Goal: Task Accomplishment & Management: Manage account settings

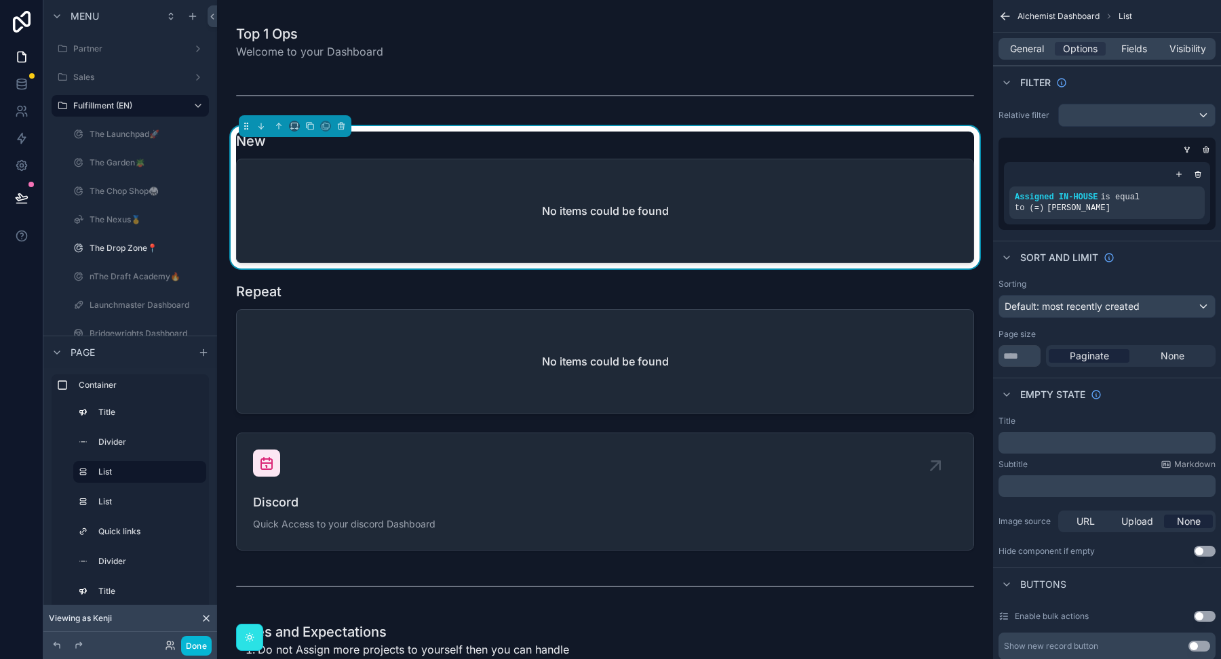
scroll to position [109, 0]
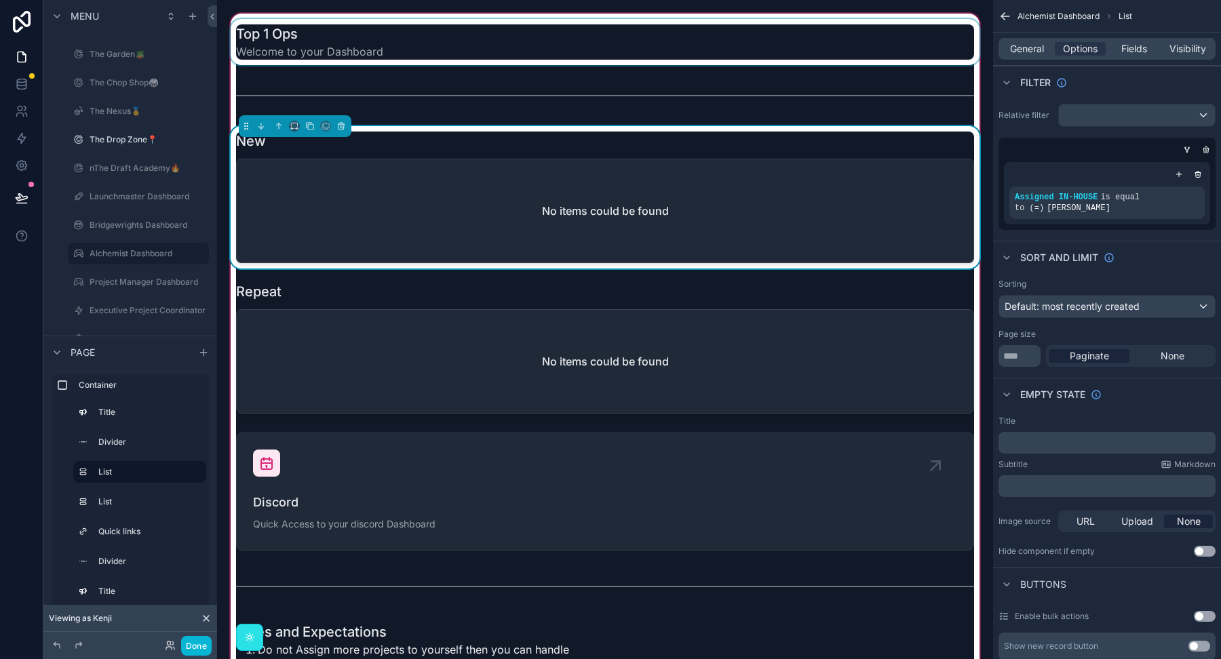
click at [329, 43] on div "scrollable content" at bounding box center [605, 42] width 754 height 46
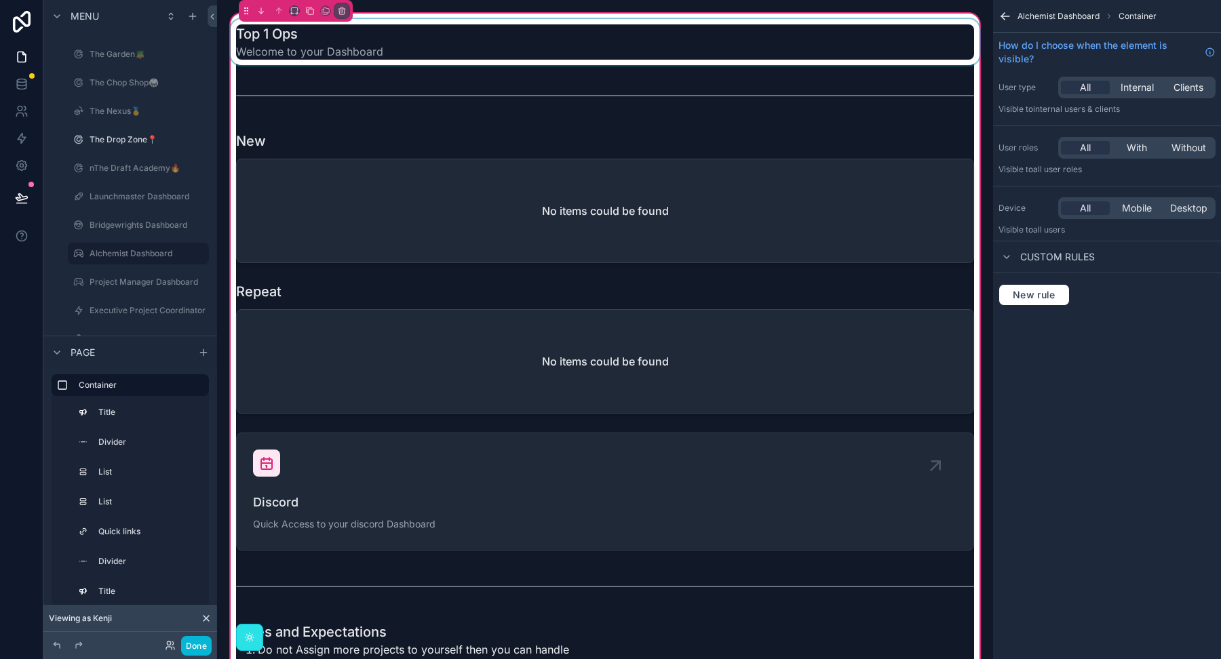
click at [498, 24] on div "scrollable content" at bounding box center [605, 42] width 754 height 46
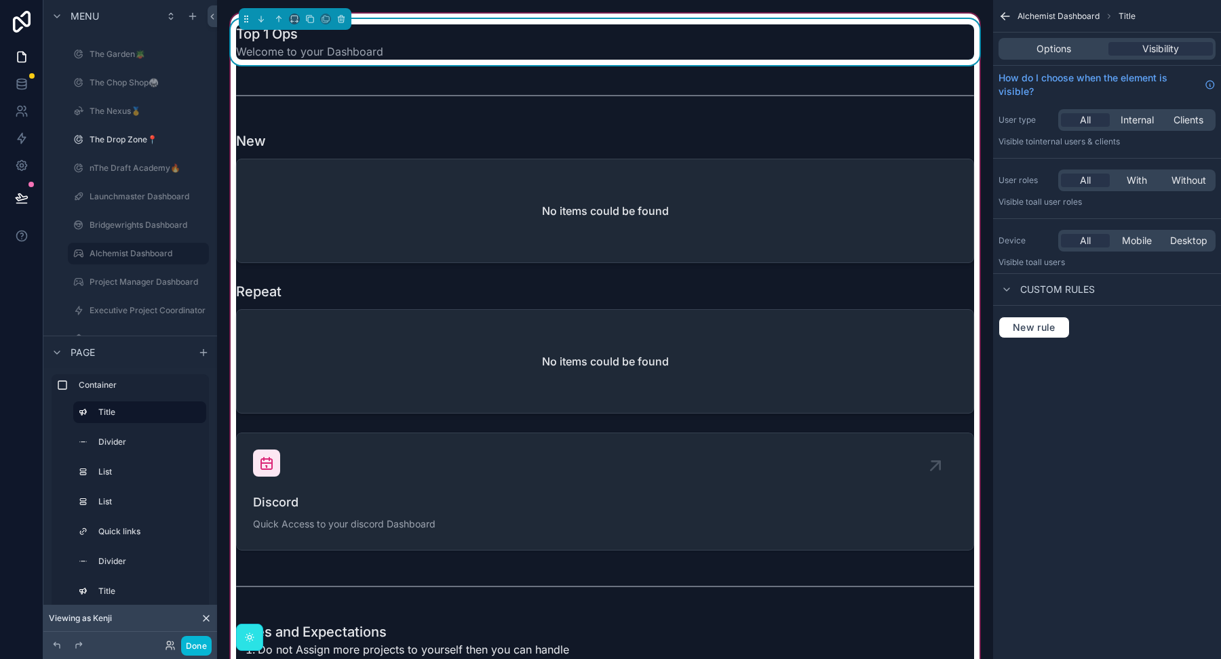
click at [495, 41] on div "Top 1 Ops Welcome to your Dashboard" at bounding box center [605, 41] width 738 height 35
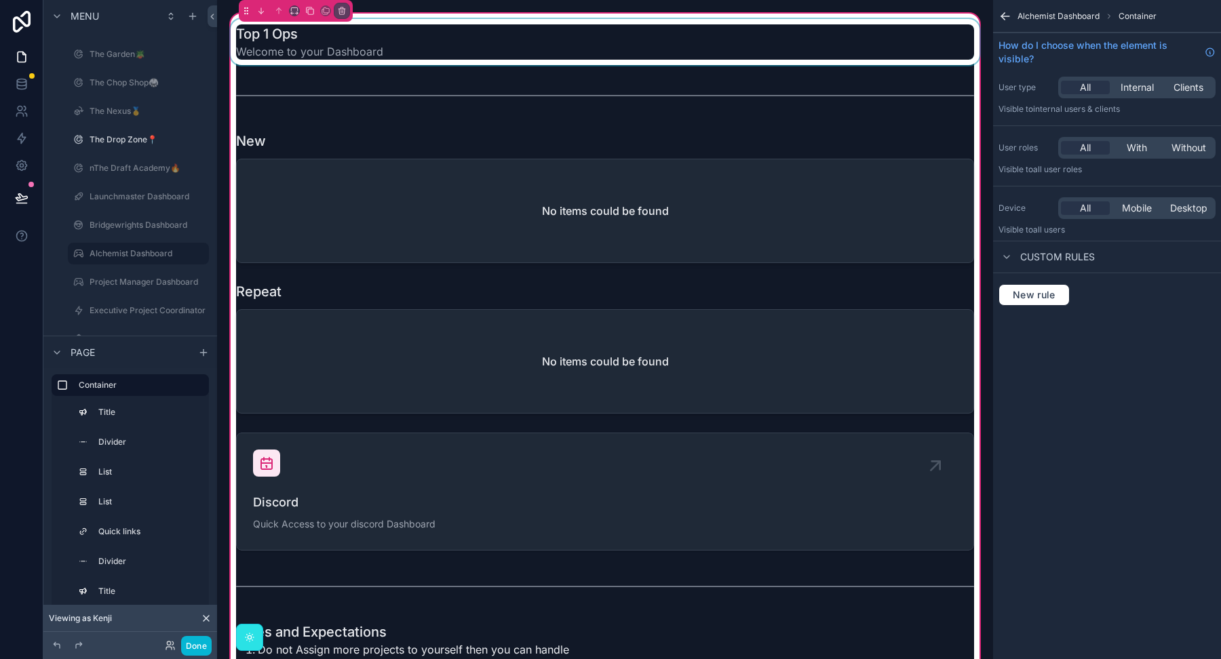
click at [495, 41] on div "scrollable content" at bounding box center [605, 42] width 754 height 46
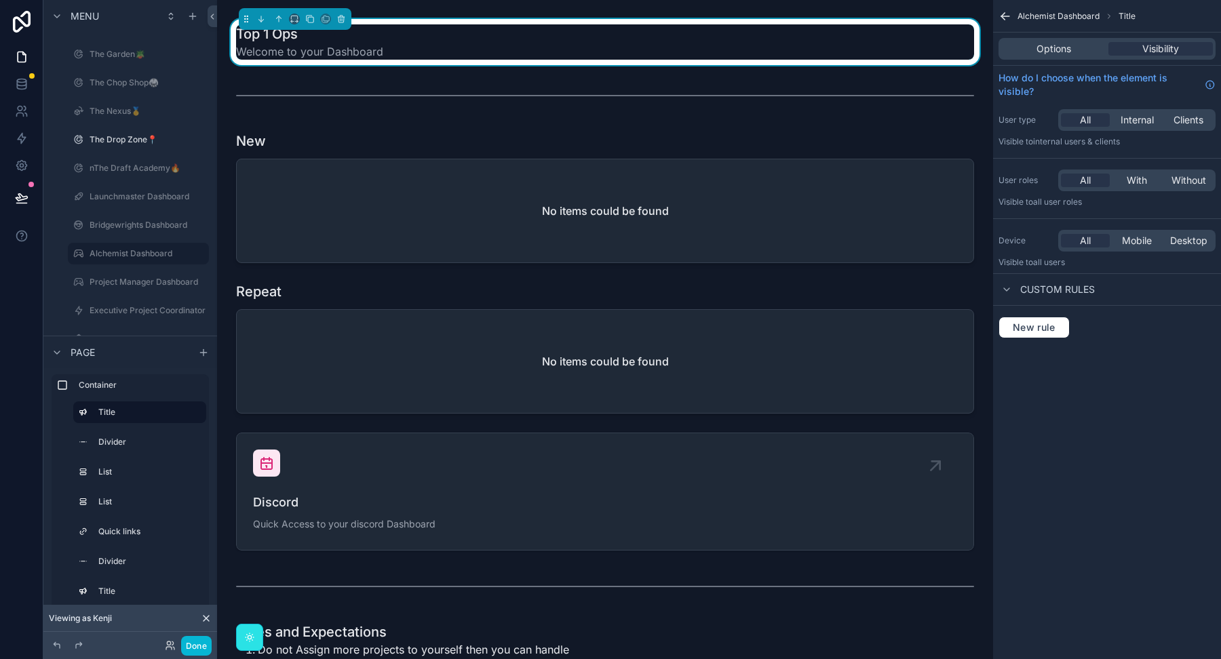
click at [1070, 56] on div "Options Visibility" at bounding box center [1106, 49] width 217 height 22
click at [1066, 45] on span "Options" at bounding box center [1053, 49] width 35 height 14
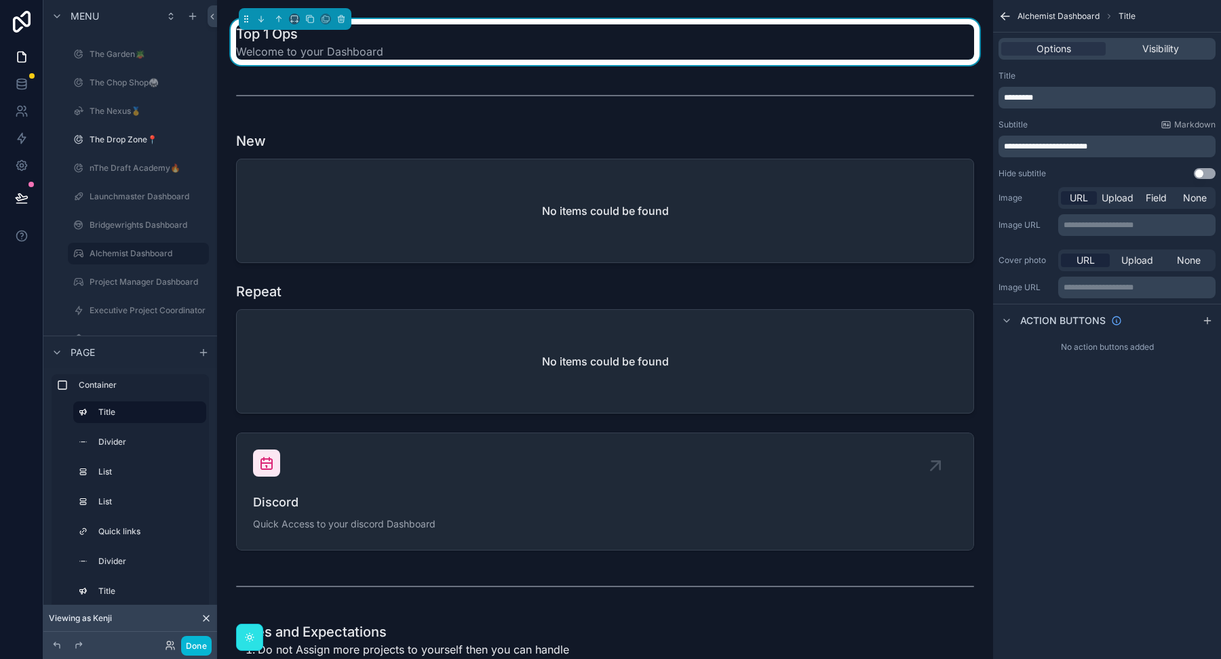
click at [1059, 90] on div "*********" at bounding box center [1106, 98] width 217 height 22
drag, startPoint x: 1057, startPoint y: 97, endPoint x: 988, endPoint y: 97, distance: 69.2
click at [988, 97] on div "Partner Sales Fulfillment (EN) The Launchpad🚀 The Garden🪴 The Chop Shop🥋 The Ne…" at bounding box center [719, 329] width 1004 height 659
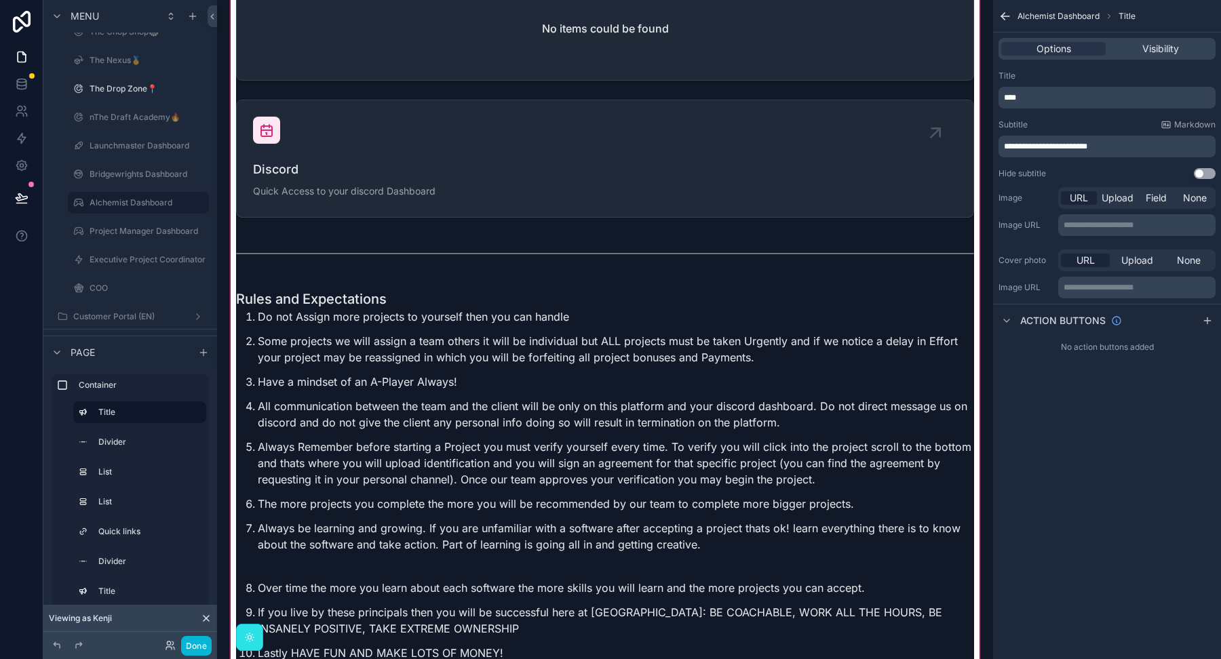
scroll to position [0, 0]
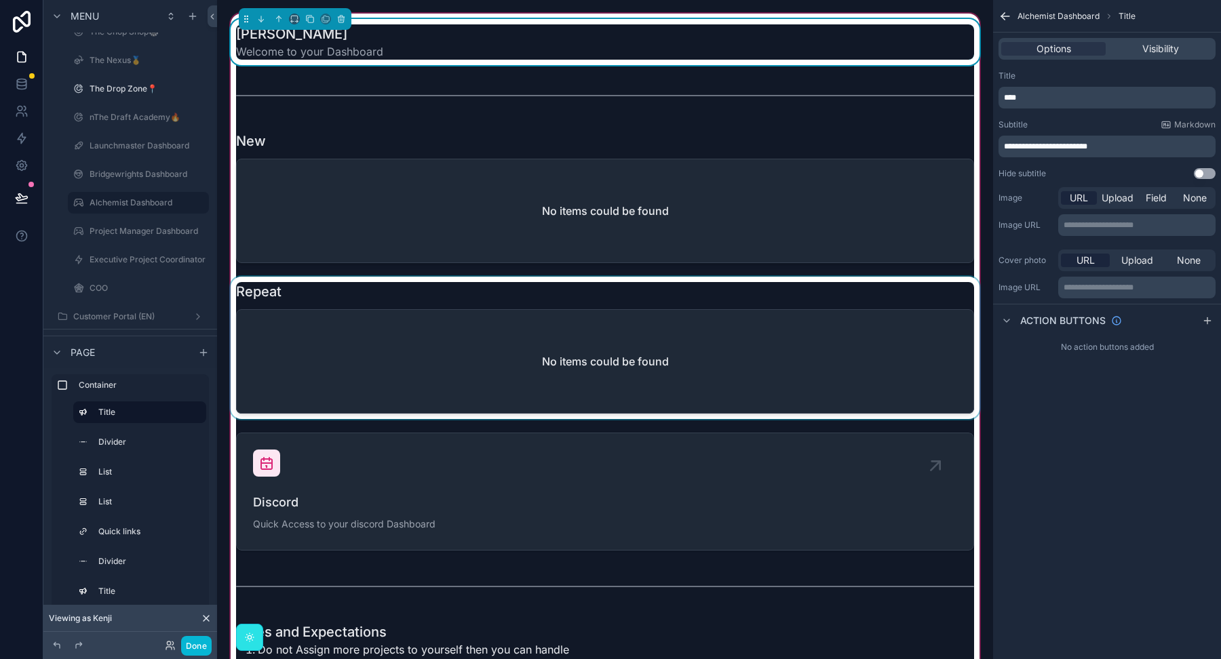
click at [608, 200] on div "scrollable content" at bounding box center [605, 197] width 754 height 142
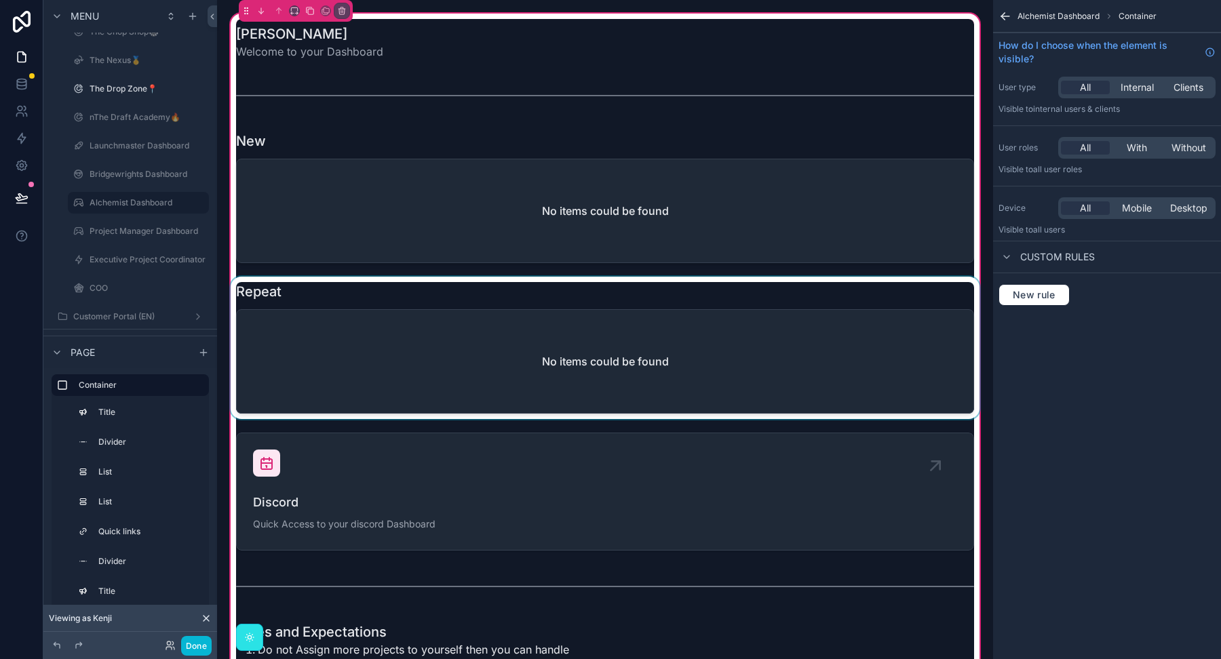
click at [481, 191] on div "scrollable content" at bounding box center [605, 197] width 754 height 142
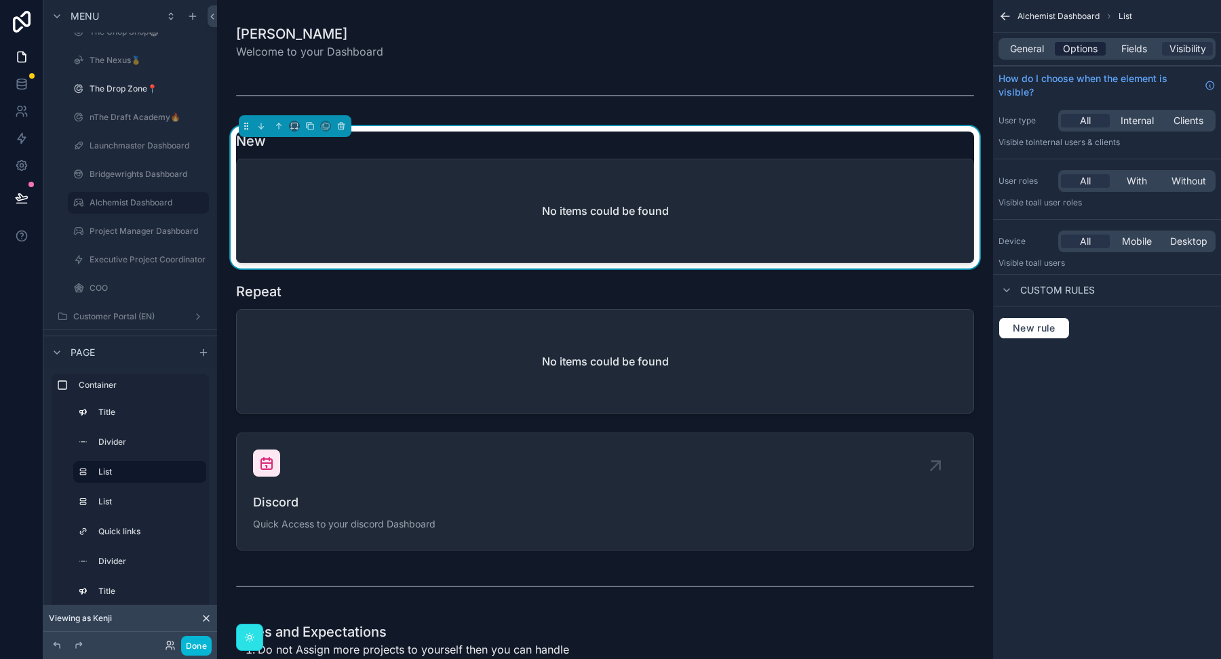
click at [1077, 45] on span "Options" at bounding box center [1080, 49] width 35 height 14
click at [1076, 52] on span "Options" at bounding box center [1080, 49] width 35 height 14
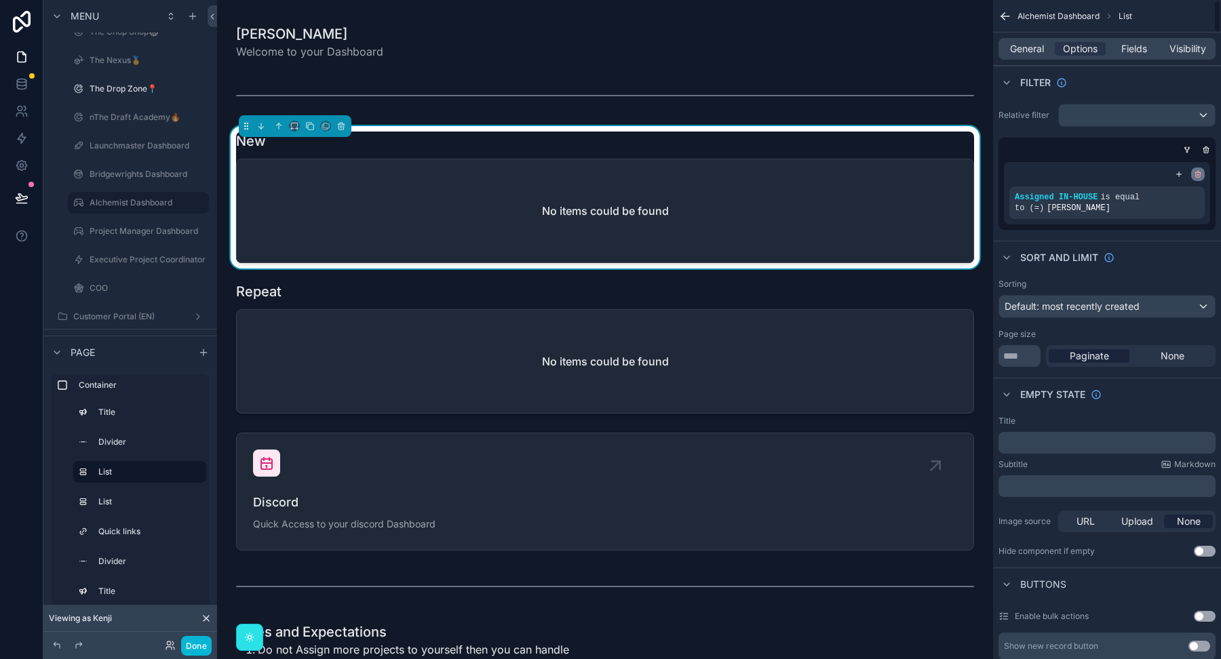
click at [1200, 174] on icon "scrollable content" at bounding box center [1198, 174] width 8 height 8
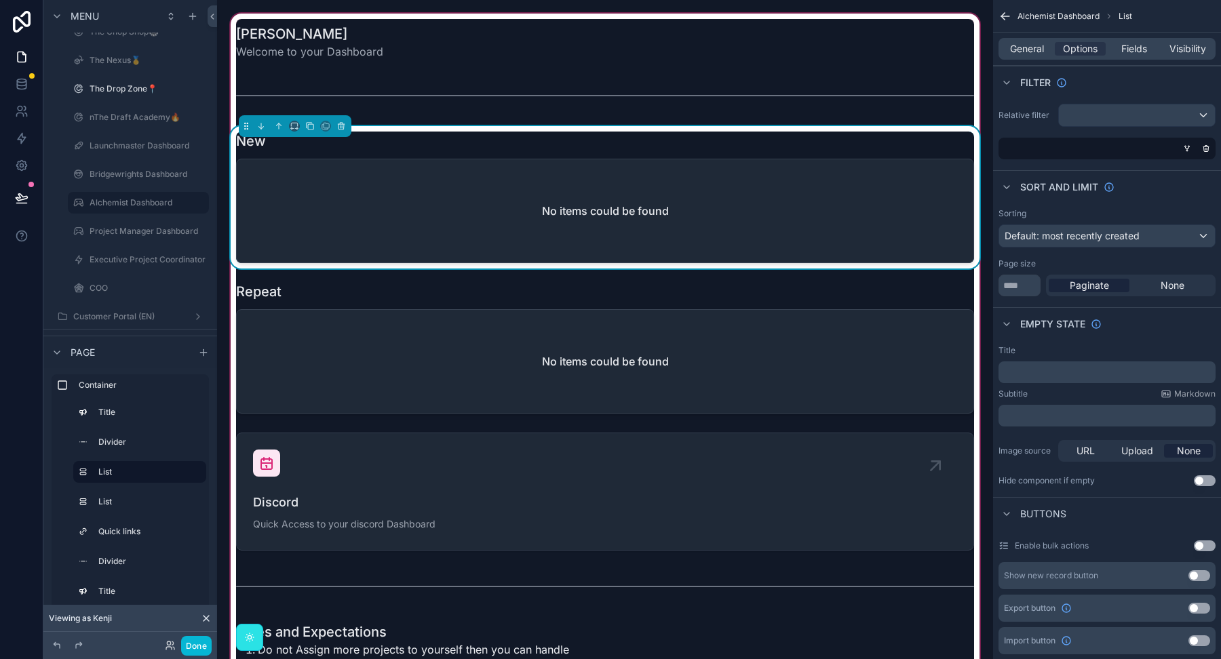
click at [701, 147] on div "New" at bounding box center [605, 141] width 738 height 19
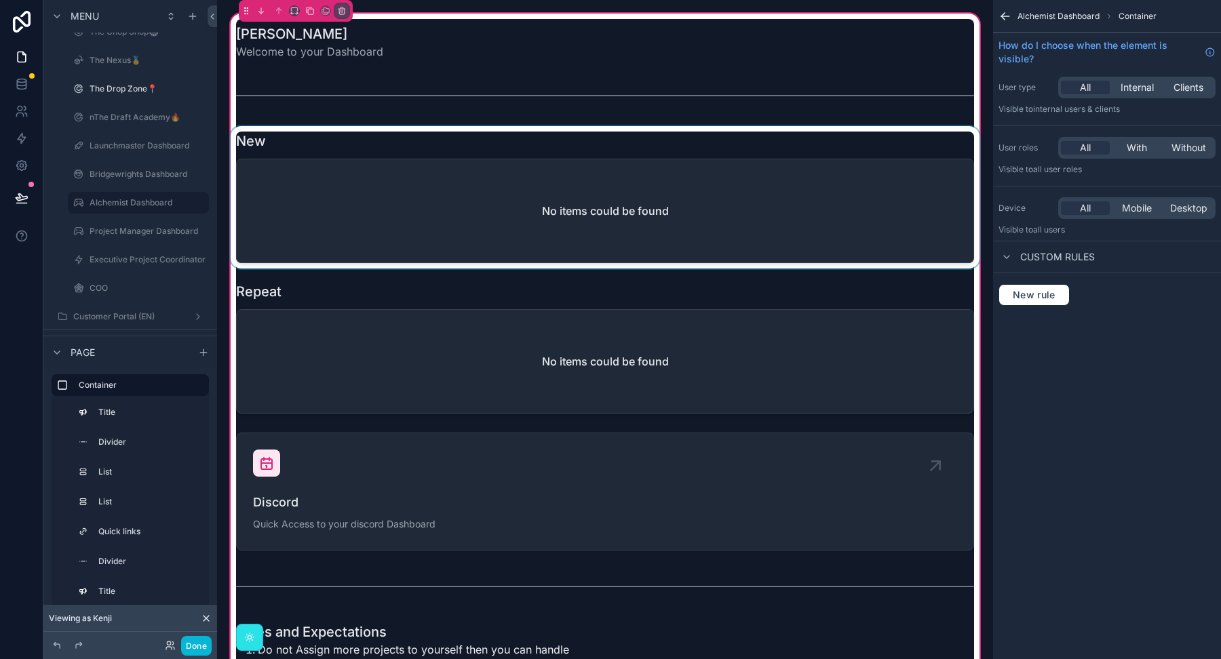
click at [836, 139] on div "scrollable content" at bounding box center [605, 197] width 754 height 142
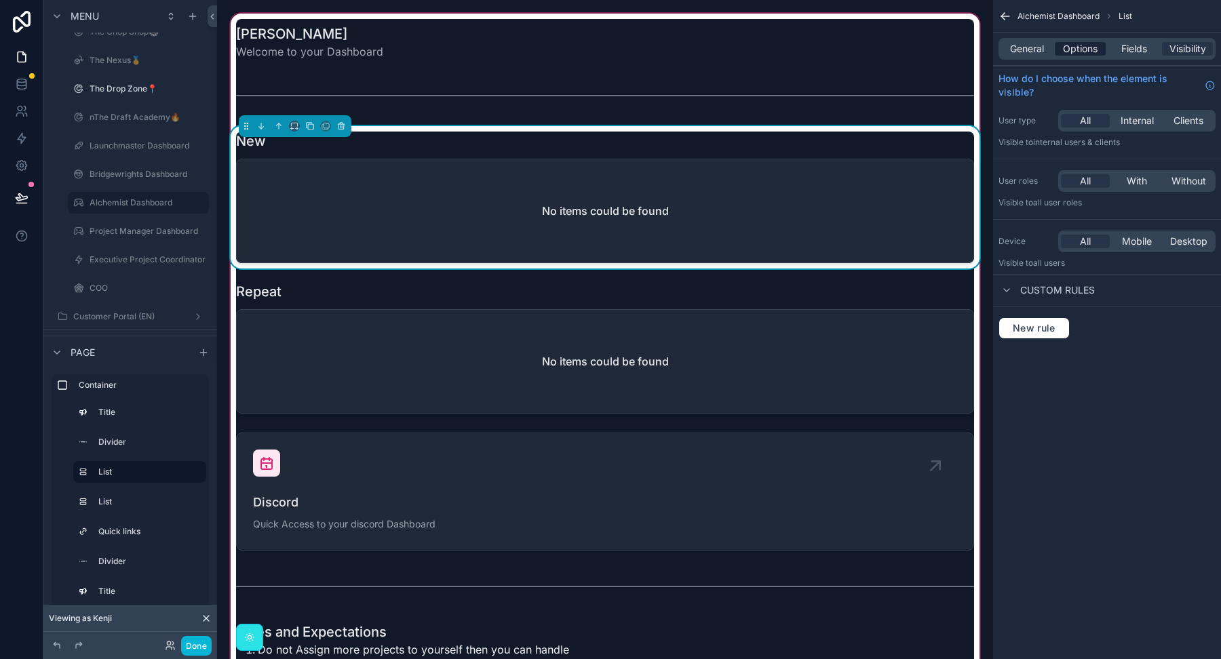
click at [1075, 42] on span "Options" at bounding box center [1080, 49] width 35 height 14
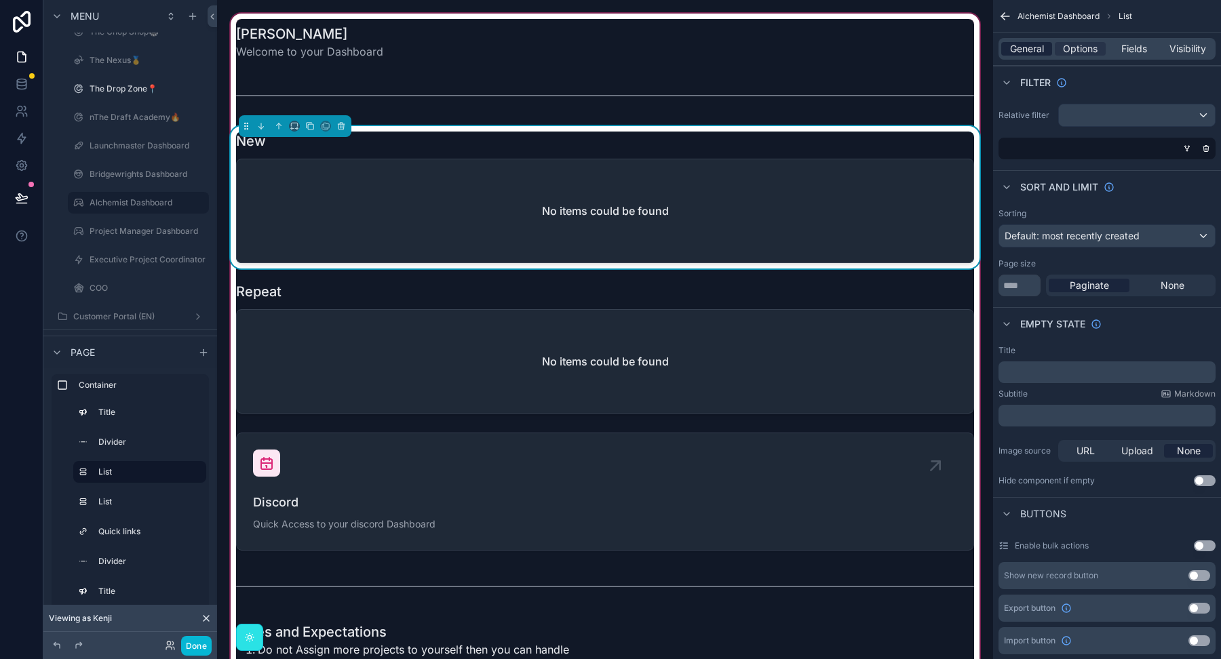
click at [1030, 54] on span "General" at bounding box center [1027, 49] width 34 height 14
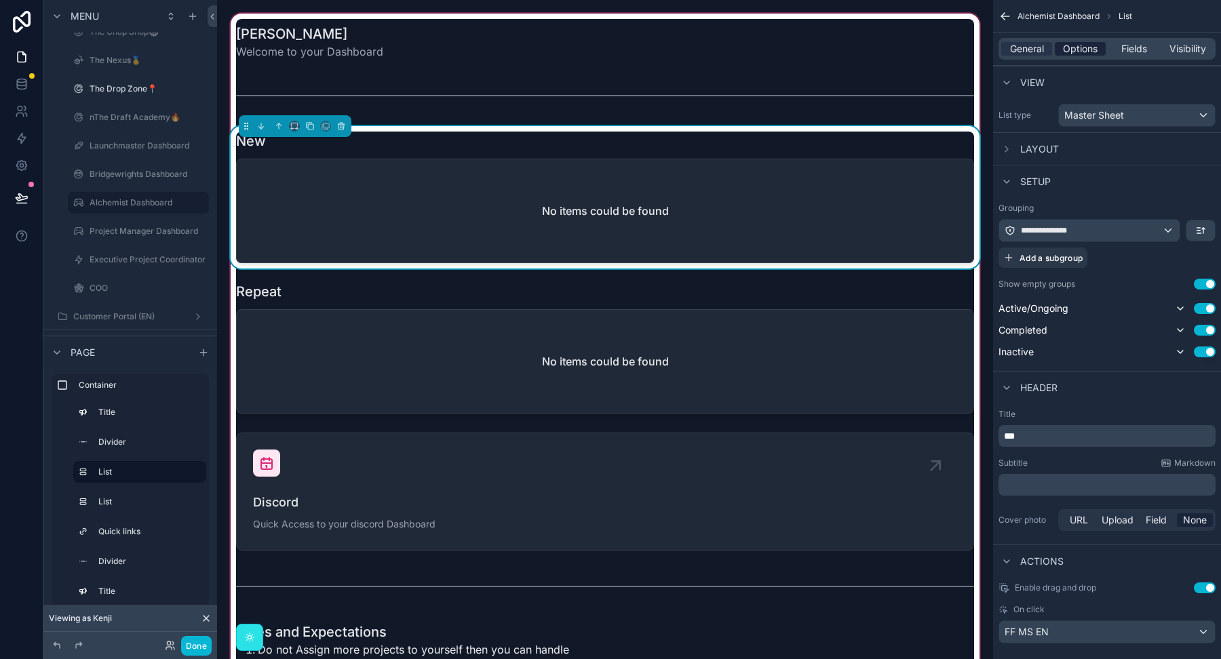
click at [1078, 43] on span "Options" at bounding box center [1080, 49] width 35 height 14
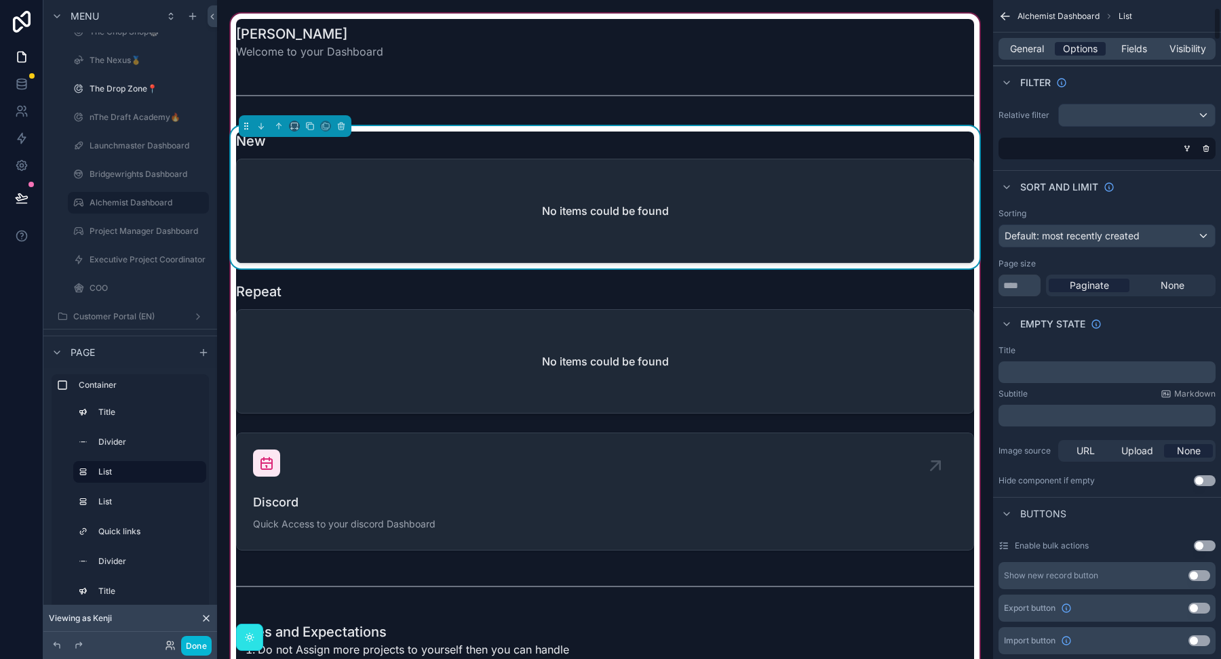
scroll to position [163, 0]
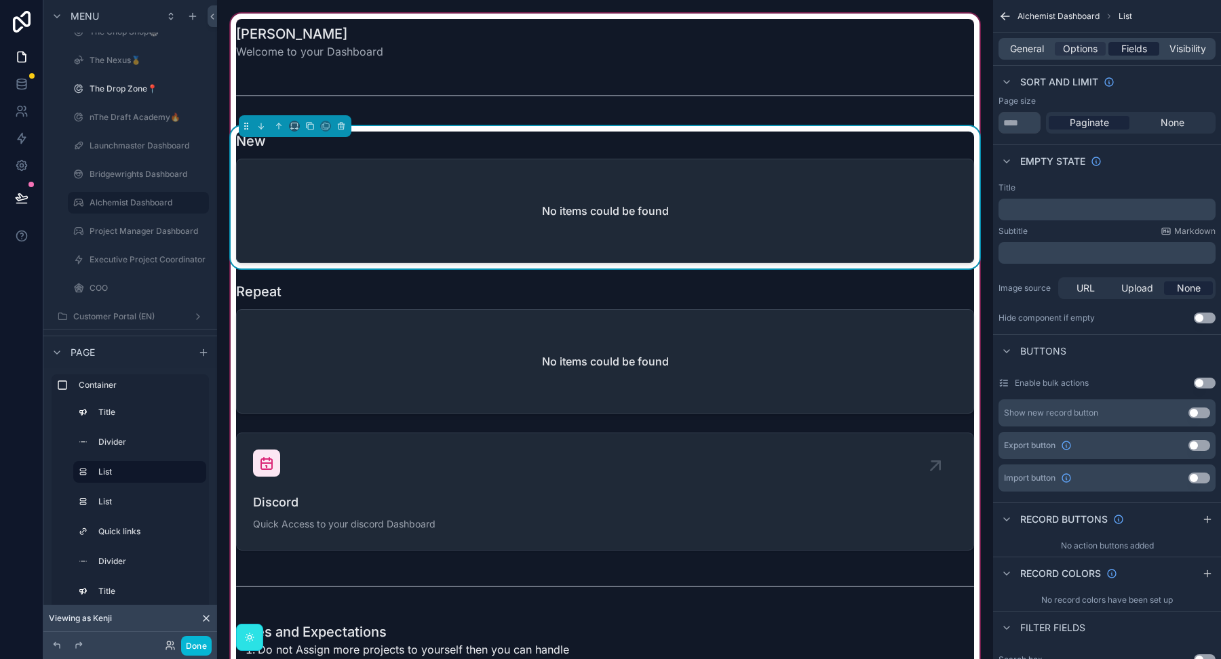
click at [1133, 52] on span "Fields" at bounding box center [1134, 49] width 26 height 14
click at [1074, 50] on span "Options" at bounding box center [1080, 49] width 35 height 14
click span "Fields"
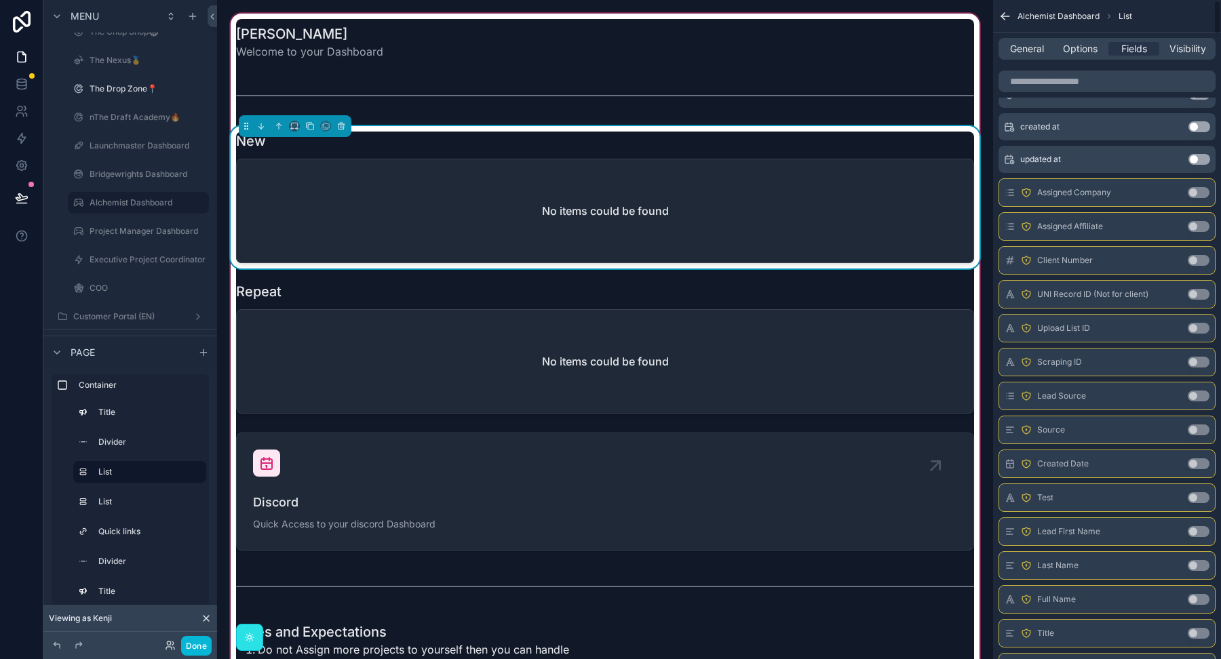
scroll to position [0, 0]
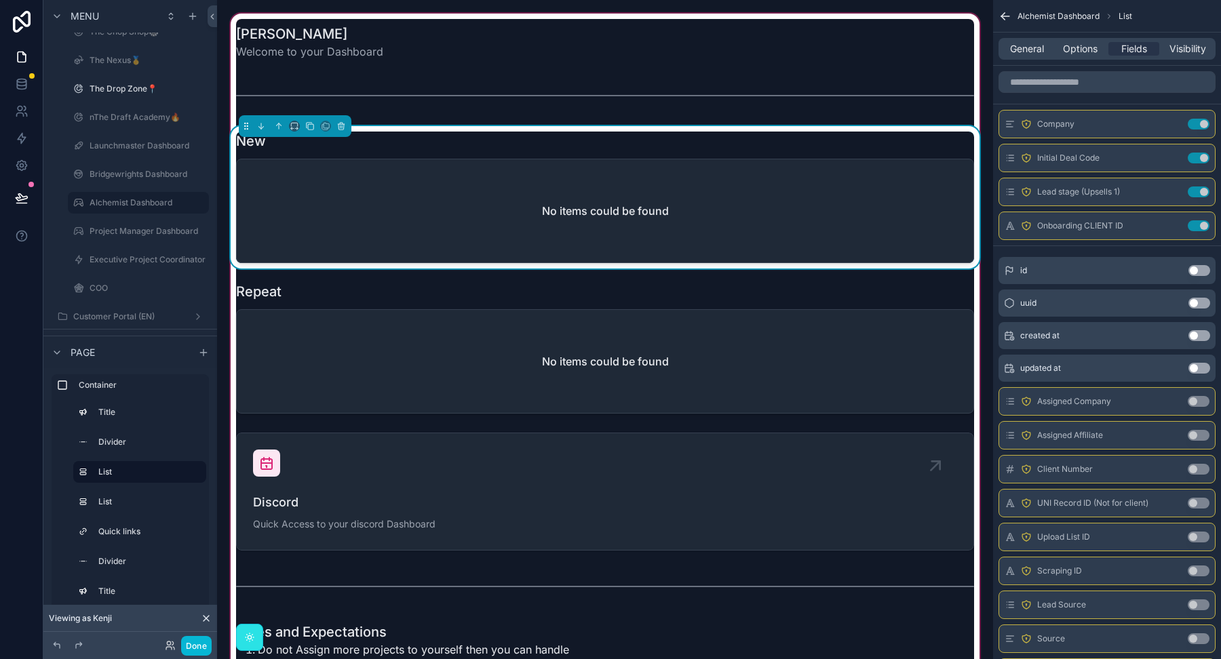
click div "Viewing as Kenji"
click icon
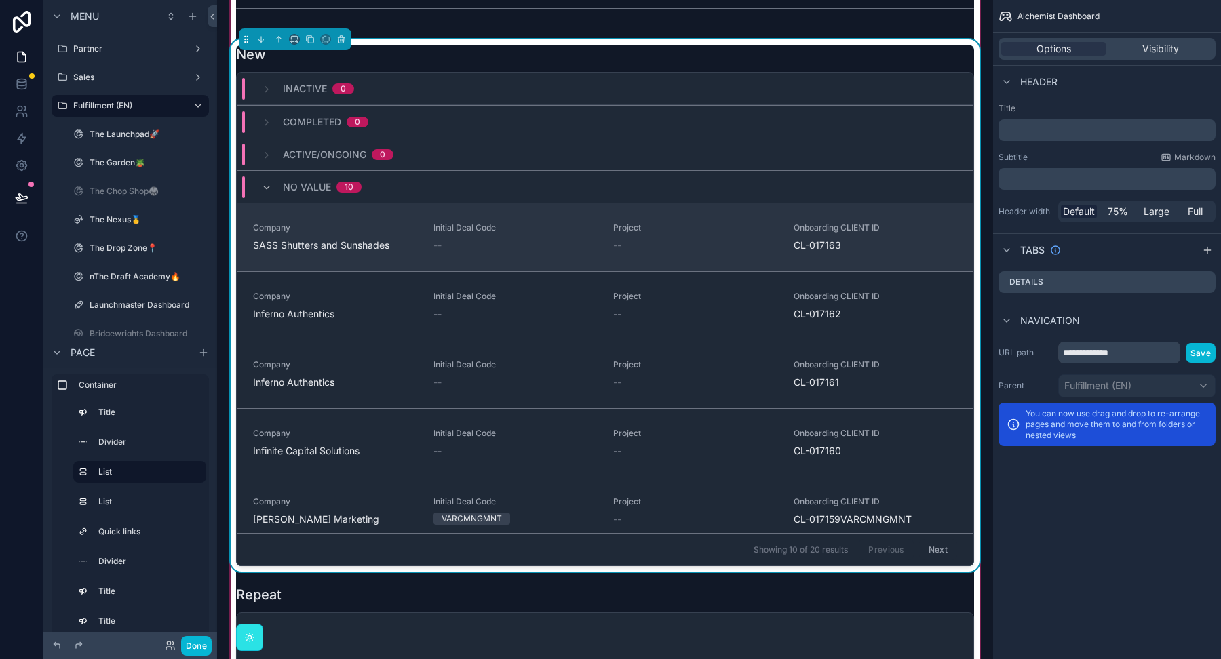
scroll to position [22, 0]
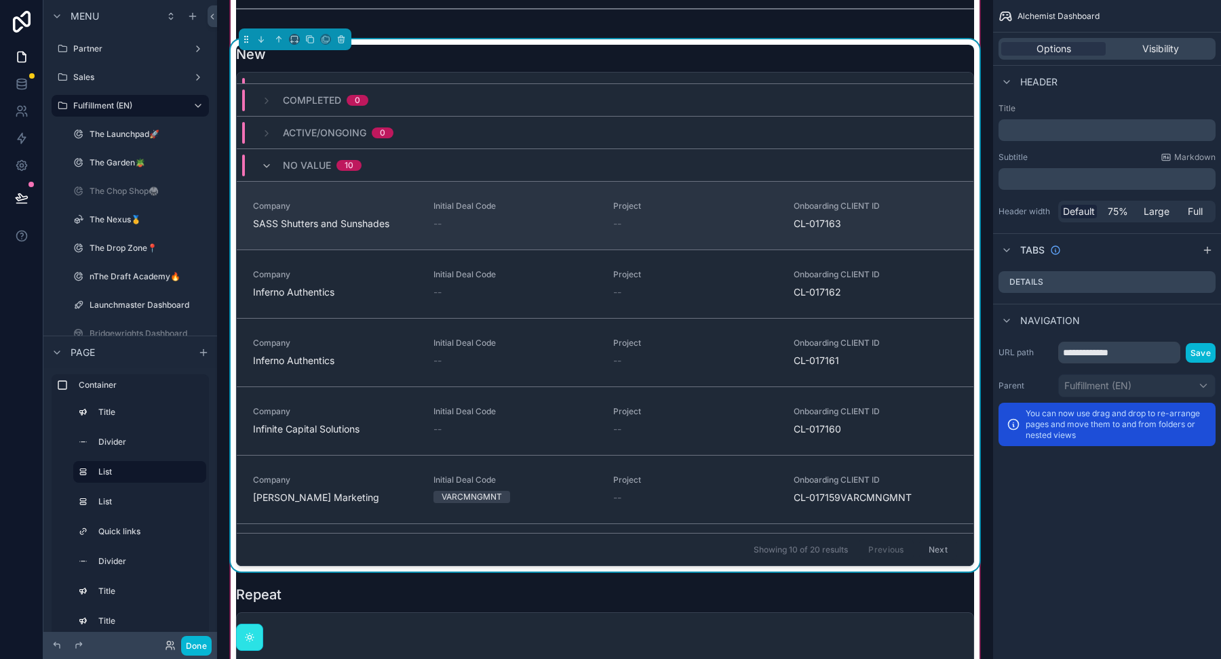
click at [407, 221] on span "SASS Shutters and Sunshades" at bounding box center [335, 224] width 164 height 14
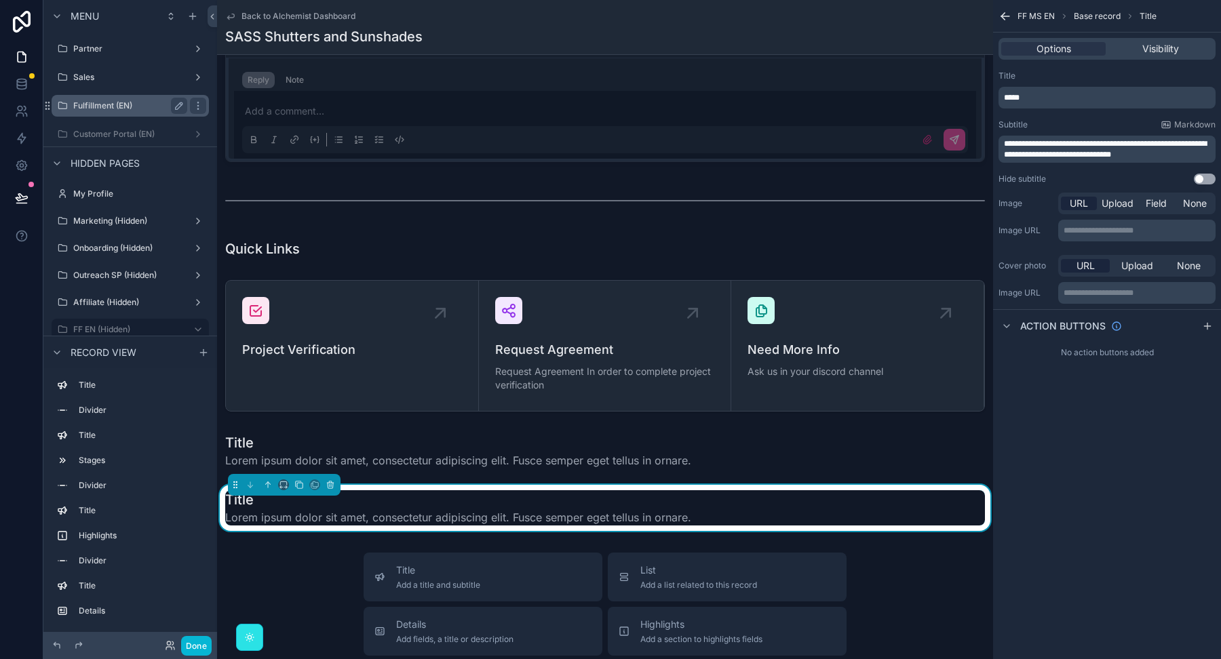
drag, startPoint x: 127, startPoint y: 104, endPoint x: 128, endPoint y: 113, distance: 9.5
click at [127, 104] on label "Fulfillment (EN)" at bounding box center [127, 105] width 109 height 11
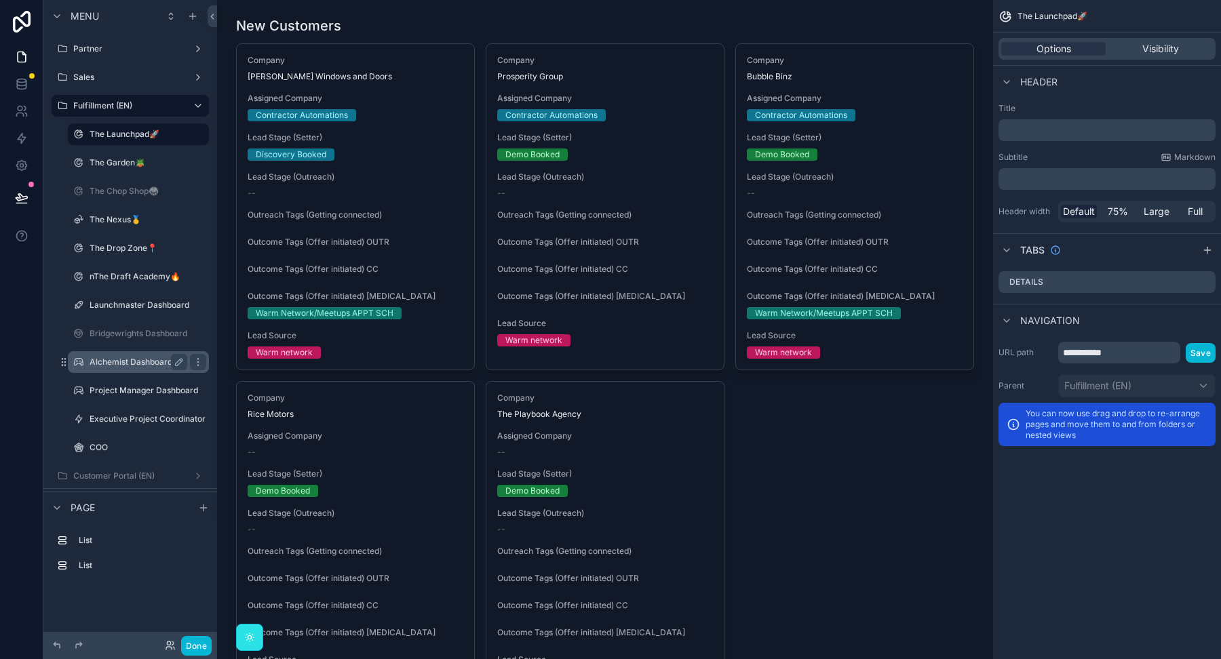
click at [140, 358] on label "Alchemist Dashboard" at bounding box center [136, 362] width 92 height 11
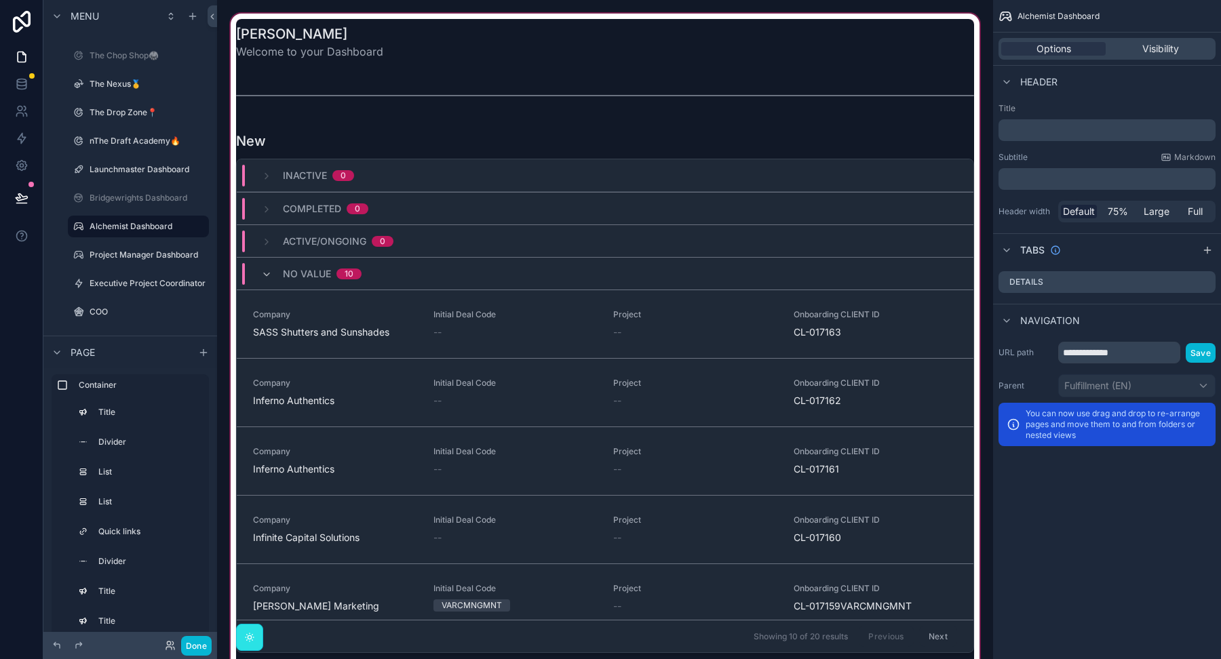
scroll to position [55, 0]
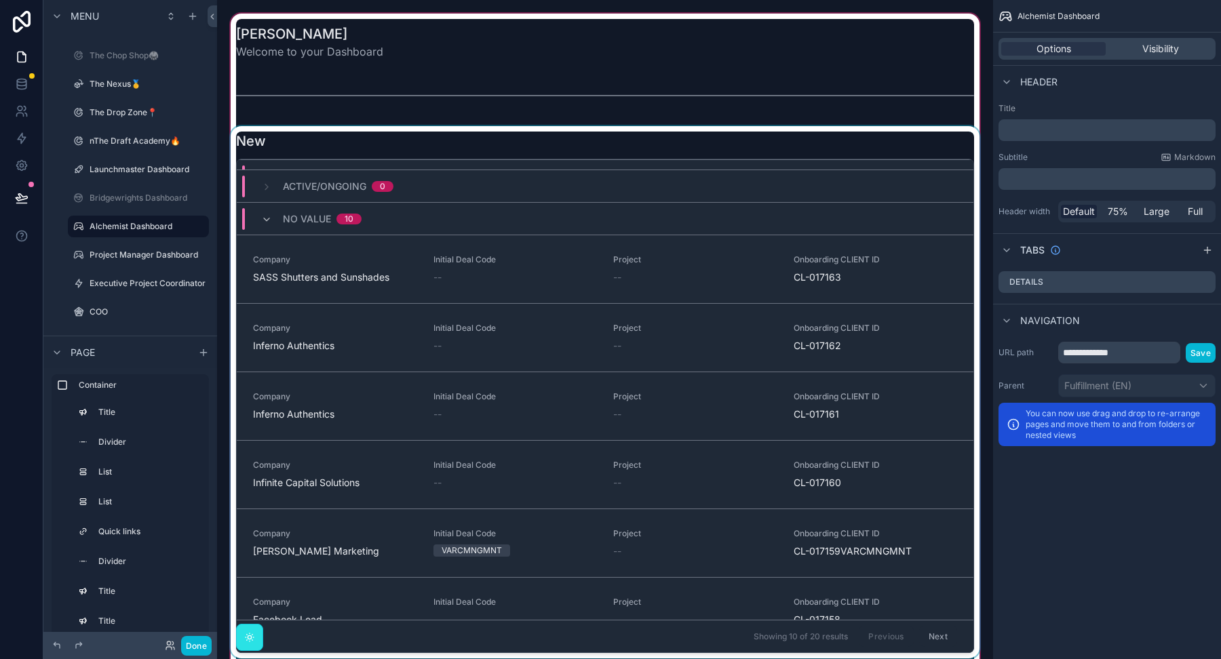
click at [570, 168] on div "Completed 0" at bounding box center [605, 175] width 737 height 33
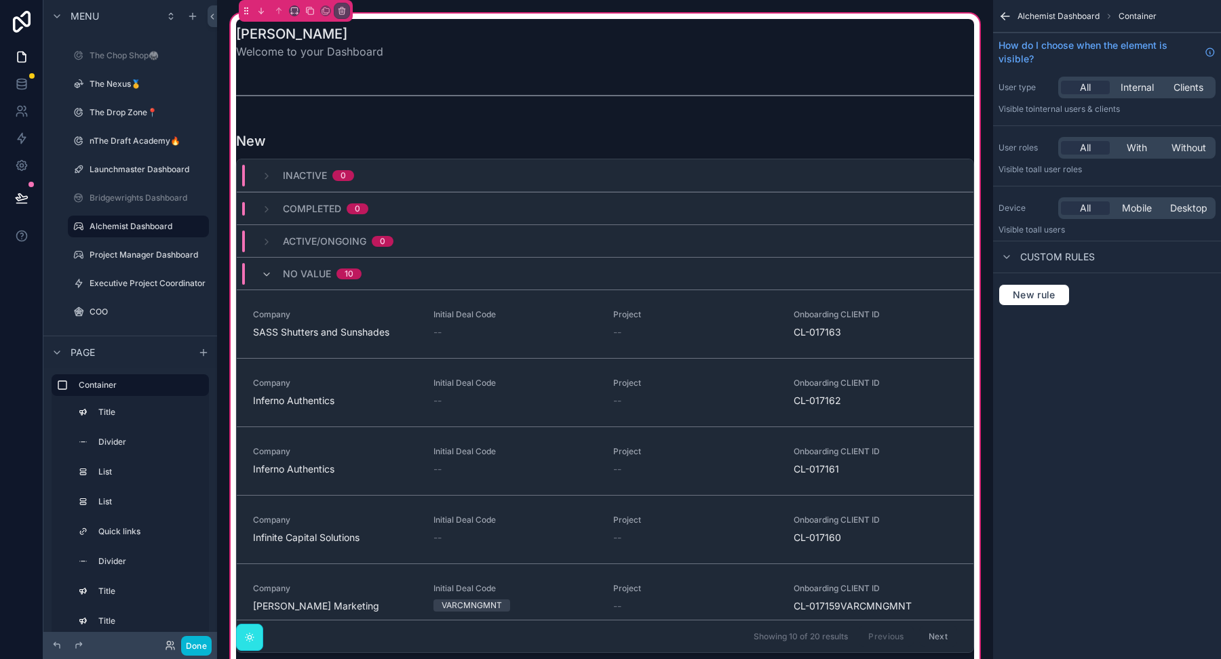
click at [588, 146] on div "scrollable content" at bounding box center [605, 392] width 754 height 532
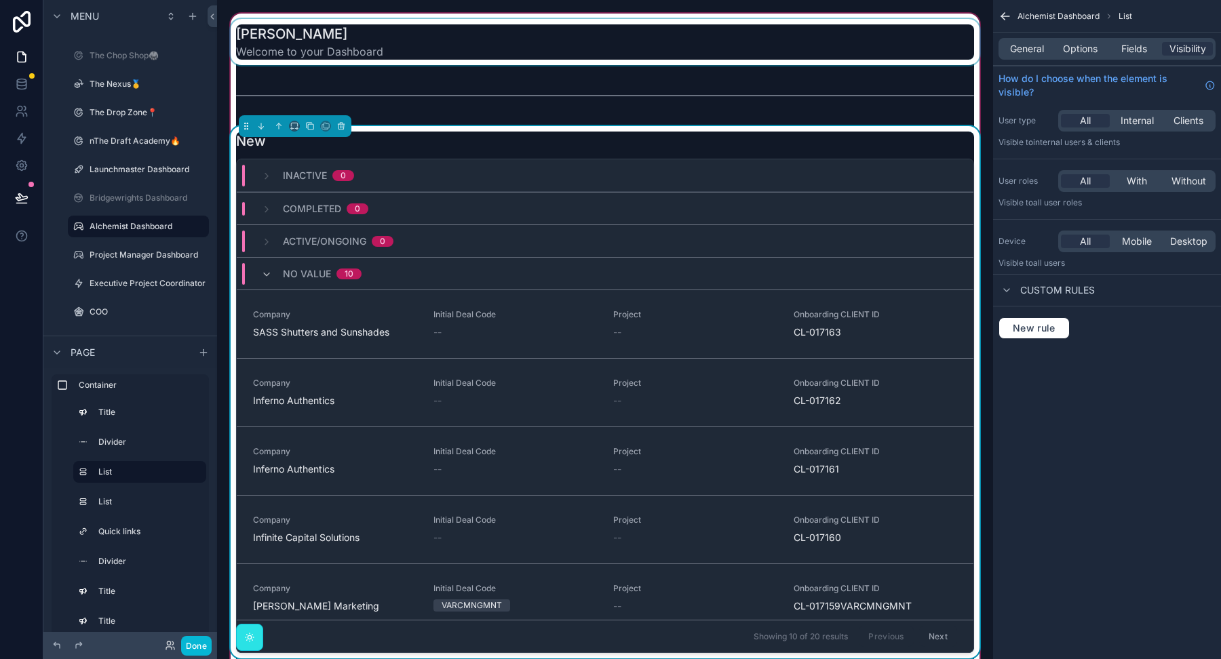
click at [591, 146] on div "New" at bounding box center [605, 141] width 738 height 19
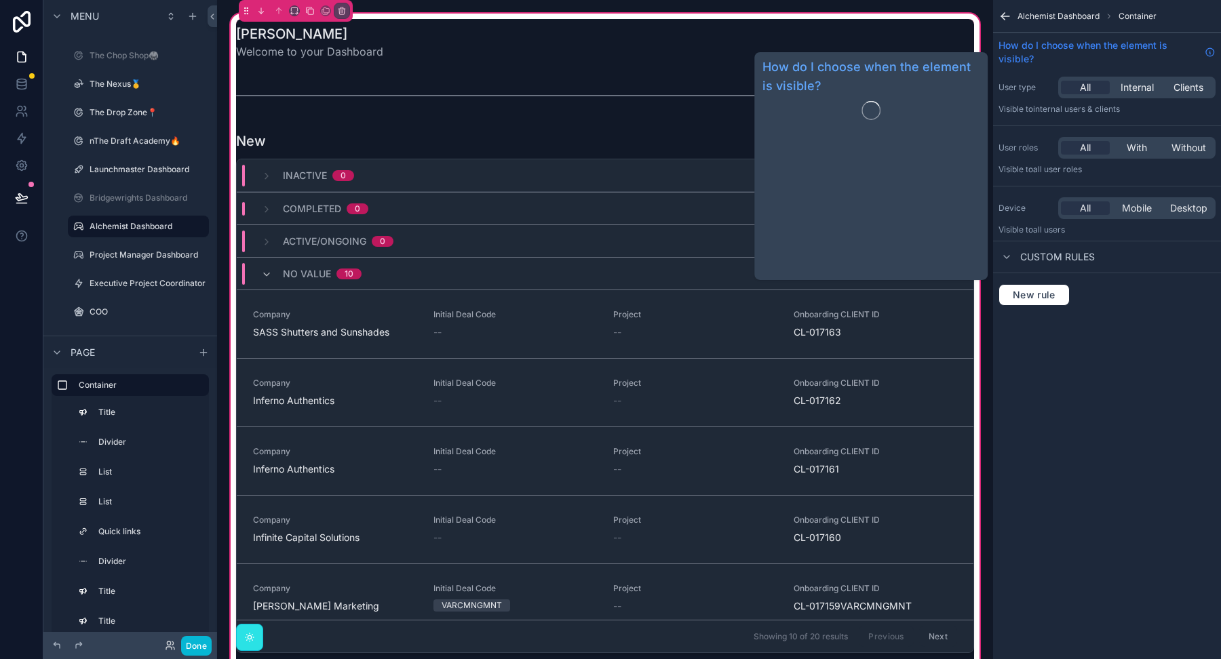
click at [1083, 48] on span "How do I choose when the element is visible?" at bounding box center [1098, 52] width 201 height 27
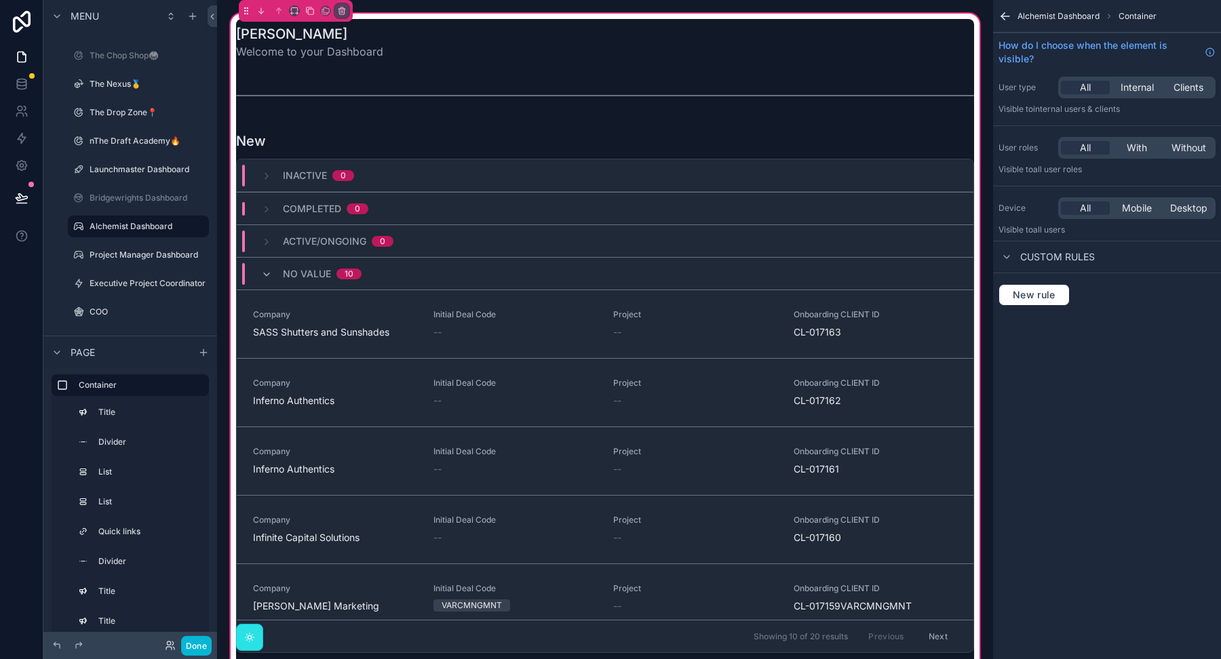
click at [450, 144] on div "scrollable content" at bounding box center [605, 392] width 754 height 532
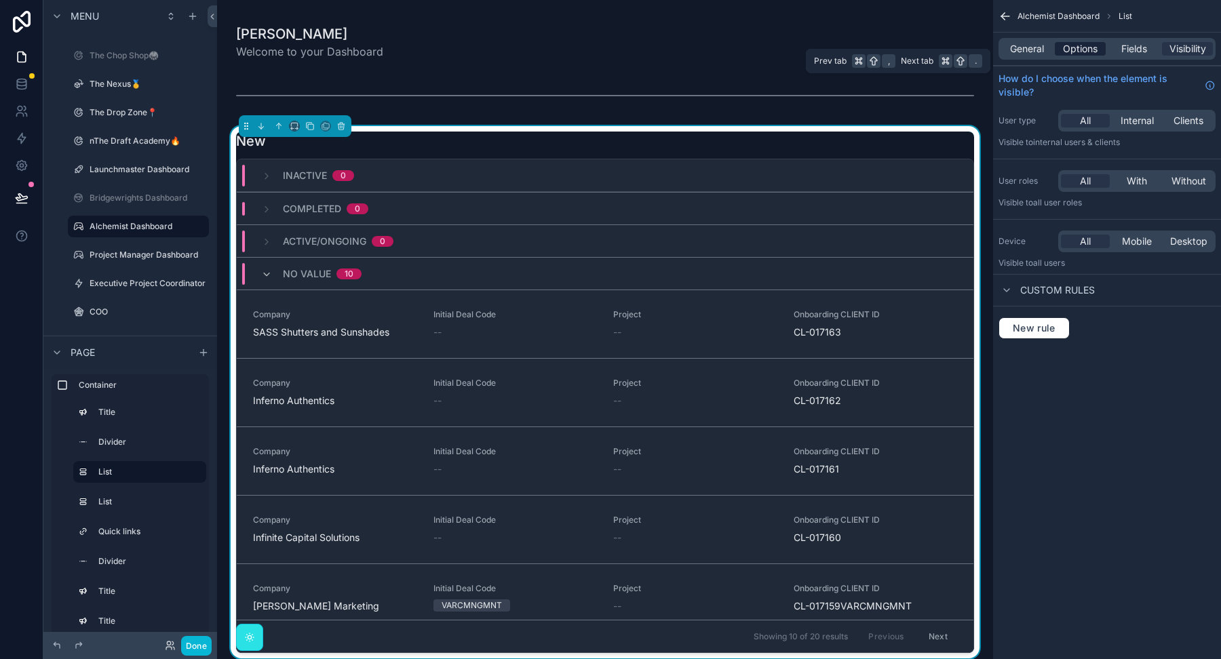
click at [1078, 47] on span "Options" at bounding box center [1080, 49] width 35 height 14
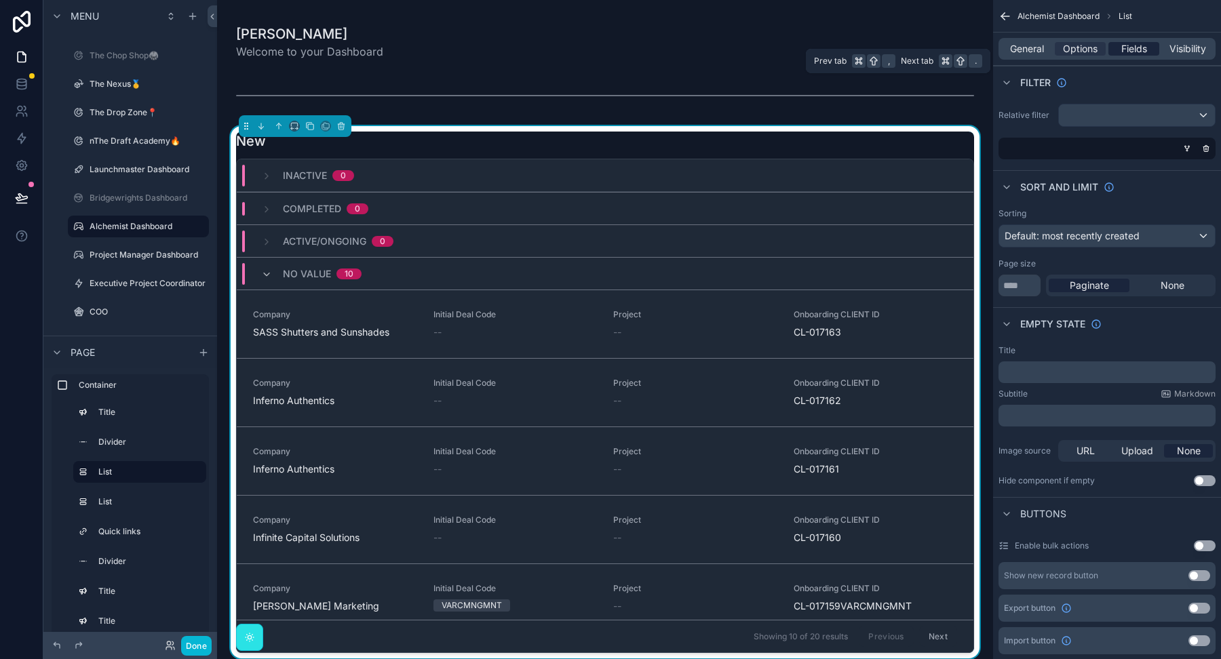
click at [1131, 49] on span "Fields" at bounding box center [1134, 49] width 26 height 14
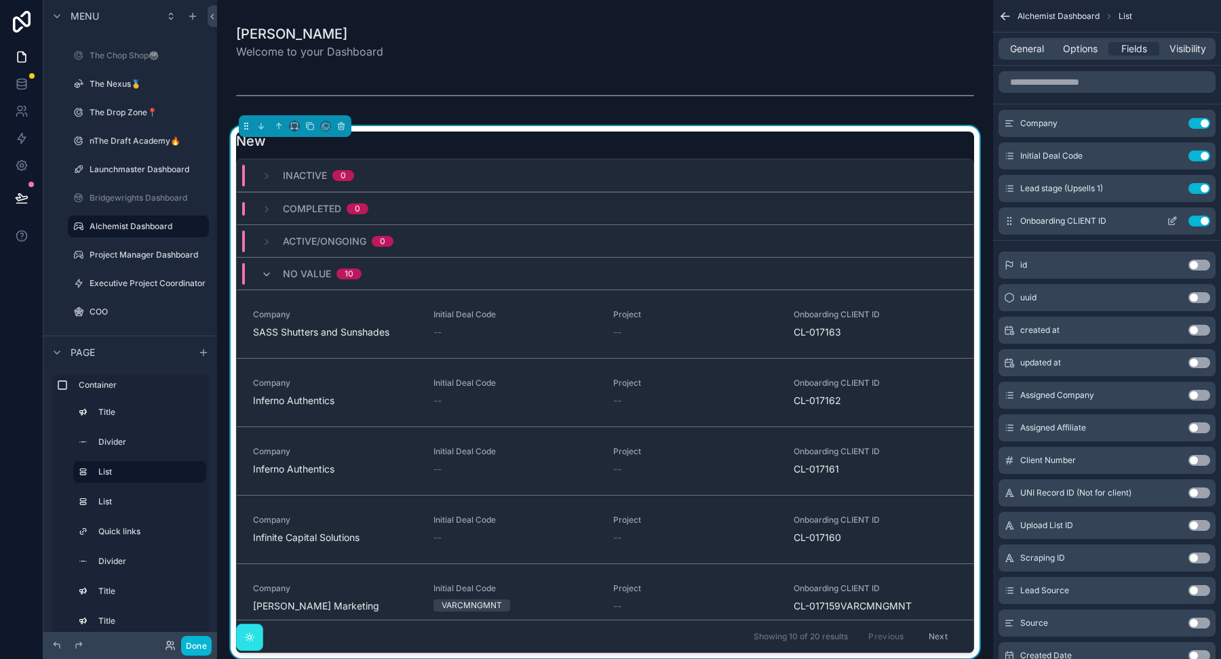
click at [1196, 220] on button "Use setting" at bounding box center [1199, 221] width 22 height 11
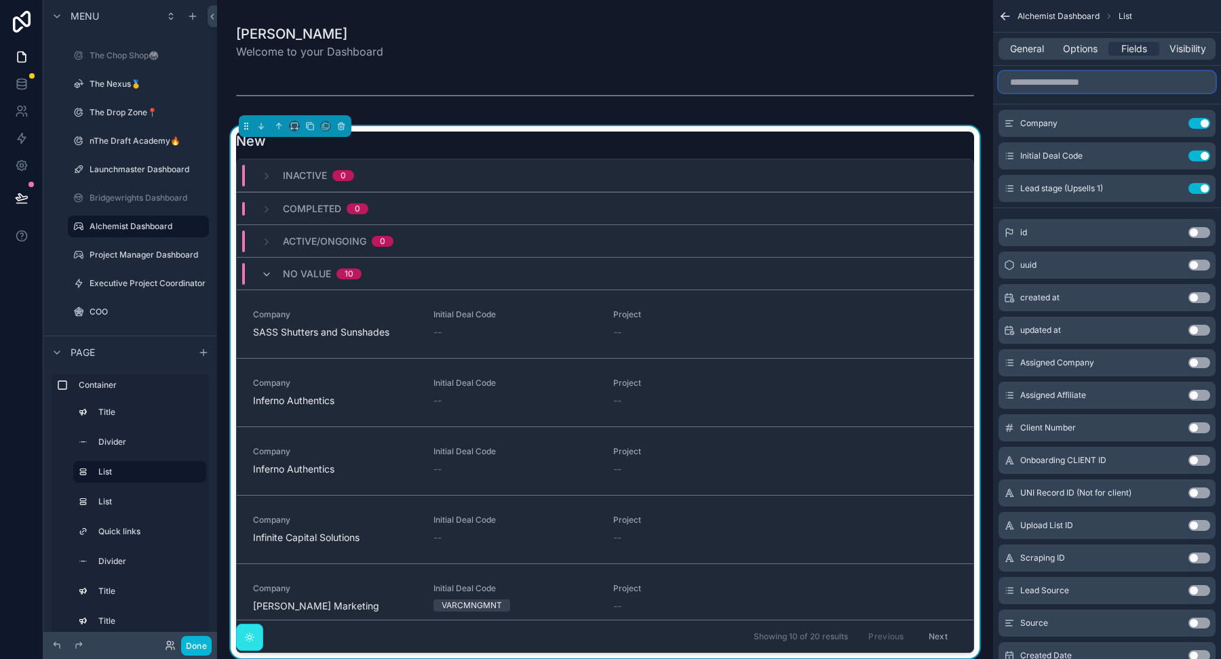
click at [1068, 81] on input "scrollable content" at bounding box center [1106, 82] width 217 height 22
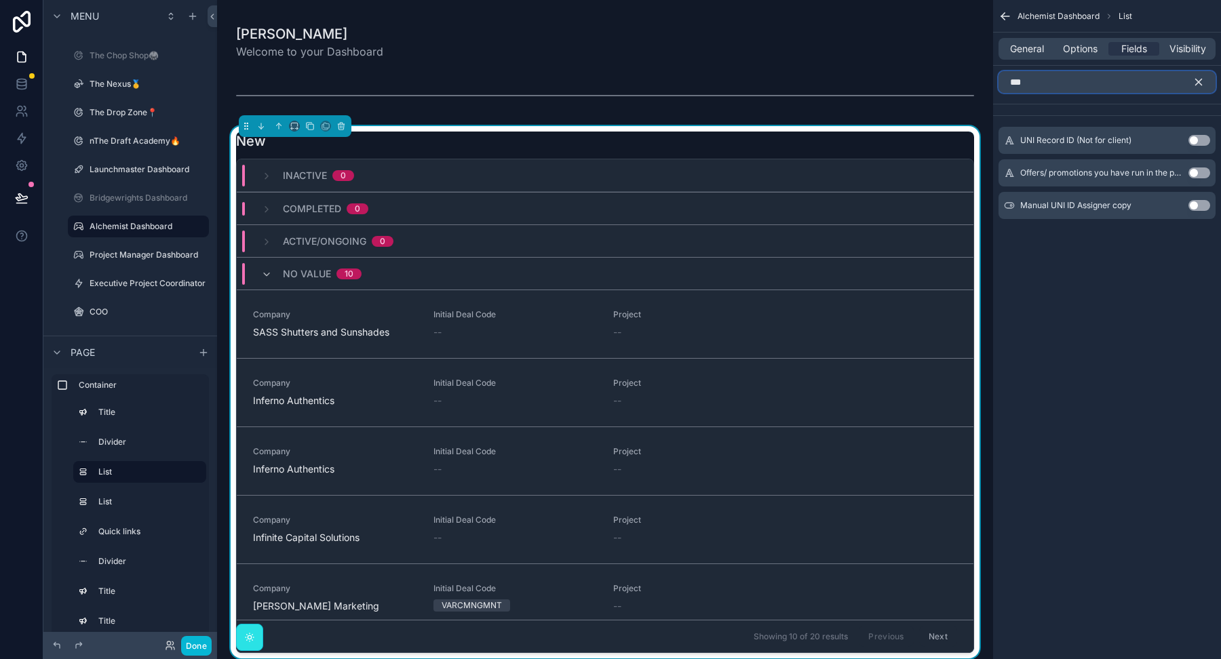
type input "***"
click at [1200, 140] on button "Use setting" at bounding box center [1199, 140] width 22 height 11
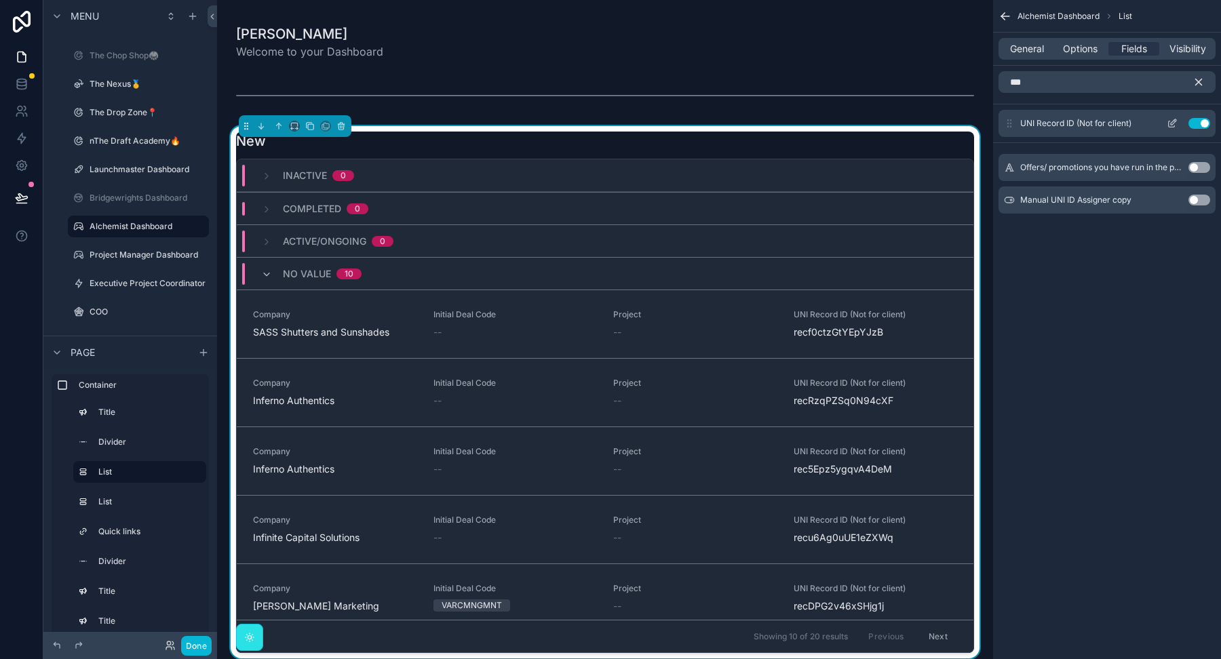
click at [1173, 122] on icon "scrollable content" at bounding box center [1173, 121] width 5 height 5
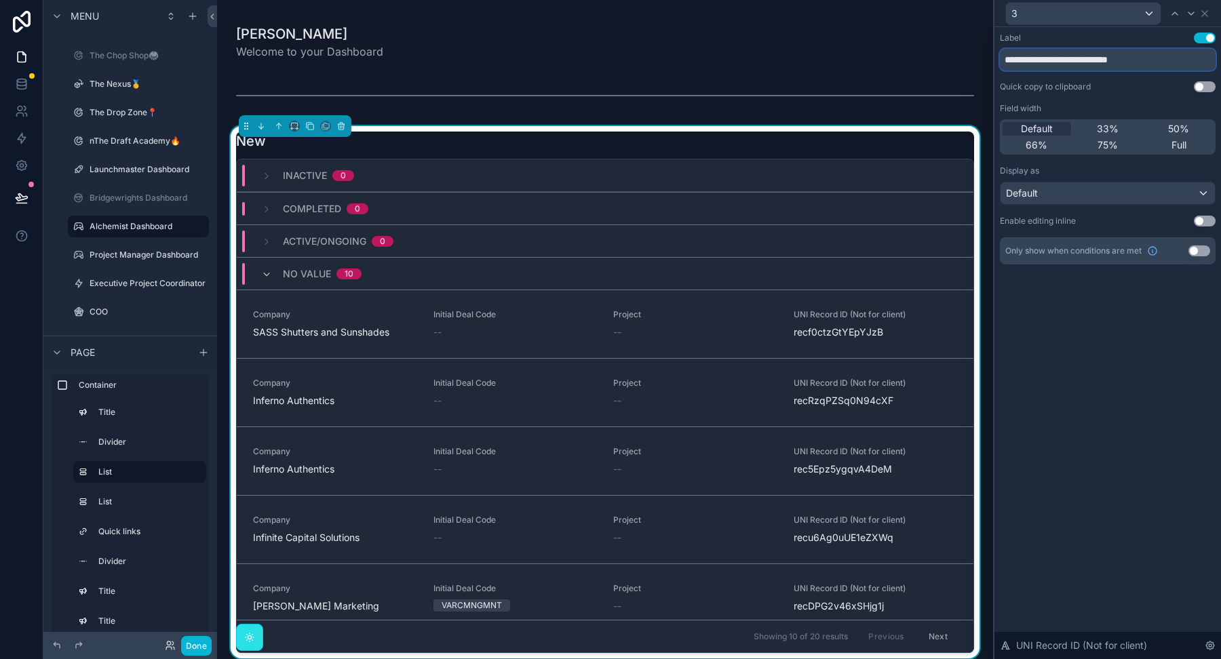
click at [1143, 62] on input "**********" at bounding box center [1108, 60] width 216 height 22
click at [1137, 60] on input "**********" at bounding box center [1108, 60] width 216 height 22
type input "**********"
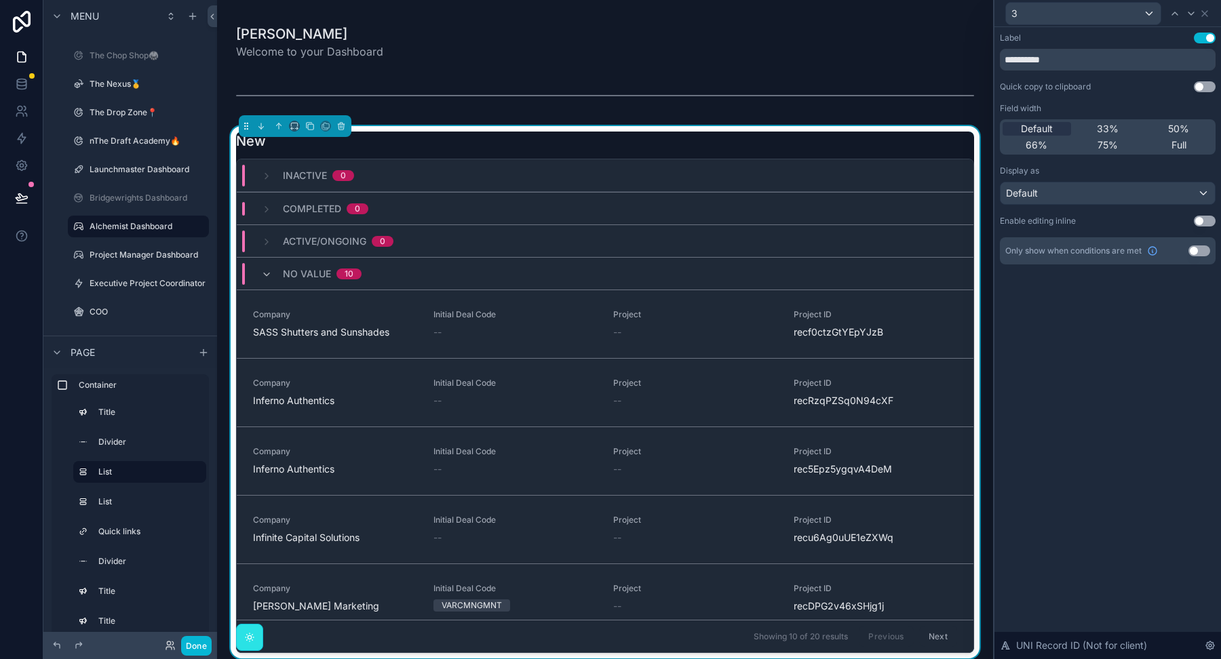
click at [1133, 92] on div "**********" at bounding box center [1108, 149] width 216 height 232
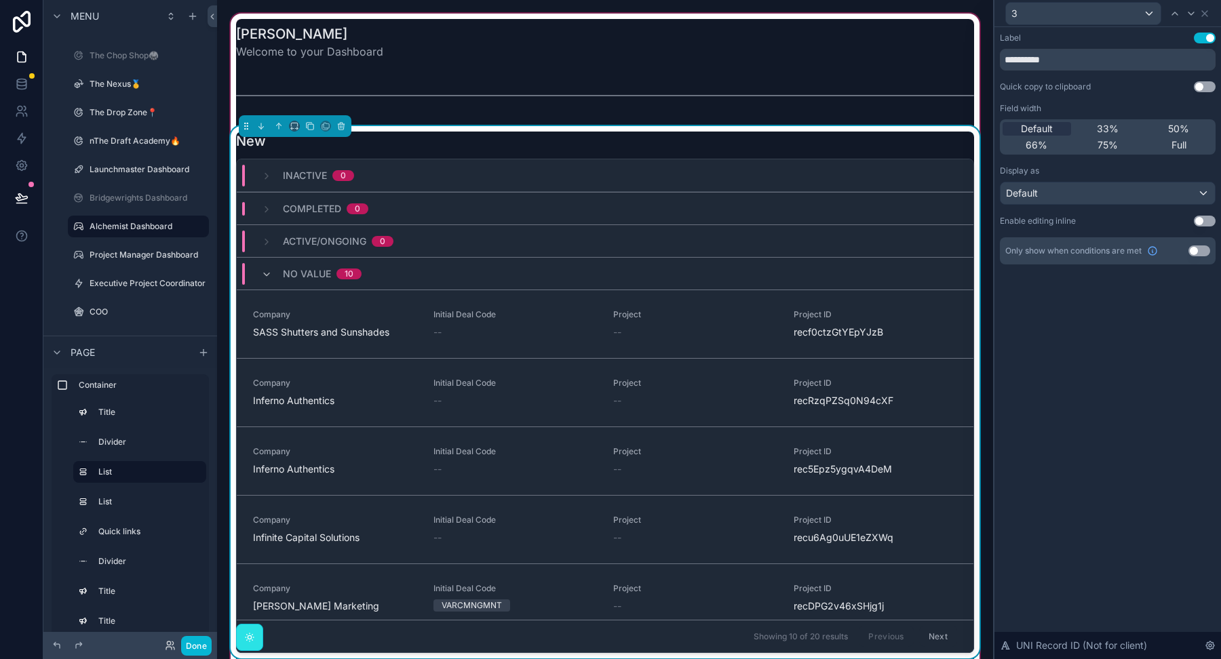
click at [709, 147] on div "New" at bounding box center [605, 141] width 738 height 19
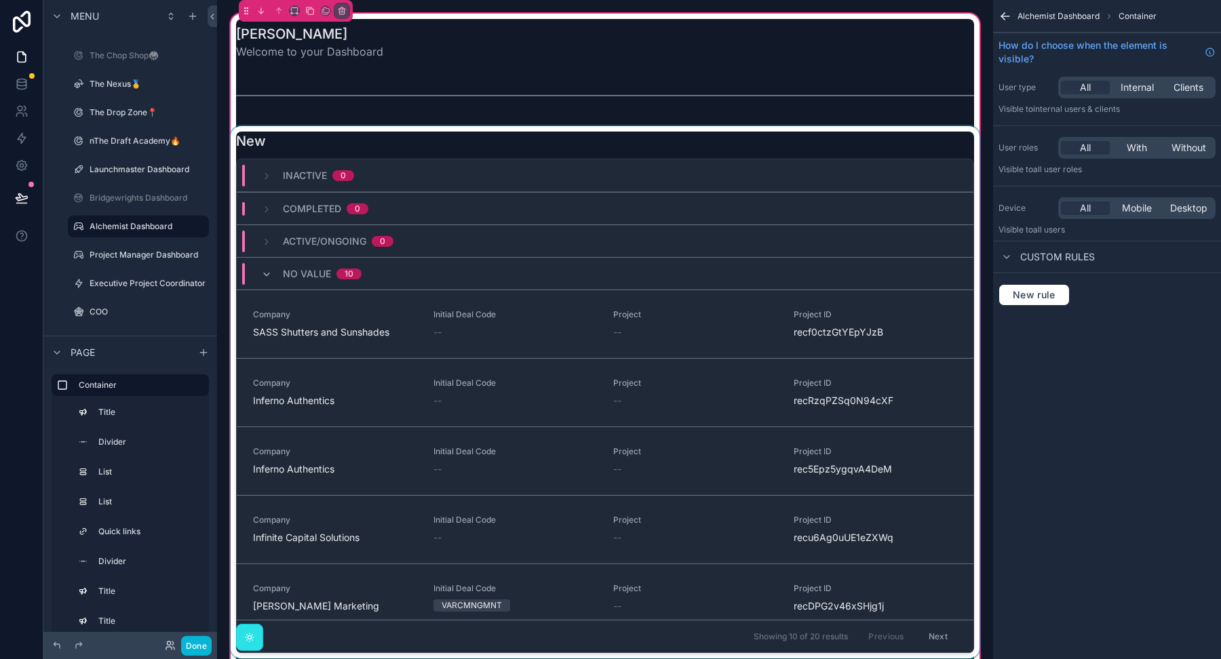
click at [832, 146] on div "scrollable content" at bounding box center [605, 392] width 754 height 532
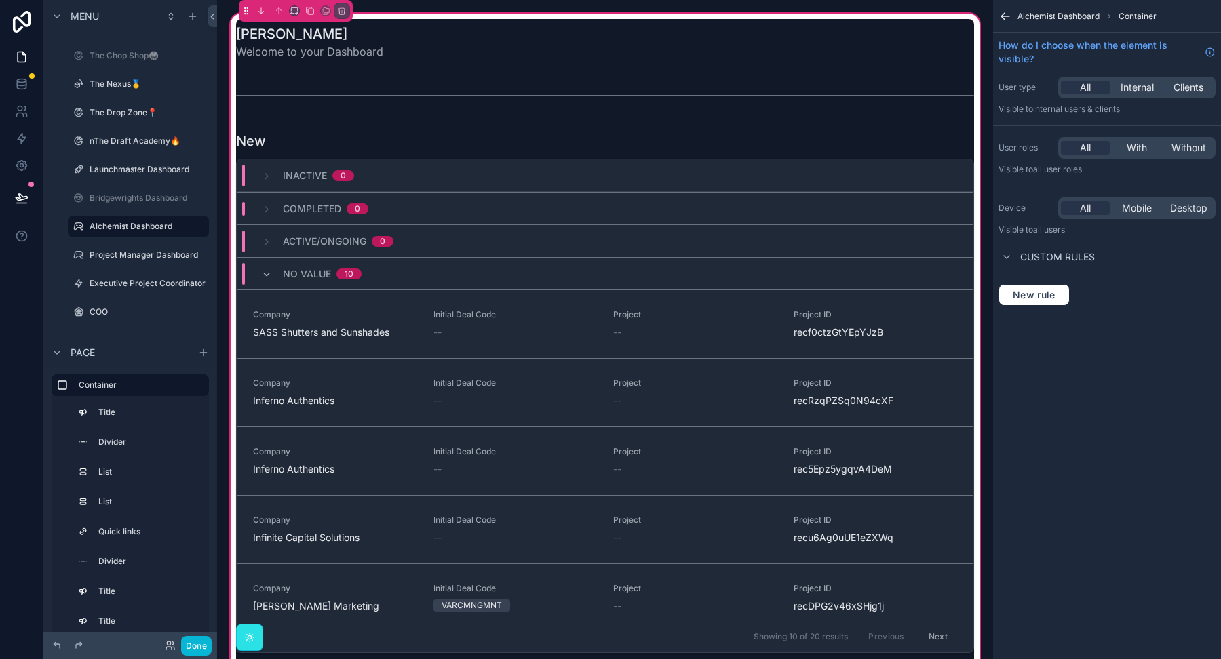
click at [836, 153] on div "New Inactive 0 Completed 0 Active/Ongoing 0 No value 10 Company SASS Shutters a…" at bounding box center [605, 393] width 738 height 522
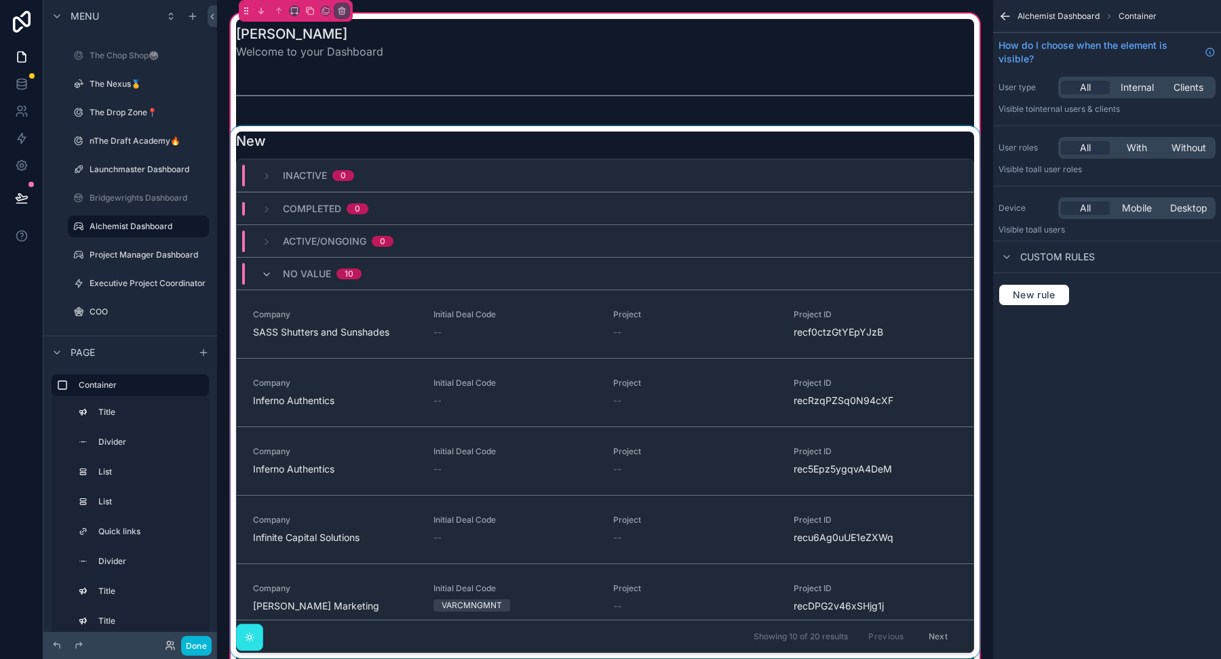
scroll to position [153, 0]
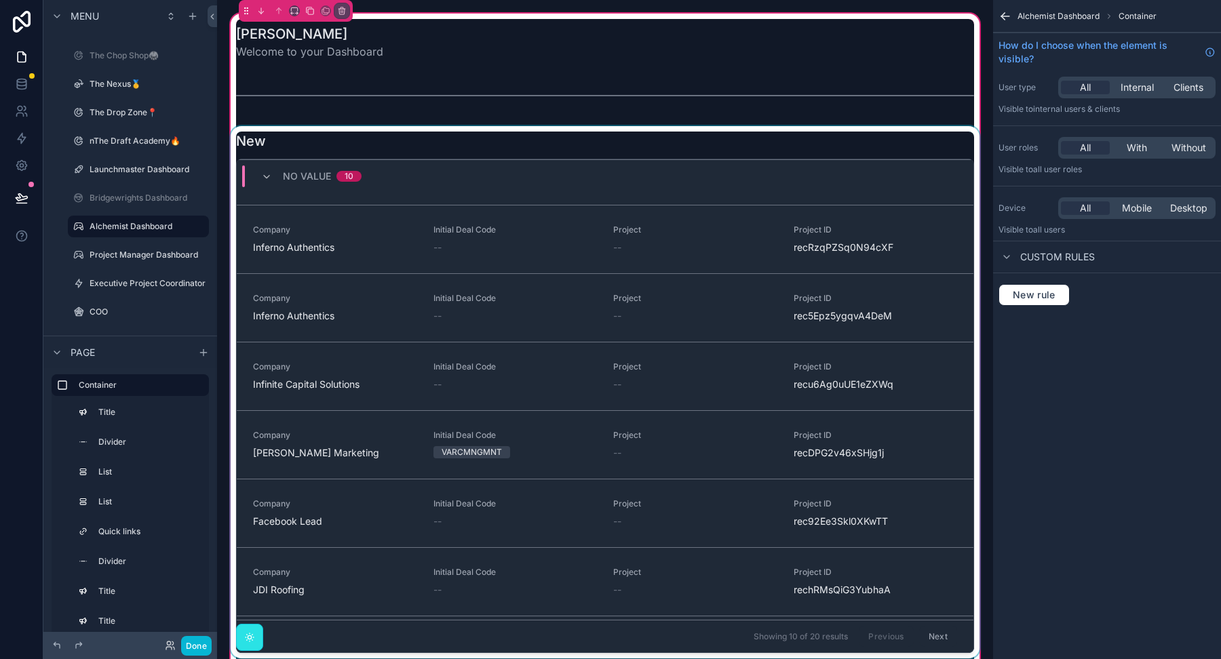
click at [659, 151] on div "scrollable content" at bounding box center [605, 392] width 754 height 532
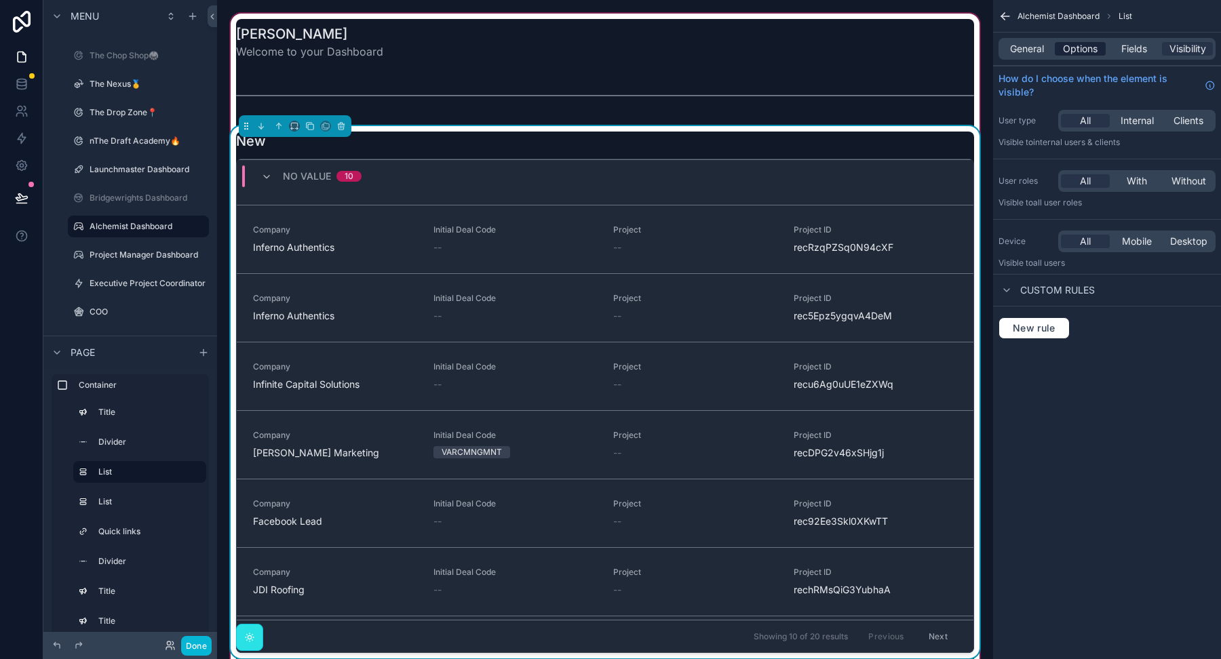
click at [1073, 55] on span "Options" at bounding box center [1080, 49] width 35 height 14
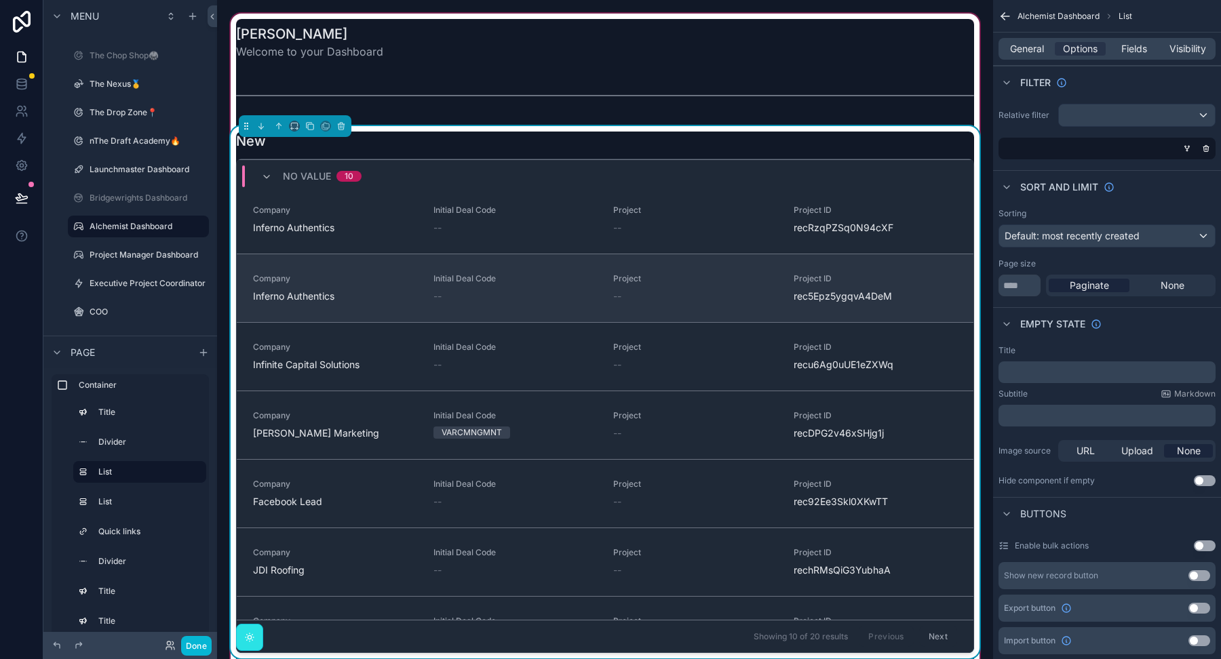
scroll to position [175, 0]
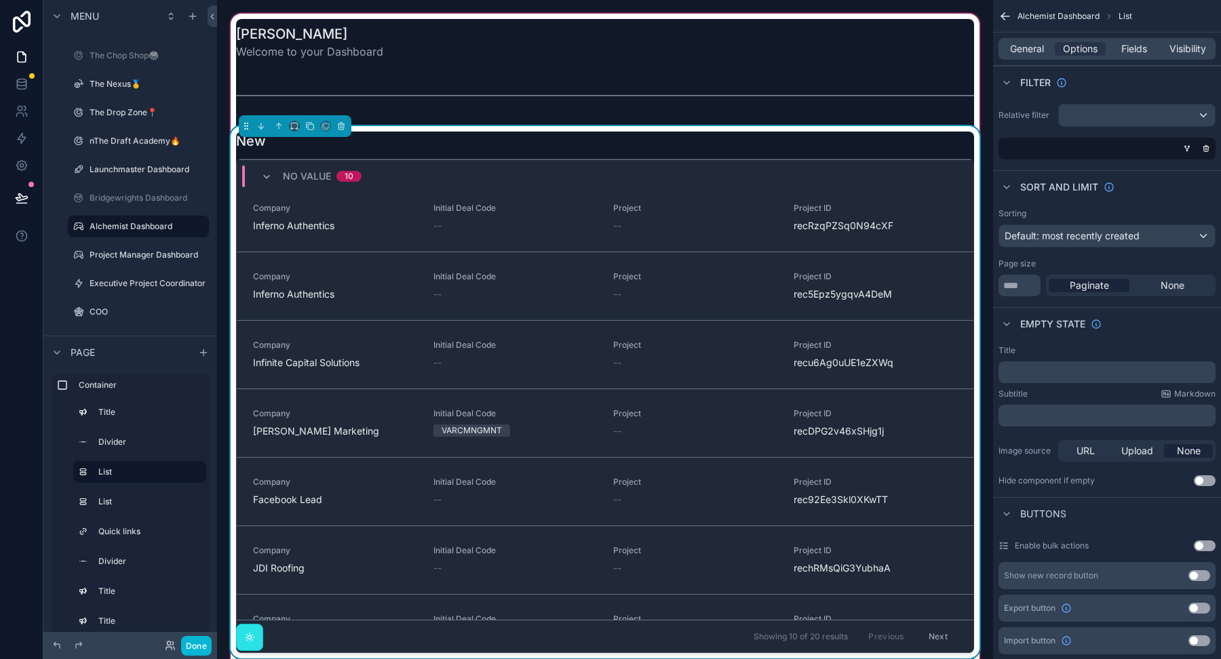
click at [585, 142] on div "New" at bounding box center [605, 141] width 738 height 19
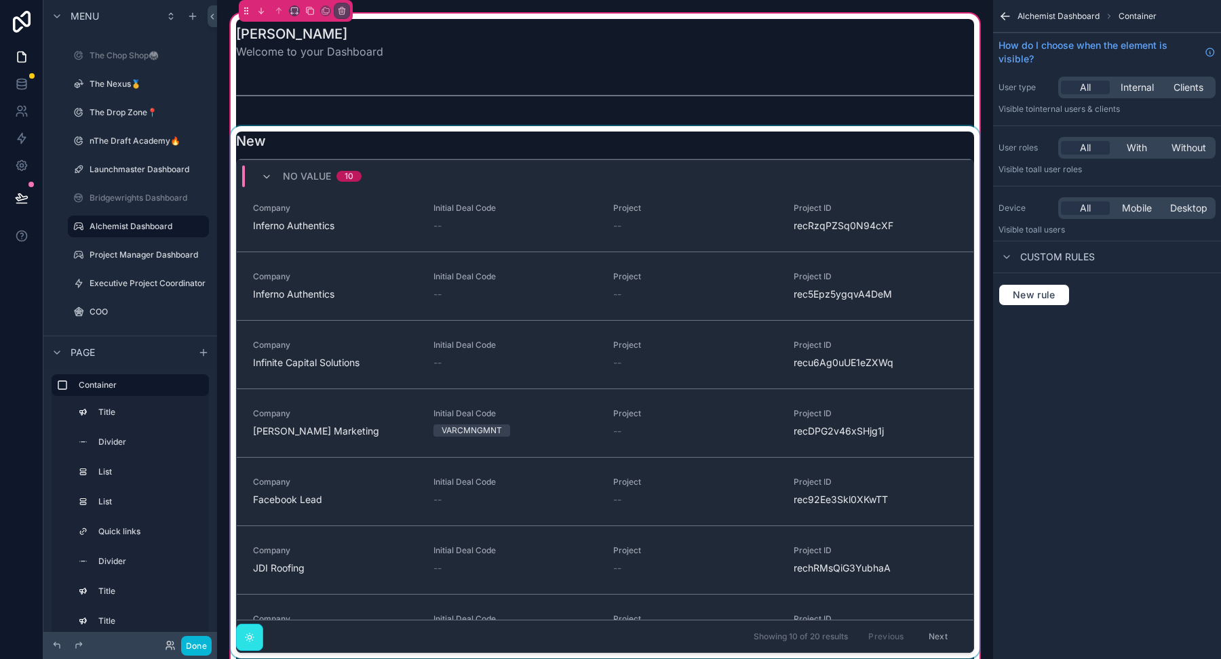
click at [477, 146] on div "scrollable content" at bounding box center [605, 392] width 754 height 532
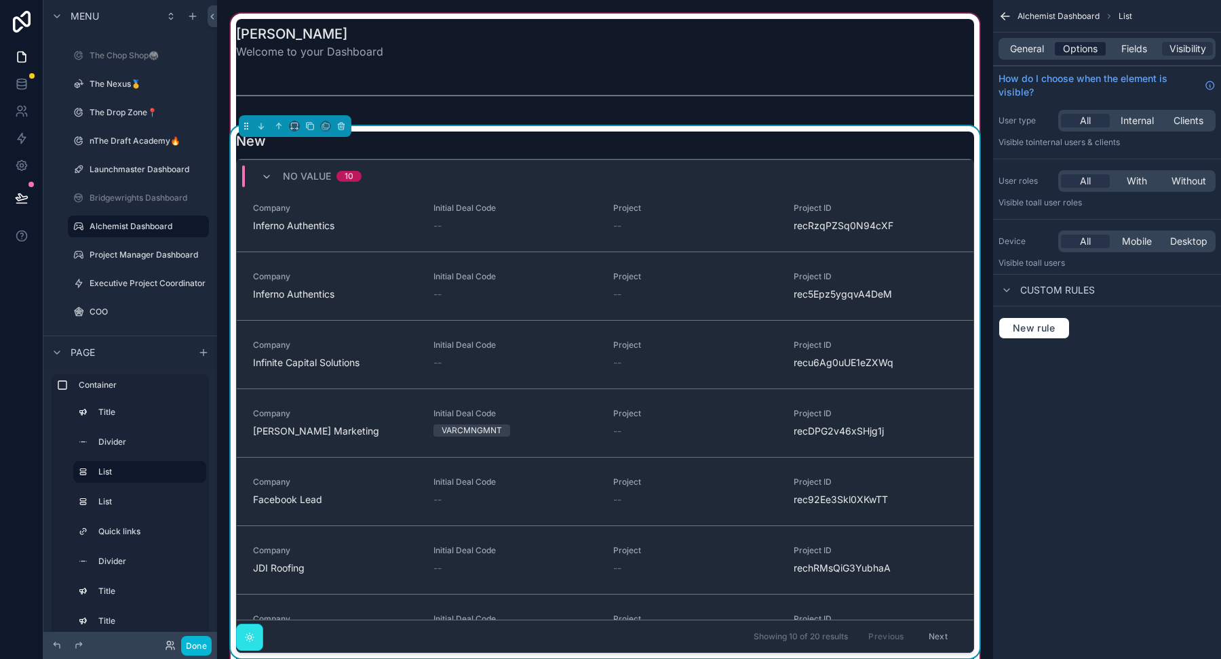
click at [1079, 47] on span "Options" at bounding box center [1080, 49] width 35 height 14
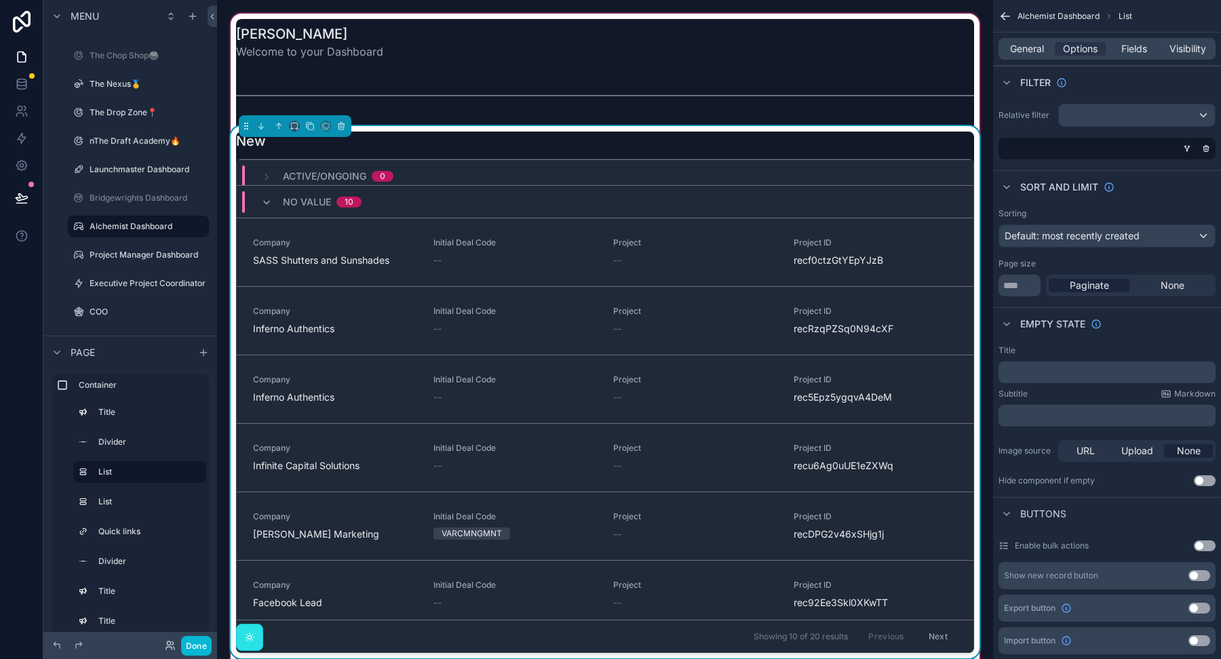
scroll to position [0, 0]
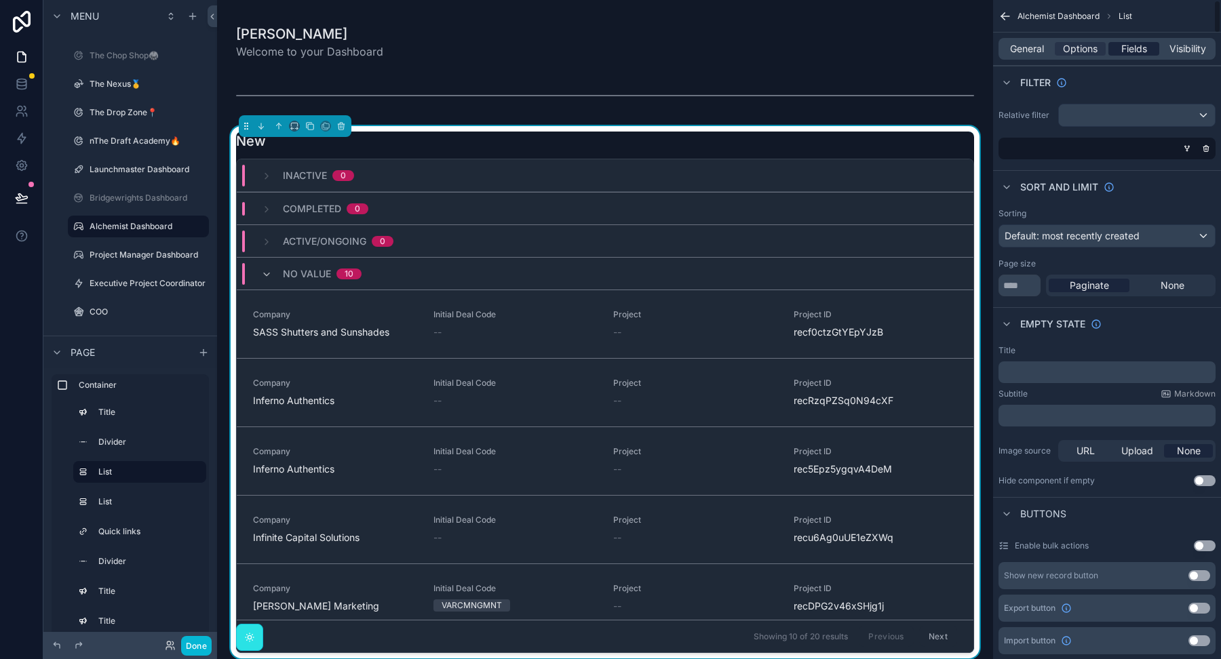
click at [1133, 44] on span "Fields" at bounding box center [1134, 49] width 26 height 14
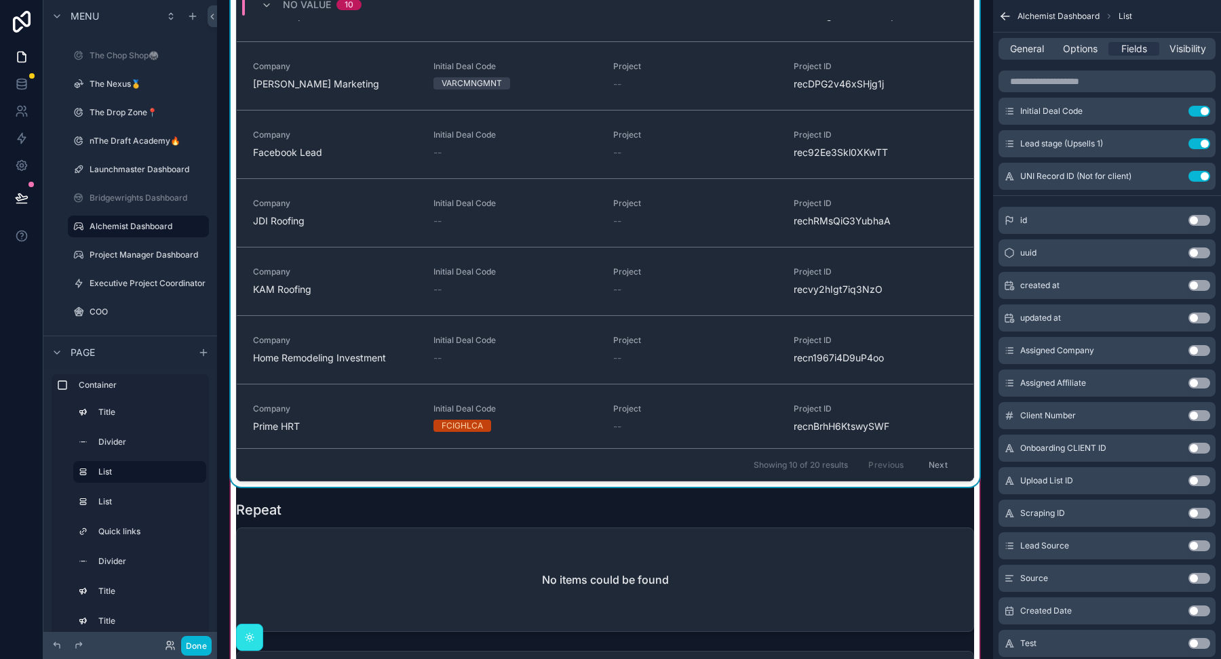
scroll to position [416, 0]
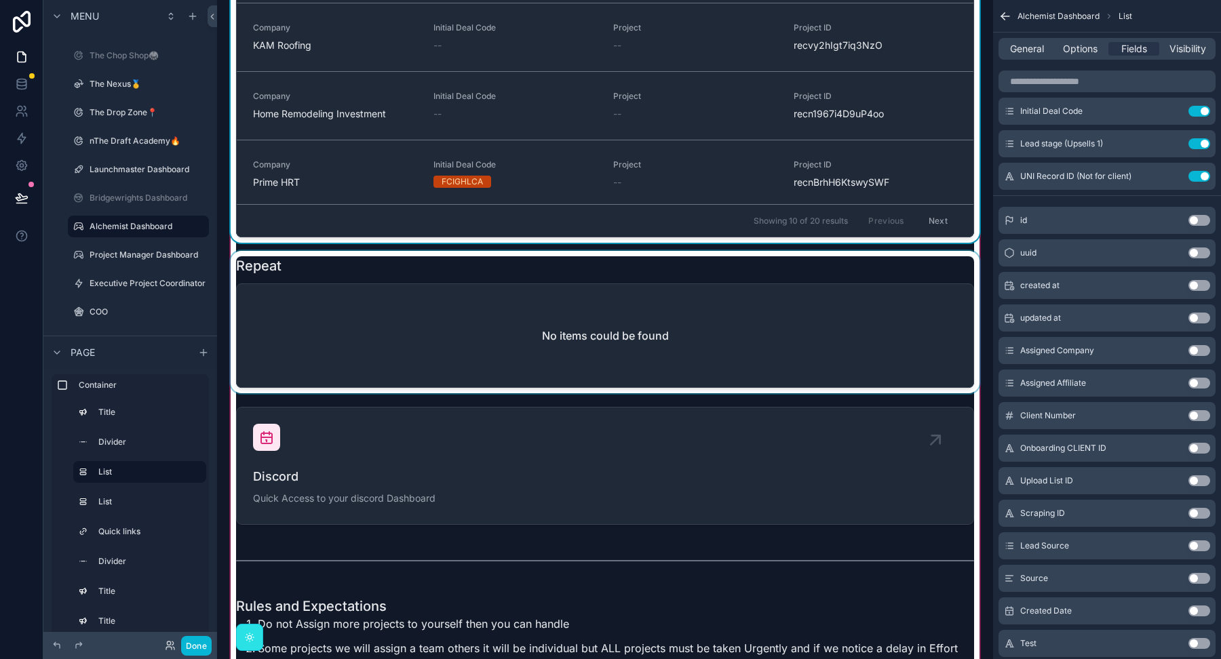
click at [667, 285] on div "scrollable content" at bounding box center [605, 322] width 754 height 142
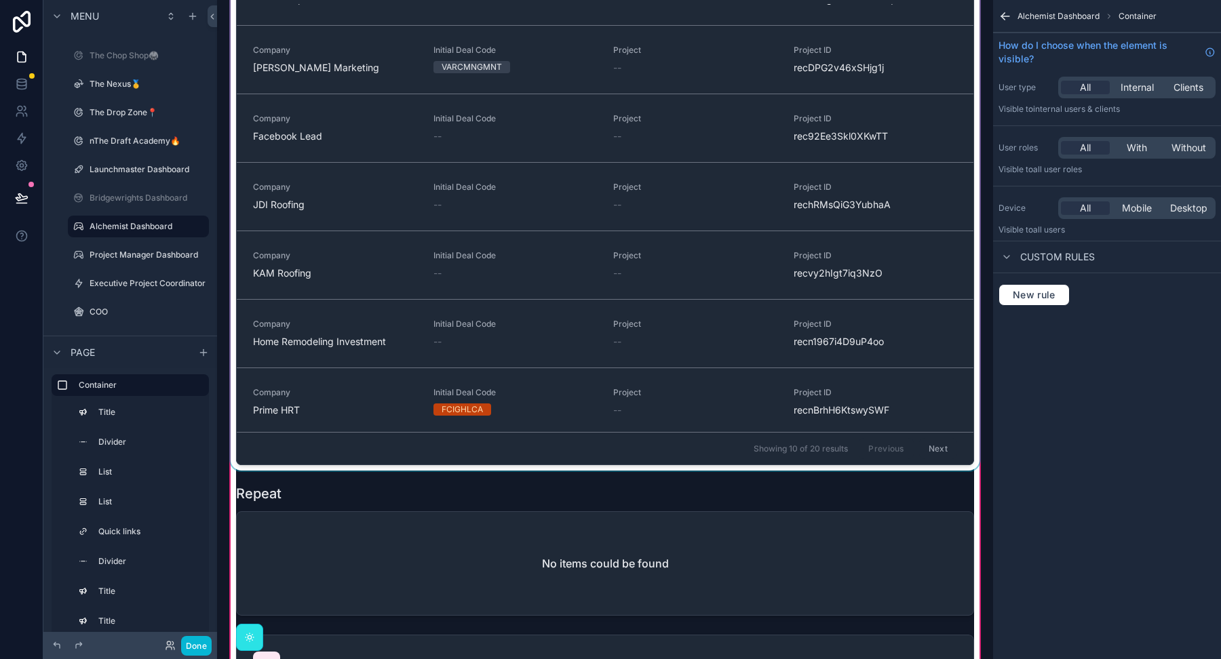
scroll to position [434, 0]
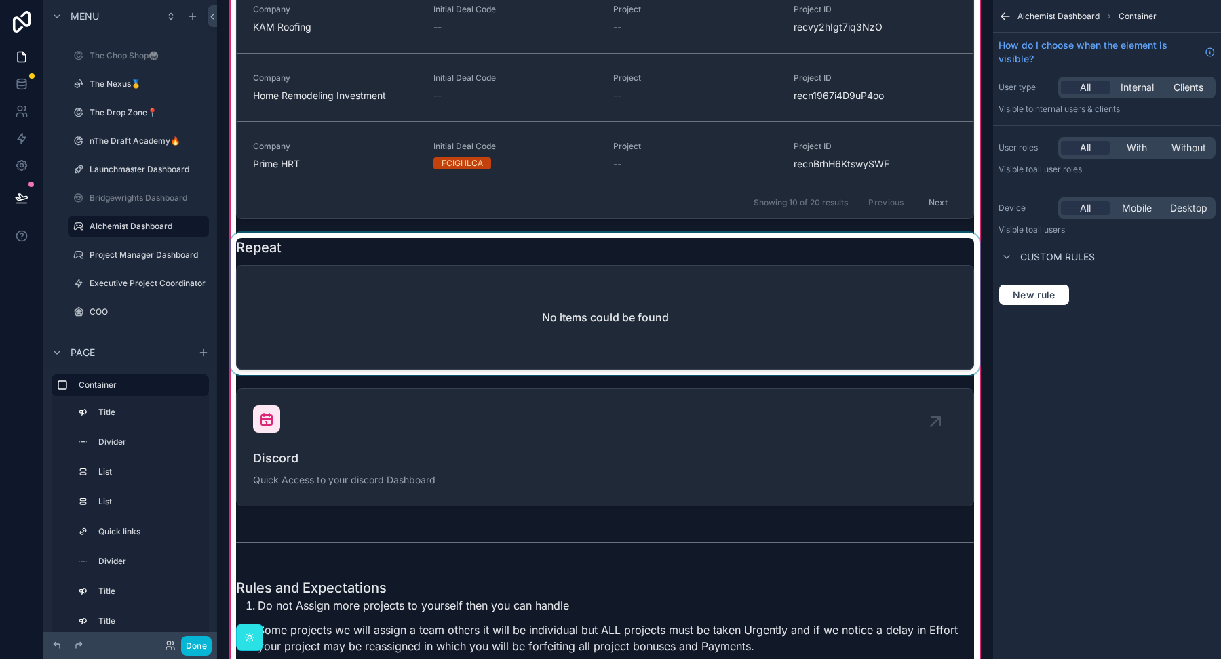
click at [665, 265] on div "scrollable content" at bounding box center [605, 304] width 754 height 142
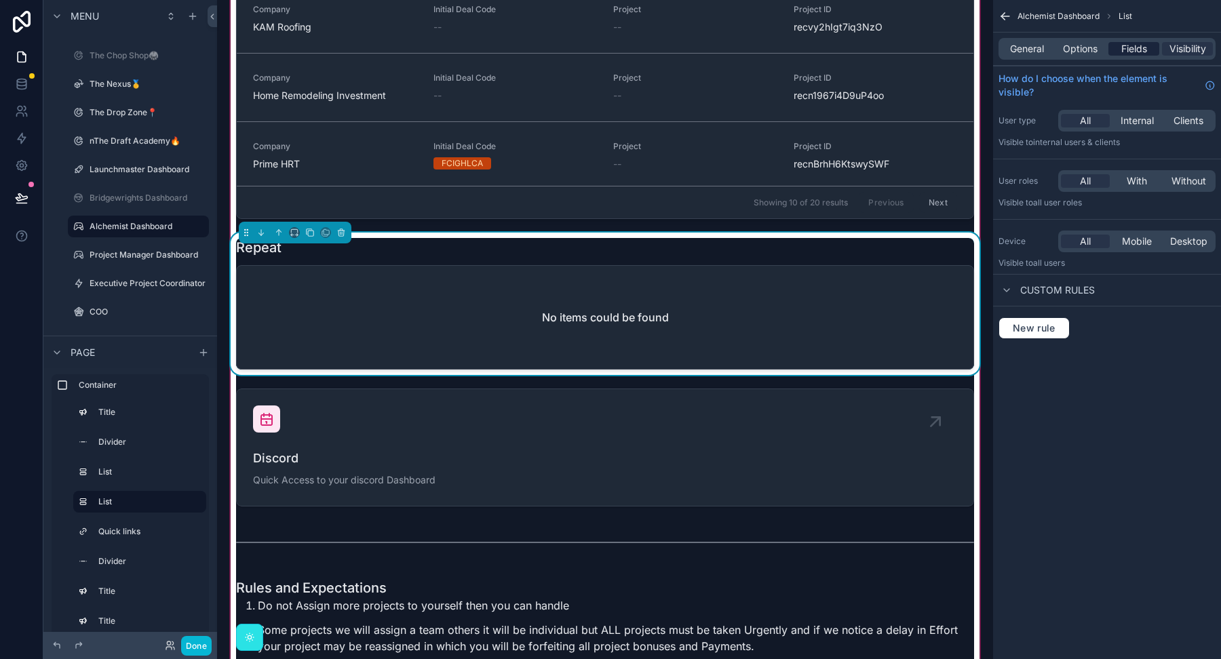
click at [1135, 51] on span "Fields" at bounding box center [1134, 49] width 26 height 14
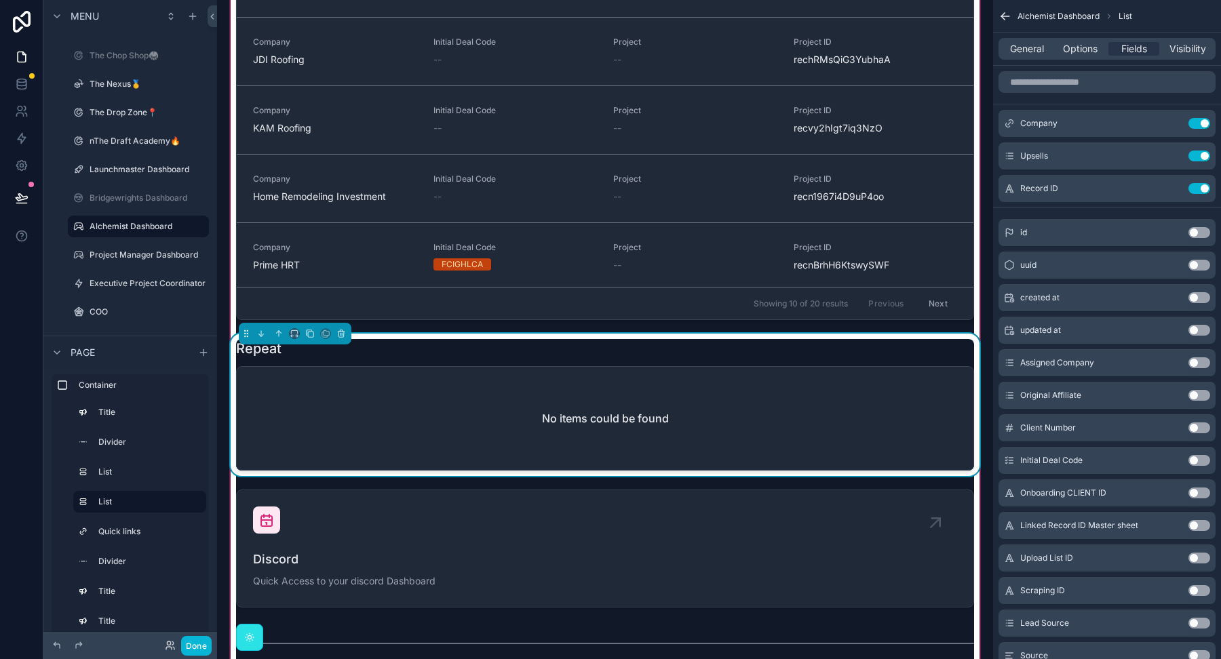
scroll to position [336, 0]
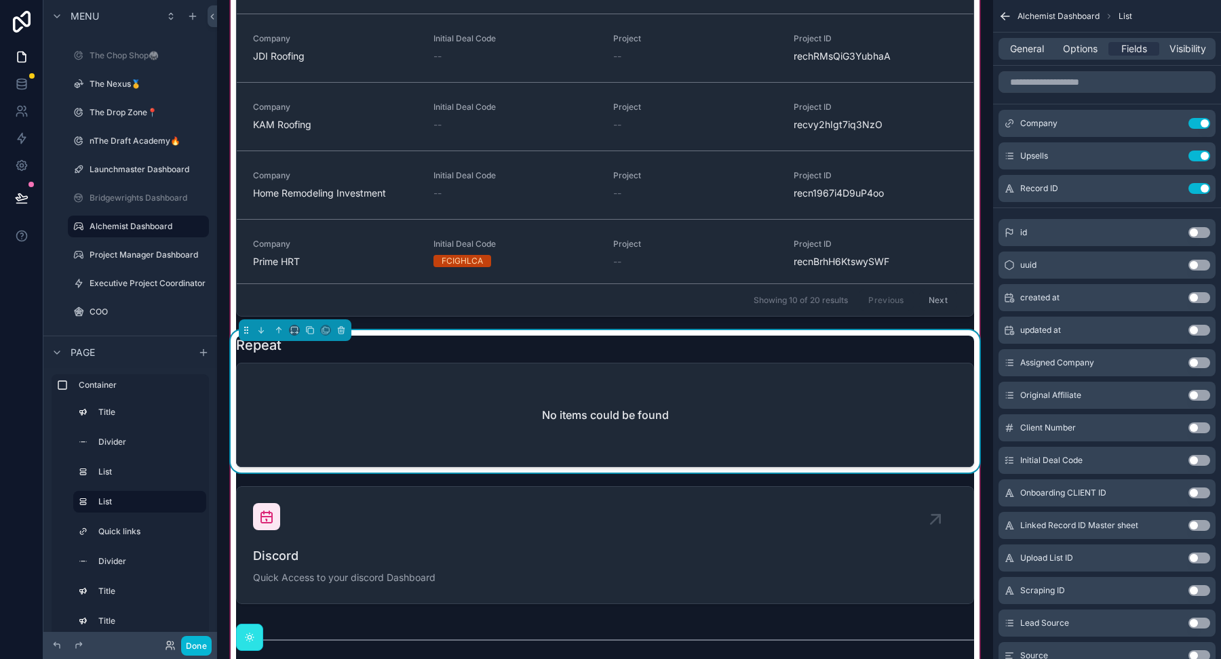
click at [425, 348] on div "Repeat" at bounding box center [605, 345] width 738 height 19
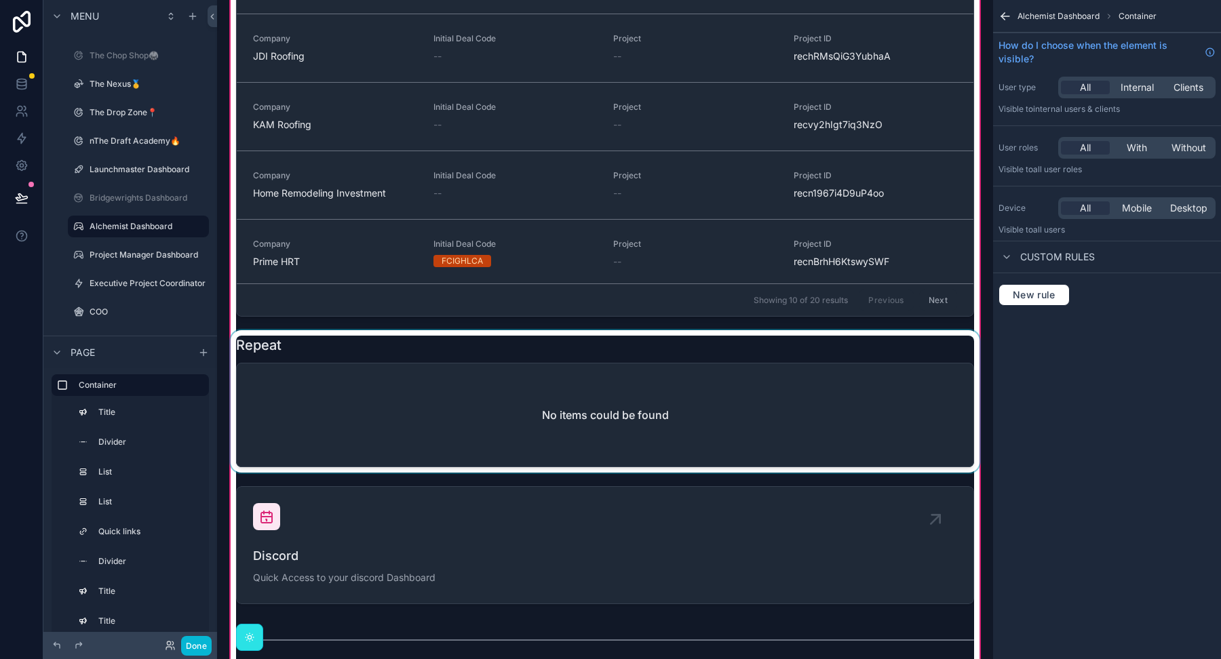
click at [425, 348] on div "scrollable content" at bounding box center [605, 401] width 754 height 142
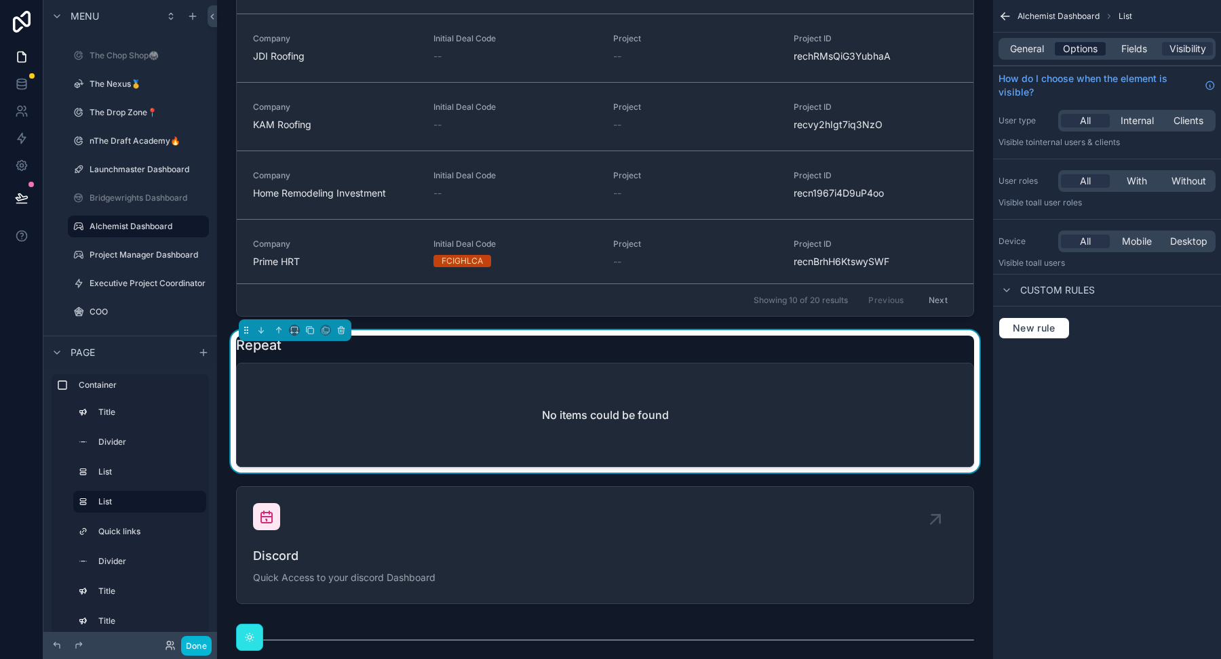
click at [1086, 50] on span "Options" at bounding box center [1080, 49] width 35 height 14
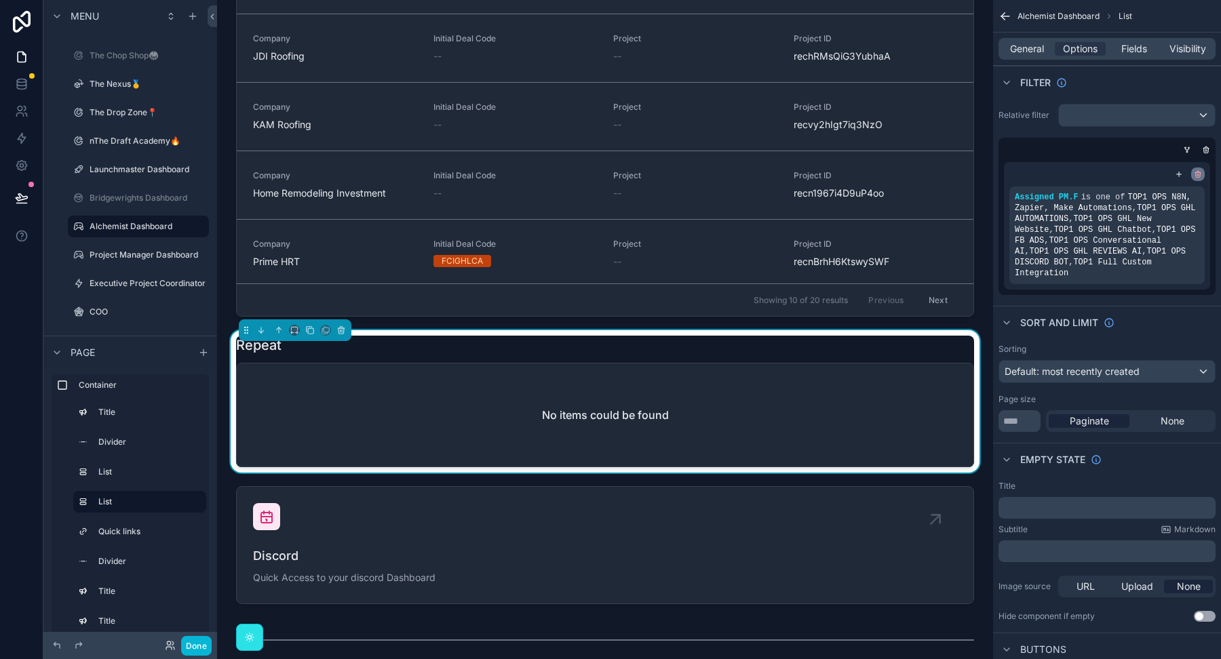
click at [1198, 176] on icon "scrollable content" at bounding box center [1198, 175] width 5 height 5
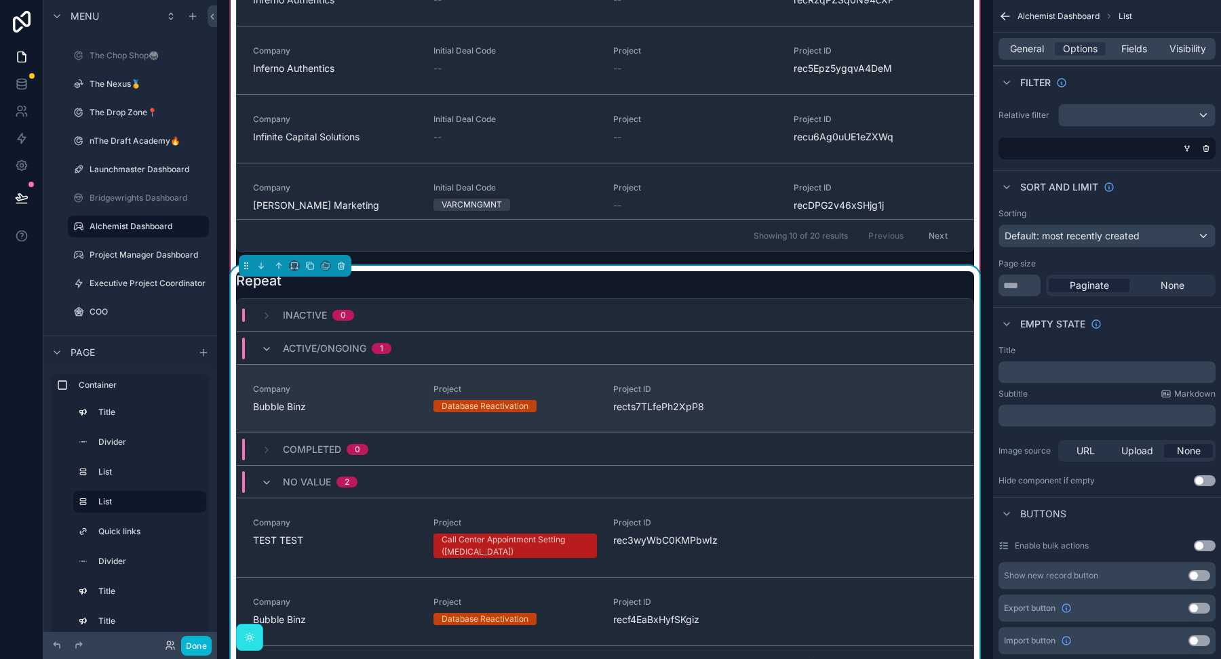
scroll to position [397, 0]
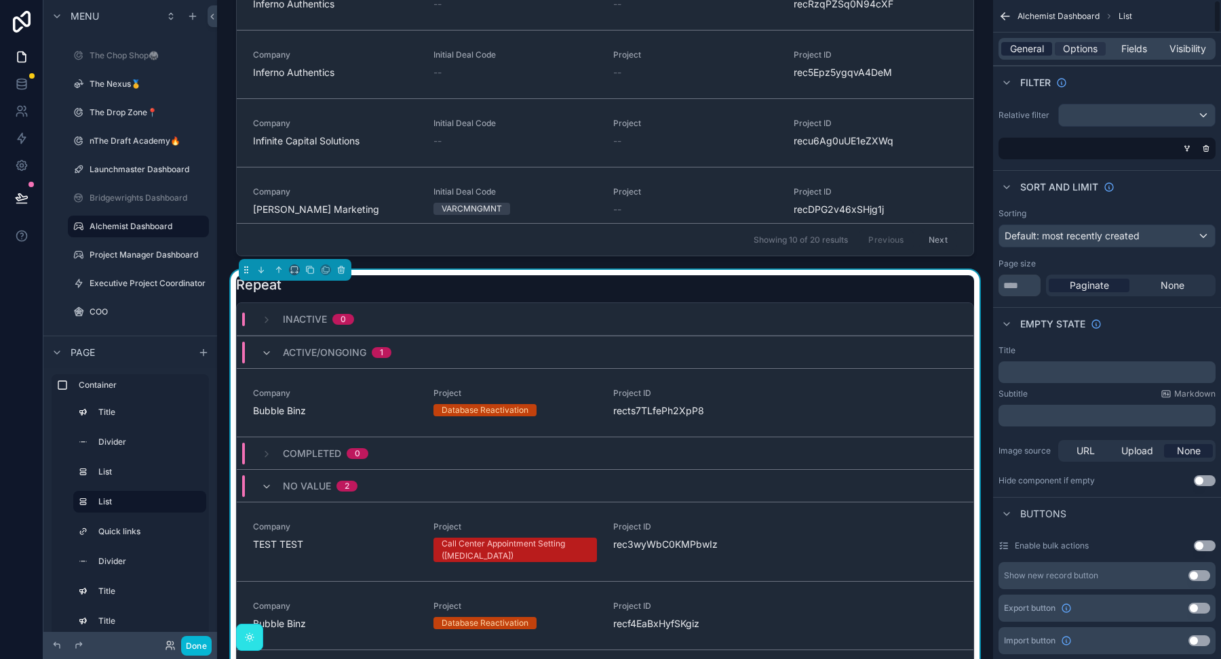
click at [1033, 48] on span "General" at bounding box center [1027, 49] width 34 height 14
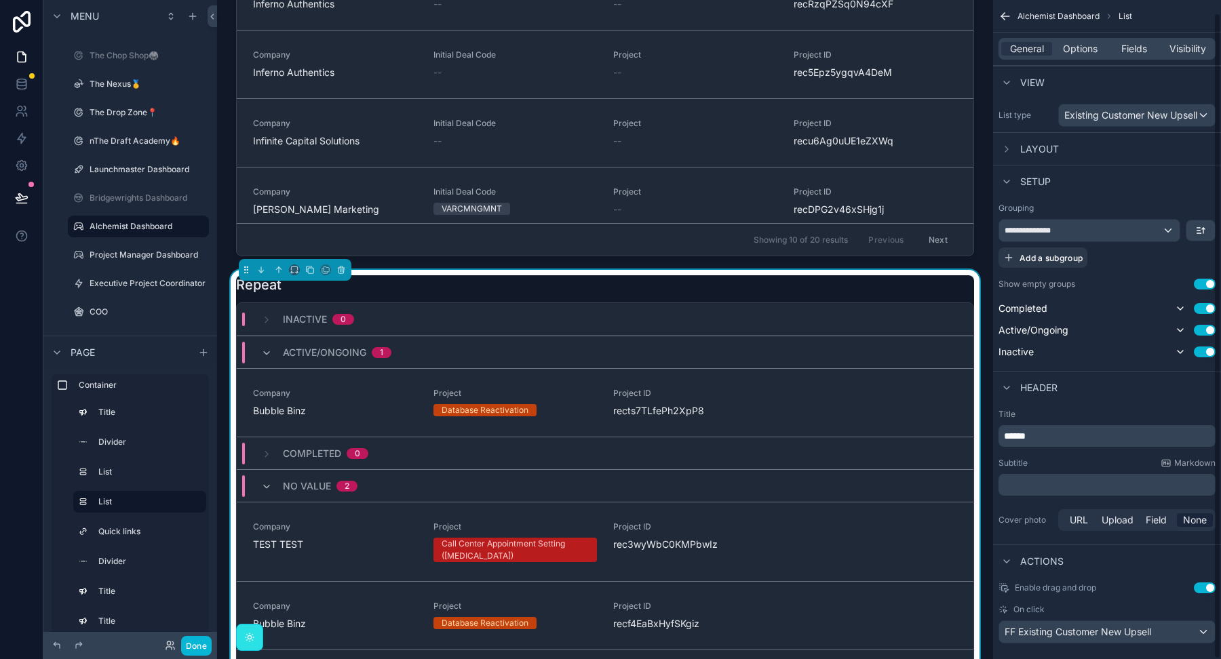
scroll to position [14, 0]
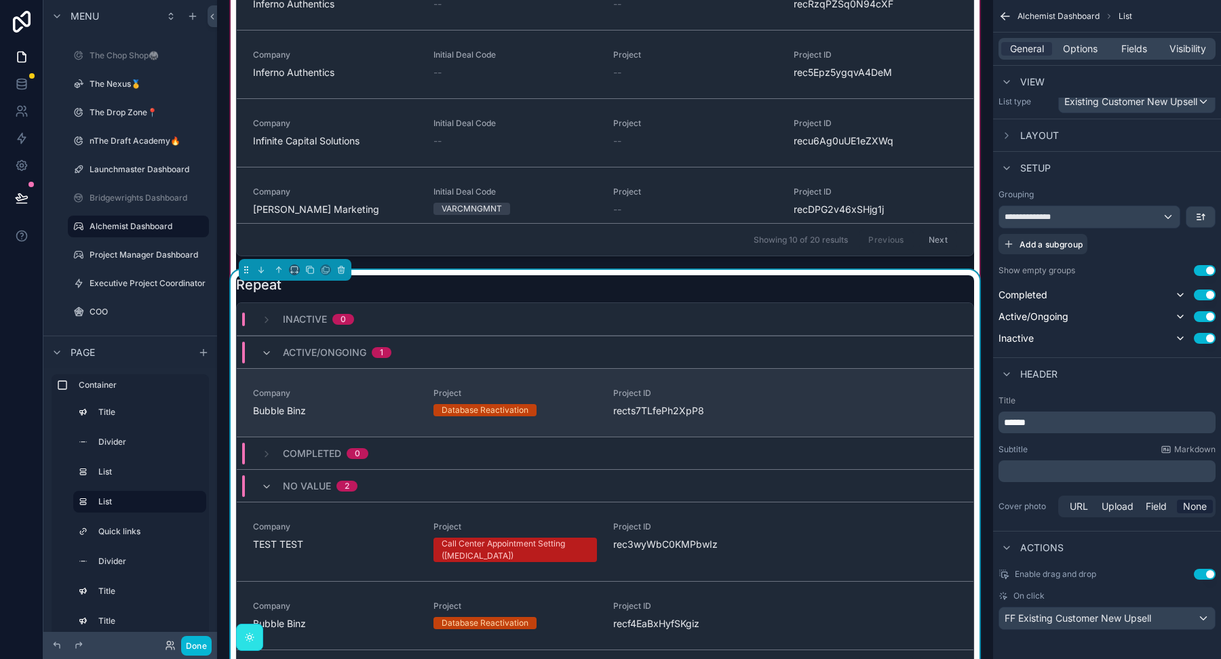
click at [321, 406] on div "Bubble Binz" at bounding box center [335, 411] width 164 height 14
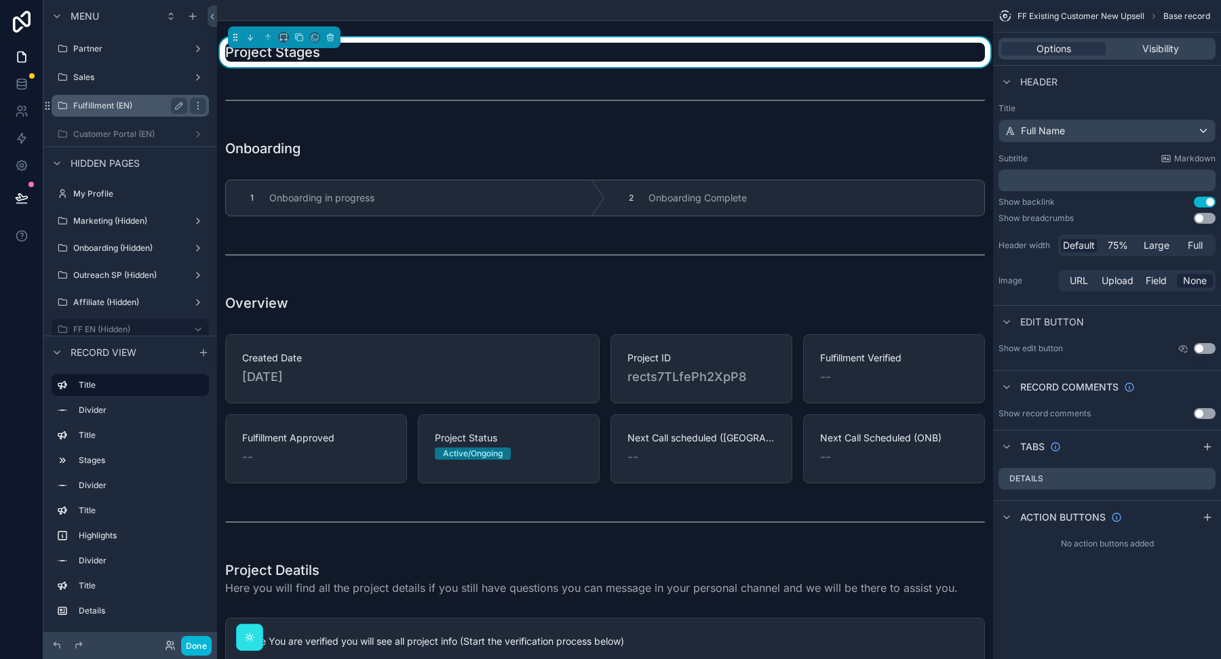
click at [133, 103] on label "Fulfillment (EN)" at bounding box center [127, 105] width 109 height 11
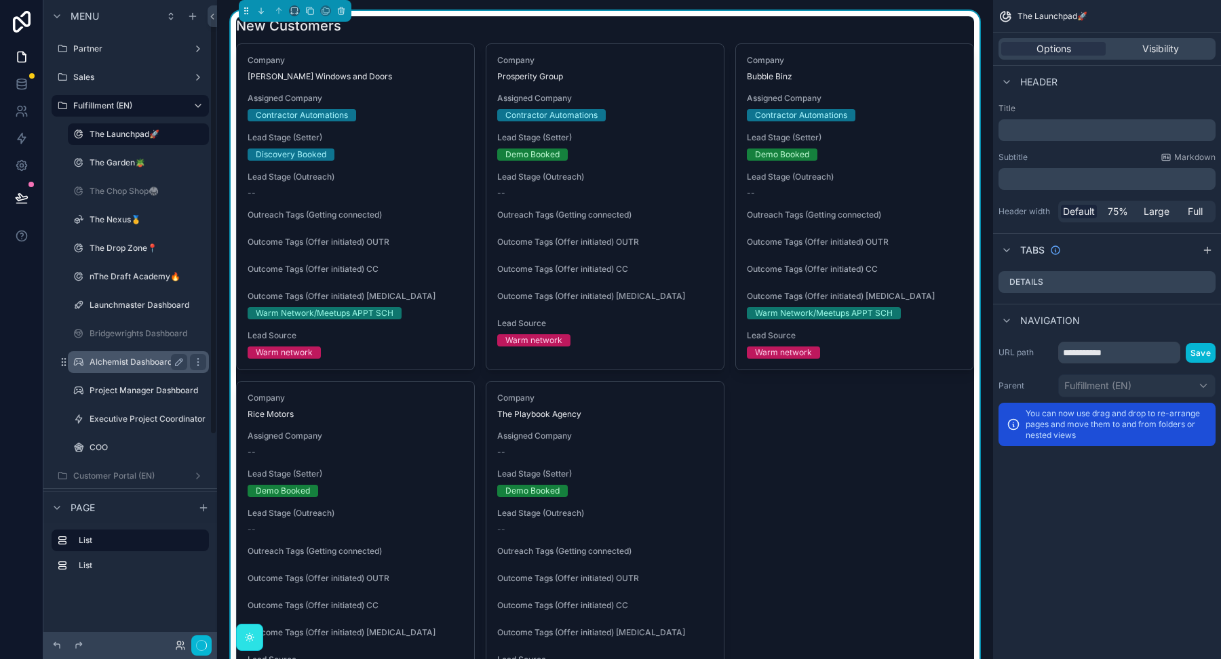
scroll to position [20, 0]
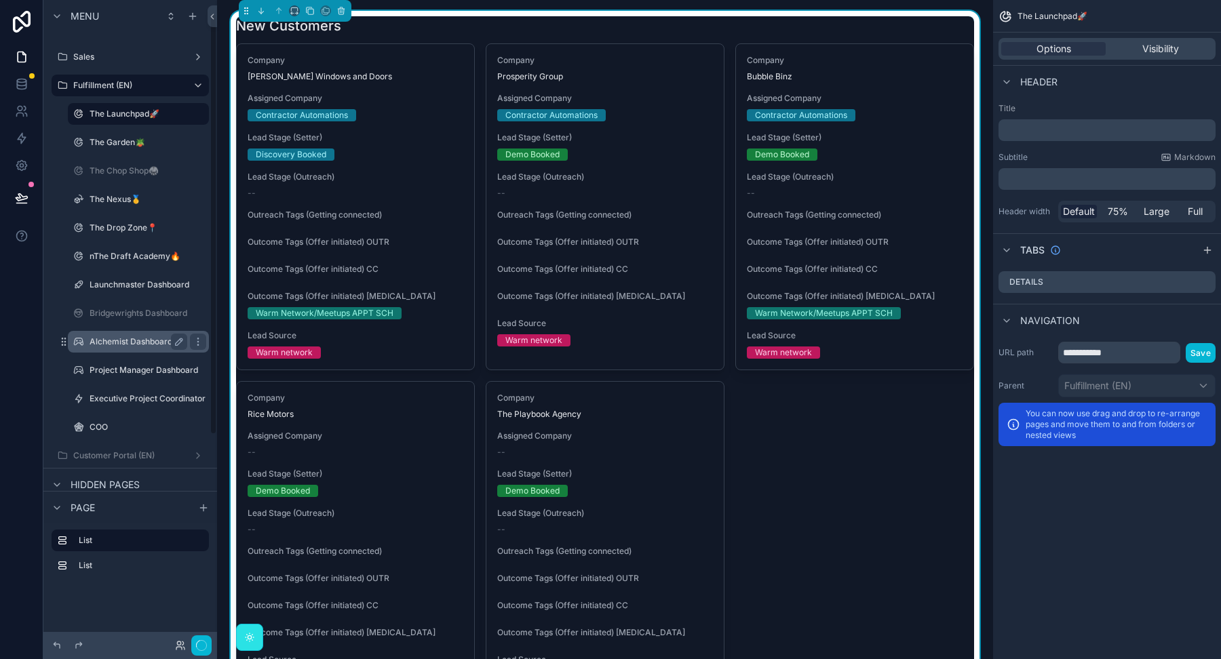
click at [136, 338] on label "Alchemist Dashboard" at bounding box center [136, 341] width 92 height 11
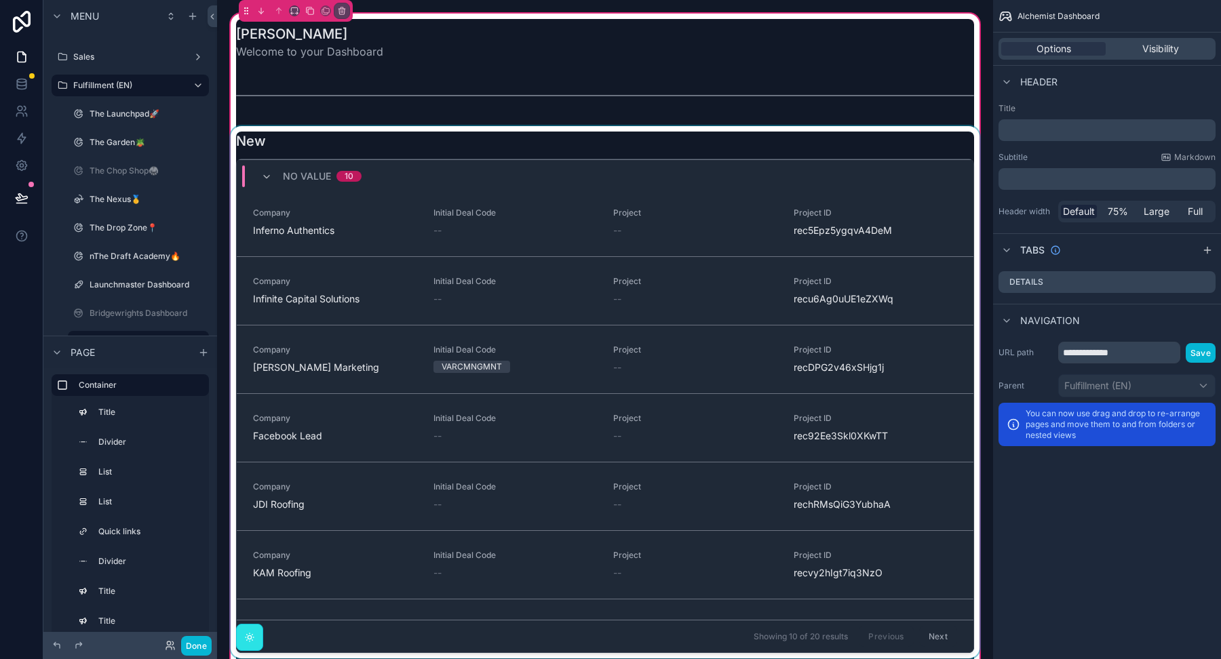
click at [688, 144] on div "scrollable content" at bounding box center [605, 392] width 754 height 532
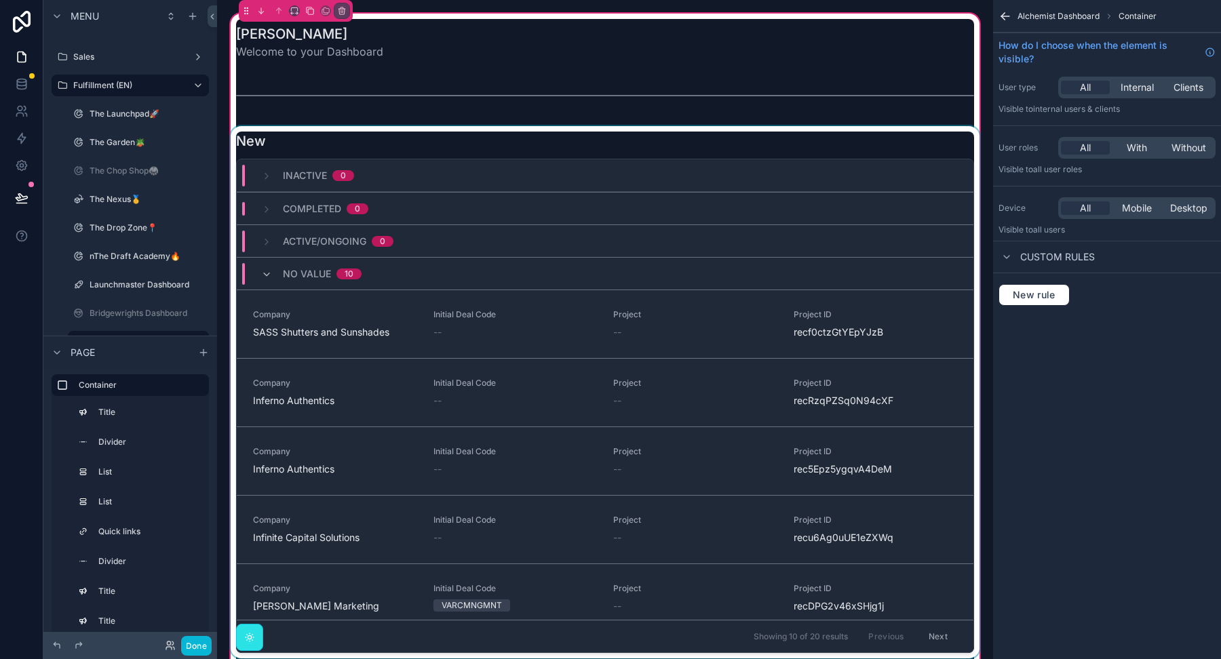
click at [812, 153] on div "scrollable content" at bounding box center [605, 392] width 754 height 532
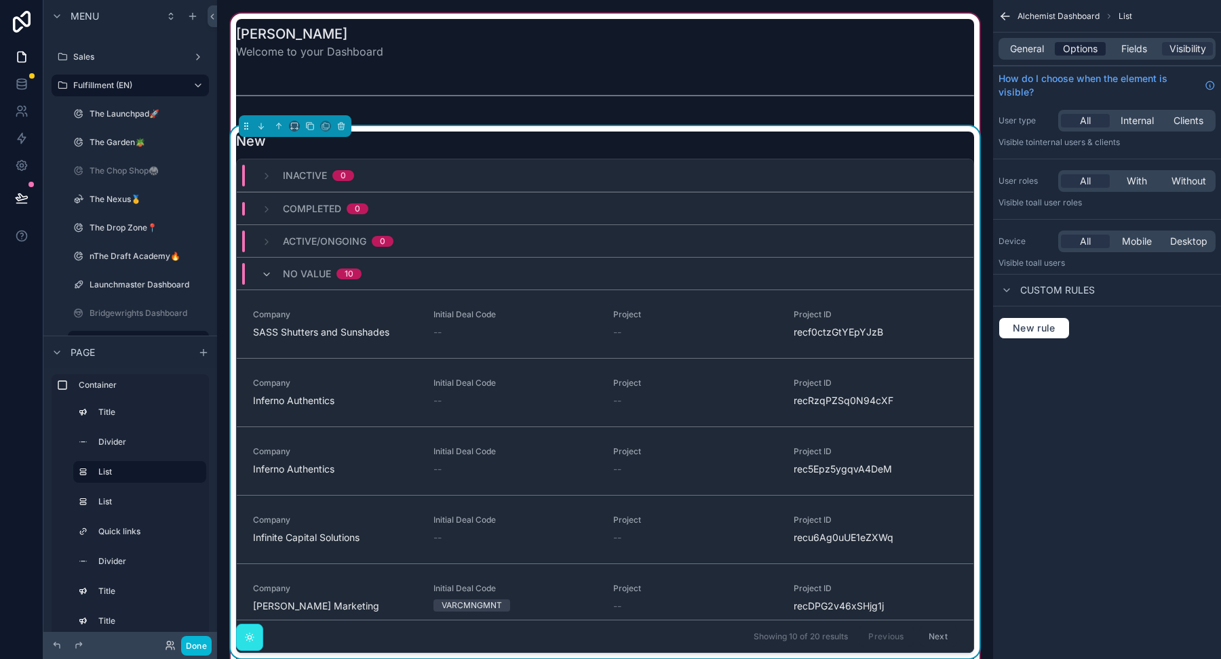
click at [1091, 51] on span "Options" at bounding box center [1080, 49] width 35 height 14
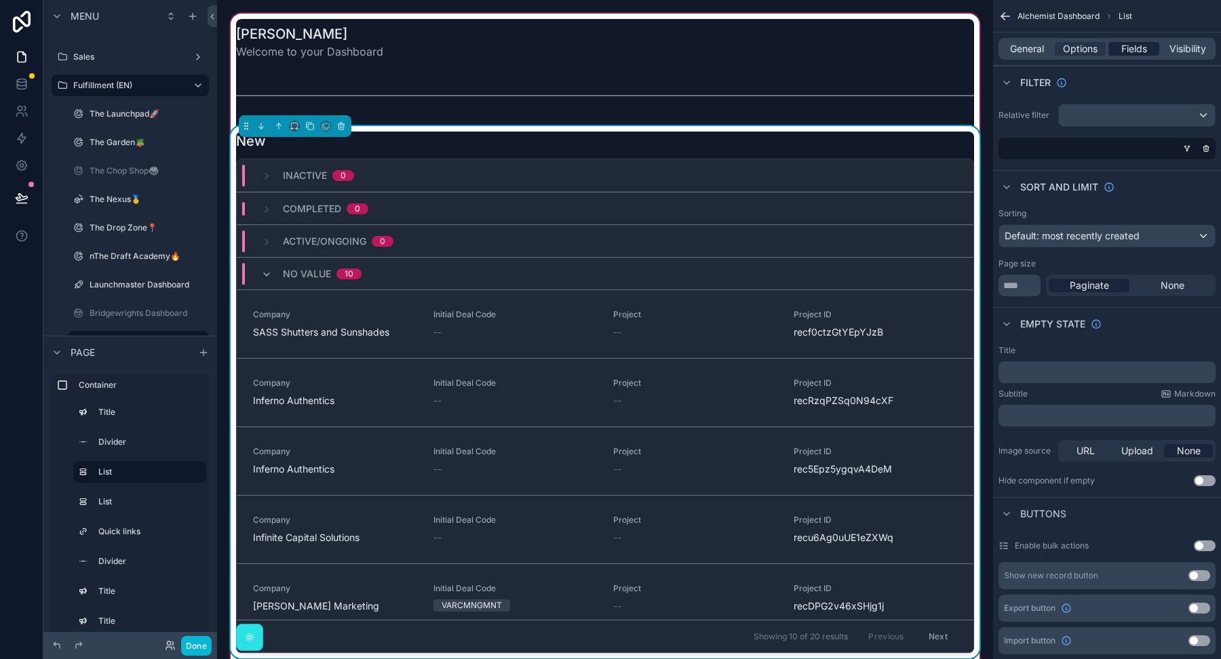
click at [1141, 50] on span "Fields" at bounding box center [1134, 49] width 26 height 14
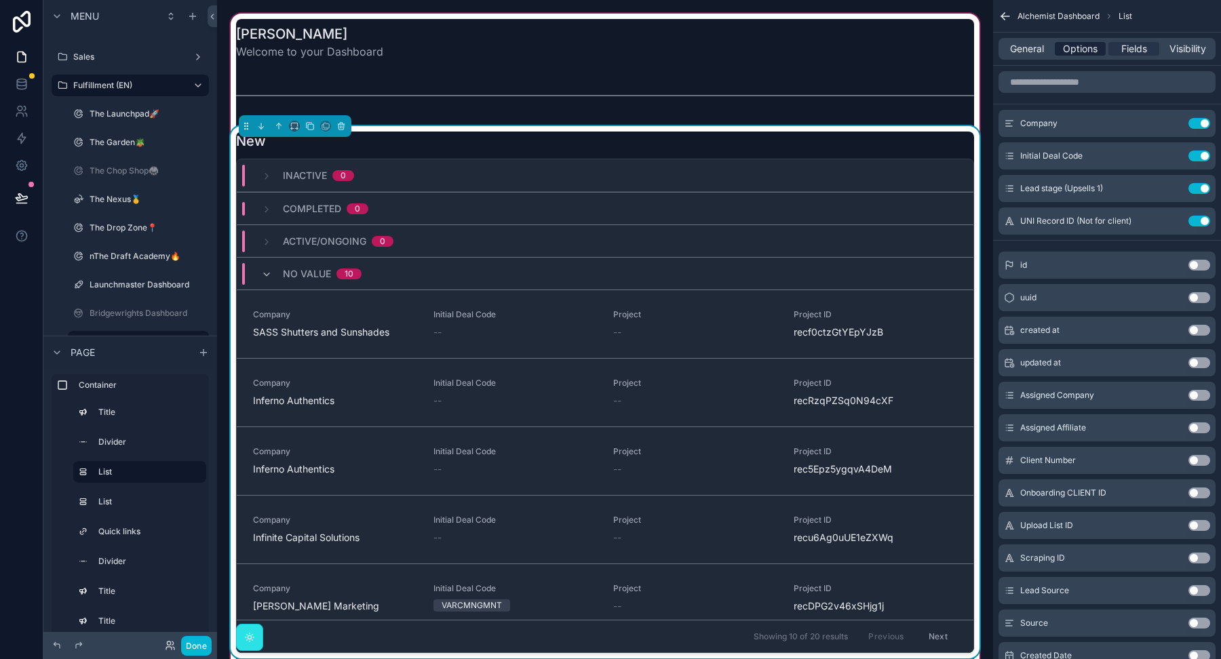
drag, startPoint x: 1082, startPoint y: 48, endPoint x: 1066, endPoint y: 50, distance: 17.0
click at [1082, 48] on span "Options" at bounding box center [1080, 49] width 35 height 14
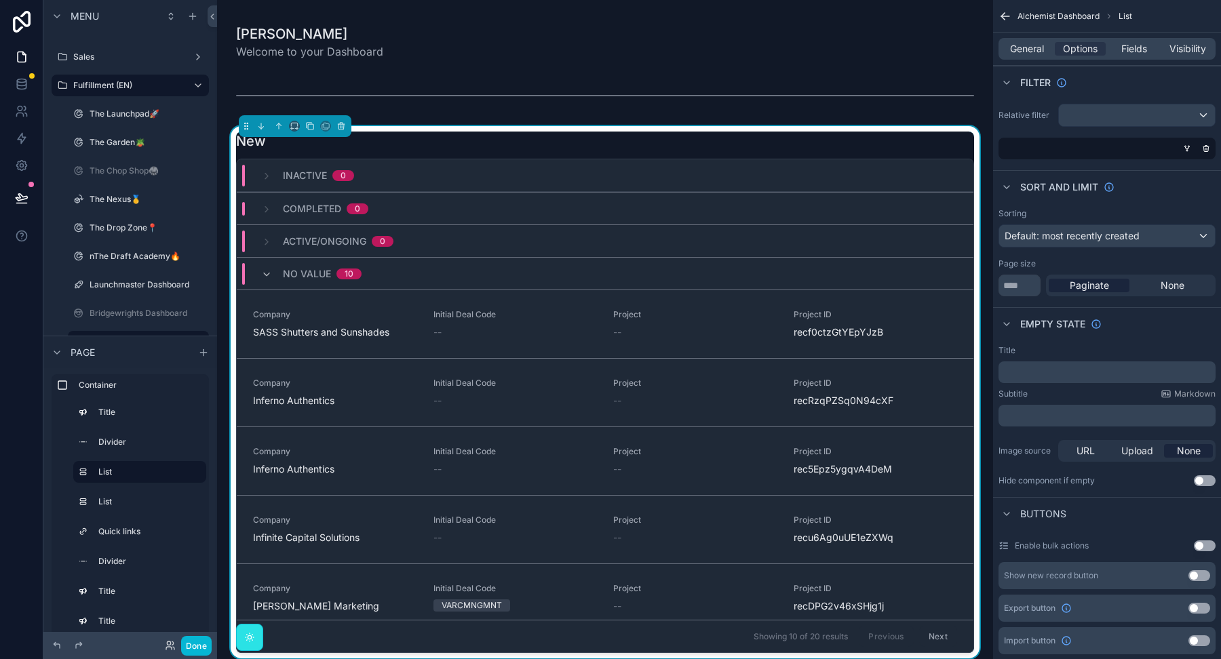
click at [1105, 144] on div "scrollable content" at bounding box center [1104, 149] width 217 height 22
click at [1190, 146] on icon "scrollable content" at bounding box center [1187, 148] width 8 height 8
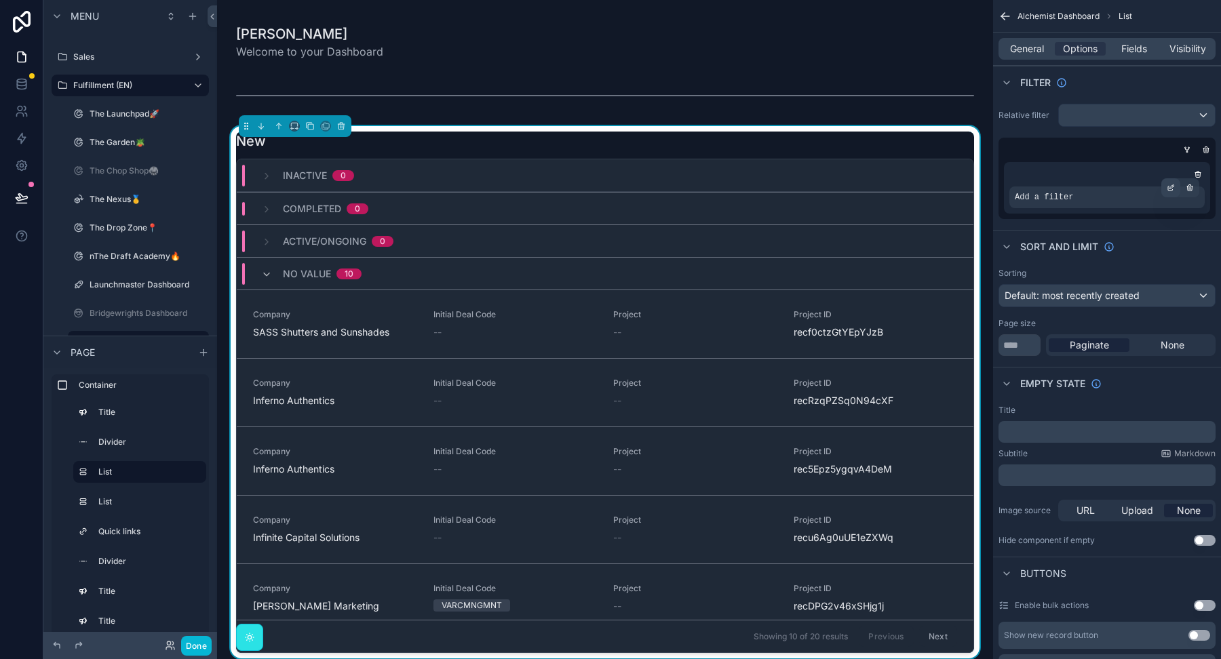
click at [1171, 184] on icon "scrollable content" at bounding box center [1171, 188] width 8 height 8
click at [899, 171] on span "Select a field" at bounding box center [872, 176] width 58 height 12
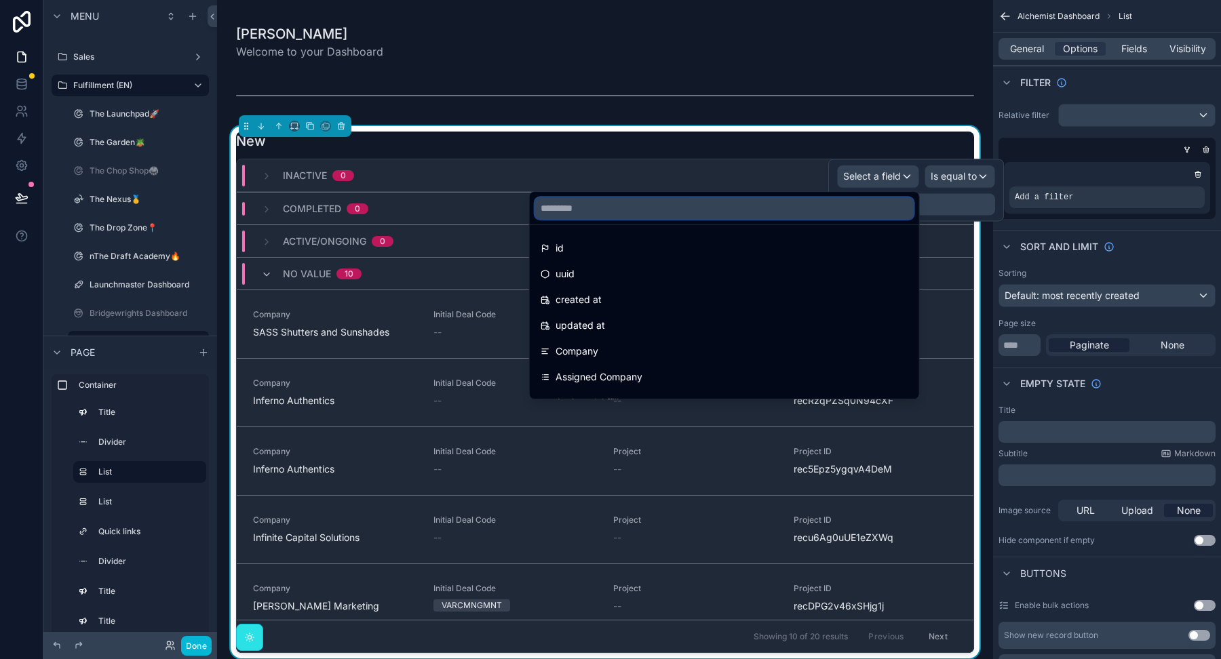
click at [688, 210] on input "text" at bounding box center [724, 208] width 378 height 22
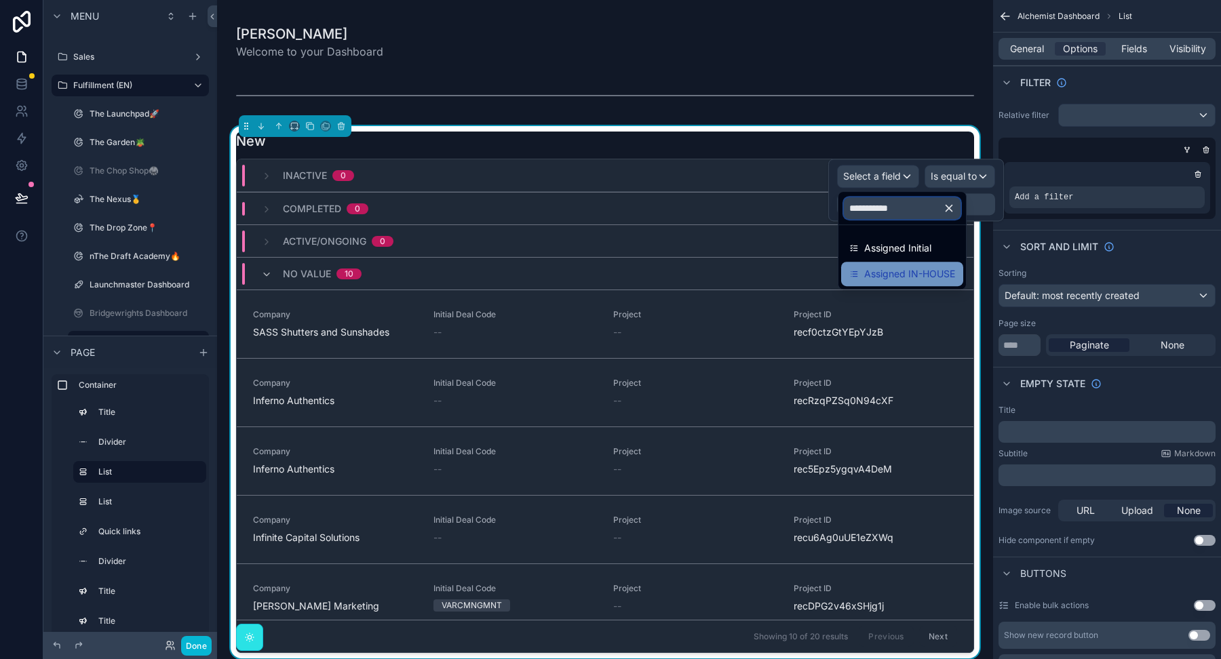
type input "**********"
click at [912, 271] on span "Assigned IN-HOUSE" at bounding box center [909, 274] width 91 height 16
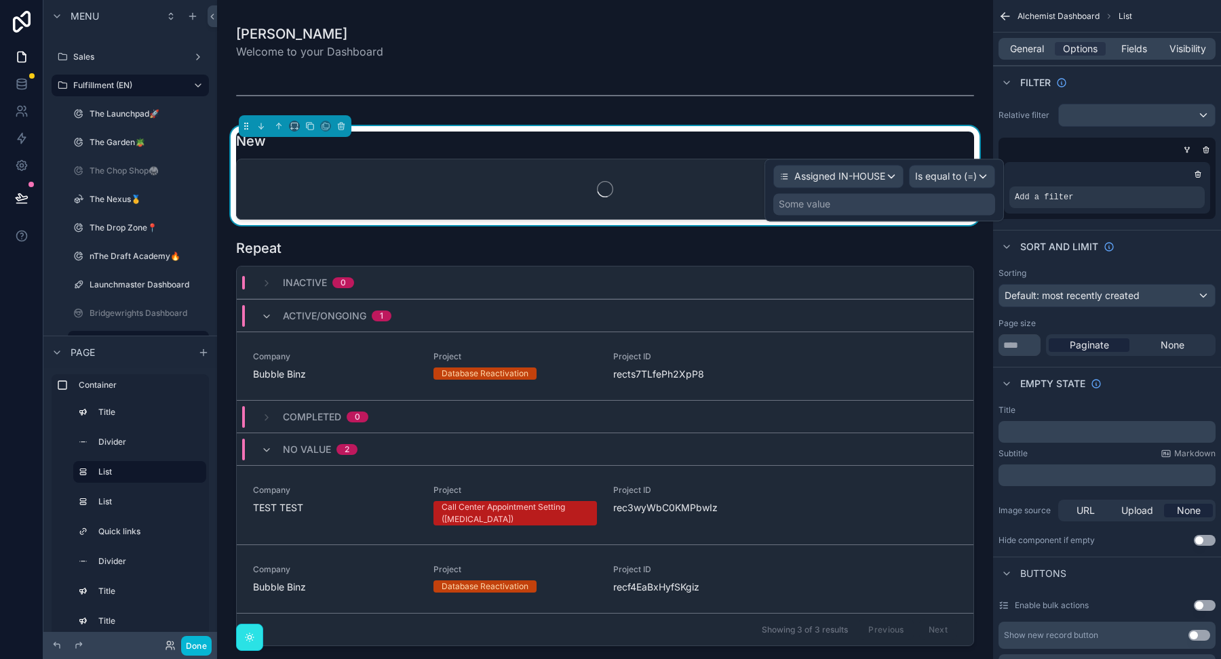
click at [905, 203] on div "Some value" at bounding box center [884, 204] width 222 height 22
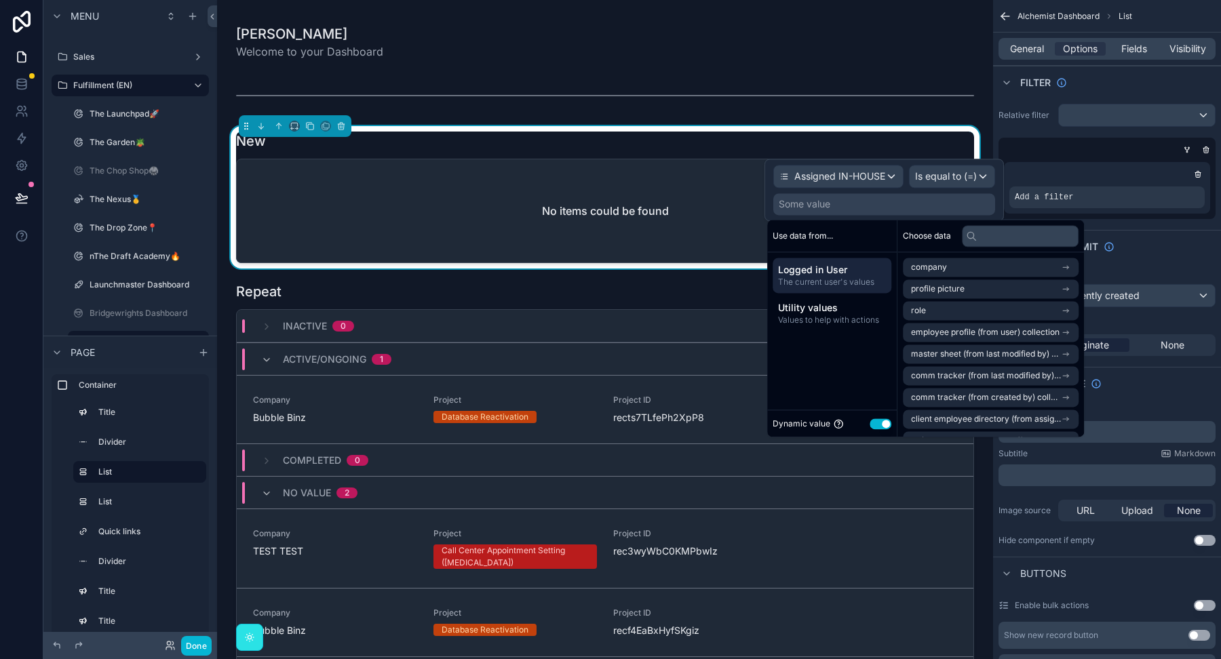
click at [882, 427] on button "Use setting" at bounding box center [881, 423] width 22 height 11
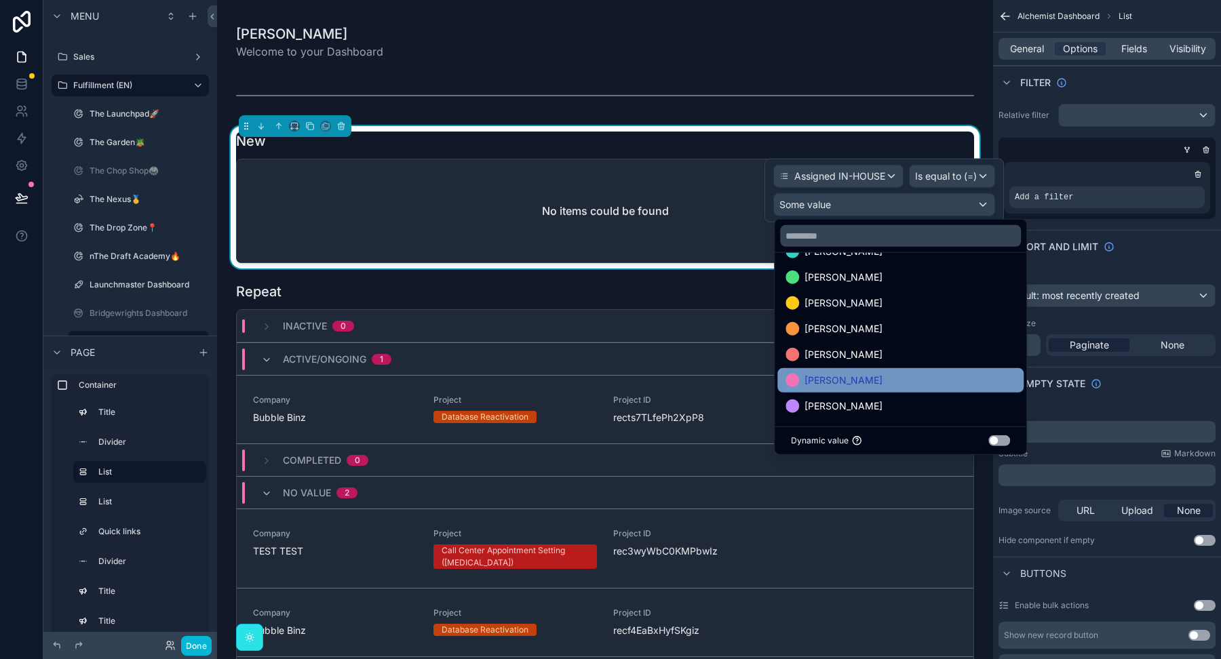
scroll to position [78, 0]
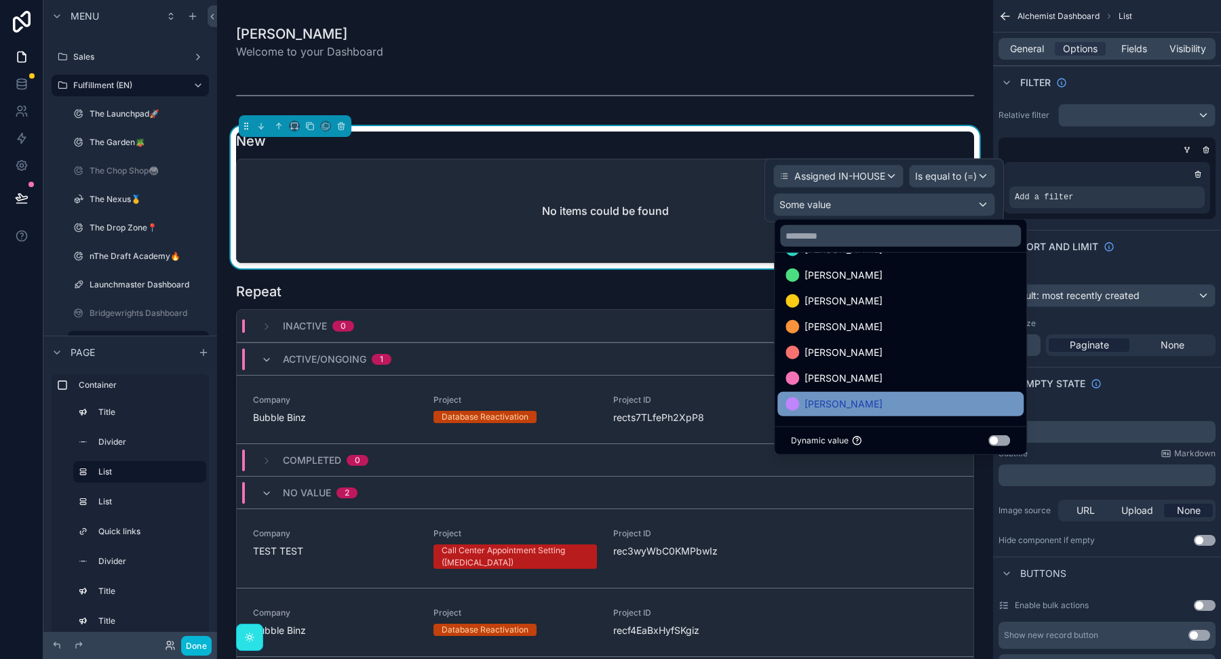
click at [859, 404] on div "[PERSON_NAME]" at bounding box center [900, 404] width 230 height 16
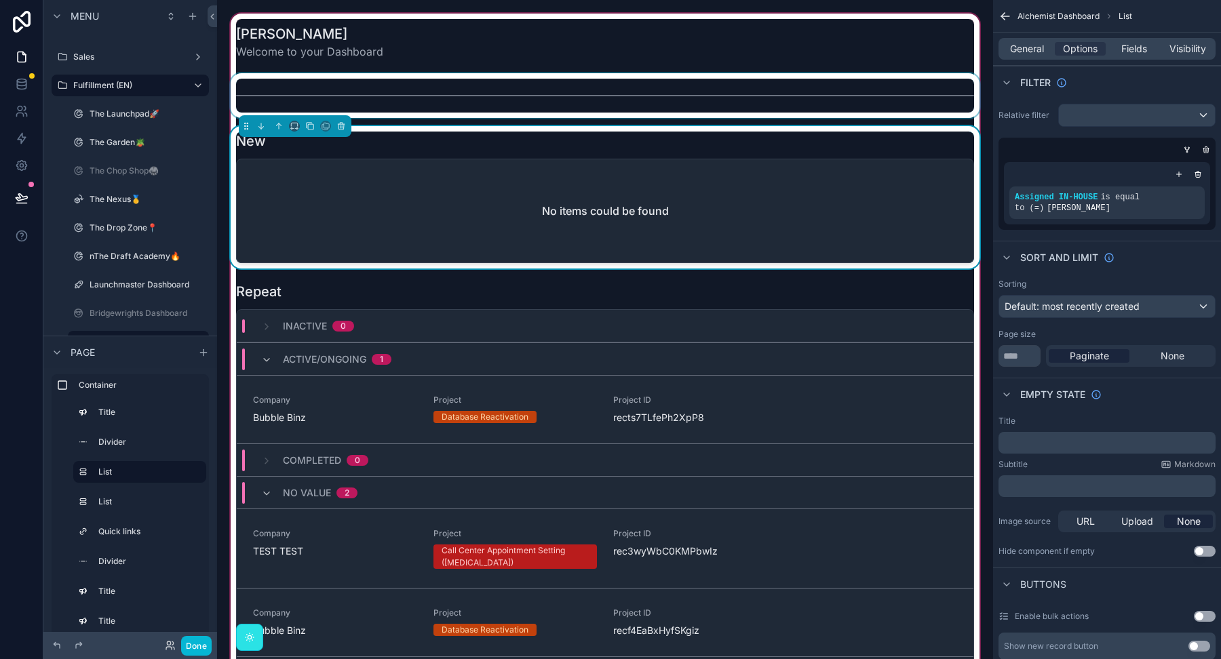
click at [821, 90] on div "scrollable content" at bounding box center [605, 95] width 754 height 45
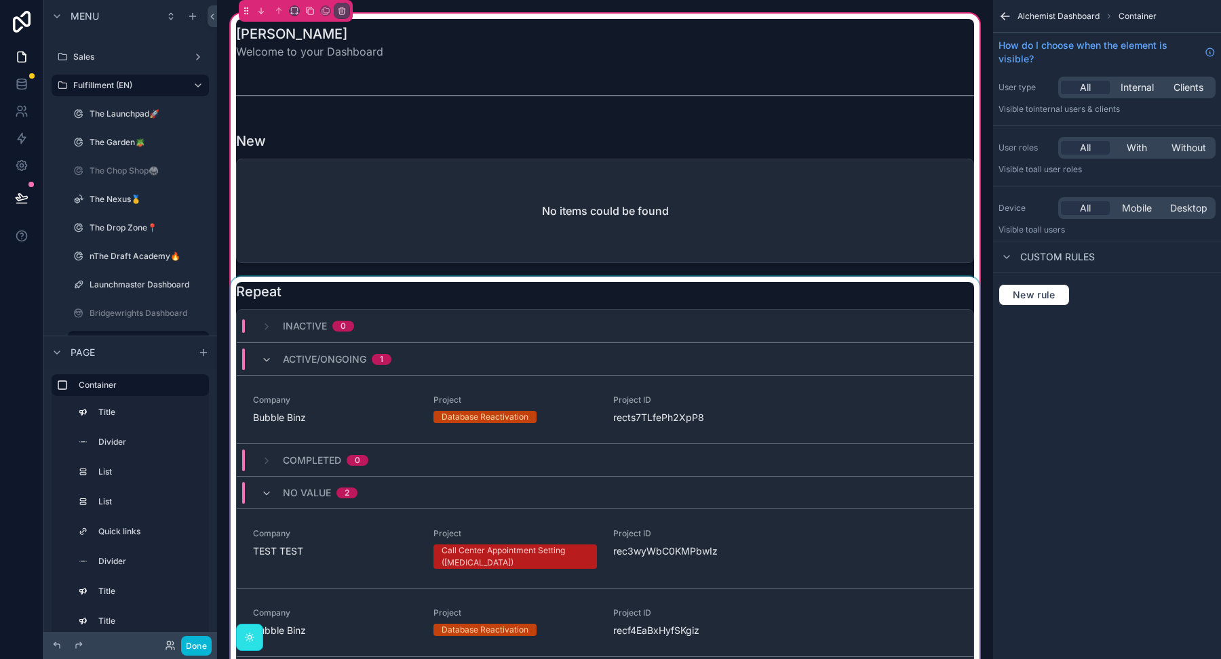
click at [798, 300] on div "scrollable content" at bounding box center [605, 486] width 754 height 418
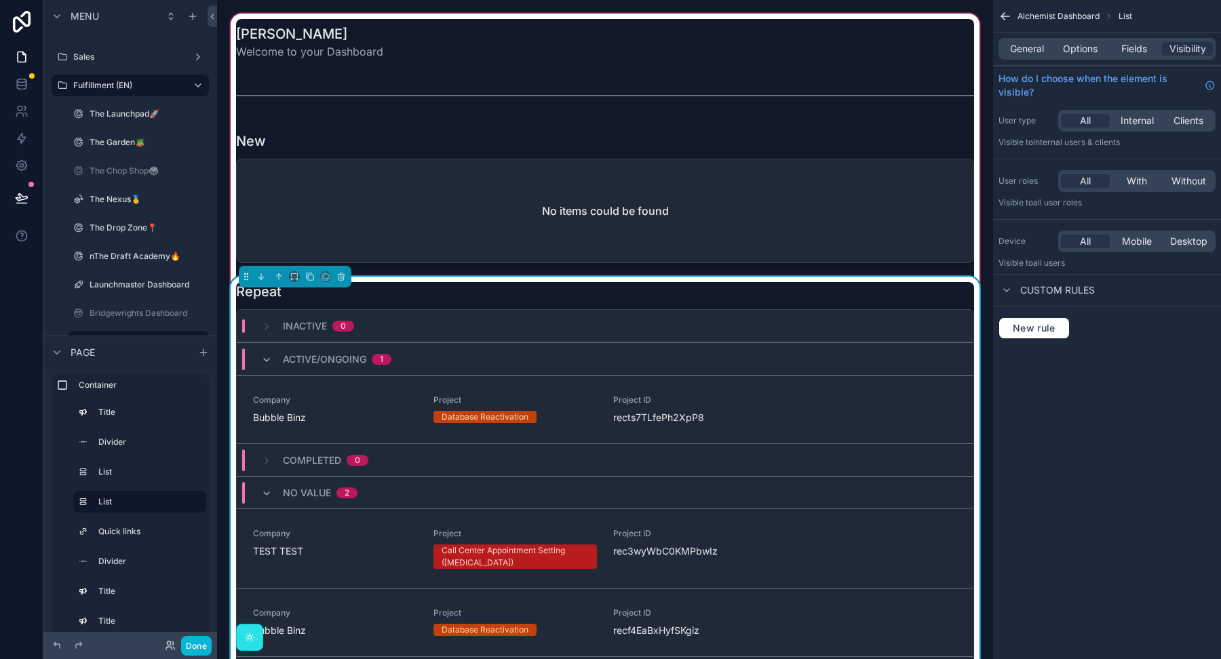
click at [798, 300] on div "Repeat Inactive 0 Active/Ongoing 1 Company Bubble Binz Project Database Reactiv…" at bounding box center [605, 486] width 738 height 408
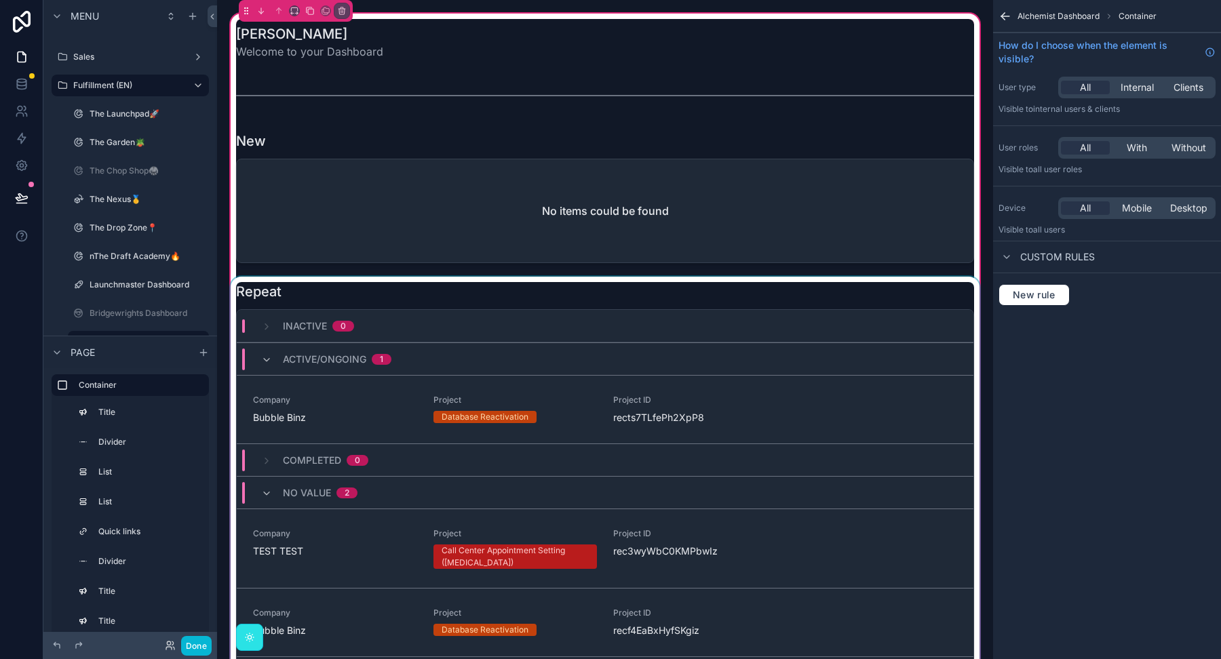
click at [798, 300] on div "scrollable content" at bounding box center [605, 486] width 754 height 418
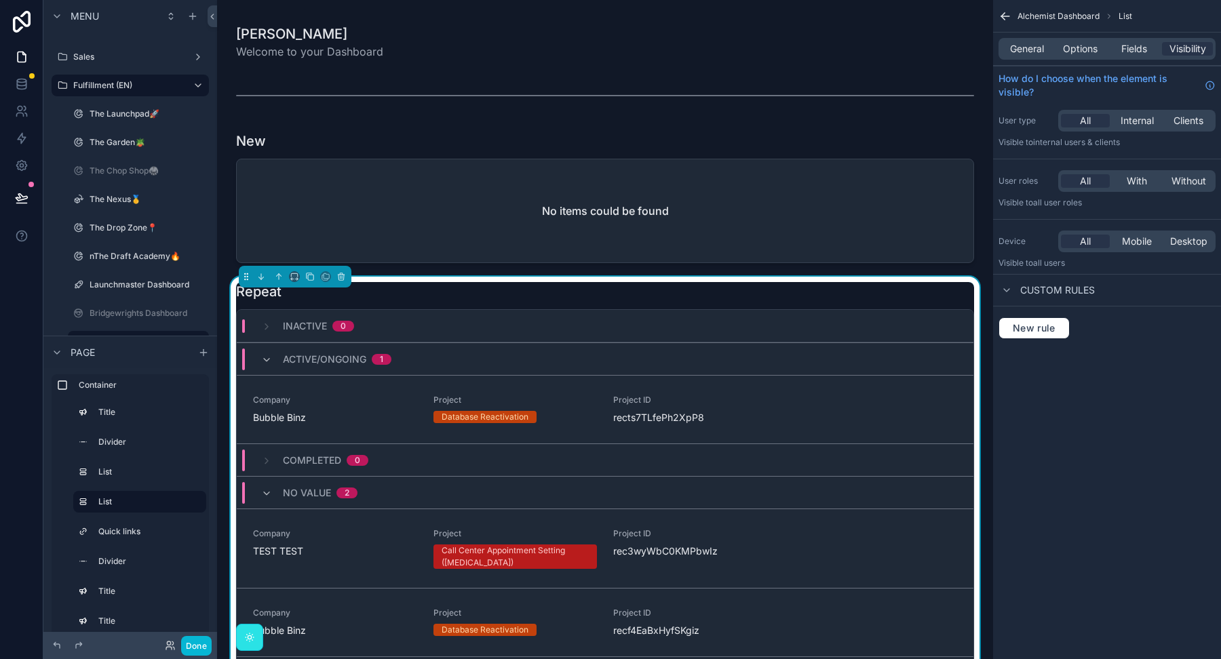
click at [1074, 59] on div "General Options Fields Visibility" at bounding box center [1106, 49] width 217 height 22
click at [1074, 45] on span "Options" at bounding box center [1080, 49] width 35 height 14
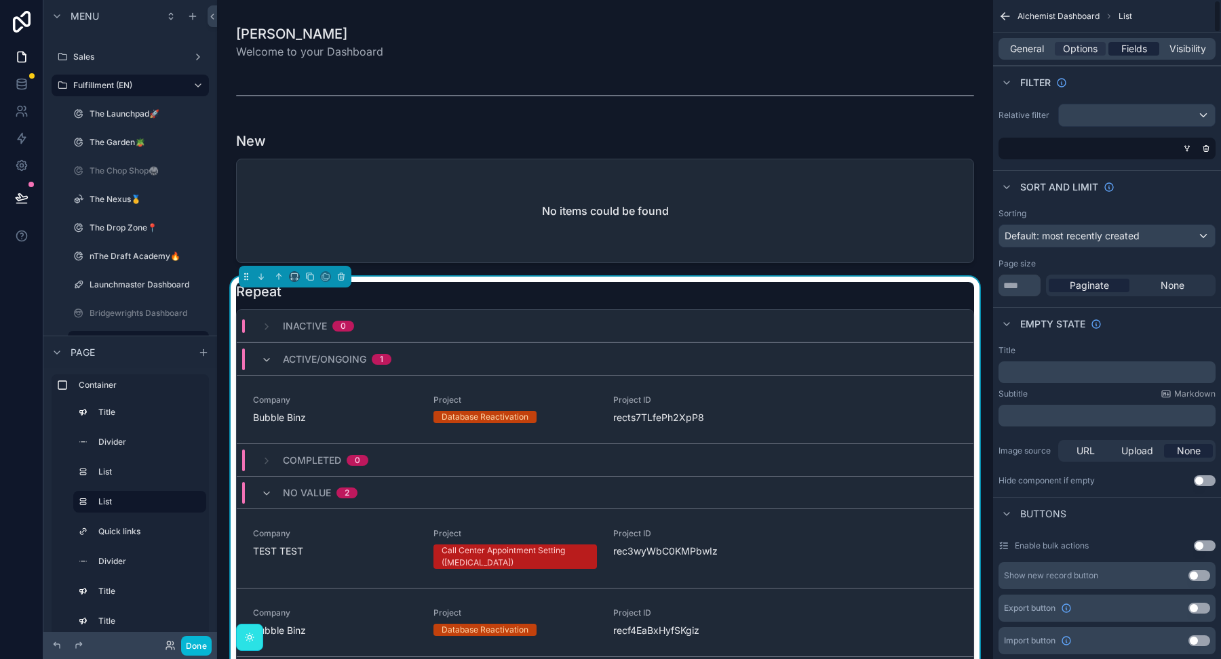
click at [1121, 49] on span "Fields" at bounding box center [1134, 49] width 26 height 14
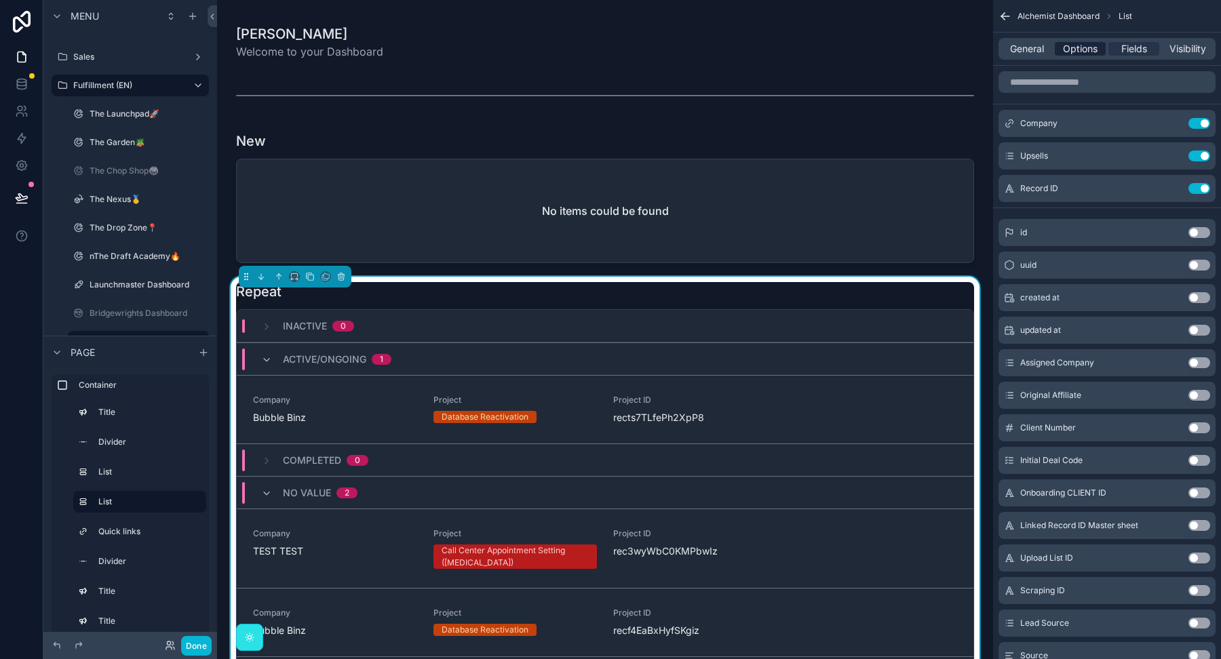
click at [1082, 52] on span "Options" at bounding box center [1080, 49] width 35 height 14
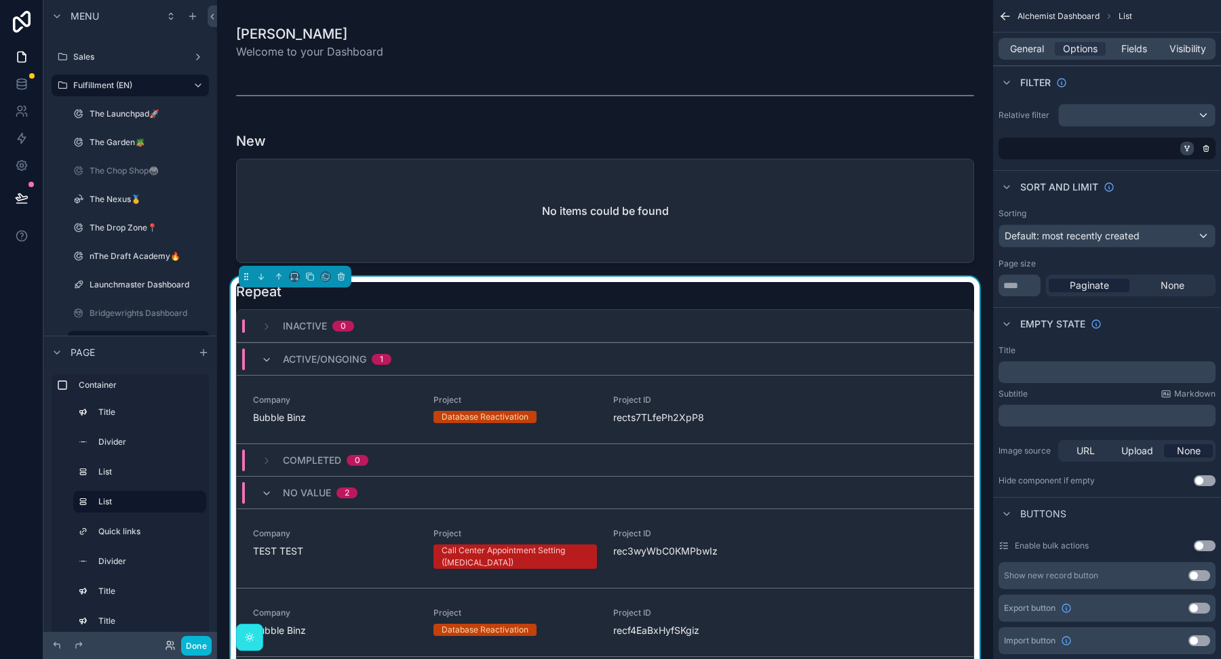
click at [1186, 144] on icon "scrollable content" at bounding box center [1187, 148] width 8 height 8
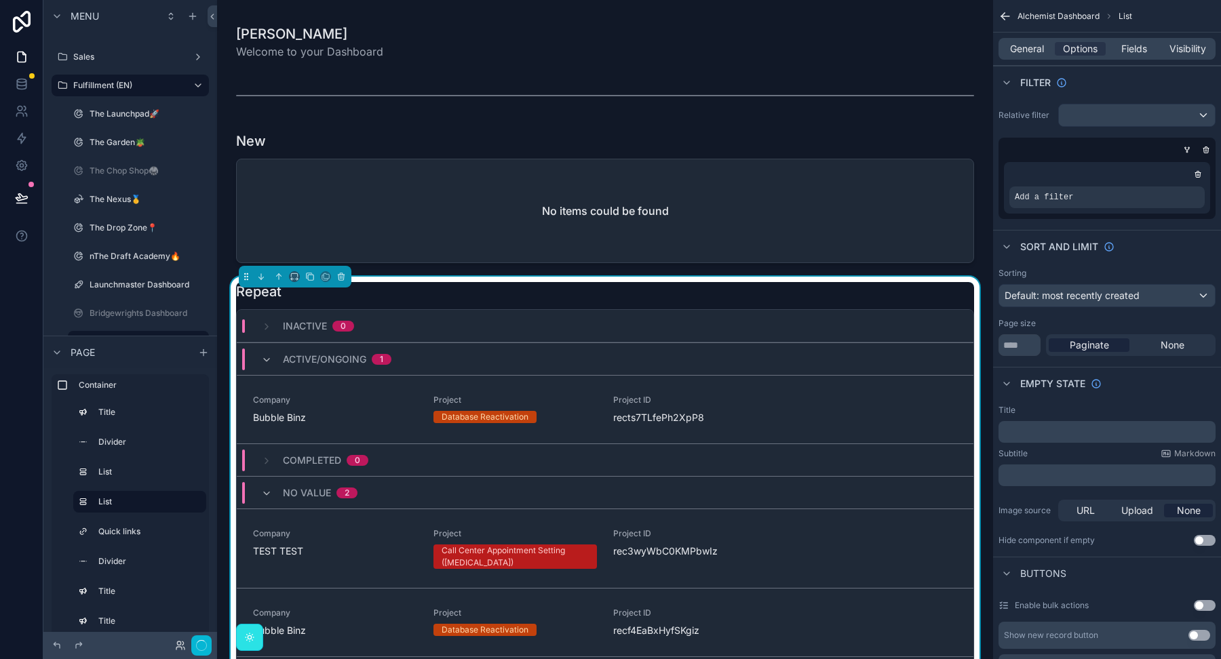
click at [1080, 192] on div "Add a filter" at bounding box center [1106, 198] width 195 height 22
click at [1172, 186] on icon "scrollable content" at bounding box center [1171, 188] width 8 height 8
click at [907, 171] on div "Select a field" at bounding box center [878, 176] width 81 height 22
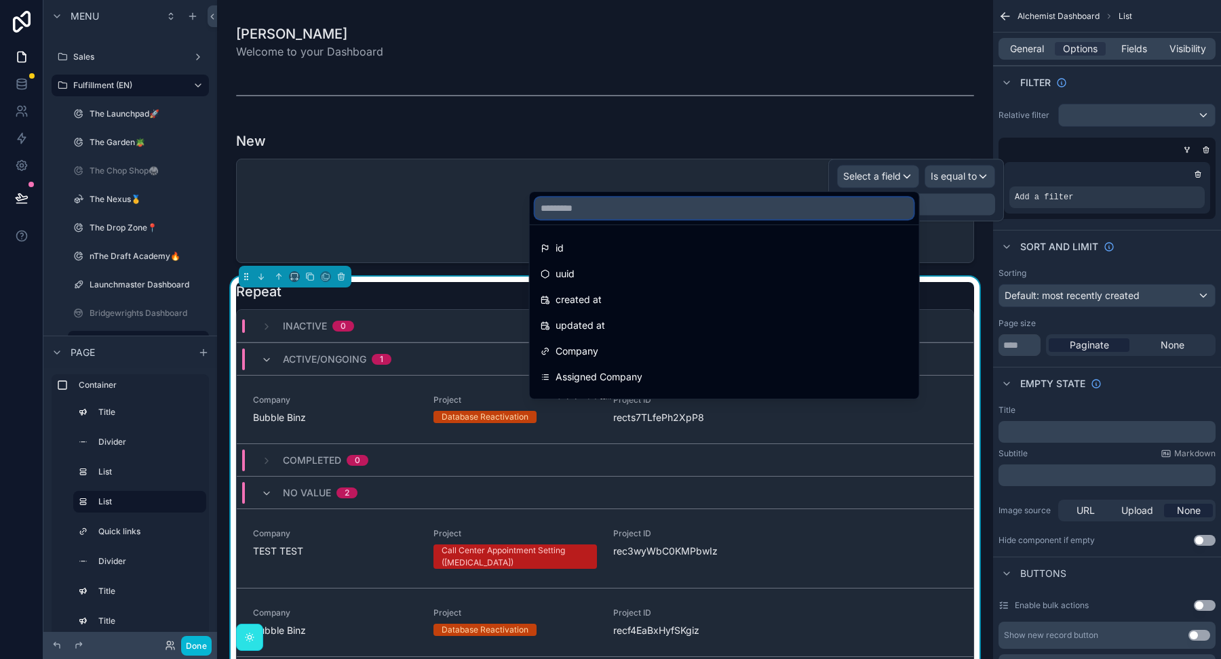
click at [825, 214] on input "text" at bounding box center [724, 208] width 378 height 22
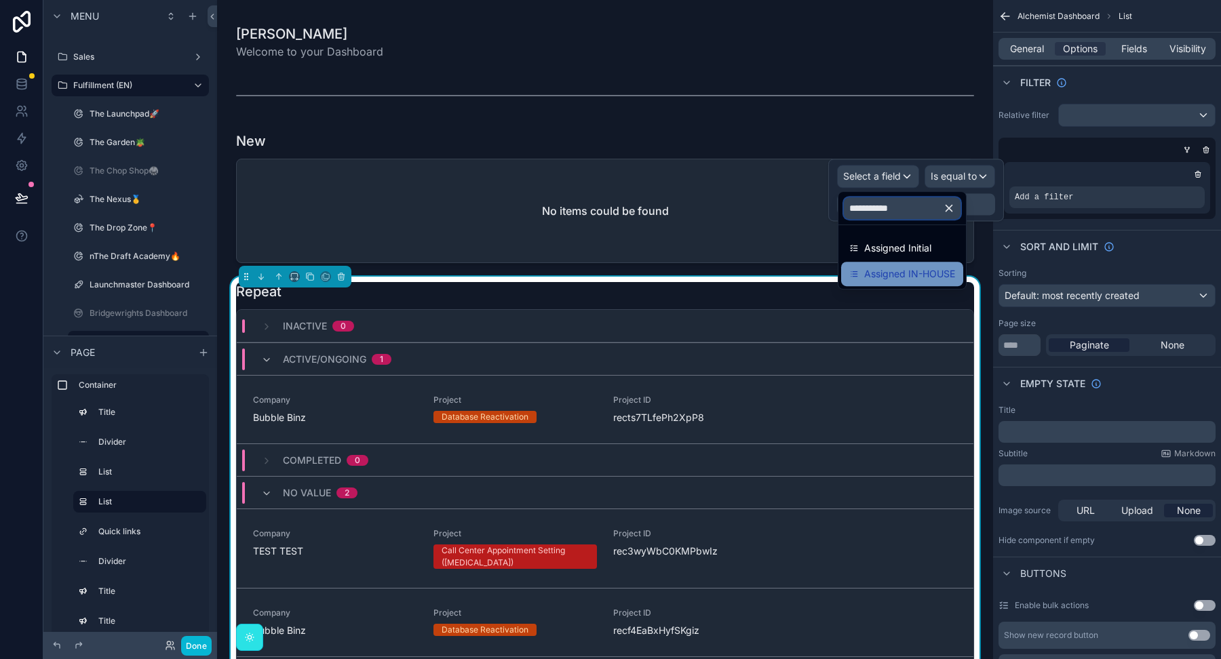
type input "**********"
click at [872, 276] on span "Assigned IN-HOUSE" at bounding box center [909, 274] width 91 height 16
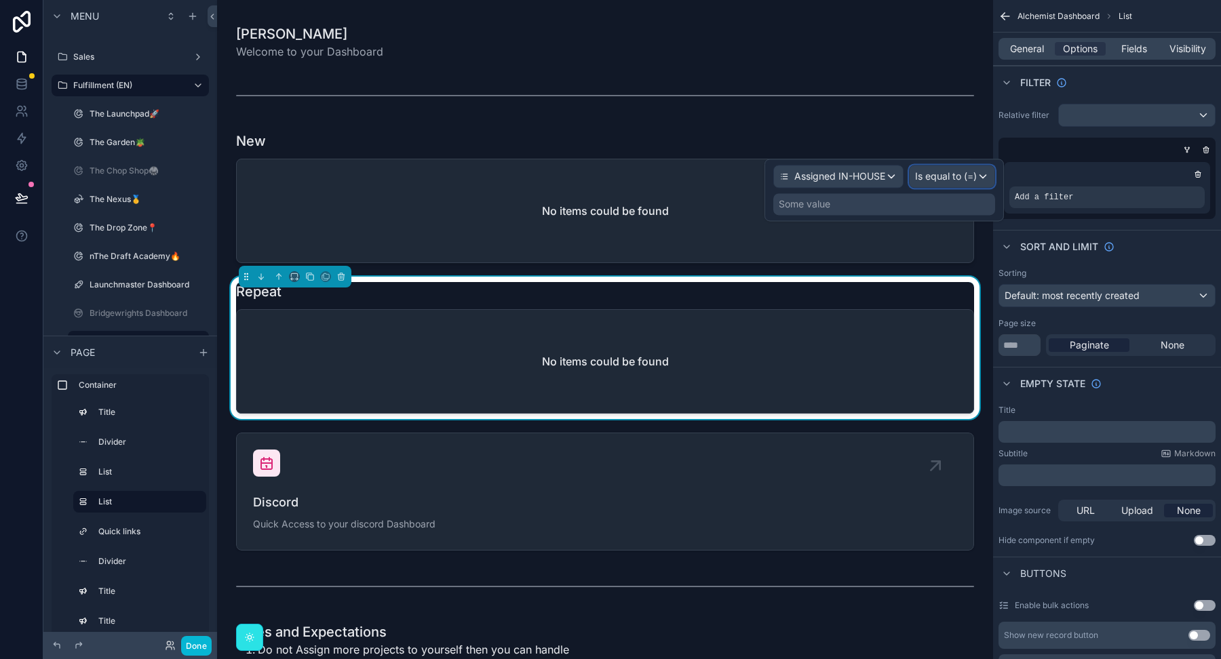
click at [935, 178] on span "Is equal to (=)" at bounding box center [946, 177] width 62 height 14
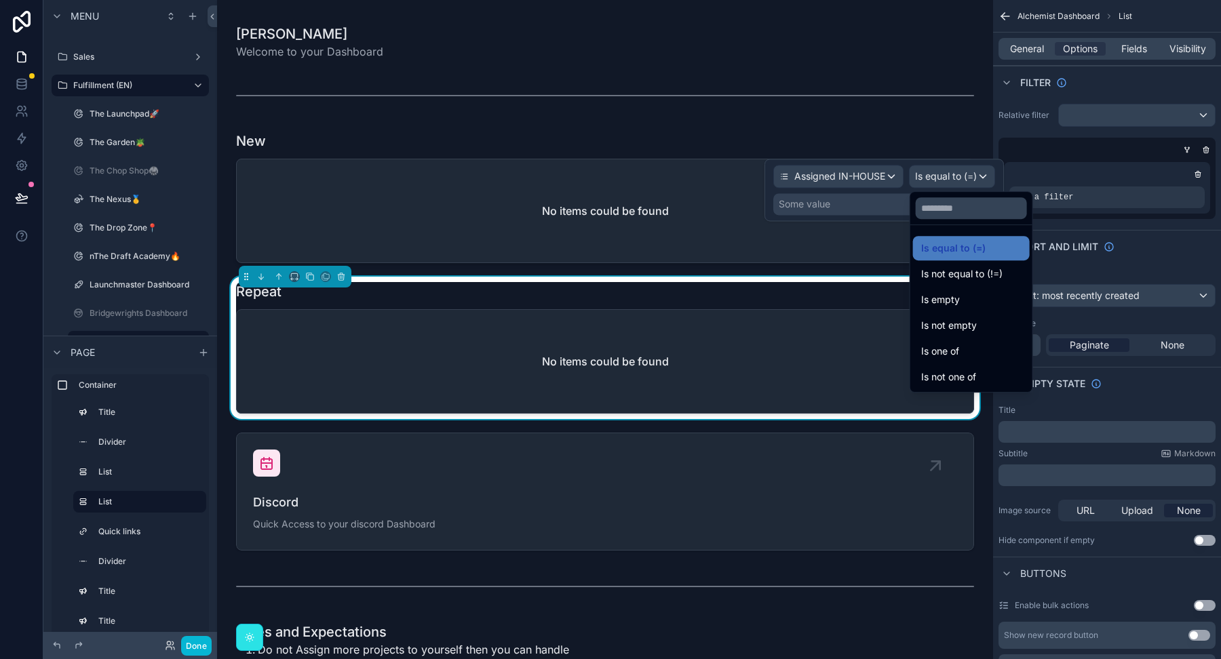
click at [853, 195] on div at bounding box center [883, 190] width 239 height 62
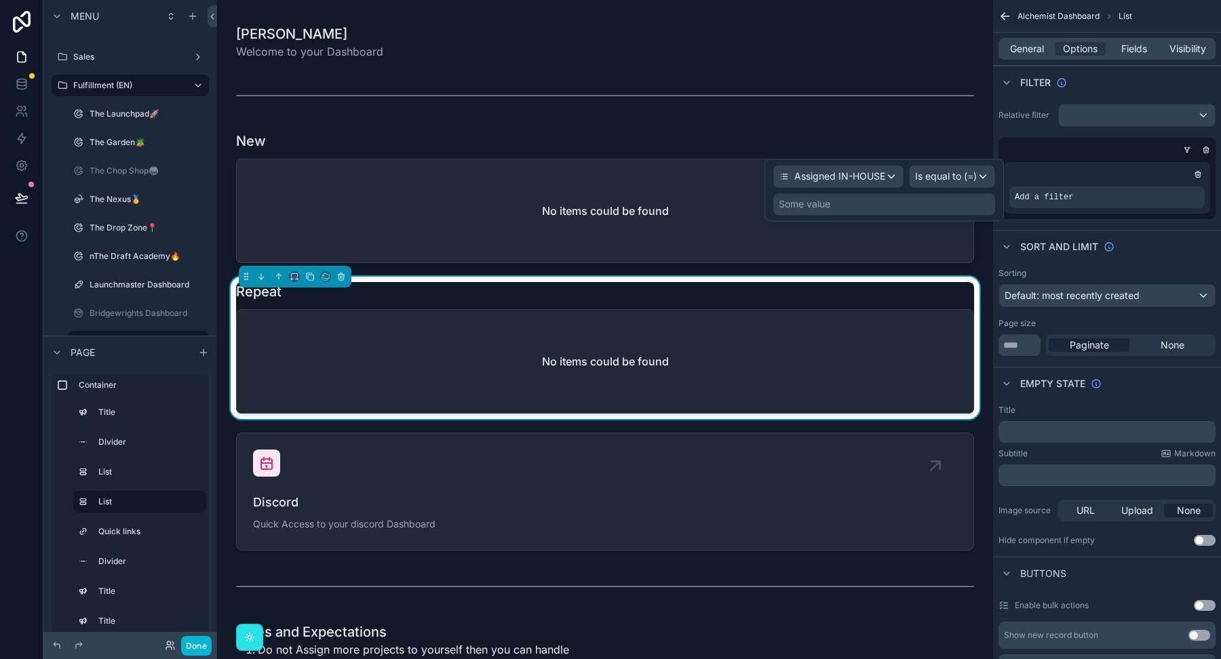
click at [858, 203] on div "Some value" at bounding box center [884, 204] width 222 height 22
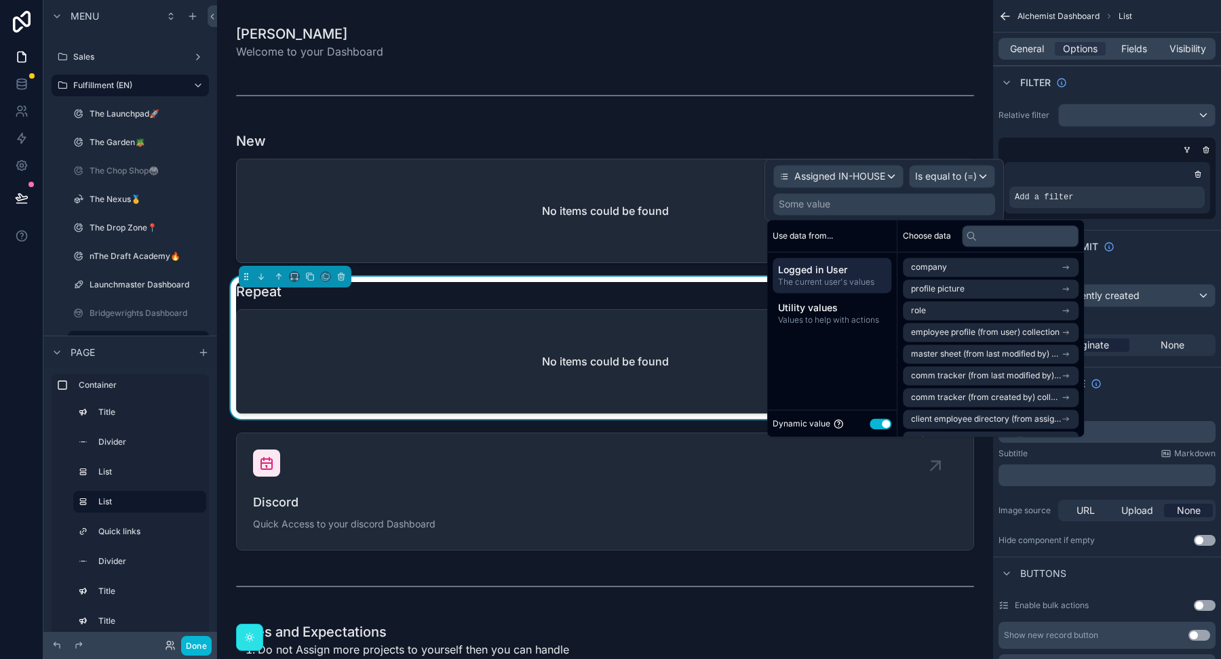
click at [878, 424] on button "Use setting" at bounding box center [881, 423] width 22 height 11
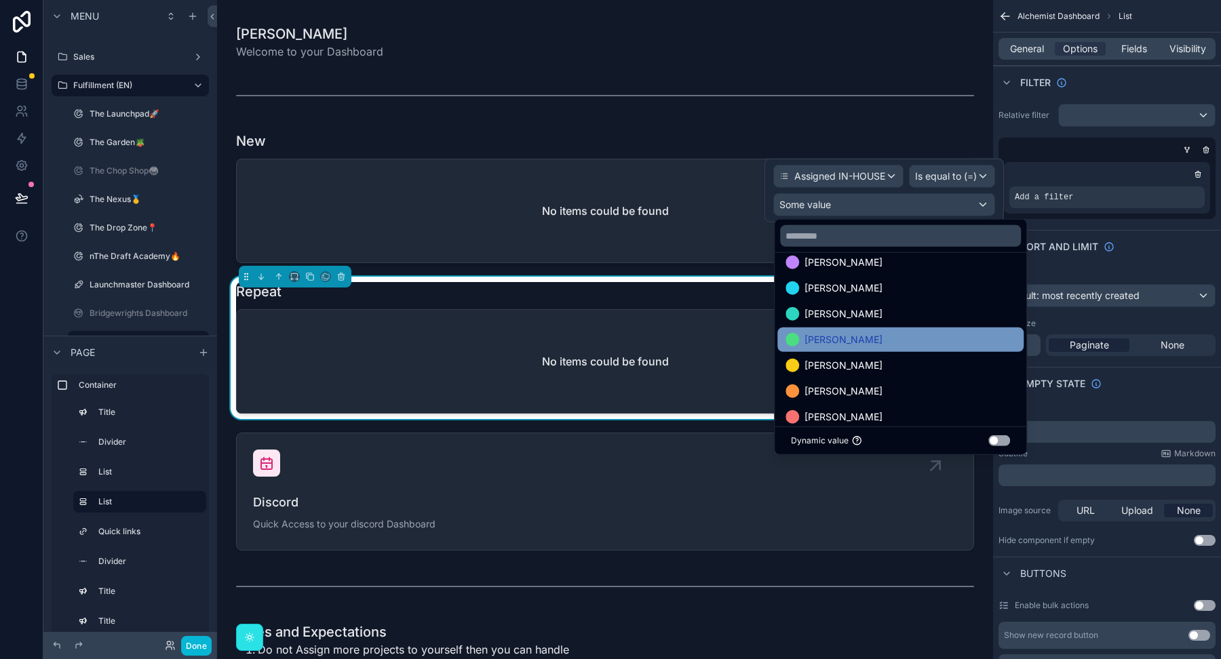
scroll to position [0, 0]
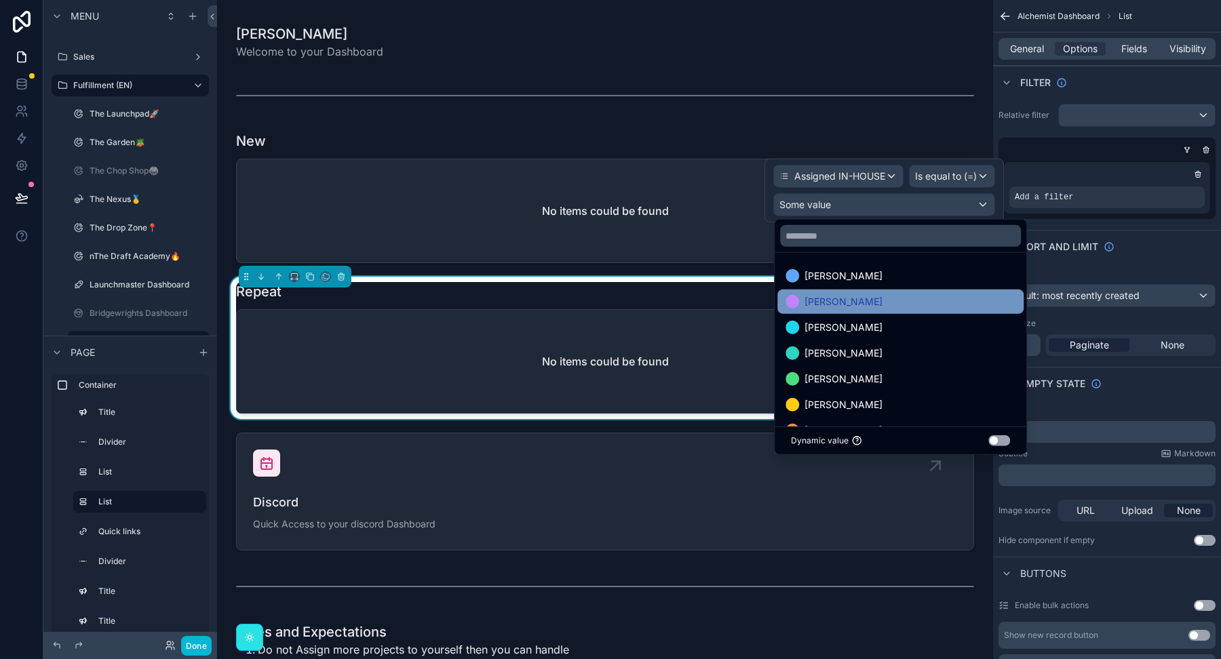
click at [851, 300] on div "[PERSON_NAME]" at bounding box center [900, 302] width 230 height 16
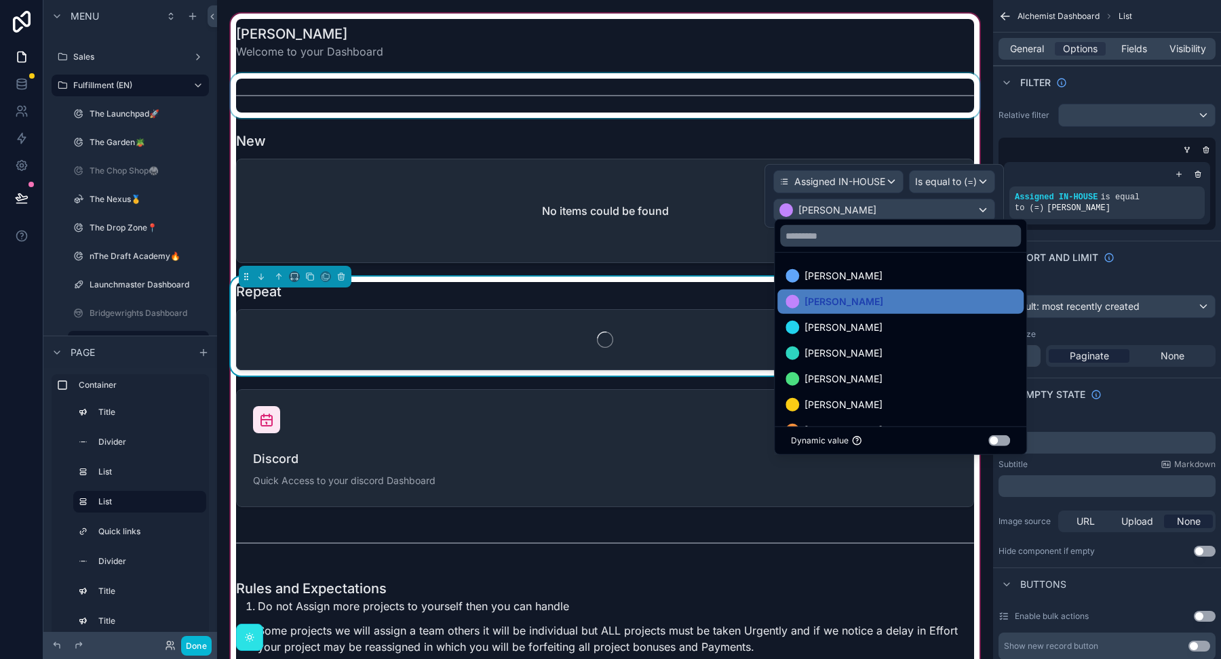
click at [821, 98] on div "scrollable content" at bounding box center [605, 95] width 754 height 45
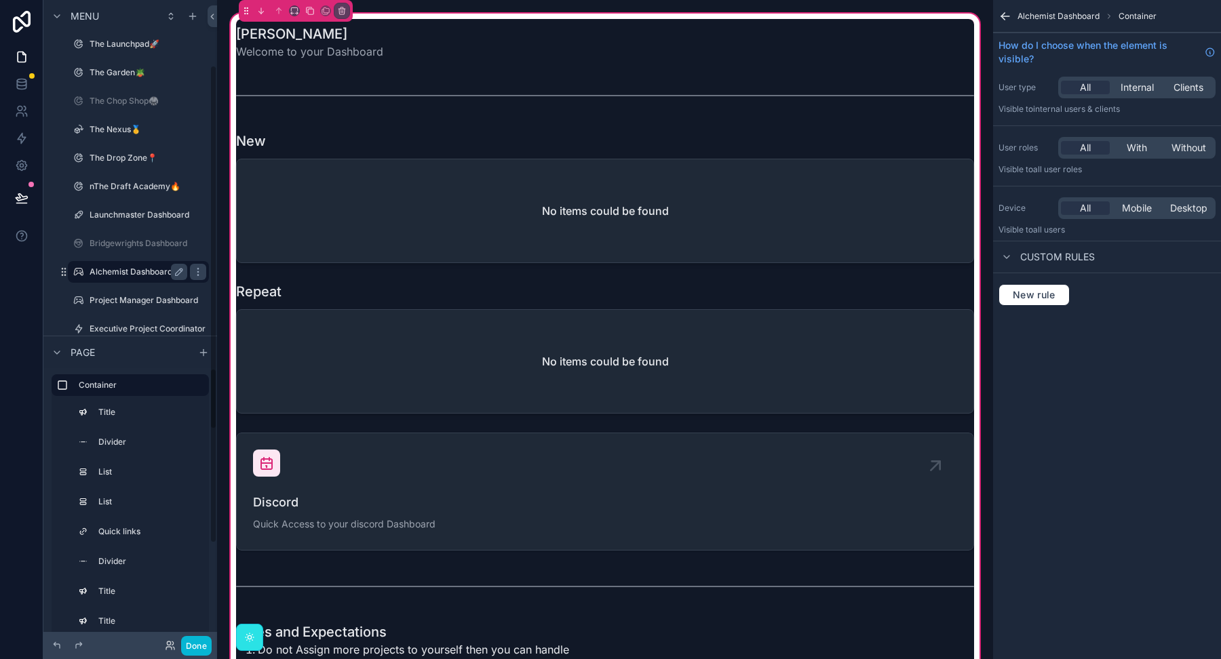
scroll to position [140, 0]
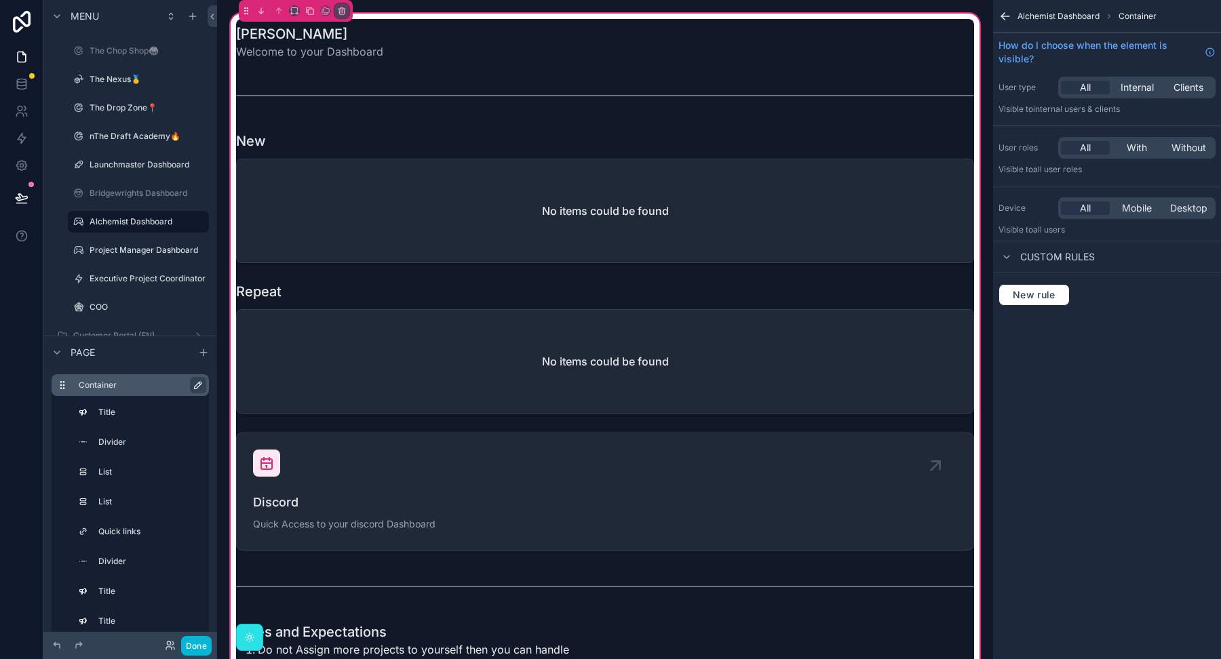
click at [196, 385] on icon "scrollable content" at bounding box center [198, 385] width 7 height 7
click at [109, 387] on input "*********" at bounding box center [130, 385] width 103 height 16
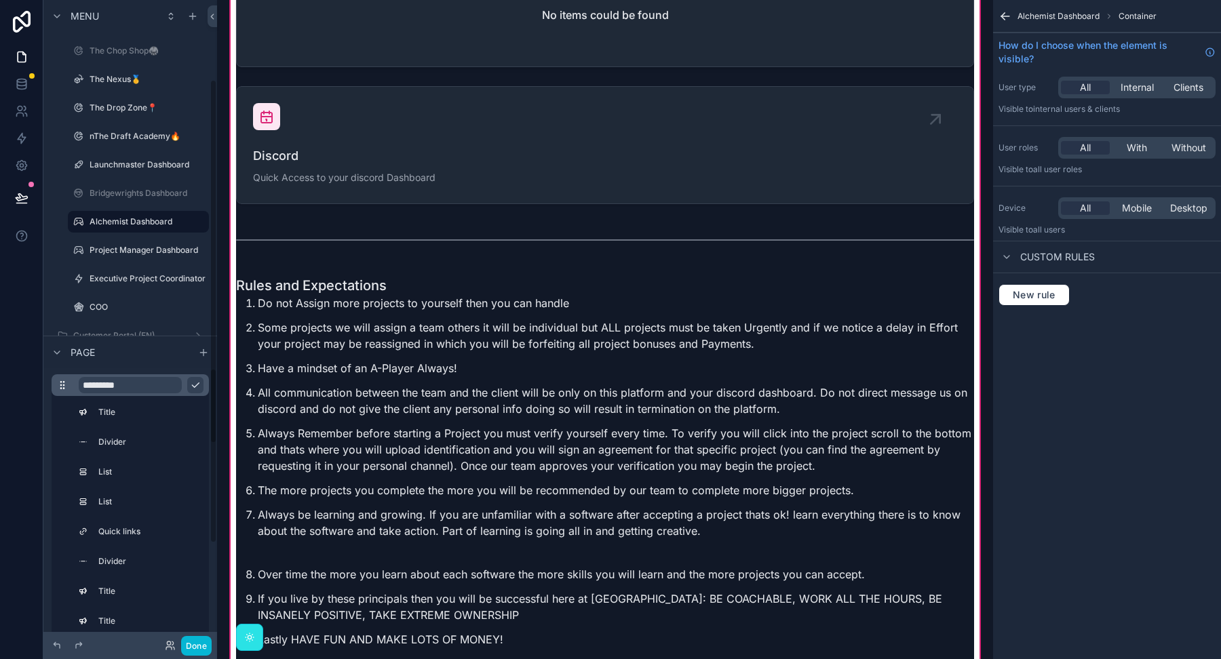
scroll to position [347, 0]
type input "****"
click at [197, 376] on div "****" at bounding box center [130, 385] width 157 height 22
click at [199, 387] on icon "scrollable content" at bounding box center [195, 385] width 11 height 11
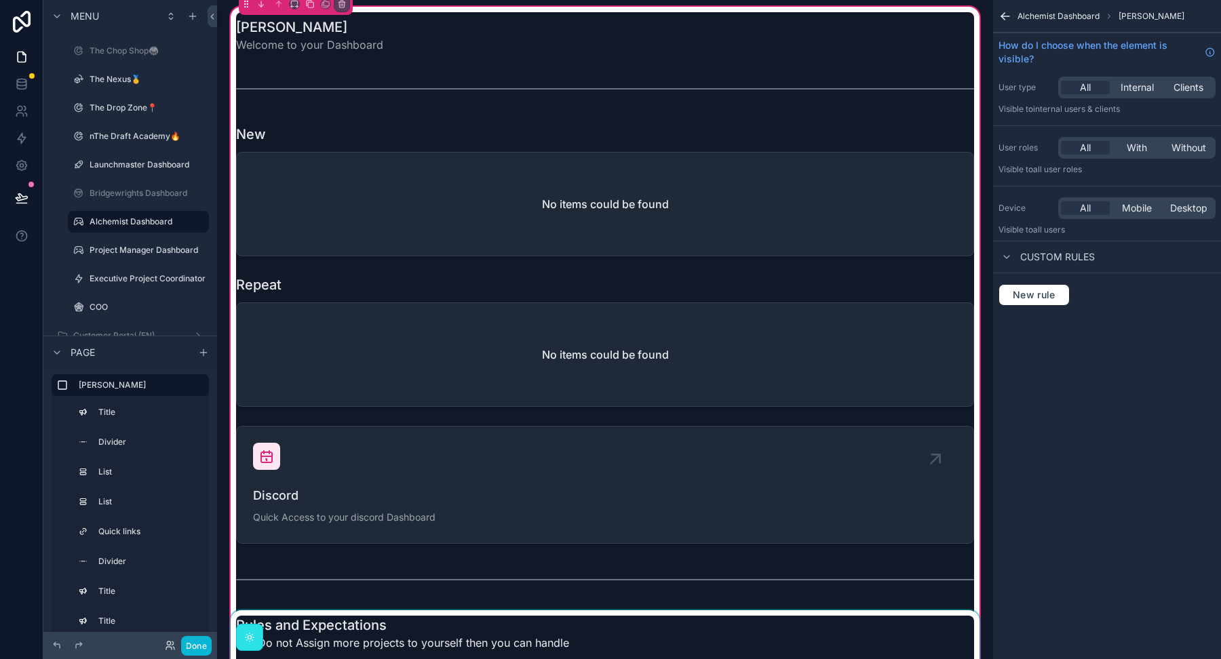
scroll to position [0, 0]
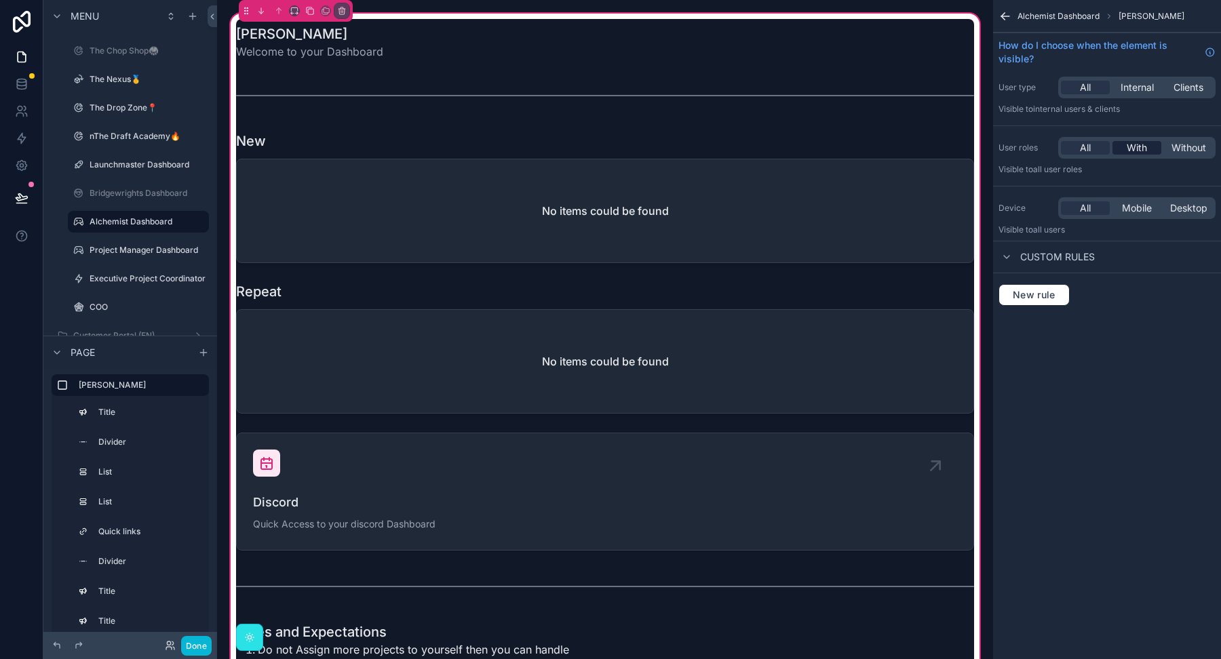
click at [1133, 149] on span "With" at bounding box center [1137, 148] width 20 height 14
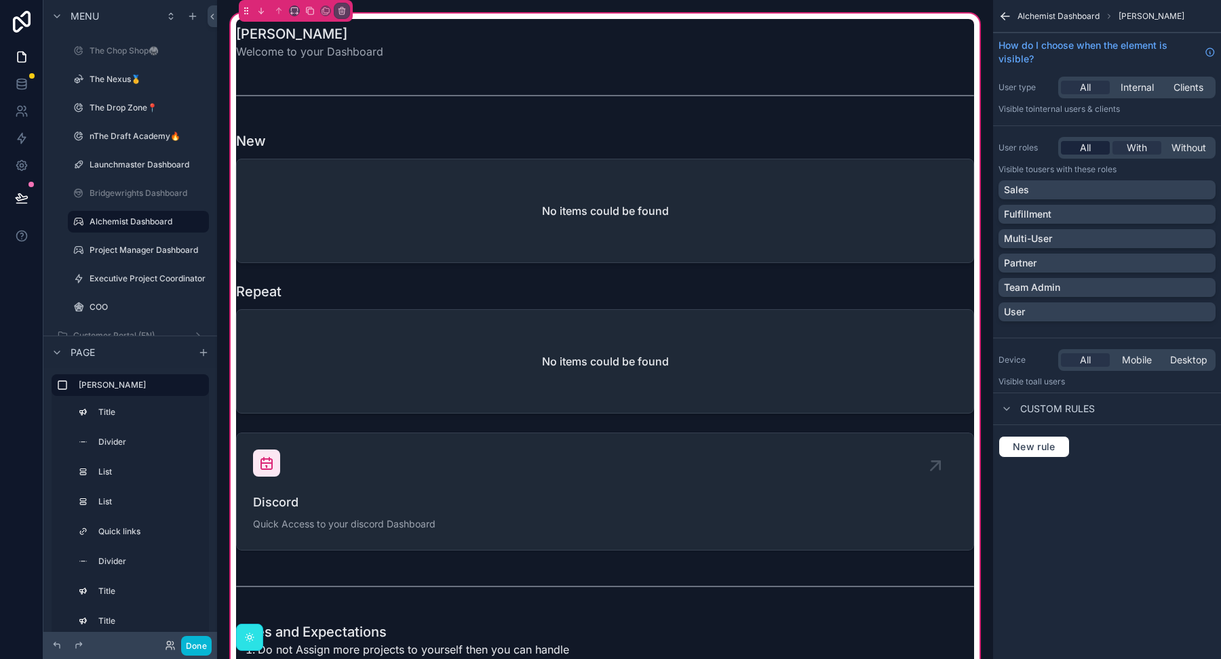
click at [1081, 141] on span "All" at bounding box center [1085, 148] width 11 height 14
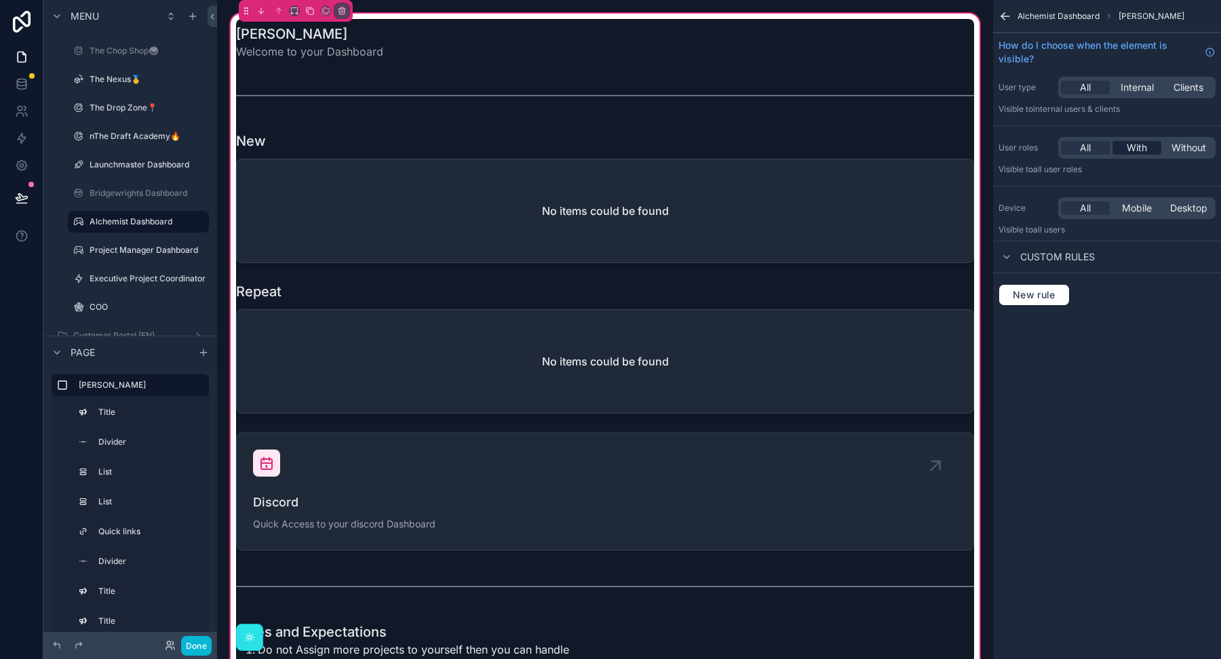
click at [1129, 144] on span "With" at bounding box center [1137, 148] width 20 height 14
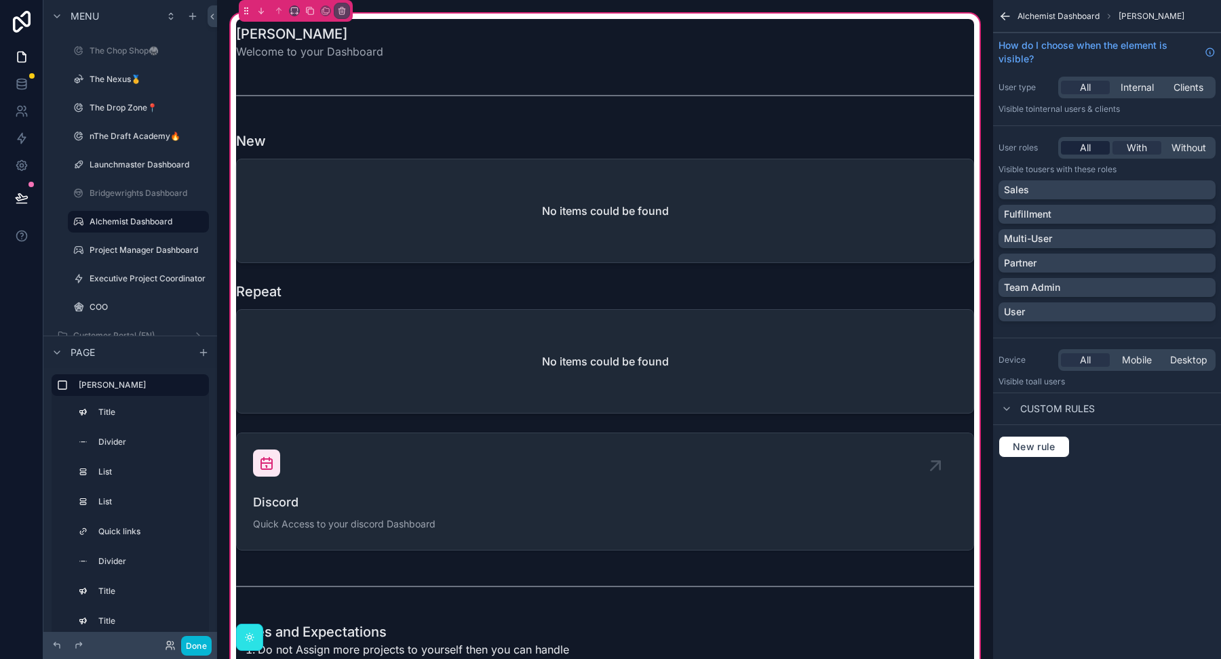
click at [1098, 146] on div "All" at bounding box center [1085, 148] width 49 height 14
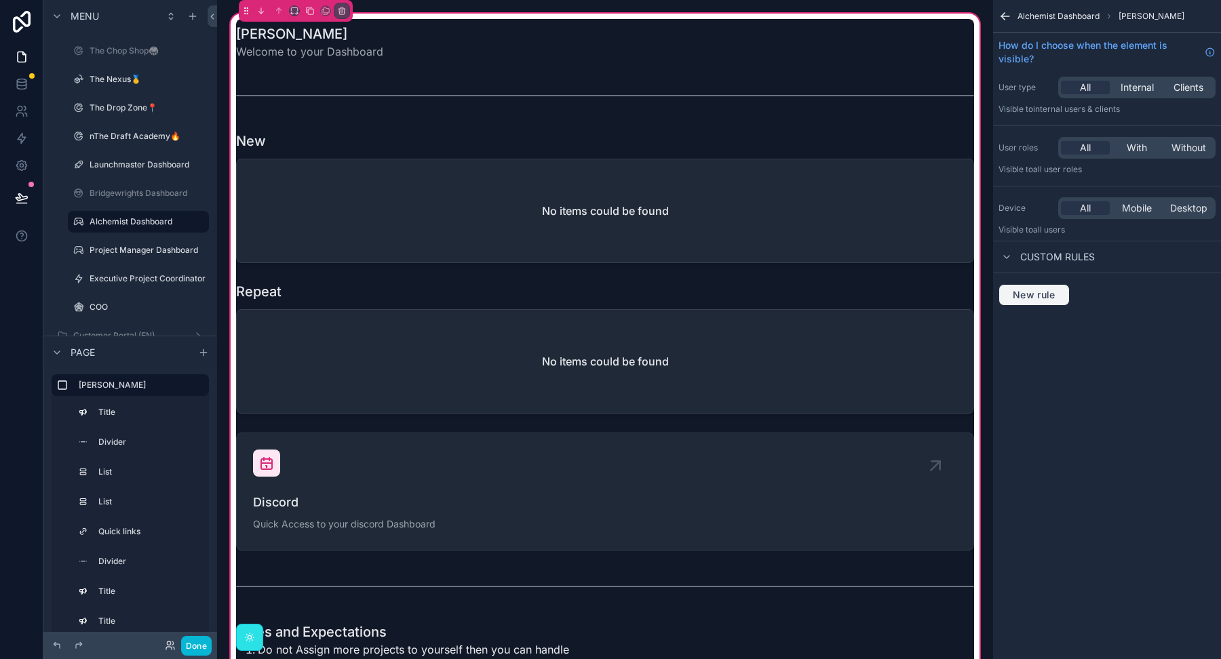
click at [1040, 297] on span "New rule" at bounding box center [1034, 295] width 54 height 12
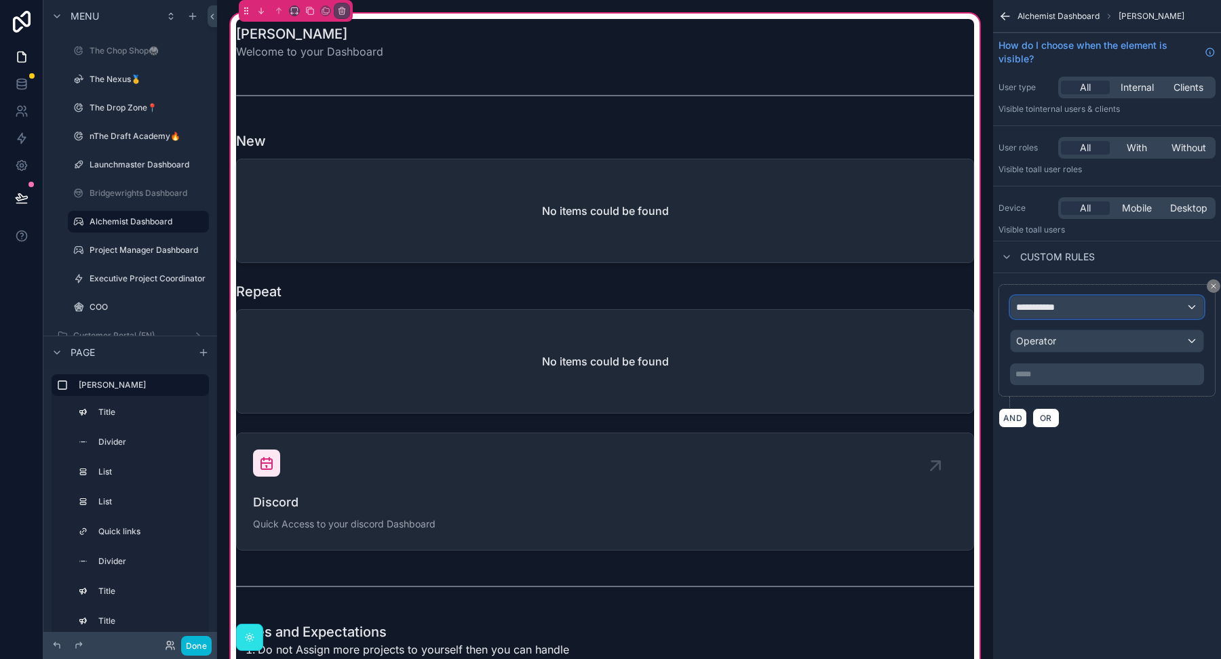
click at [1051, 303] on span "**********" at bounding box center [1041, 307] width 51 height 14
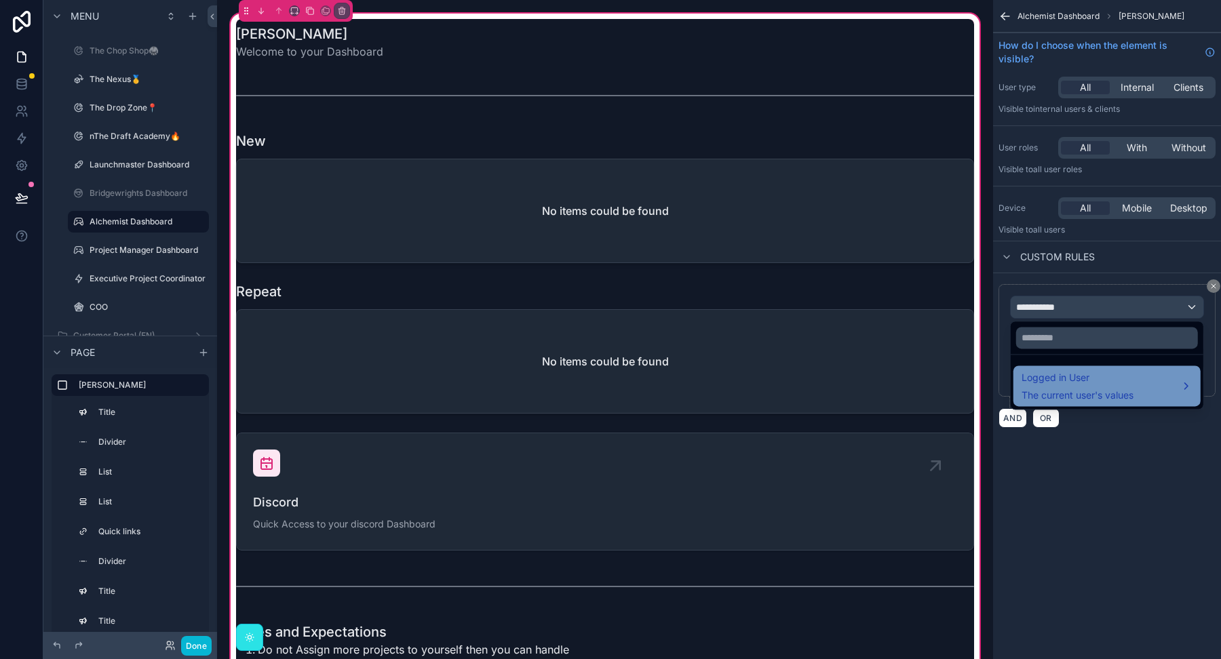
click at [1043, 385] on div "Logged in User The current user's values" at bounding box center [1077, 386] width 112 height 33
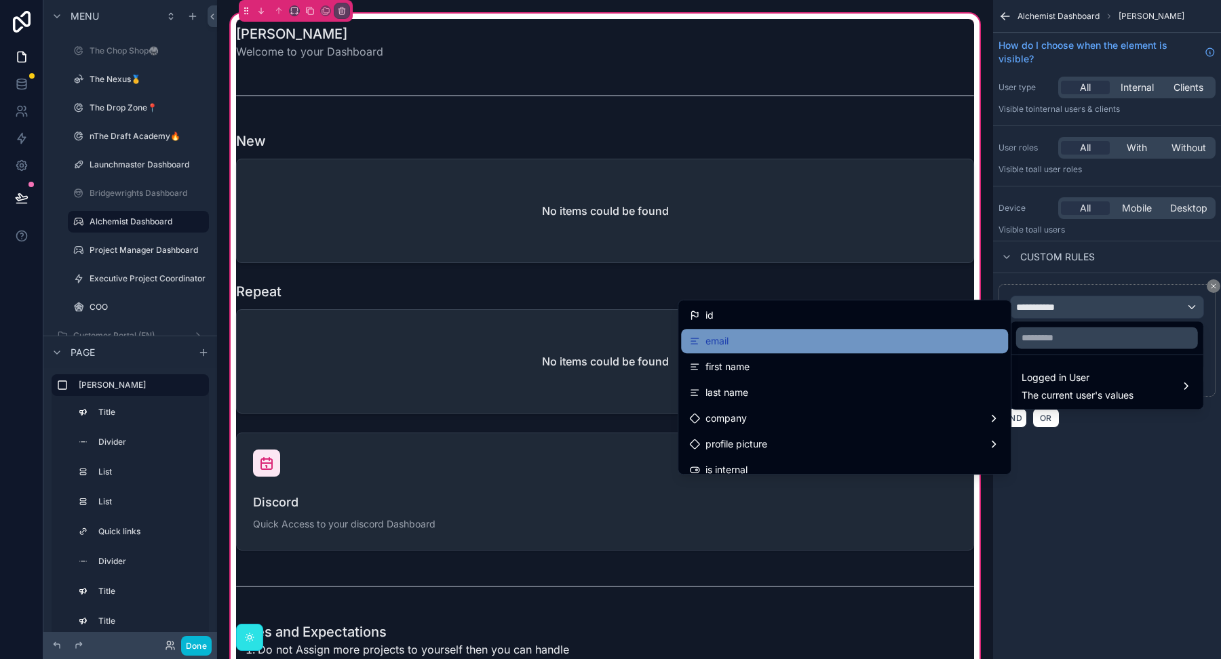
click at [846, 339] on div "email" at bounding box center [844, 341] width 311 height 16
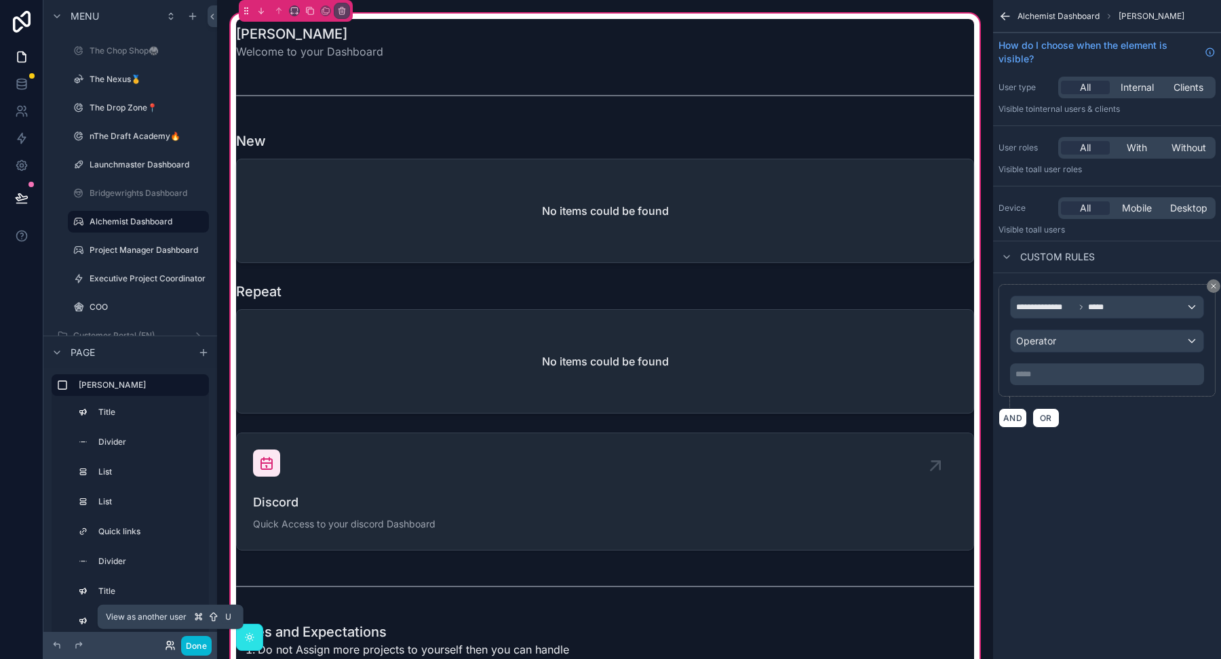
click at [170, 648] on icon at bounding box center [170, 645] width 11 height 11
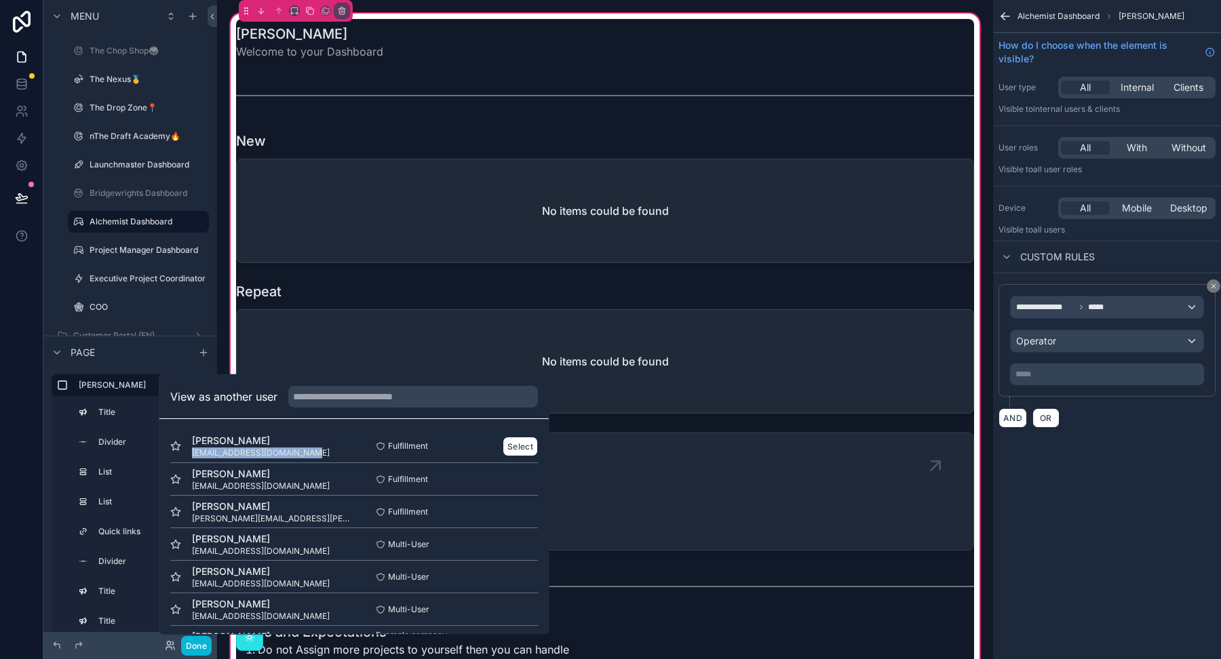
drag, startPoint x: 328, startPoint y: 452, endPoint x: 189, endPoint y: 451, distance: 138.4
click at [189, 451] on div "Yoji Macadangdang yojimacadangdang@gmail.com" at bounding box center [262, 446] width 184 height 24
copy span "[EMAIL_ADDRESS][DOMAIN_NAME]"
click at [1047, 340] on span "Operator" at bounding box center [1036, 341] width 40 height 12
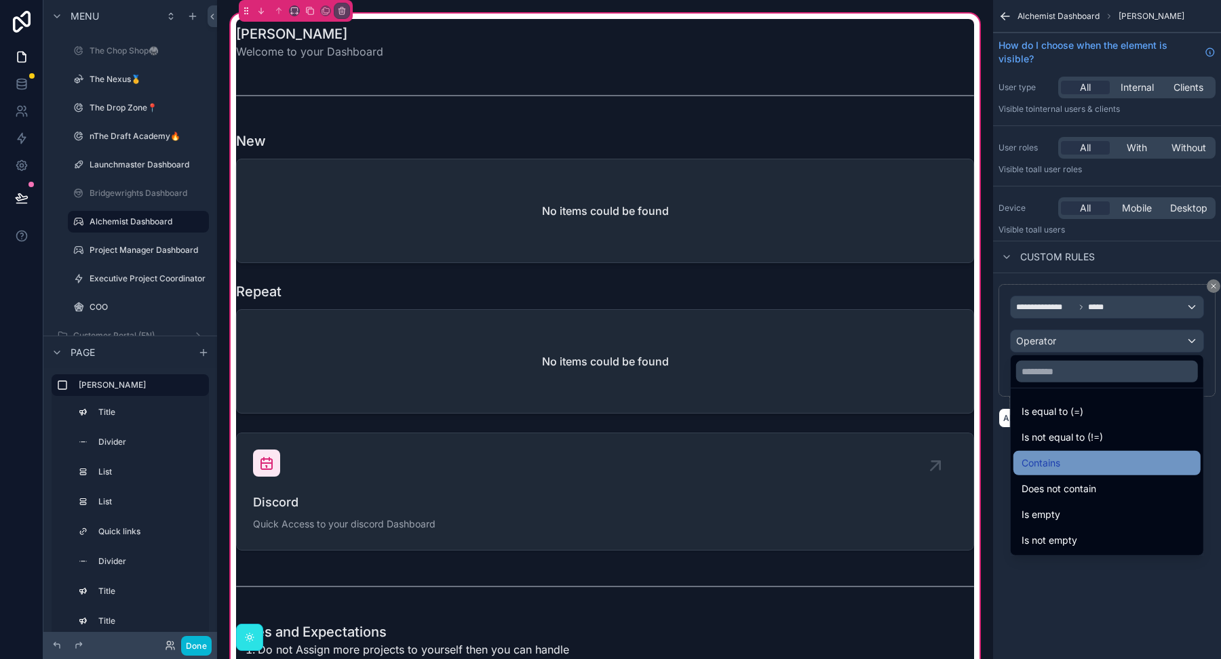
click at [1045, 455] on span "Contains" at bounding box center [1040, 463] width 39 height 16
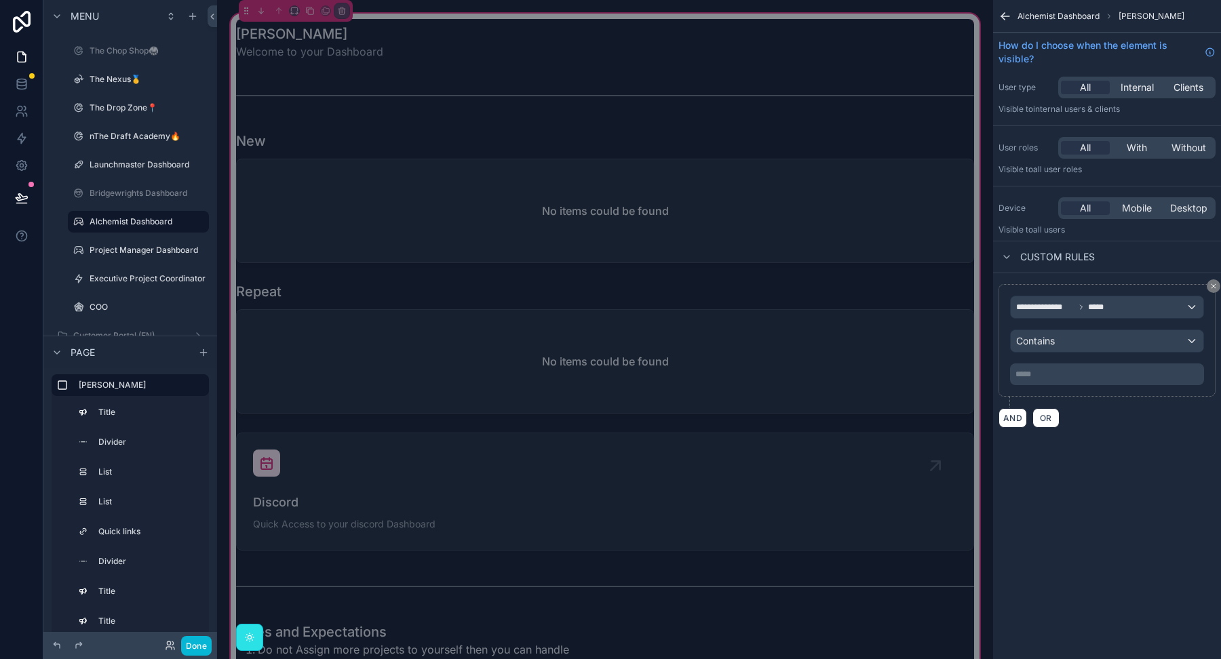
click at [1049, 378] on div "***** ﻿" at bounding box center [1107, 375] width 194 height 22
click at [1047, 369] on p "***** ﻿" at bounding box center [1108, 374] width 186 height 11
click at [1059, 459] on div "**********" at bounding box center [1107, 329] width 228 height 659
click at [1048, 416] on span "OR" at bounding box center [1046, 418] width 18 height 10
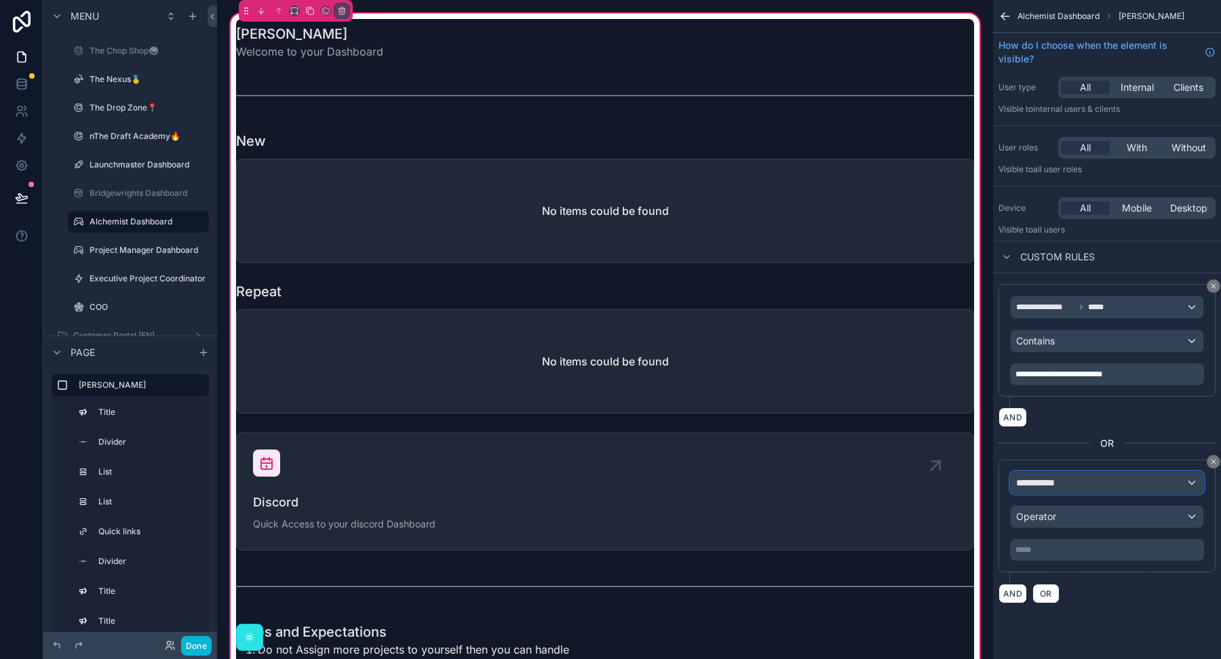
click at [1040, 476] on span "**********" at bounding box center [1041, 483] width 51 height 14
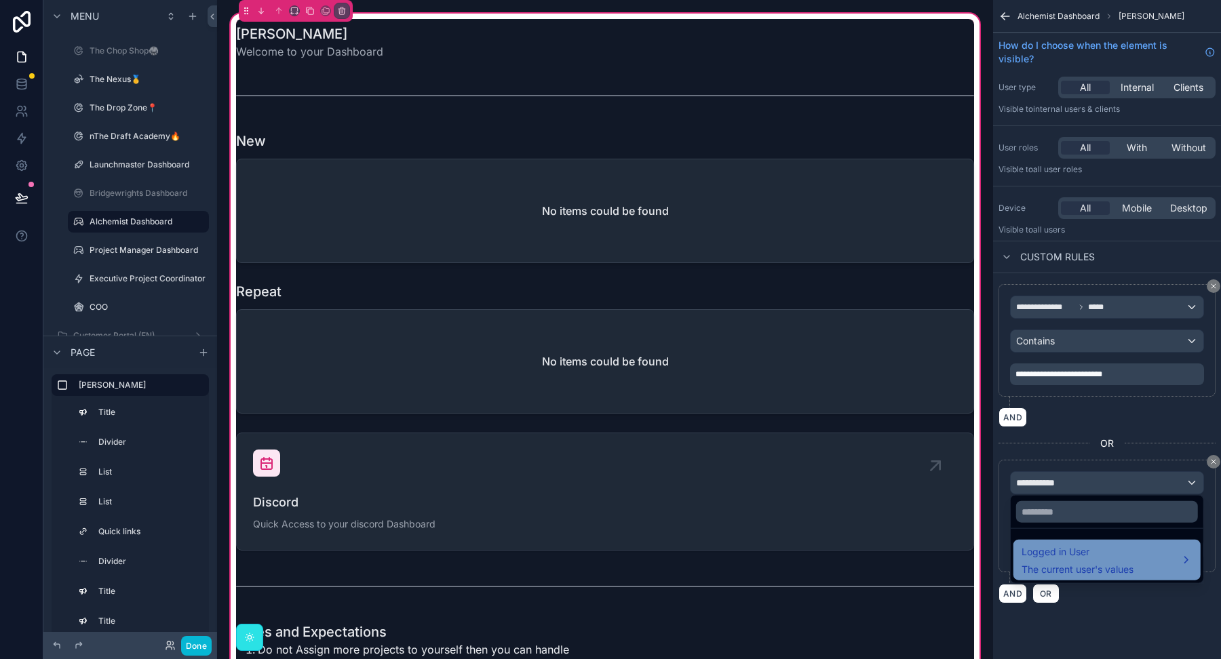
click at [1057, 555] on span "Logged in User" at bounding box center [1077, 552] width 112 height 16
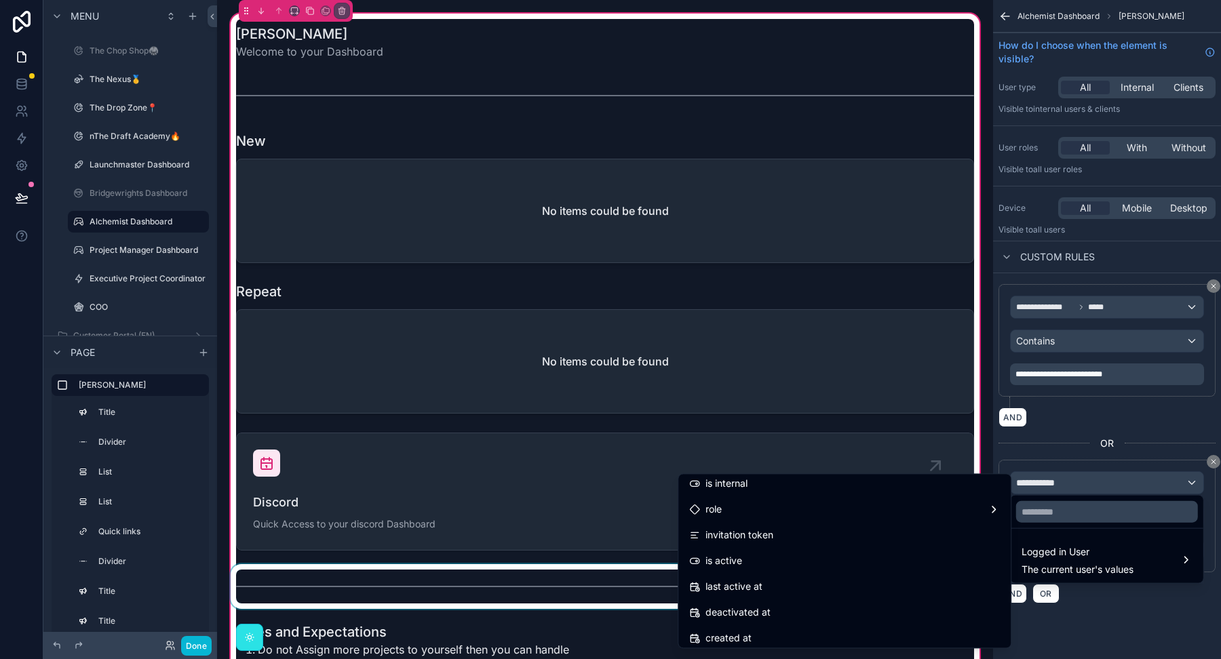
scroll to position [149, 0]
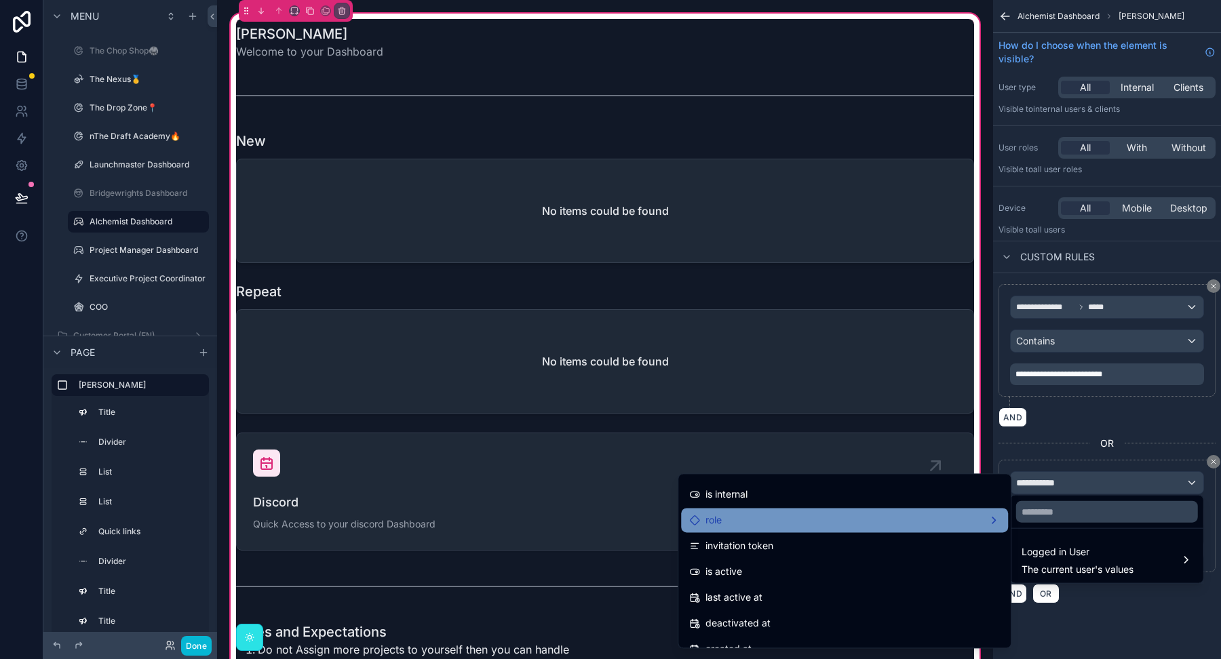
click at [728, 521] on div "role" at bounding box center [844, 520] width 311 height 16
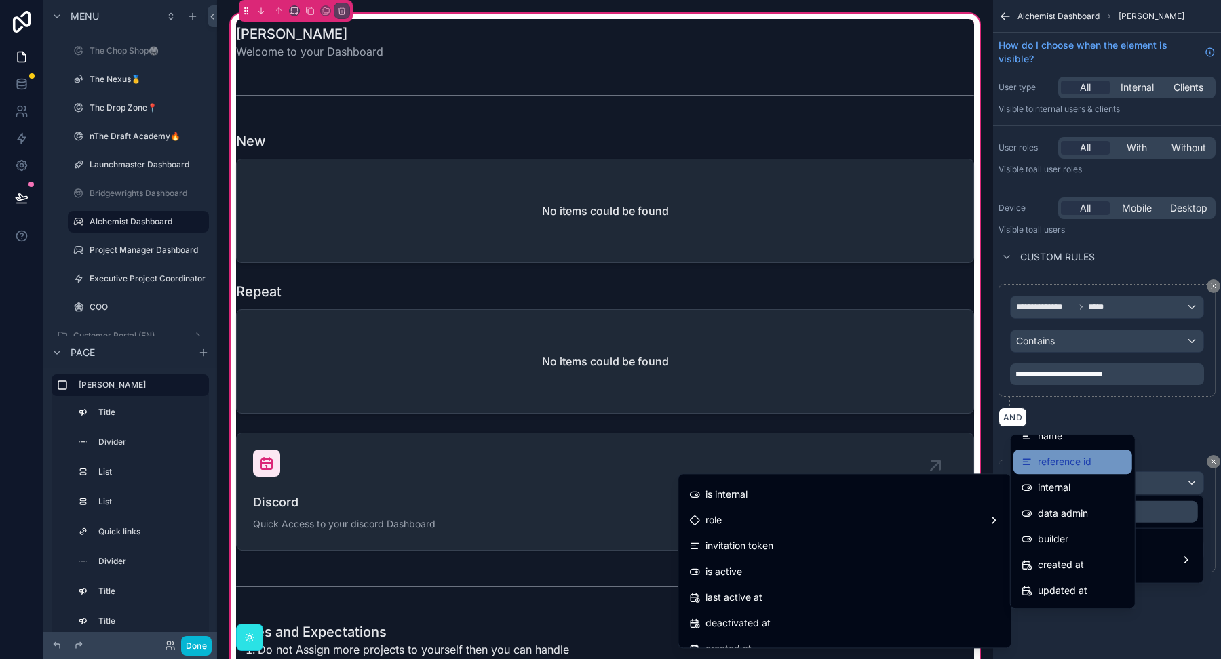
scroll to position [0, 0]
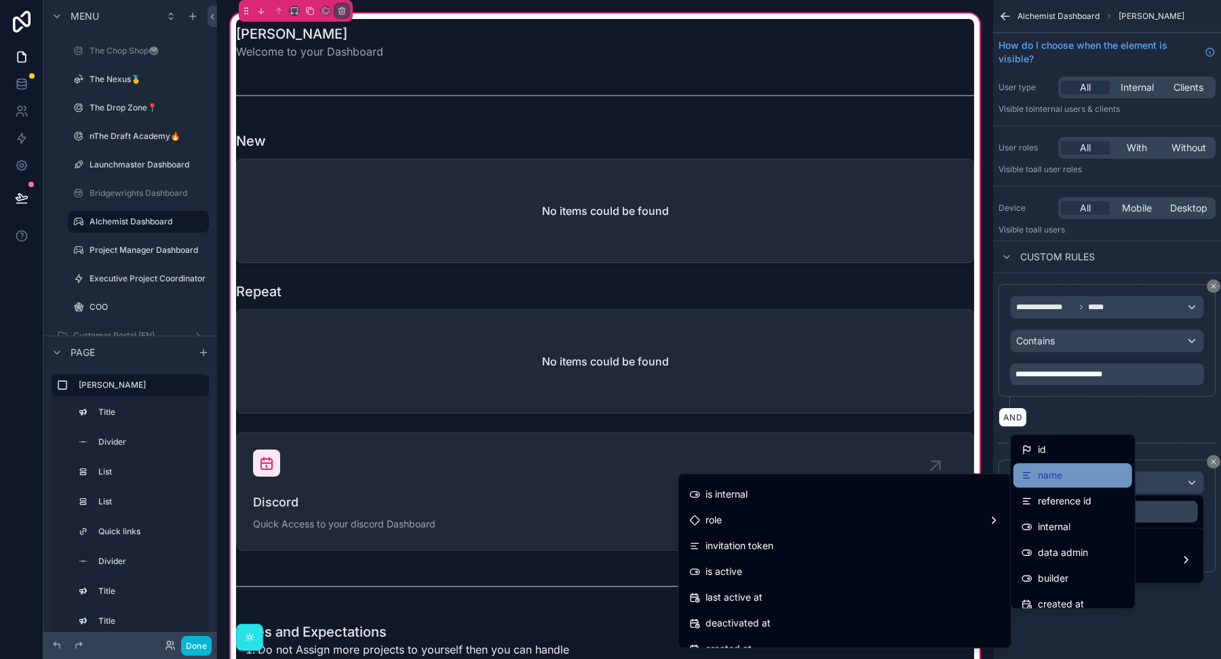
click at [1063, 477] on div "name" at bounding box center [1072, 475] width 102 height 16
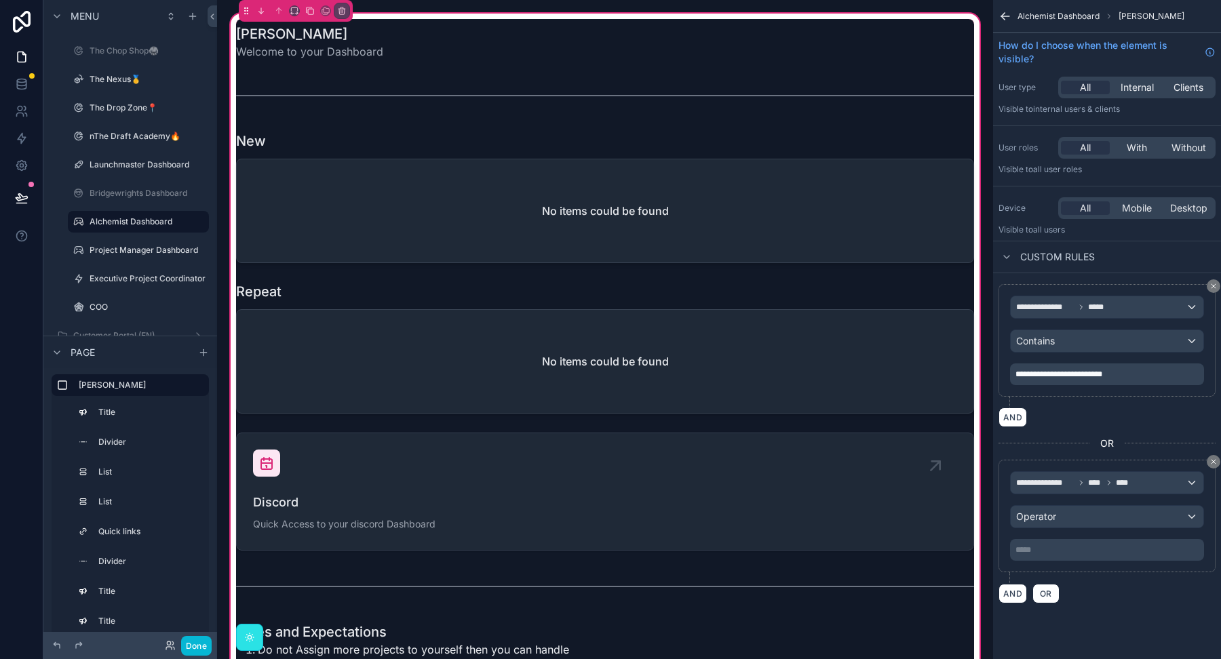
click at [1059, 547] on p "***** ﻿" at bounding box center [1108, 550] width 186 height 11
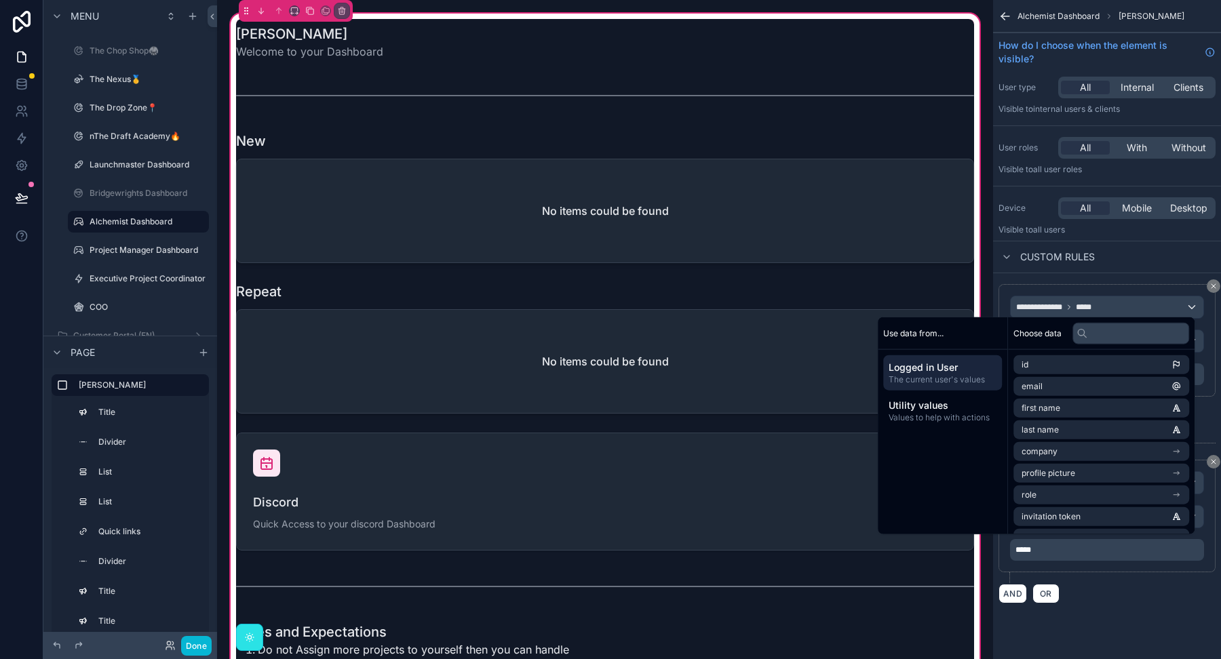
click at [1121, 583] on div "AND OR" at bounding box center [1106, 593] width 217 height 20
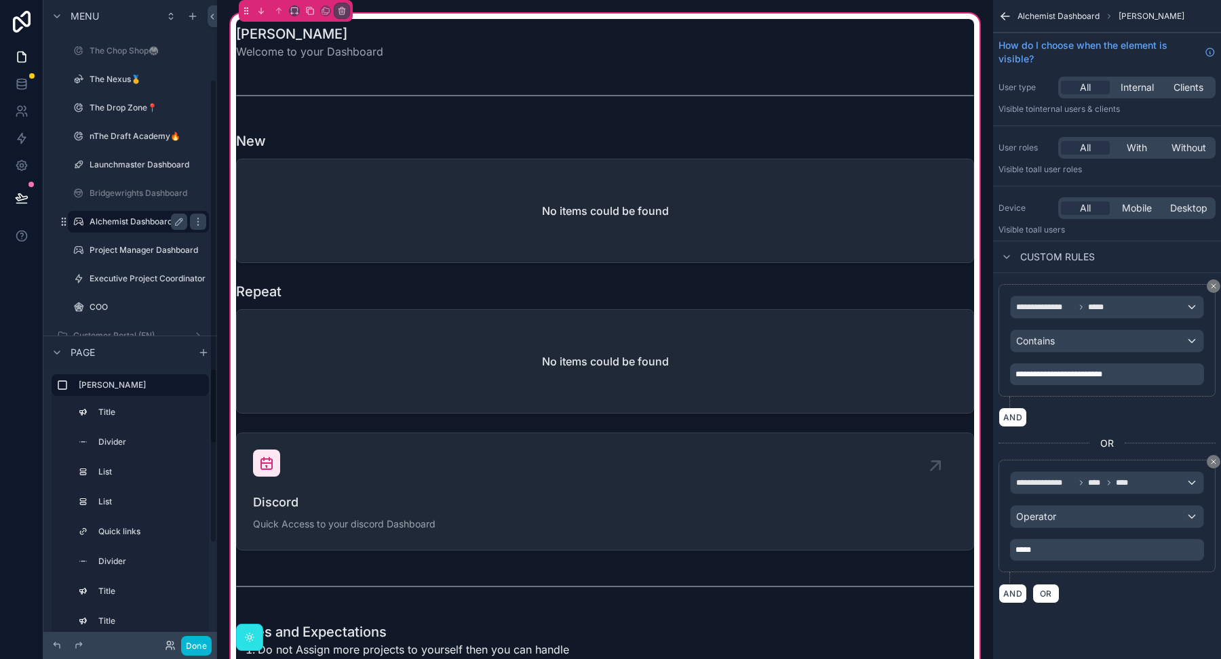
click at [161, 220] on label "Alchemist Dashboard" at bounding box center [136, 221] width 92 height 11
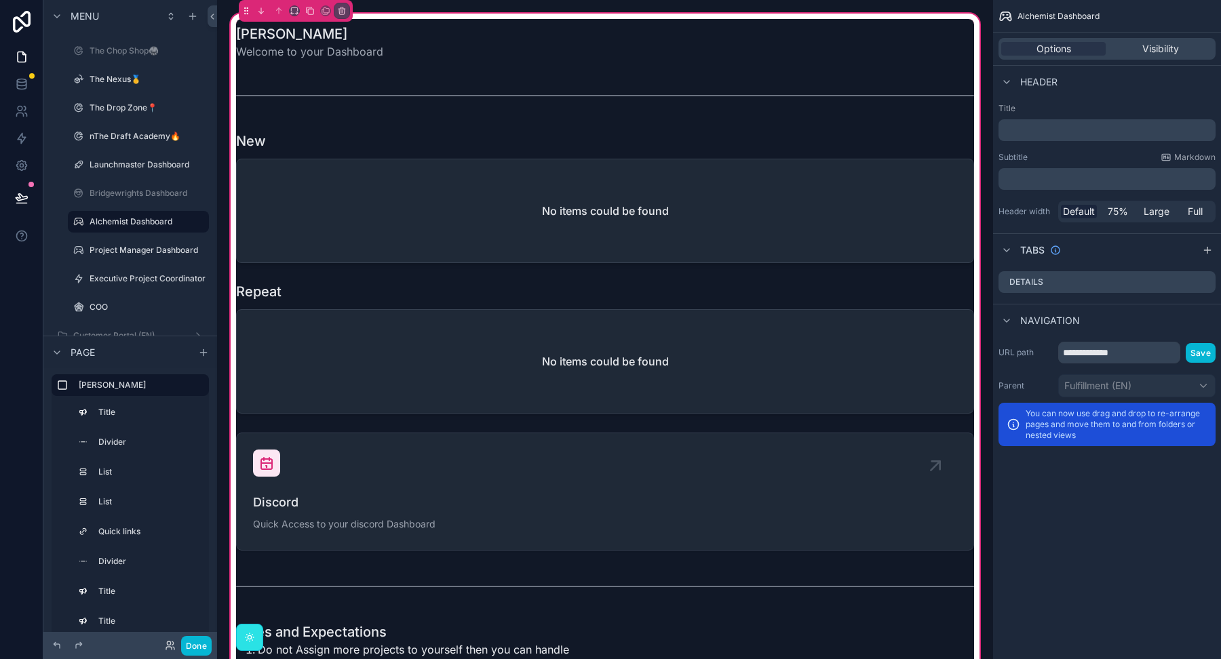
click at [1169, 58] on div "Options Visibility" at bounding box center [1106, 49] width 217 height 22
click at [1167, 54] on span "Visibility" at bounding box center [1160, 49] width 37 height 14
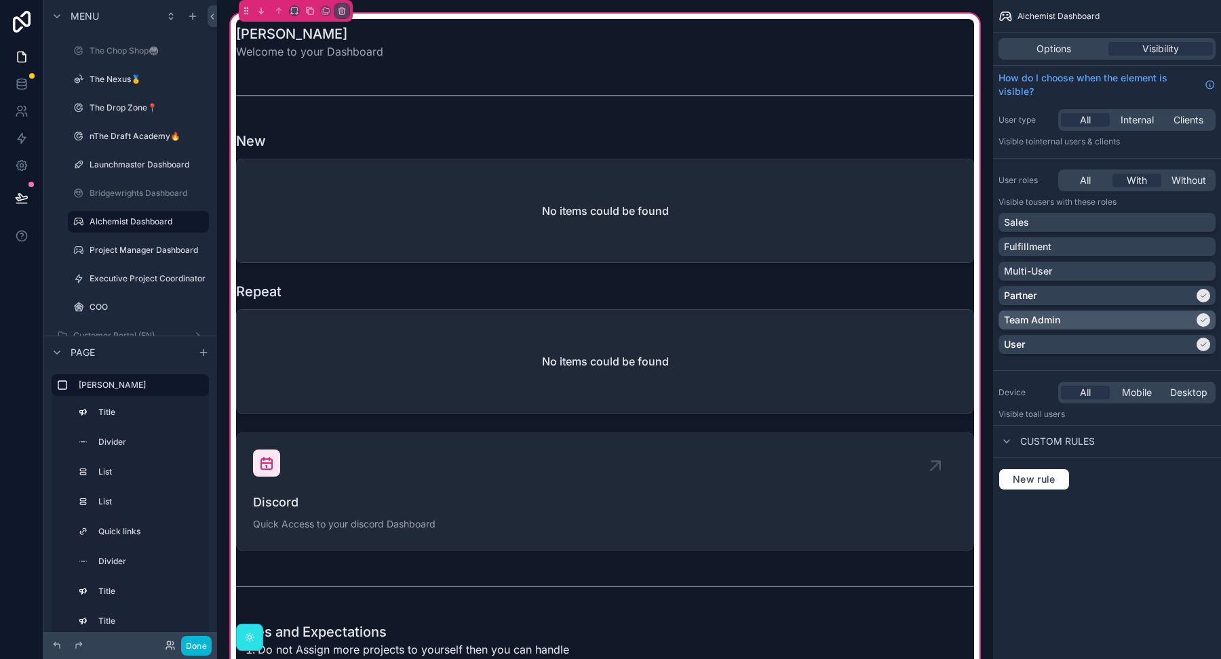
click at [1164, 320] on div "Team Admin" at bounding box center [1099, 320] width 190 height 14
click at [1163, 299] on div "Partner" at bounding box center [1099, 296] width 190 height 14
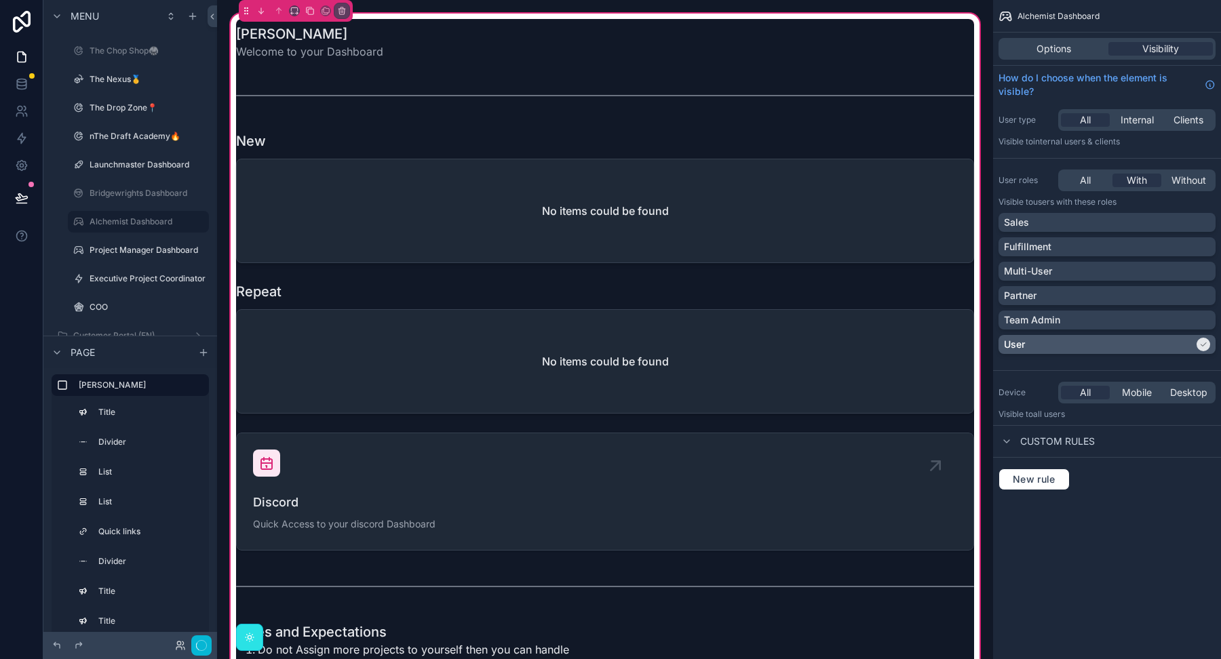
click at [1158, 349] on div "User" at bounding box center [1099, 345] width 190 height 14
click at [1159, 249] on div "Fulfillment" at bounding box center [1107, 247] width 206 height 14
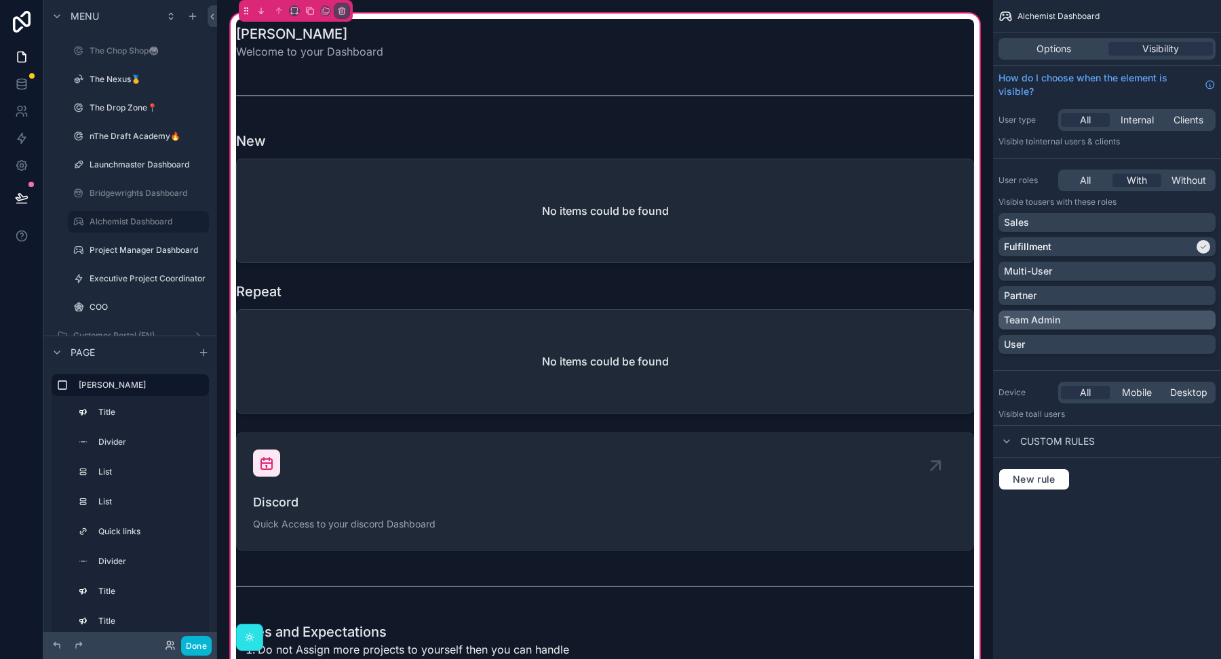
click at [1160, 319] on div "Team Admin" at bounding box center [1107, 320] width 206 height 14
click at [114, 185] on div "Bridgewrights Dashboard" at bounding box center [139, 193] width 98 height 16
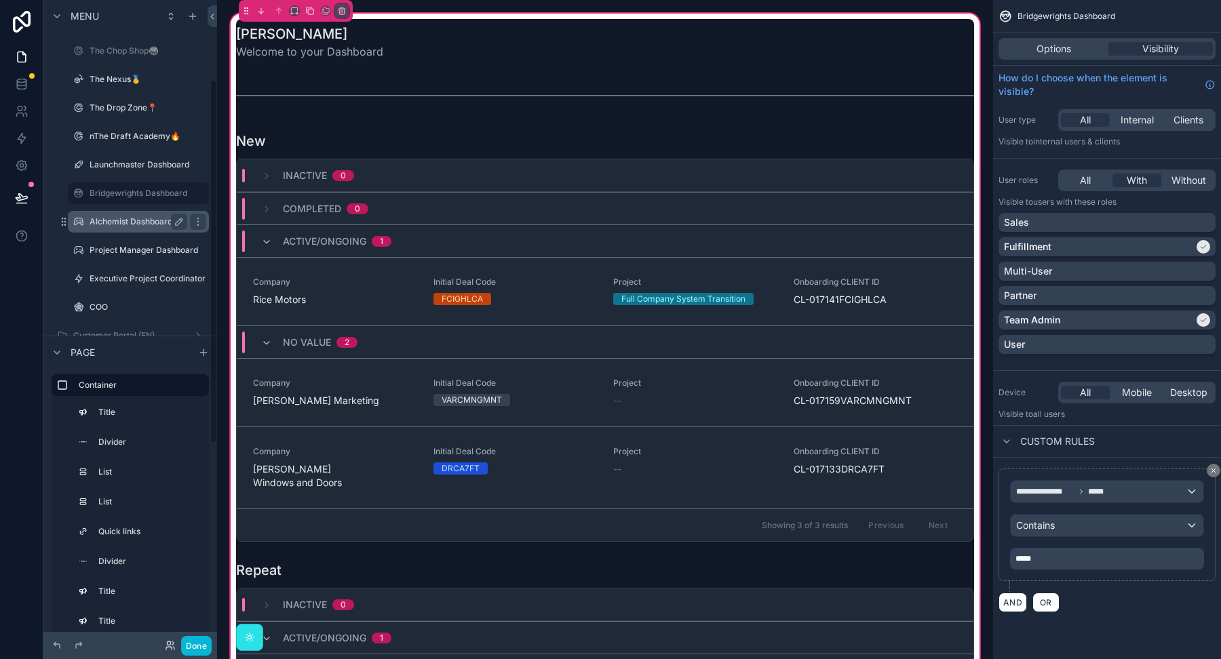
click at [146, 215] on div "Alchemist Dashboard" at bounding box center [139, 222] width 98 height 16
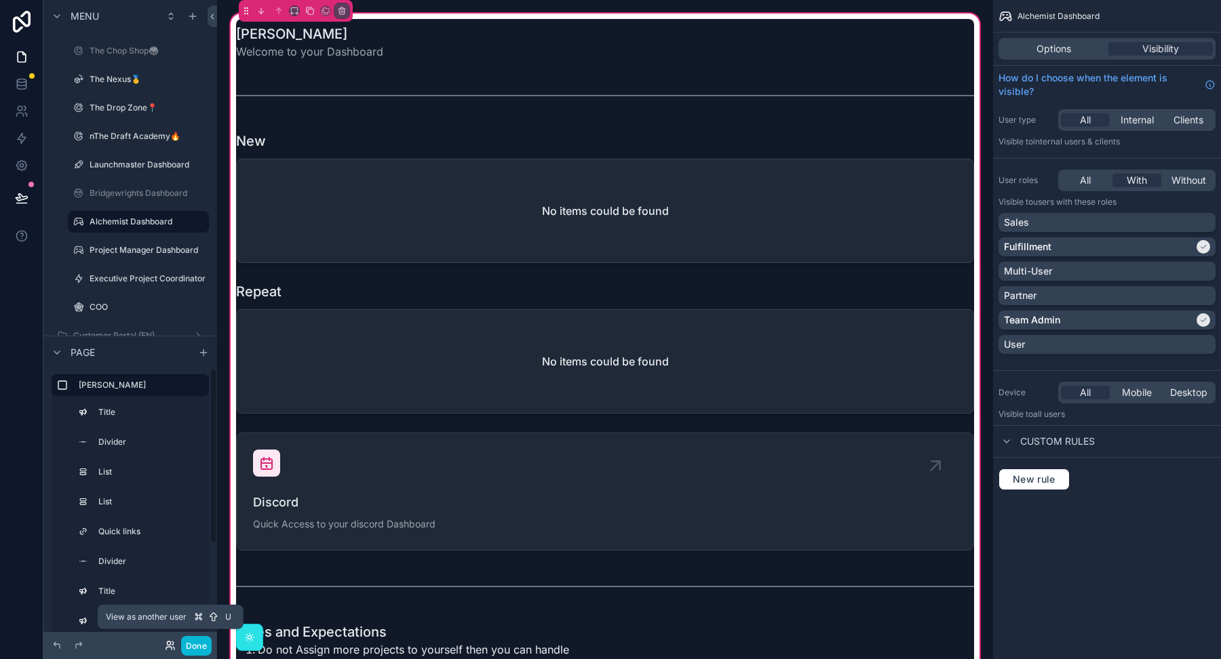
click at [168, 648] on icon at bounding box center [170, 645] width 11 height 11
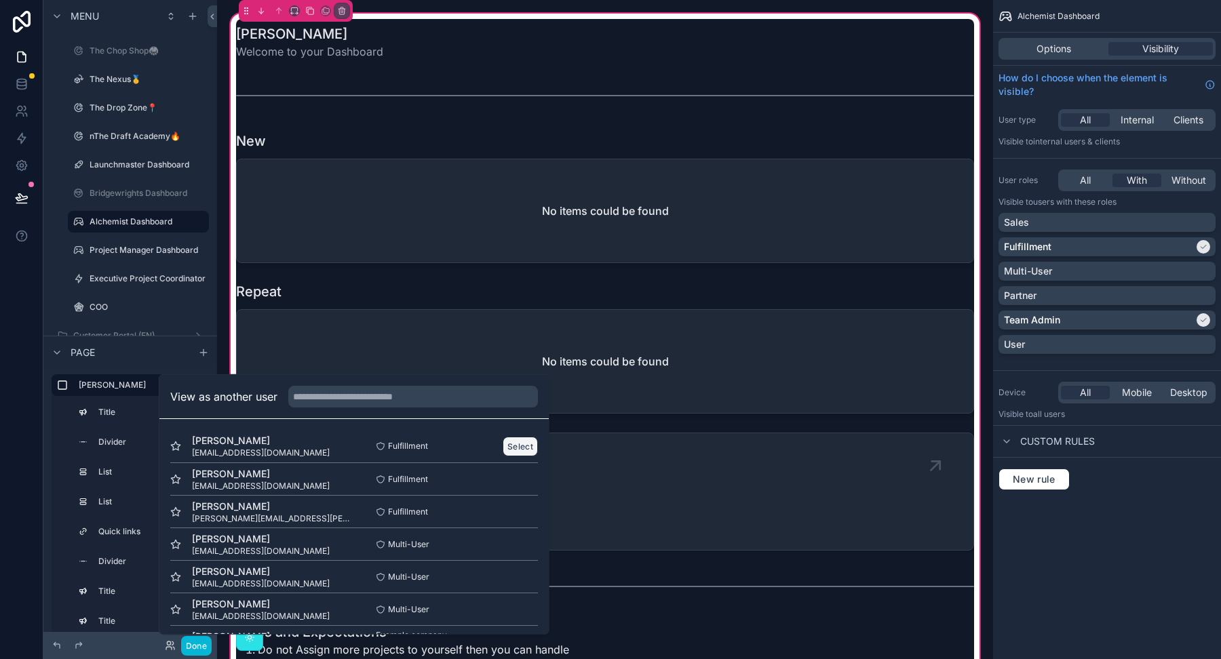
click at [519, 446] on button "Select" at bounding box center [520, 446] width 35 height 20
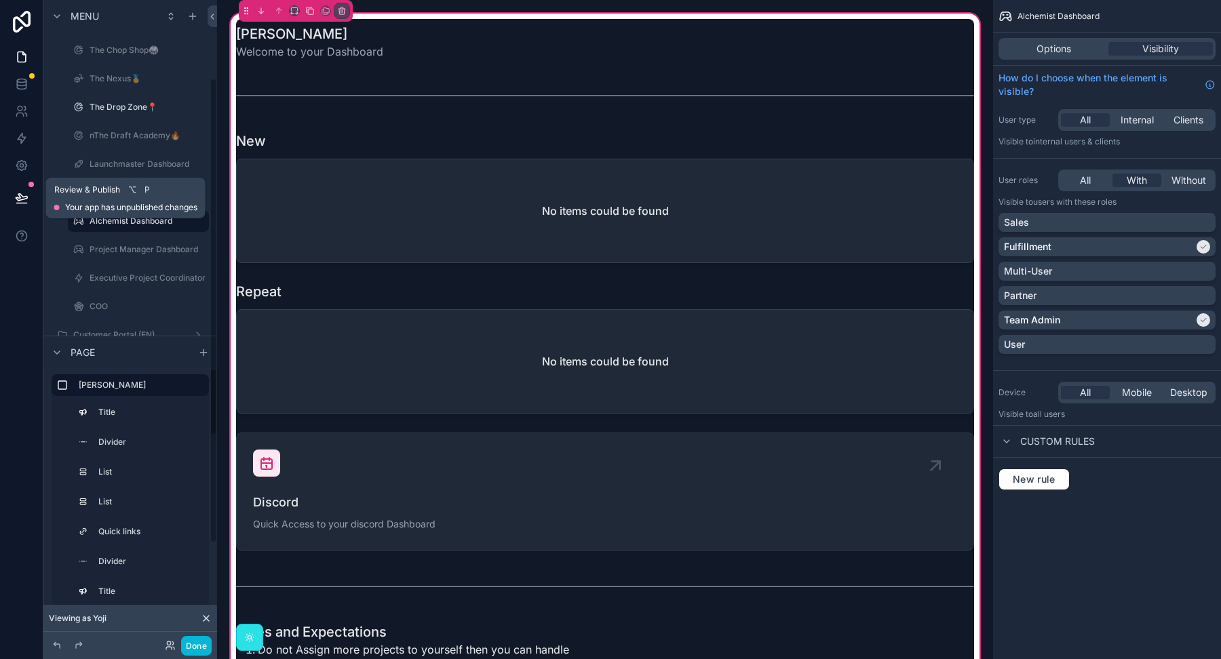
click at [18, 194] on icon at bounding box center [22, 197] width 12 height 7
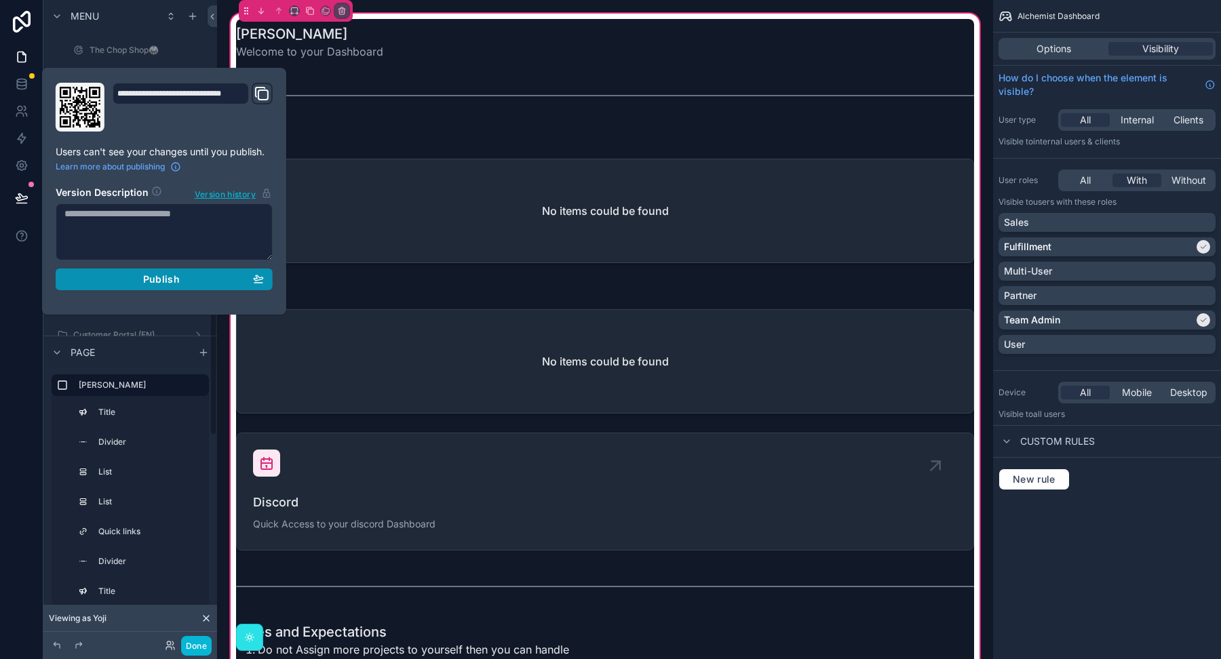
click at [146, 277] on span "Publish" at bounding box center [161, 279] width 37 height 12
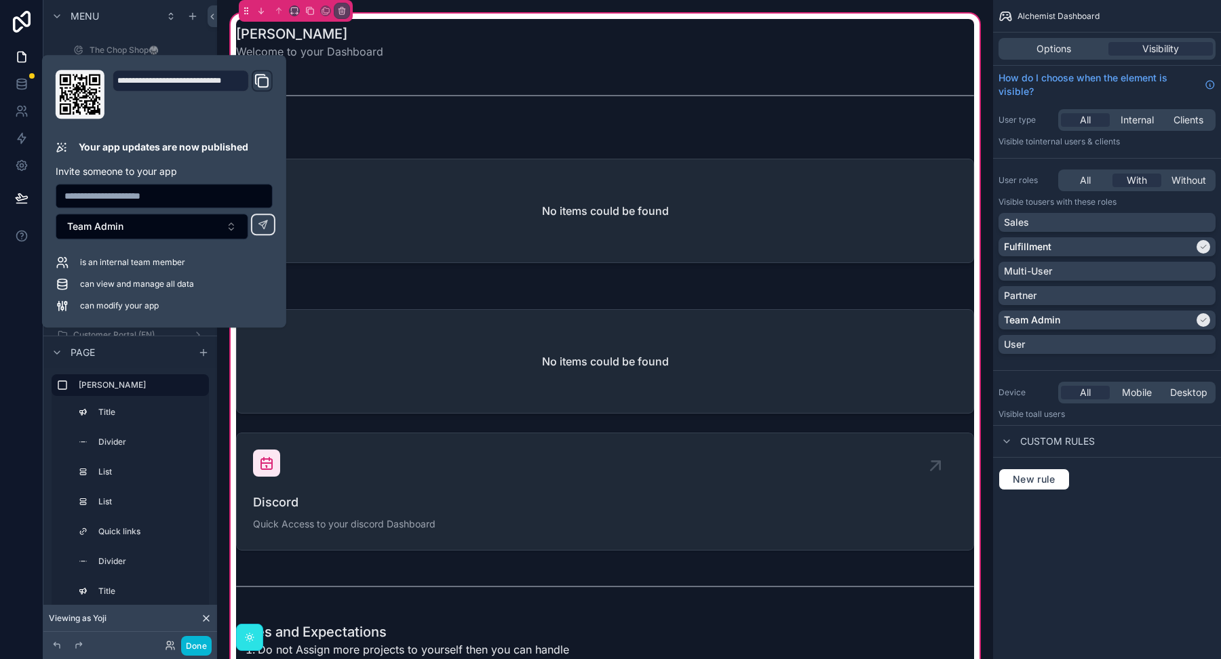
click at [125, 625] on div "Viewing as Yoji" at bounding box center [130, 618] width 174 height 27
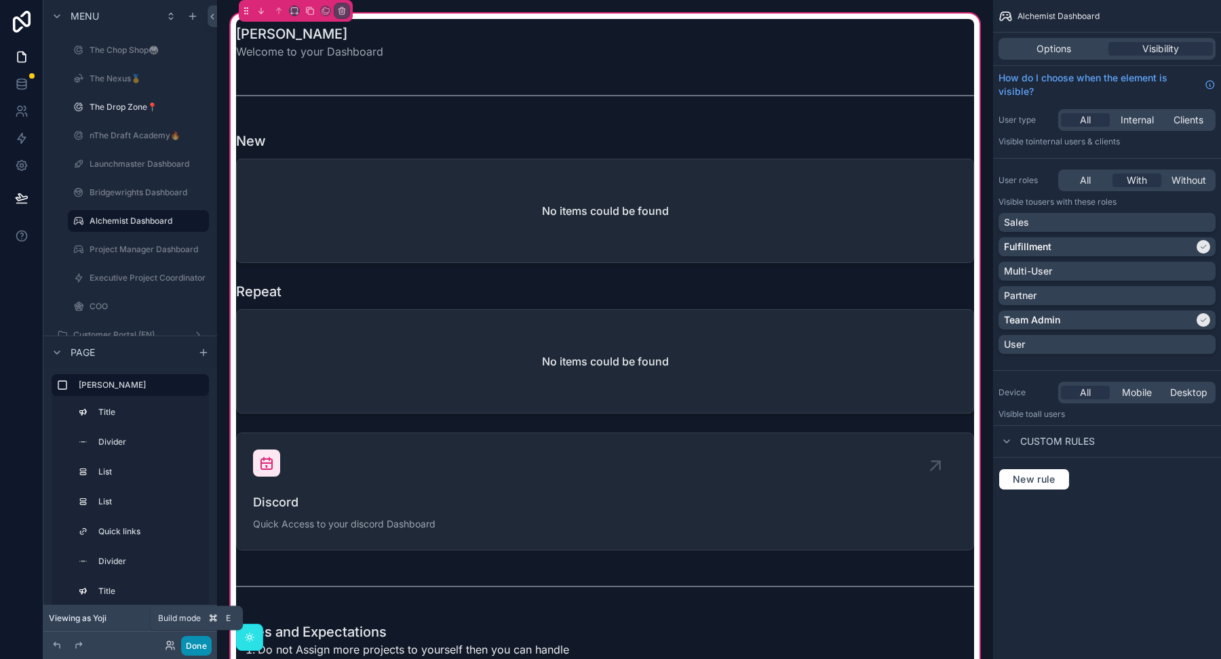
click at [196, 645] on button "Done" at bounding box center [196, 646] width 31 height 20
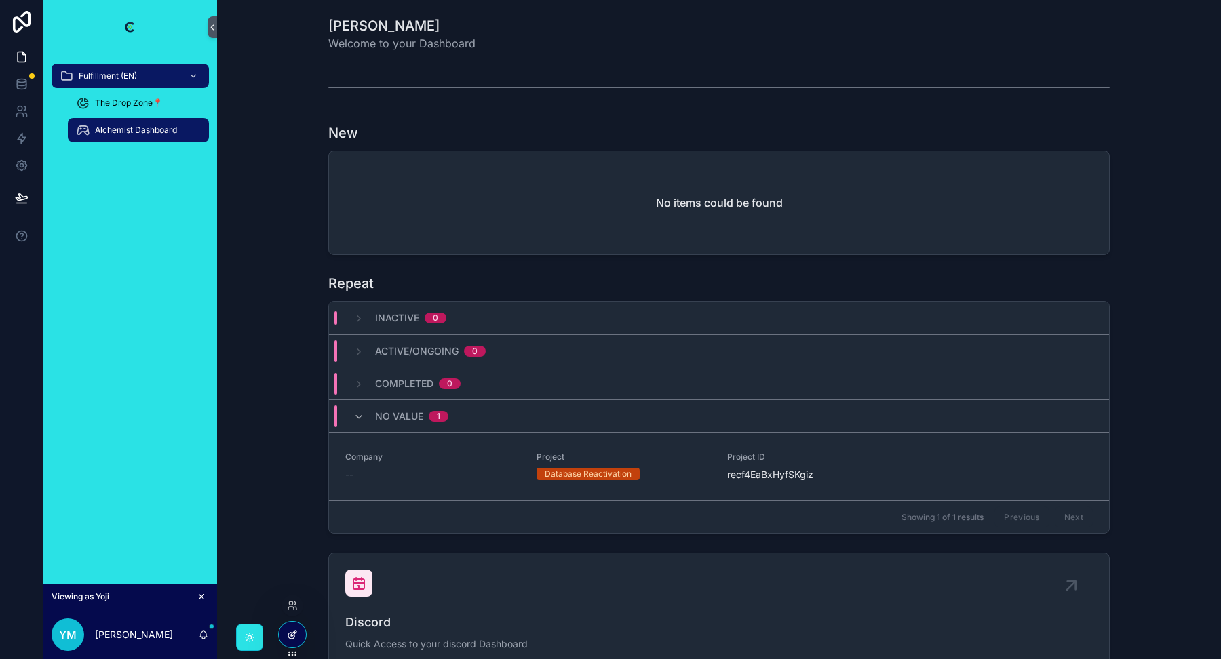
click at [289, 636] on icon at bounding box center [292, 634] width 11 height 11
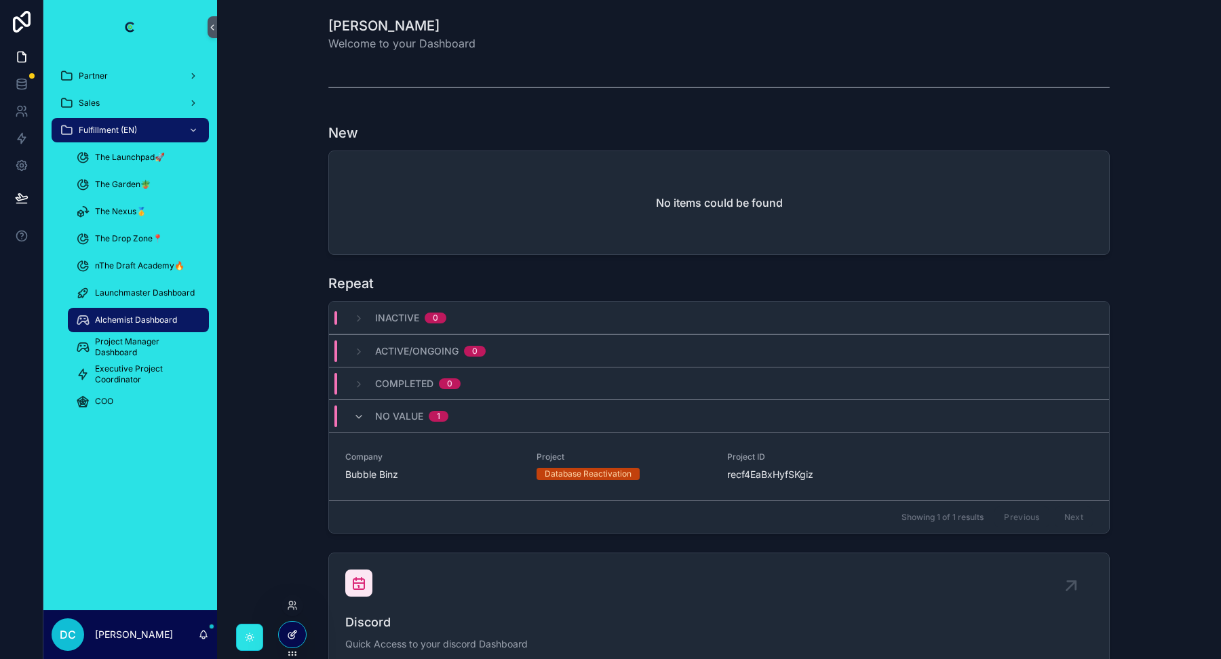
click at [292, 636] on icon at bounding box center [293, 633] width 5 height 5
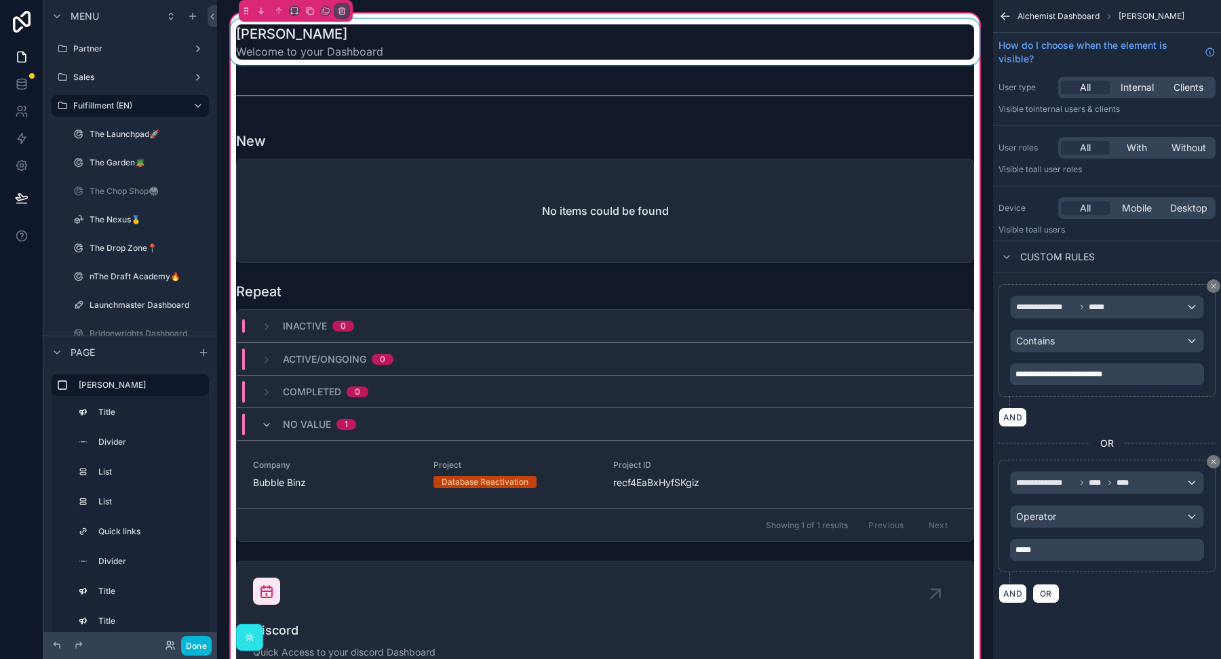
click at [324, 49] on div "scrollable content" at bounding box center [605, 42] width 754 height 46
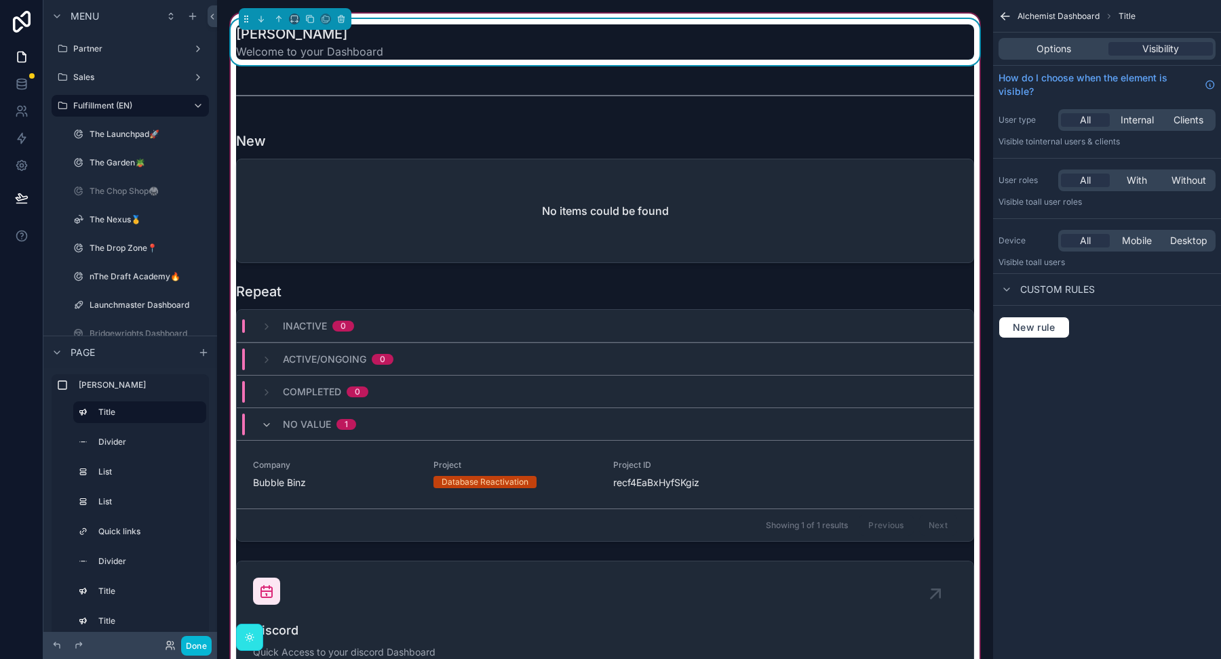
click at [397, 54] on div "Yoji Welcome to your Dashboard" at bounding box center [605, 41] width 738 height 35
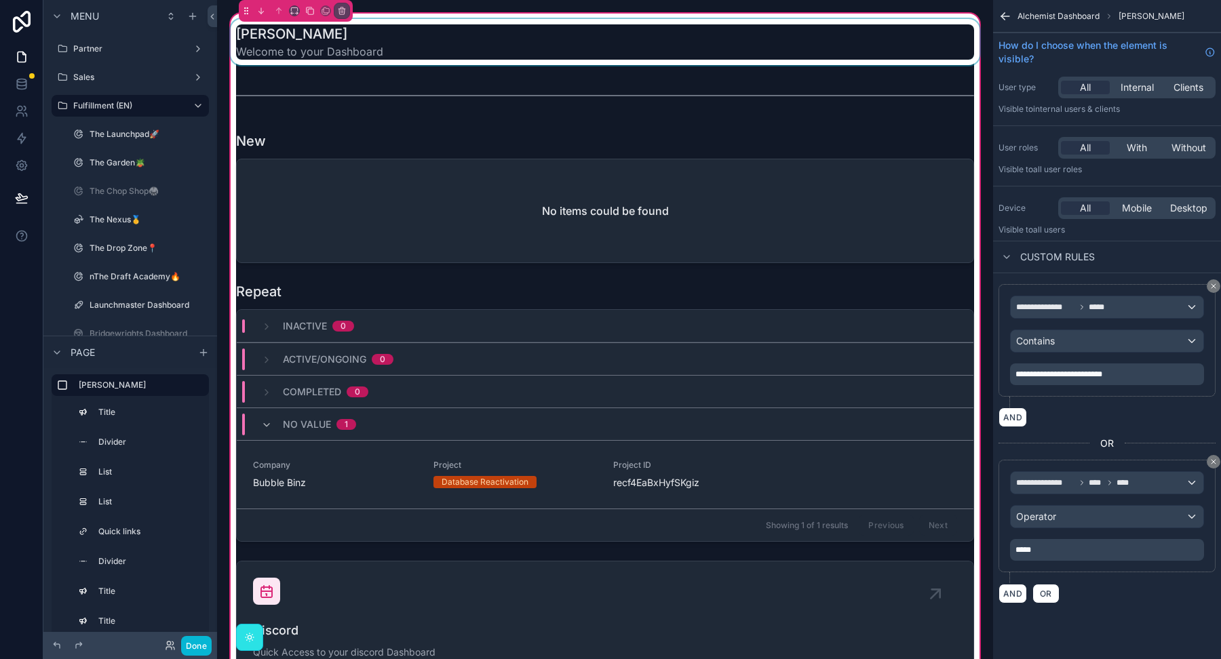
click at [401, 41] on div "scrollable content" at bounding box center [605, 42] width 754 height 46
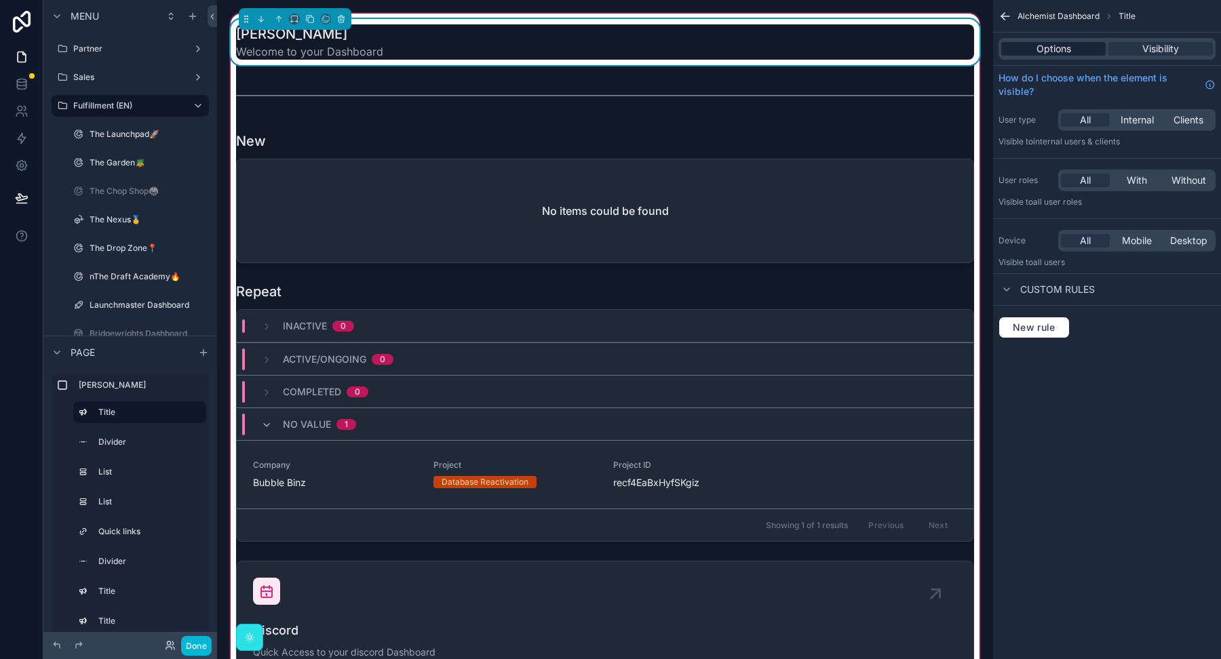
click at [1042, 51] on span "Options" at bounding box center [1053, 49] width 35 height 14
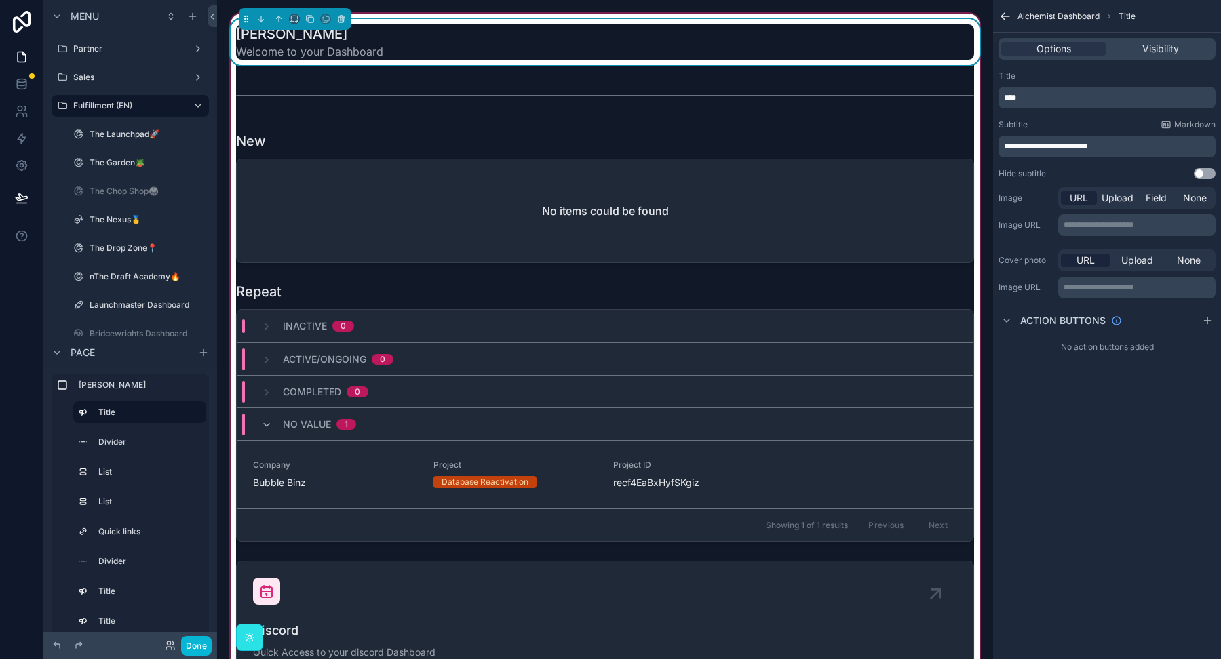
click at [1040, 94] on p "****" at bounding box center [1108, 97] width 209 height 11
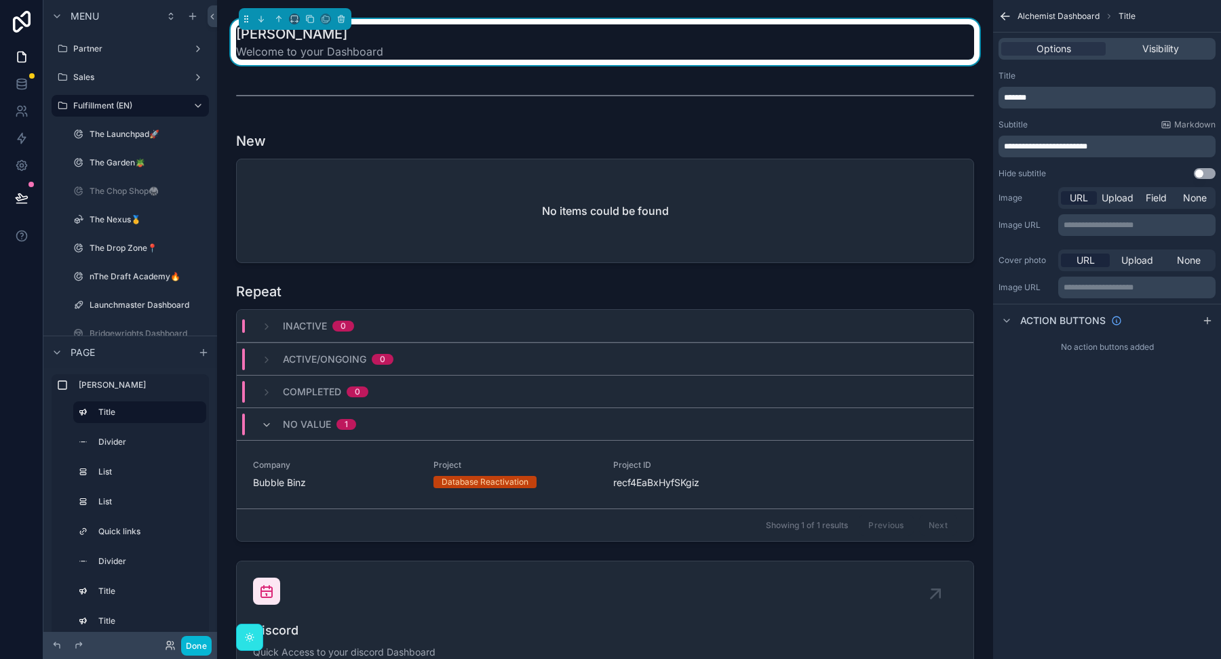
click at [1056, 96] on p "*******" at bounding box center [1108, 97] width 209 height 11
click at [1066, 84] on div "**********" at bounding box center [1106, 90] width 217 height 38
click at [1063, 96] on p "**********" at bounding box center [1108, 97] width 209 height 11
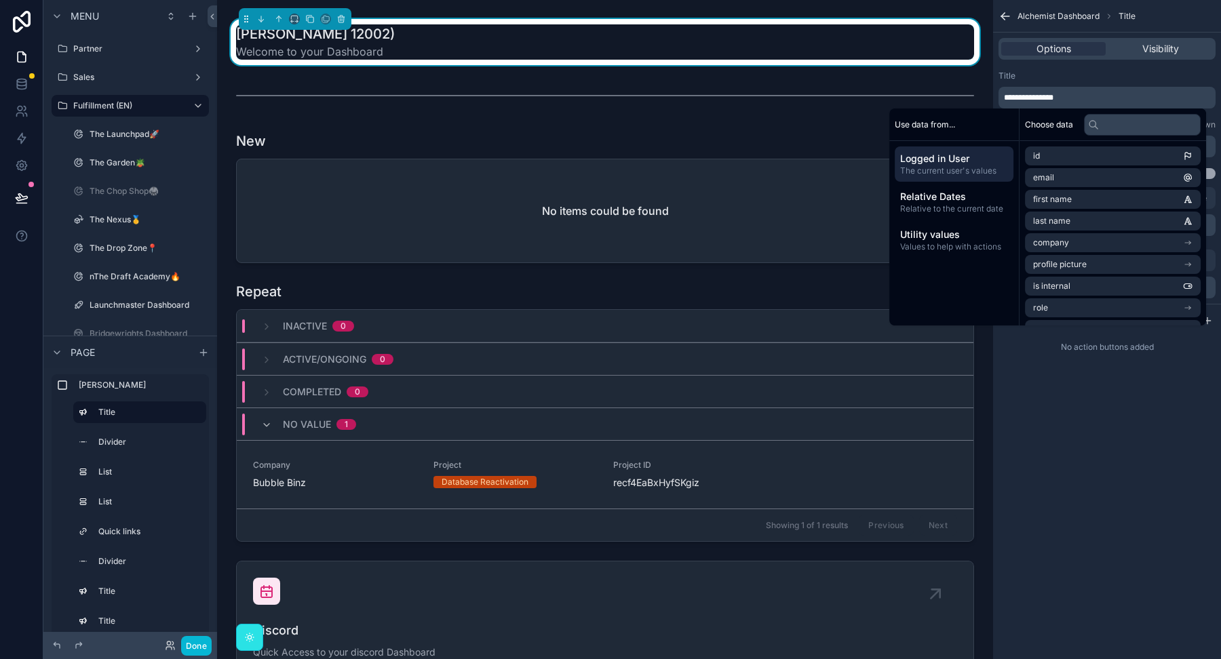
click at [1053, 76] on div "Title" at bounding box center [1106, 76] width 217 height 11
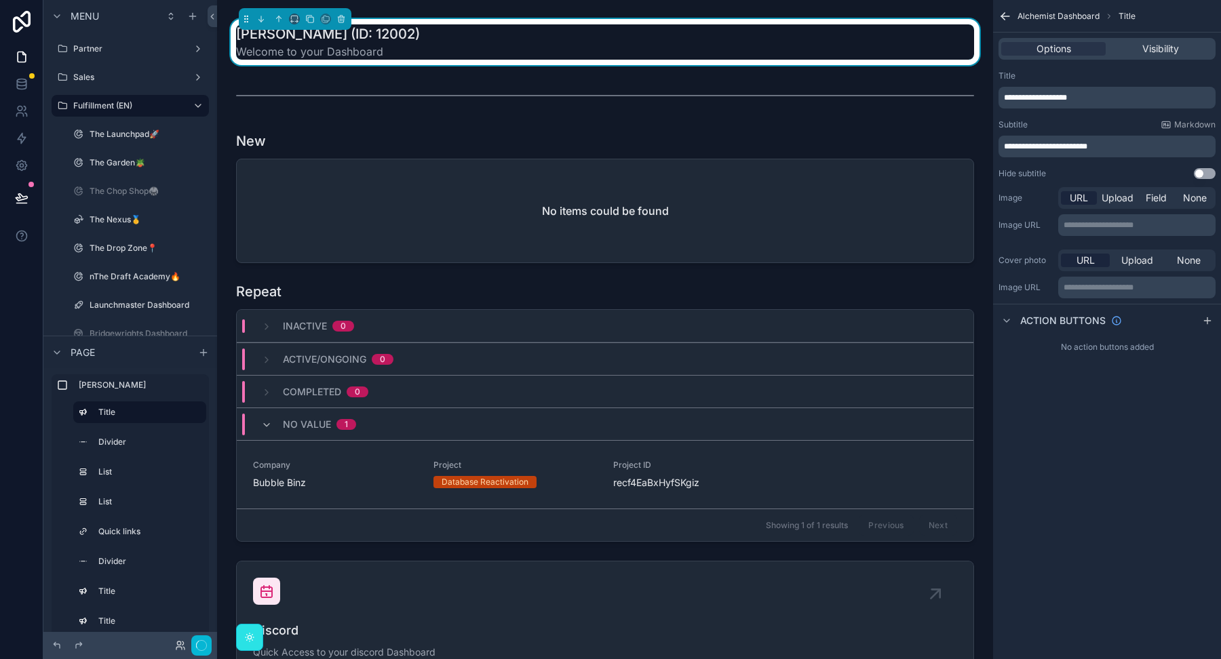
click at [1055, 76] on div "Title" at bounding box center [1106, 76] width 217 height 11
click at [20, 197] on icon at bounding box center [22, 197] width 12 height 7
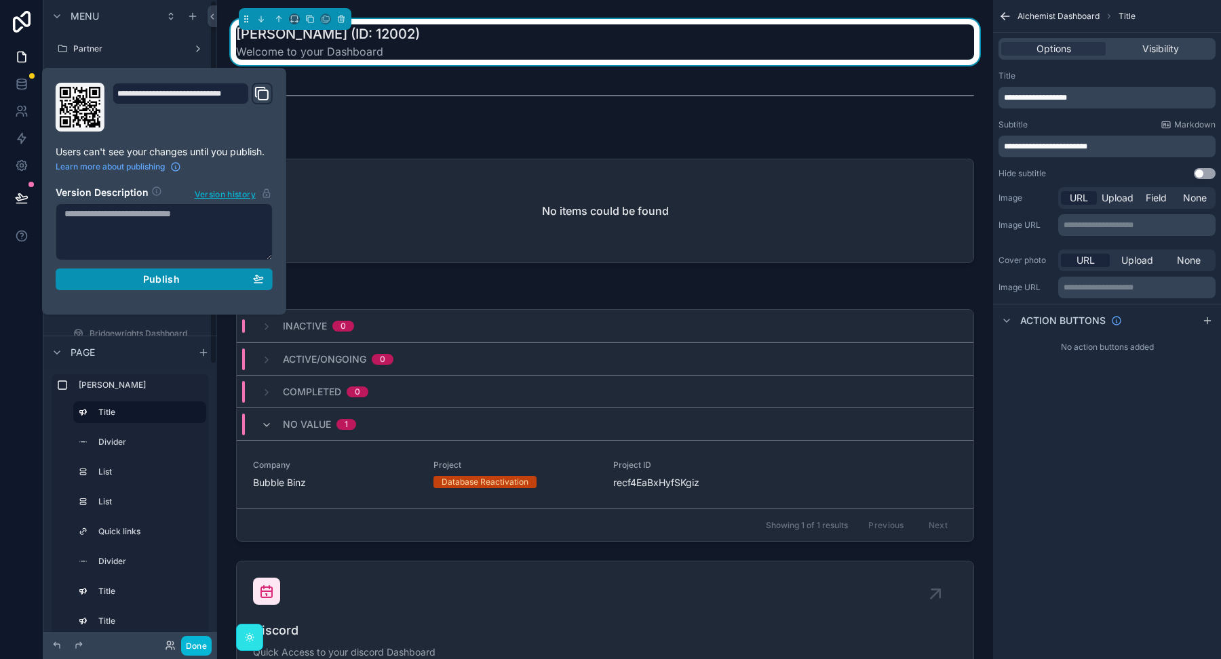
click at [153, 279] on span "Publish" at bounding box center [161, 279] width 37 height 12
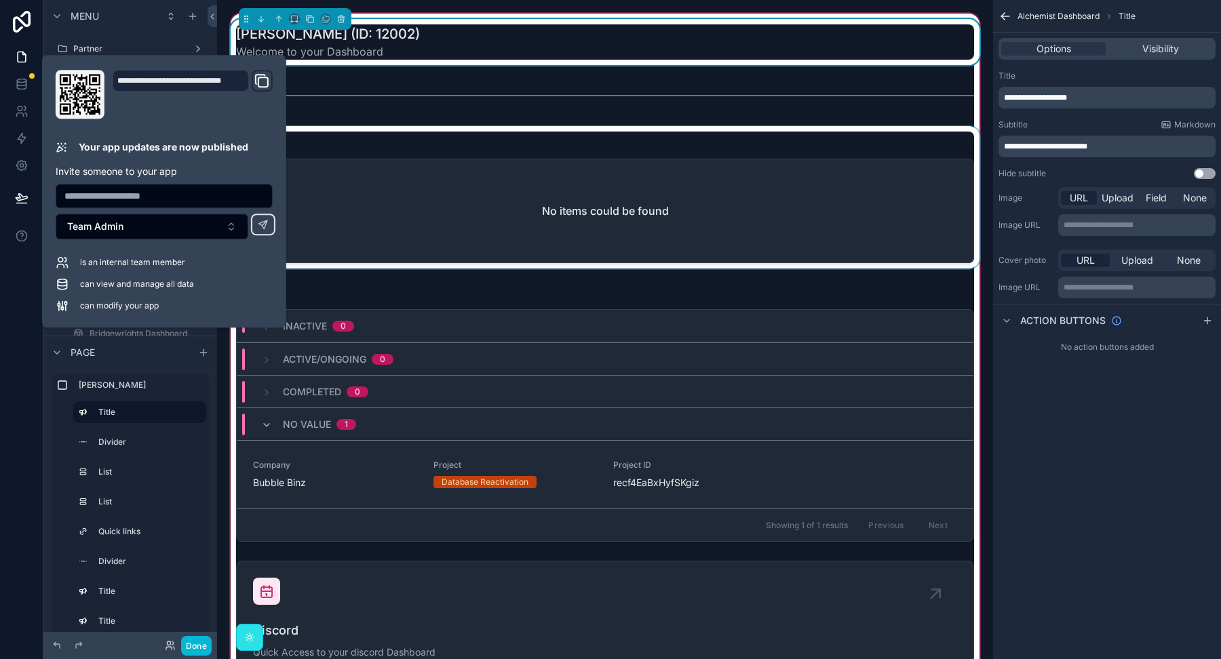
click at [343, 139] on div "scrollable content" at bounding box center [605, 197] width 754 height 142
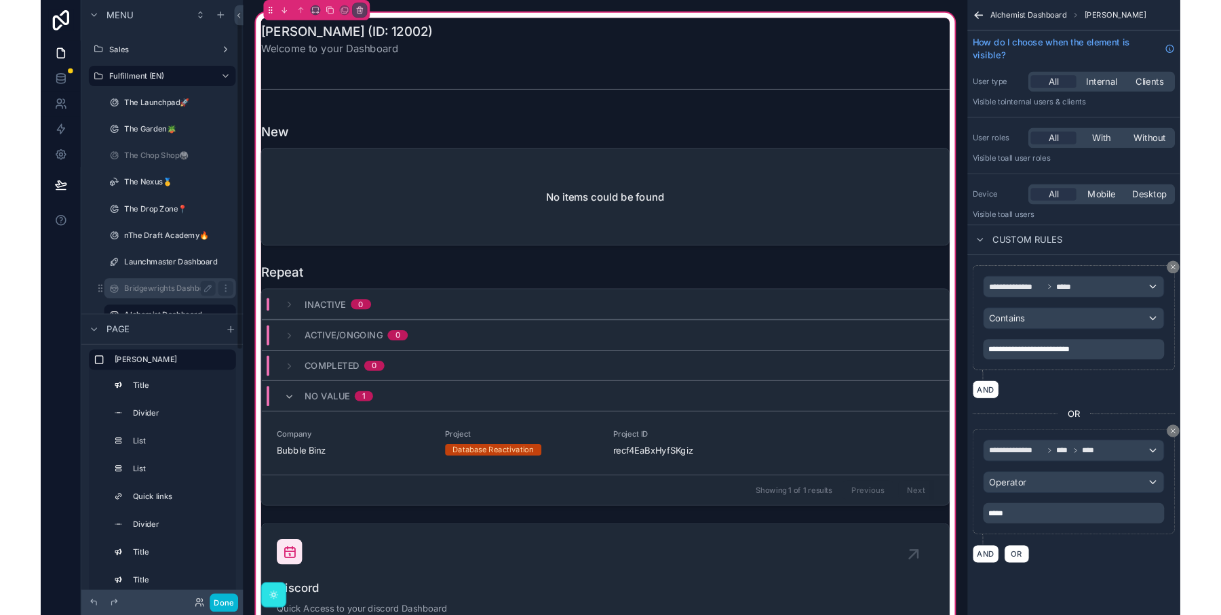
scroll to position [25, 0]
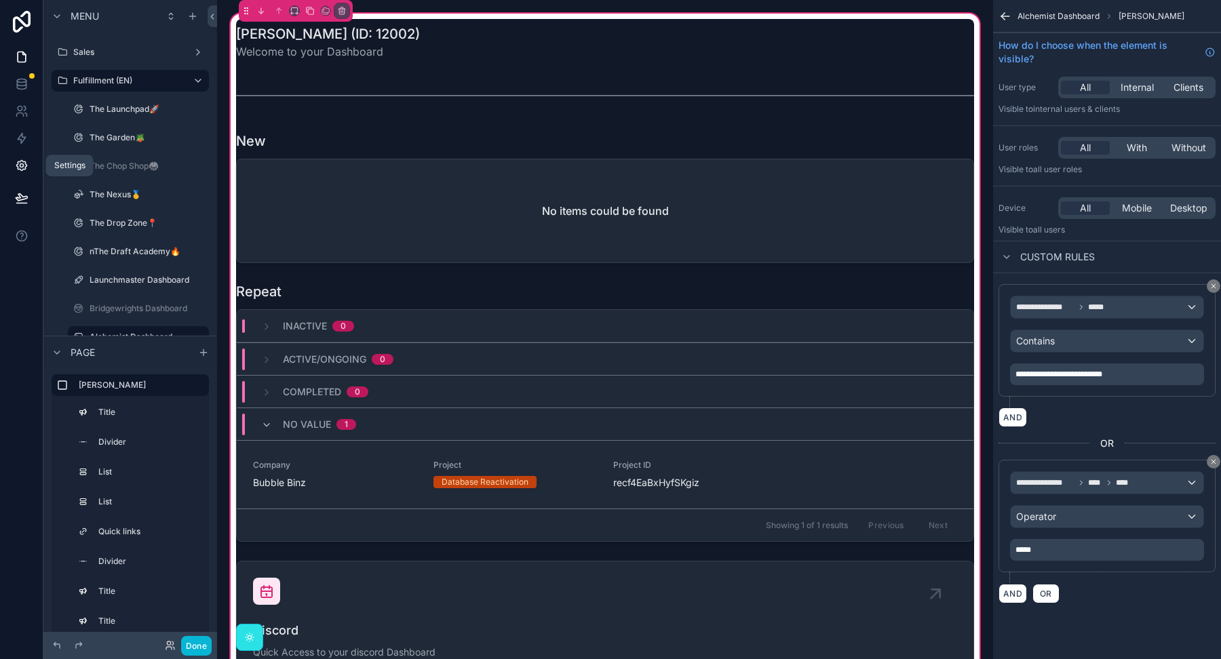
drag, startPoint x: 14, startPoint y: 163, endPoint x: 39, endPoint y: 160, distance: 25.9
click at [14, 163] on link at bounding box center [21, 165] width 43 height 27
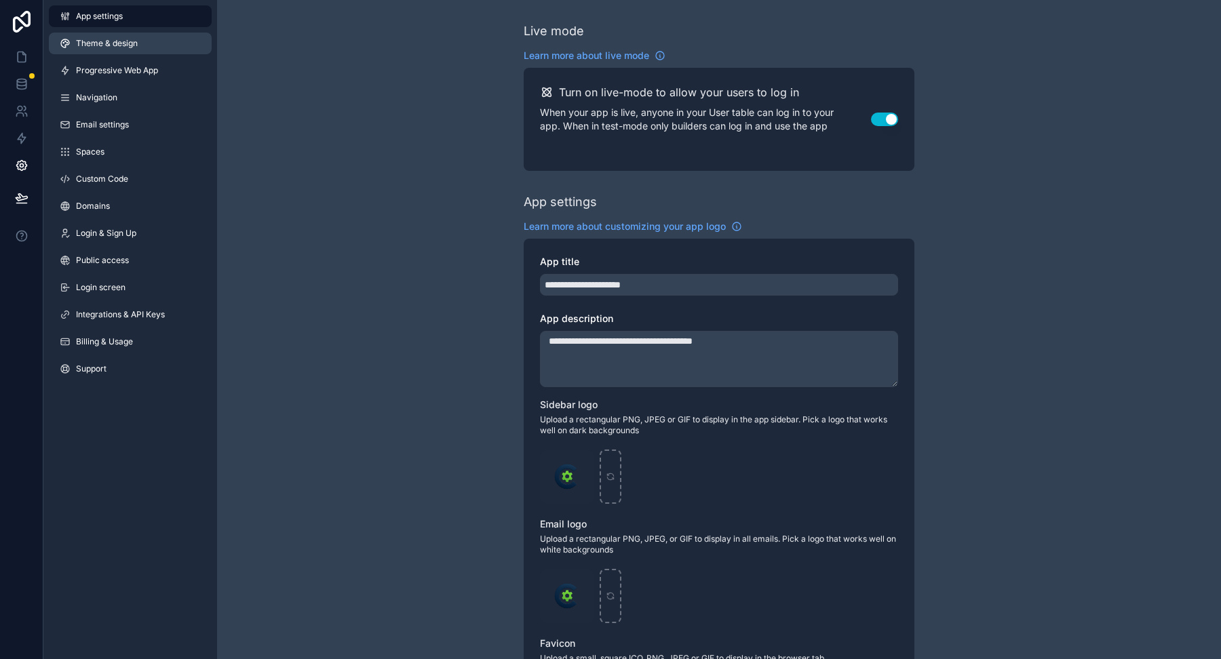
click at [87, 45] on span "Theme & design" at bounding box center [107, 43] width 62 height 11
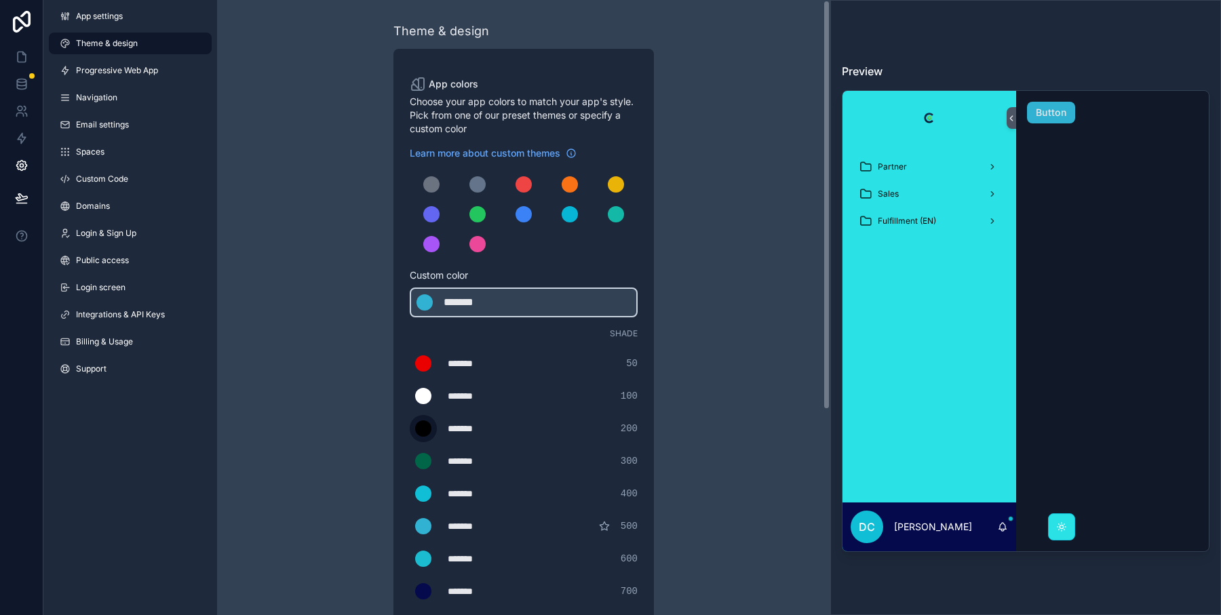
click at [421, 435] on div "scrollable content" at bounding box center [423, 429] width 16 height 16
click at [410, 429] on input "*******" at bounding box center [410, 429] width 0 height 0
click at [550, 373] on div "******* ******* #eb0000 50" at bounding box center [524, 363] width 228 height 27
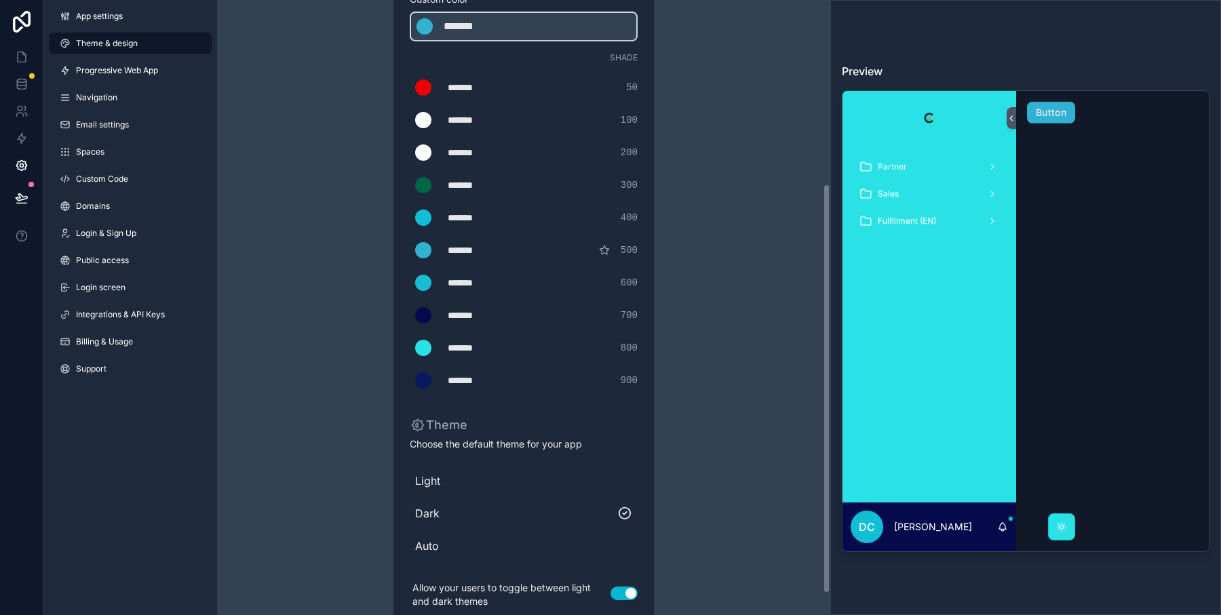
scroll to position [309, 0]
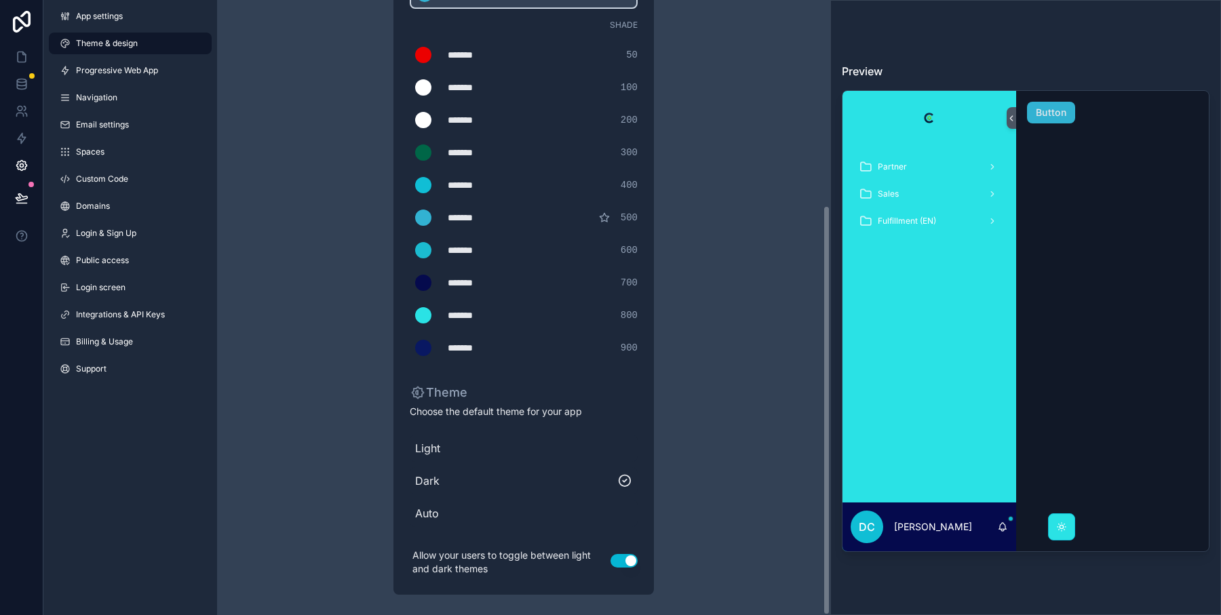
click at [454, 452] on span "Light" at bounding box center [523, 448] width 217 height 16
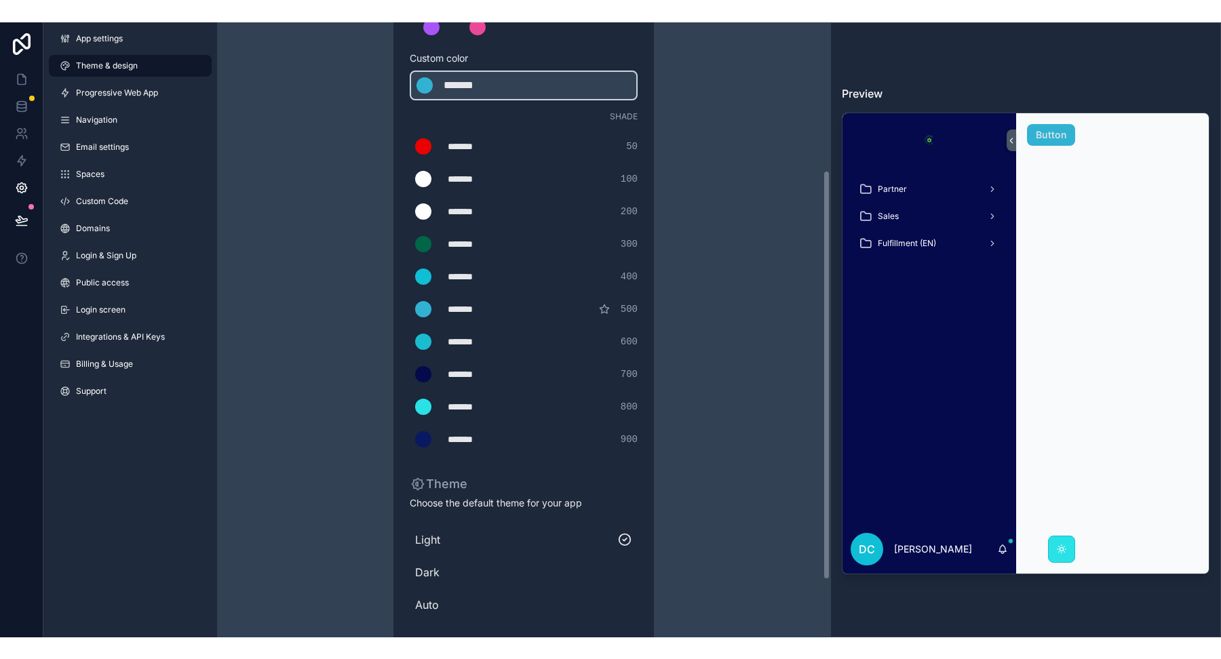
scroll to position [222, 0]
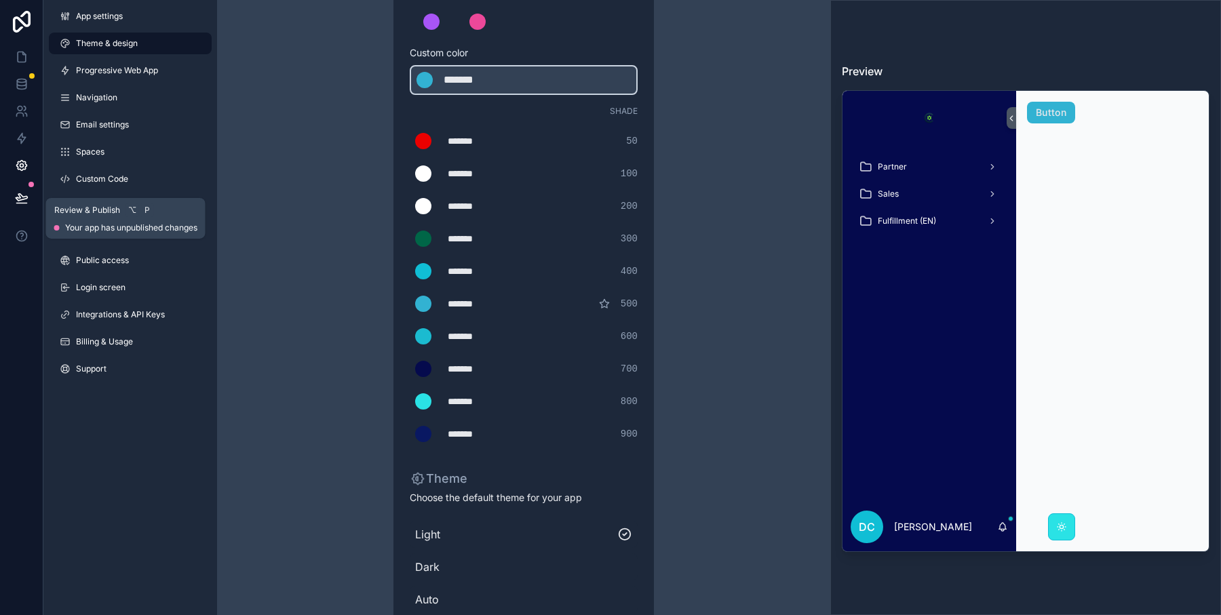
click at [27, 197] on icon at bounding box center [22, 198] width 14 height 14
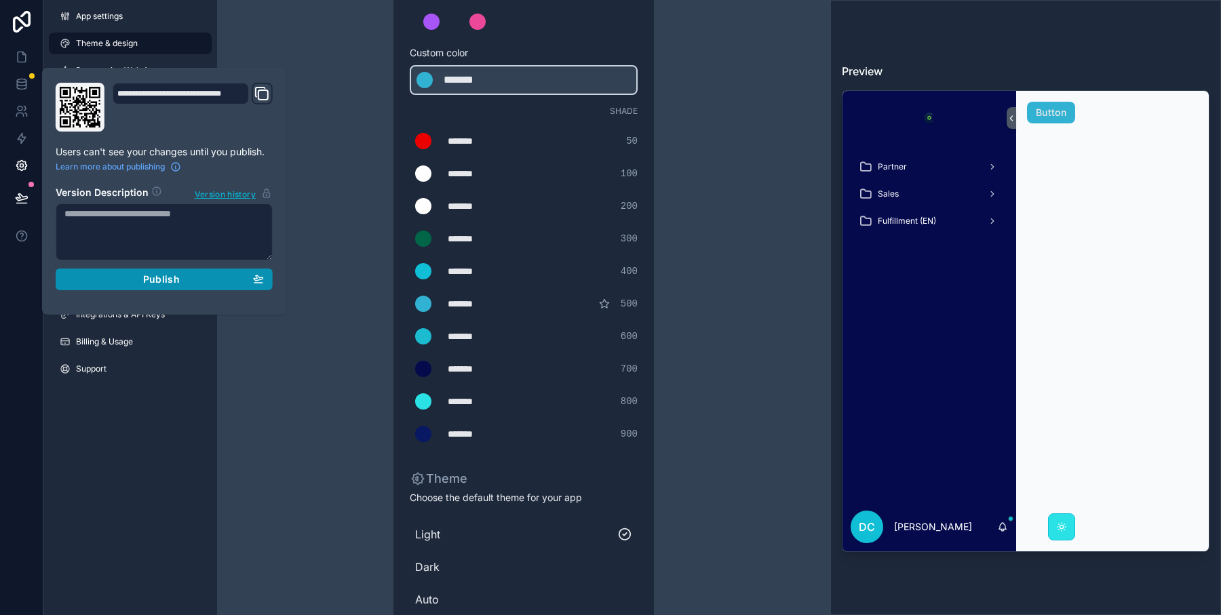
click at [110, 280] on div "Publish" at bounding box center [163, 279] width 199 height 12
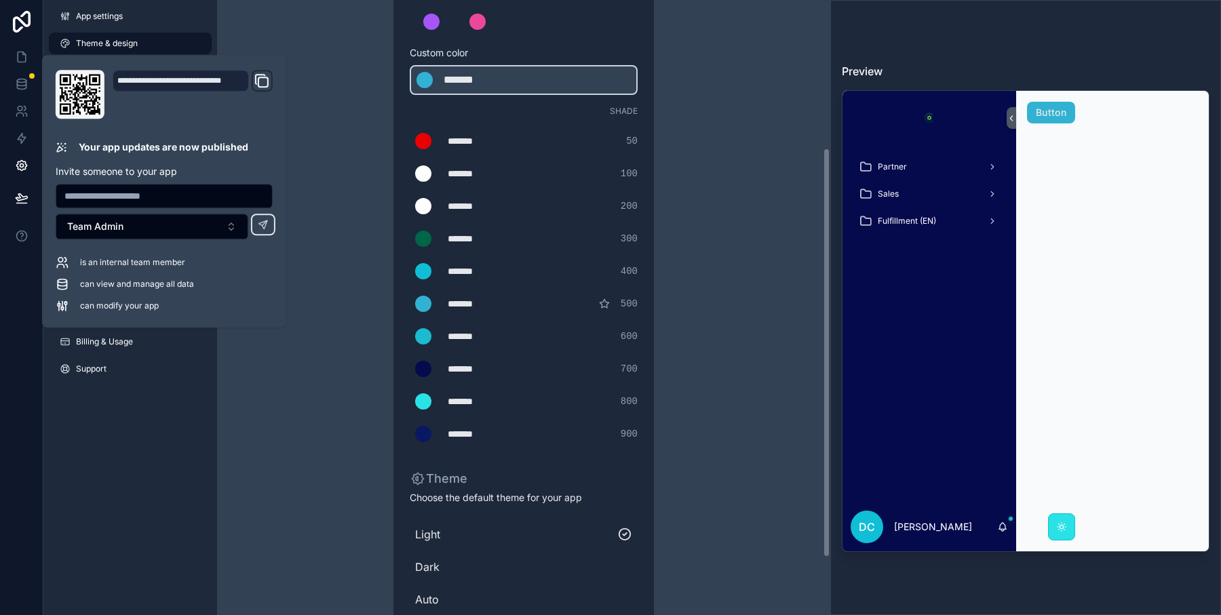
click at [432, 567] on span "Dark" at bounding box center [523, 567] width 217 height 16
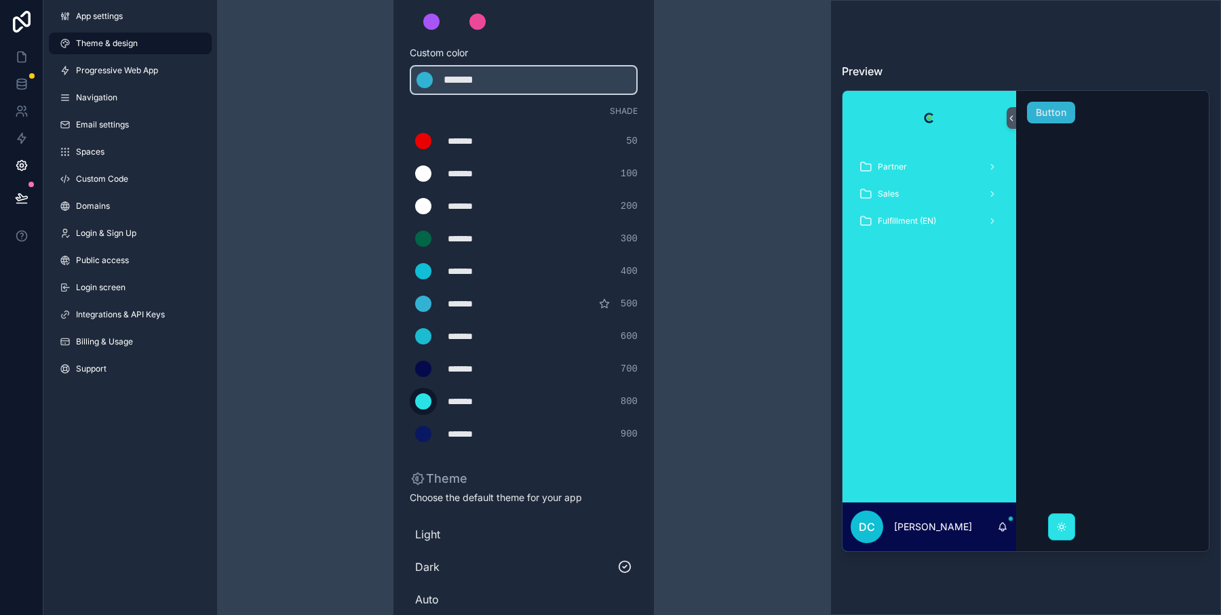
click at [422, 403] on div "scrollable content" at bounding box center [423, 401] width 16 height 16
click at [410, 402] on input "*******" at bounding box center [410, 402] width 0 height 0
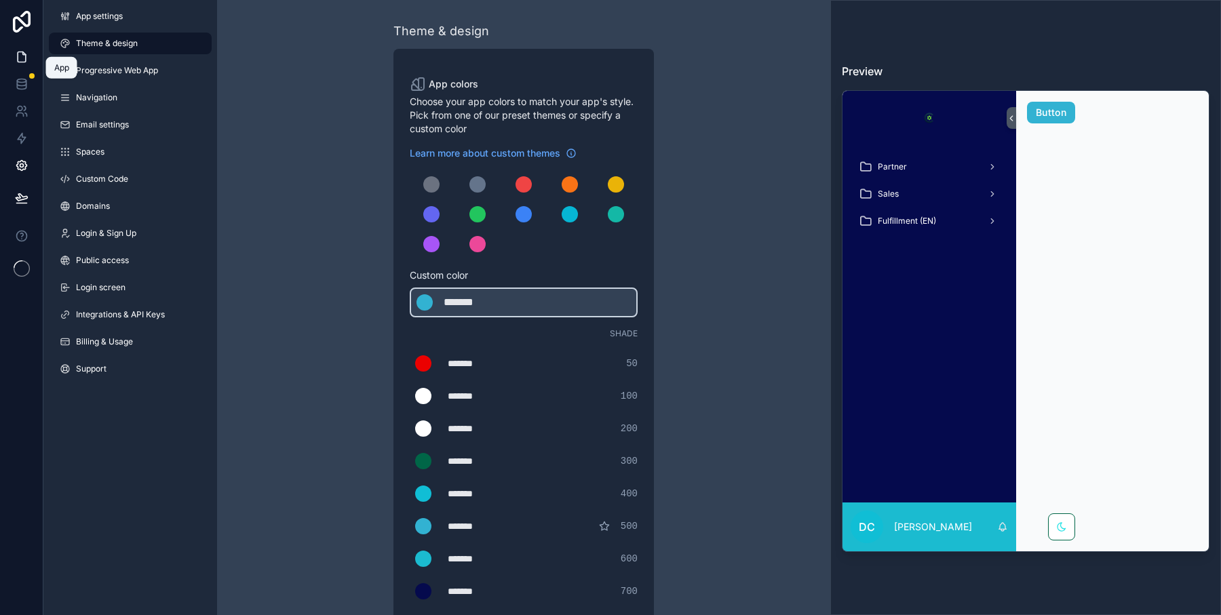
click at [26, 49] on link at bounding box center [21, 56] width 43 height 27
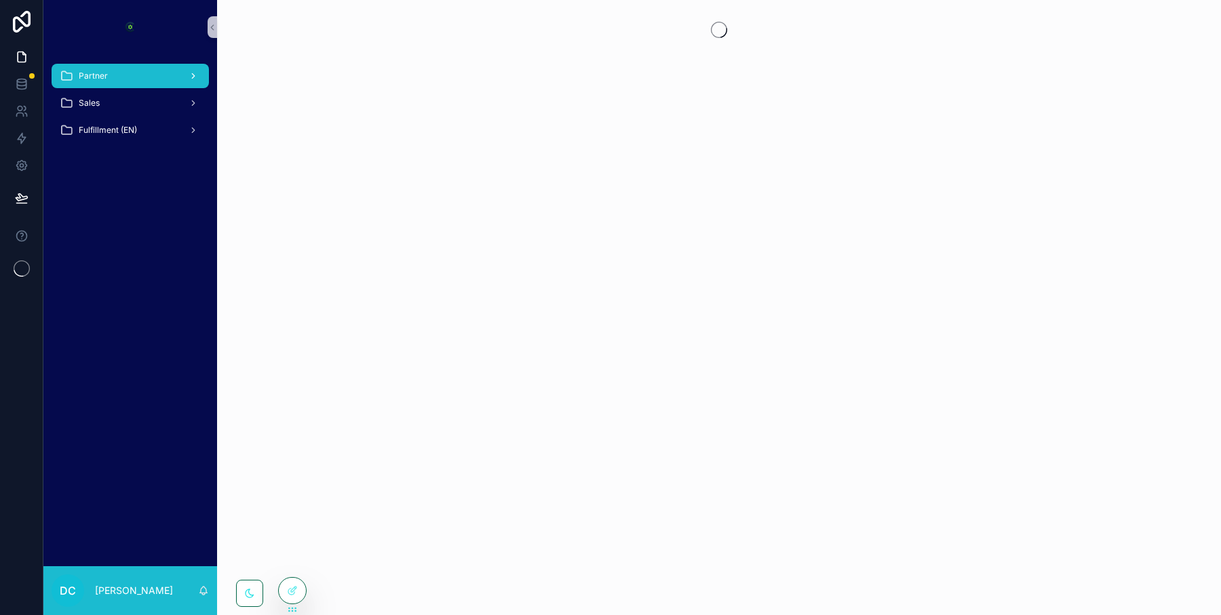
click at [142, 71] on div "Partner" at bounding box center [130, 76] width 141 height 22
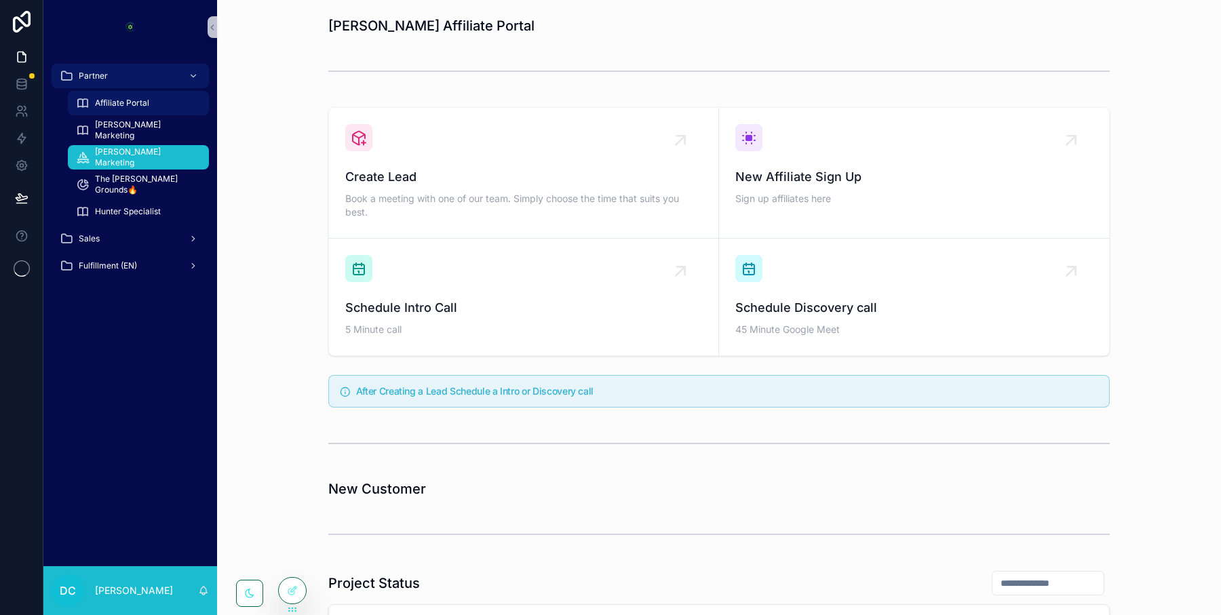
click at [115, 108] on span "Affiliate Portal" at bounding box center [122, 103] width 54 height 11
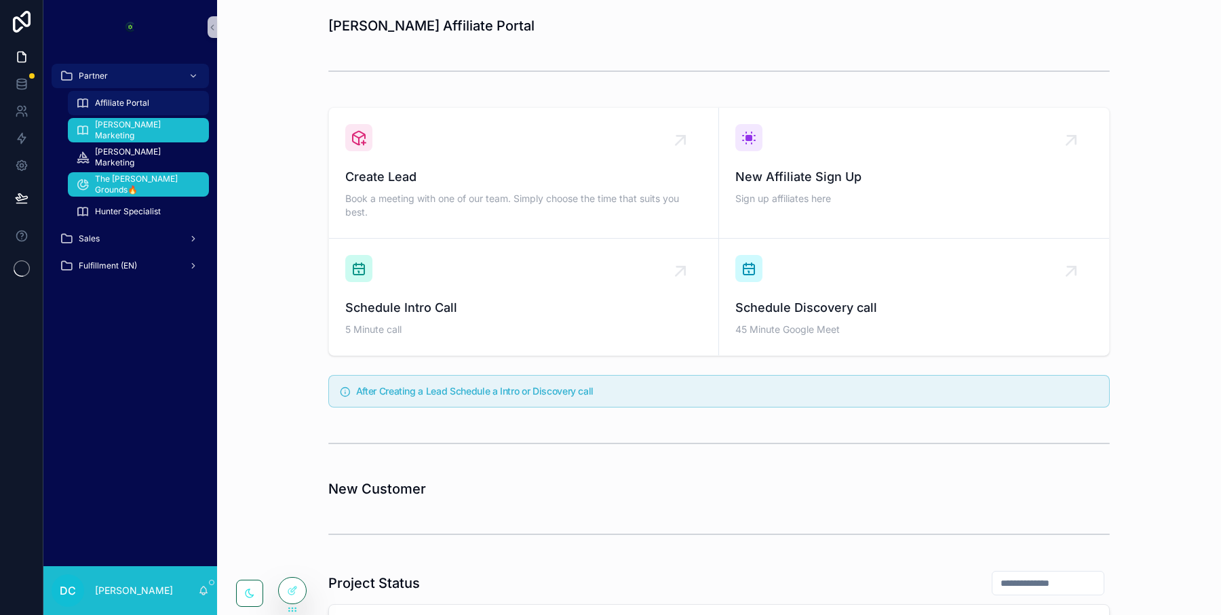
drag, startPoint x: 110, startPoint y: 129, endPoint x: 110, endPoint y: 173, distance: 44.1
click at [110, 129] on span "Romero Marketing" at bounding box center [145, 130] width 100 height 22
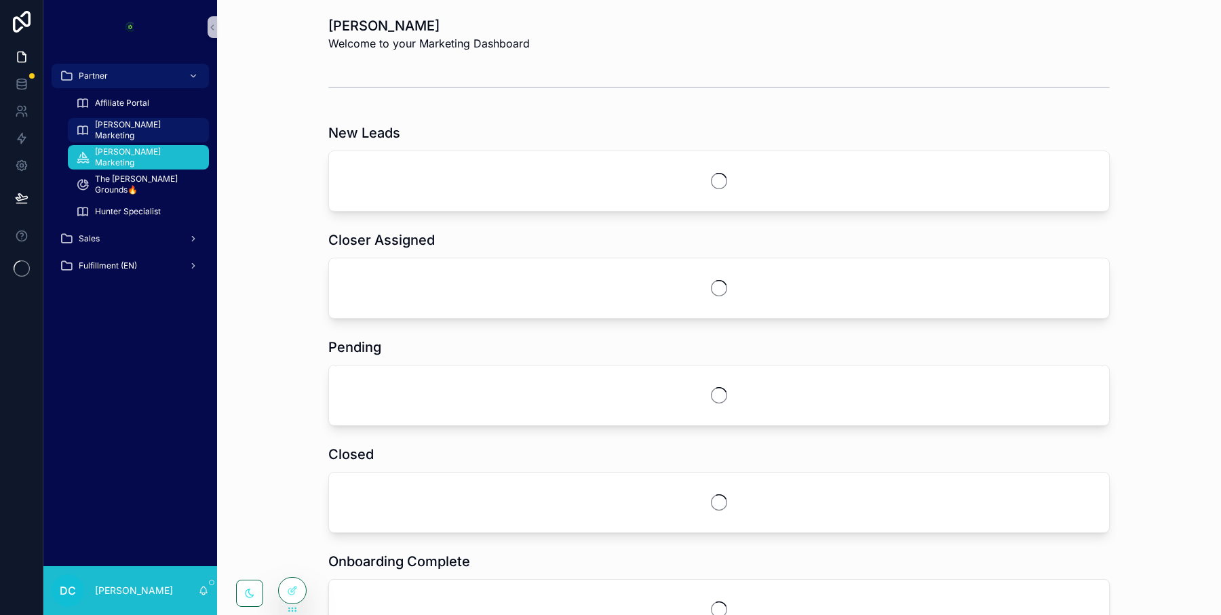
click at [125, 161] on span "Fusco Marketing" at bounding box center [145, 157] width 100 height 22
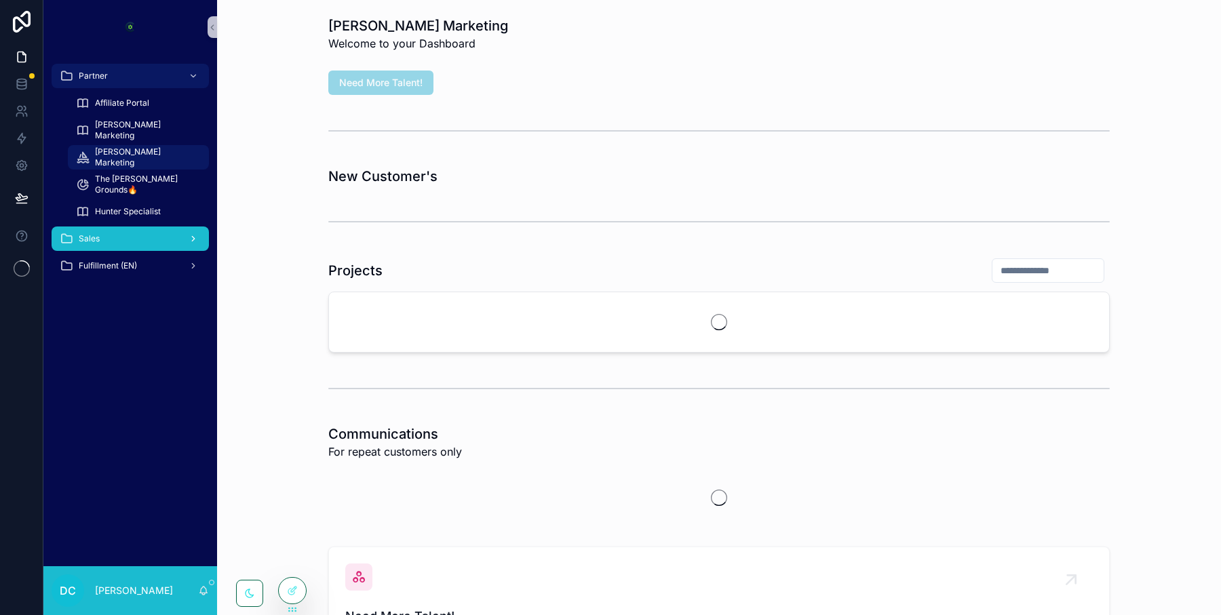
click at [98, 243] on span "Sales" at bounding box center [89, 238] width 21 height 11
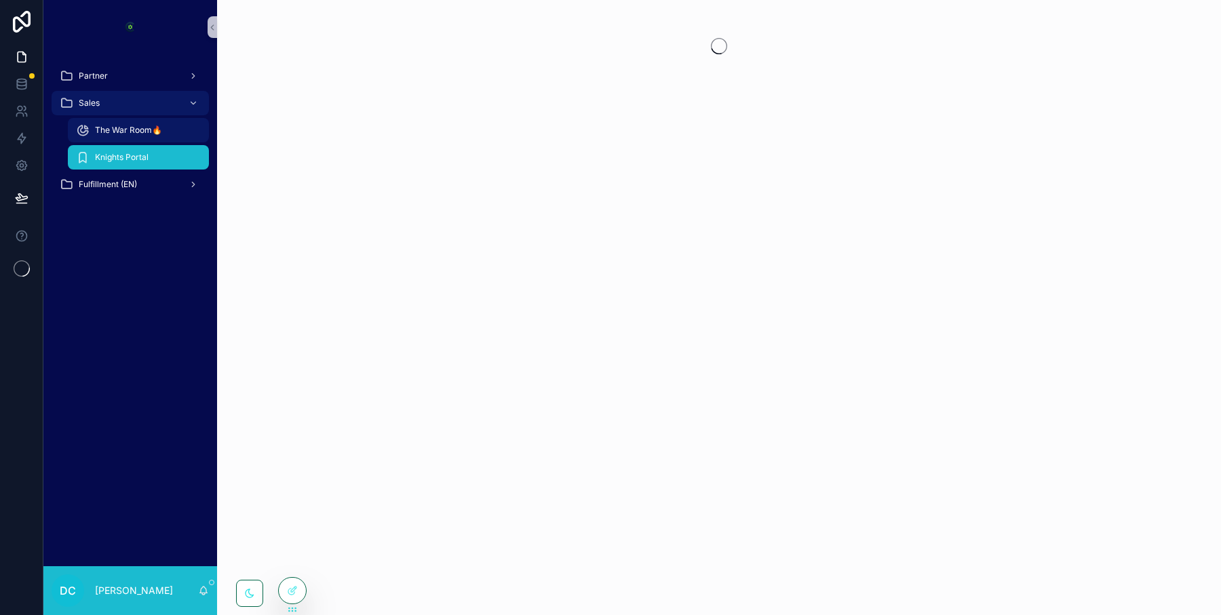
click at [114, 152] on span "Knights Portal" at bounding box center [122, 157] width 54 height 11
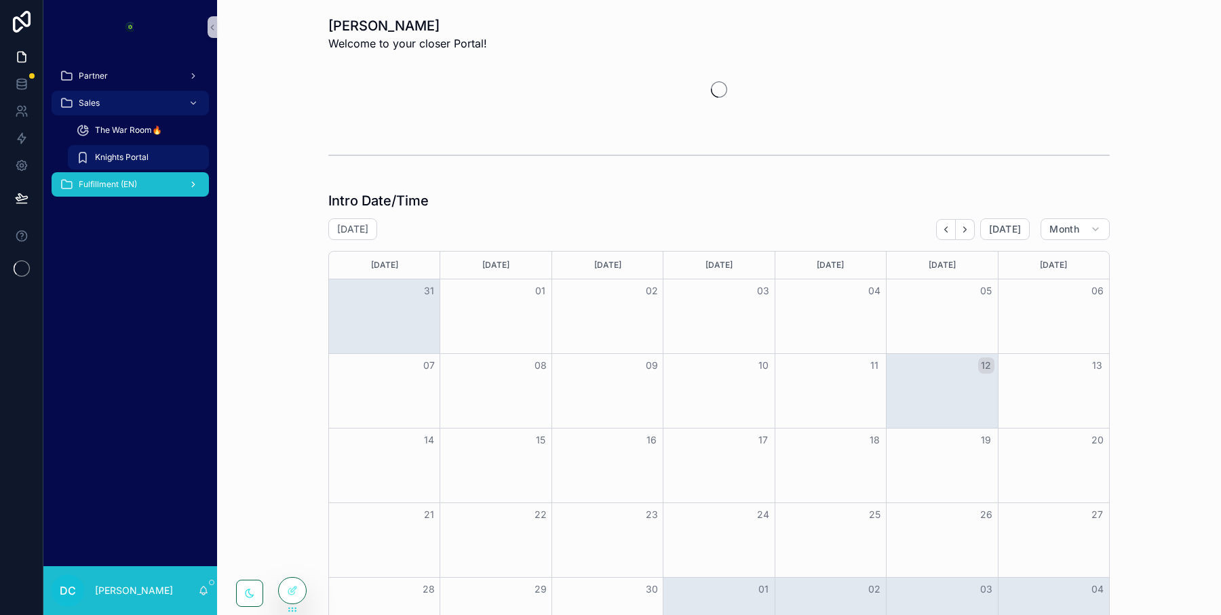
click at [113, 190] on div "Fulfillment (EN)" at bounding box center [130, 185] width 141 height 22
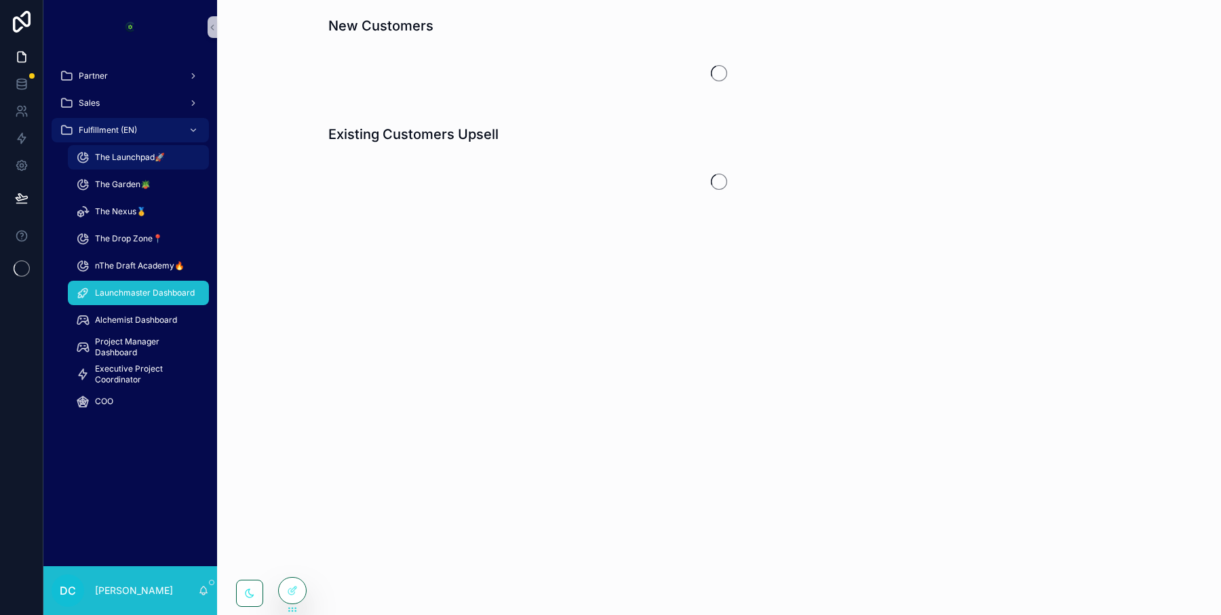
click at [128, 288] on span "Launchmaster Dashboard" at bounding box center [145, 293] width 100 height 11
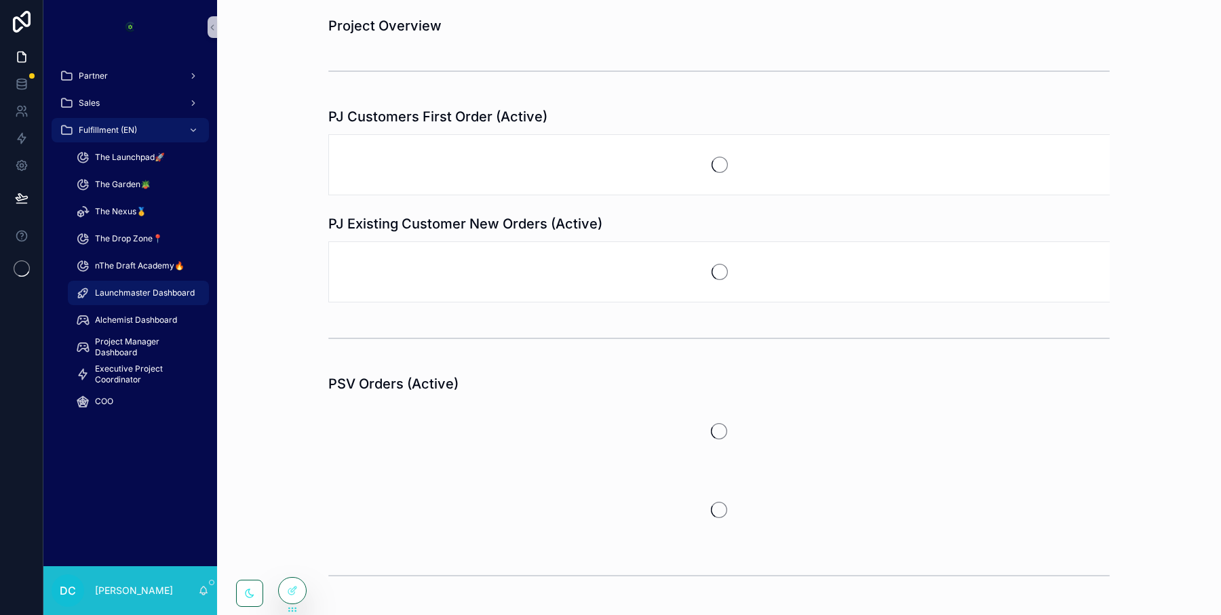
click at [115, 294] on span "Launchmaster Dashboard" at bounding box center [145, 293] width 100 height 11
click at [254, 587] on div "scrollable content" at bounding box center [249, 593] width 12 height 12
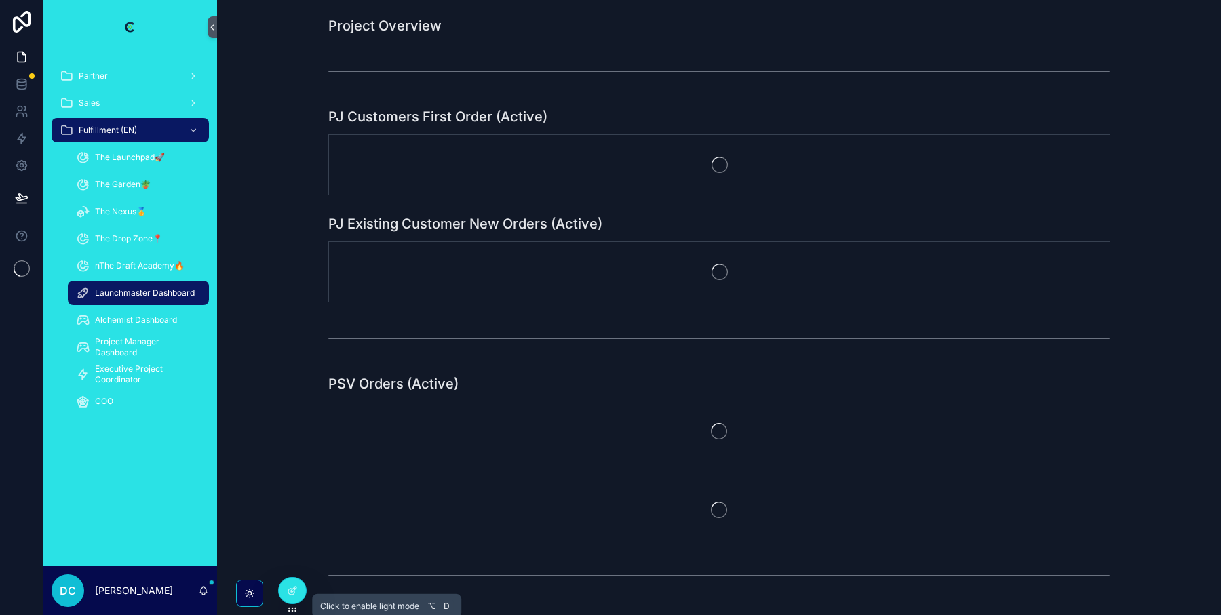
click at [251, 593] on icon "scrollable content" at bounding box center [249, 592] width 3 height 3
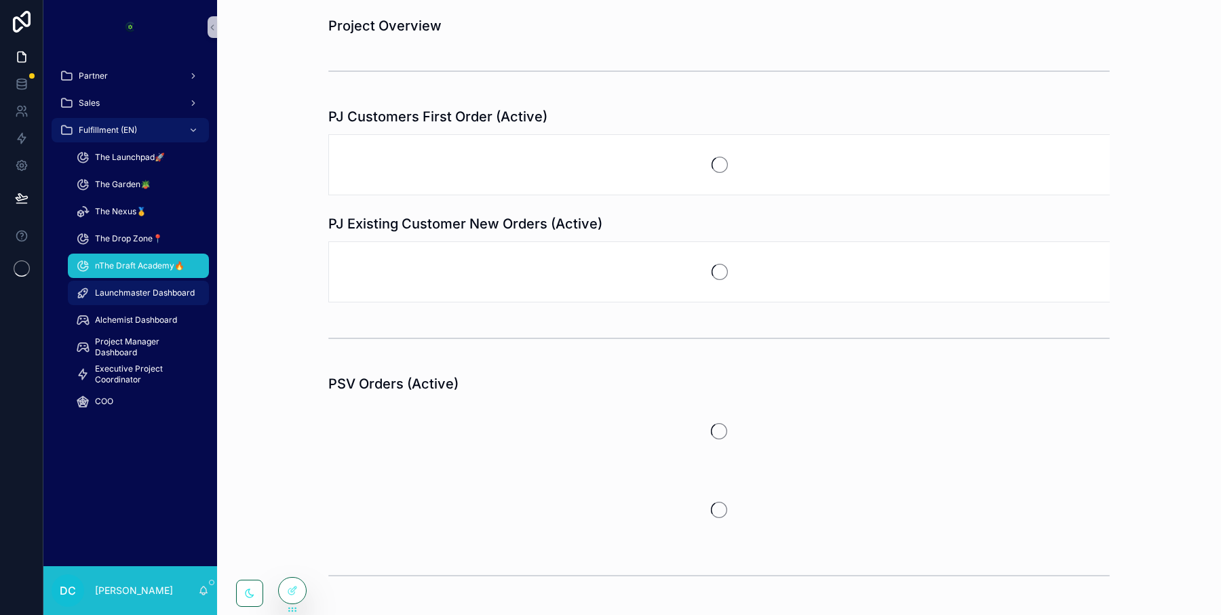
click at [96, 273] on div "nThe Draft Academy🔥" at bounding box center [138, 266] width 125 height 22
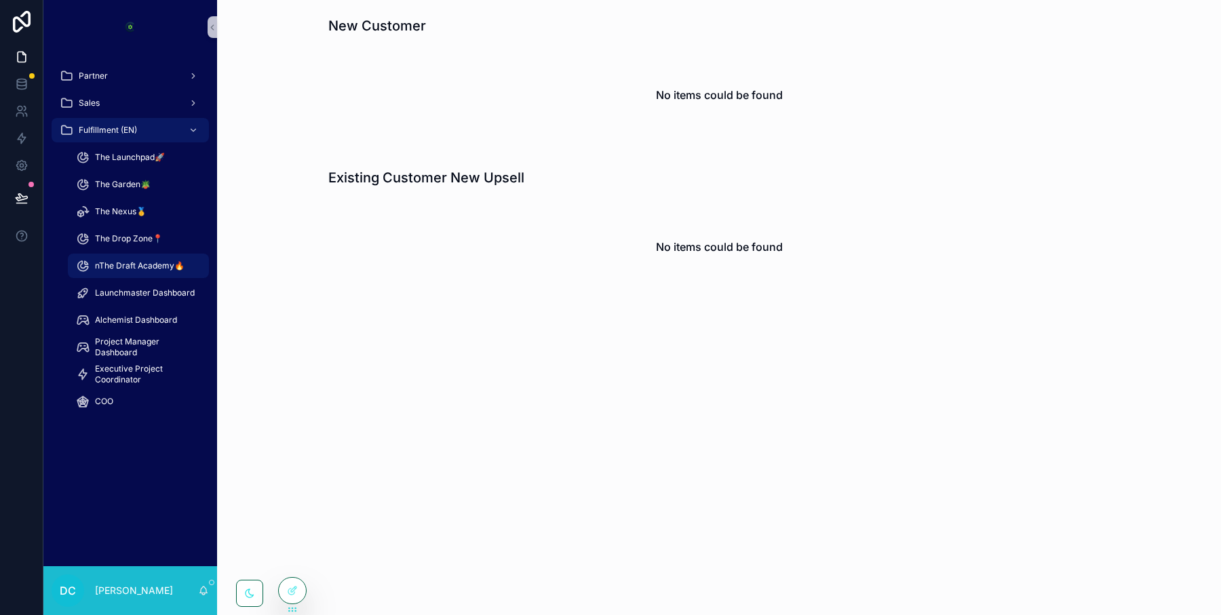
click at [252, 595] on icon "scrollable content" at bounding box center [250, 593] width 8 height 8
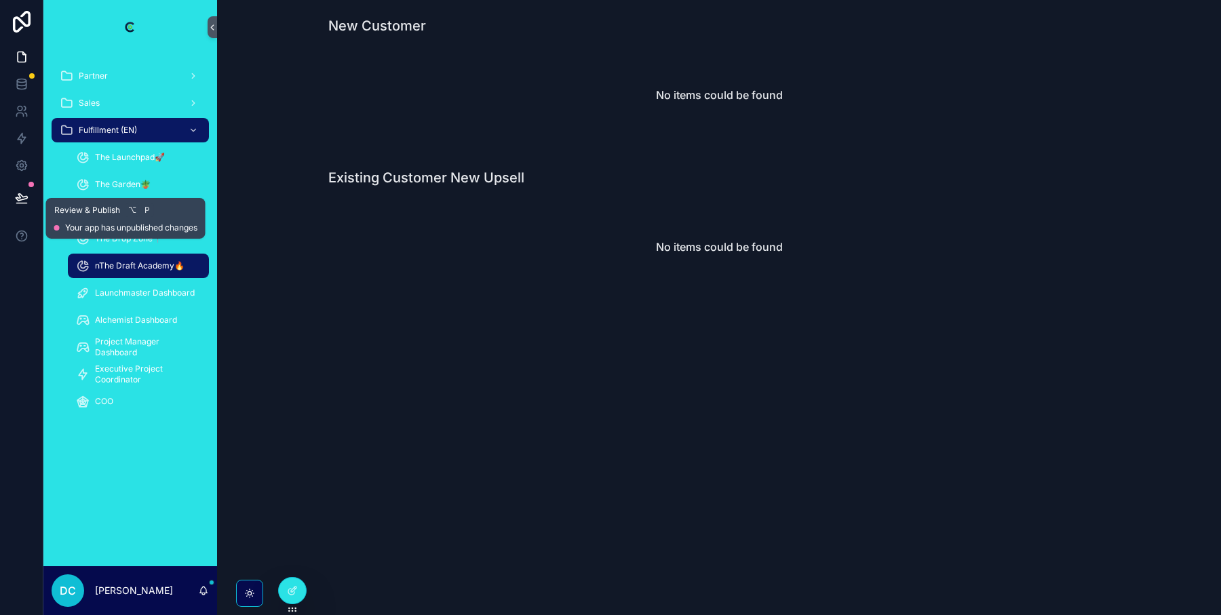
click at [22, 194] on icon at bounding box center [22, 198] width 14 height 14
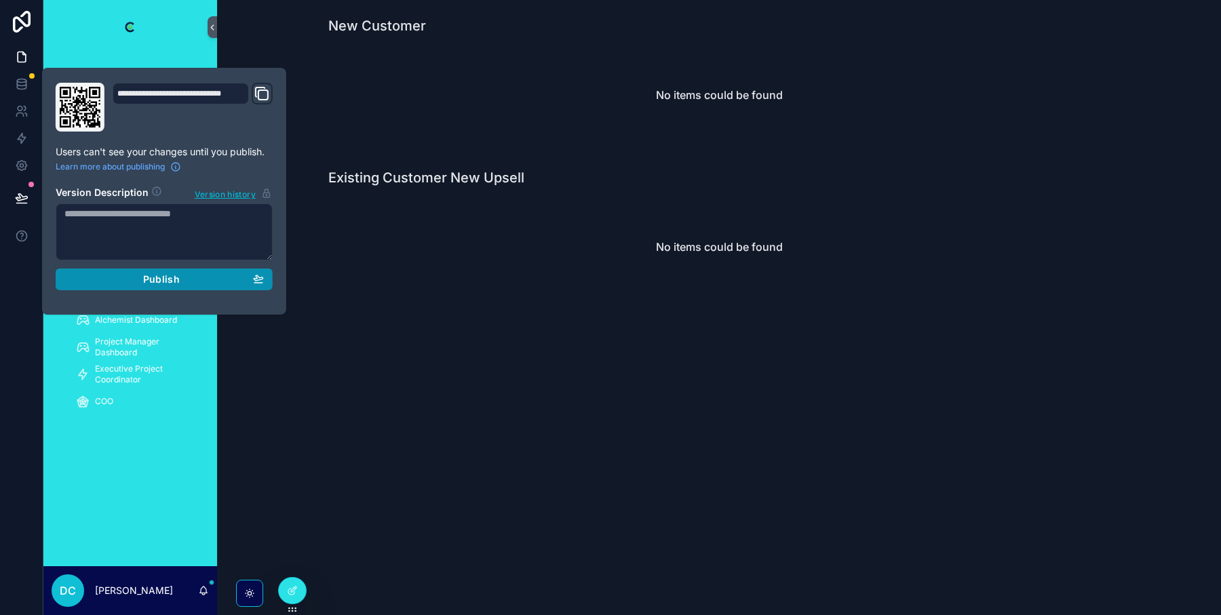
click at [98, 280] on div "Publish" at bounding box center [163, 279] width 199 height 12
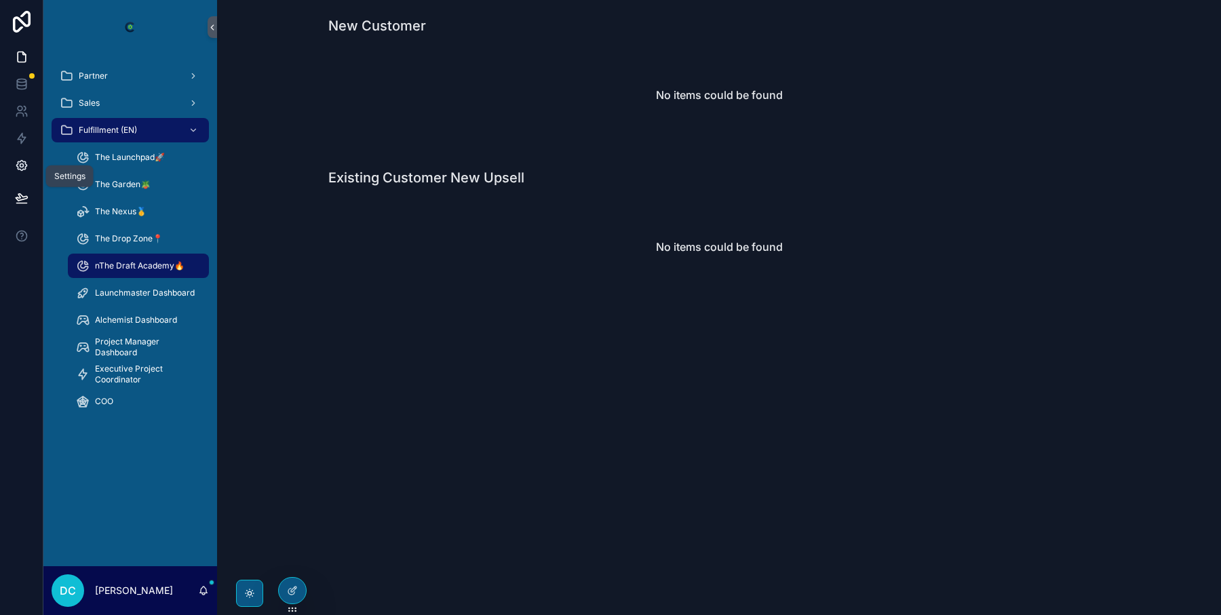
click at [21, 164] on icon at bounding box center [21, 165] width 3 height 3
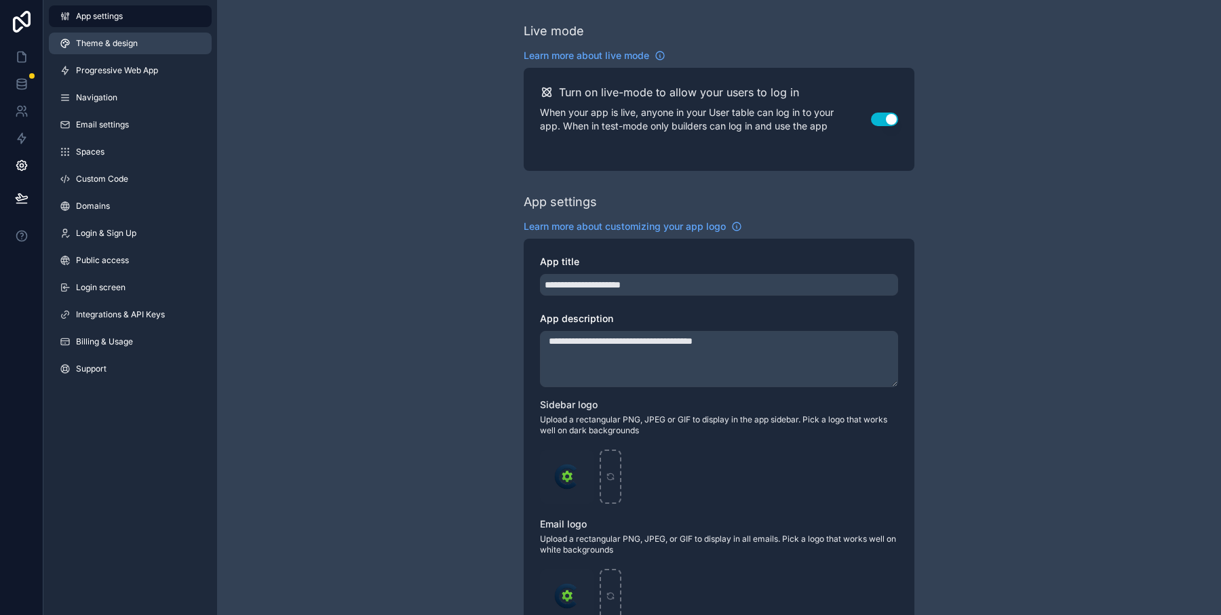
click at [130, 36] on link "Theme & design" at bounding box center [130, 44] width 163 height 22
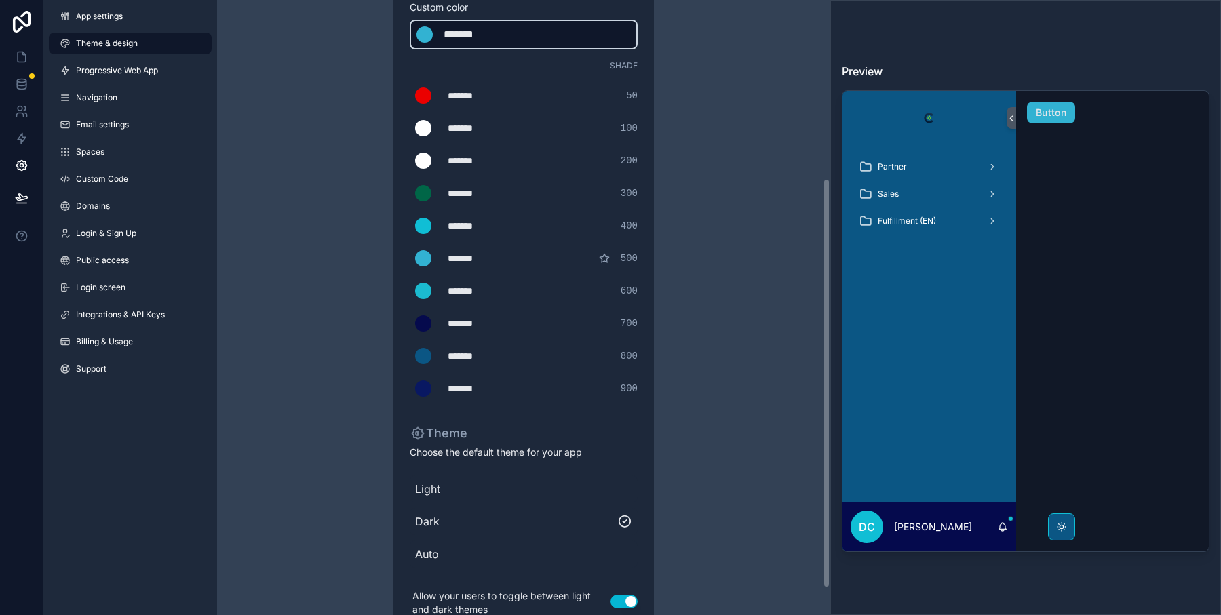
scroll to position [309, 0]
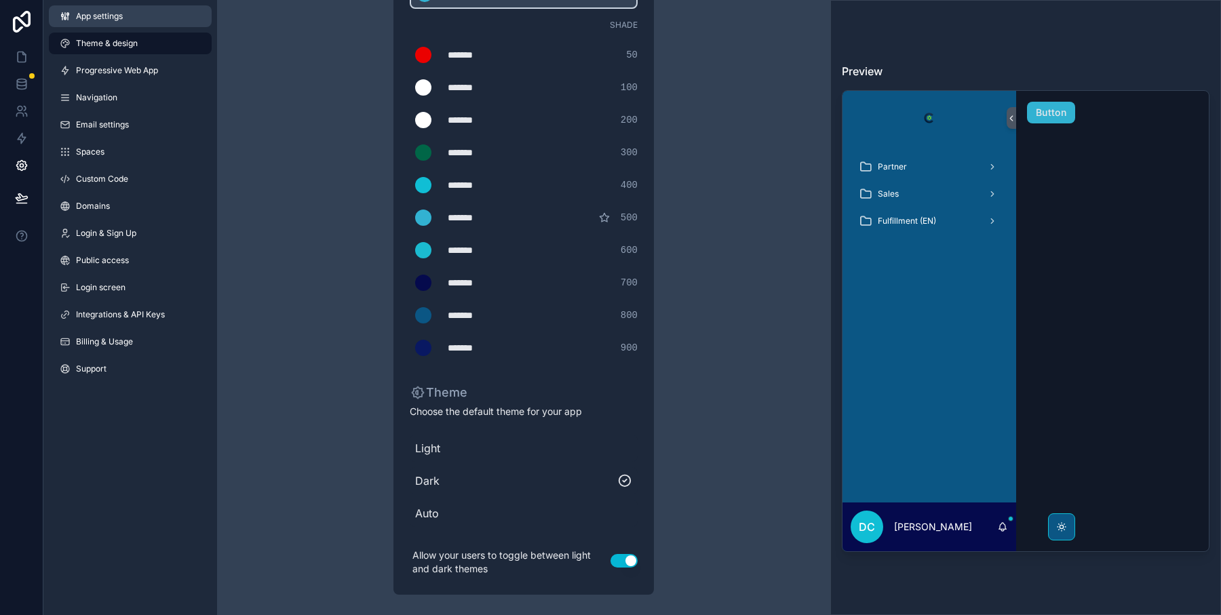
click at [108, 19] on span "App settings" at bounding box center [99, 16] width 47 height 11
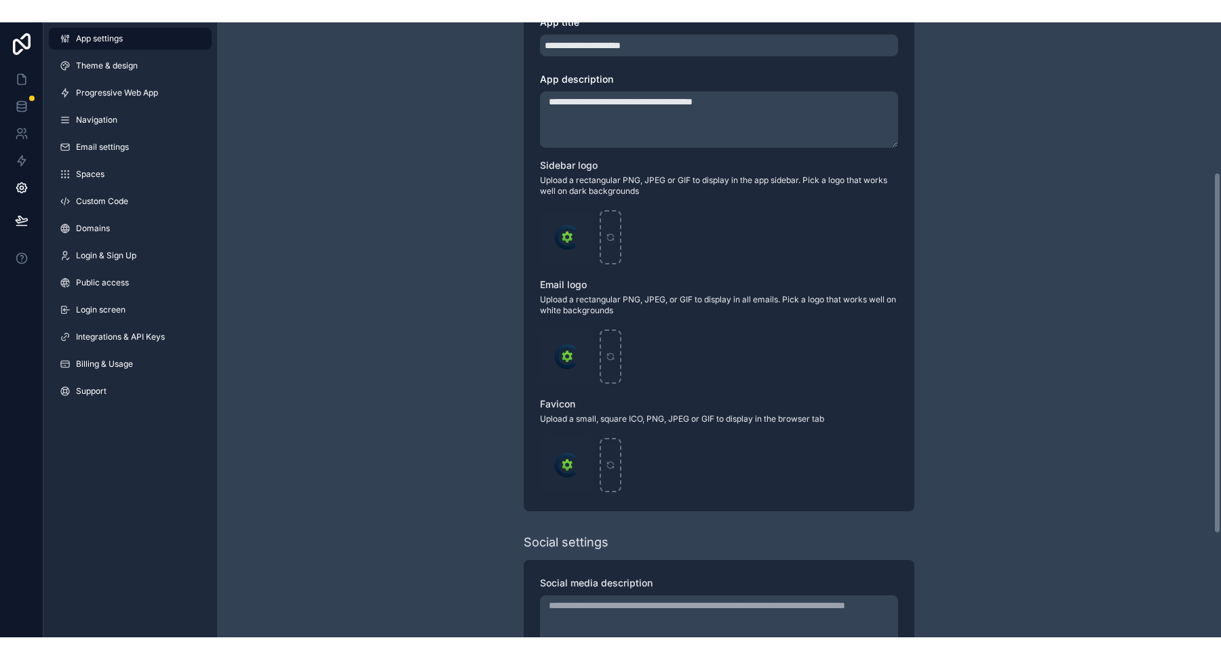
scroll to position [256, 0]
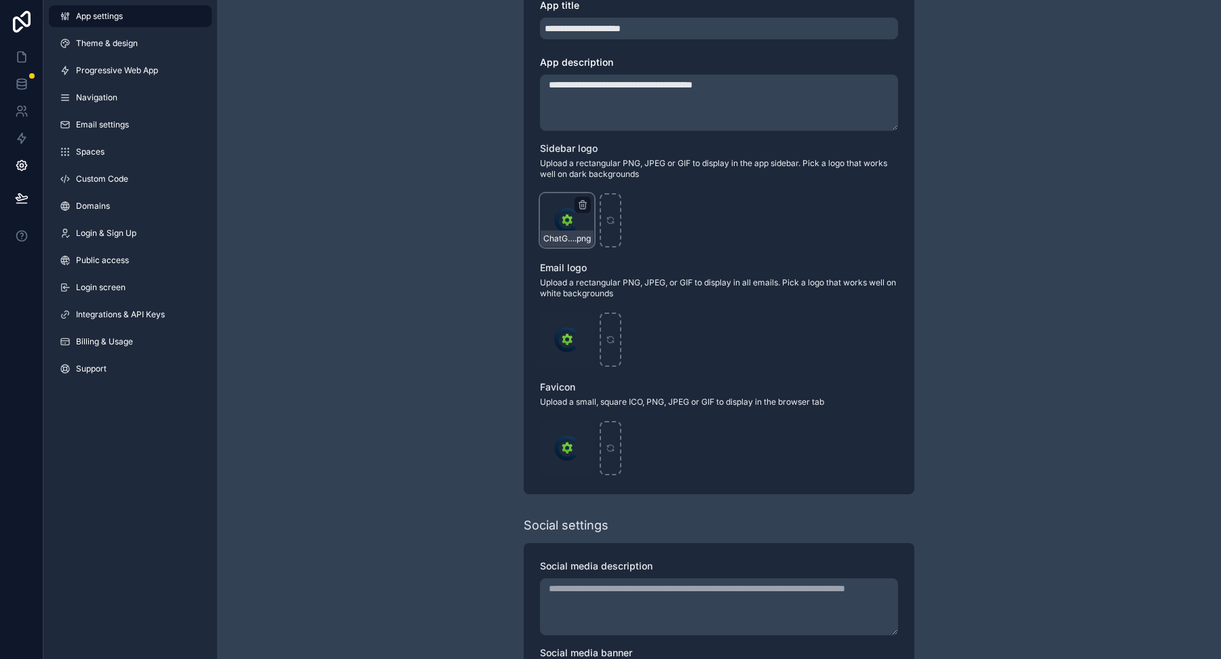
click at [564, 214] on div "ChatGPT-Image-Apr-12,-2025,-07_41_58-AM-copy .png" at bounding box center [567, 220] width 54 height 54
click at [569, 231] on div "ChatGPT-Image-Apr-12,-2025,-07_41_58-AM-copy .png" at bounding box center [567, 239] width 53 height 16
click at [582, 203] on icon "scrollable content" at bounding box center [582, 203] width 7 height 0
click at [608, 180] on icon "button" at bounding box center [611, 180] width 6 height 6
click at [568, 216] on icon "scrollable content" at bounding box center [566, 220] width 9 height 9
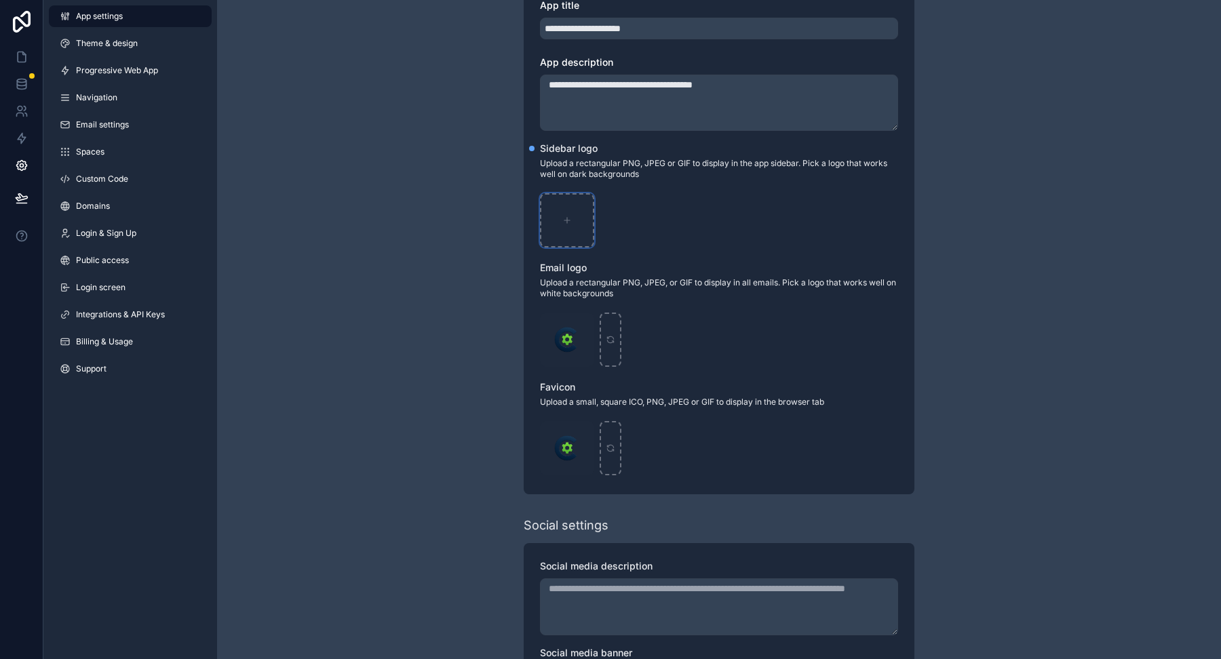
type input "**********"
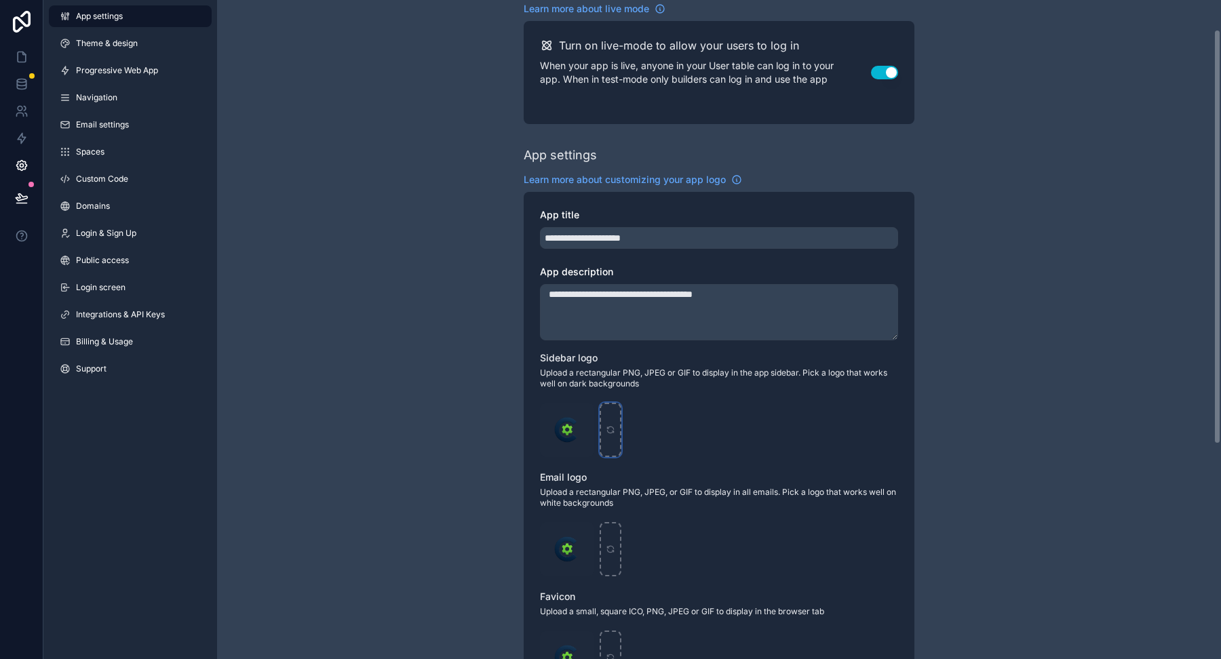
scroll to position [248, 0]
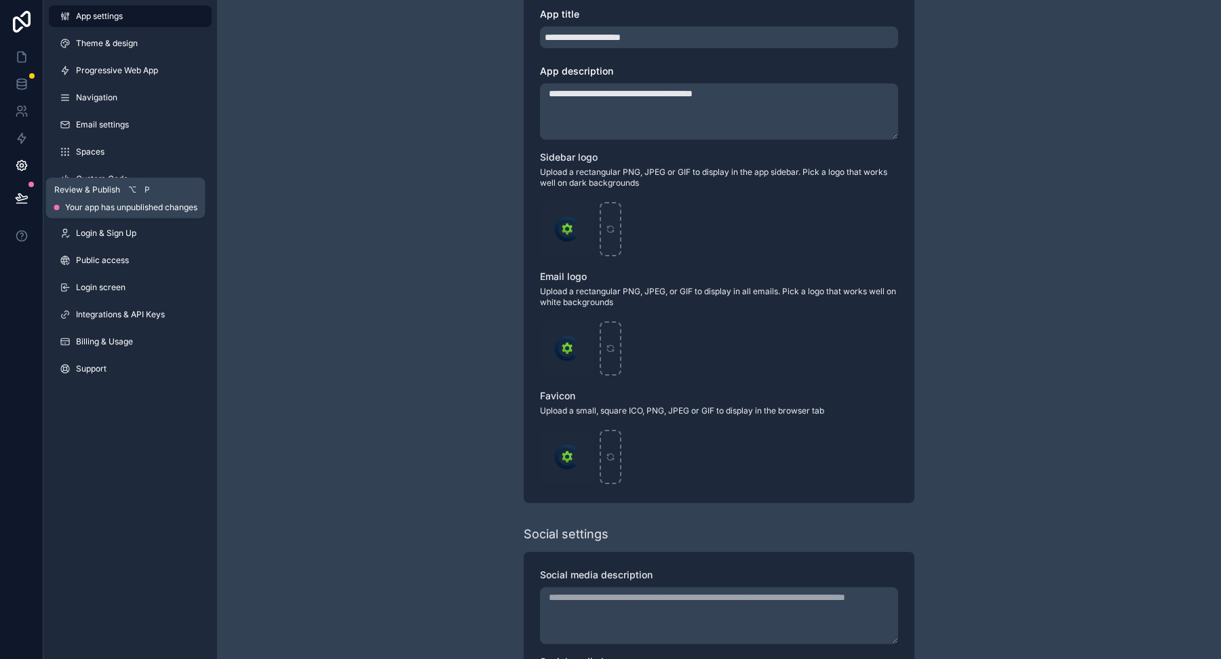
click at [26, 201] on icon at bounding box center [22, 198] width 14 height 14
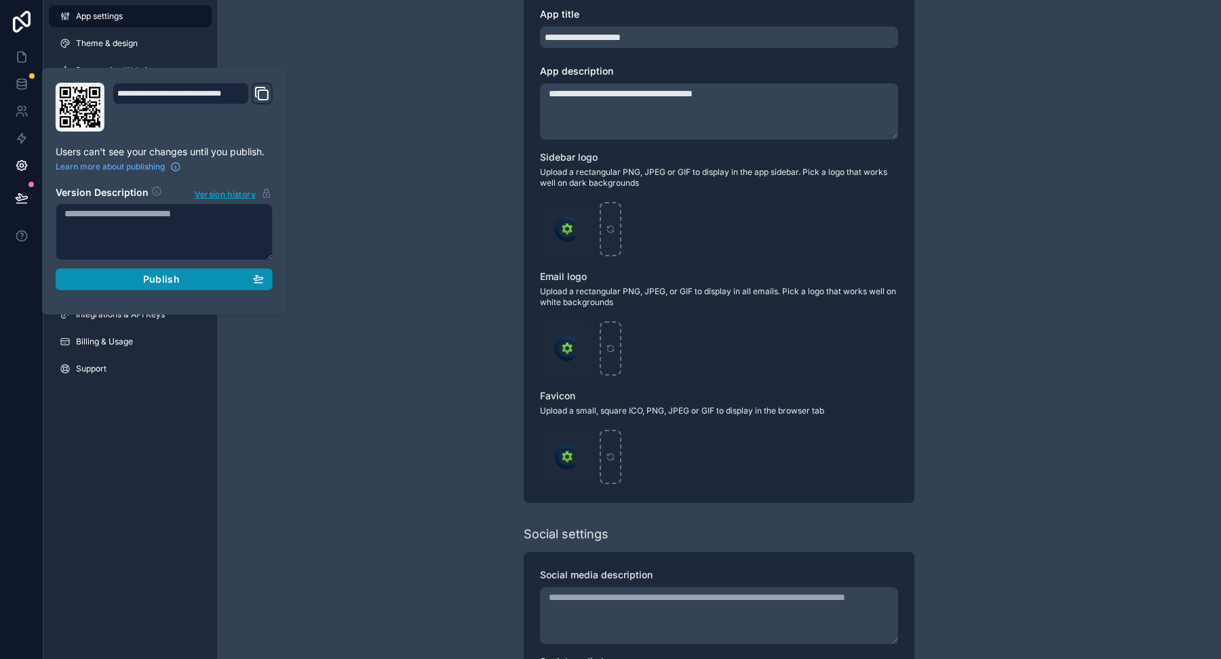
click at [131, 285] on button "Publish" at bounding box center [164, 280] width 217 height 22
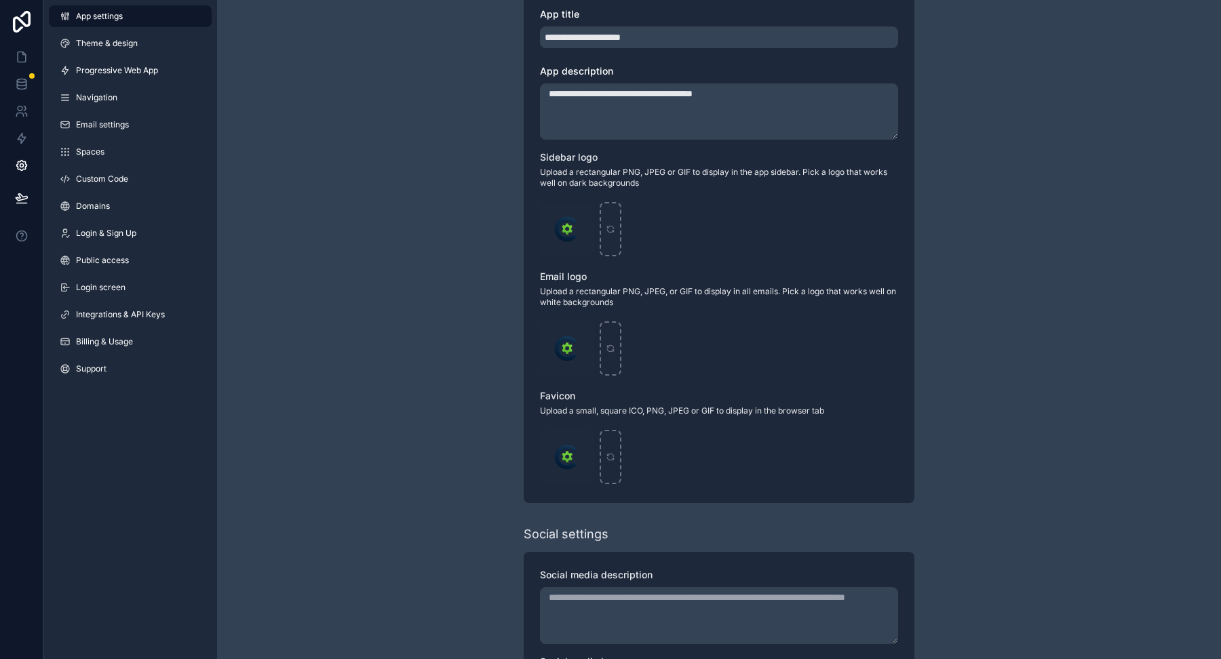
click at [313, 187] on div "**********" at bounding box center [719, 276] width 1004 height 1049
click at [20, 60] on icon at bounding box center [22, 57] width 14 height 14
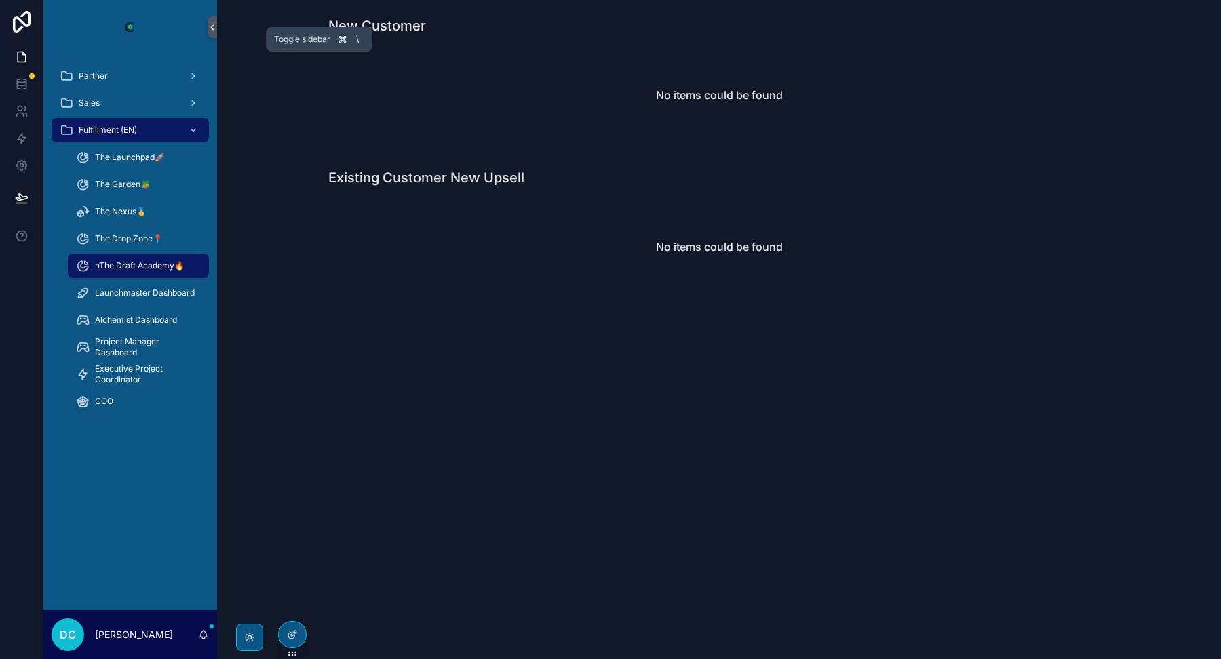
click at [212, 22] on icon "scrollable content" at bounding box center [212, 27] width 9 height 10
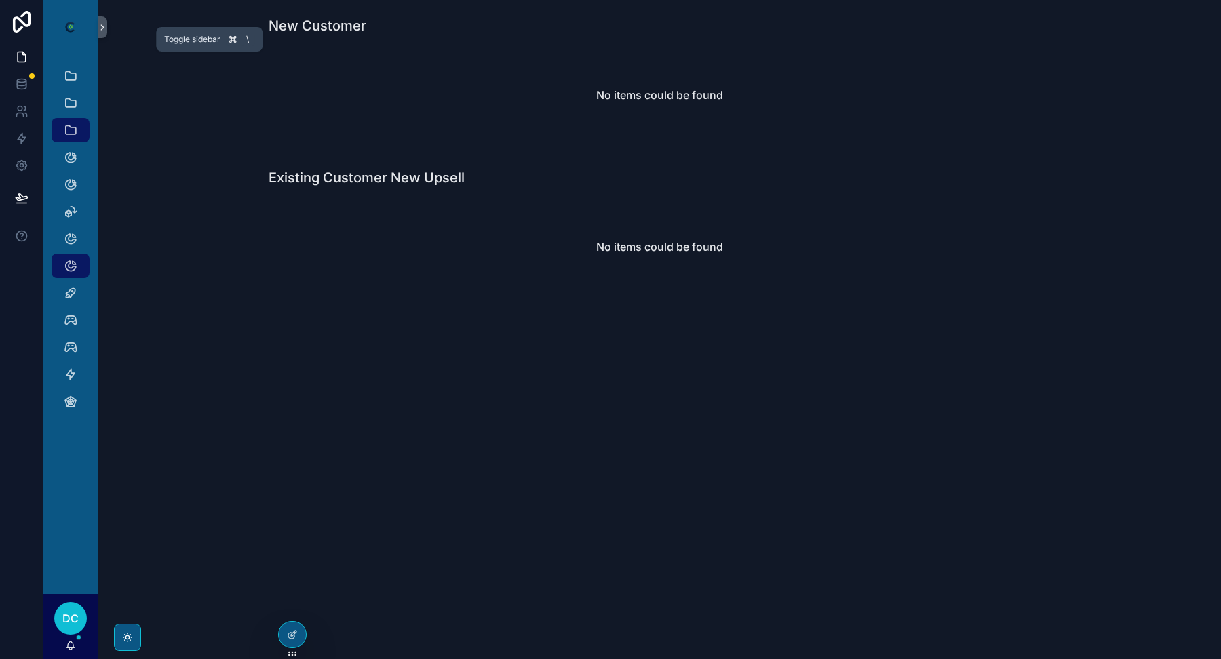
click at [104, 30] on icon "scrollable content" at bounding box center [102, 27] width 9 height 10
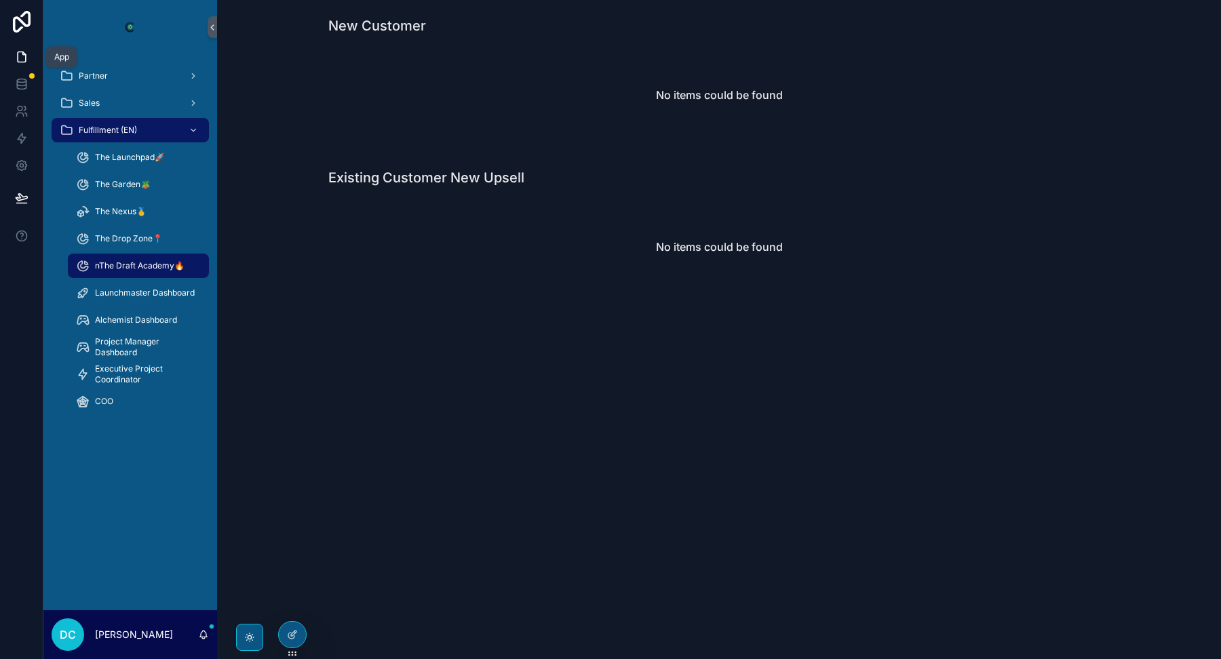
click at [20, 60] on icon at bounding box center [22, 57] width 14 height 14
click at [237, 614] on div "scrollable content" at bounding box center [249, 637] width 27 height 27
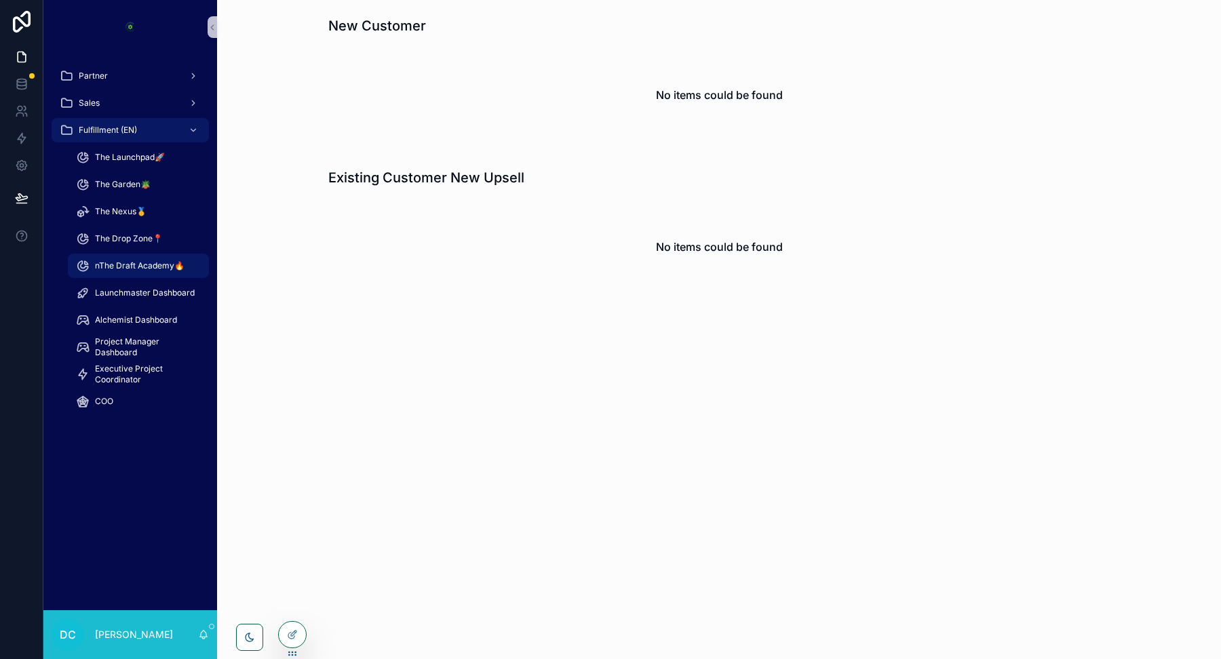
click at [248, 614] on icon "scrollable content" at bounding box center [249, 637] width 11 height 11
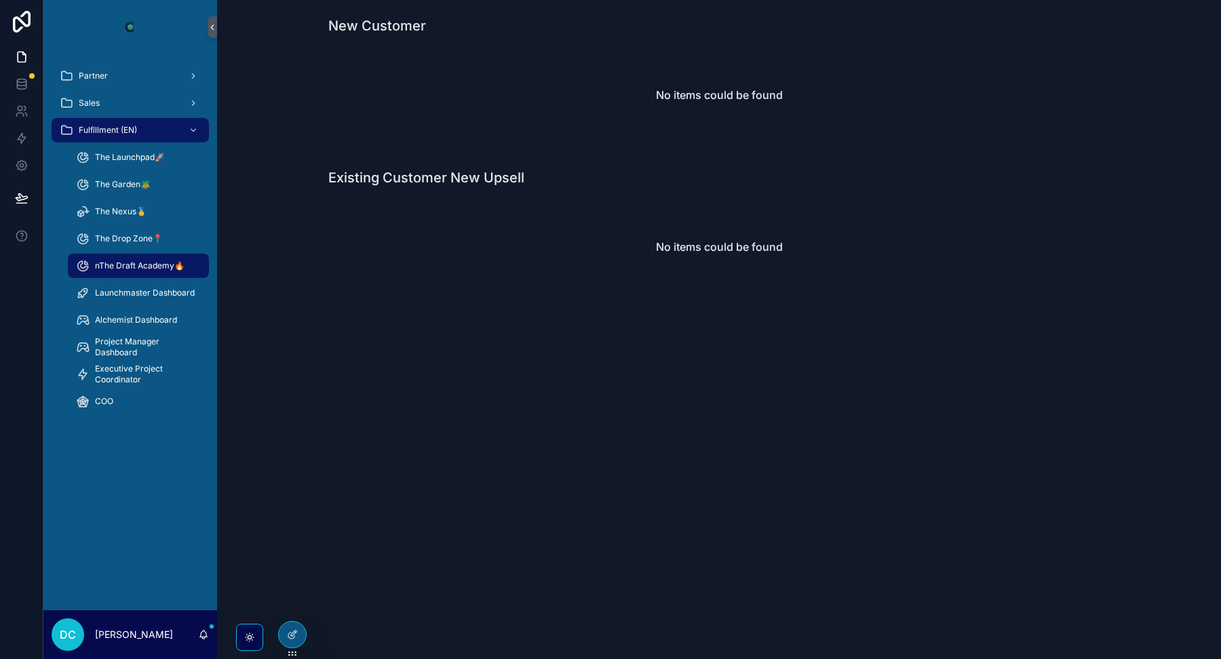
click at [174, 614] on div "DC [PERSON_NAME]" at bounding box center [130, 634] width 174 height 49
click at [288, 604] on icon at bounding box center [292, 605] width 11 height 11
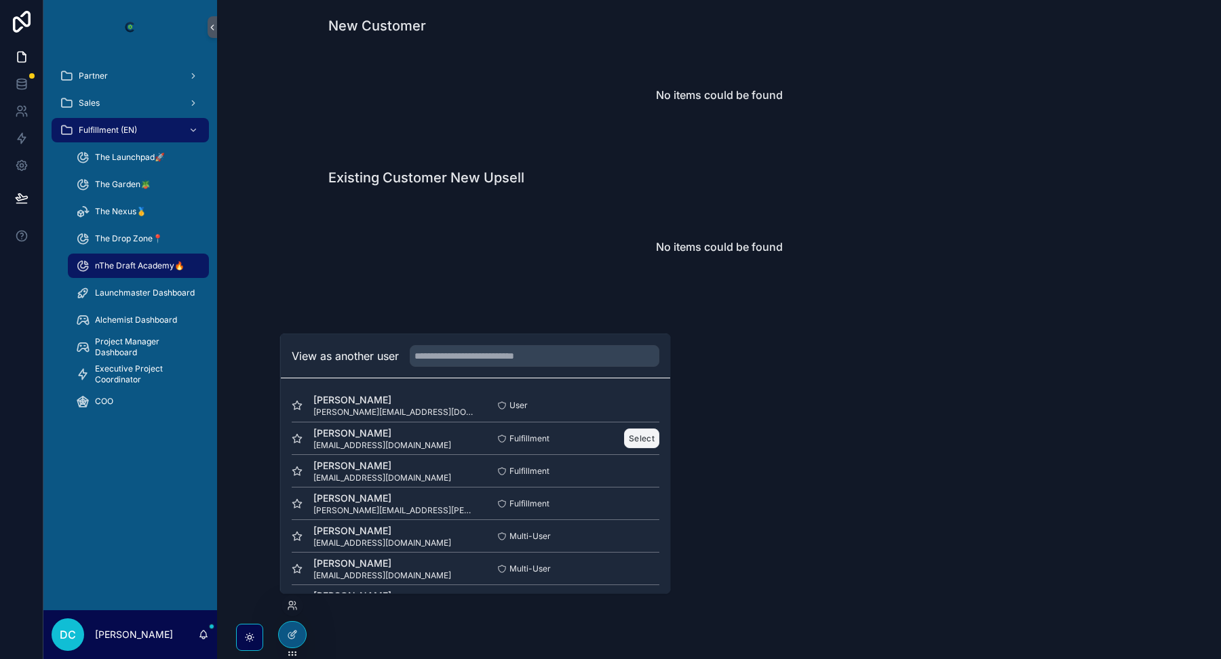
click at [633, 438] on button "Select" at bounding box center [641, 439] width 35 height 20
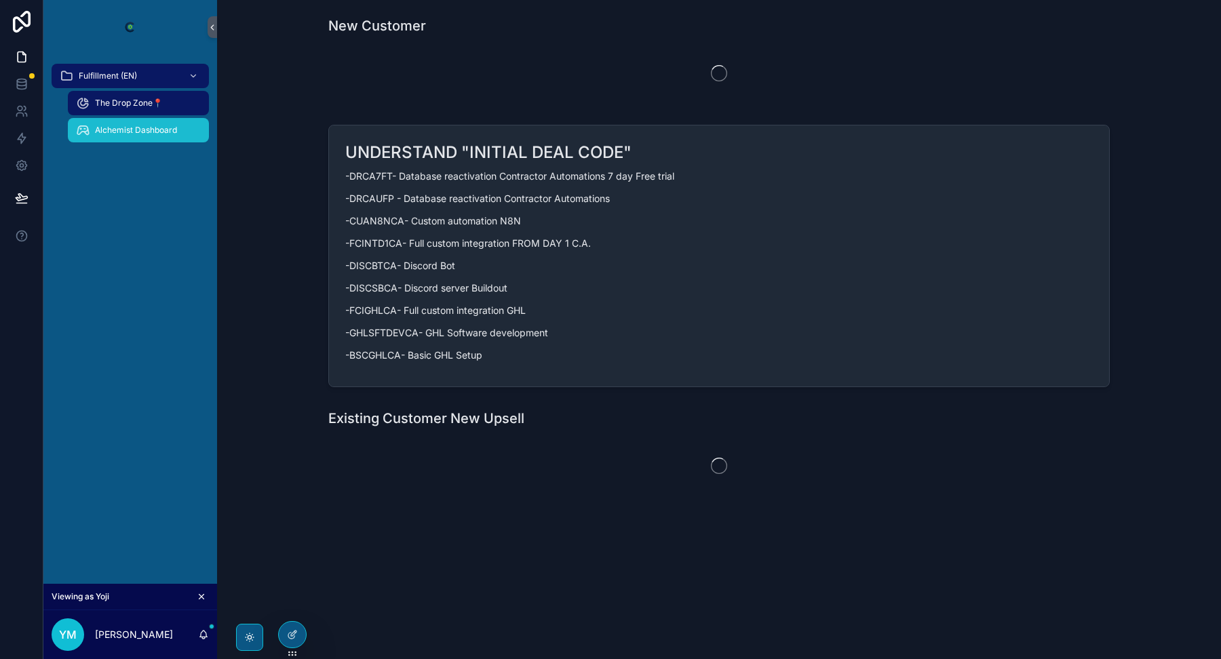
click at [99, 133] on span "Alchemist Dashboard" at bounding box center [136, 130] width 82 height 11
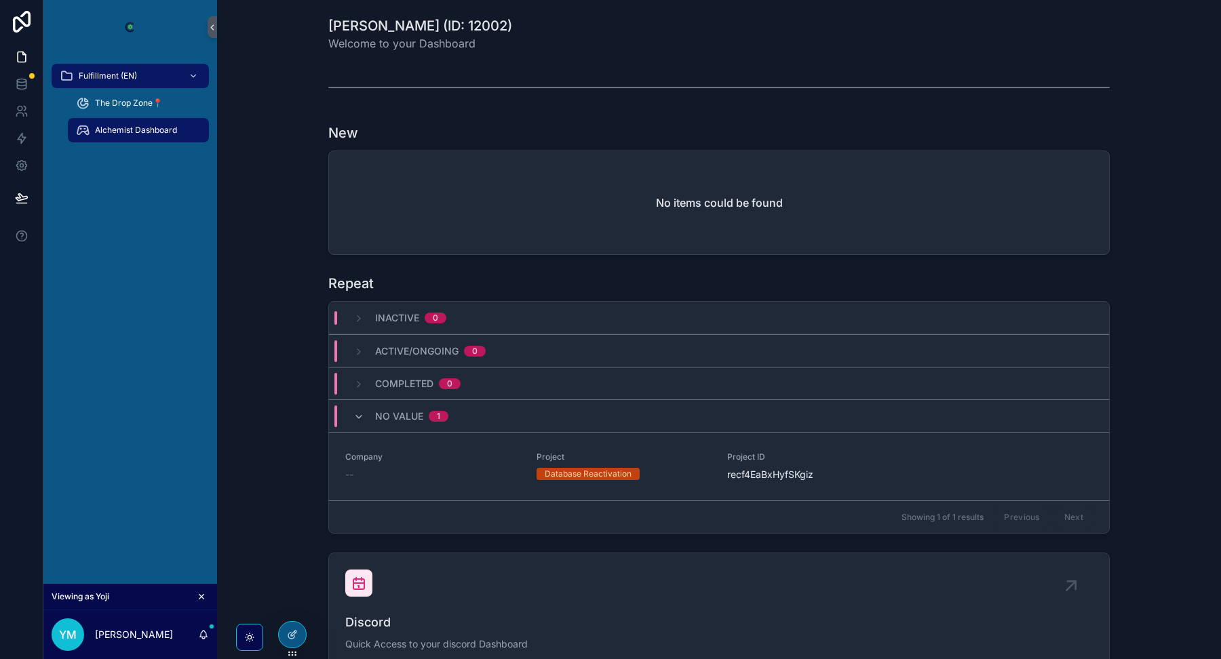
click at [251, 638] on icon "scrollable content" at bounding box center [249, 637] width 3 height 3
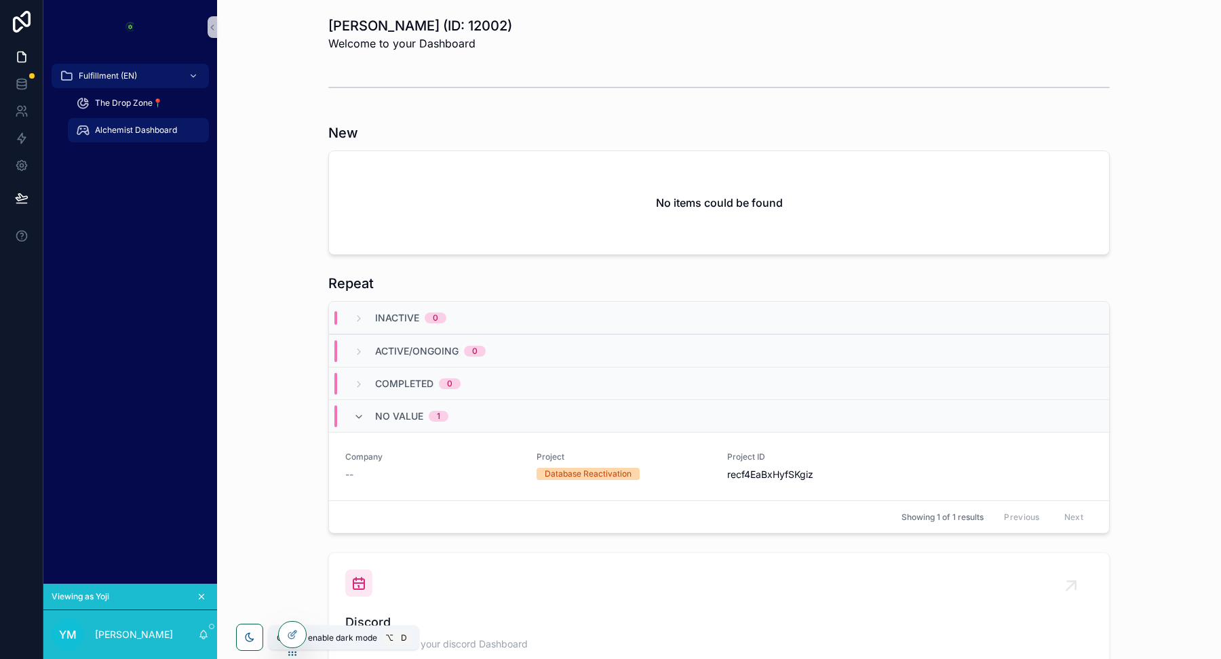
click at [250, 642] on icon "scrollable content" at bounding box center [249, 637] width 11 height 11
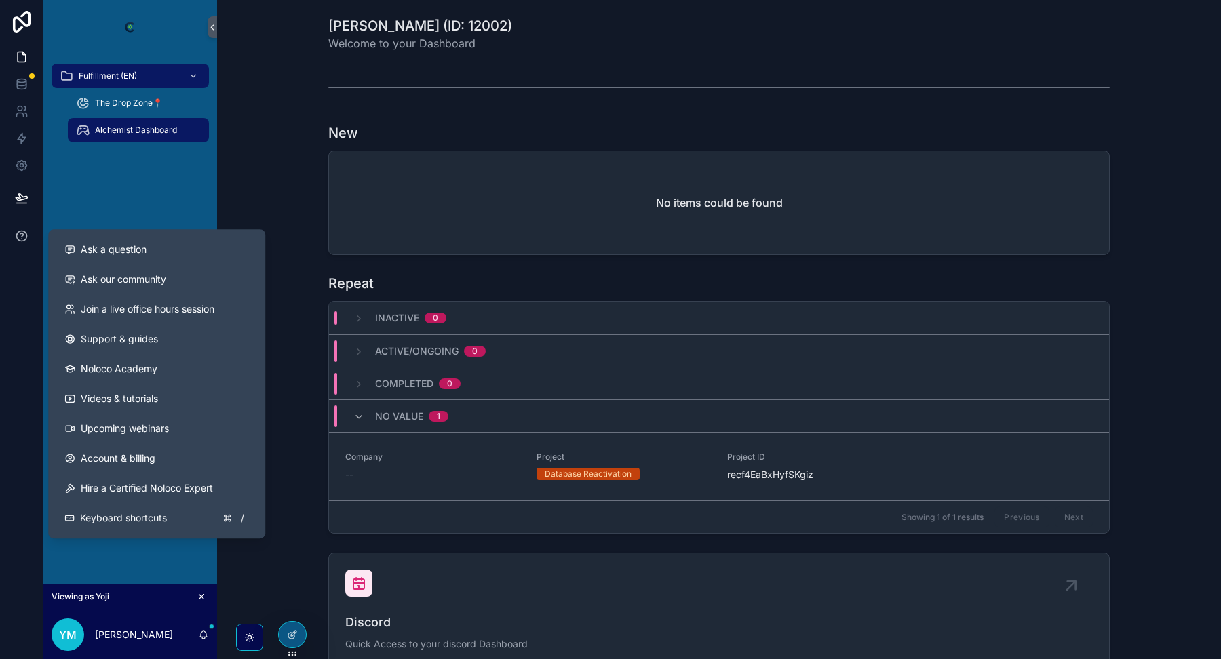
click at [21, 243] on button at bounding box center [21, 236] width 43 height 38
click at [125, 255] on span "Ask a question" at bounding box center [114, 250] width 66 height 14
click at [155, 256] on div "Ask a question" at bounding box center [156, 250] width 184 height 14
click at [138, 246] on span "Ask a question" at bounding box center [114, 250] width 66 height 14
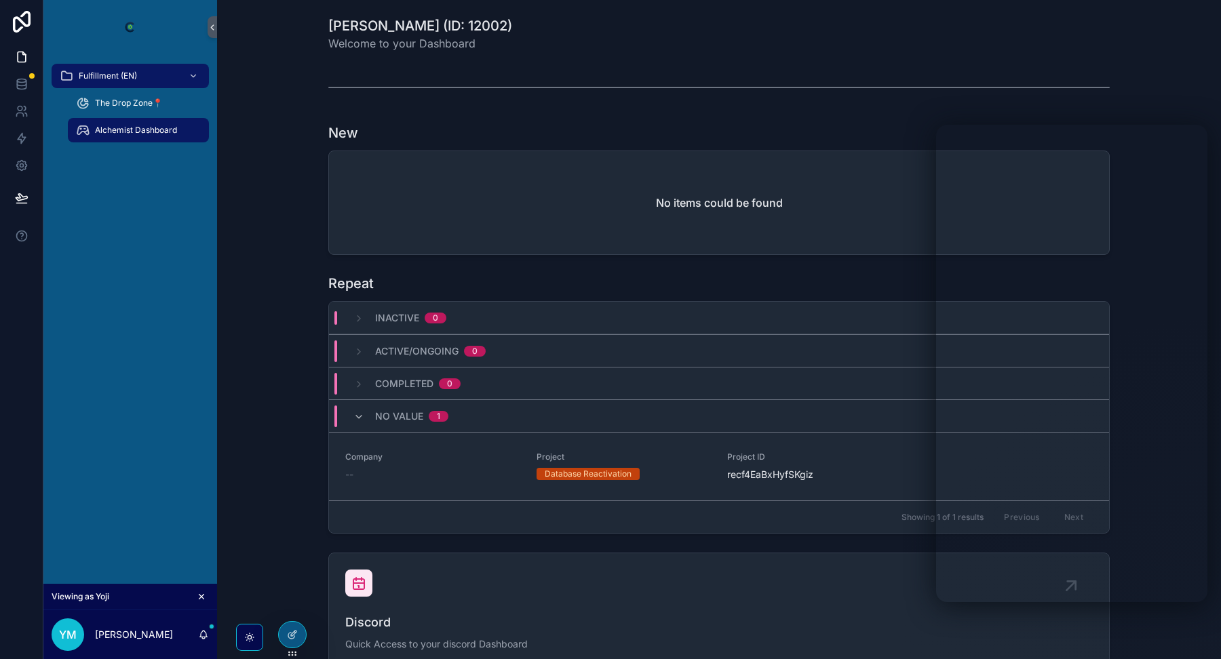
click at [16, 114] on icon at bounding box center [19, 114] width 7 height 3
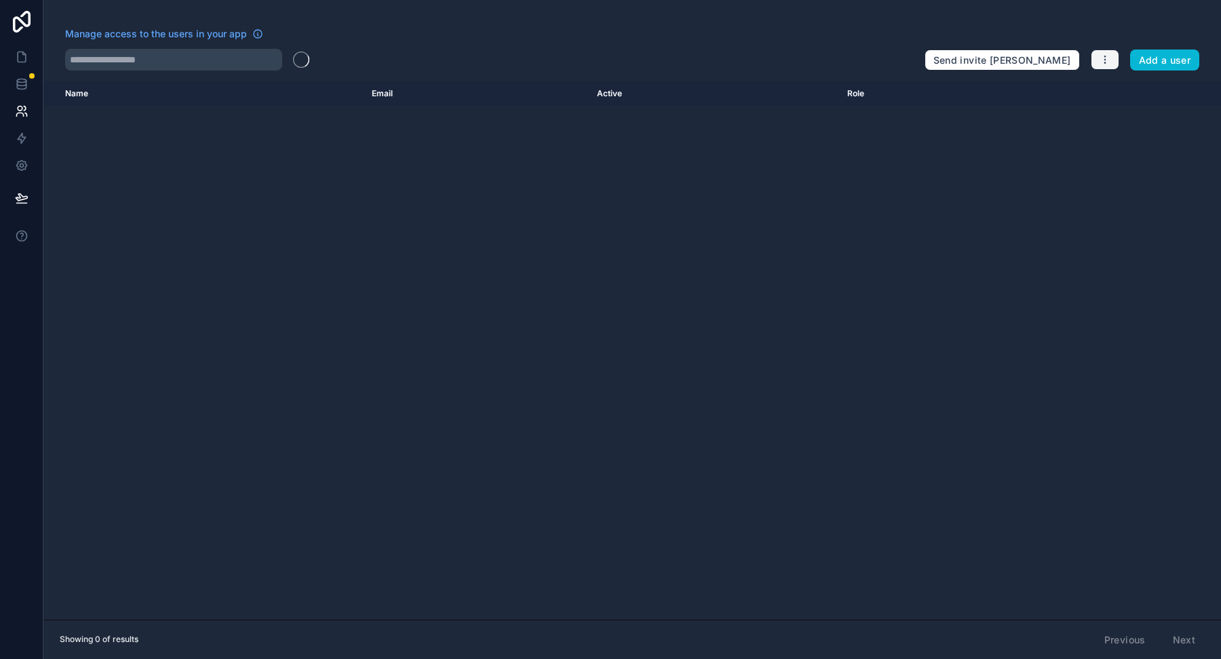
click at [1099, 66] on button "button" at bounding box center [1105, 60] width 28 height 20
click at [1112, 98] on link "Manage roles" at bounding box center [1138, 92] width 95 height 22
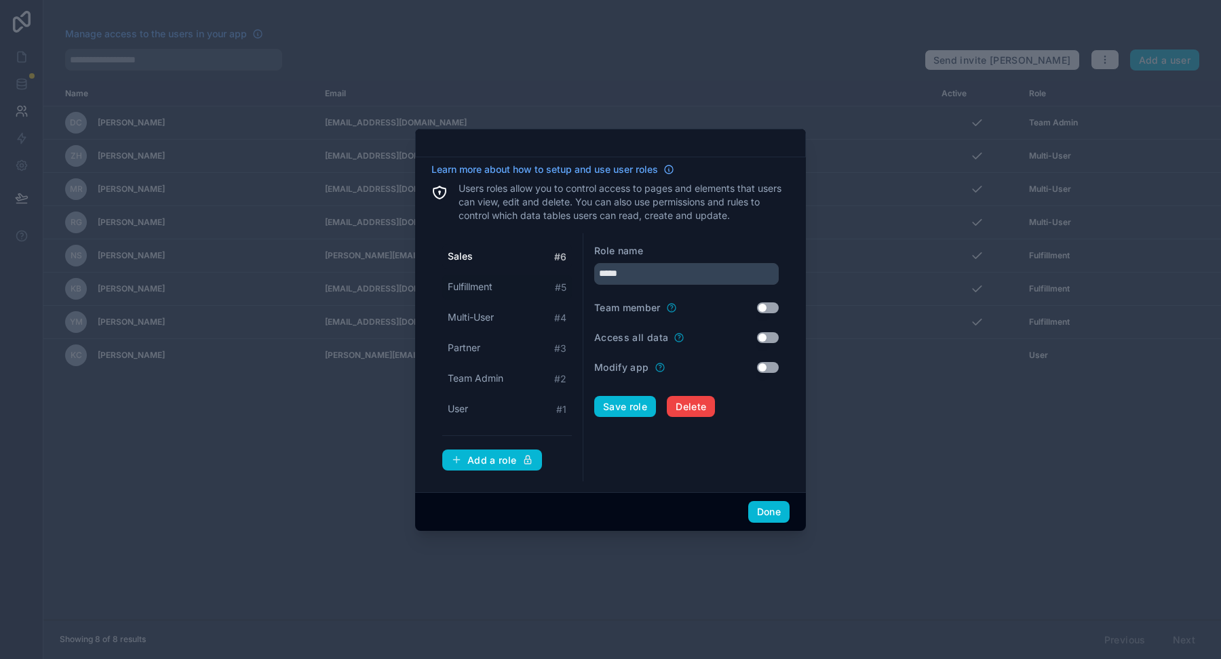
click at [468, 284] on span "Fulfillment" at bounding box center [470, 287] width 45 height 14
click at [471, 314] on span "Multi-User" at bounding box center [471, 318] width 46 height 14
click at [478, 343] on span "Partner" at bounding box center [464, 348] width 33 height 14
click at [770, 313] on button "Use setting" at bounding box center [768, 307] width 22 height 11
click at [770, 337] on button "Use setting" at bounding box center [768, 337] width 22 height 11
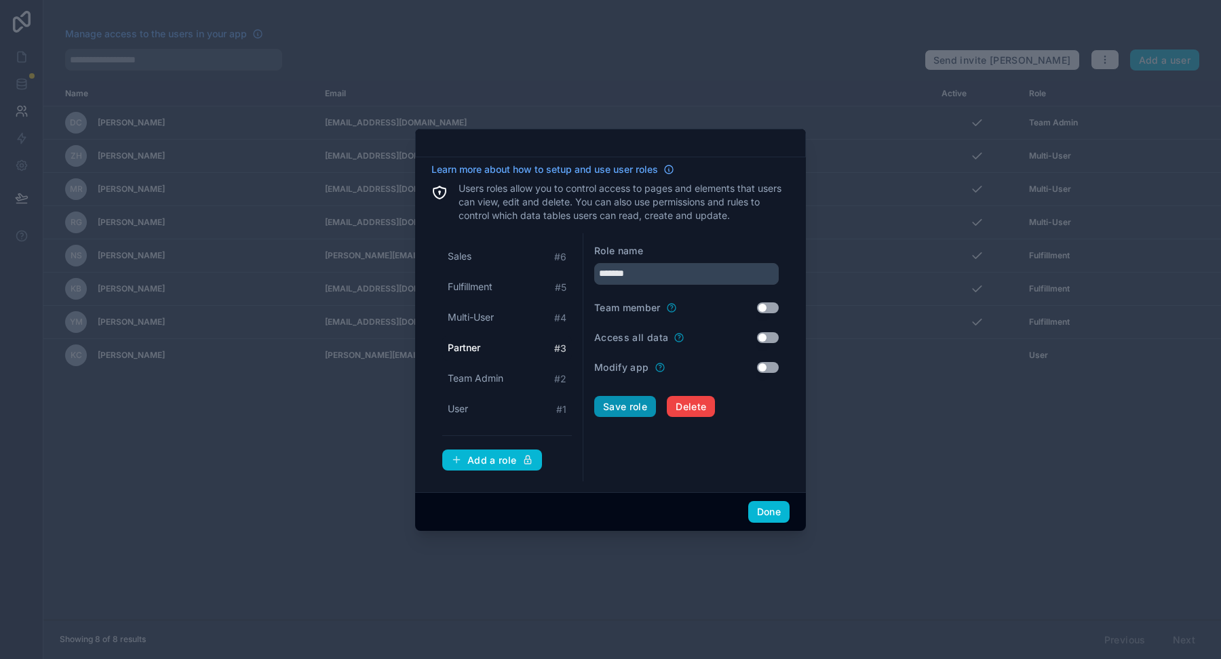
click at [622, 407] on button "Save role" at bounding box center [625, 407] width 62 height 22
click at [483, 380] on span "Team Admin" at bounding box center [476, 379] width 56 height 14
click at [475, 408] on div "User # 1" at bounding box center [507, 409] width 130 height 25
type input "****"
click at [766, 513] on button "Done" at bounding box center [768, 512] width 41 height 22
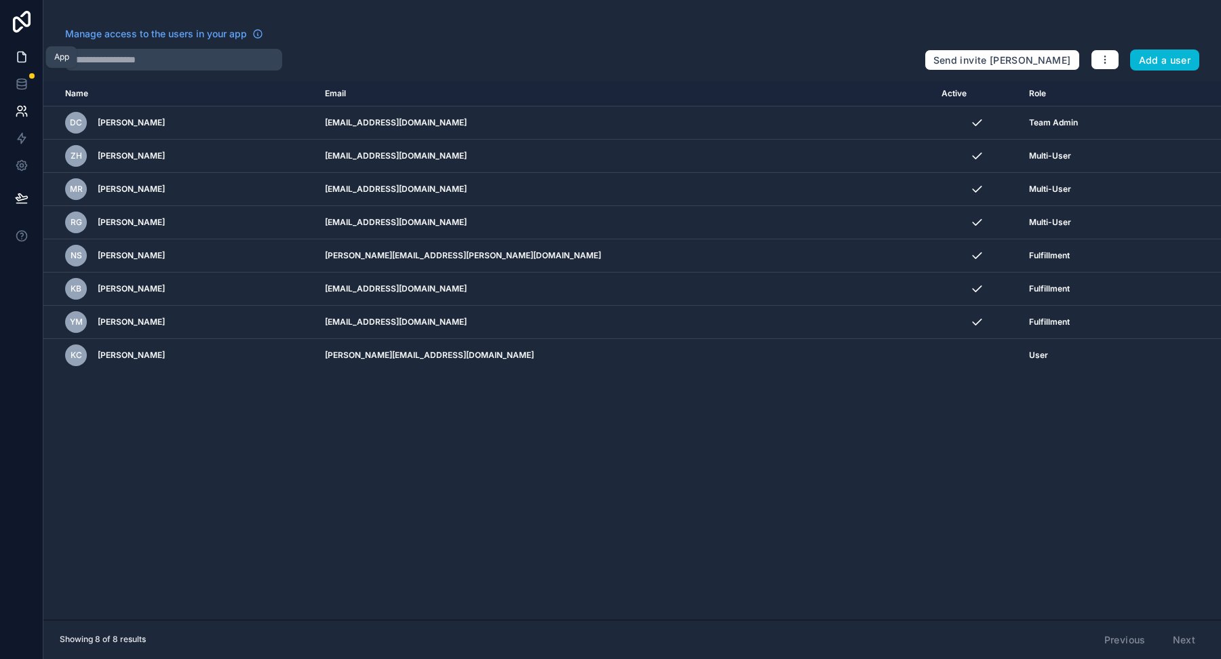
click at [22, 56] on icon at bounding box center [22, 57] width 14 height 14
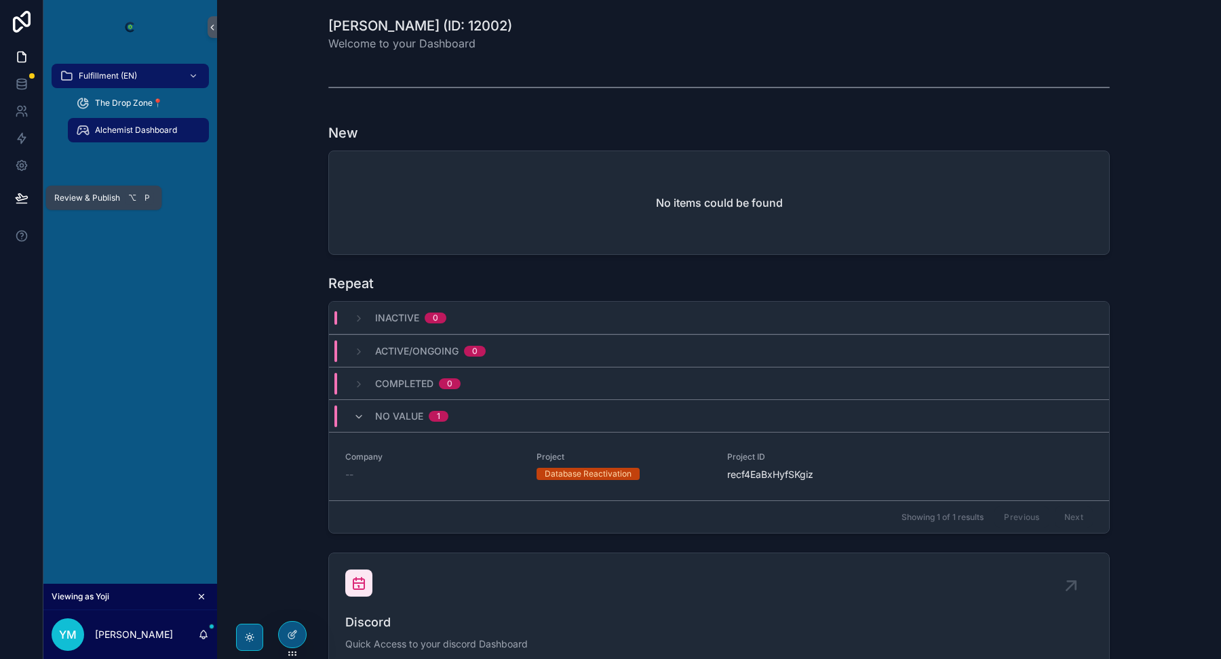
click at [22, 194] on icon at bounding box center [22, 198] width 14 height 14
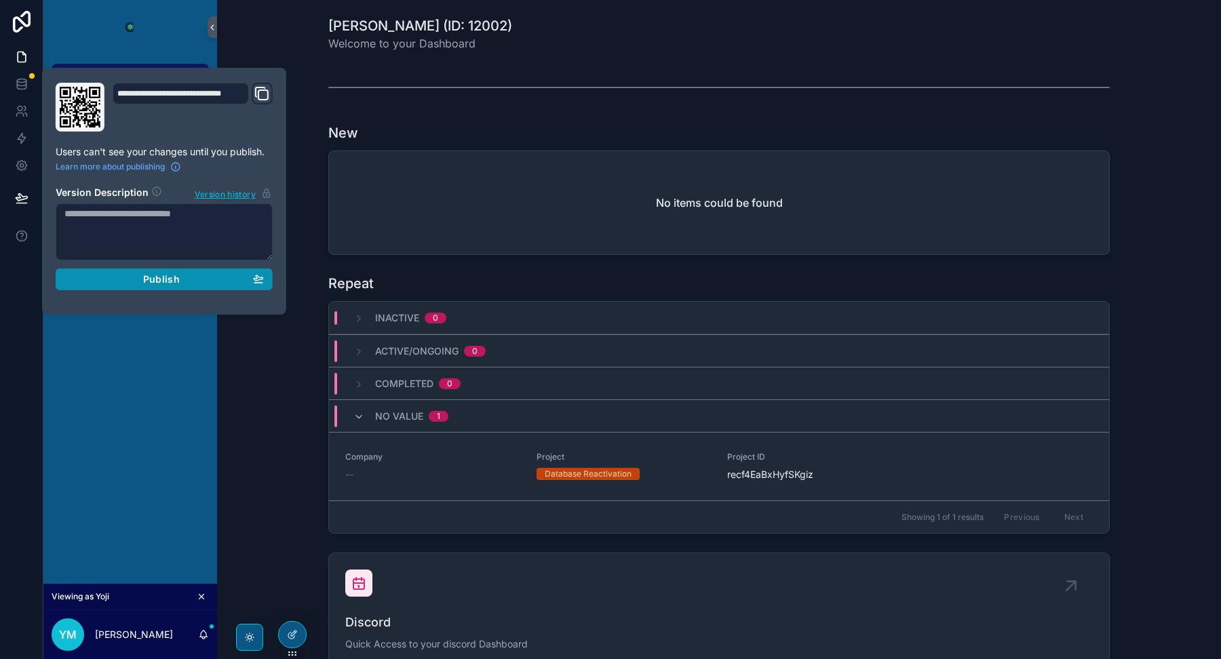
click at [158, 277] on span "Publish" at bounding box center [161, 279] width 37 height 12
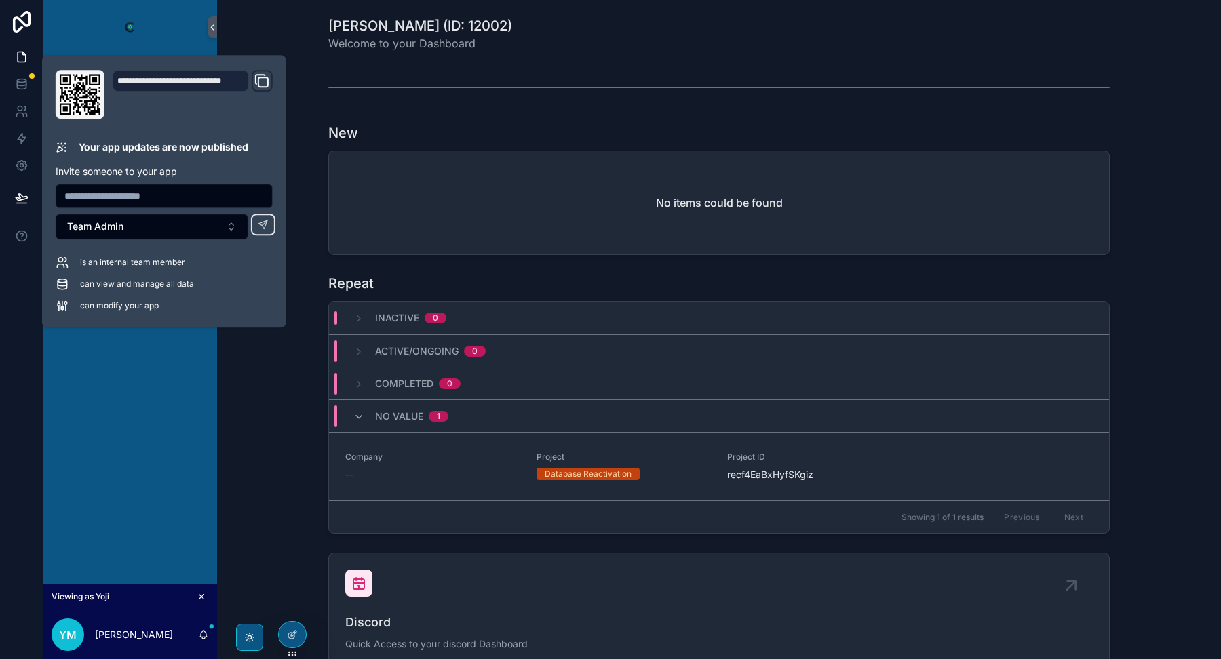
click at [123, 391] on div "Fulfillment (EN) The Drop Zone📍 Alchemist Dashboard" at bounding box center [130, 319] width 174 height 530
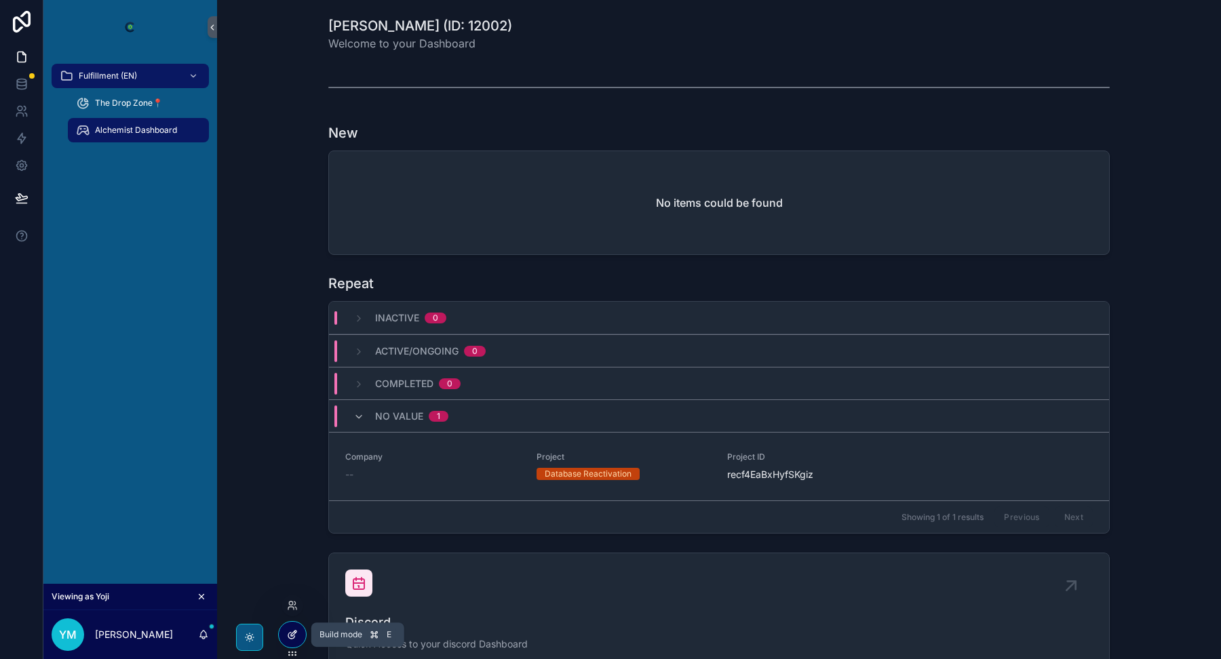
click at [294, 637] on icon at bounding box center [291, 636] width 6 height 6
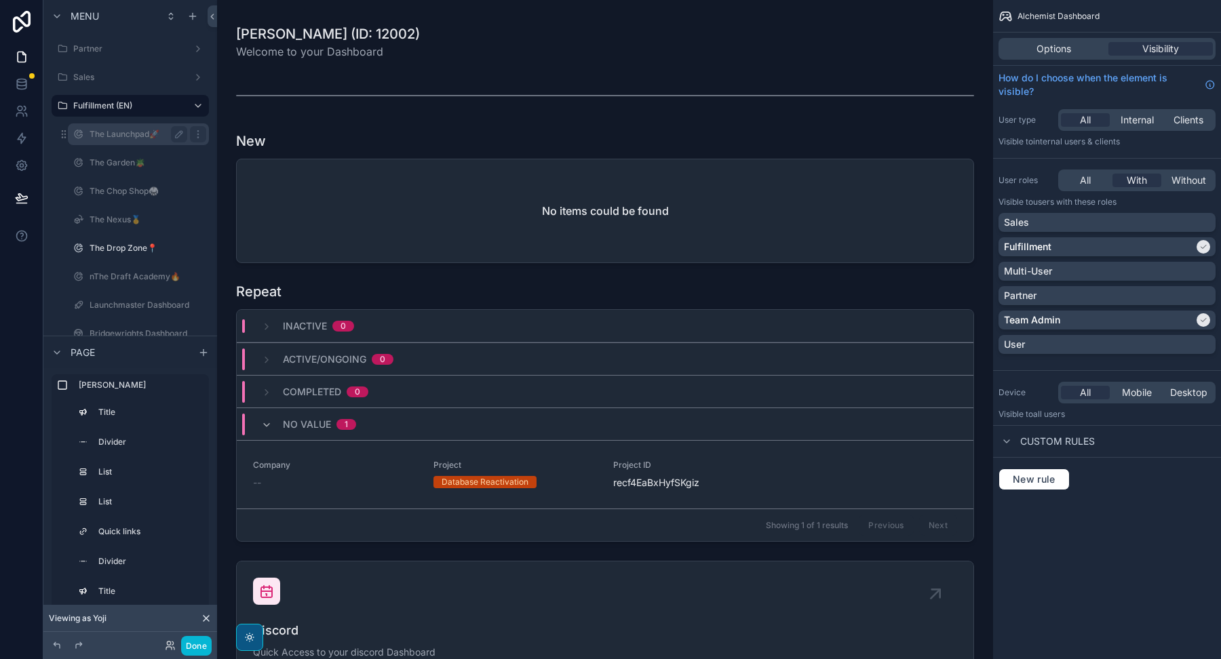
click at [132, 140] on div "The Launchpad🚀" at bounding box center [139, 134] width 98 height 16
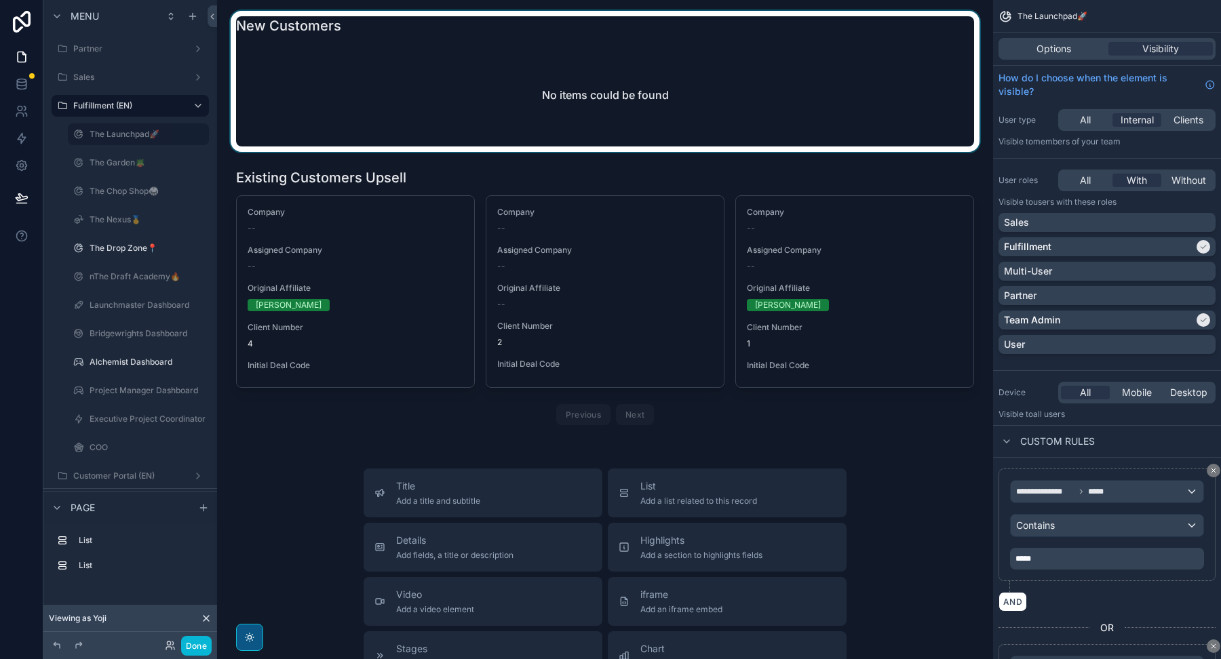
click at [431, 87] on div "scrollable content" at bounding box center [605, 81] width 754 height 141
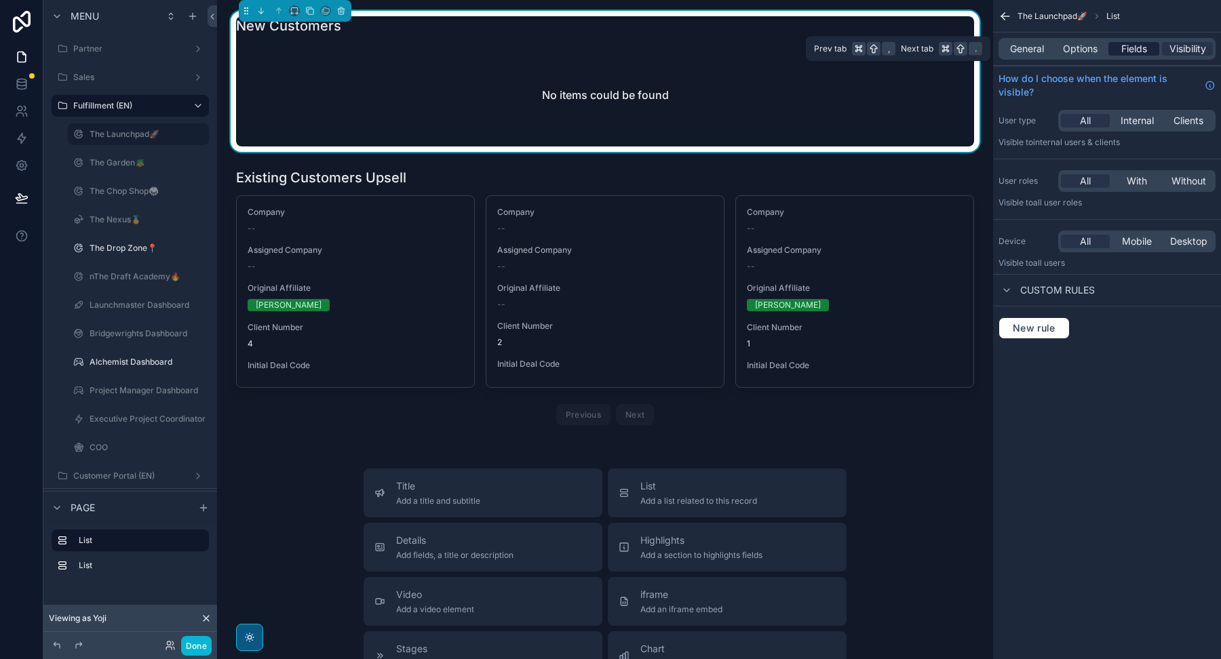
click at [1135, 43] on span "Fields" at bounding box center [1134, 49] width 26 height 14
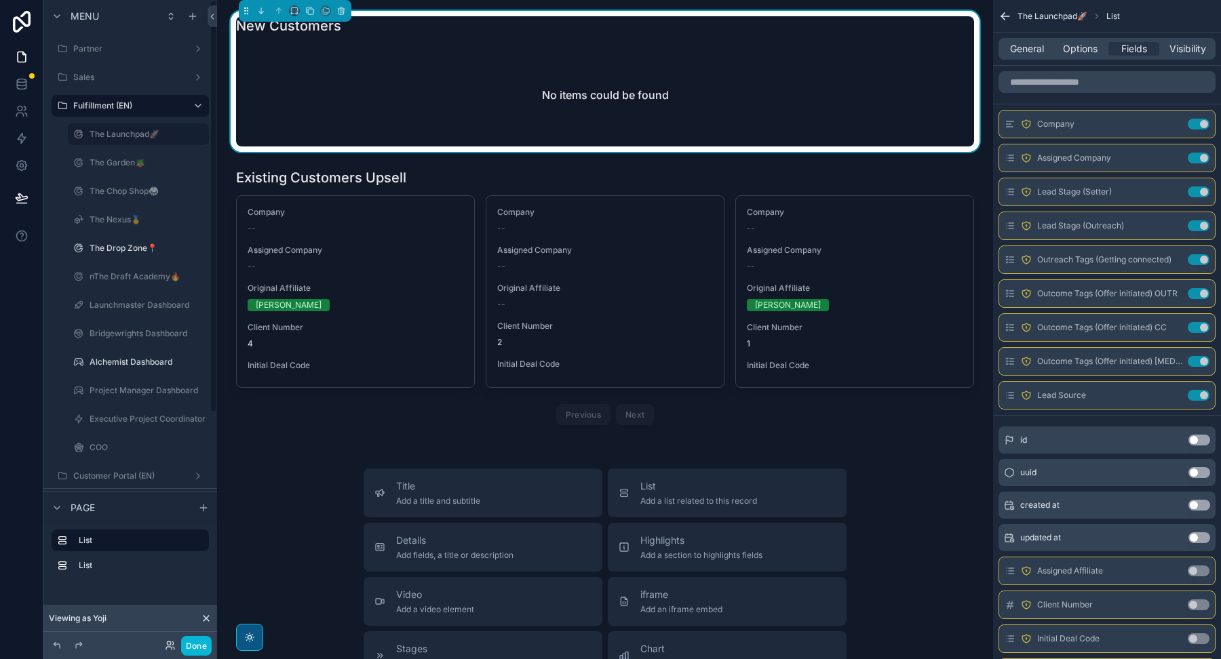
click at [206, 621] on icon at bounding box center [206, 618] width 11 height 11
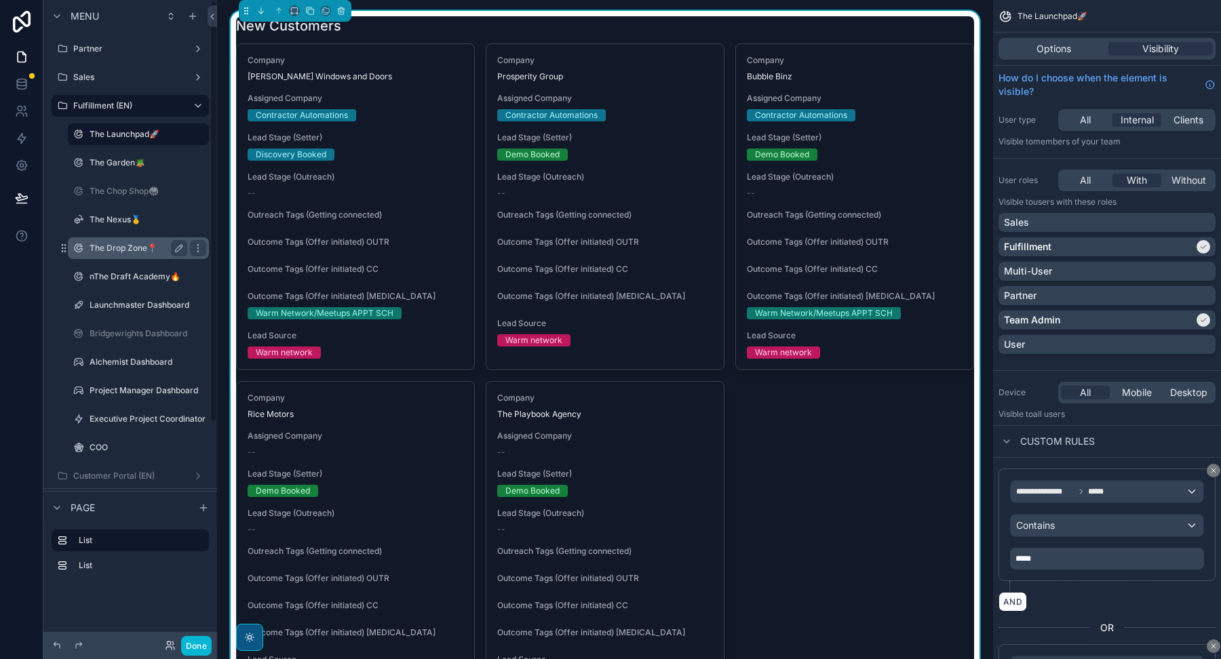
click at [123, 238] on div "The Drop Zone📍" at bounding box center [139, 248] width 136 height 22
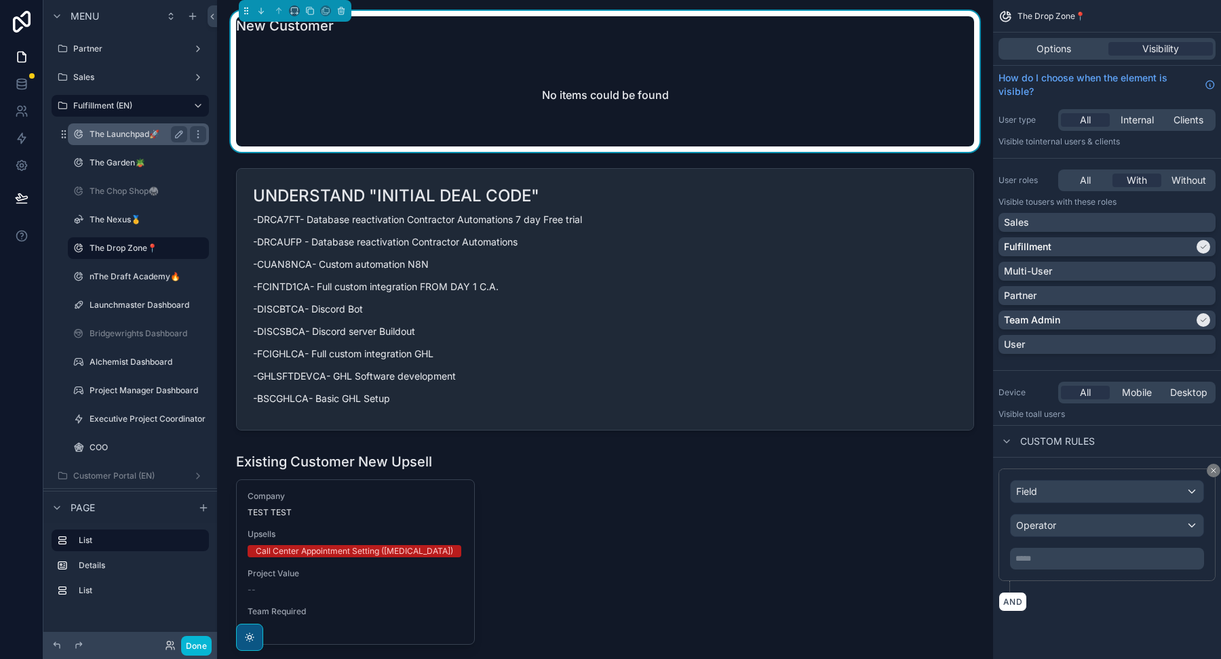
click at [132, 131] on label "The Launchpad🚀" at bounding box center [136, 134] width 92 height 11
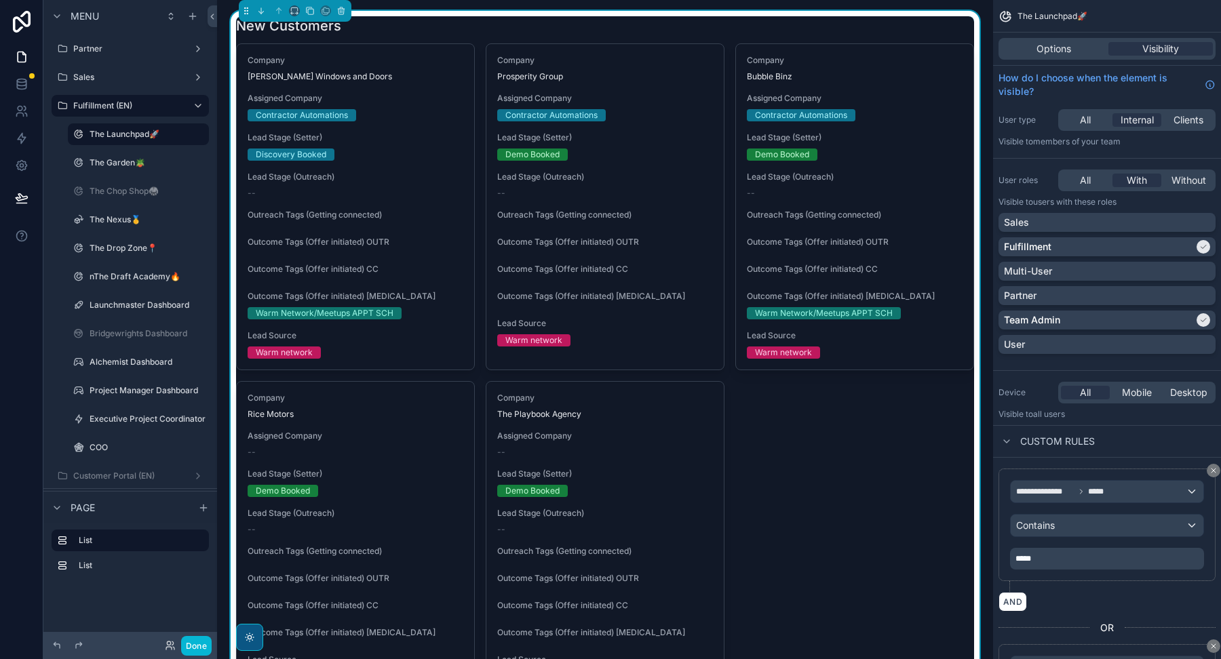
click at [379, 37] on div "New Customers Company [PERSON_NAME] Windows and Doors Assigned Company Contract…" at bounding box center [605, 376] width 738 height 721
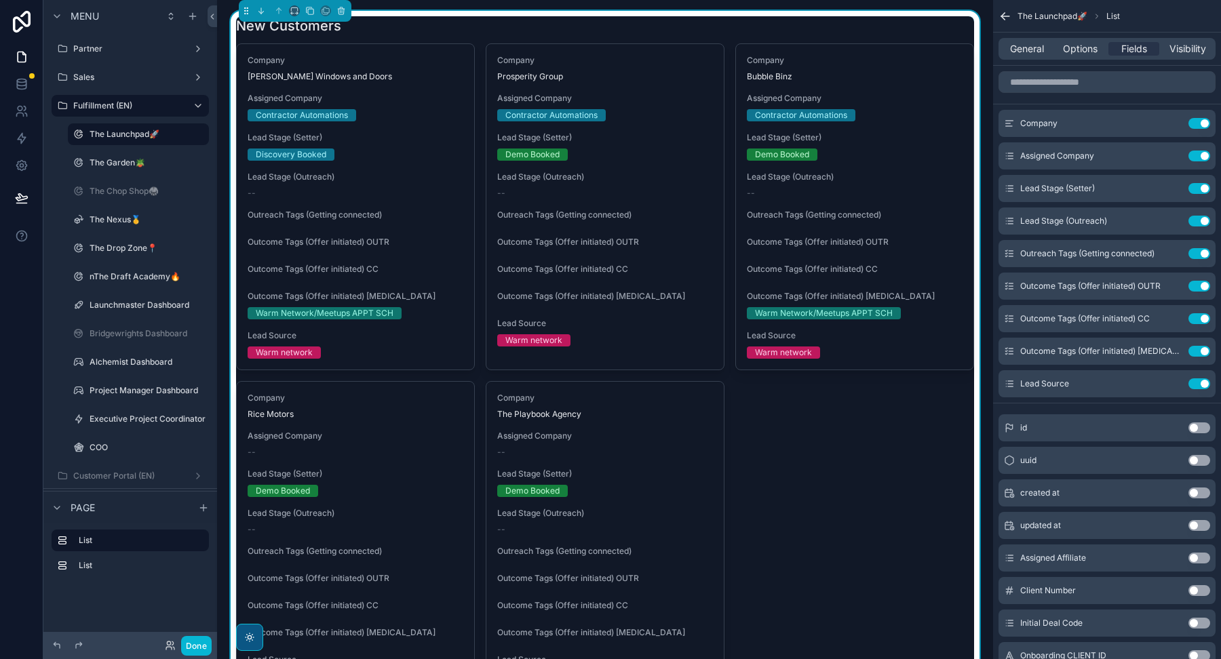
click at [657, 26] on div "New Customers" at bounding box center [605, 25] width 738 height 19
click at [655, 24] on div "New Customers" at bounding box center [605, 25] width 738 height 19
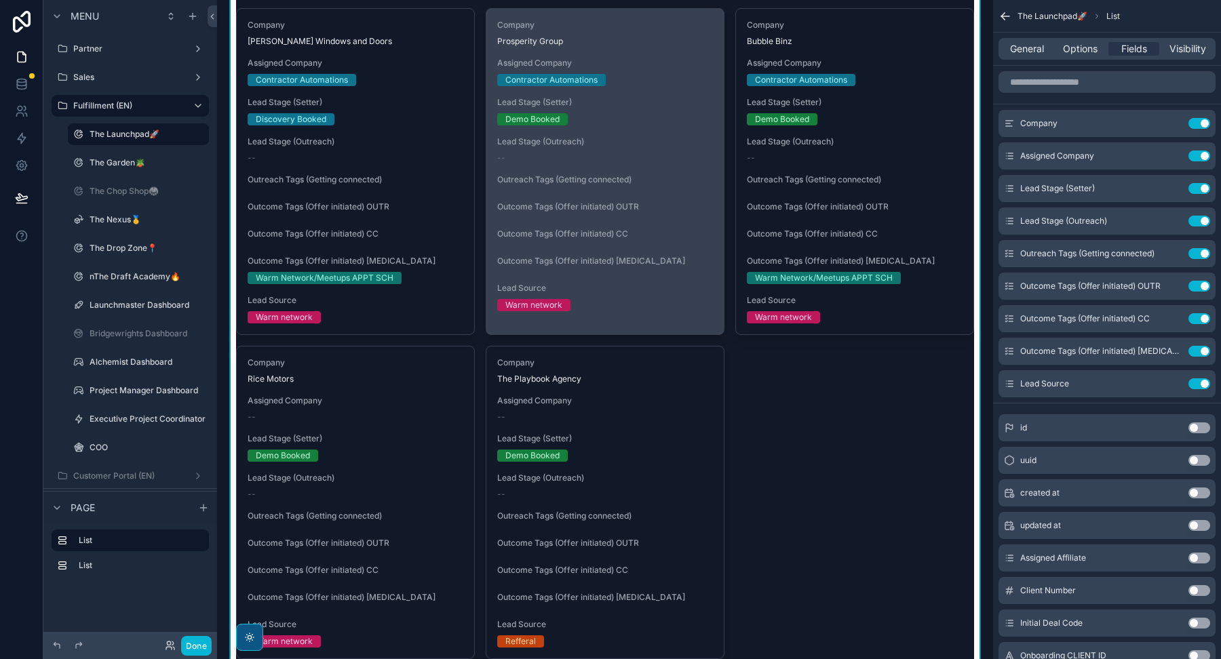
scroll to position [43, 0]
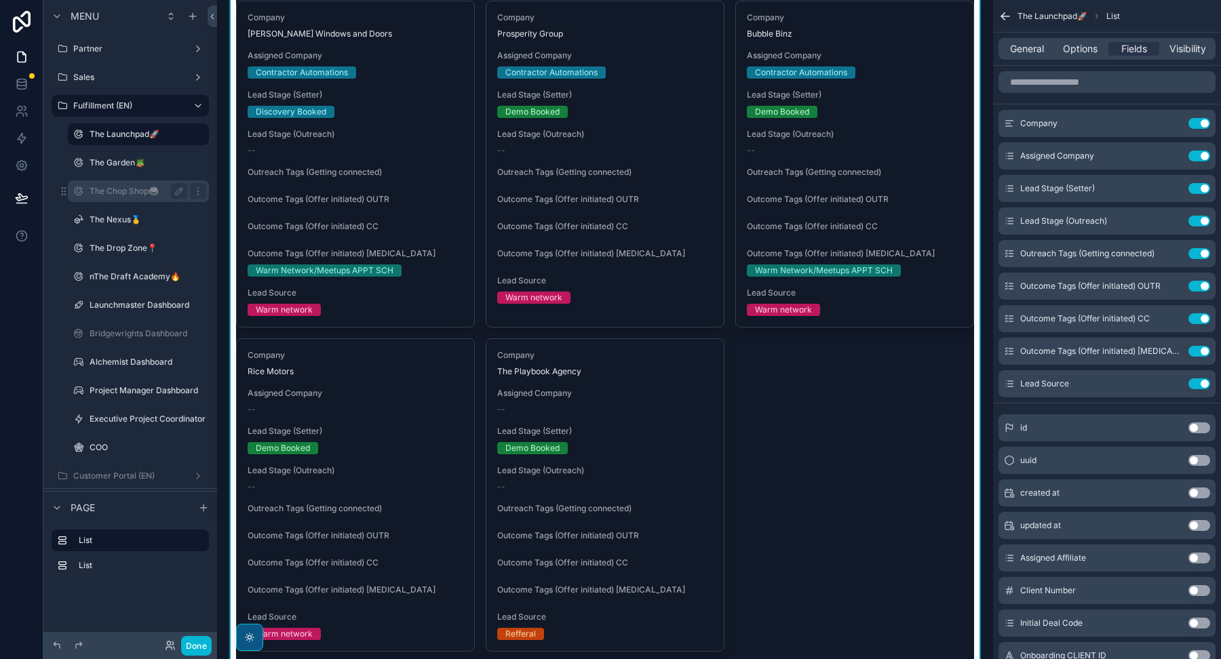
click at [138, 188] on label "The Chop Shop🥋" at bounding box center [136, 191] width 92 height 11
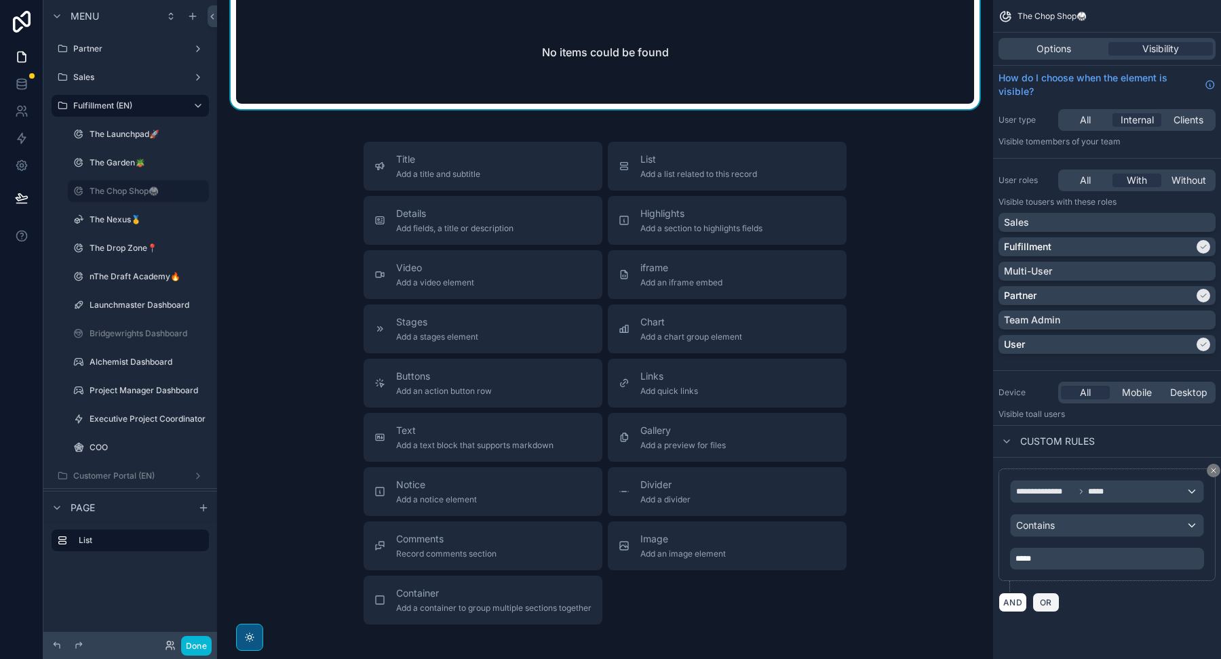
click at [1042, 600] on span "OR" at bounding box center [1046, 603] width 18 height 10
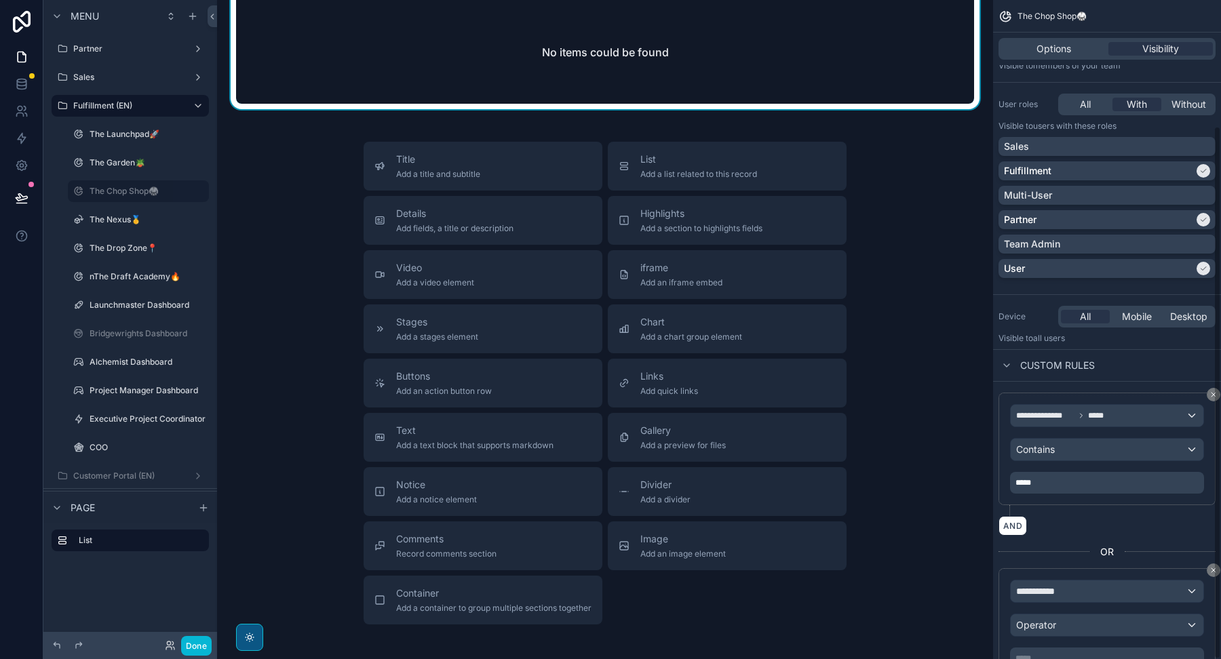
scroll to position [156, 0]
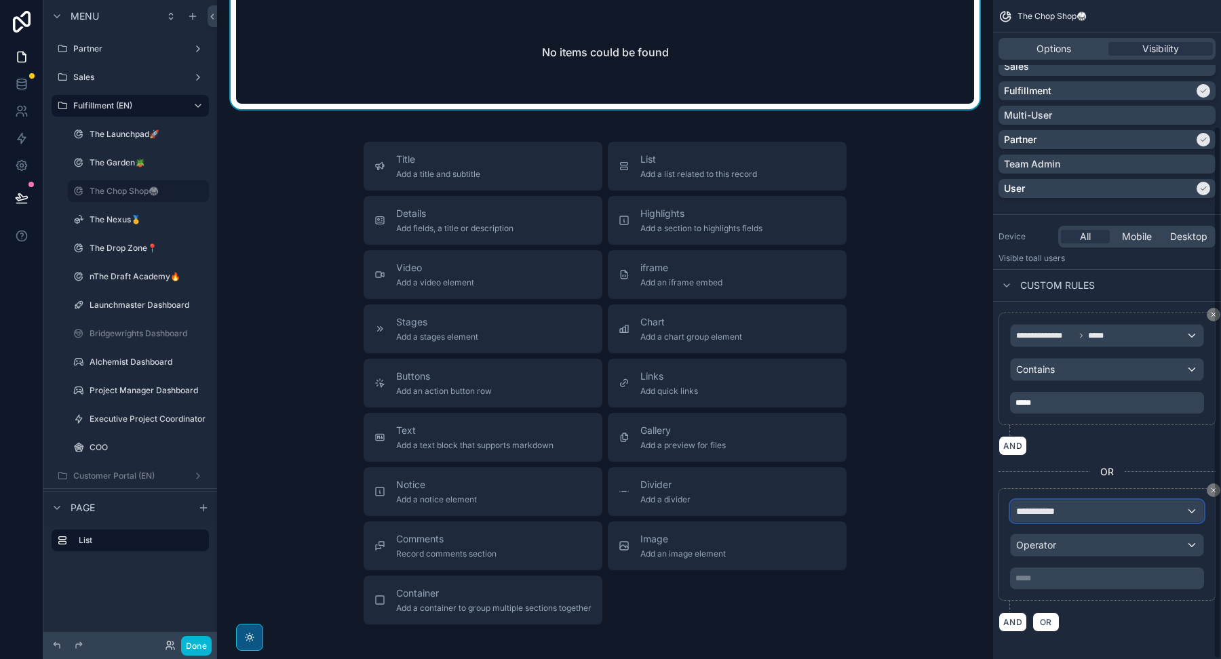
click at [1028, 501] on div "**********" at bounding box center [1107, 512] width 193 height 22
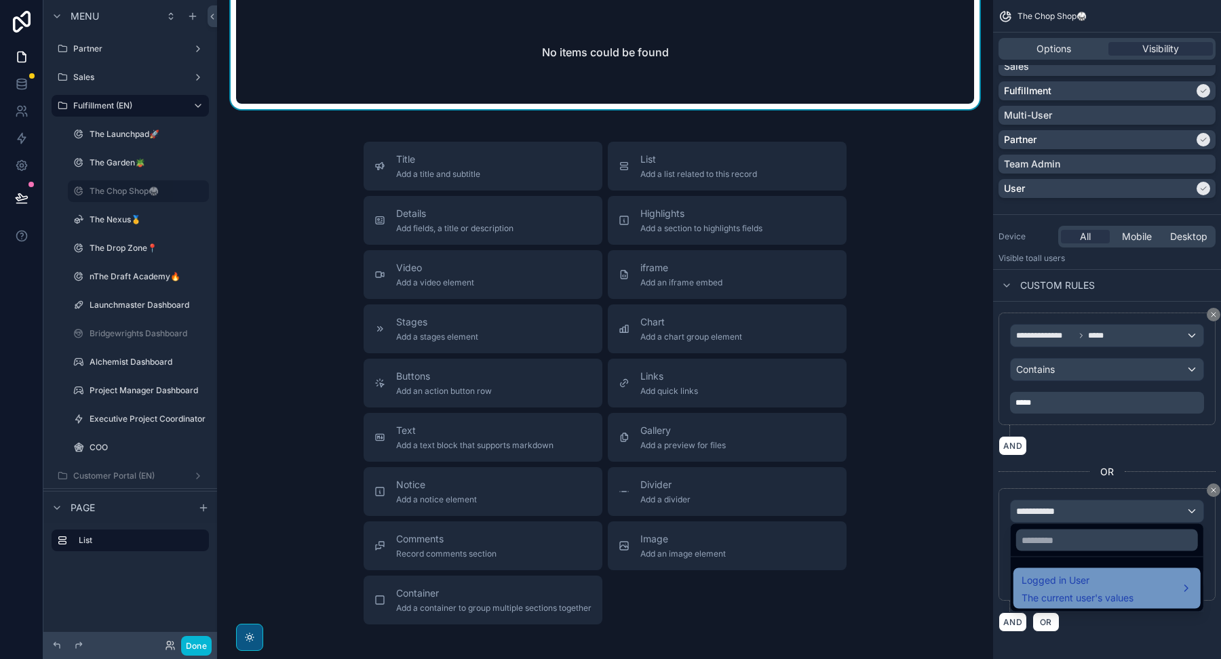
click at [1063, 583] on span "Logged in User" at bounding box center [1077, 580] width 112 height 16
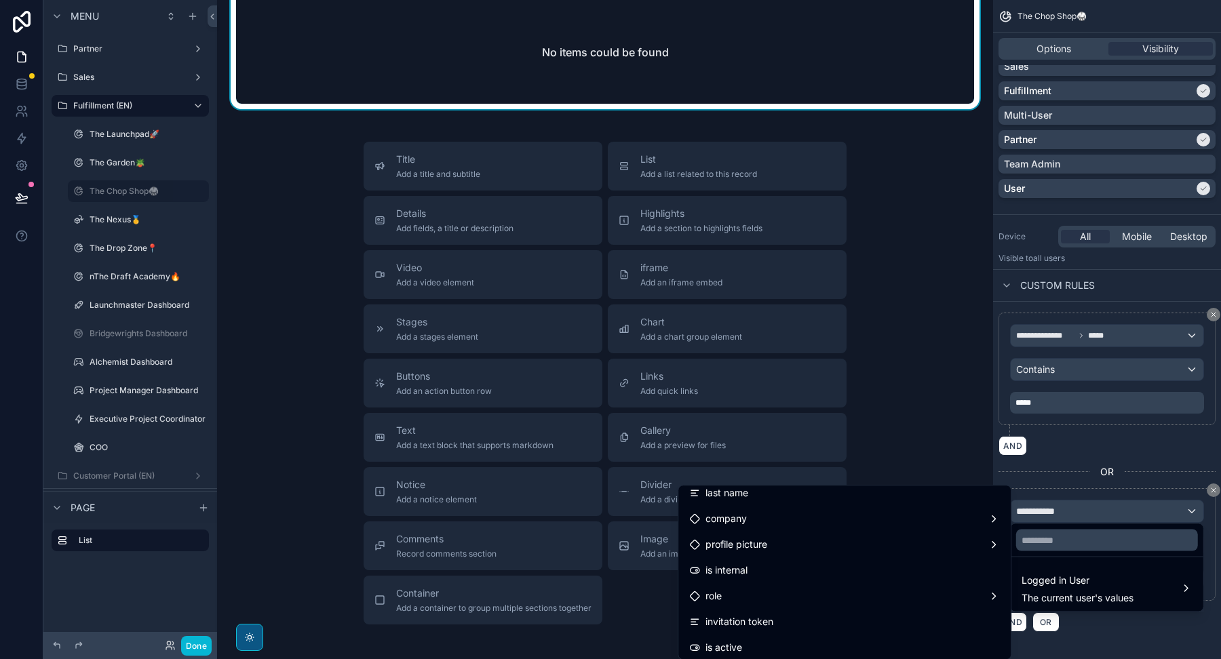
scroll to position [98, 0]
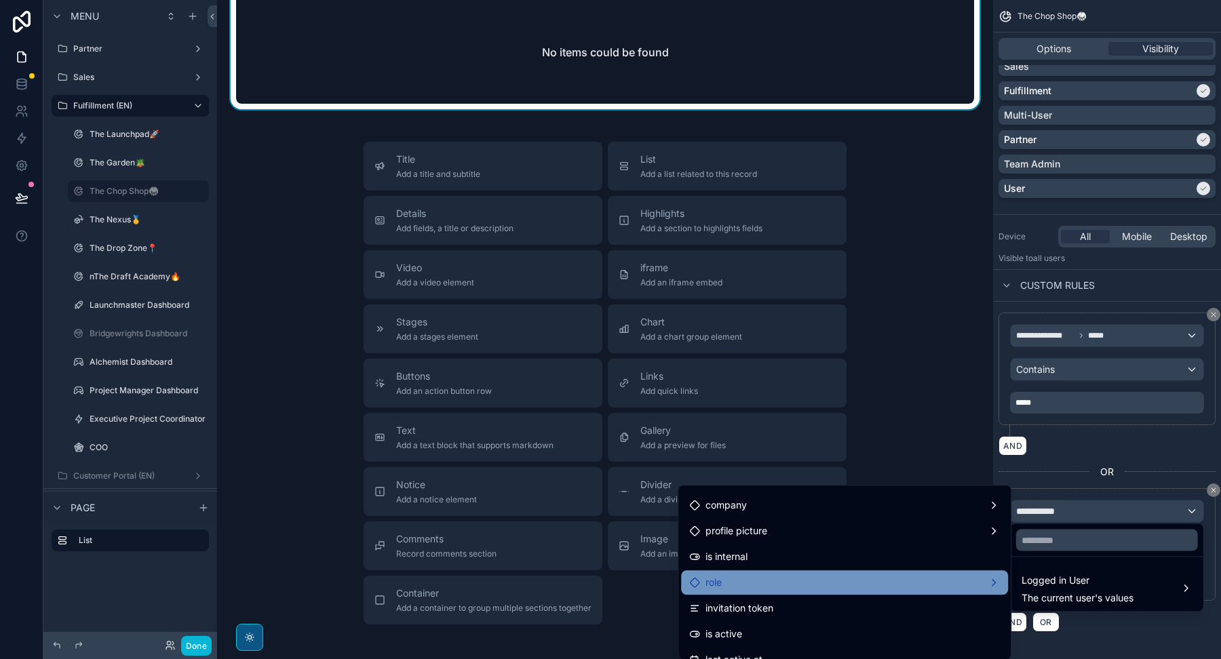
click at [780, 581] on div "role" at bounding box center [844, 582] width 311 height 16
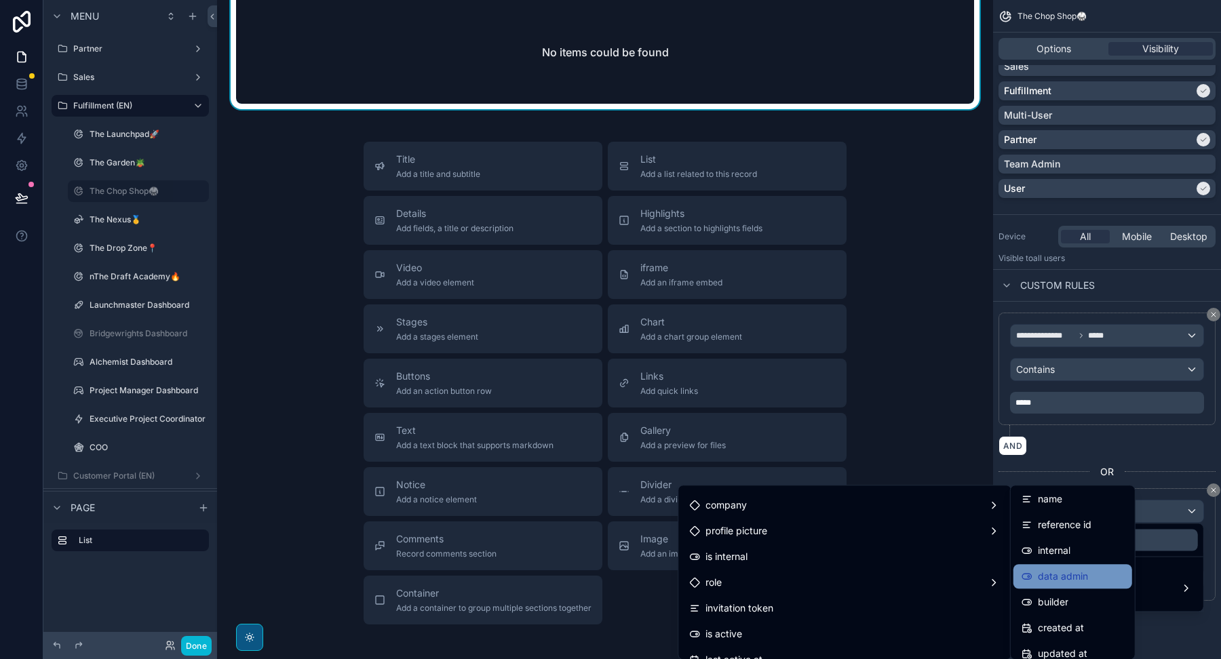
scroll to position [0, 0]
click at [1056, 527] on span "name" at bounding box center [1050, 526] width 24 height 16
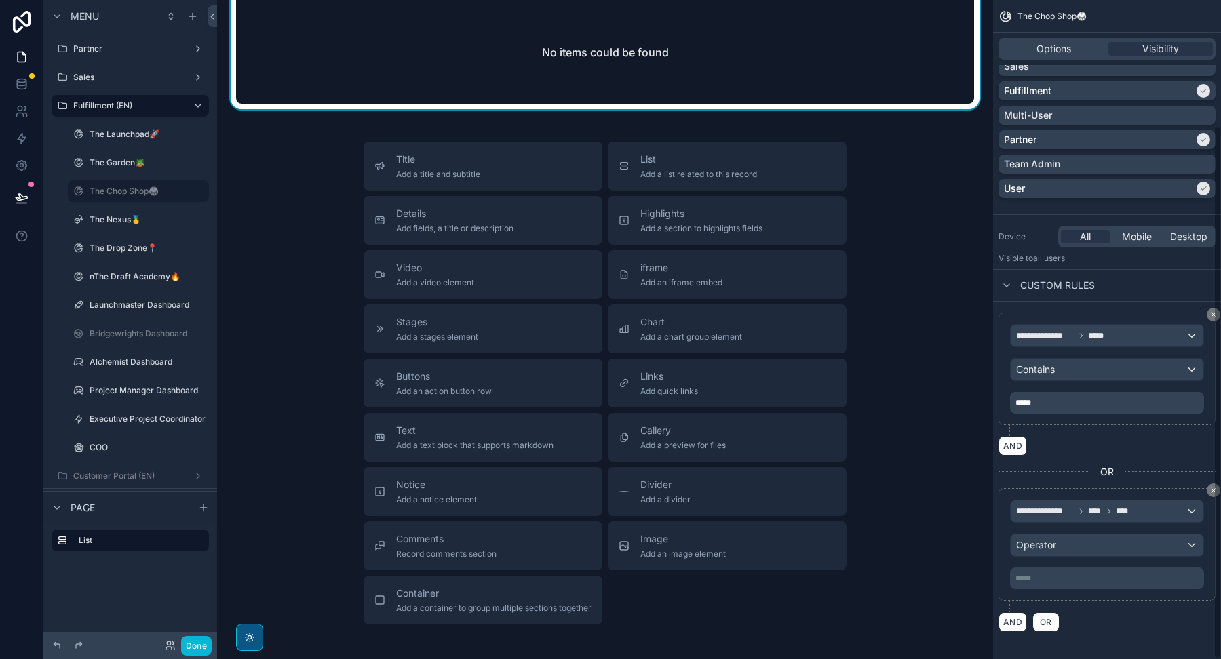
click at [1024, 574] on p "***** ﻿" at bounding box center [1108, 578] width 186 height 11
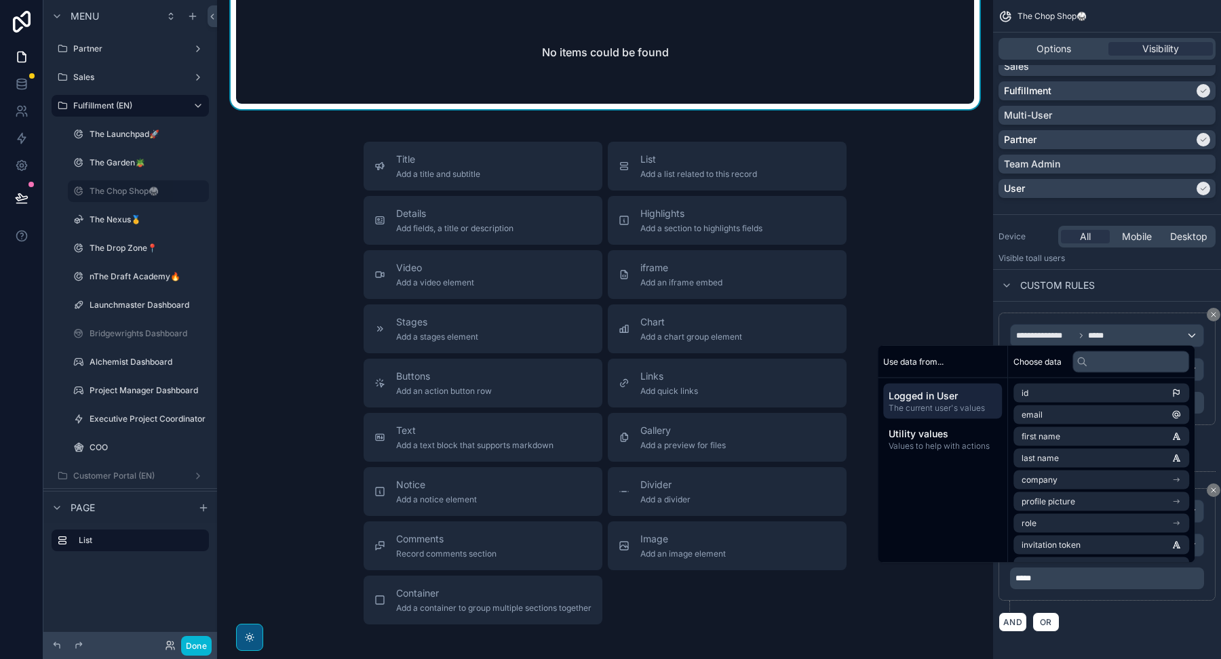
click at [1086, 598] on div "**********" at bounding box center [1106, 549] width 217 height 123
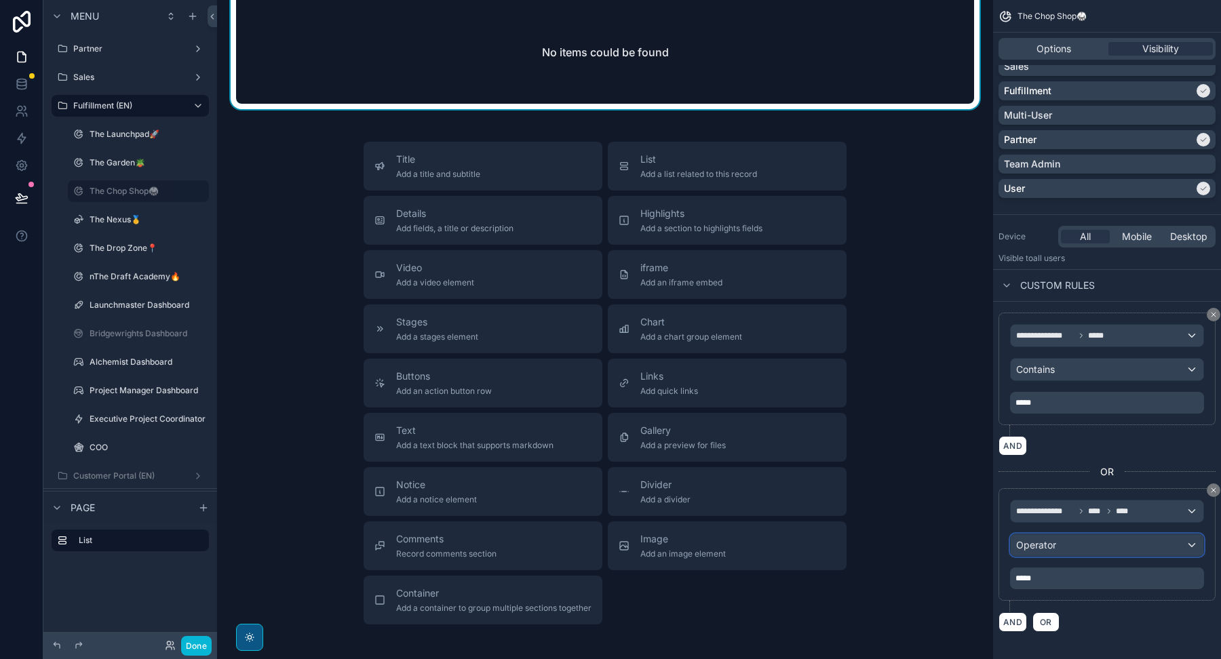
click at [1067, 547] on div "Operator" at bounding box center [1107, 545] width 193 height 22
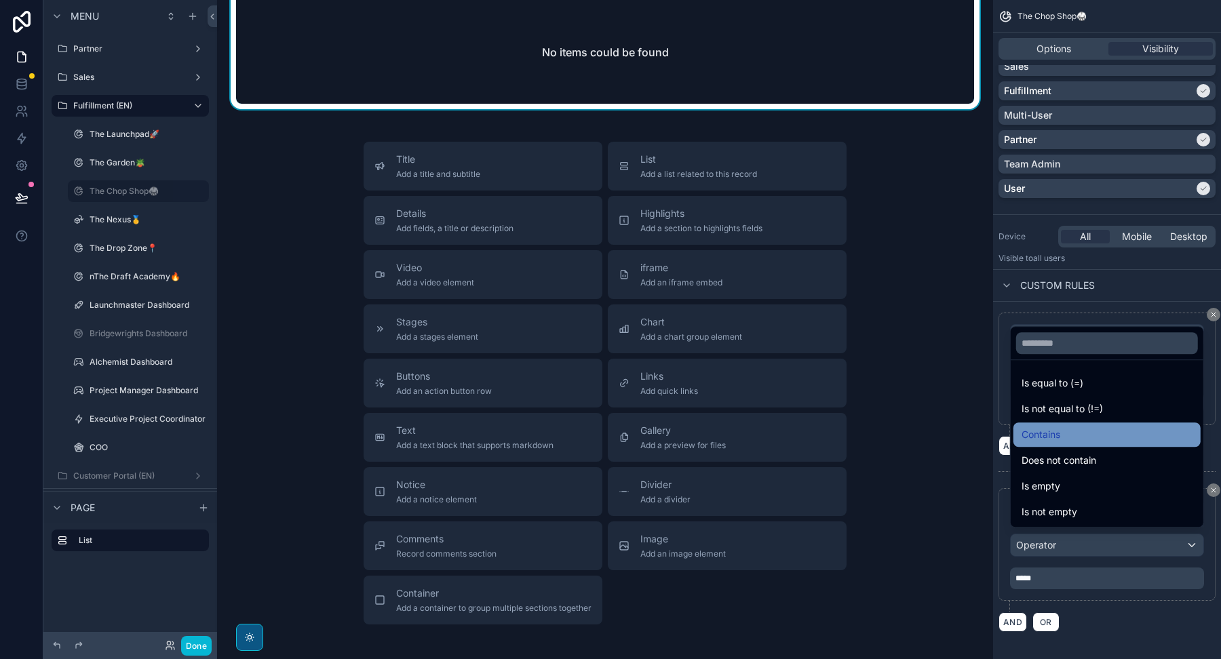
click at [1058, 437] on span "Contains" at bounding box center [1040, 435] width 39 height 16
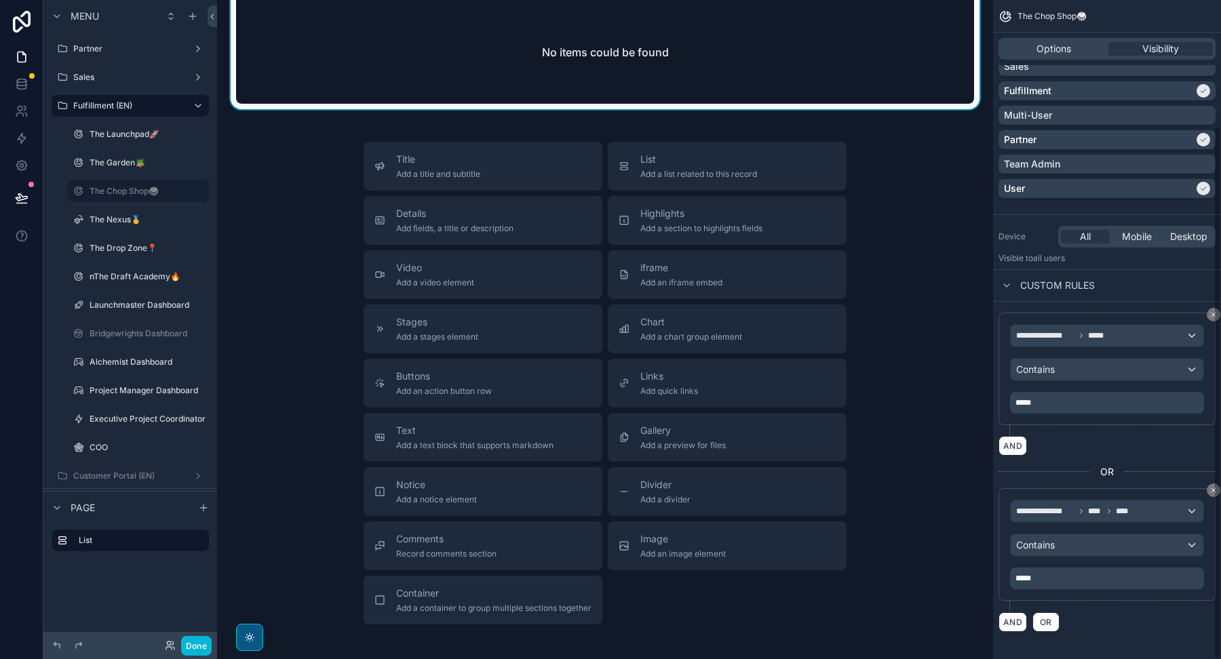
click at [1062, 573] on p "*****" at bounding box center [1108, 578] width 186 height 11
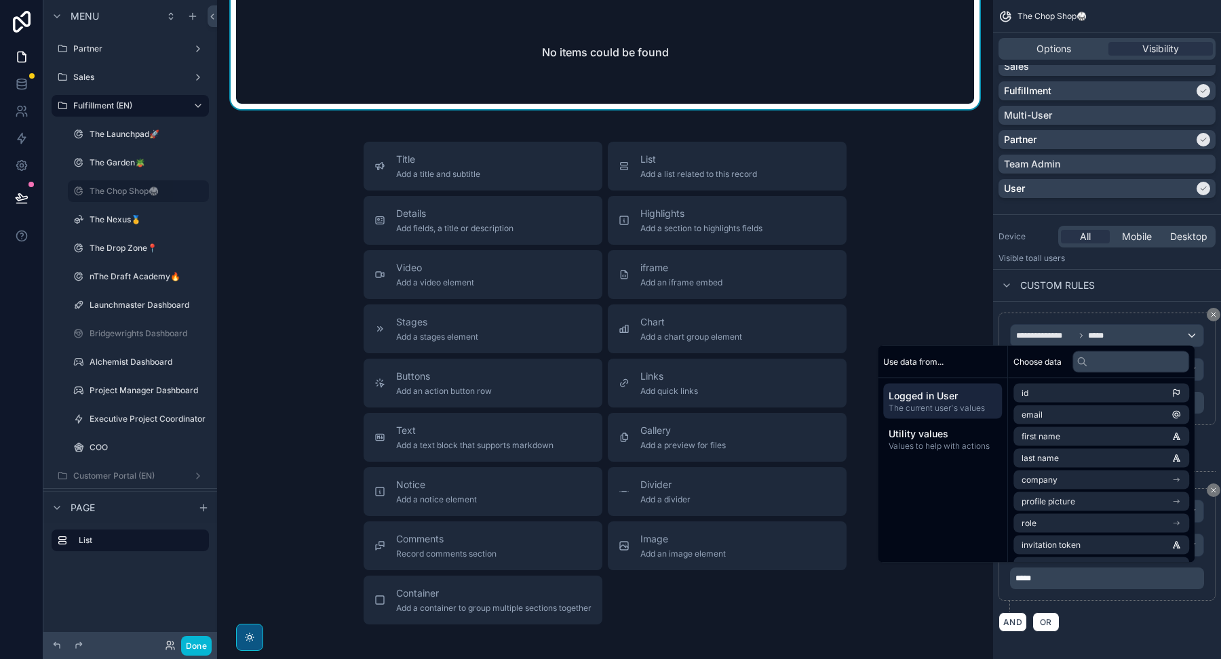
click at [1113, 599] on div "**********" at bounding box center [1106, 549] width 217 height 123
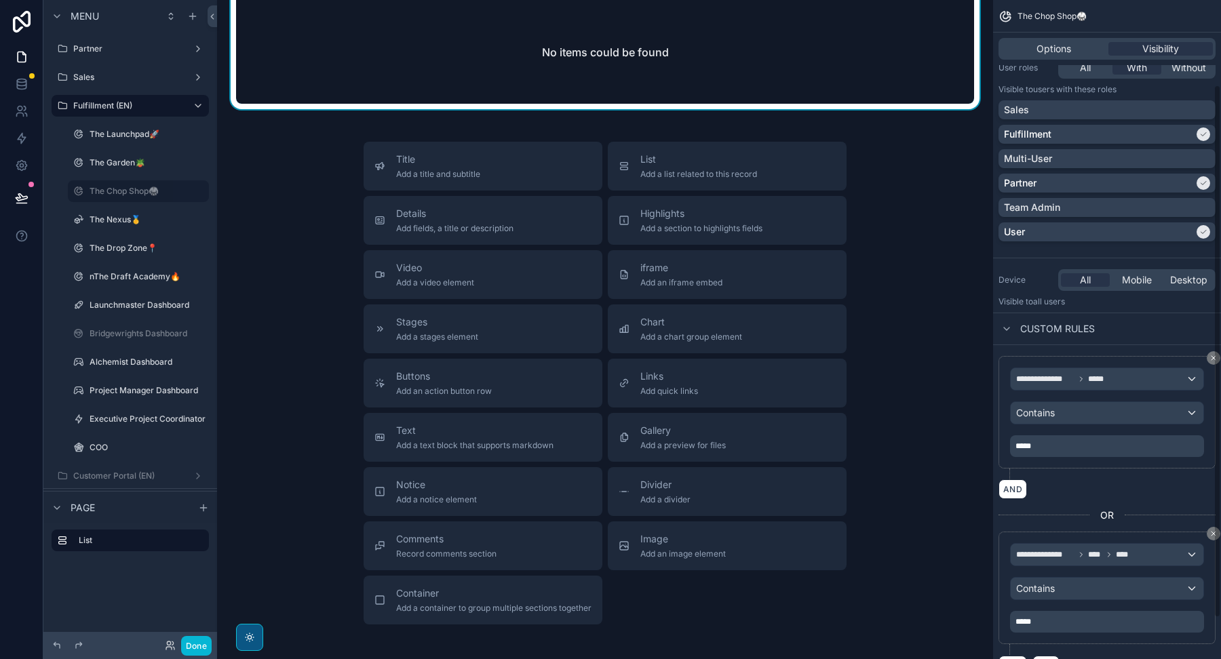
scroll to position [102, 0]
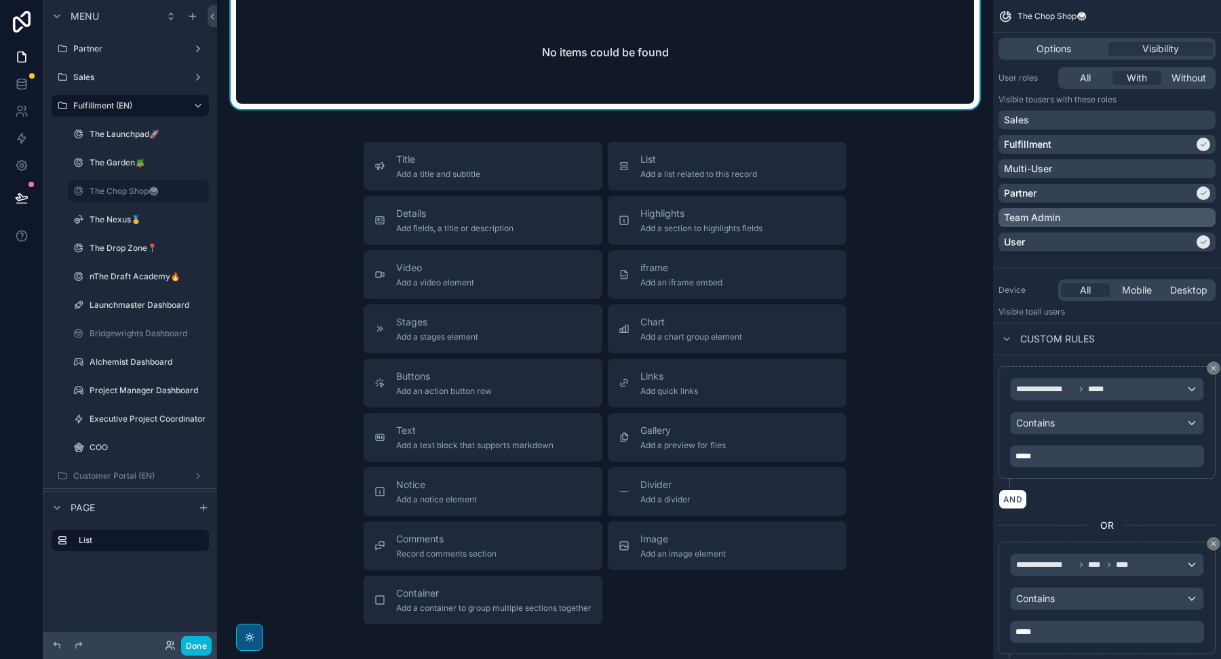
click at [1104, 211] on div "Team Admin" at bounding box center [1107, 218] width 206 height 14
click at [1095, 240] on div "User" at bounding box center [1099, 242] width 190 height 14
click at [1101, 193] on div "Partner" at bounding box center [1099, 194] width 190 height 14
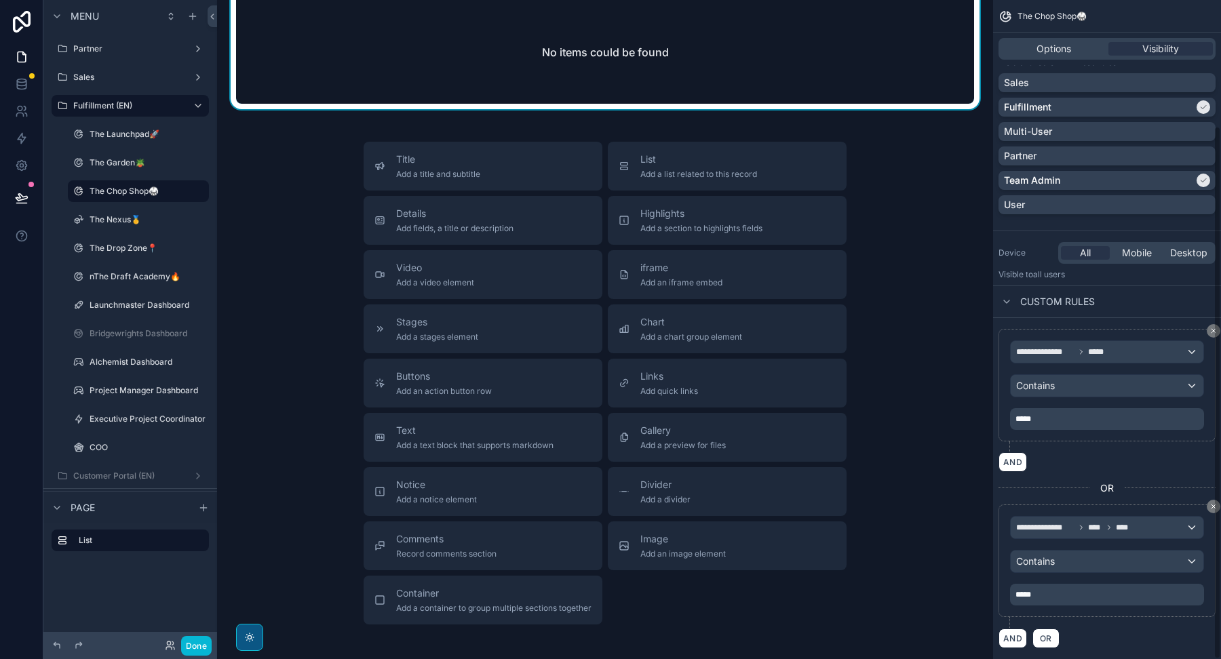
scroll to position [156, 0]
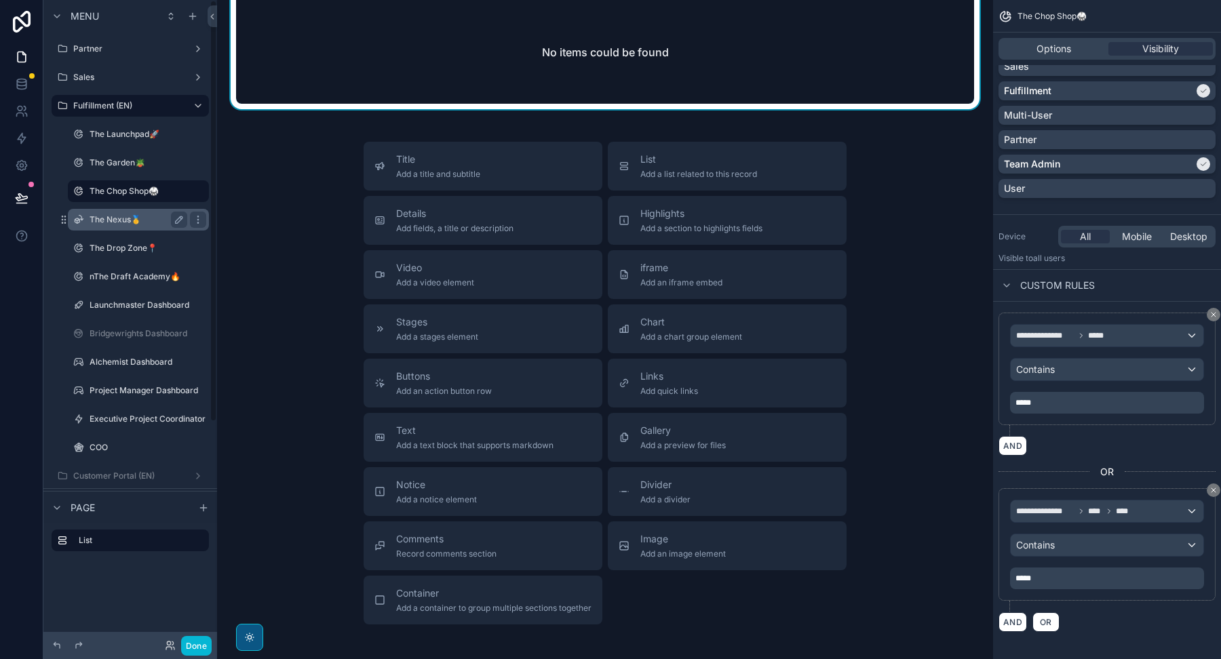
click at [113, 221] on label "The Nexus🥇" at bounding box center [136, 219] width 92 height 11
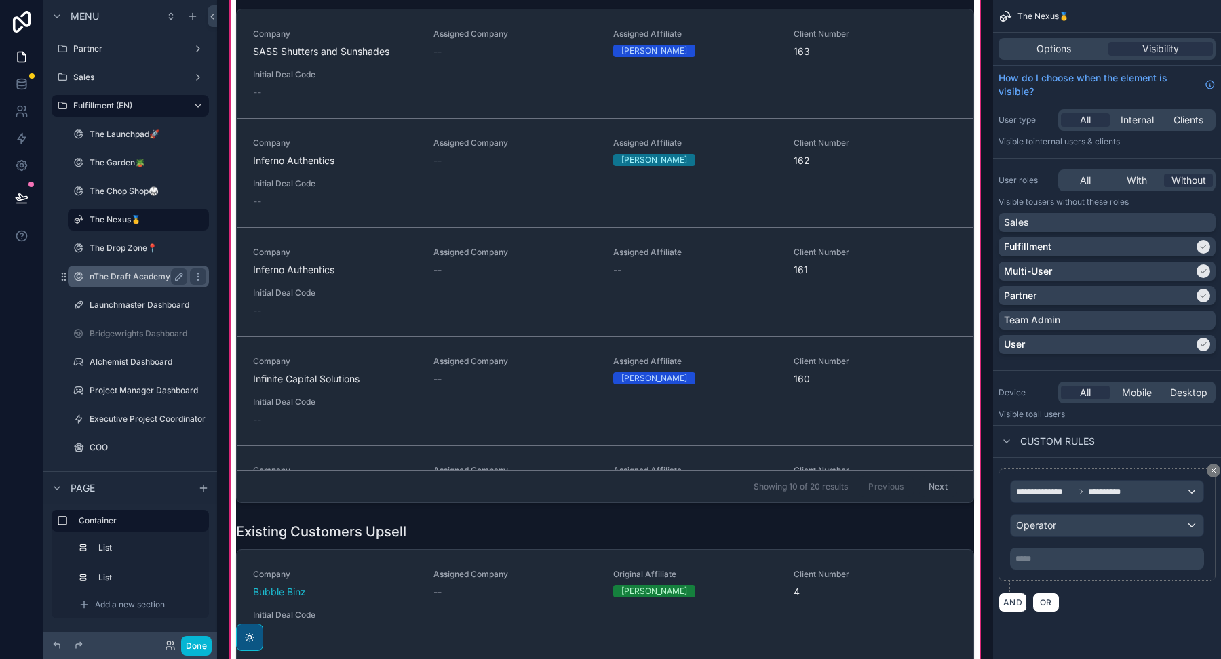
click at [116, 280] on label "nThe Draft Academy🔥" at bounding box center [136, 276] width 92 height 11
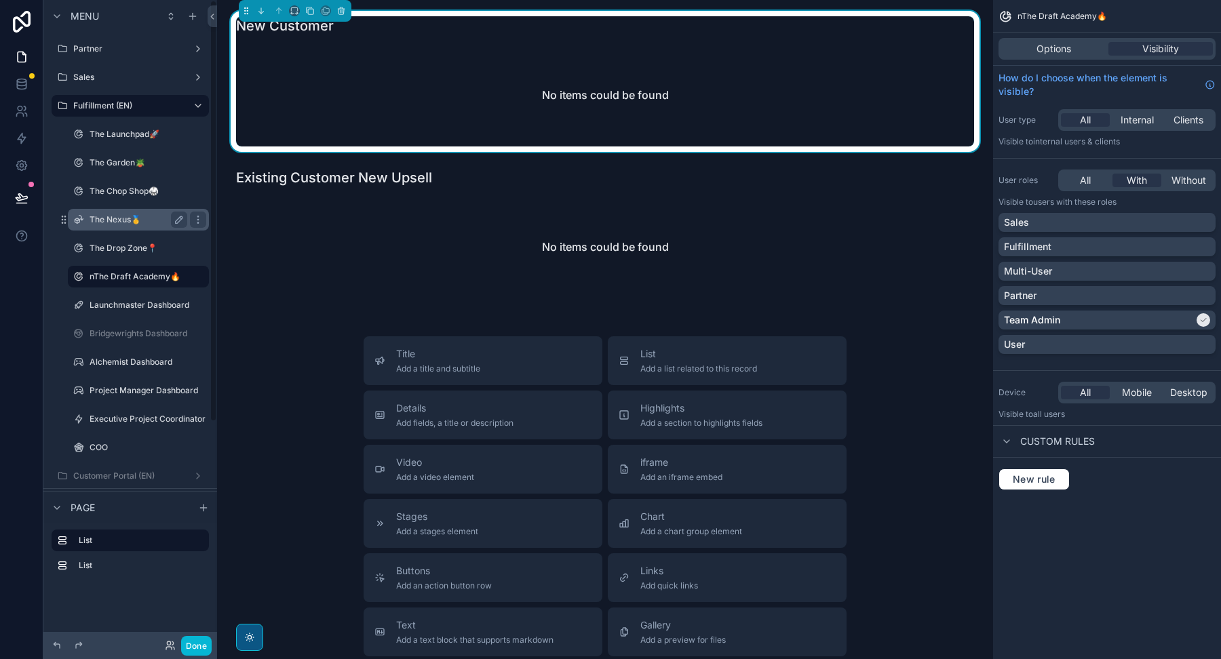
click at [125, 215] on label "The Nexus🥇" at bounding box center [136, 219] width 92 height 11
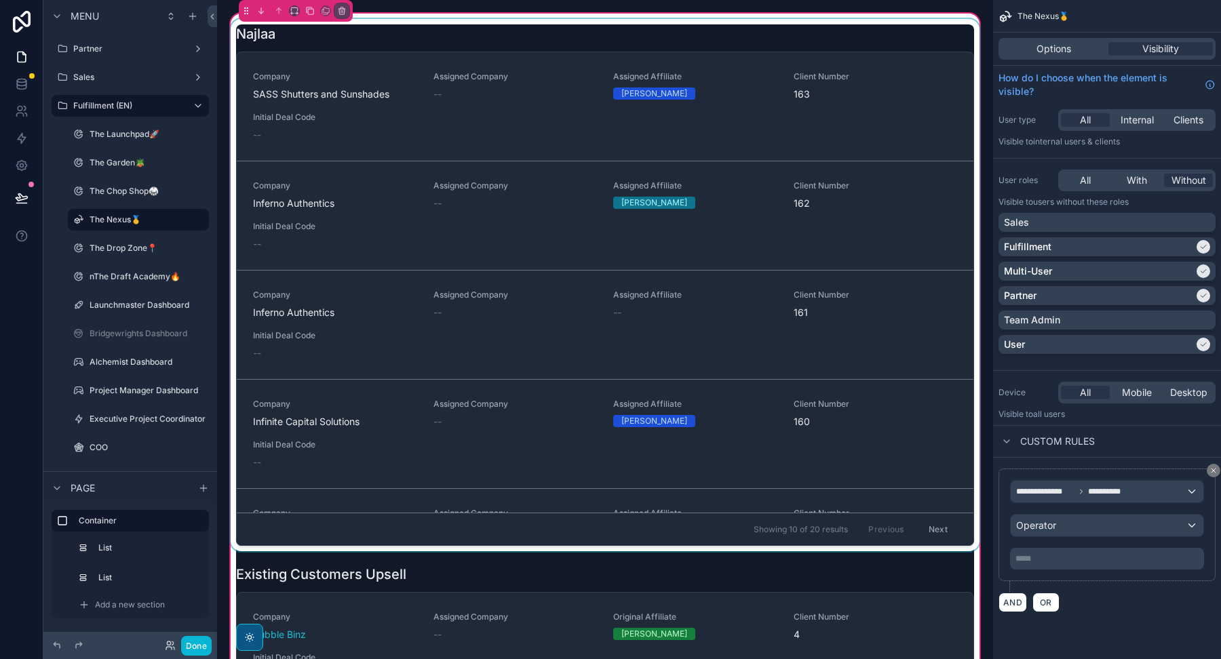
click at [383, 34] on div "scrollable content" at bounding box center [605, 285] width 754 height 532
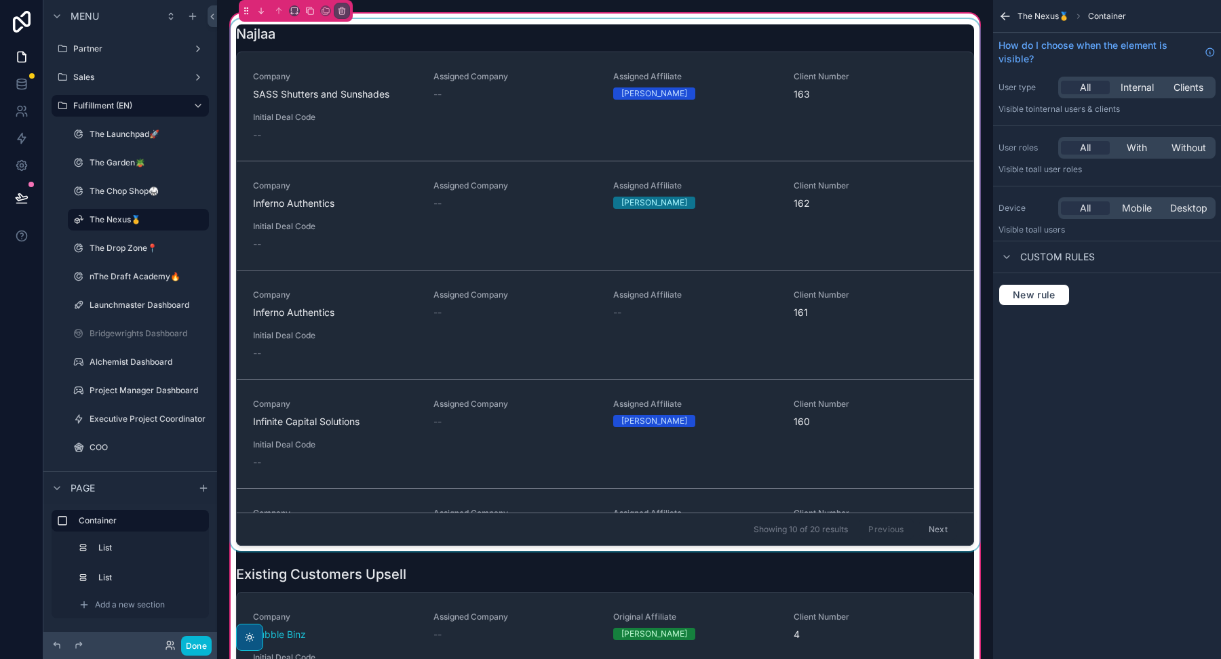
click at [384, 33] on div "scrollable content" at bounding box center [605, 285] width 754 height 532
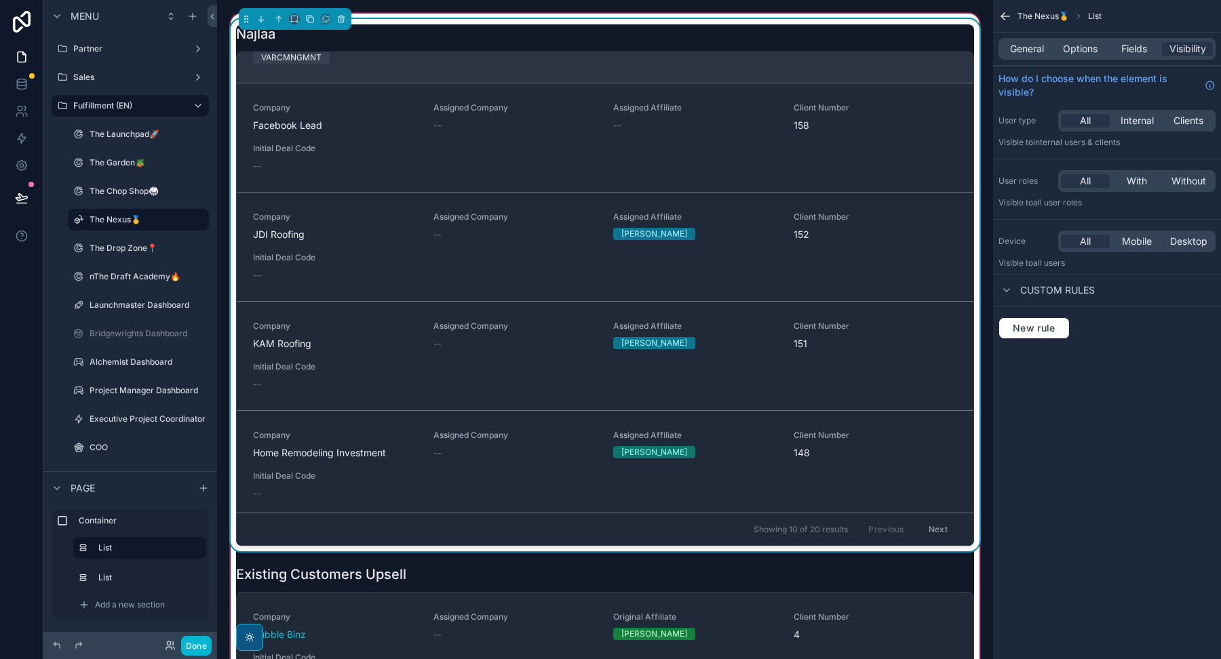
scroll to position [378, 0]
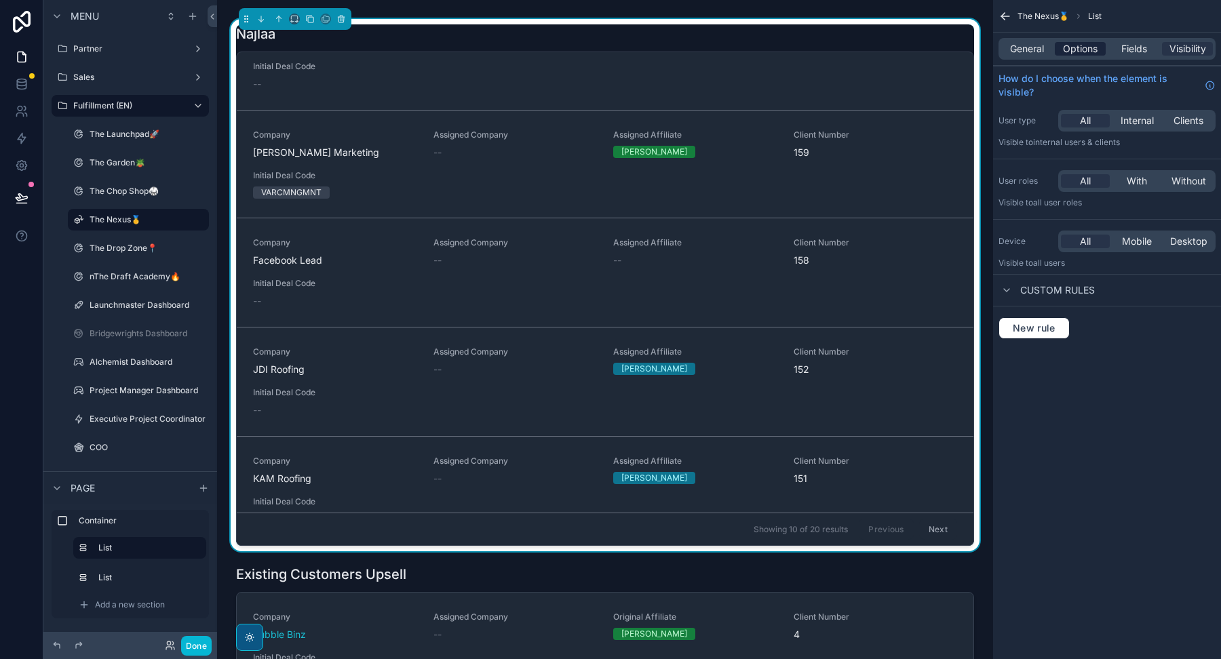
click at [1074, 45] on span "Options" at bounding box center [1080, 49] width 35 height 14
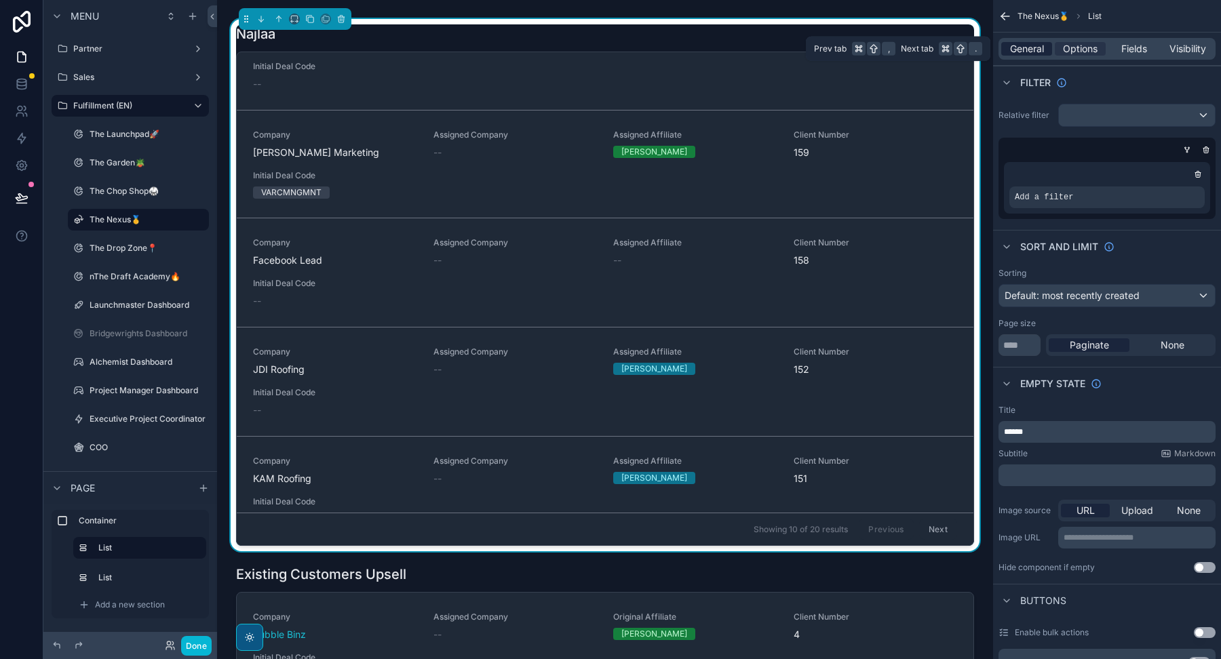
click at [1036, 47] on span "General" at bounding box center [1027, 49] width 34 height 14
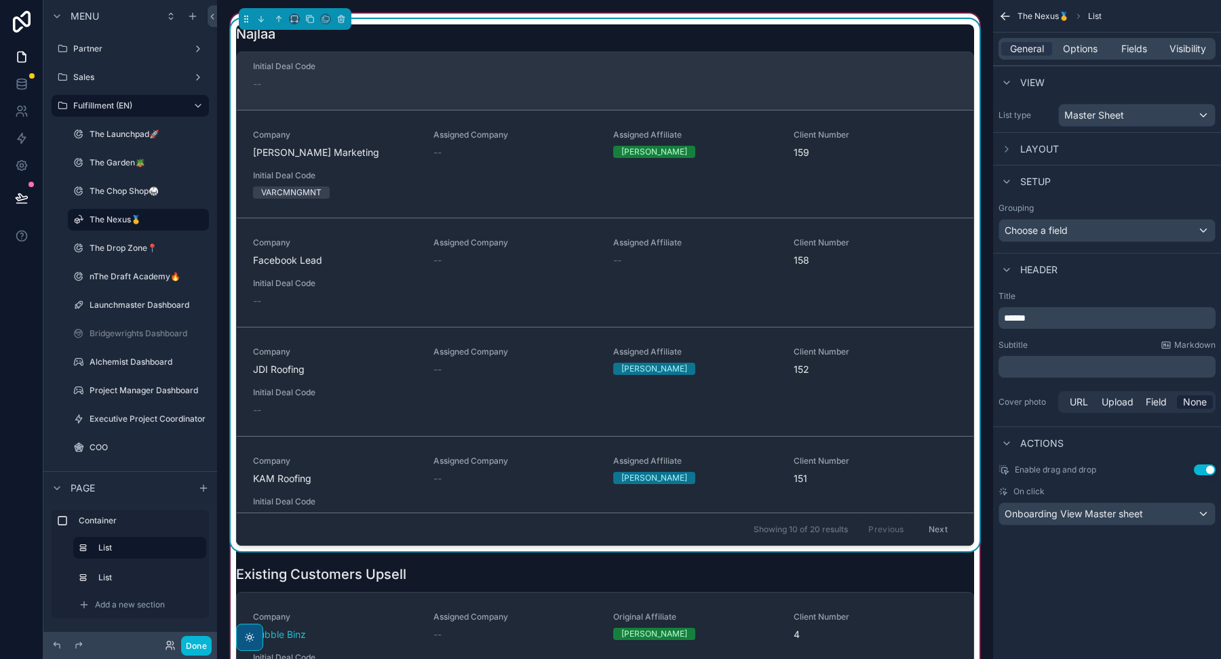
click at [798, 88] on div "Company Infinite Capital Solutions Assigned Company -- Assigned Affiliate Ray G…" at bounding box center [605, 55] width 704 height 71
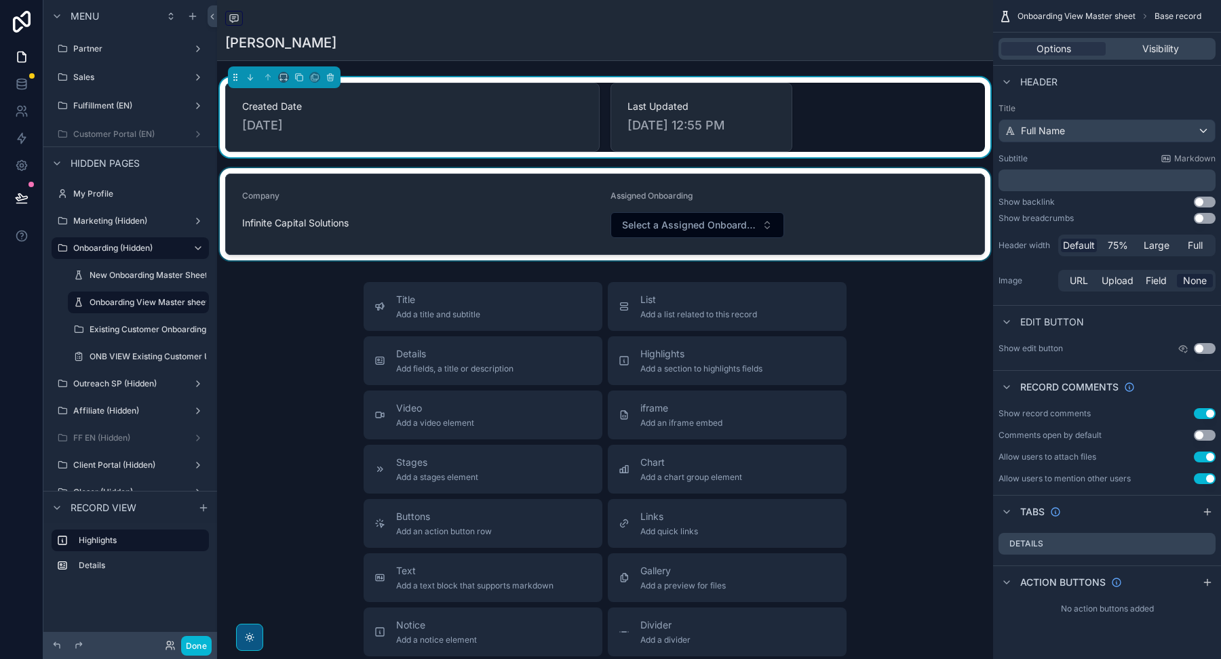
click at [684, 227] on div "scrollable content" at bounding box center [605, 214] width 776 height 92
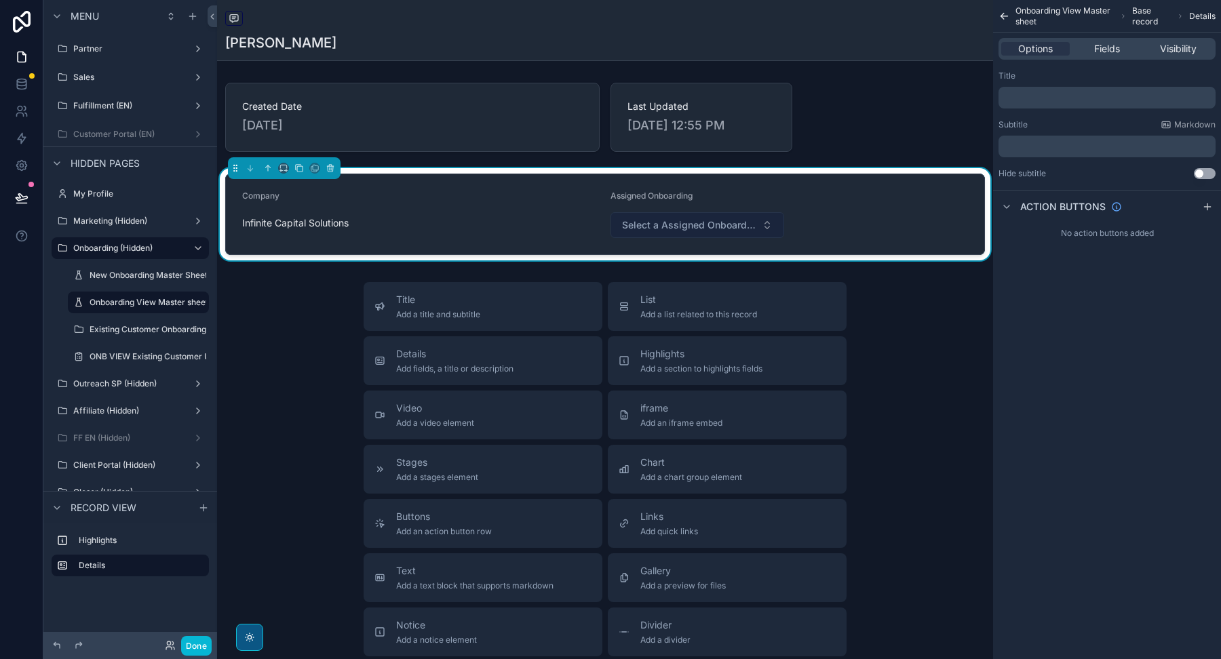
click at [676, 222] on span "Select a Assigned Onboarding" at bounding box center [689, 225] width 134 height 14
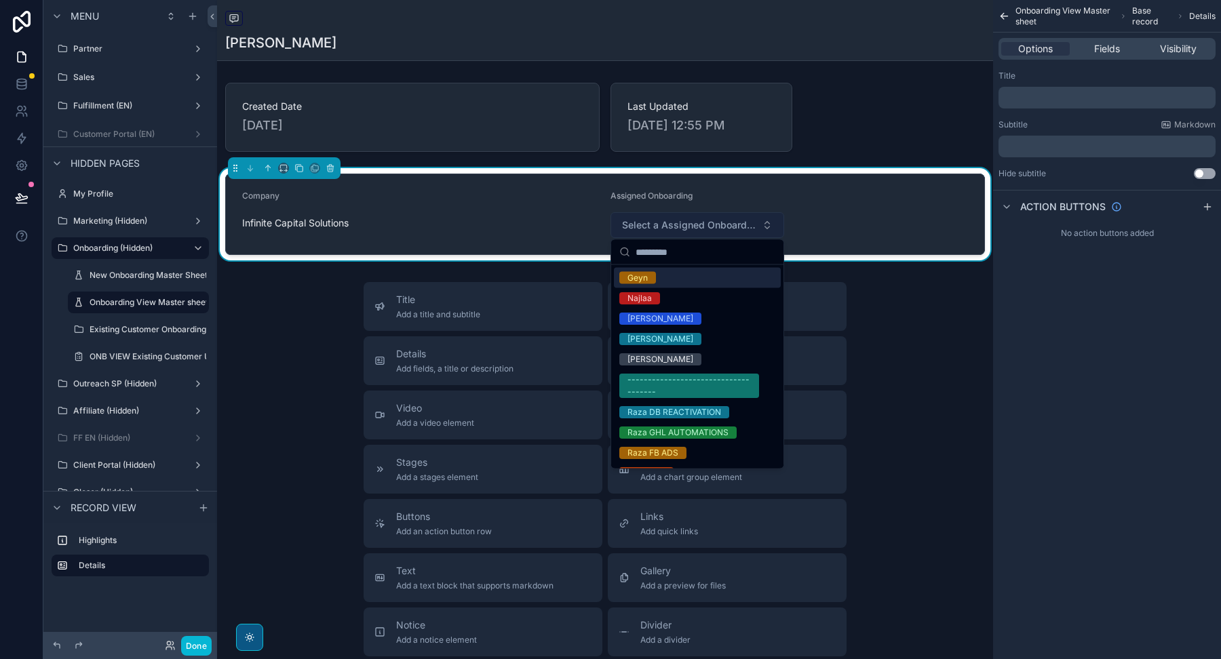
click at [676, 222] on span "Select a Assigned Onboarding" at bounding box center [689, 225] width 134 height 14
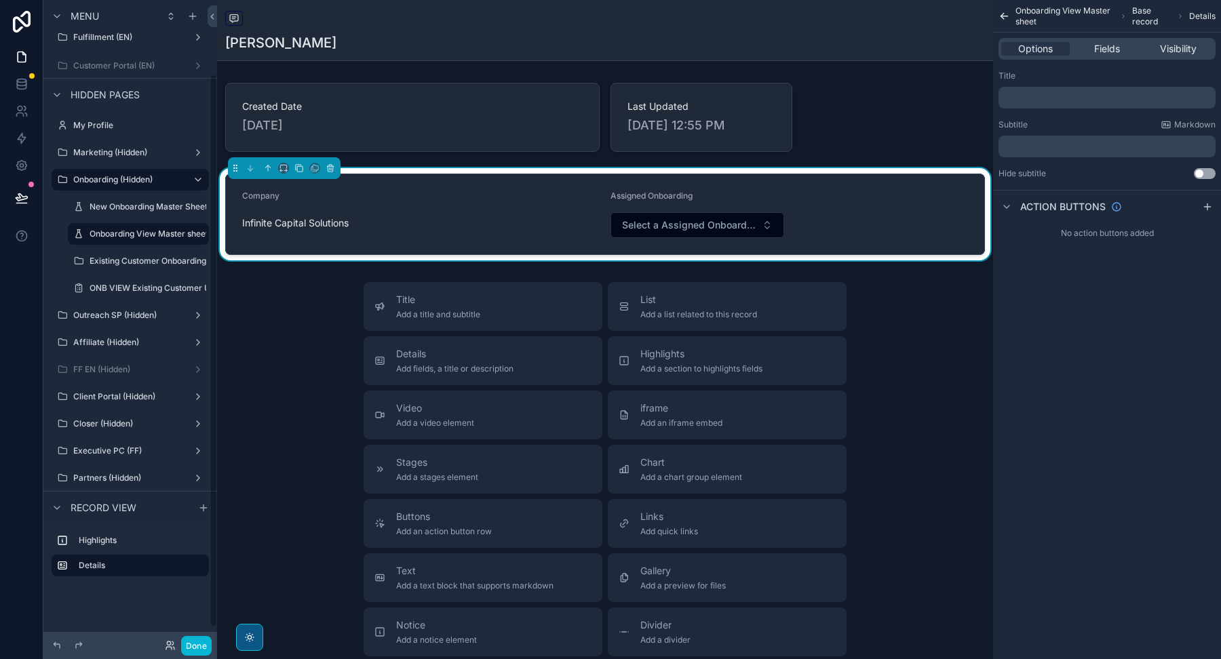
scroll to position [104, 0]
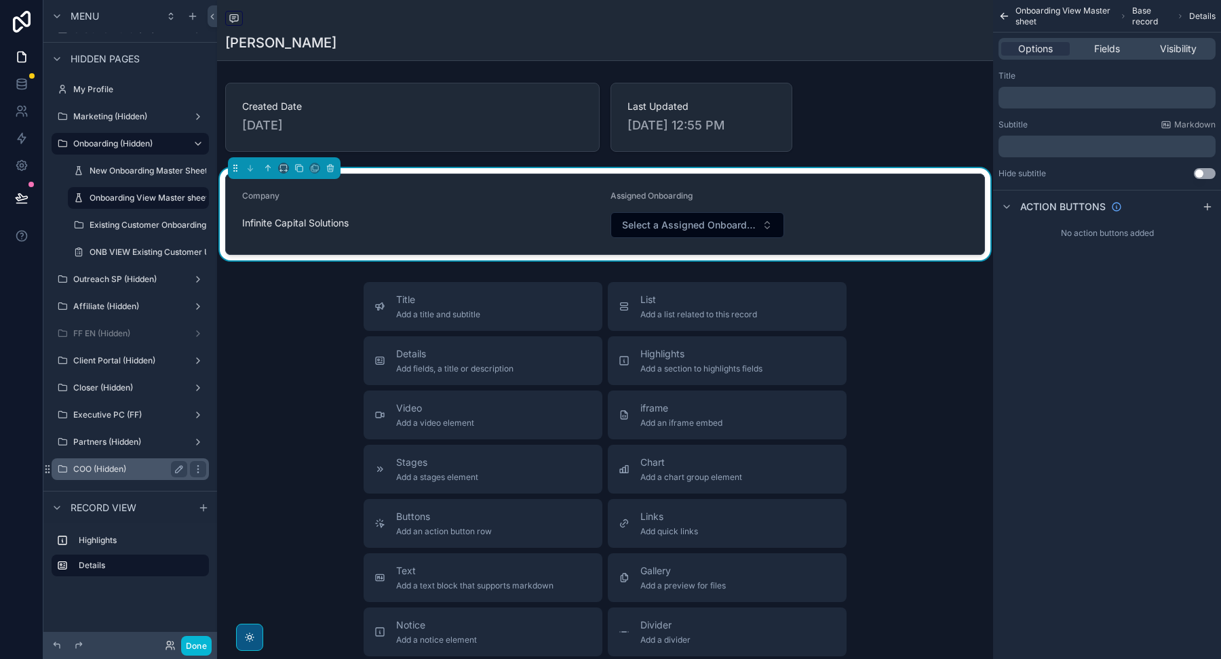
click at [102, 464] on label "COO (Hidden)" at bounding box center [127, 469] width 109 height 11
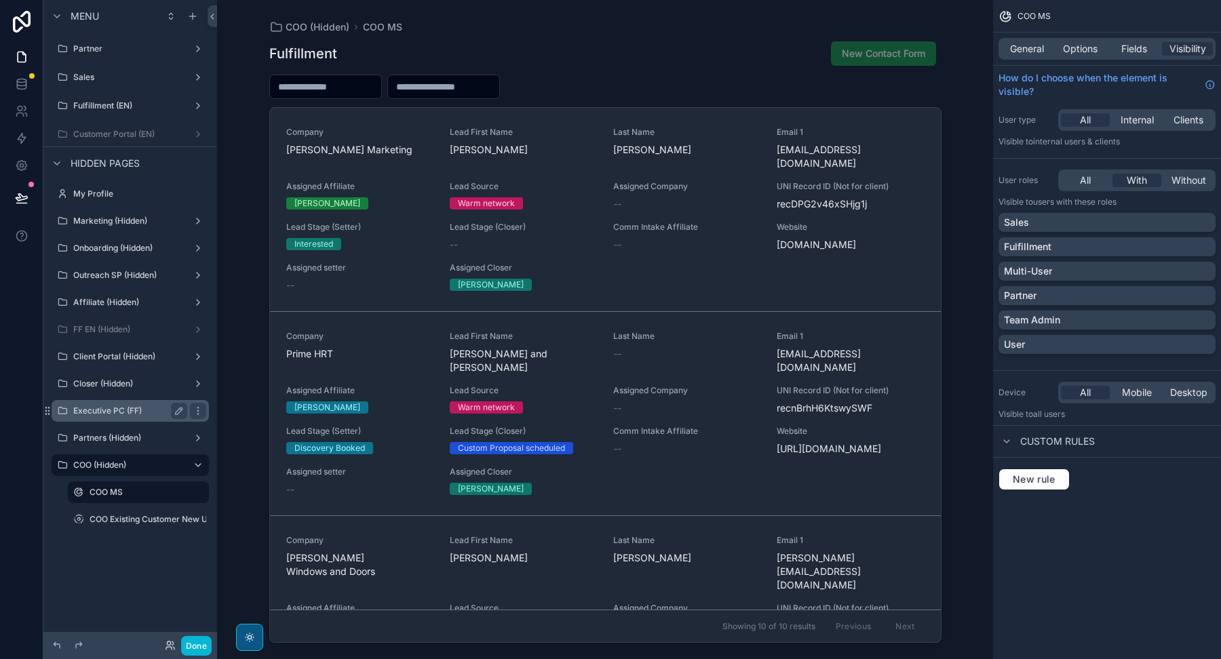
click at [117, 414] on label "Executive PC (FF)" at bounding box center [127, 411] width 109 height 11
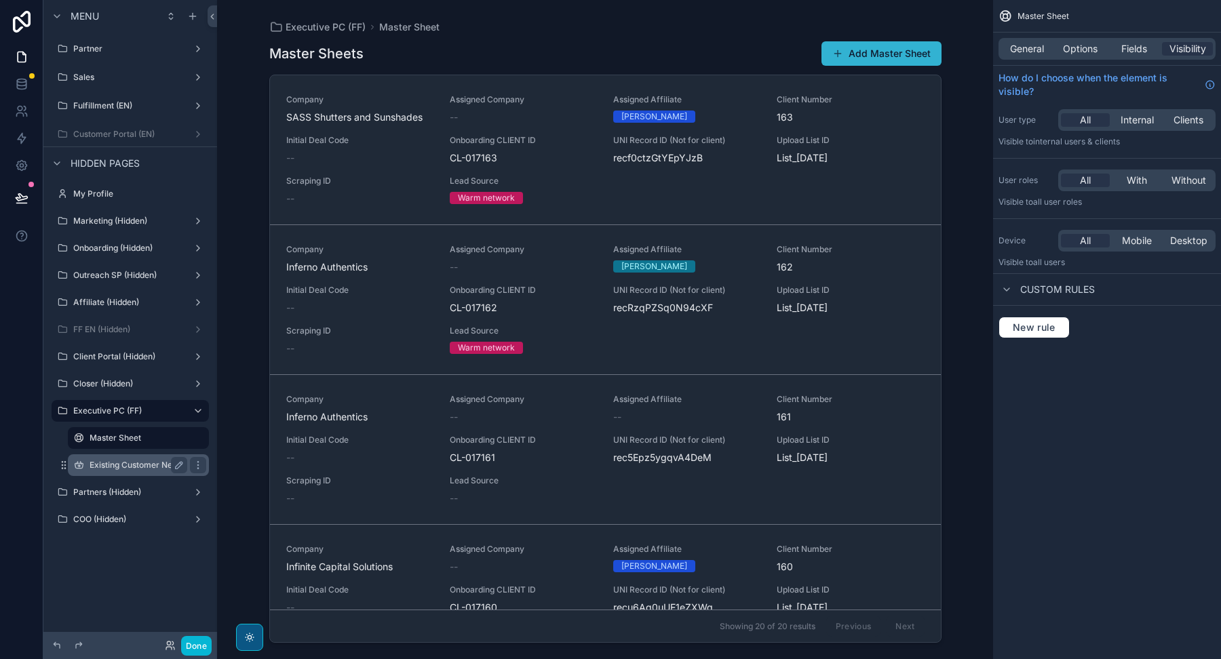
click at [123, 458] on div "Existing Customer New Upsell" at bounding box center [139, 465] width 98 height 16
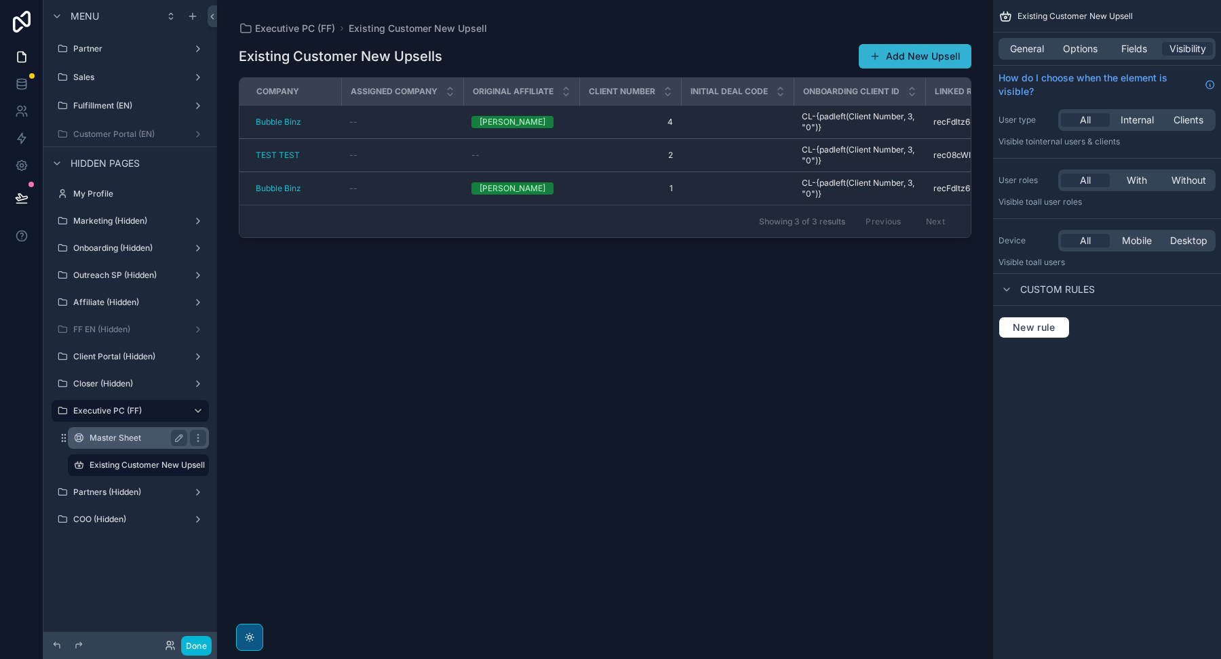
click at [123, 436] on label "Master Sheet" at bounding box center [136, 438] width 92 height 11
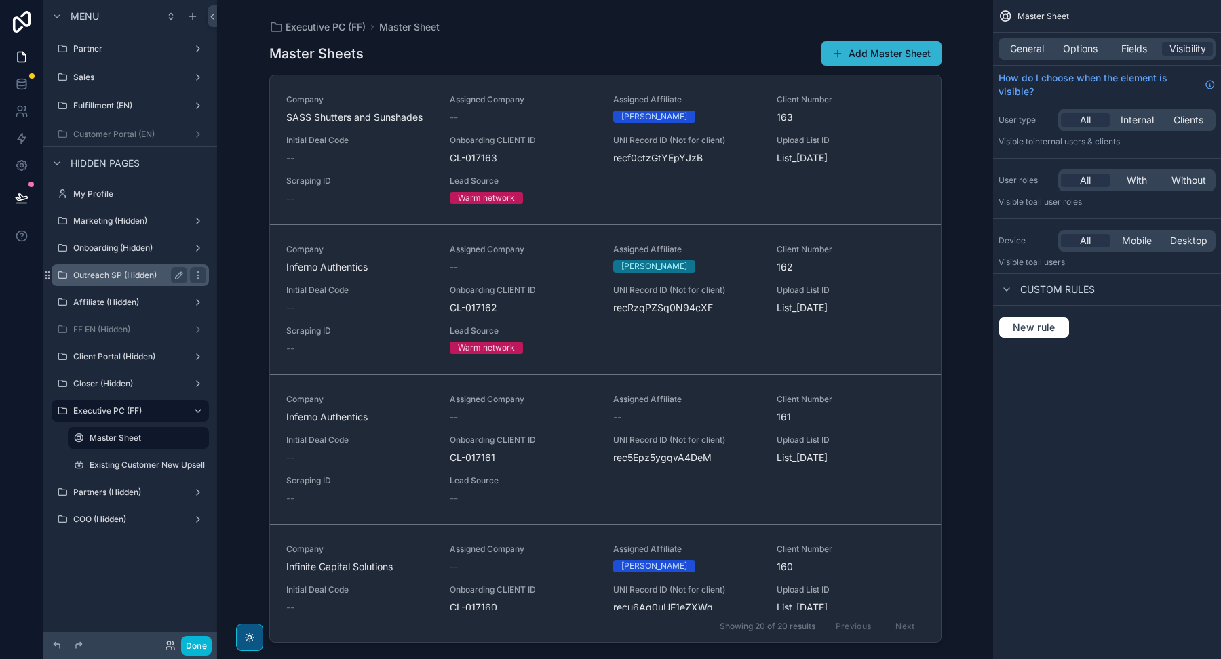
click at [101, 281] on div "Outreach SP (Hidden)" at bounding box center [130, 275] width 114 height 16
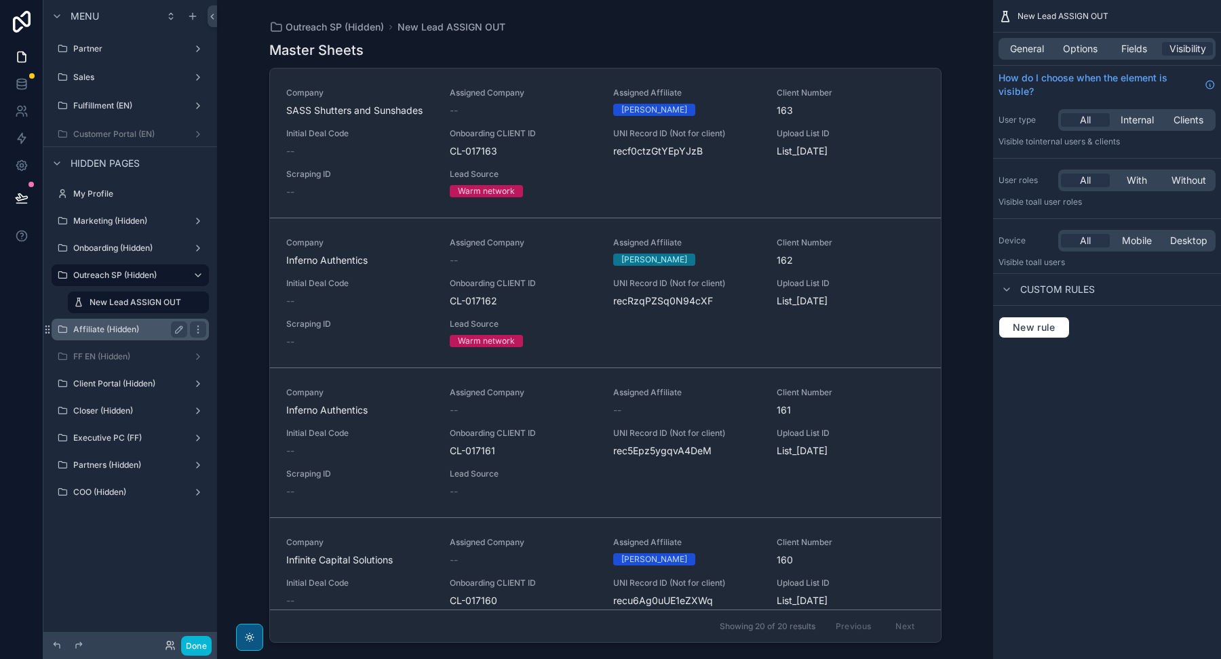
click at [85, 338] on div "Affiliate (Hidden)" at bounding box center [130, 330] width 152 height 22
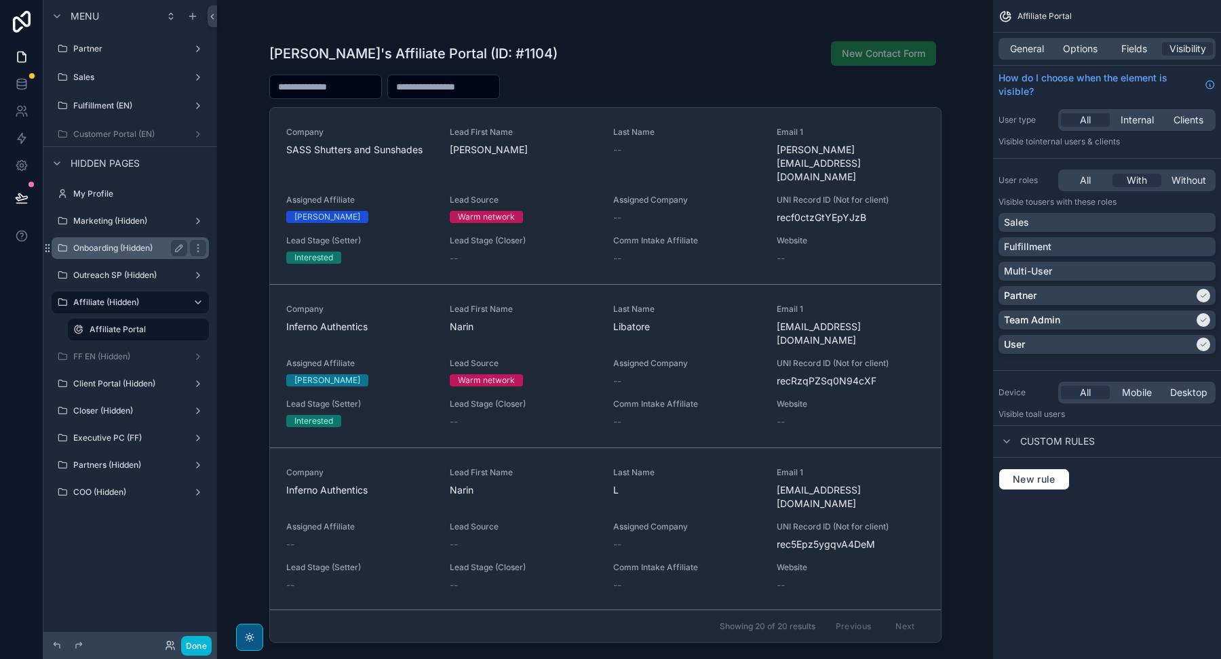
click at [98, 245] on label "Onboarding (Hidden)" at bounding box center [127, 248] width 109 height 11
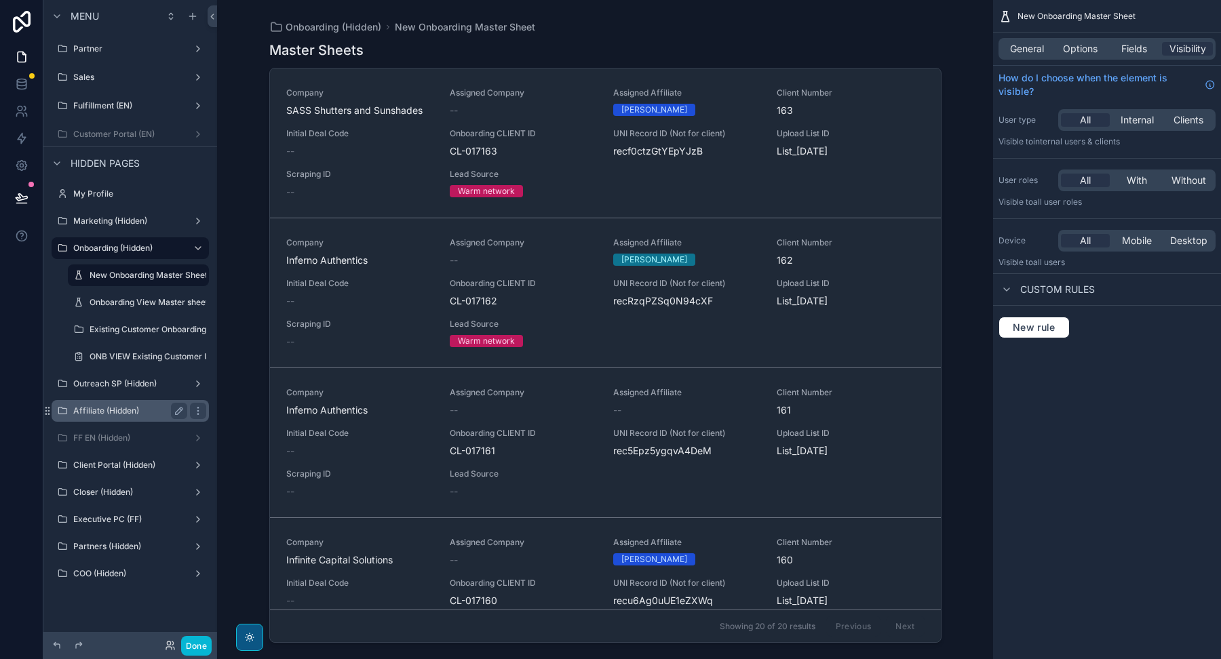
click at [102, 416] on div "Affiliate (Hidden)" at bounding box center [130, 411] width 114 height 16
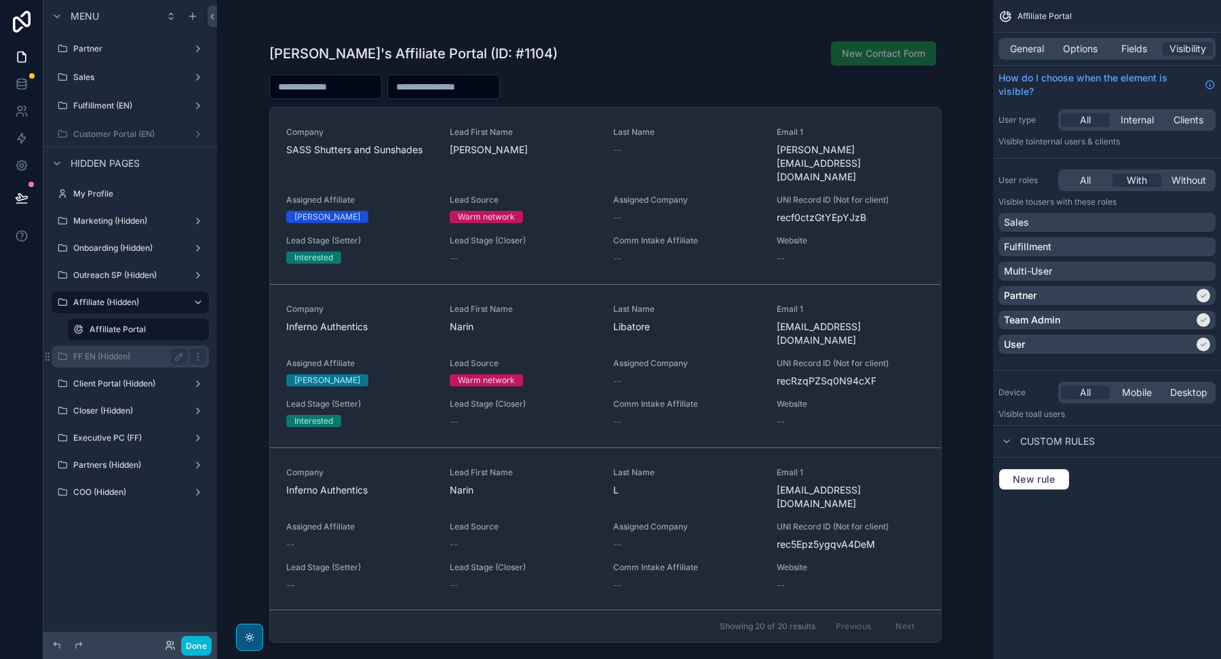
click at [90, 361] on label "FF EN (Hidden)" at bounding box center [127, 356] width 109 height 11
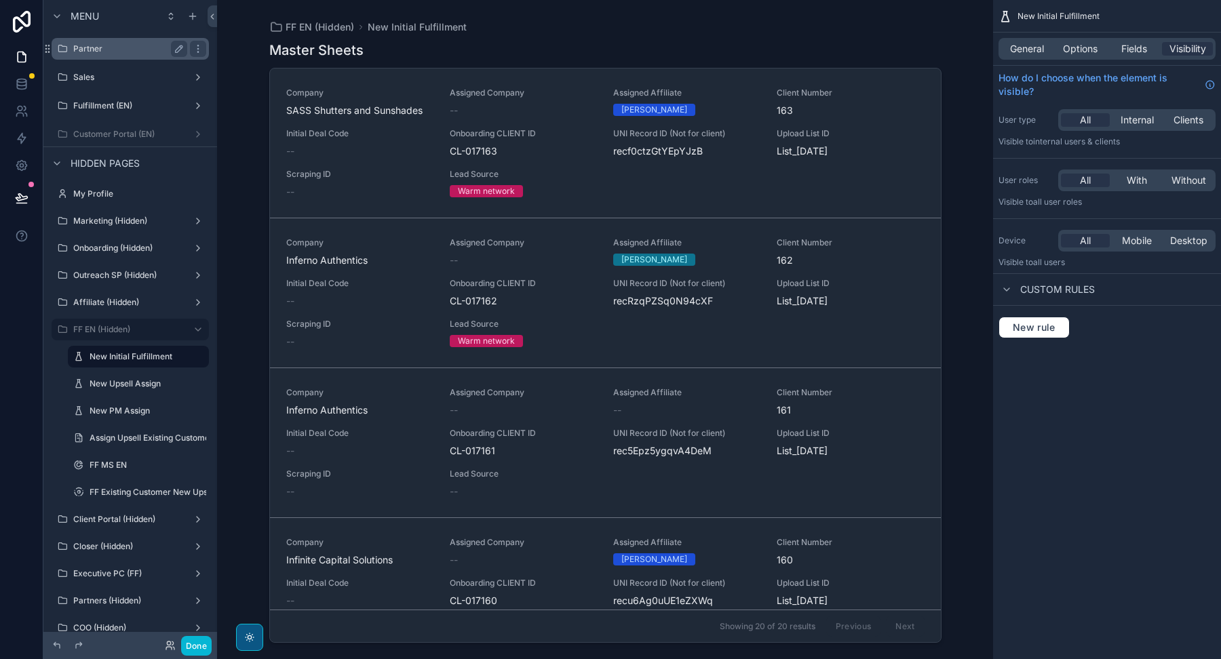
click at [155, 55] on div "Partner" at bounding box center [130, 49] width 114 height 16
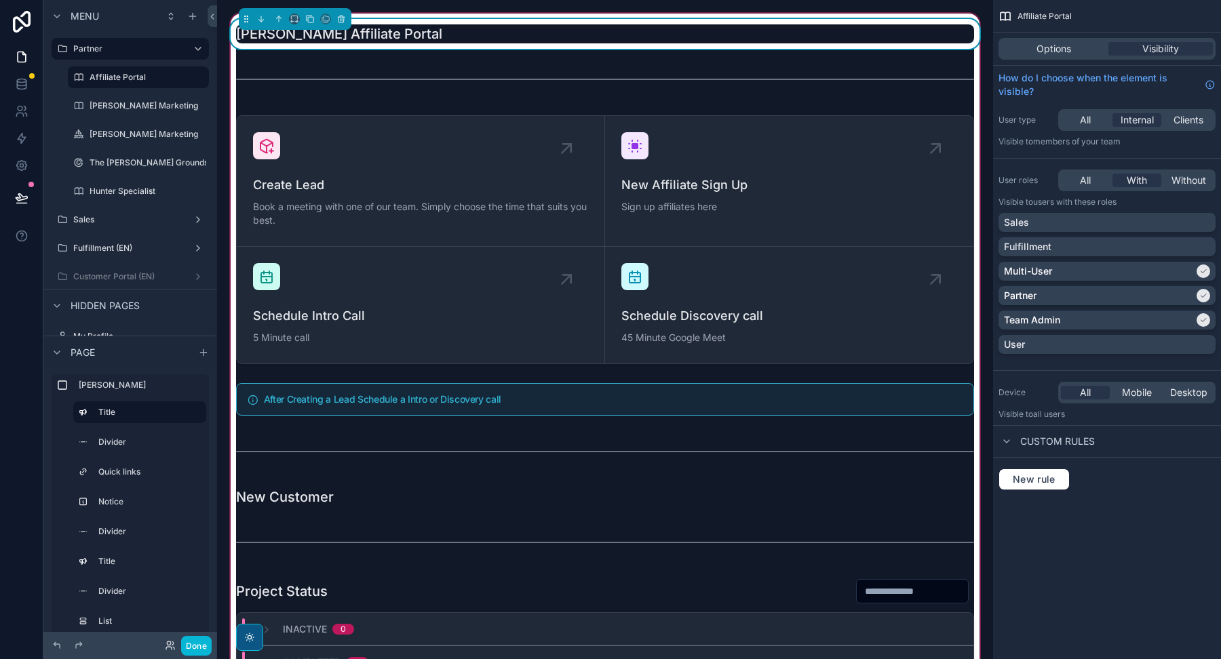
click at [663, 21] on div "[PERSON_NAME] Affiliate Portal" at bounding box center [605, 34] width 754 height 30
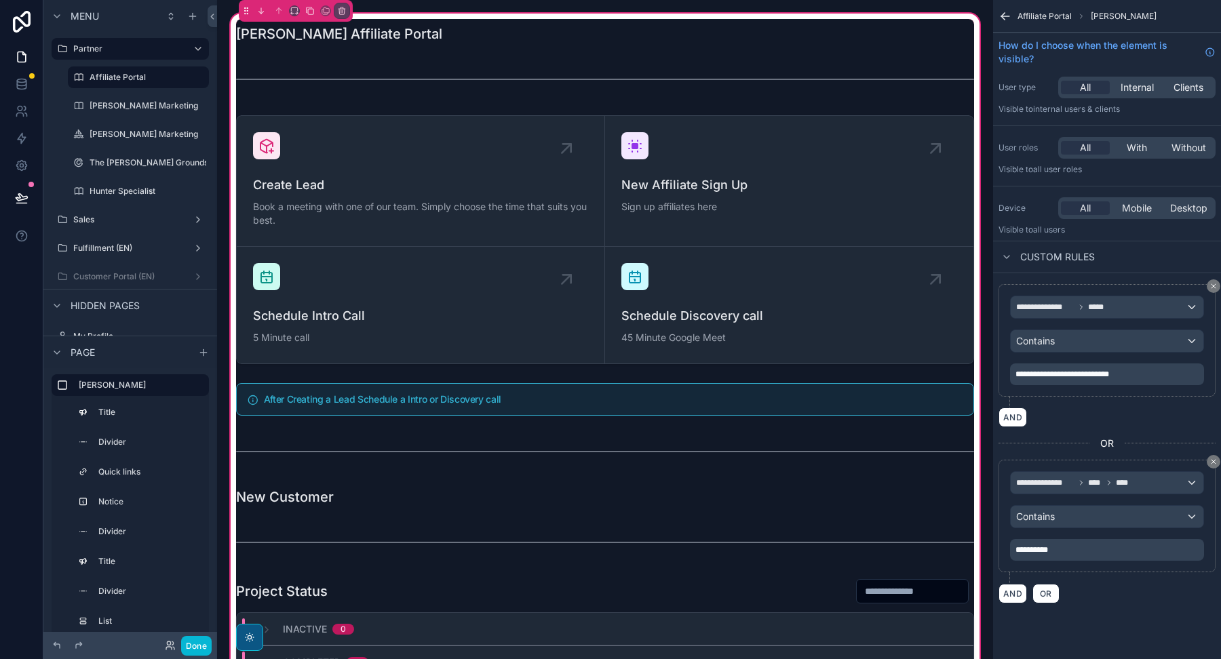
click at [1214, 458] on icon "scrollable content" at bounding box center [1213, 462] width 8 height 8
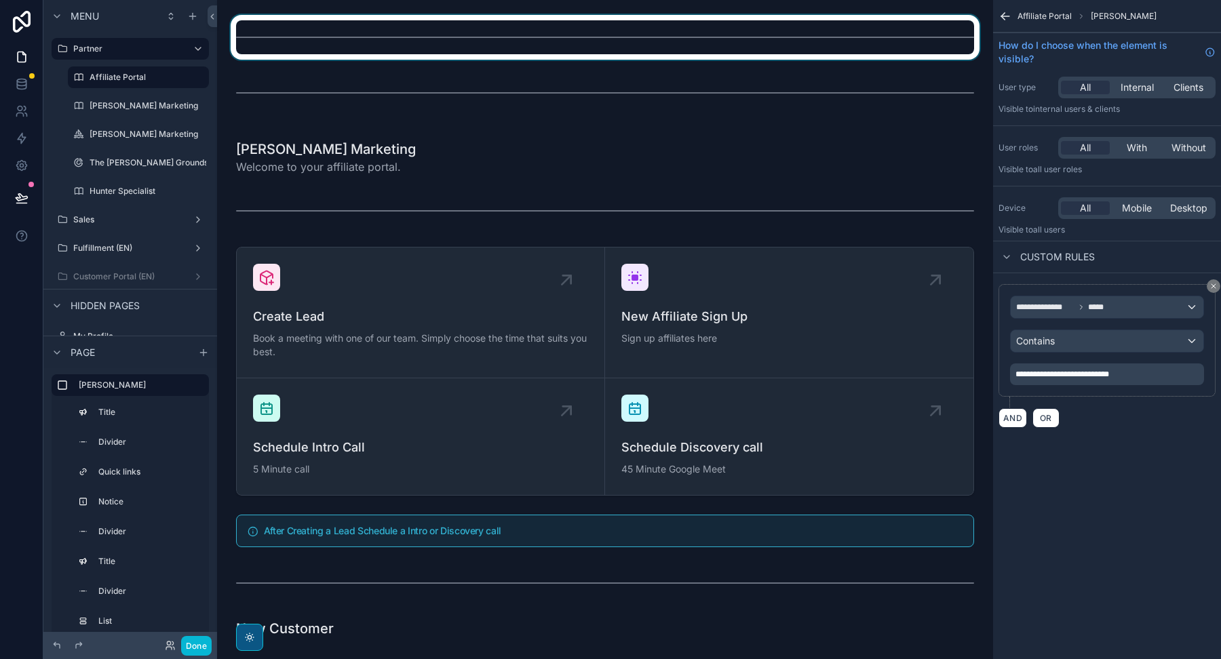
scroll to position [4158, 0]
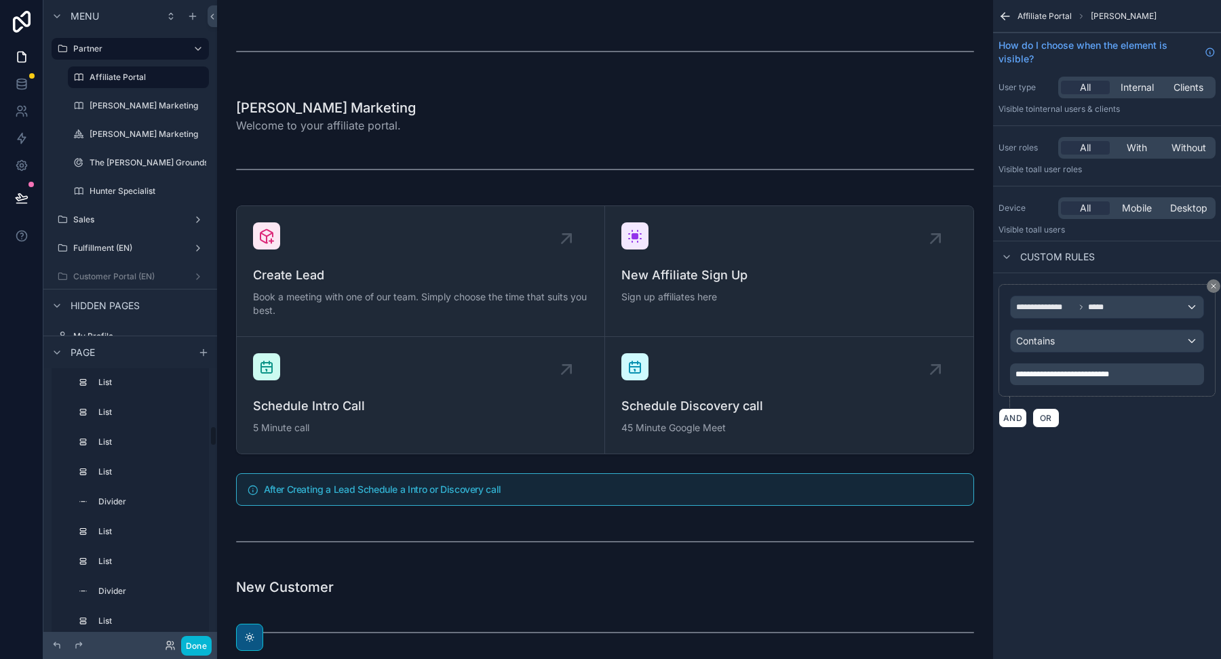
scroll to position [733, 0]
click at [102, 515] on label "[PERSON_NAME]" at bounding box center [138, 516] width 119 height 11
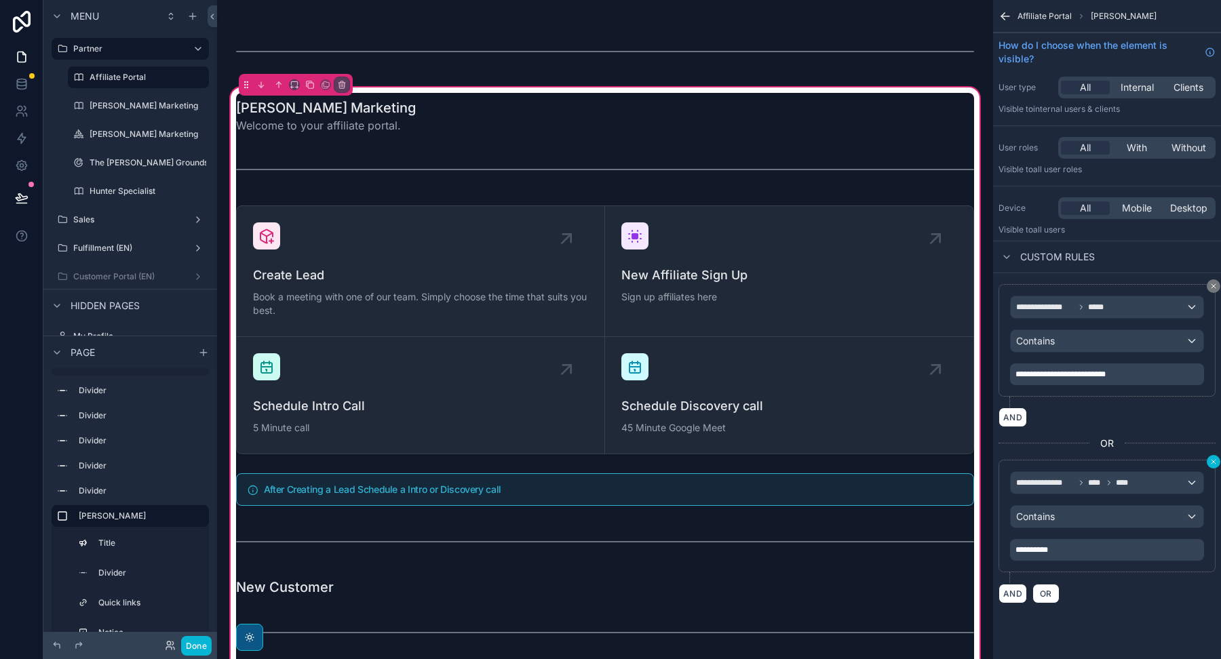
click at [1215, 460] on icon "scrollable content" at bounding box center [1213, 462] width 4 height 4
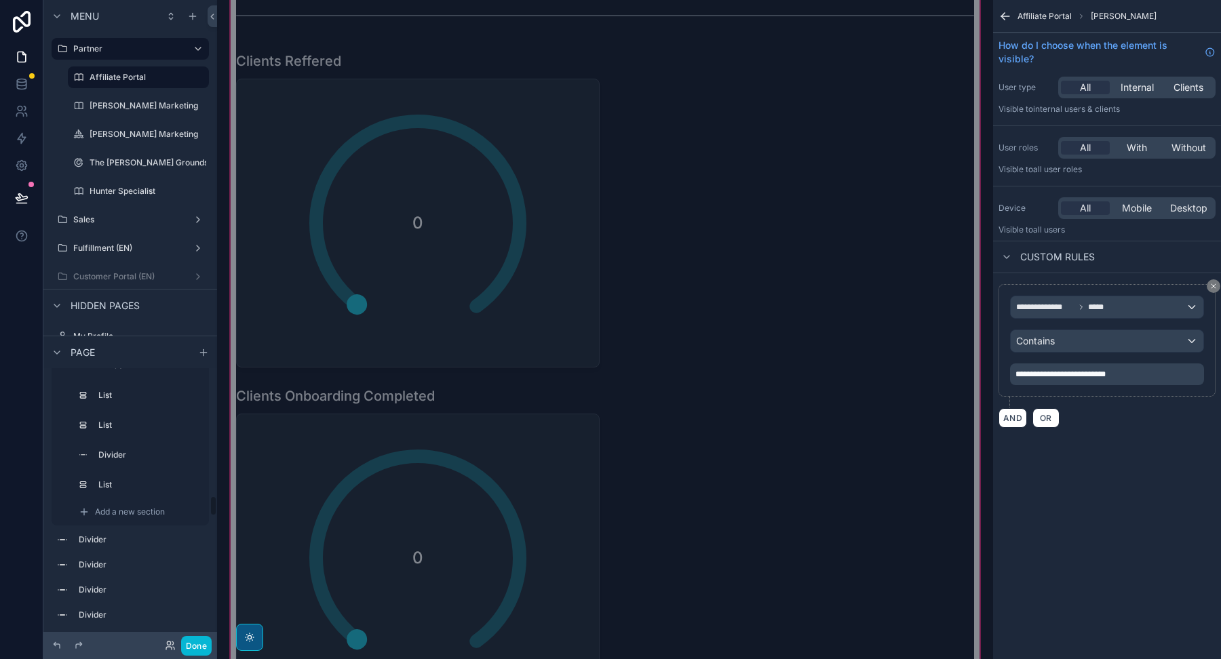
scroll to position [1603, 0]
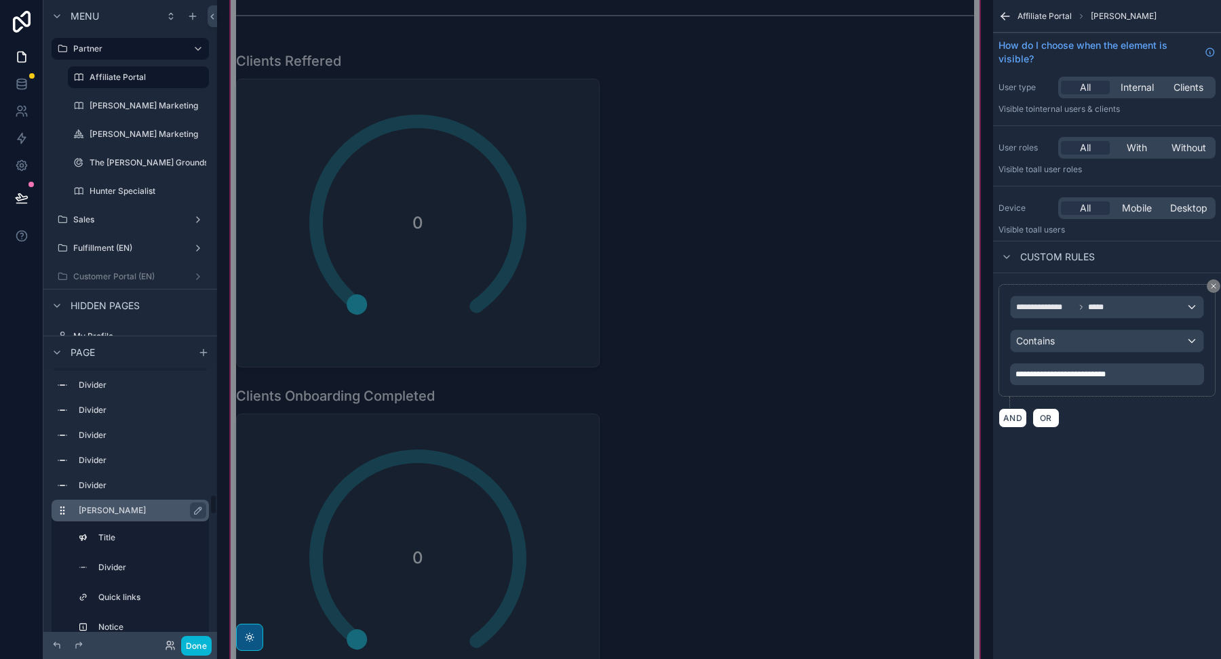
click at [104, 510] on label "[PERSON_NAME]" at bounding box center [138, 510] width 119 height 11
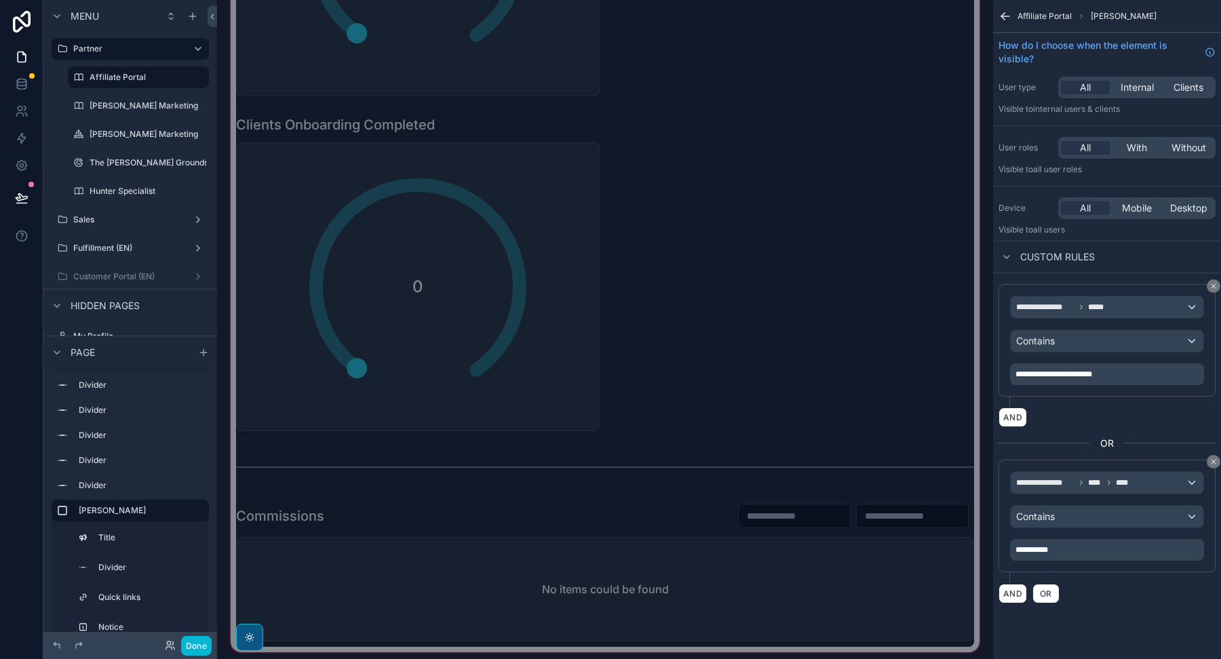
scroll to position [7298, 0]
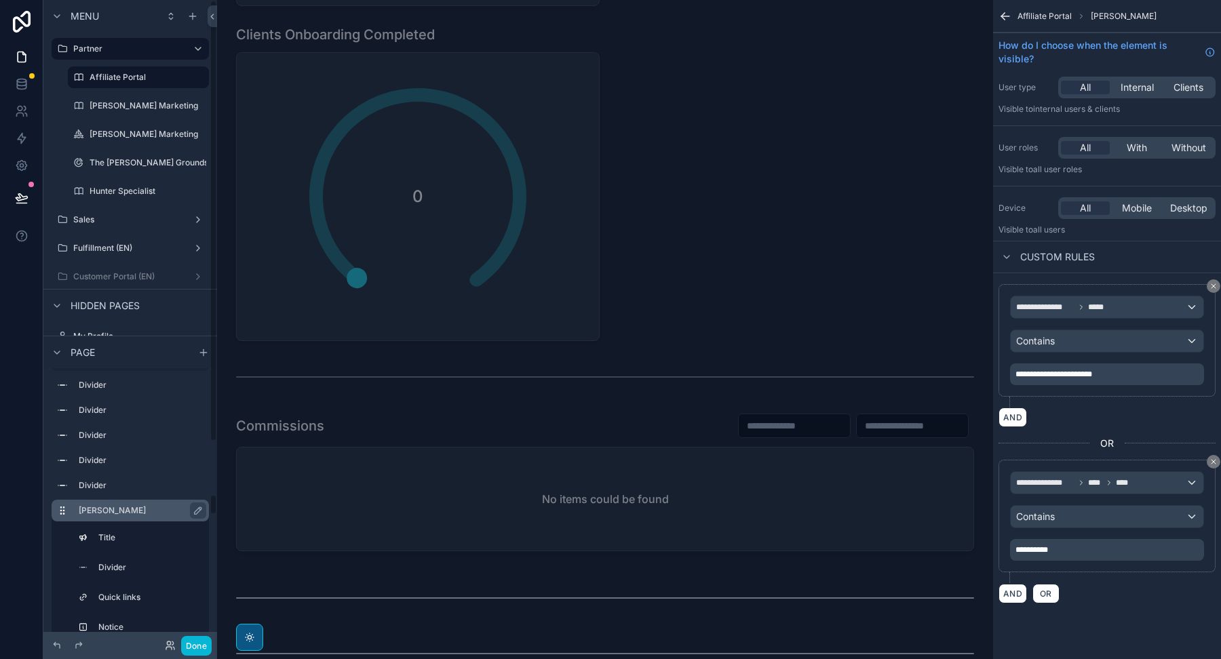
click at [122, 507] on label "[PERSON_NAME]" at bounding box center [138, 510] width 119 height 11
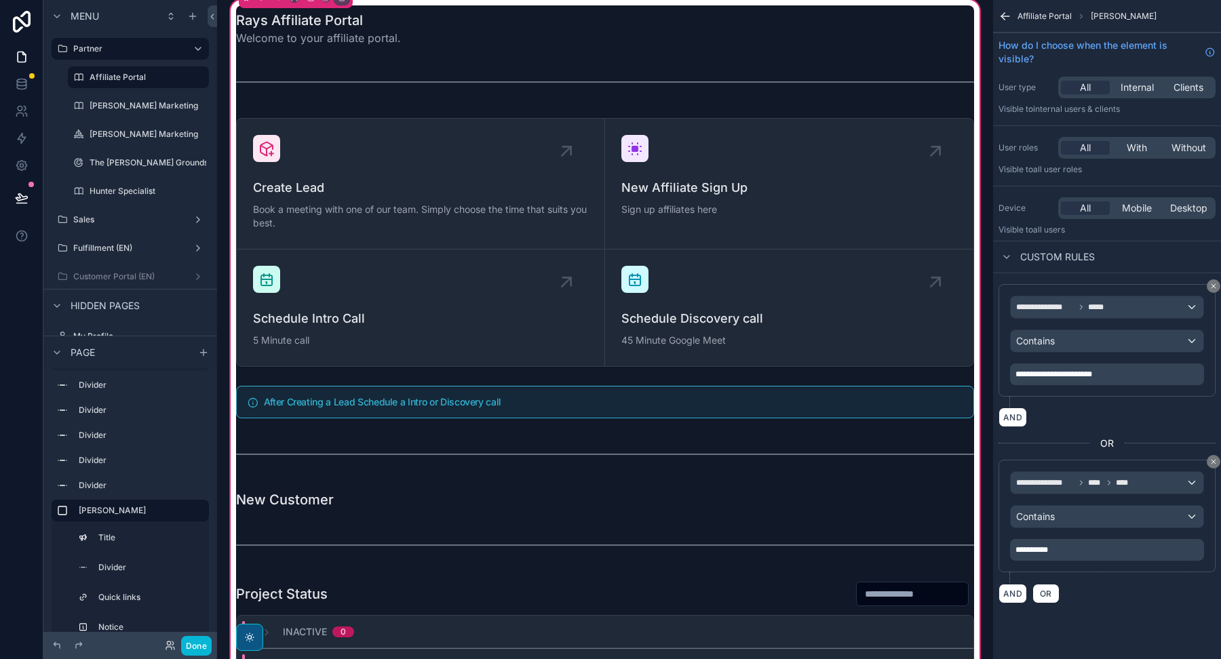
scroll to position [8001, 0]
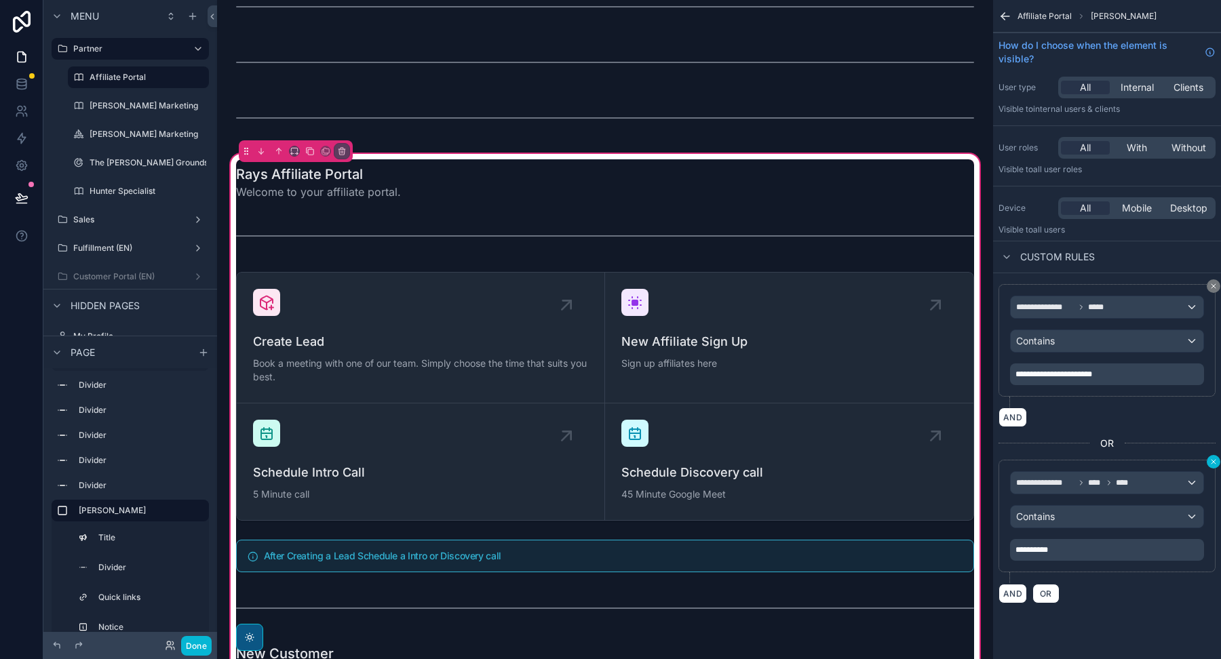
click at [1213, 460] on icon "scrollable content" at bounding box center [1213, 462] width 4 height 4
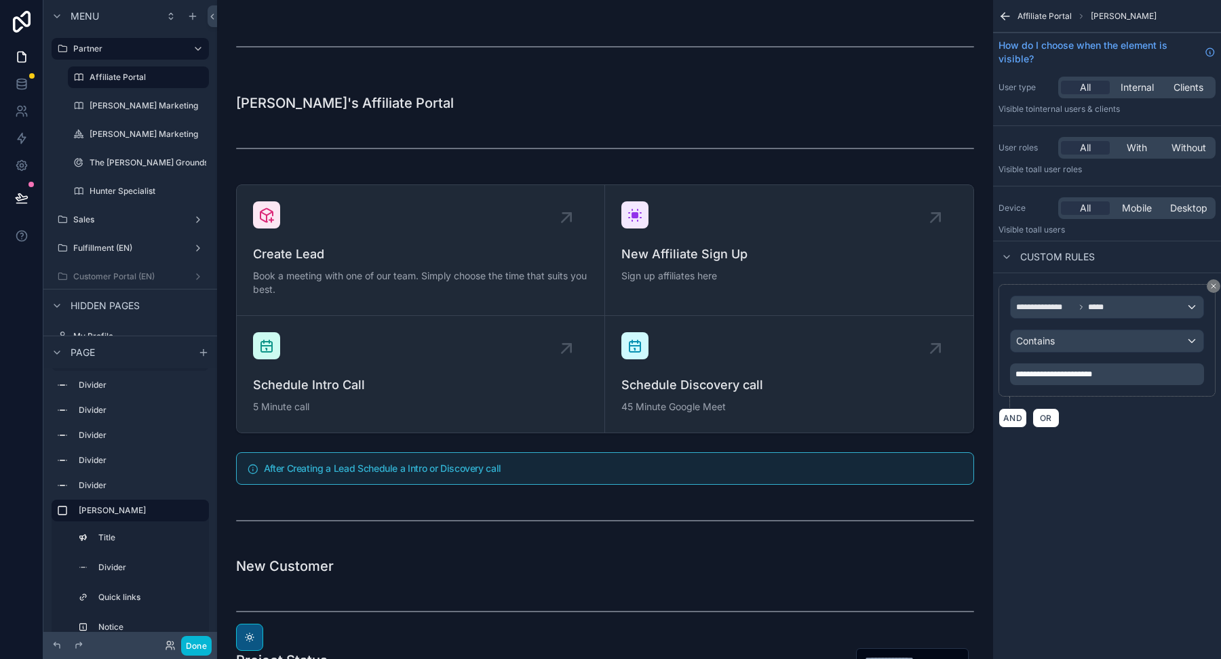
scroll to position [12334, 0]
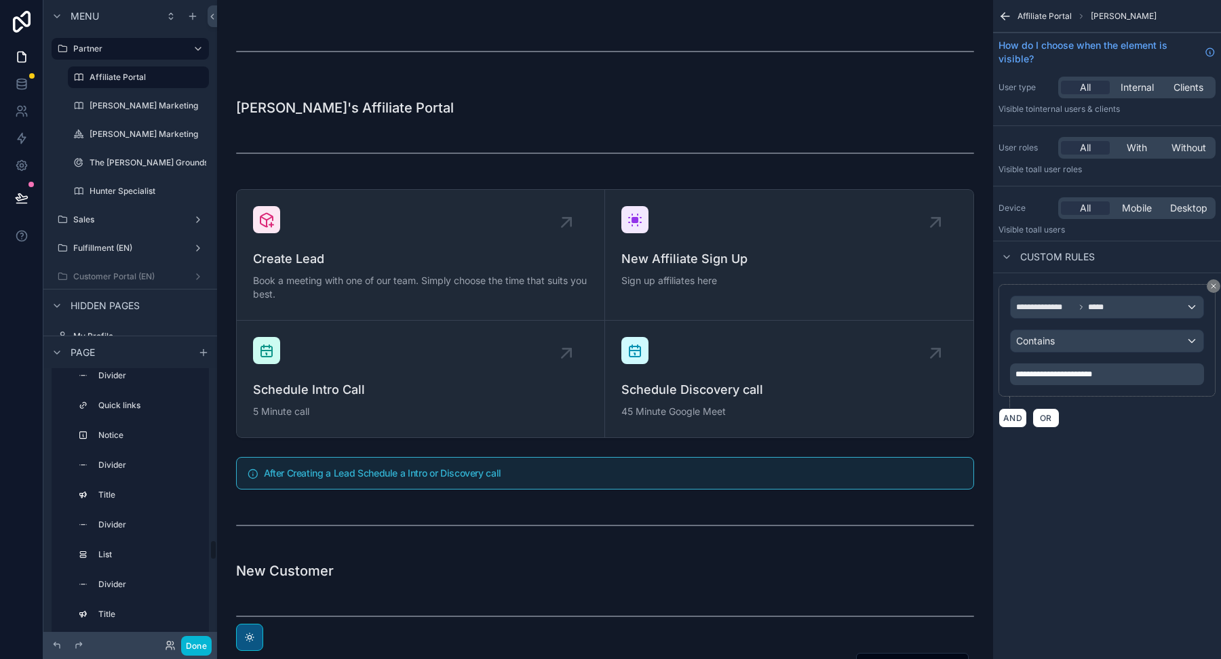
scroll to position [2448, 0]
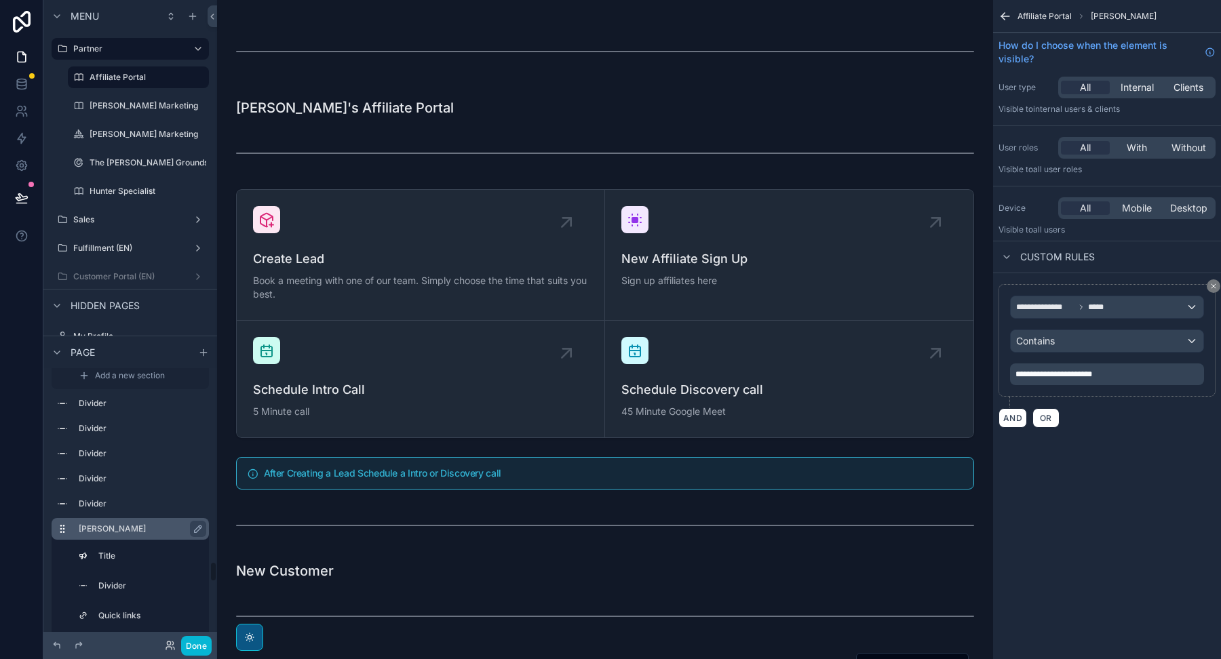
click at [108, 524] on label "[PERSON_NAME]" at bounding box center [138, 529] width 119 height 11
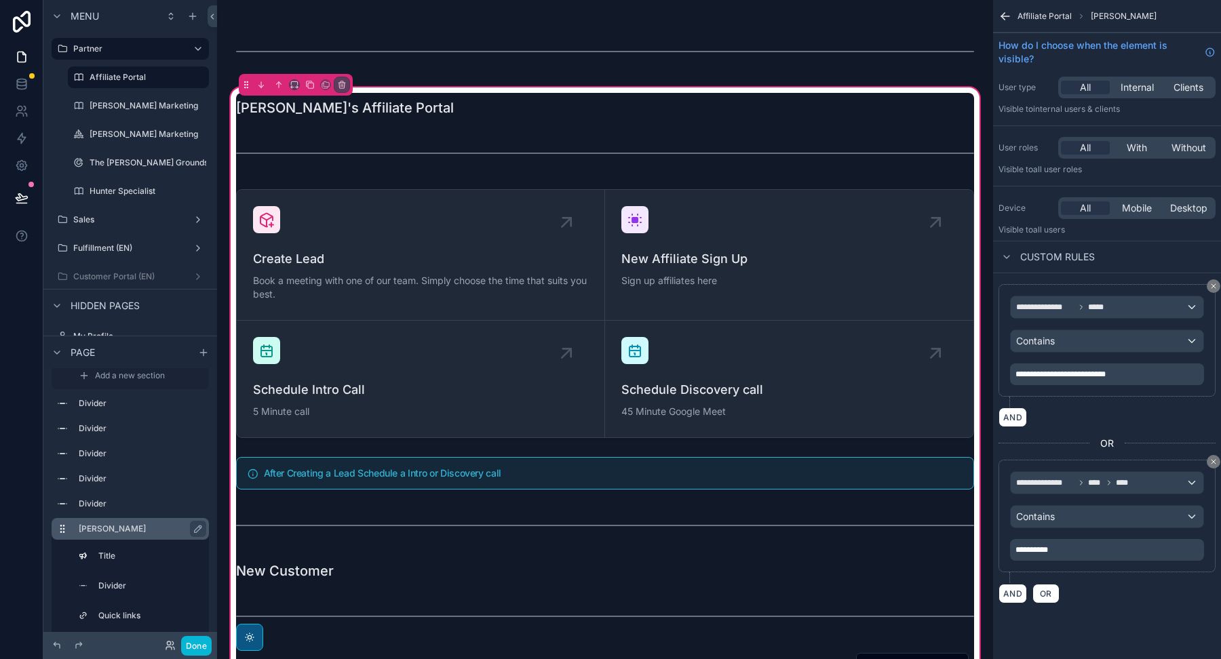
scroll to position [2516, 0]
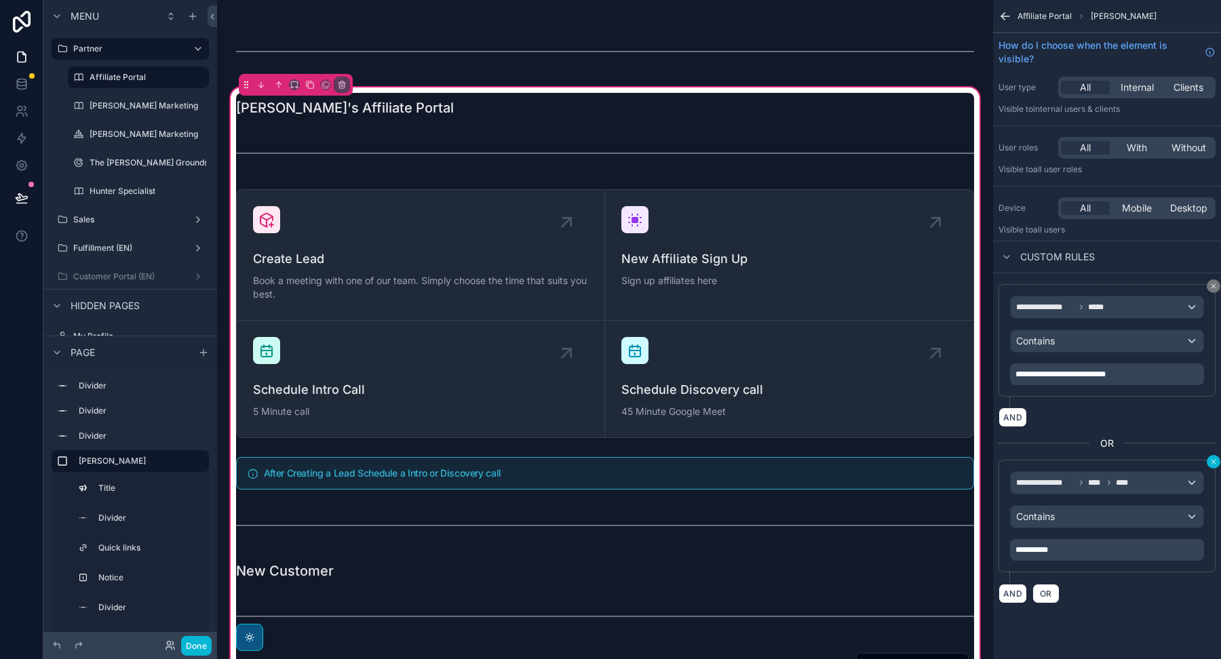
click at [1215, 463] on icon "scrollable content" at bounding box center [1213, 462] width 8 height 8
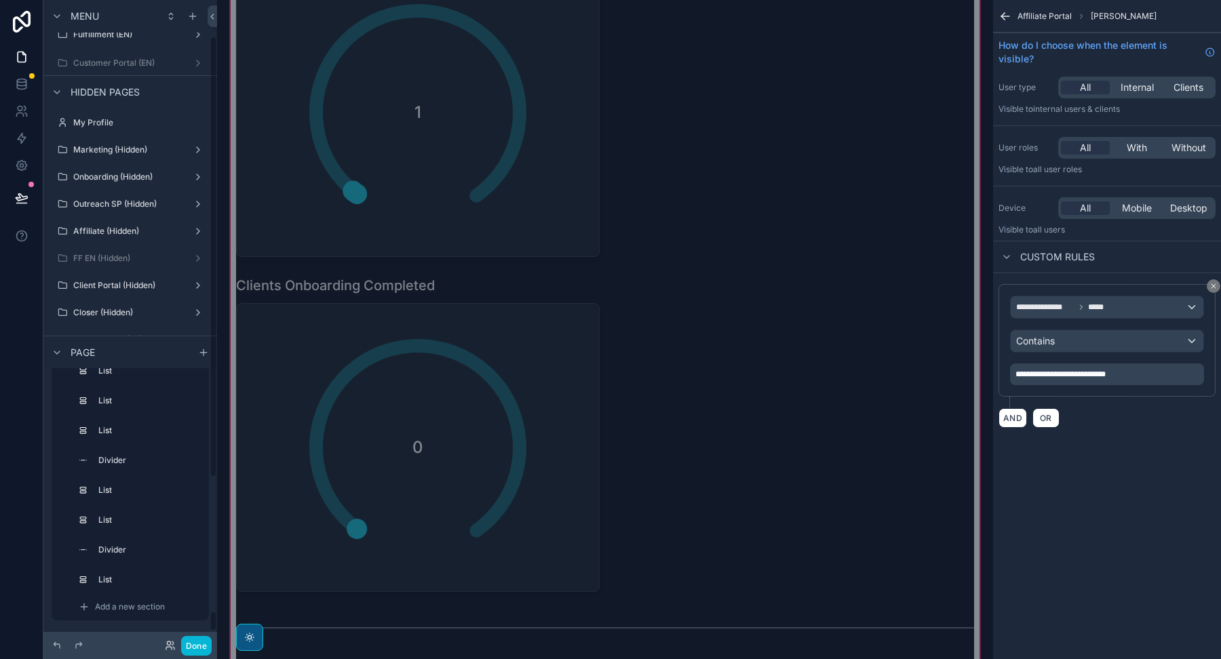
scroll to position [294, 0]
click at [123, 606] on span "Add a new section" at bounding box center [130, 607] width 70 height 11
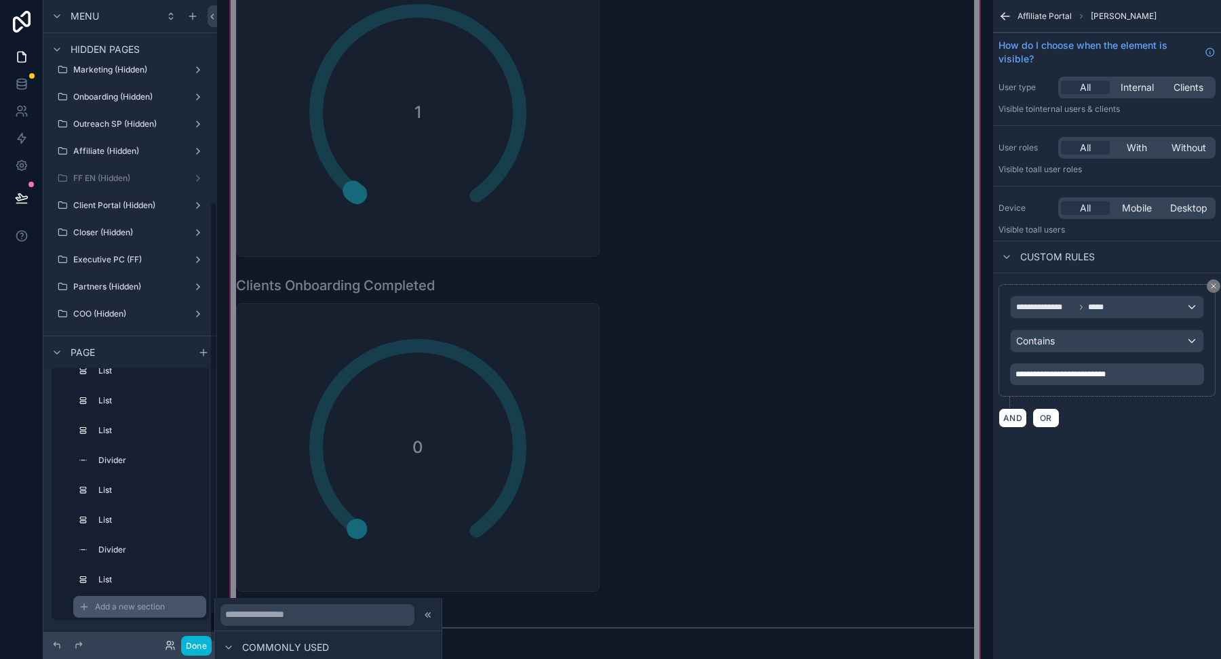
click at [146, 596] on div "Add a new section" at bounding box center [139, 607] width 133 height 22
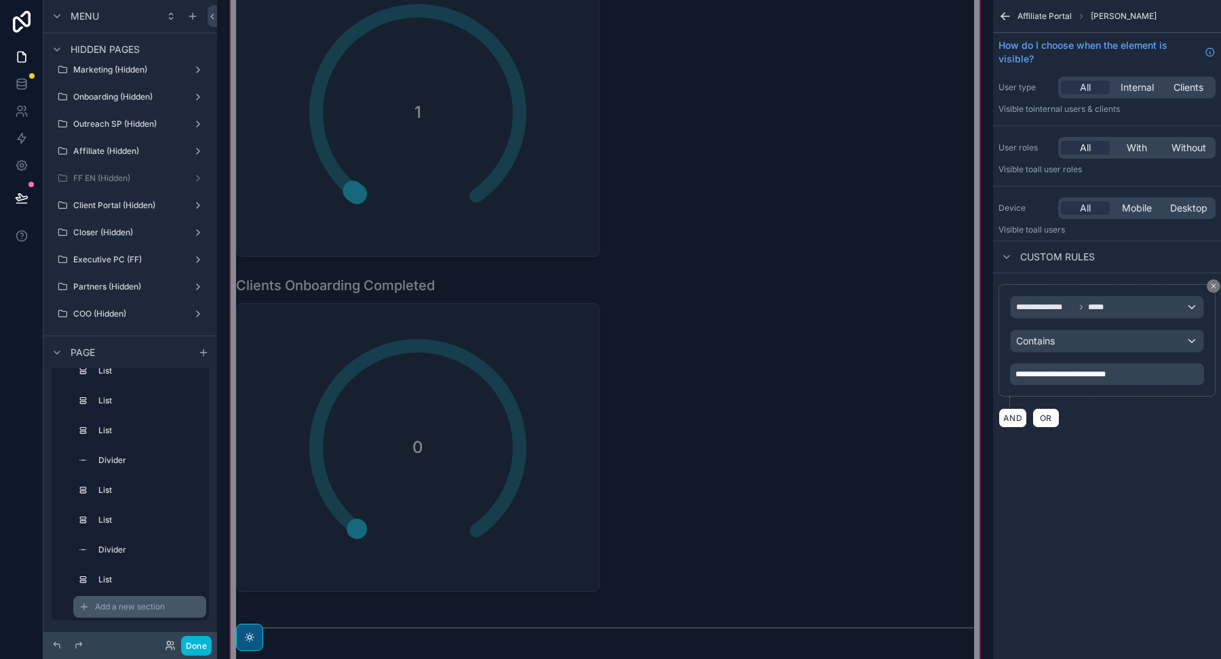
click at [146, 604] on span "Add a new section" at bounding box center [130, 607] width 70 height 11
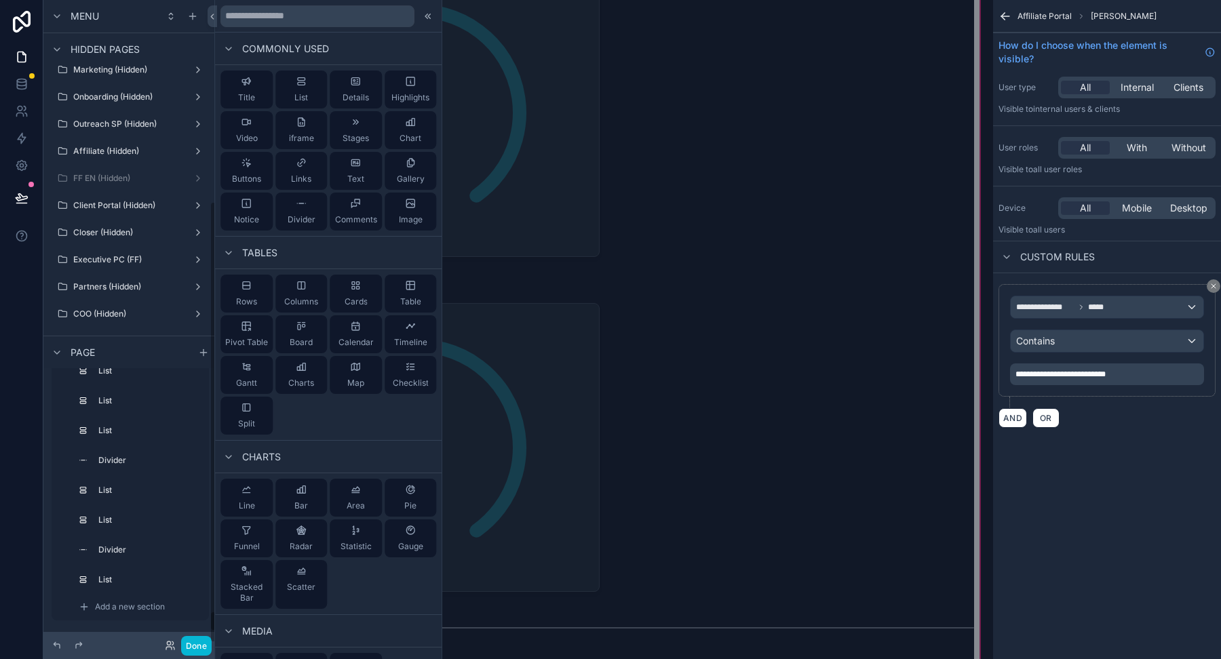
click at [599, 480] on div "scrollable content" at bounding box center [605, 434] width 754 height 327
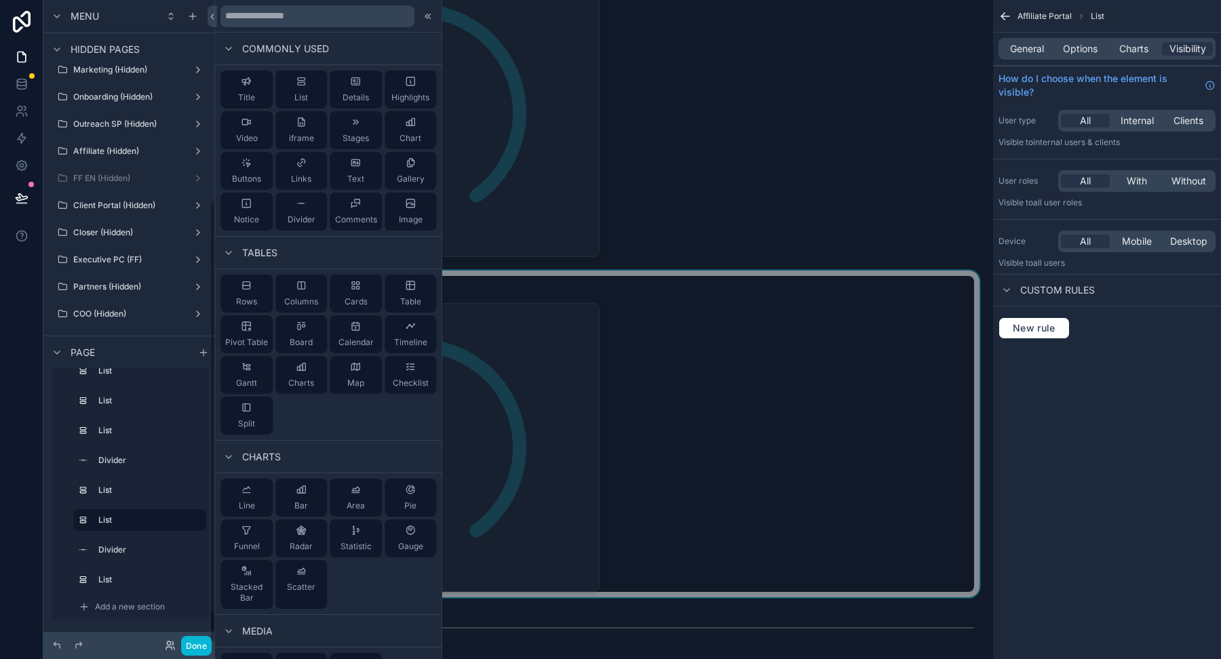
scroll to position [16092, 0]
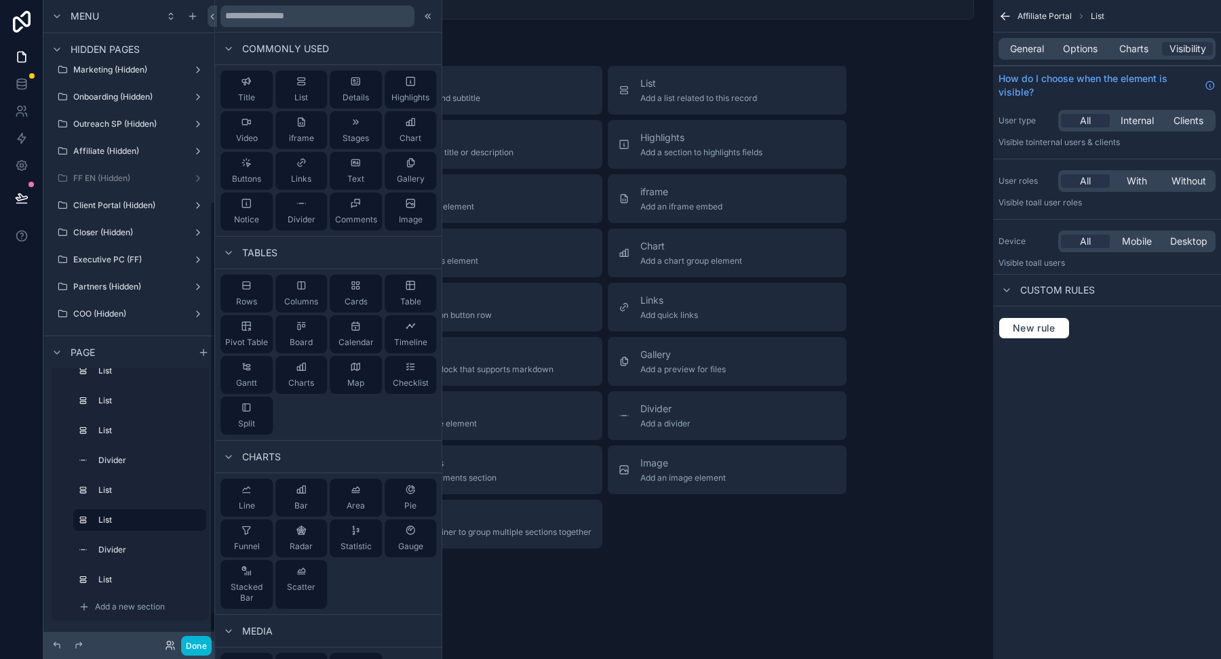
click at [429, 18] on icon at bounding box center [428, 16] width 11 height 11
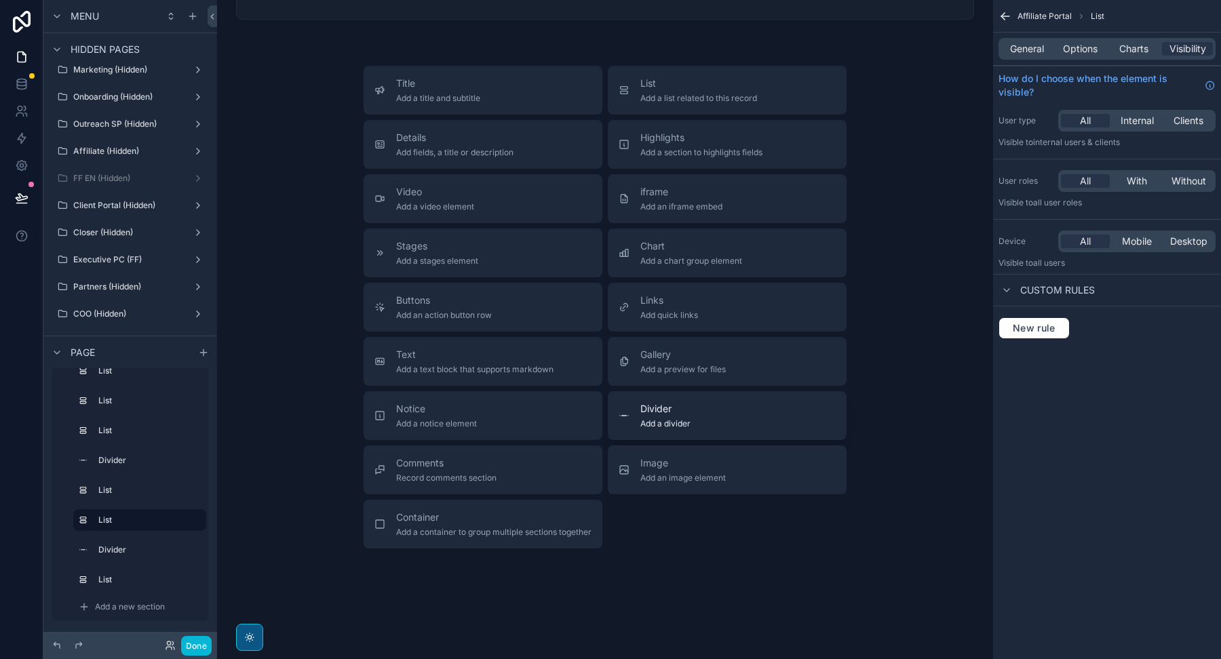
click at [671, 418] on span "Add a divider" at bounding box center [665, 423] width 50 height 11
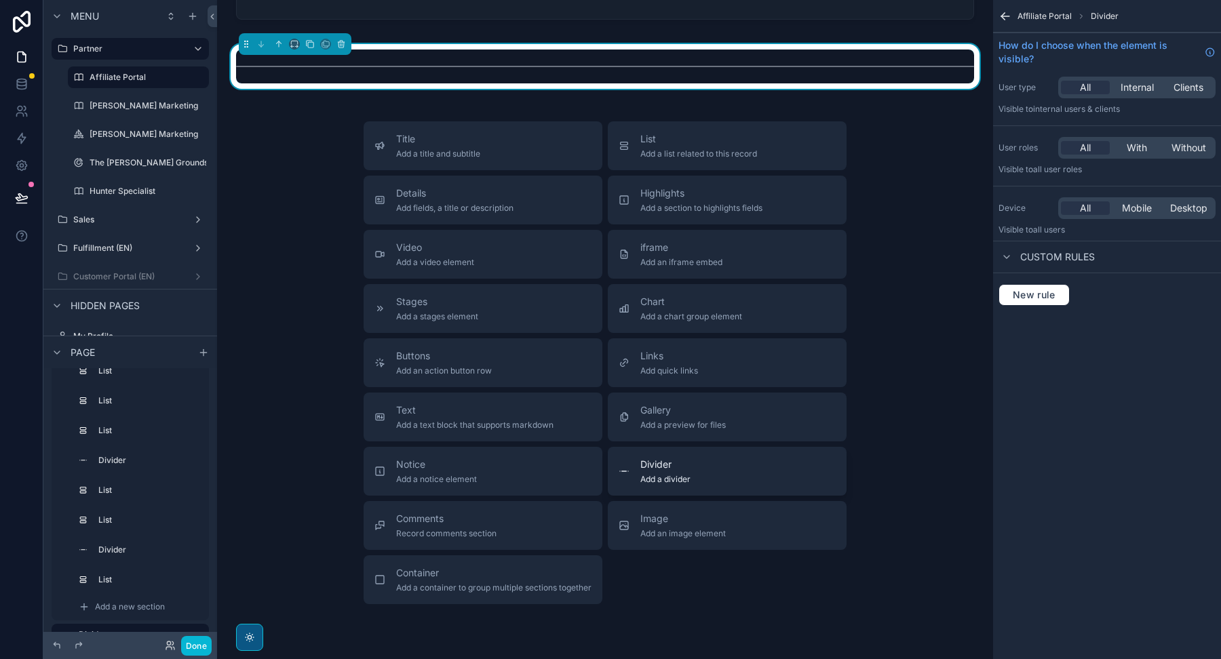
click at [650, 474] on span "Add a divider" at bounding box center [665, 479] width 50 height 11
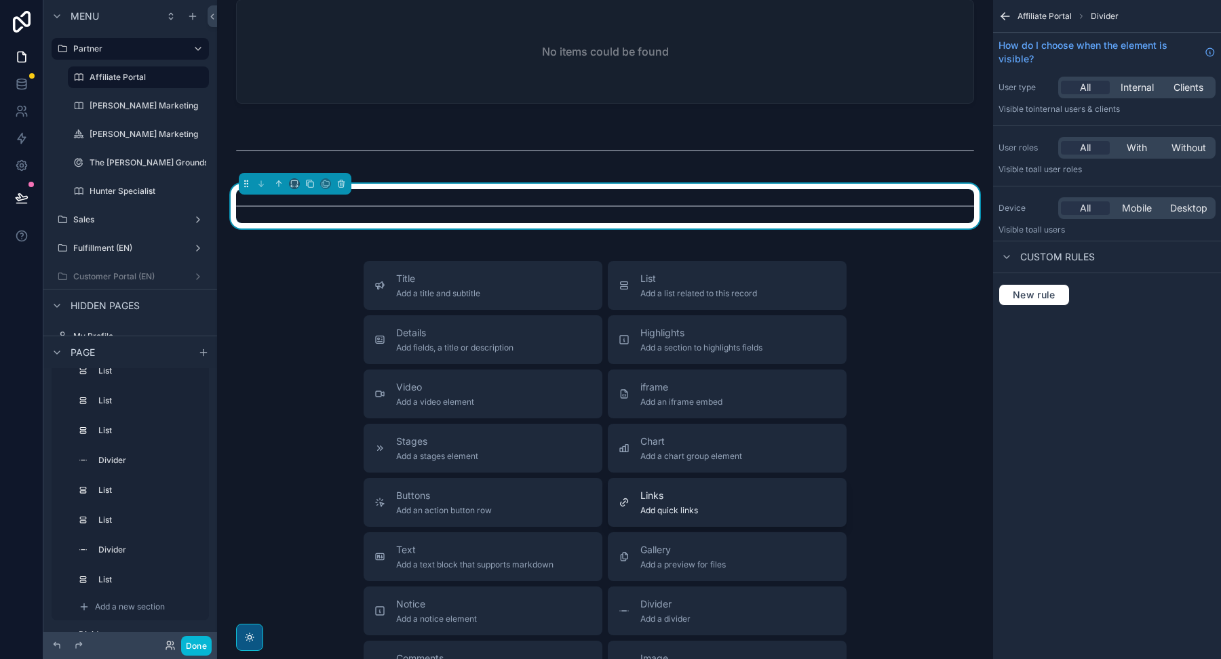
scroll to position [16015, 0]
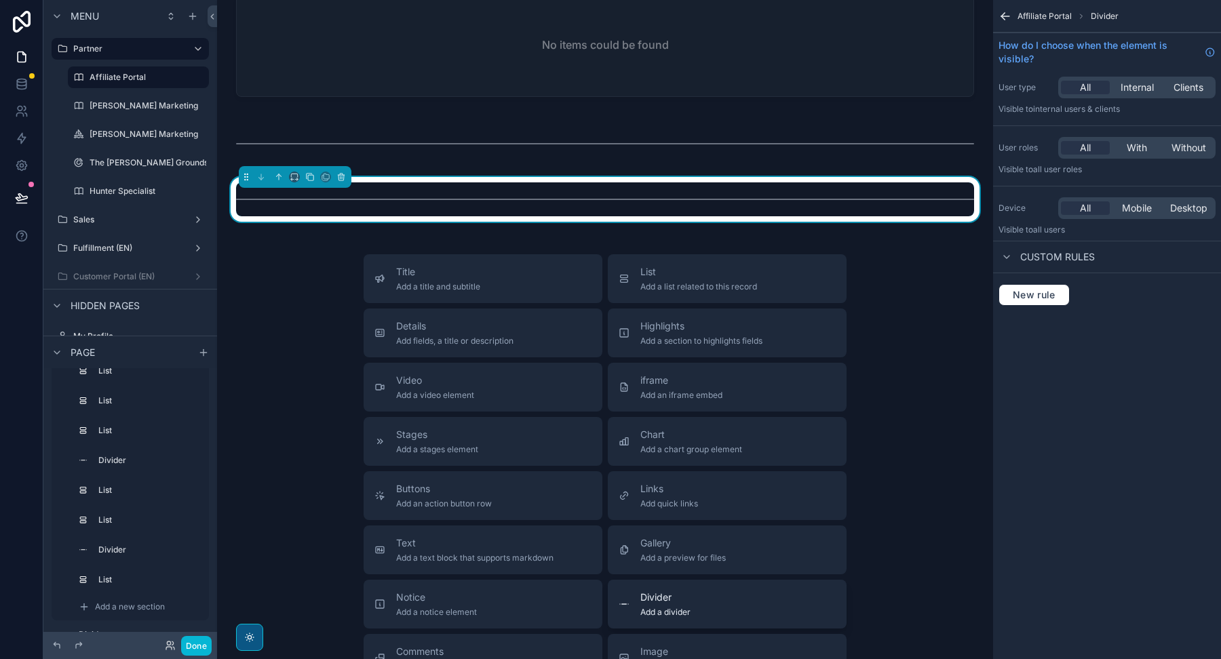
click at [663, 591] on span "Divider" at bounding box center [665, 598] width 50 height 14
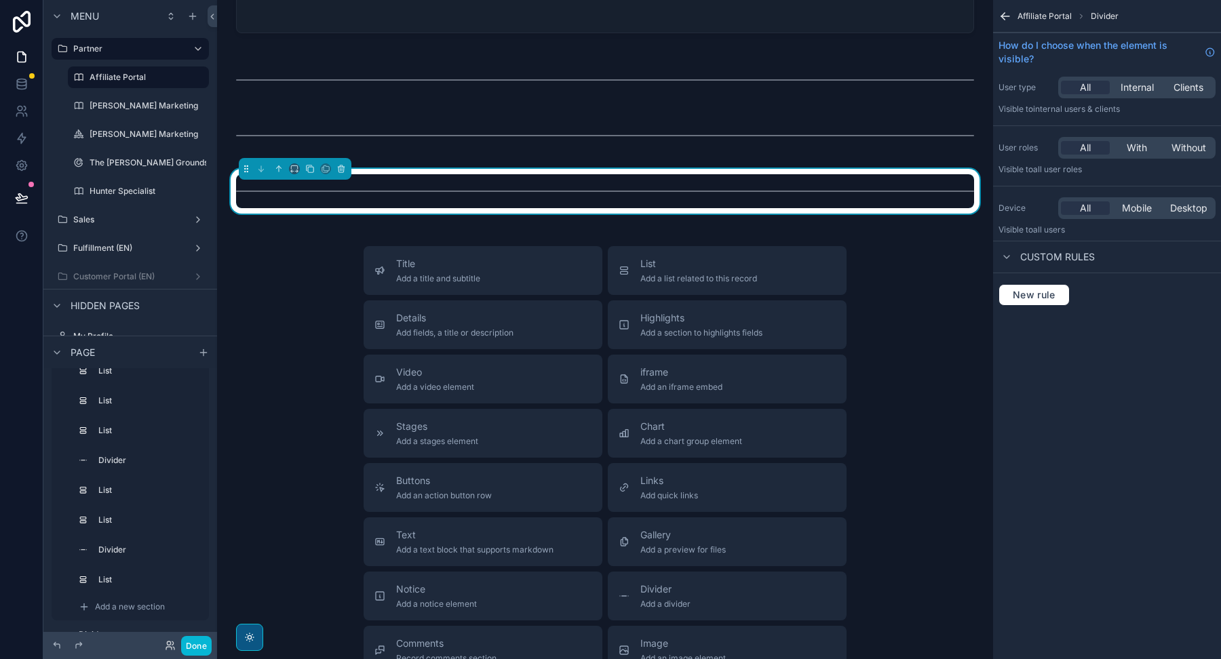
scroll to position [16105, 0]
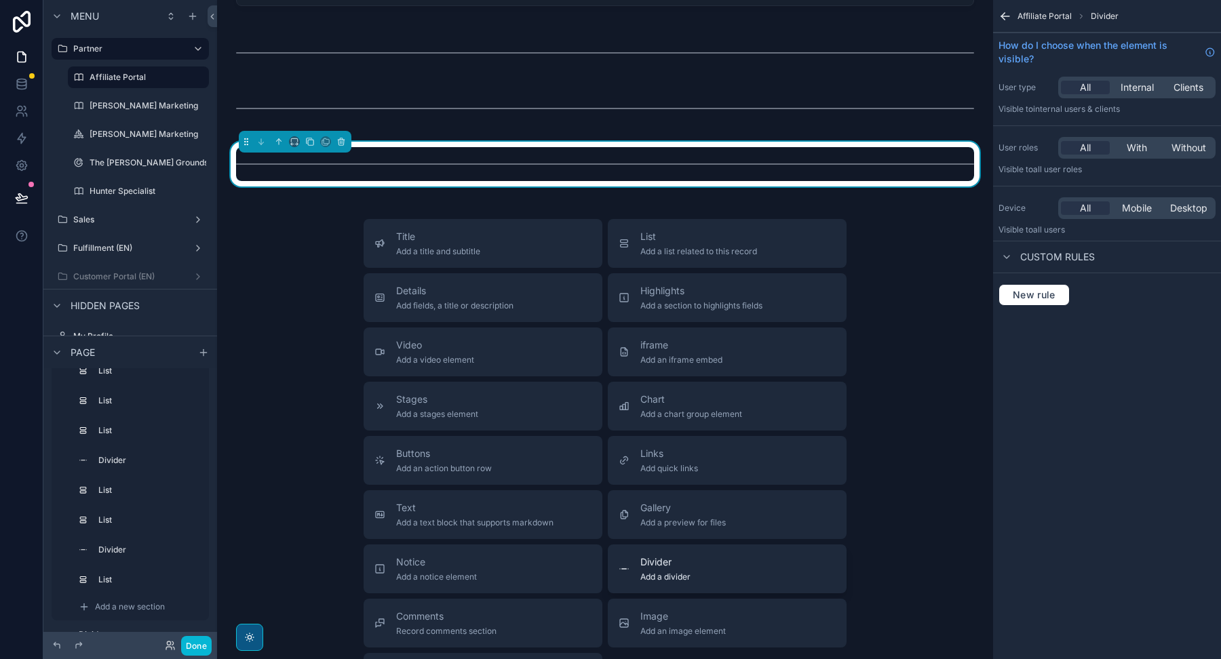
click at [658, 572] on span "Add a divider" at bounding box center [665, 577] width 50 height 11
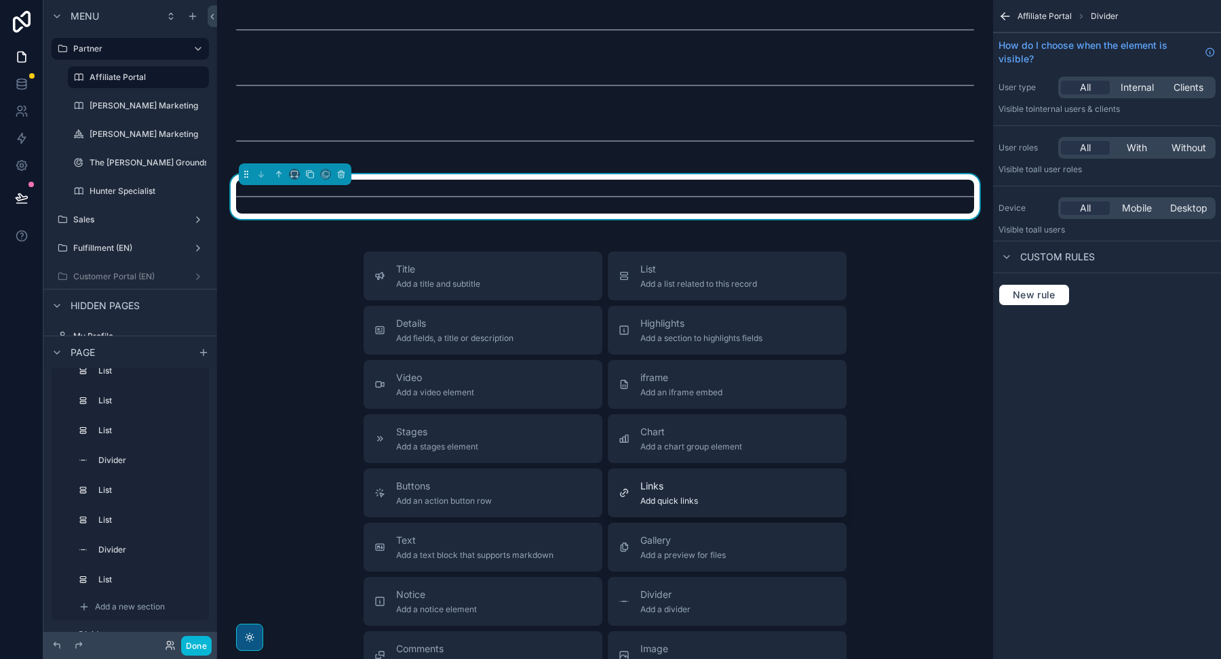
scroll to position [16144, 0]
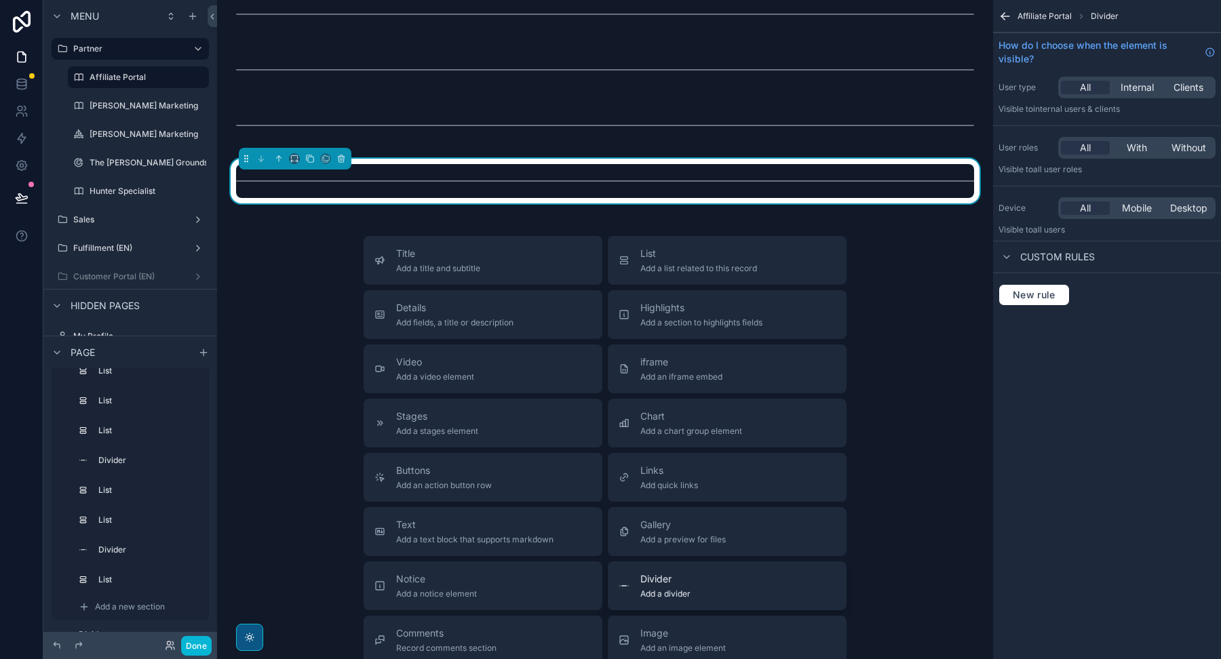
click at [669, 589] on span "Add a divider" at bounding box center [665, 594] width 50 height 11
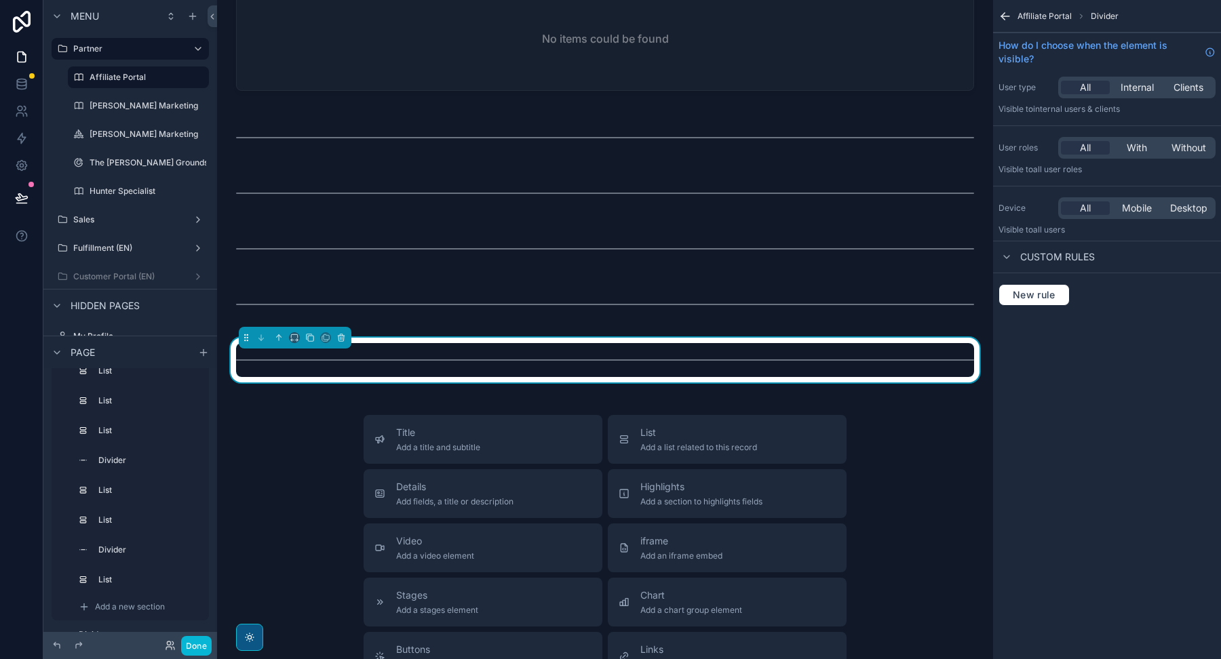
scroll to position [15908, 0]
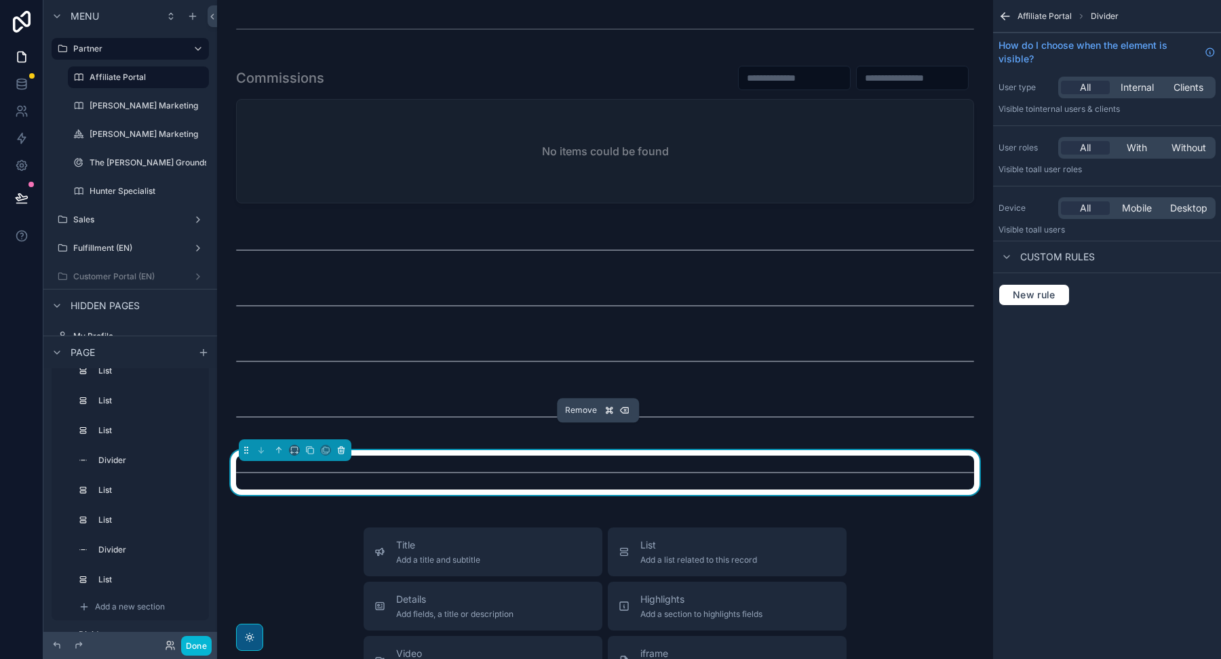
click at [338, 446] on icon "scrollable content" at bounding box center [340, 450] width 9 height 9
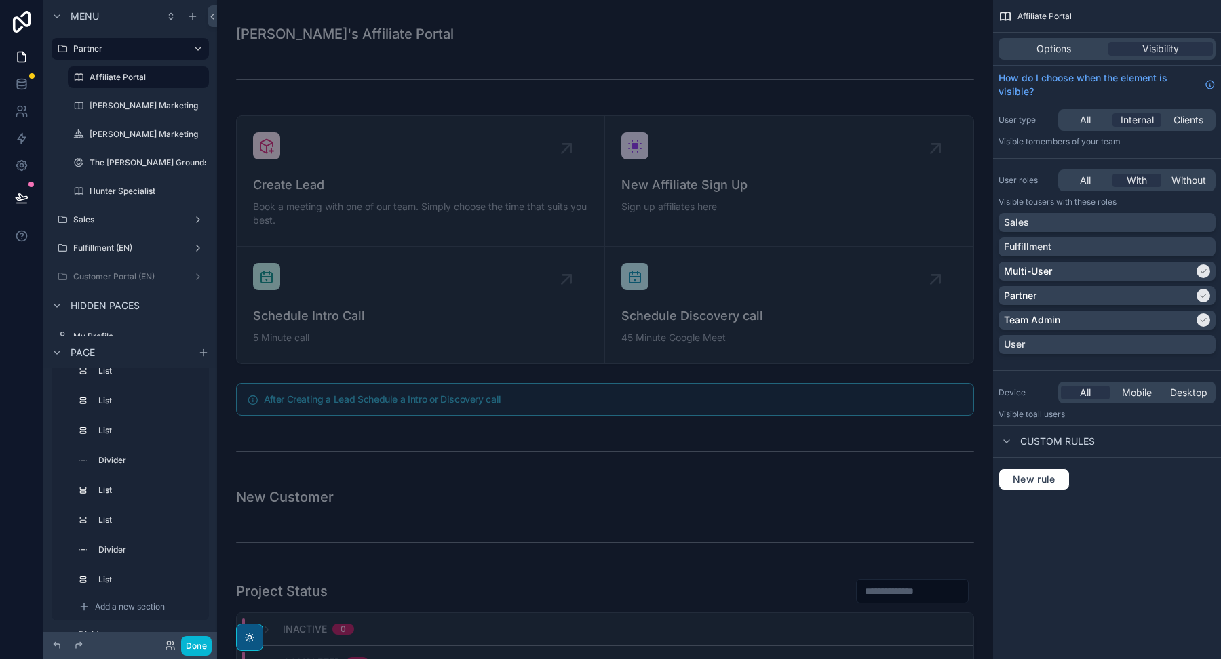
scroll to position [12366, 0]
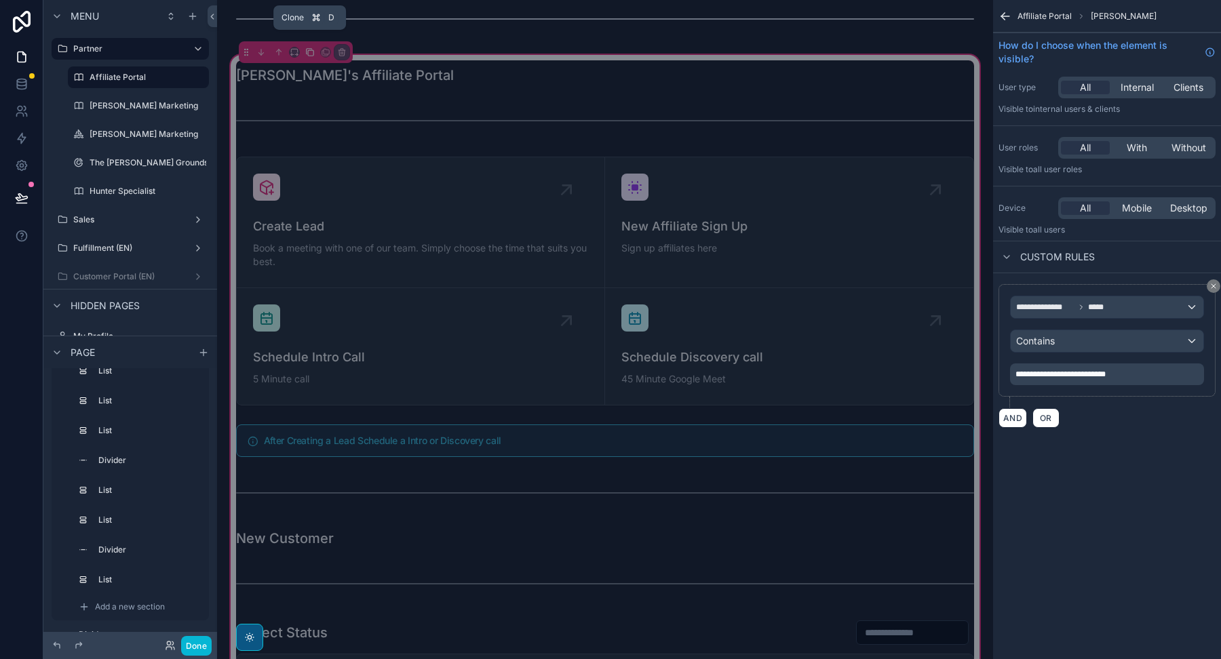
click at [308, 47] on icon "scrollable content" at bounding box center [309, 51] width 9 height 9
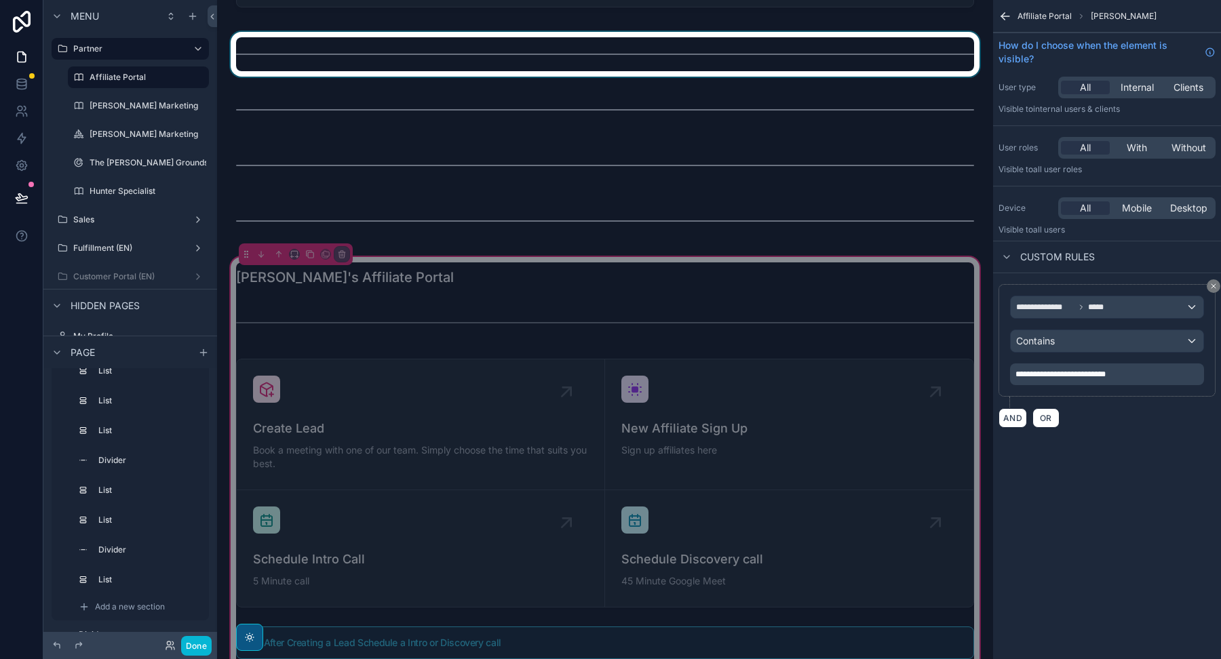
scroll to position [16076, 0]
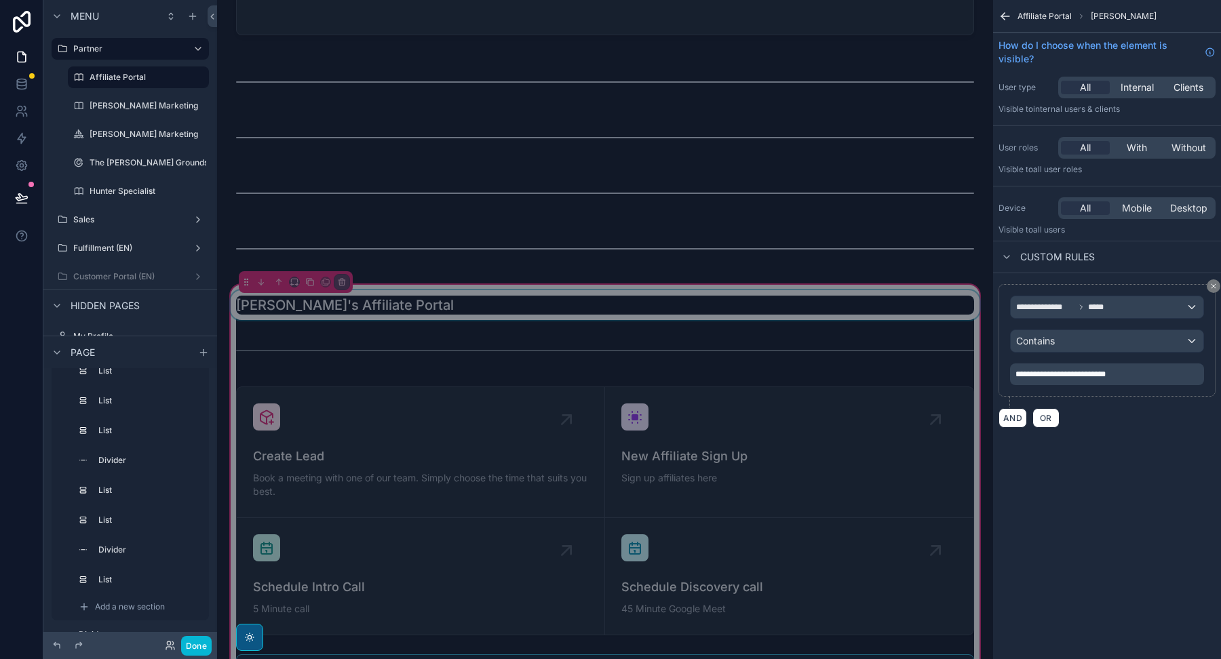
click at [631, 292] on div "scrollable content" at bounding box center [605, 305] width 754 height 30
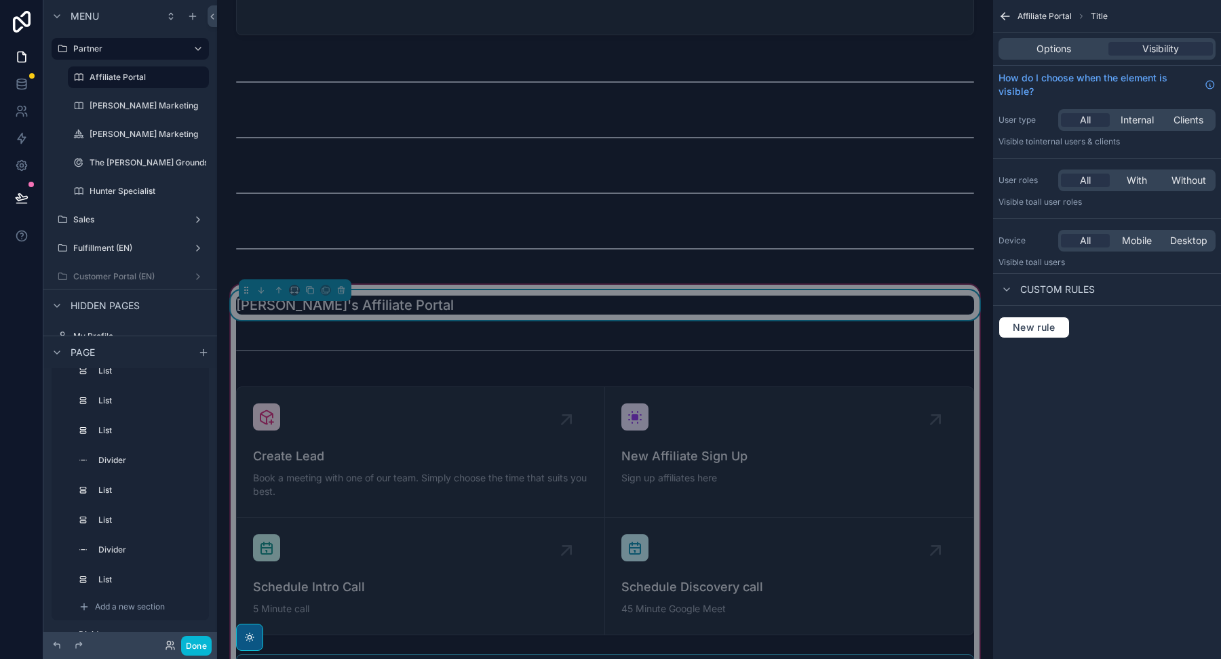
click at [631, 296] on div "[PERSON_NAME]'s Affiliate Portal" at bounding box center [605, 305] width 738 height 19
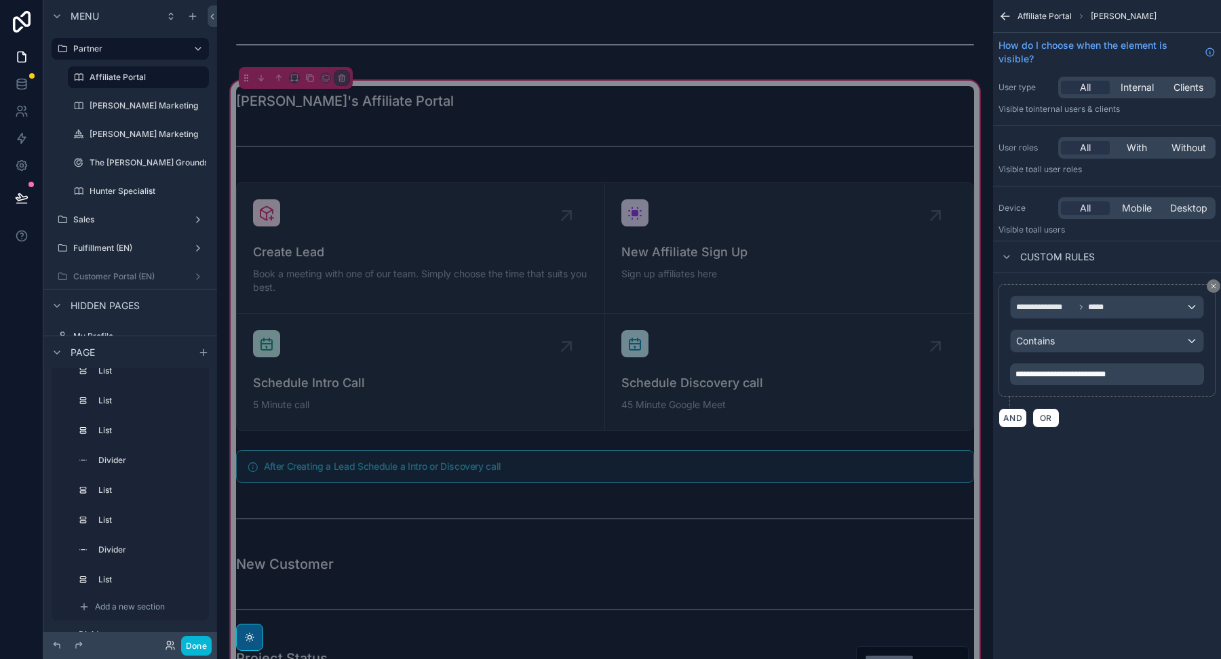
scroll to position [16237, 0]
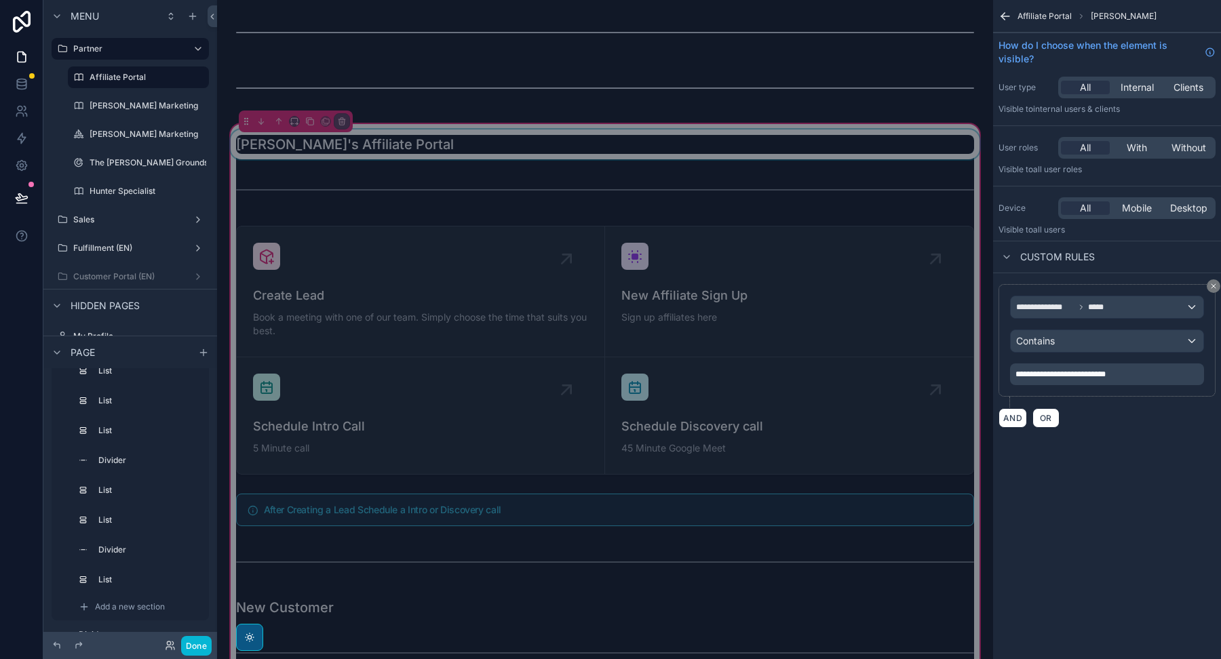
click at [573, 134] on div "scrollable content" at bounding box center [605, 145] width 754 height 30
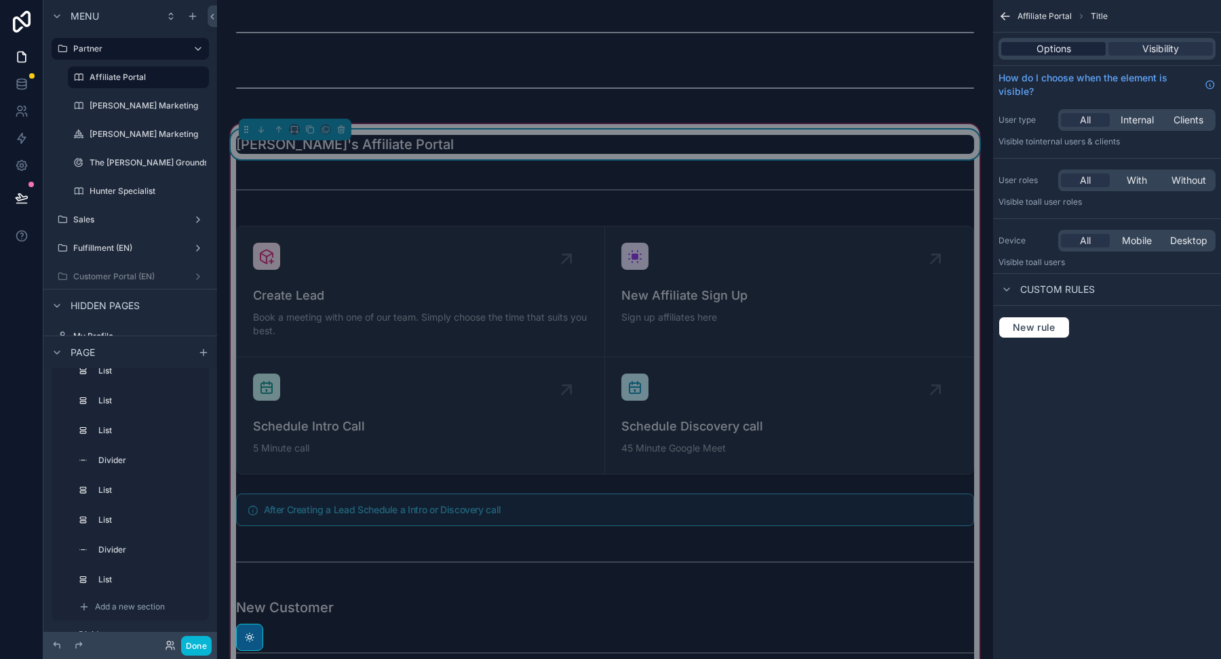
click at [1070, 42] on div "Options" at bounding box center [1053, 49] width 104 height 14
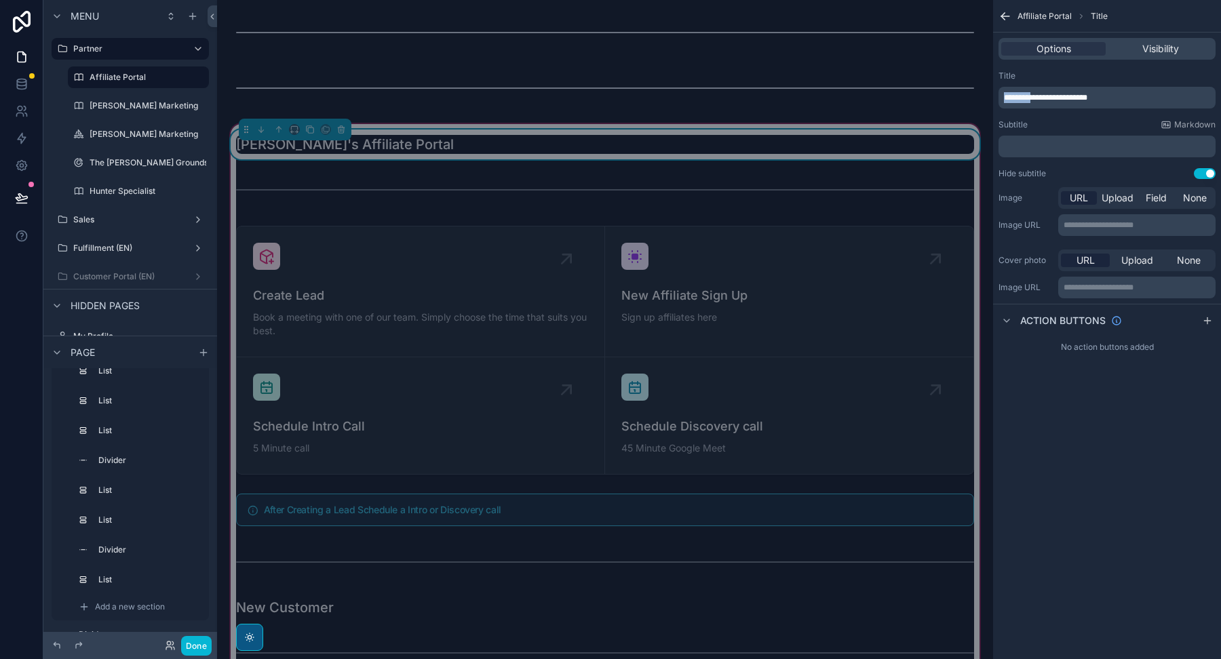
drag, startPoint x: 1036, startPoint y: 96, endPoint x: 997, endPoint y: 96, distance: 39.3
click at [997, 96] on div "**********" at bounding box center [1107, 124] width 228 height 119
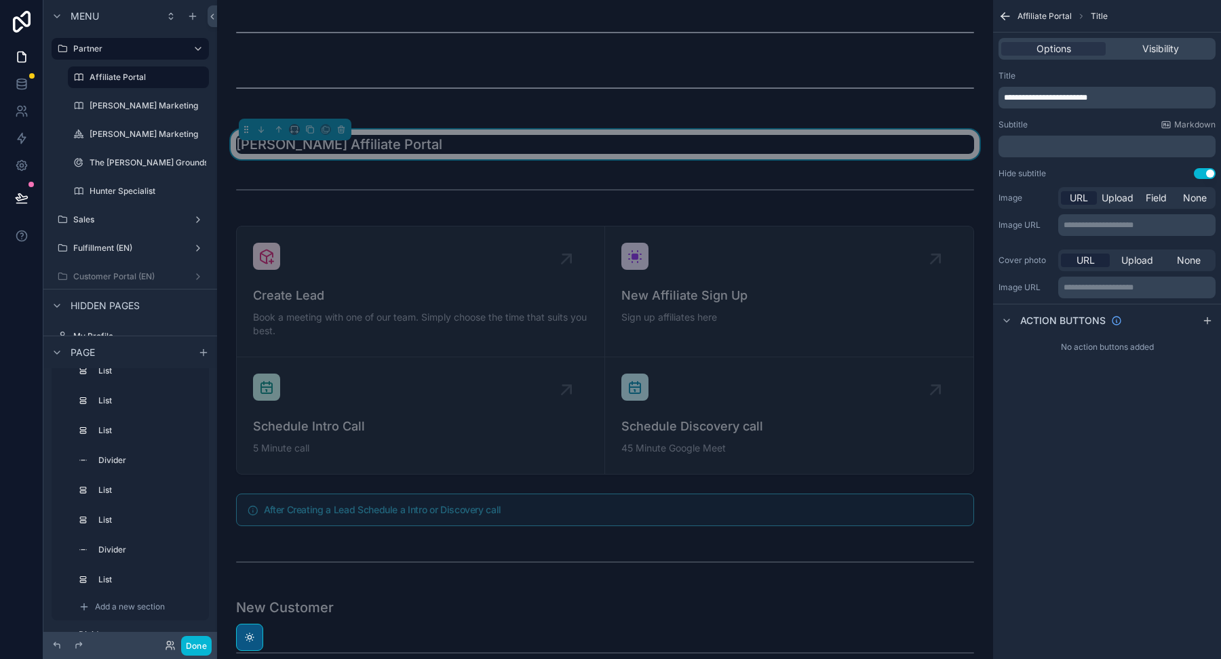
click at [1034, 84] on div "**********" at bounding box center [1106, 90] width 217 height 38
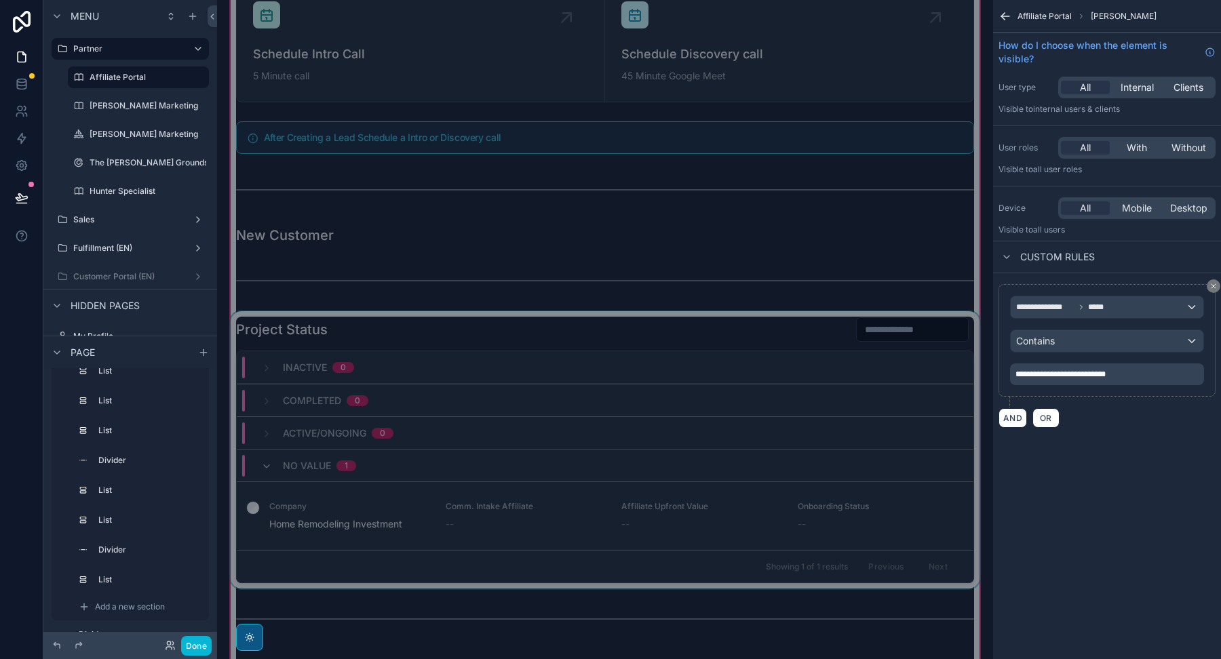
scroll to position [16599, 0]
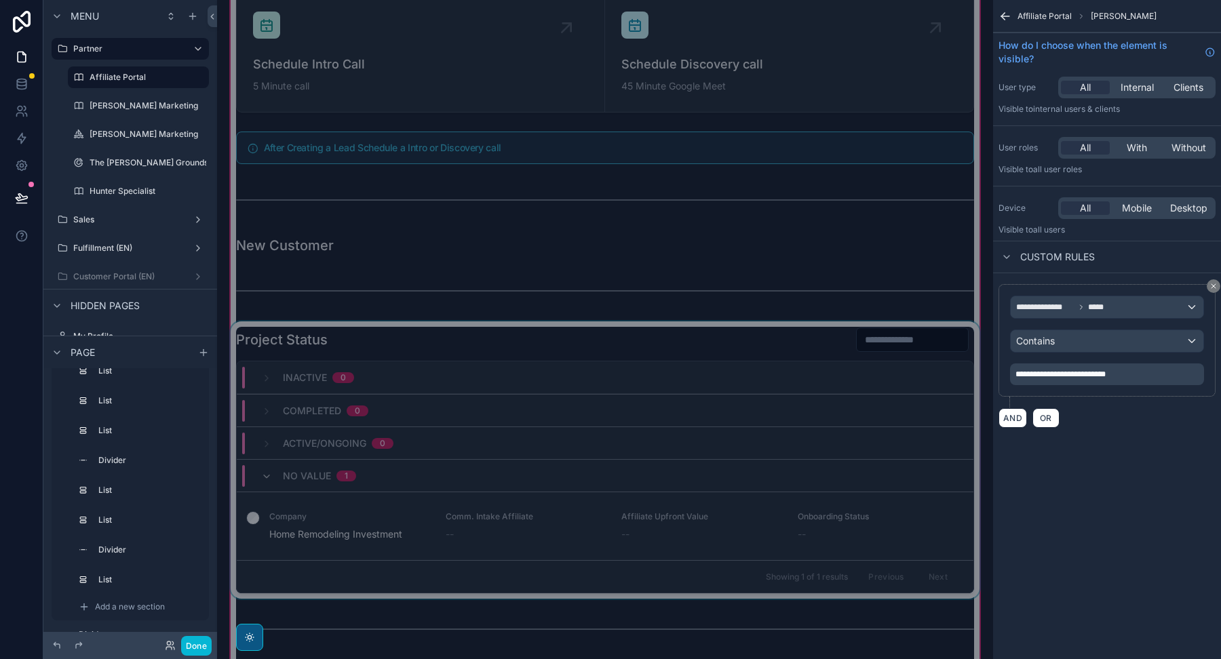
click at [688, 321] on div "scrollable content" at bounding box center [605, 459] width 754 height 277
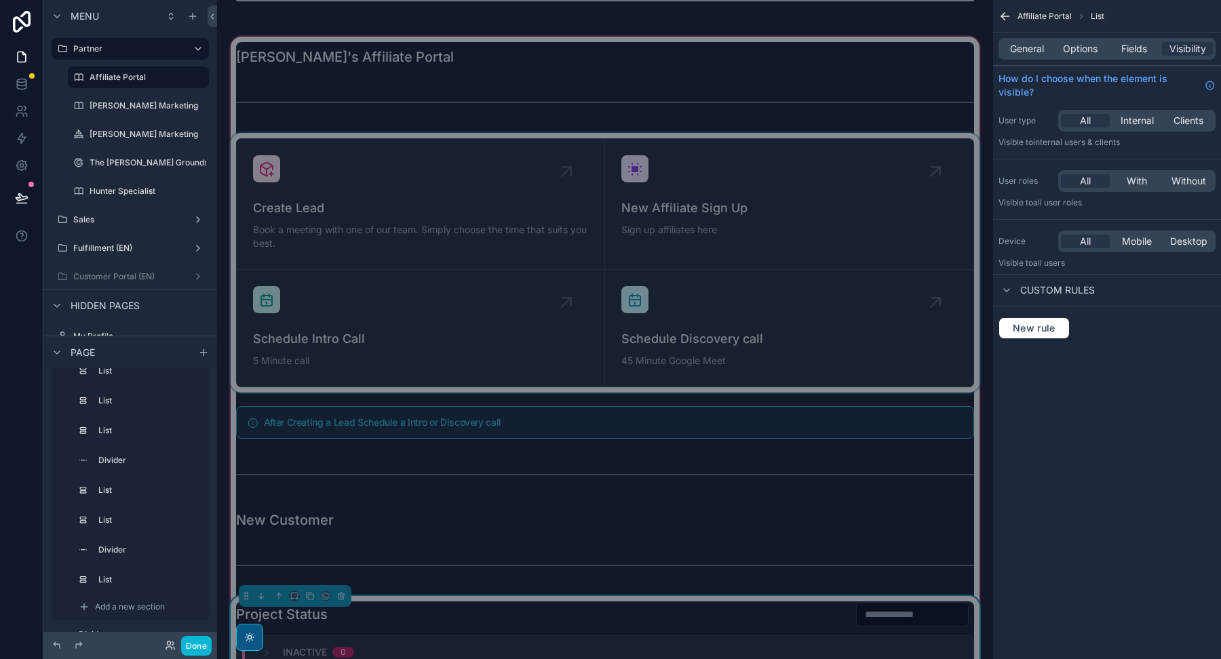
scroll to position [16337, 0]
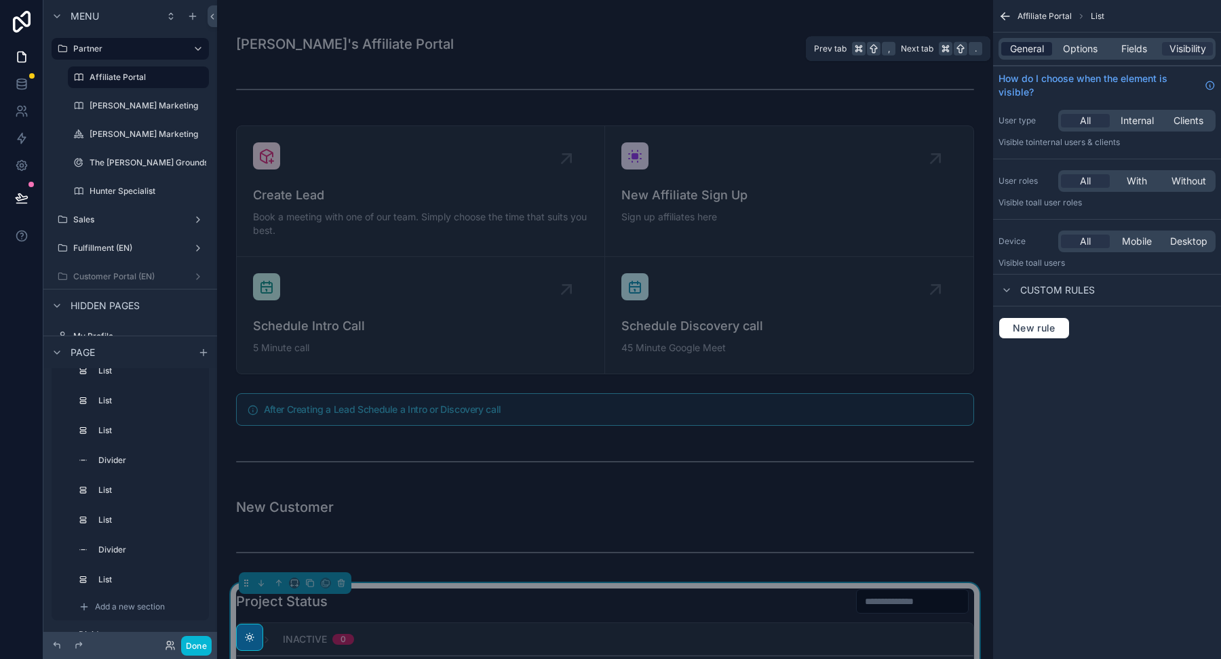
click at [1038, 51] on span "General" at bounding box center [1027, 49] width 34 height 14
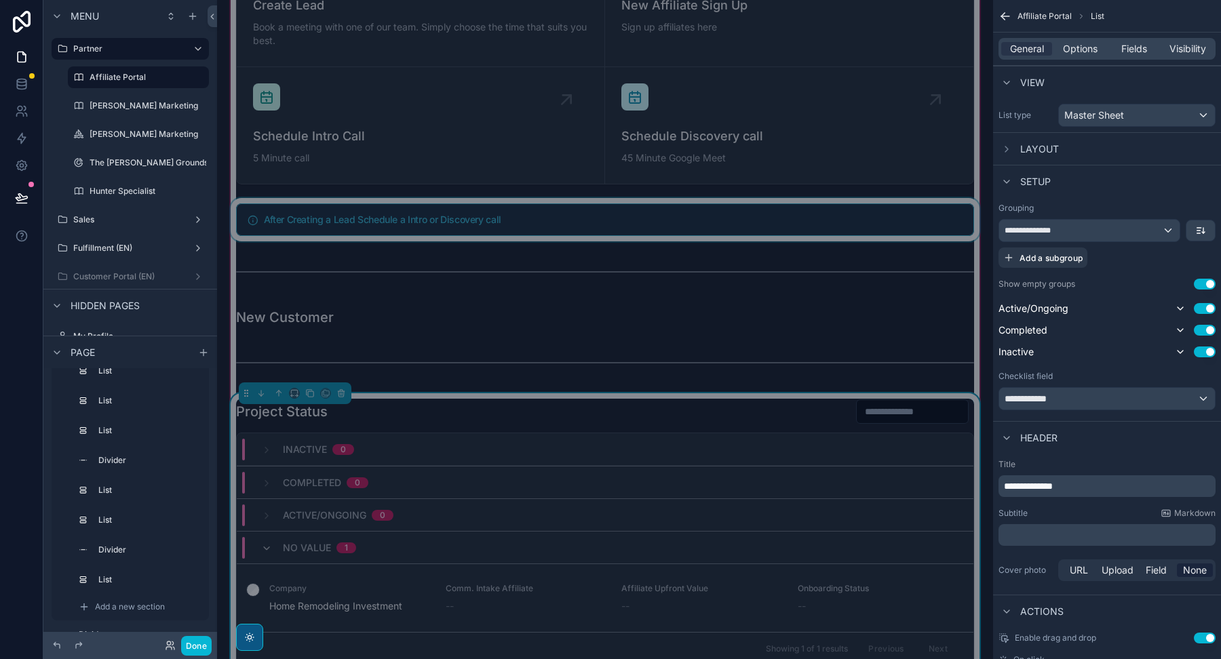
scroll to position [16532, 0]
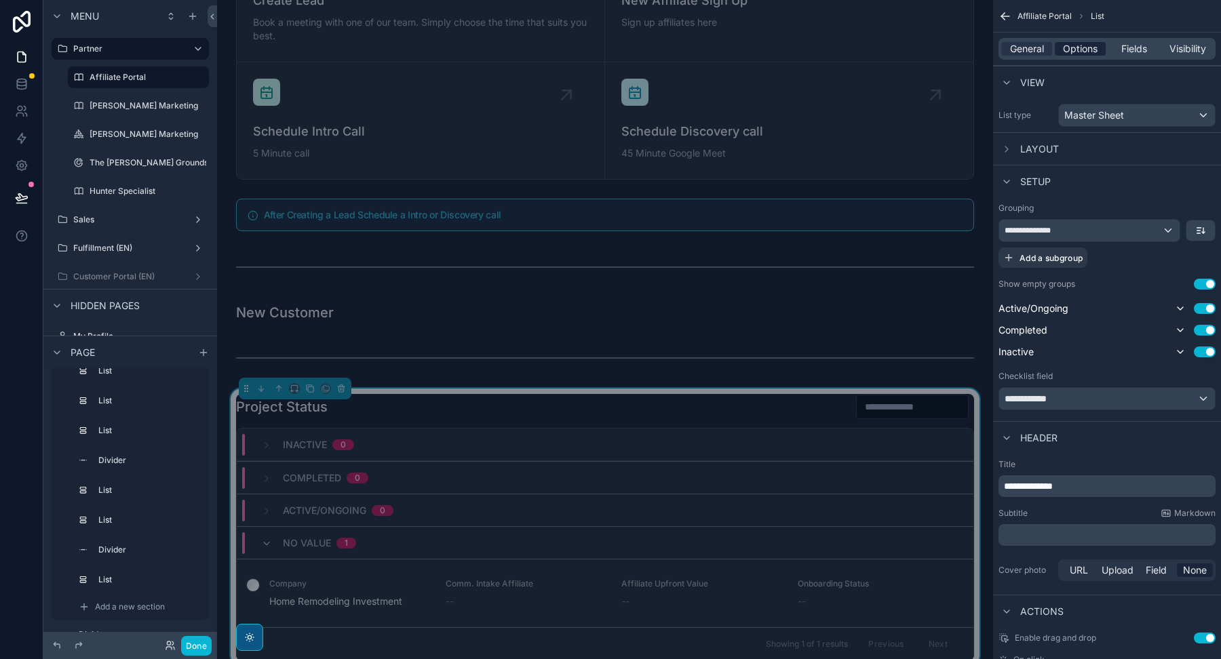
click at [1085, 49] on span "Options" at bounding box center [1080, 49] width 35 height 14
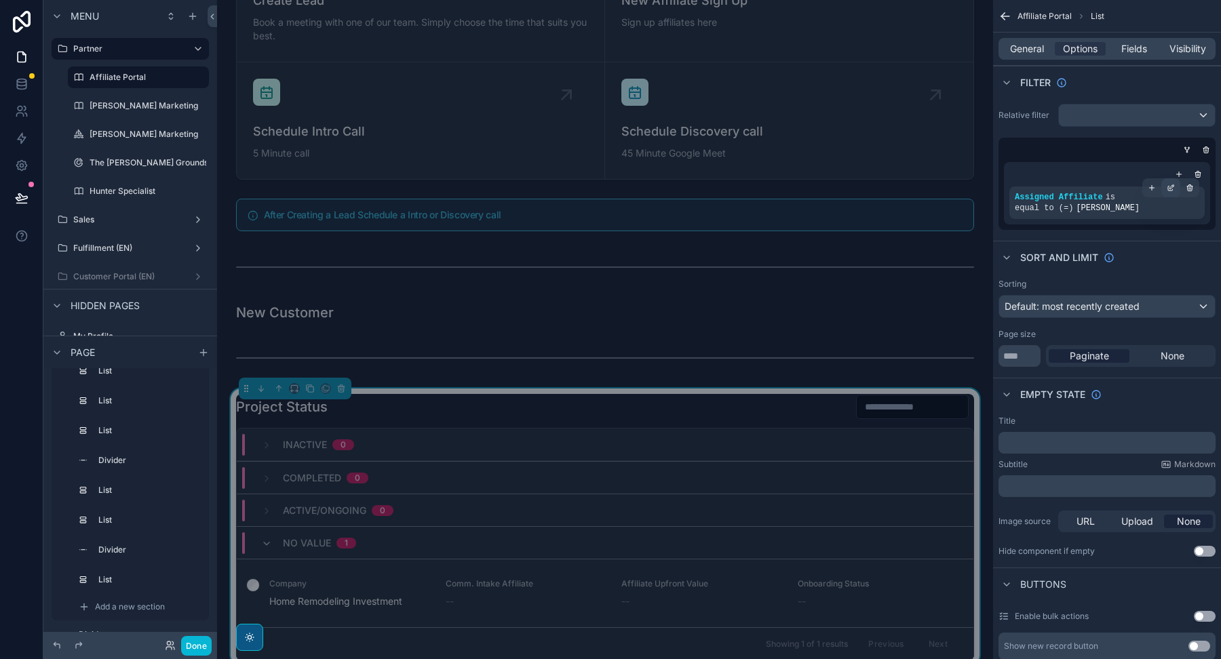
click at [1173, 184] on icon "scrollable content" at bounding box center [1171, 188] width 8 height 8
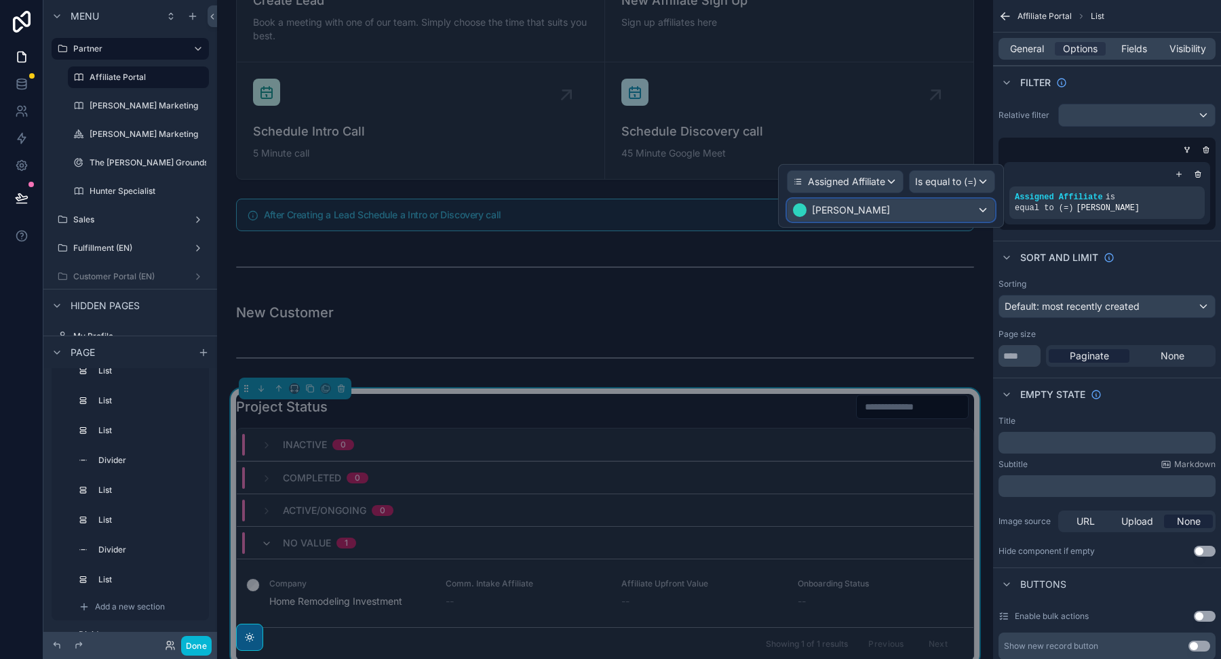
click at [895, 208] on div "[PERSON_NAME]" at bounding box center [890, 210] width 207 height 22
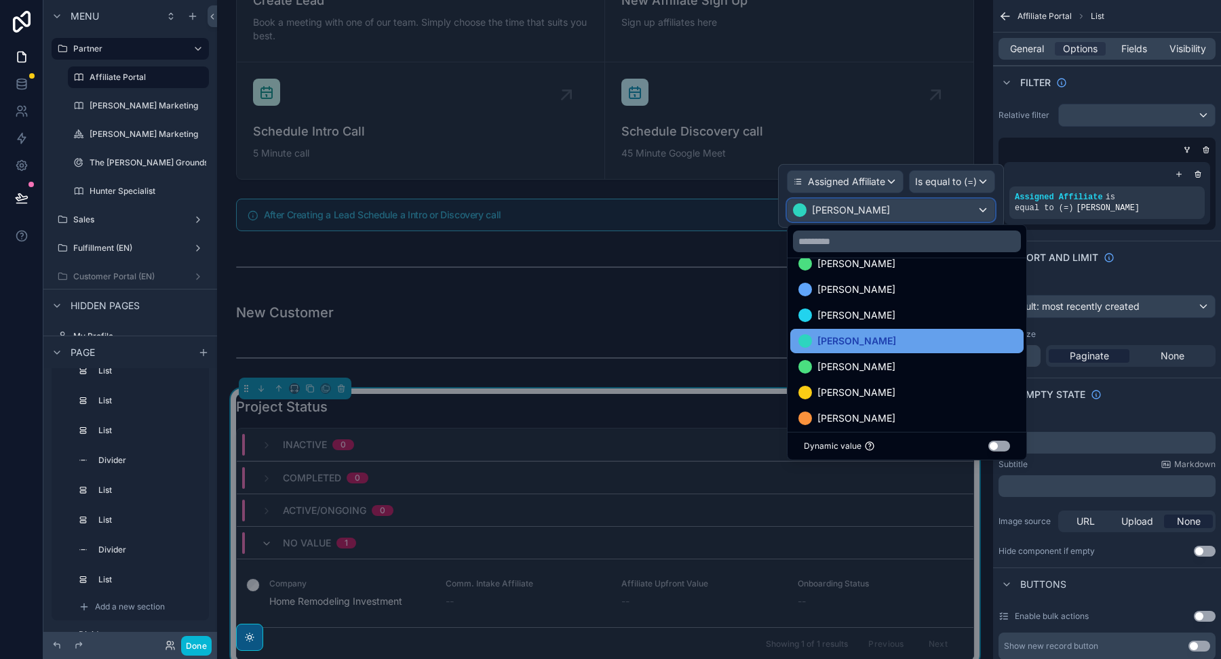
scroll to position [21, 0]
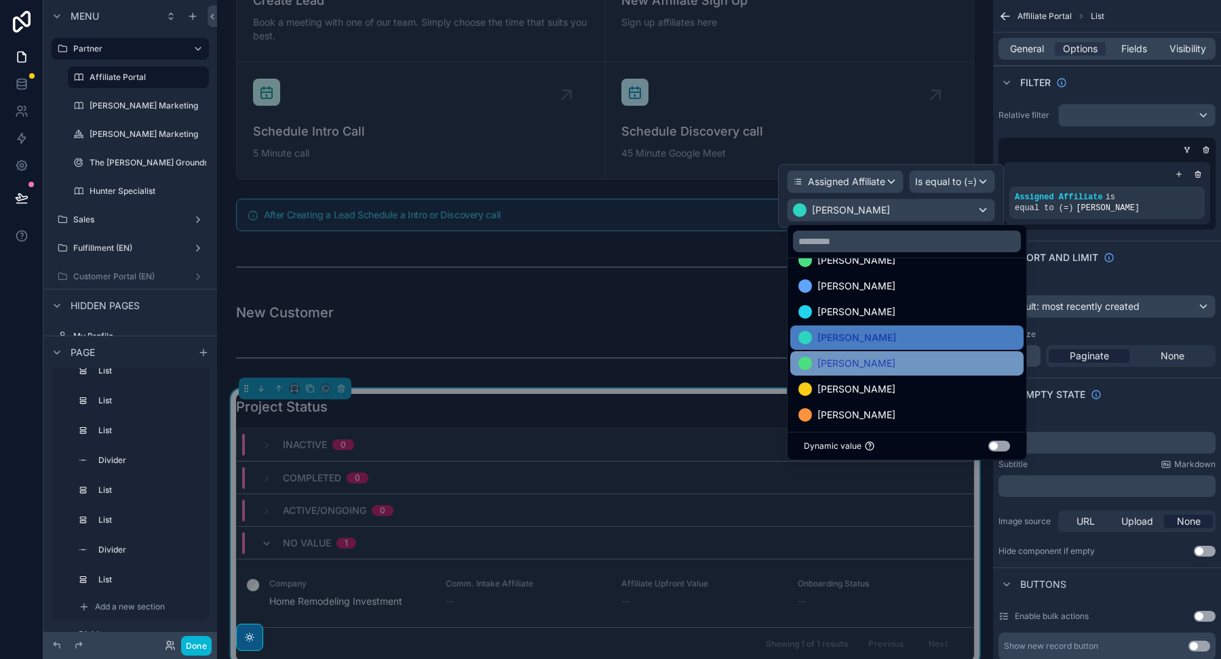
click at [848, 365] on span "[PERSON_NAME]" at bounding box center [856, 363] width 78 height 16
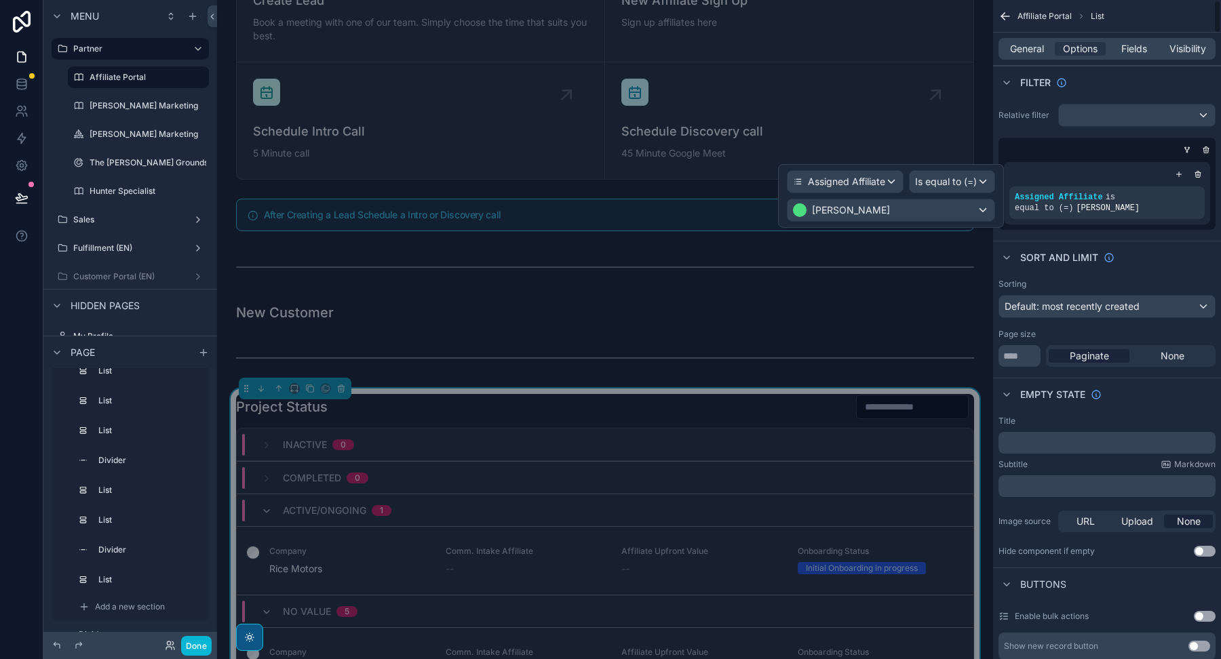
click at [1036, 143] on div "scrollable content" at bounding box center [1104, 150] width 217 height 14
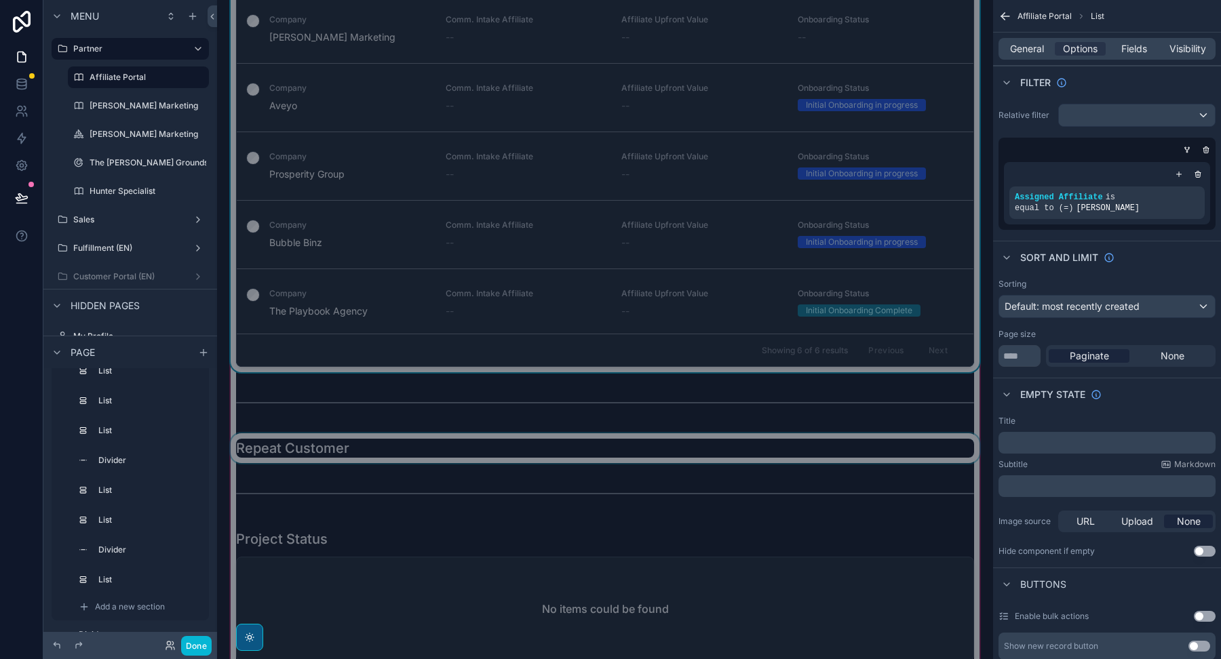
scroll to position [17071, 0]
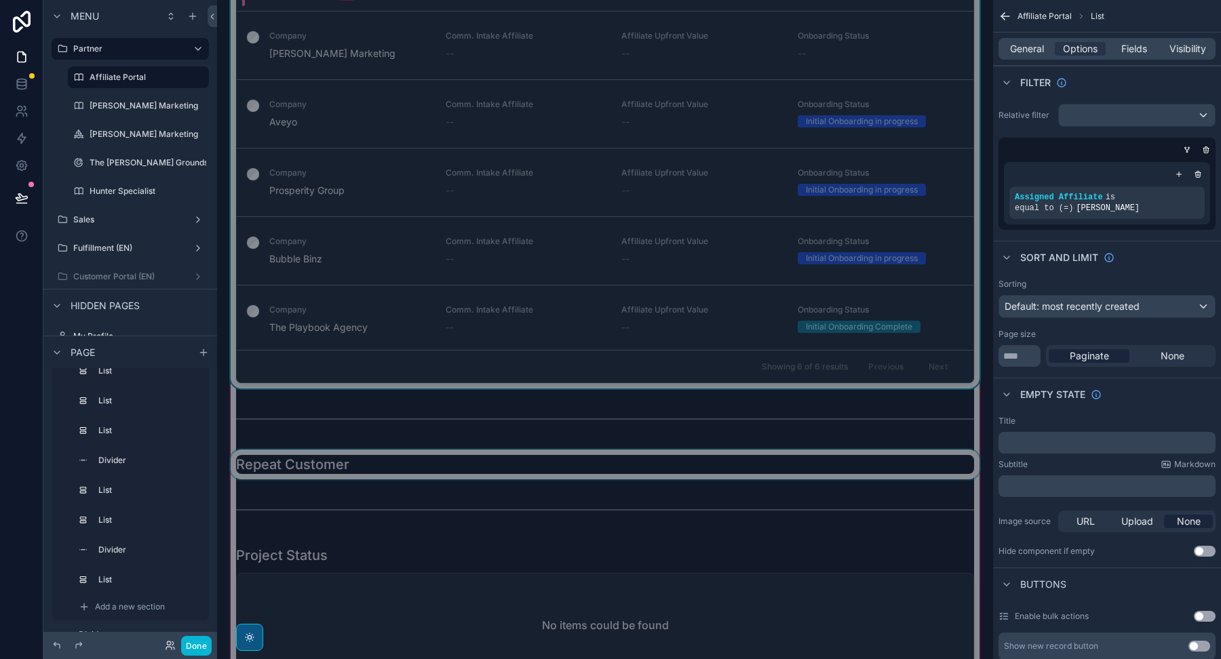
click at [587, 452] on div "scrollable content" at bounding box center [605, 465] width 754 height 30
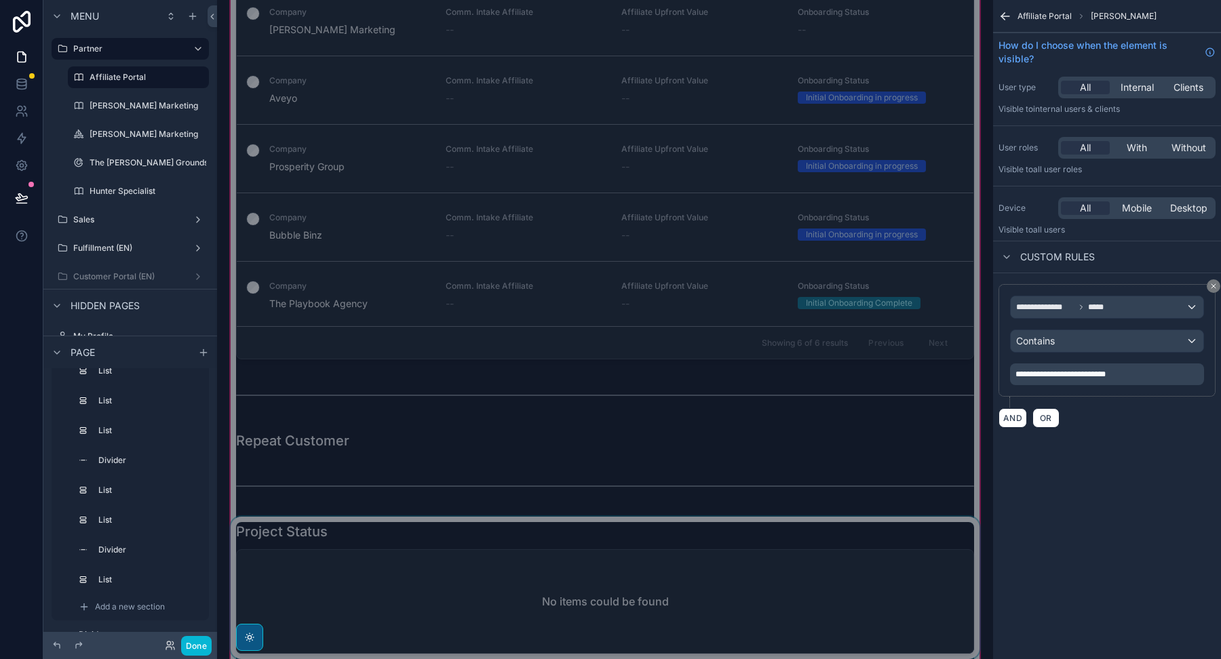
scroll to position [17115, 0]
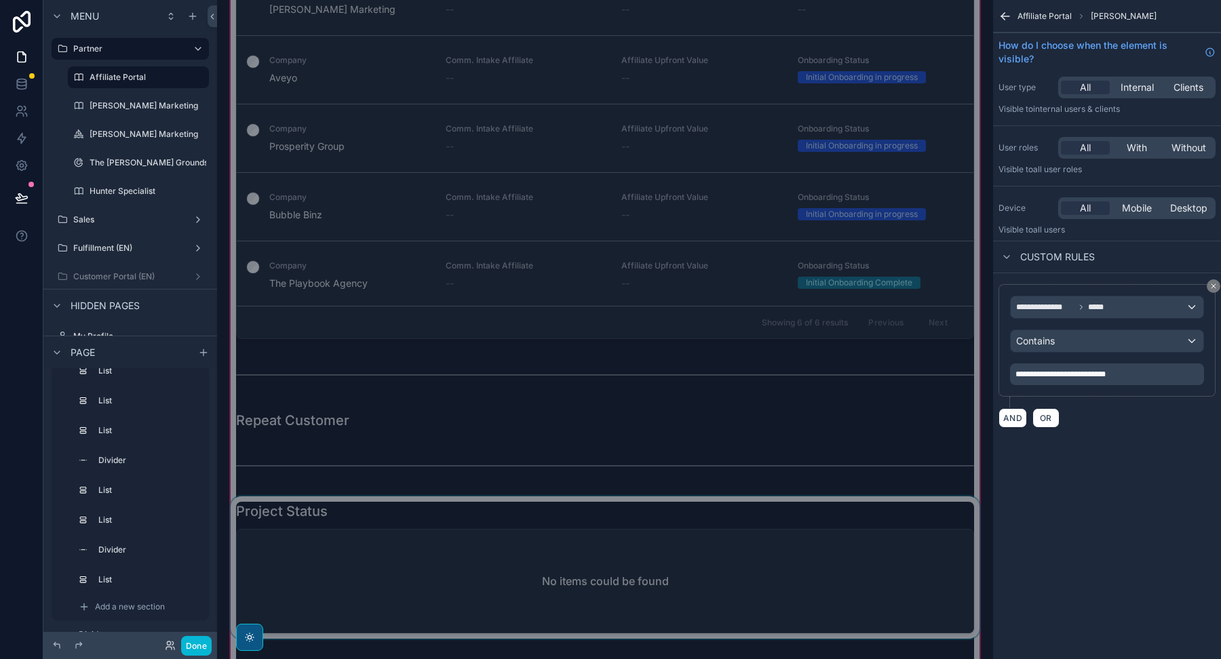
click at [562, 560] on div "scrollable content" at bounding box center [605, 567] width 754 height 142
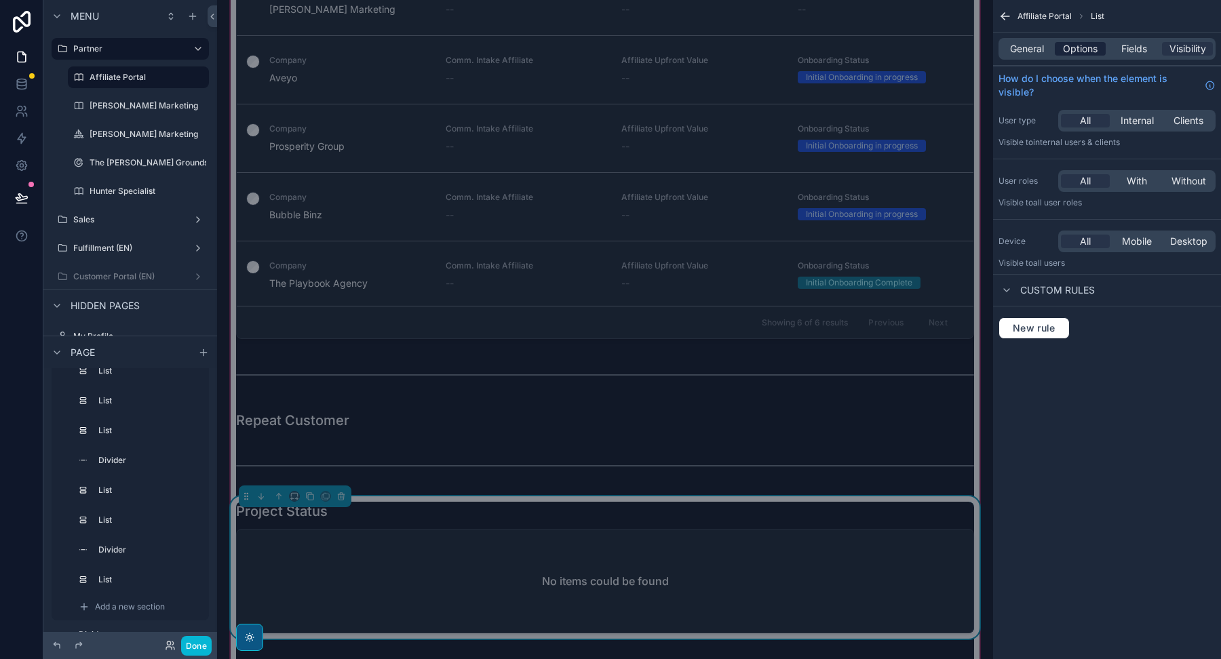
click at [1076, 47] on span "Options" at bounding box center [1080, 49] width 35 height 14
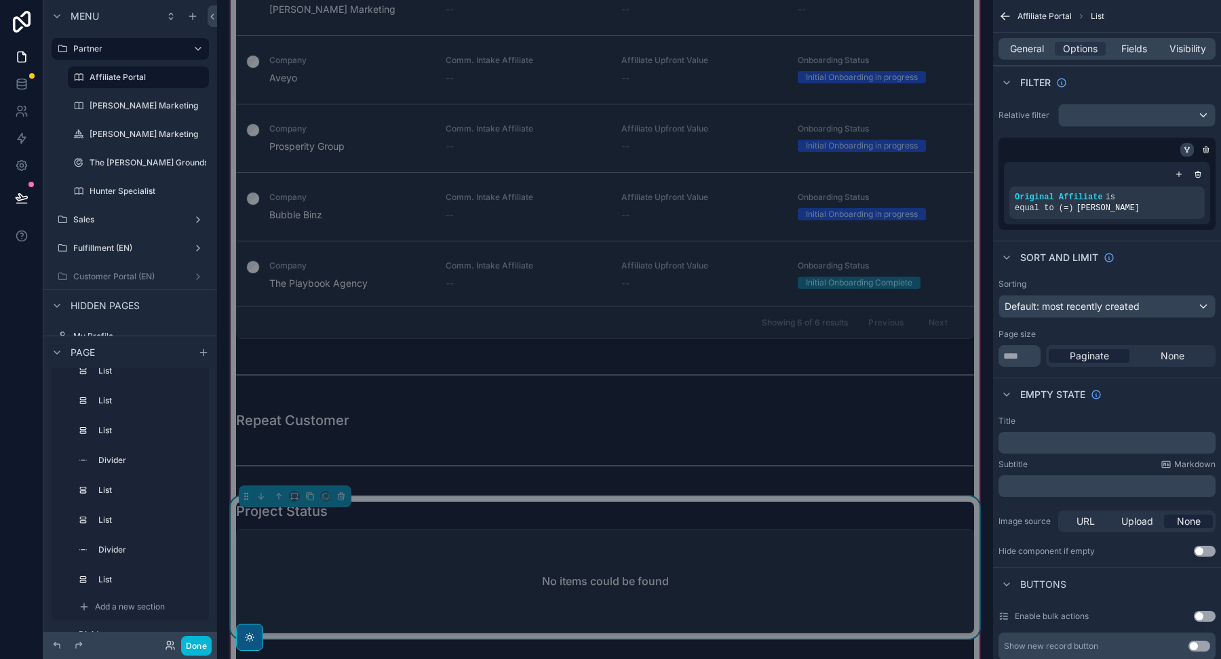
click at [1186, 151] on icon "scrollable content" at bounding box center [1186, 151] width 1 height 1
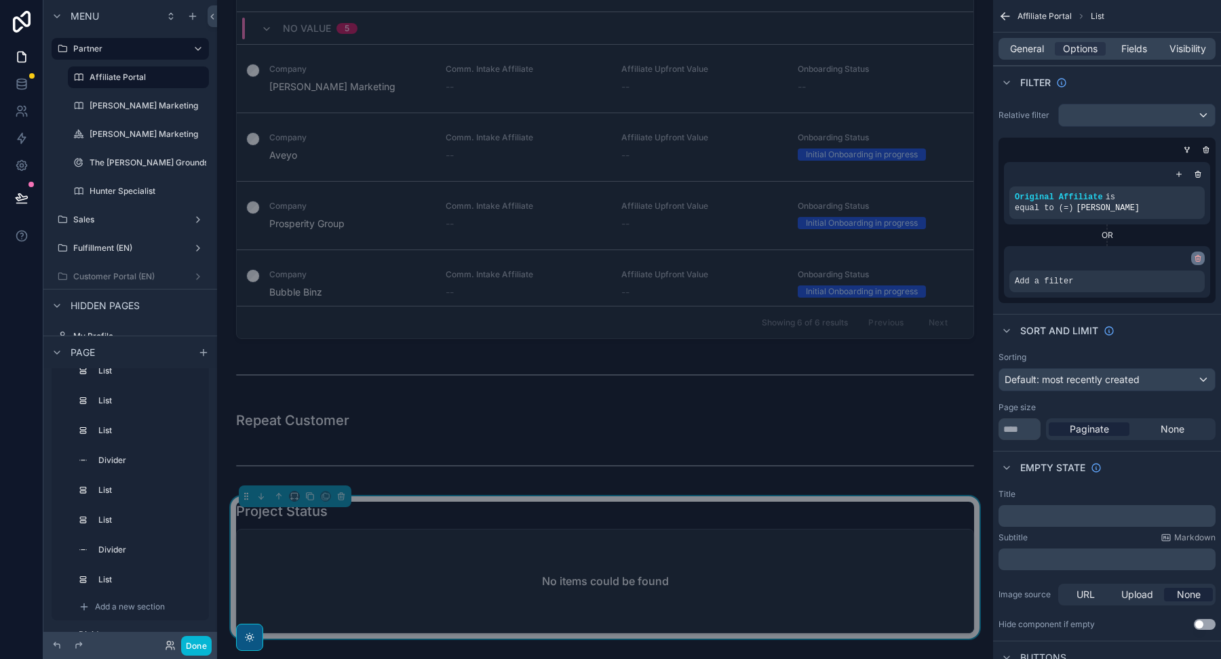
click at [1197, 258] on icon "scrollable content" at bounding box center [1198, 258] width 8 height 8
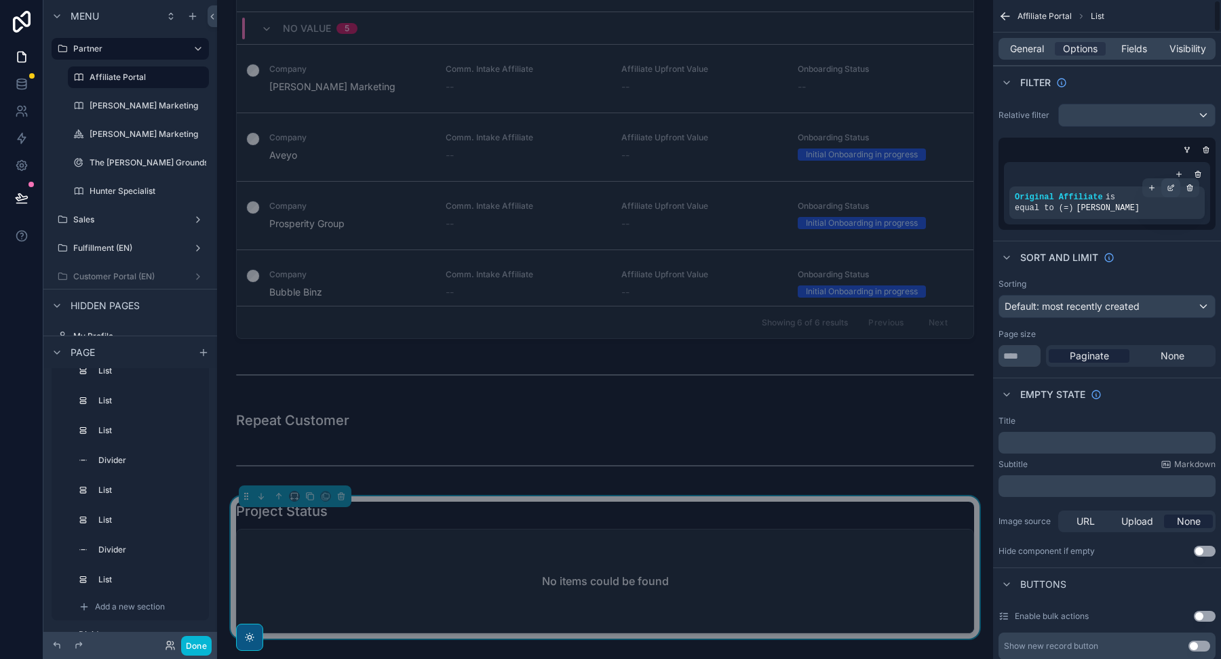
click at [1171, 184] on icon "scrollable content" at bounding box center [1171, 188] width 8 height 8
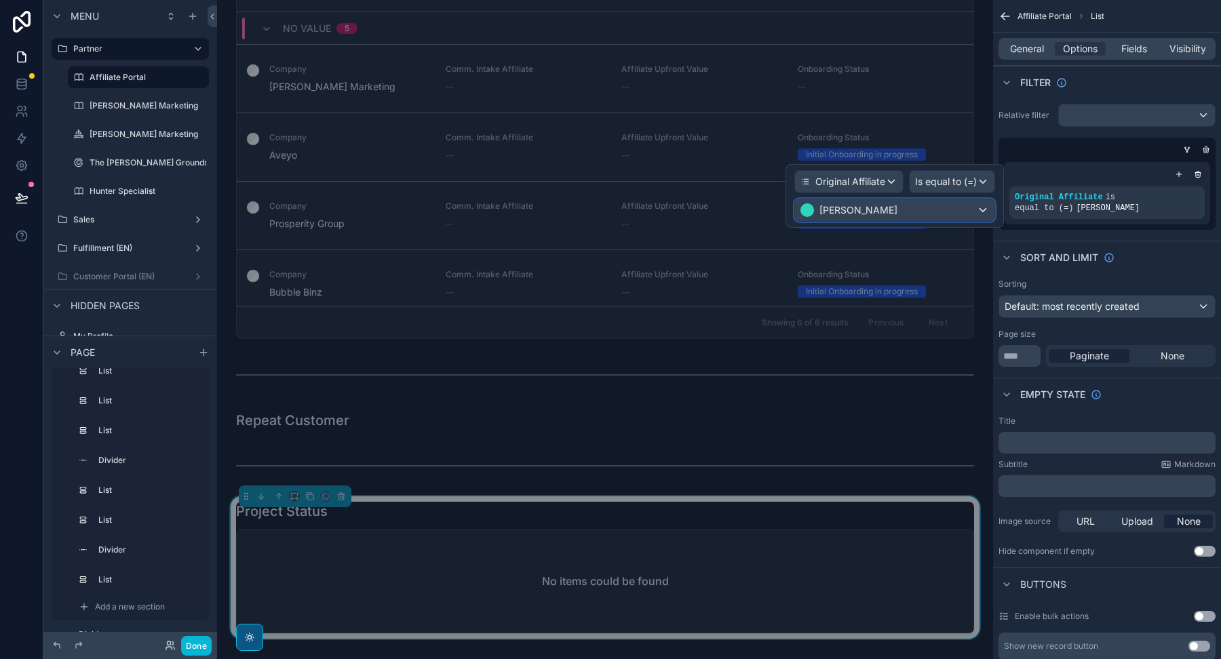
click at [965, 202] on div "[PERSON_NAME]" at bounding box center [894, 210] width 199 height 22
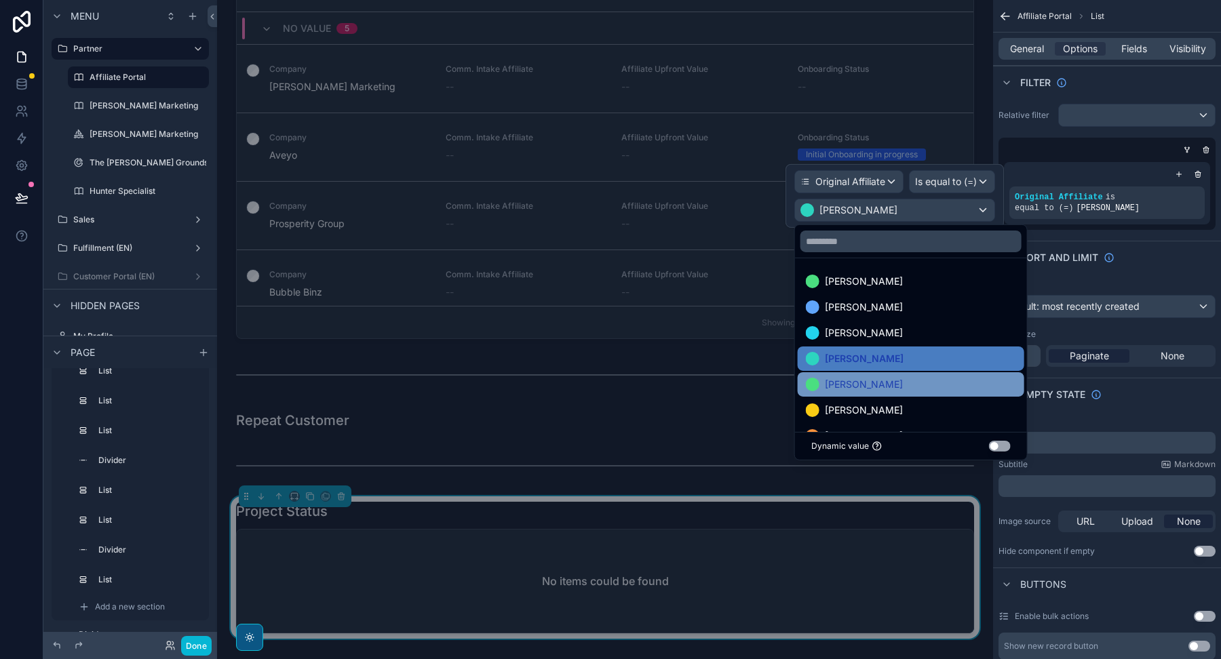
click at [861, 386] on span "[PERSON_NAME]" at bounding box center [864, 384] width 78 height 16
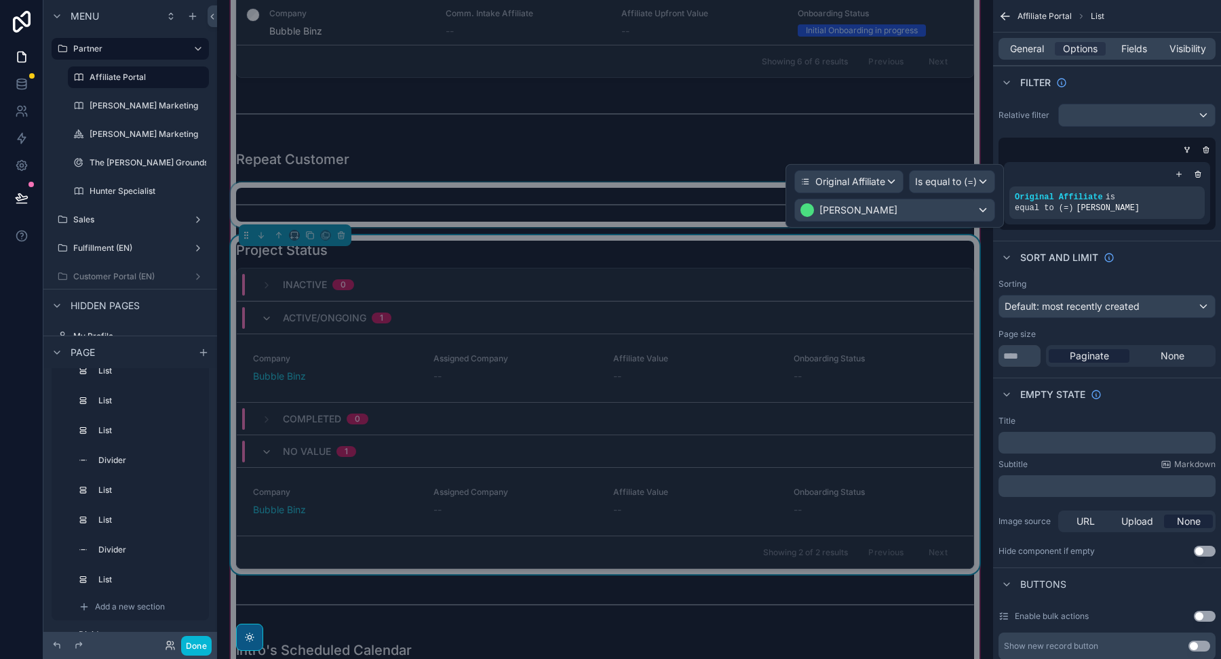
scroll to position [17471, 0]
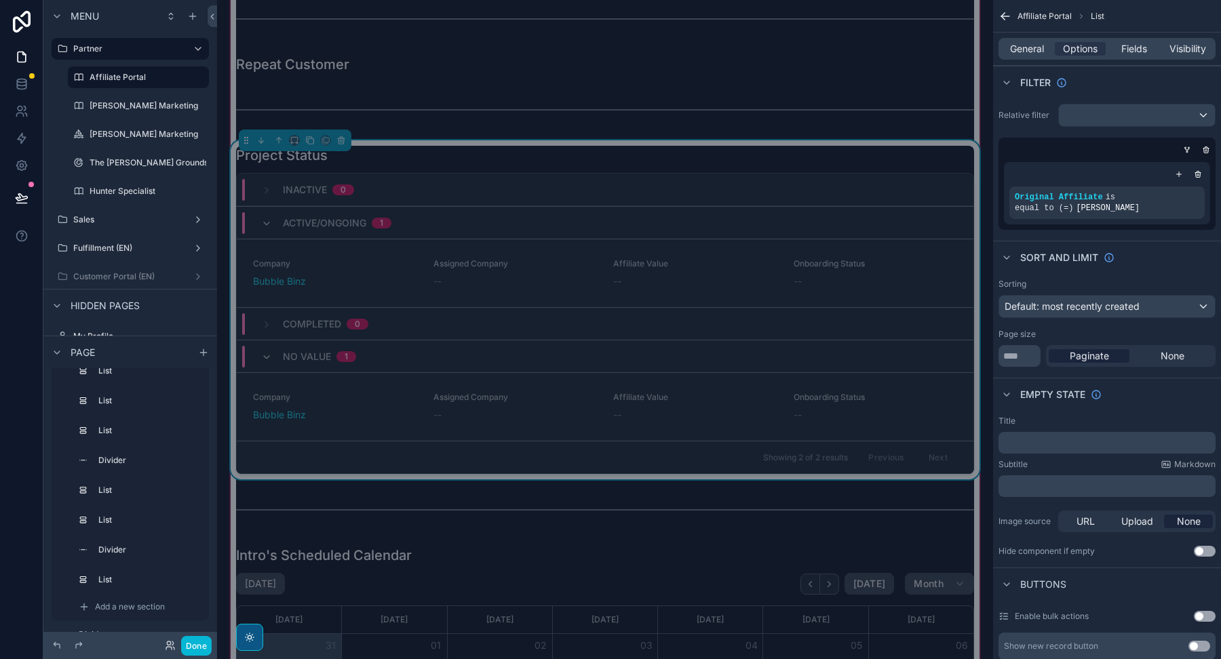
click at [819, 146] on div "Project Status" at bounding box center [605, 155] width 738 height 19
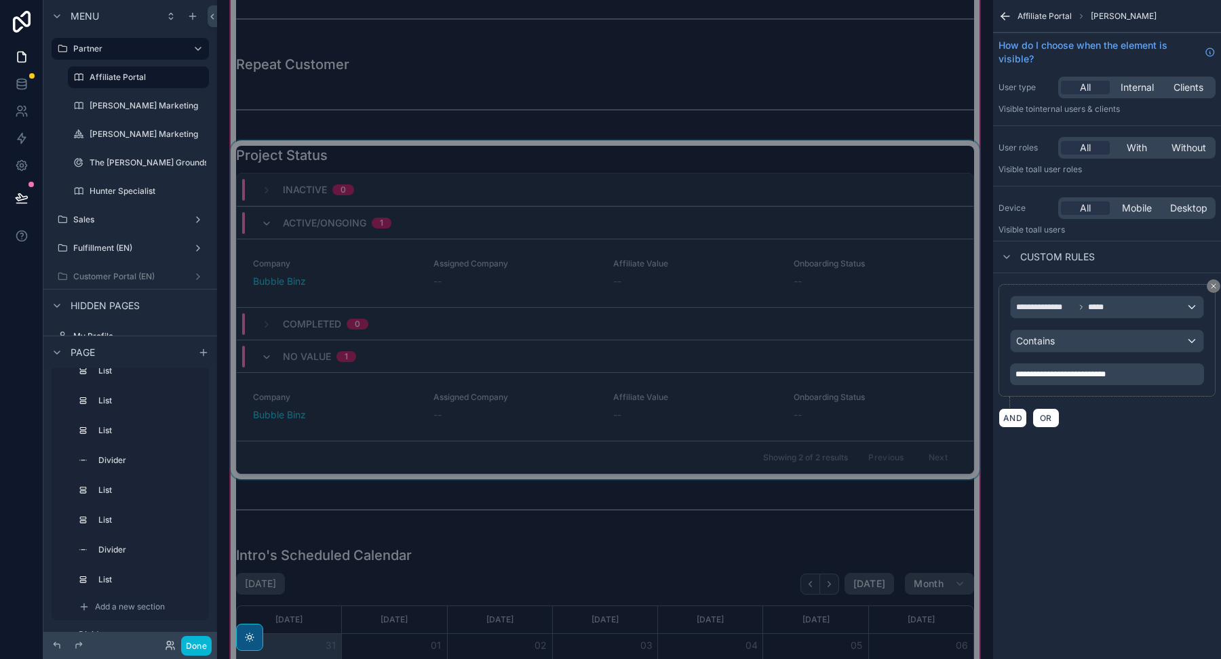
click at [819, 140] on div "scrollable content" at bounding box center [605, 309] width 754 height 339
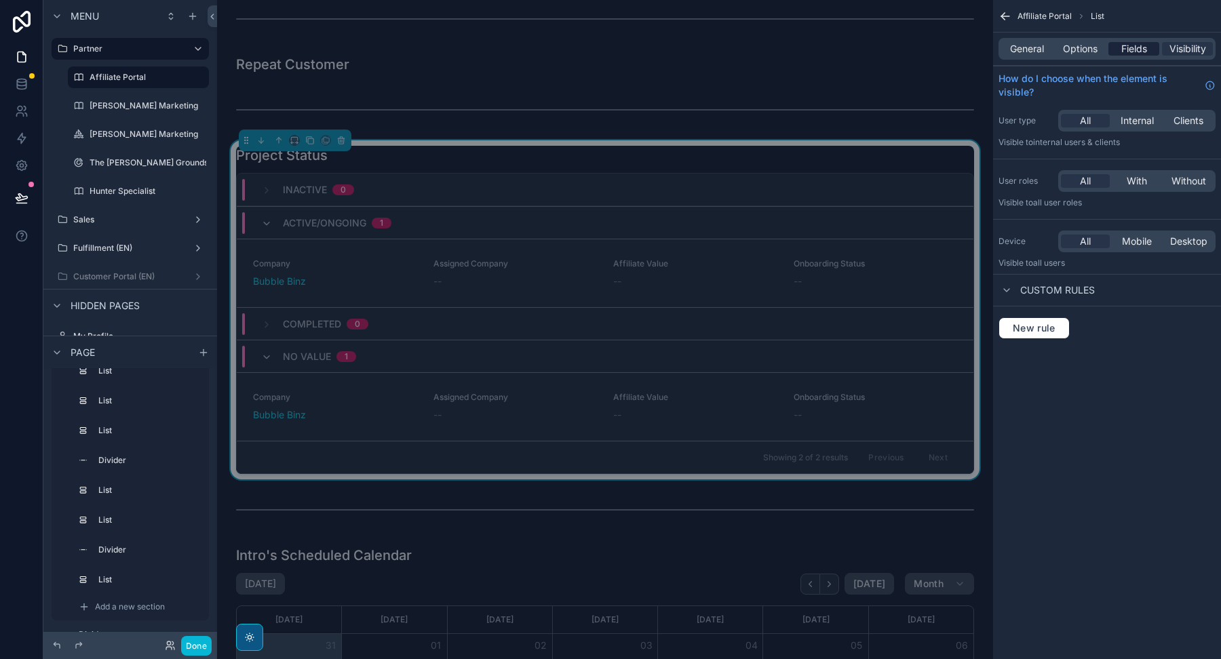
click at [1136, 47] on span "Fields" at bounding box center [1134, 49] width 26 height 14
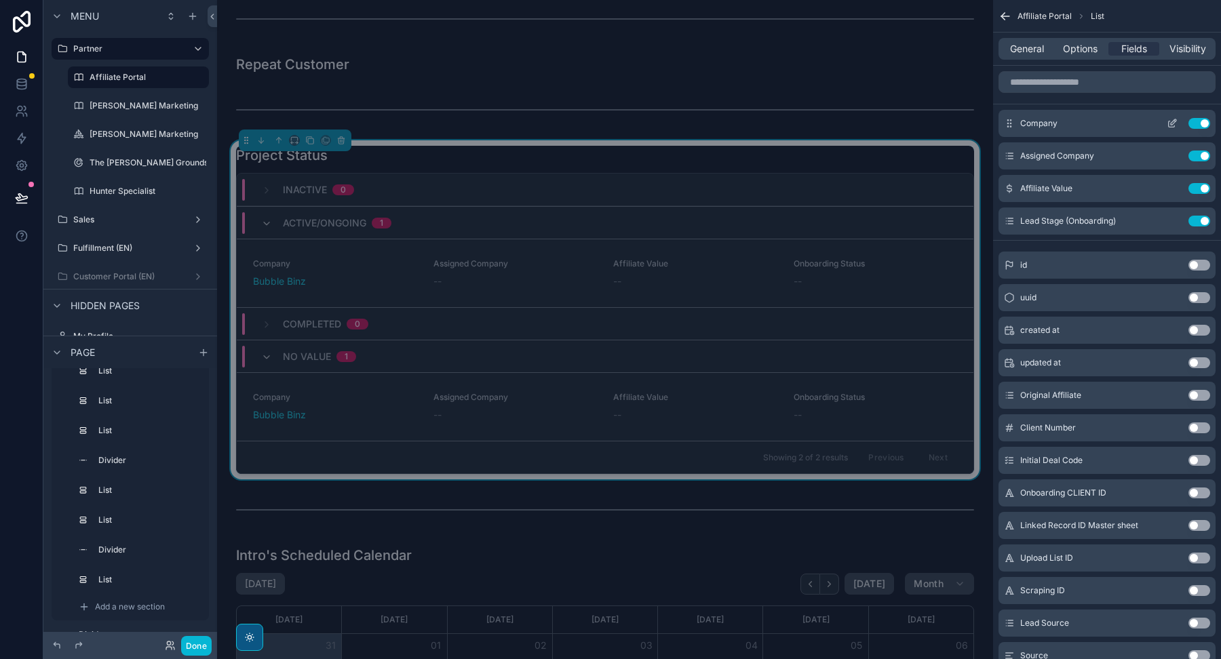
click at [1167, 121] on icon "scrollable content" at bounding box center [1172, 123] width 11 height 11
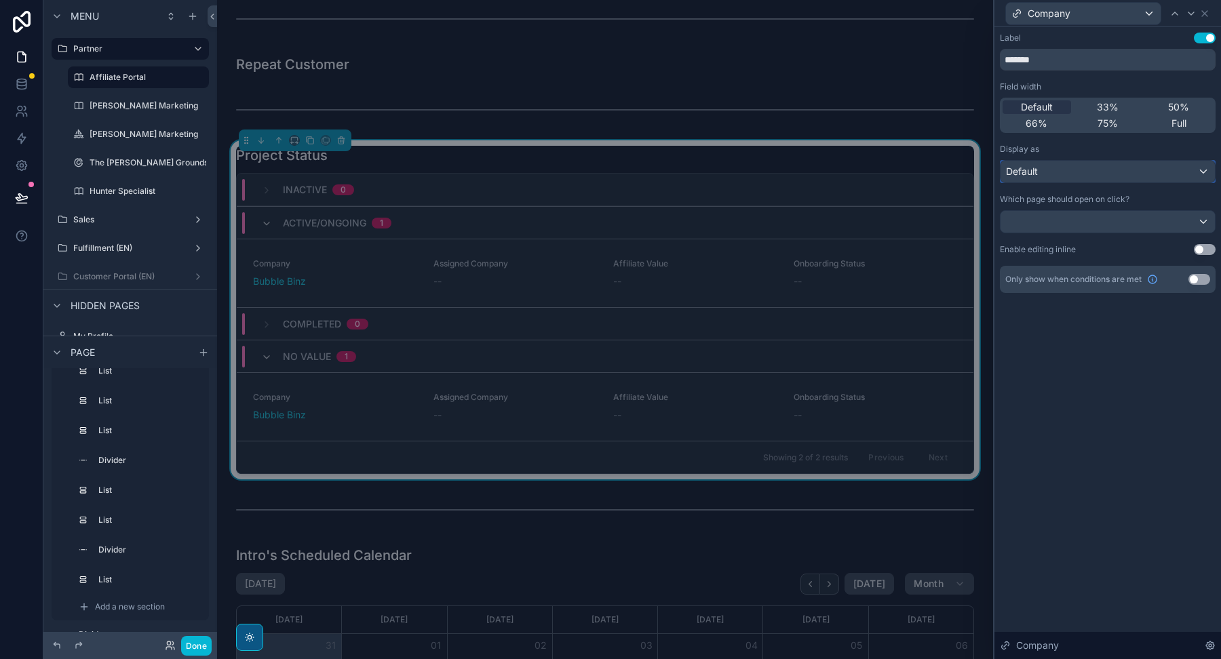
click at [1163, 178] on div "Default" at bounding box center [1107, 172] width 214 height 22
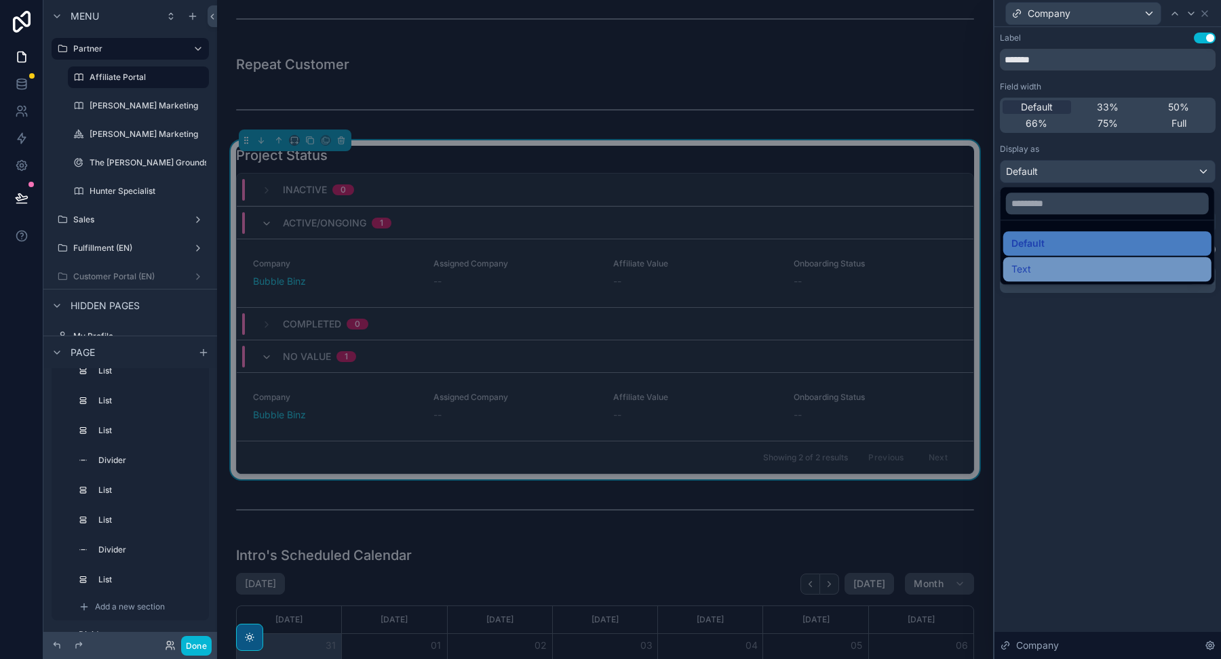
click at [1066, 268] on div "Text" at bounding box center [1107, 269] width 192 height 16
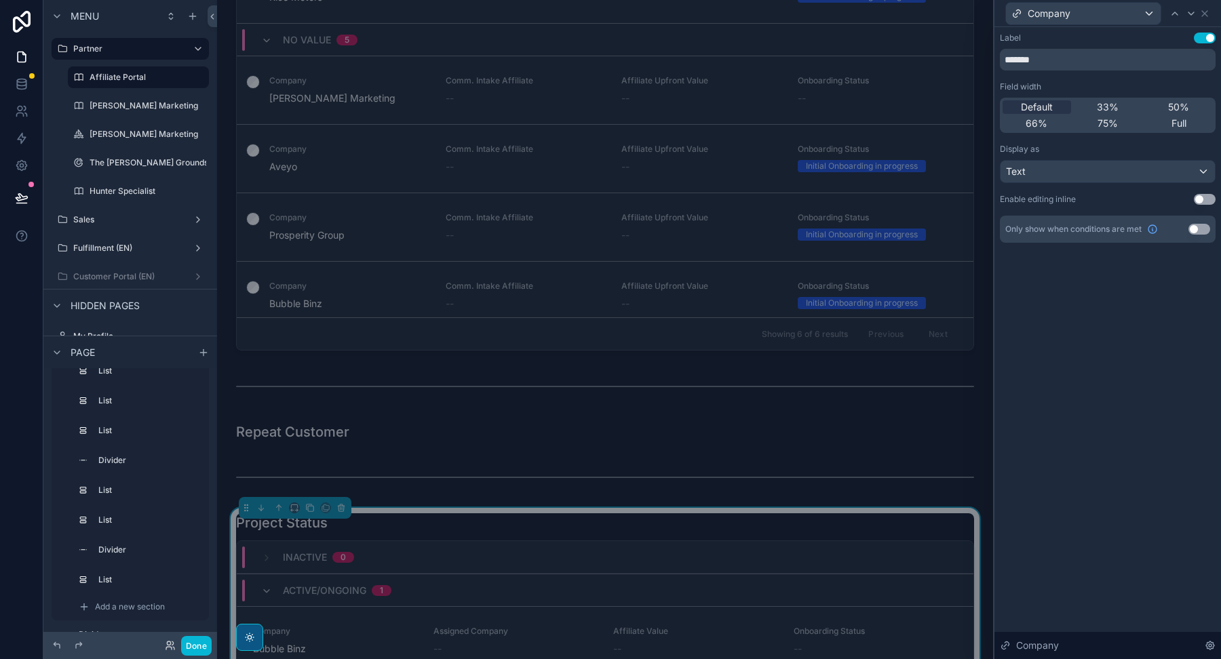
scroll to position [17088, 0]
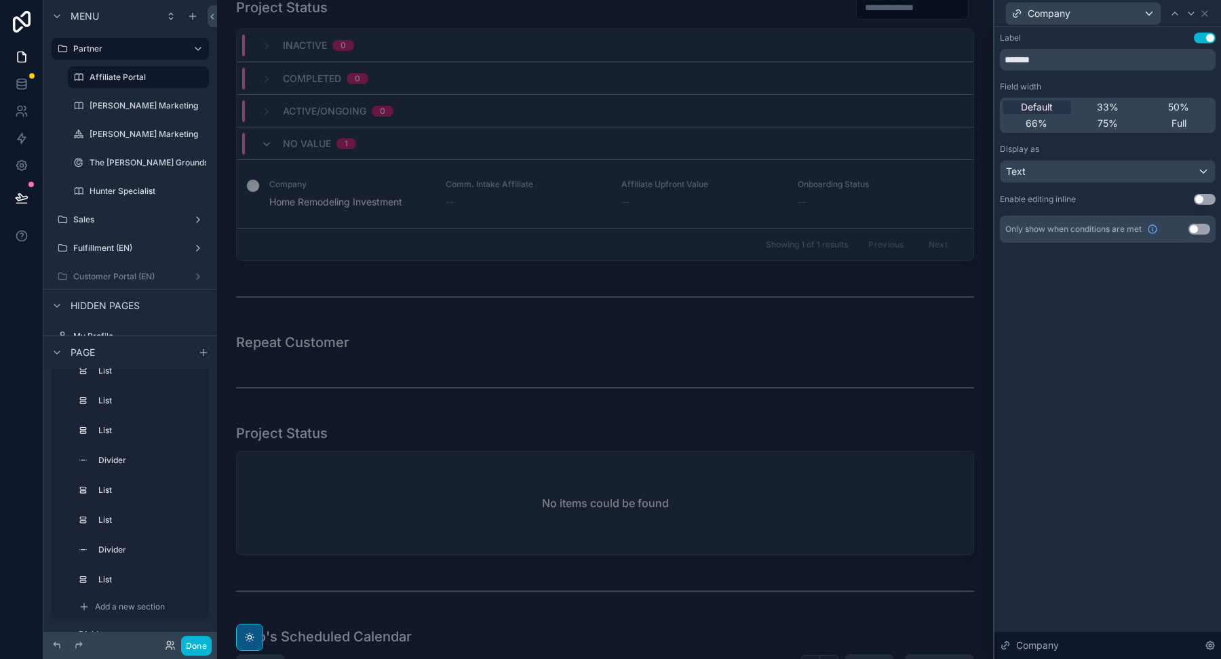
scroll to position [13025, 0]
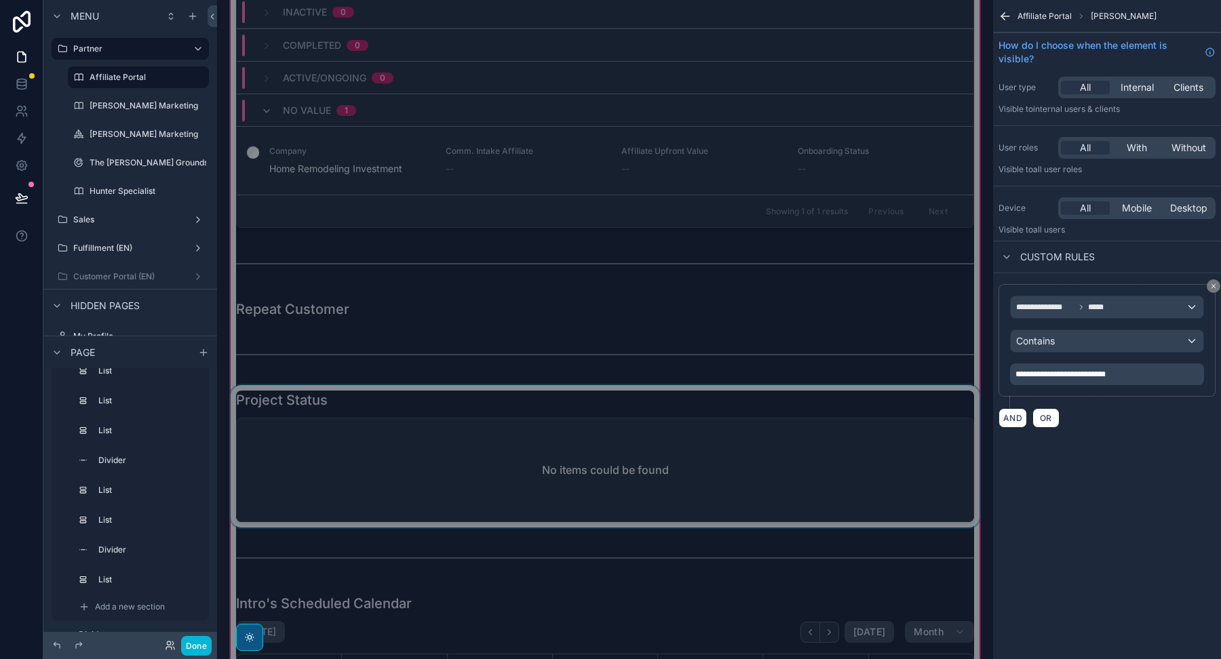
click at [661, 397] on div "scrollable content" at bounding box center [605, 456] width 754 height 142
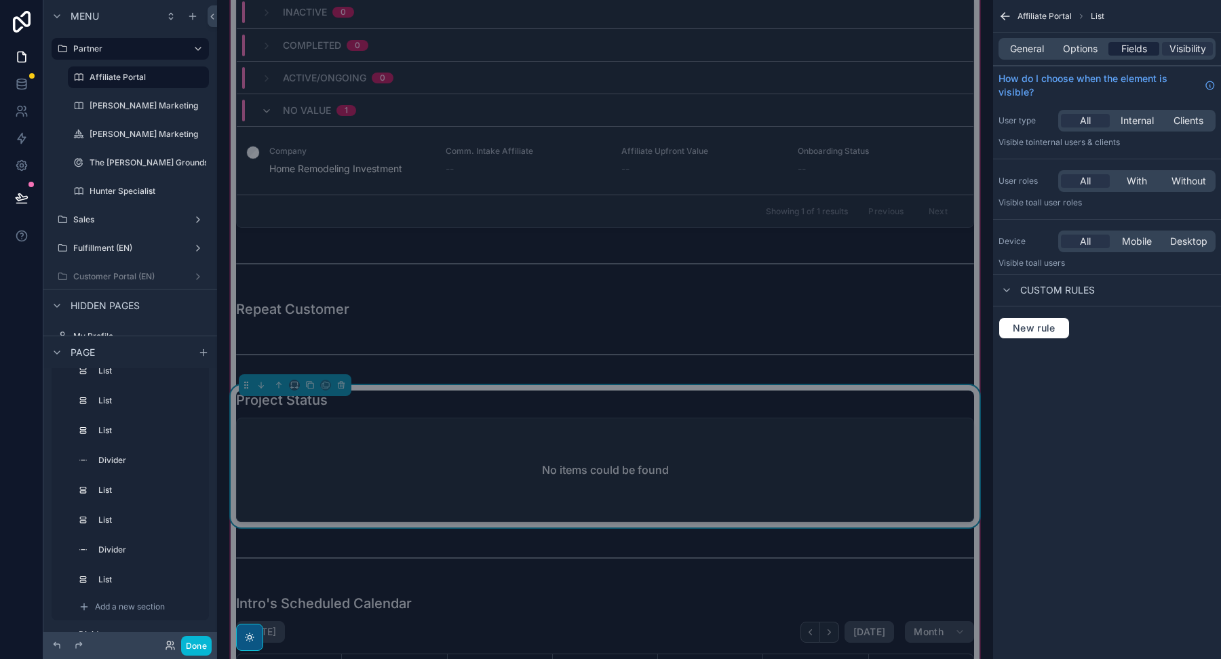
click at [1132, 50] on span "Fields" at bounding box center [1134, 49] width 26 height 14
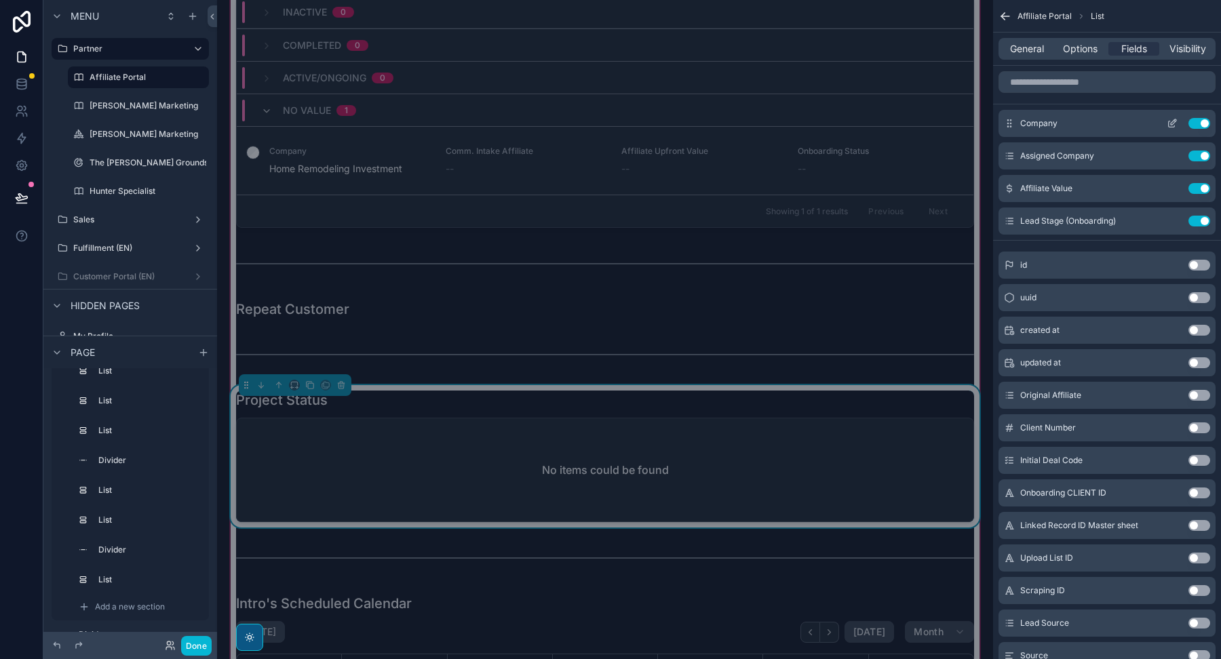
click at [1171, 123] on icon "scrollable content" at bounding box center [1172, 123] width 11 height 11
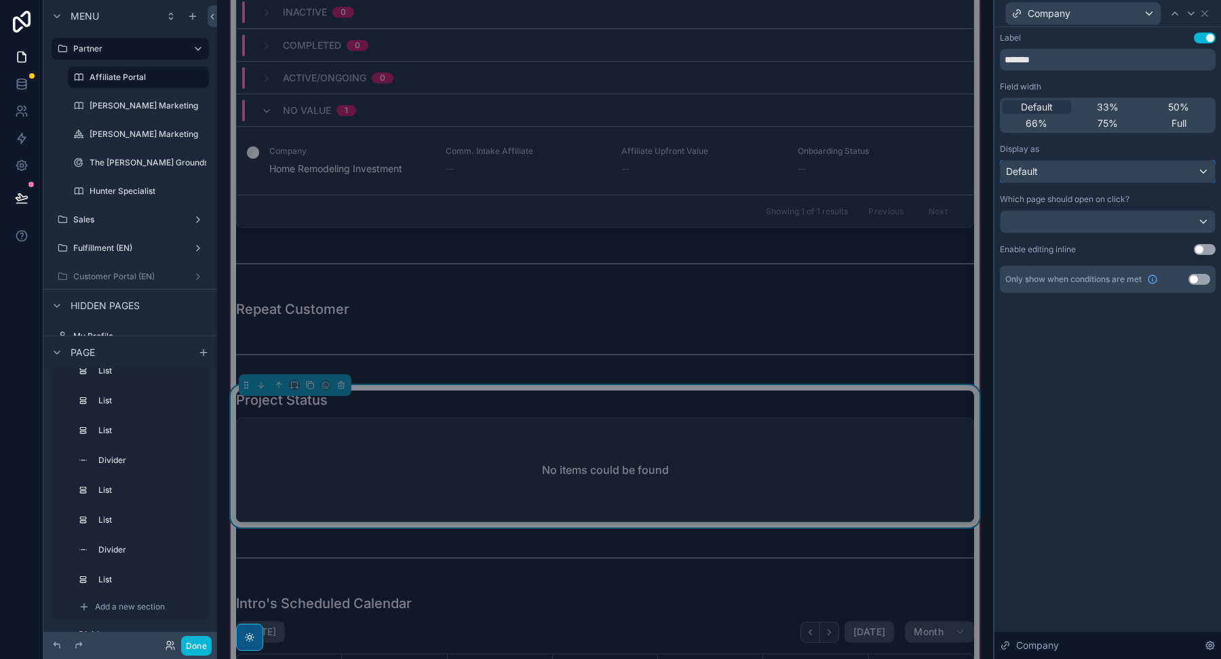
click at [1115, 176] on div "Default" at bounding box center [1107, 172] width 214 height 22
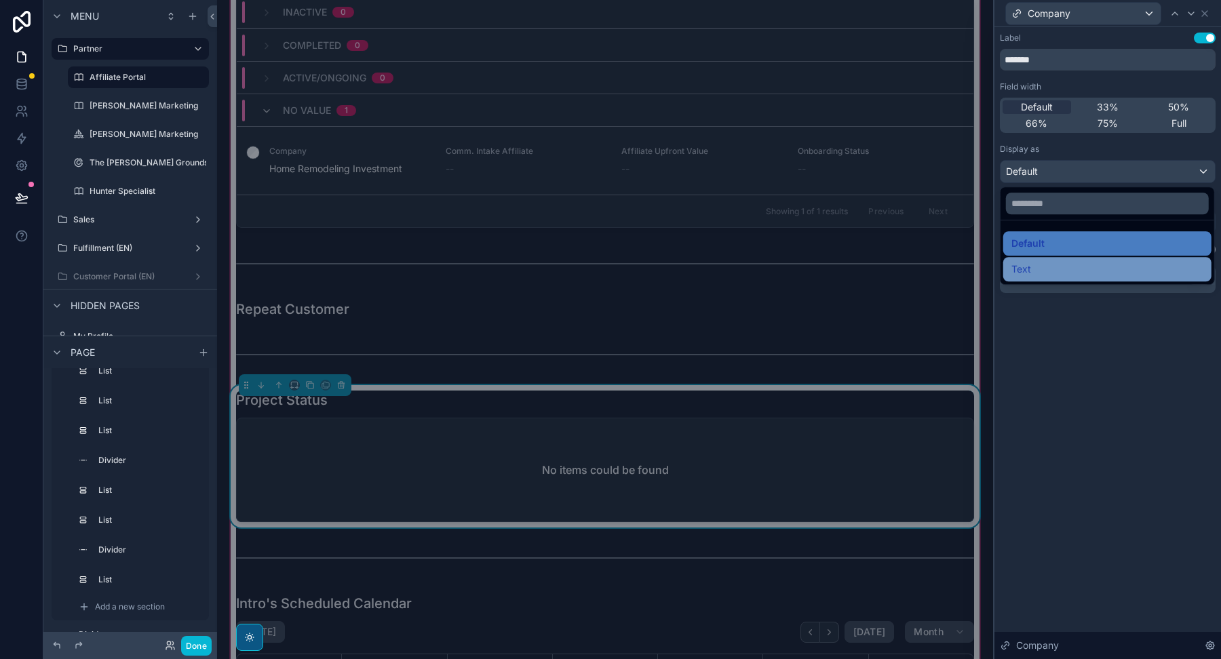
click at [1061, 271] on div "Text" at bounding box center [1107, 269] width 192 height 16
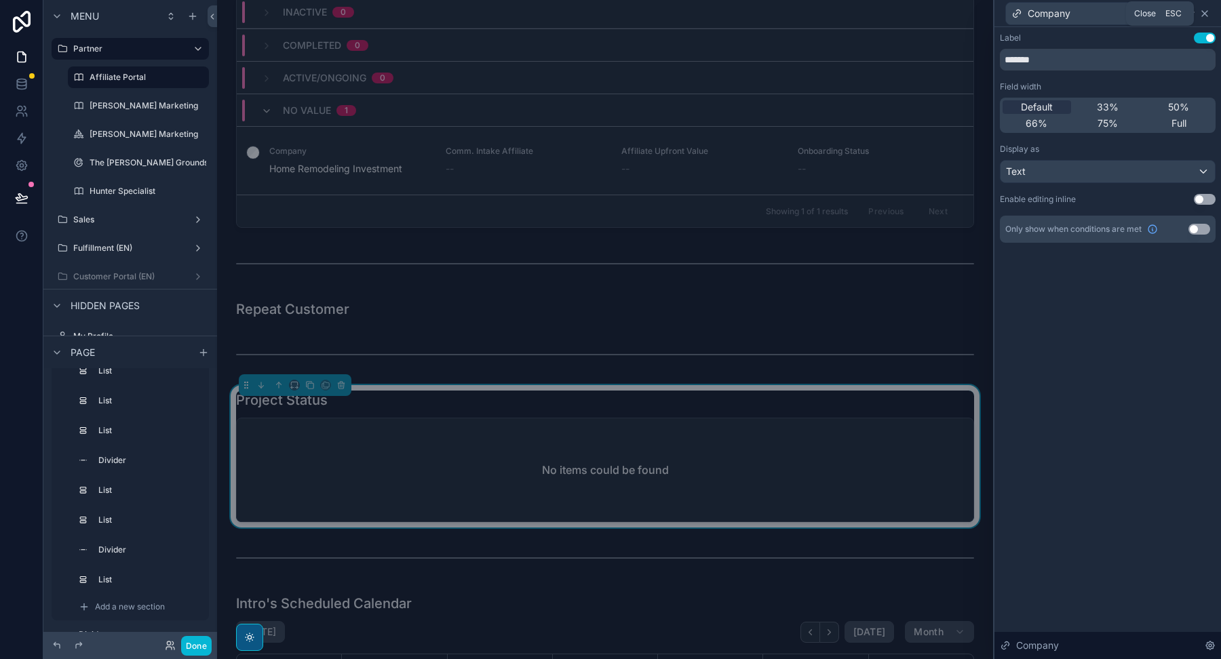
click at [1206, 15] on icon at bounding box center [1204, 13] width 5 height 5
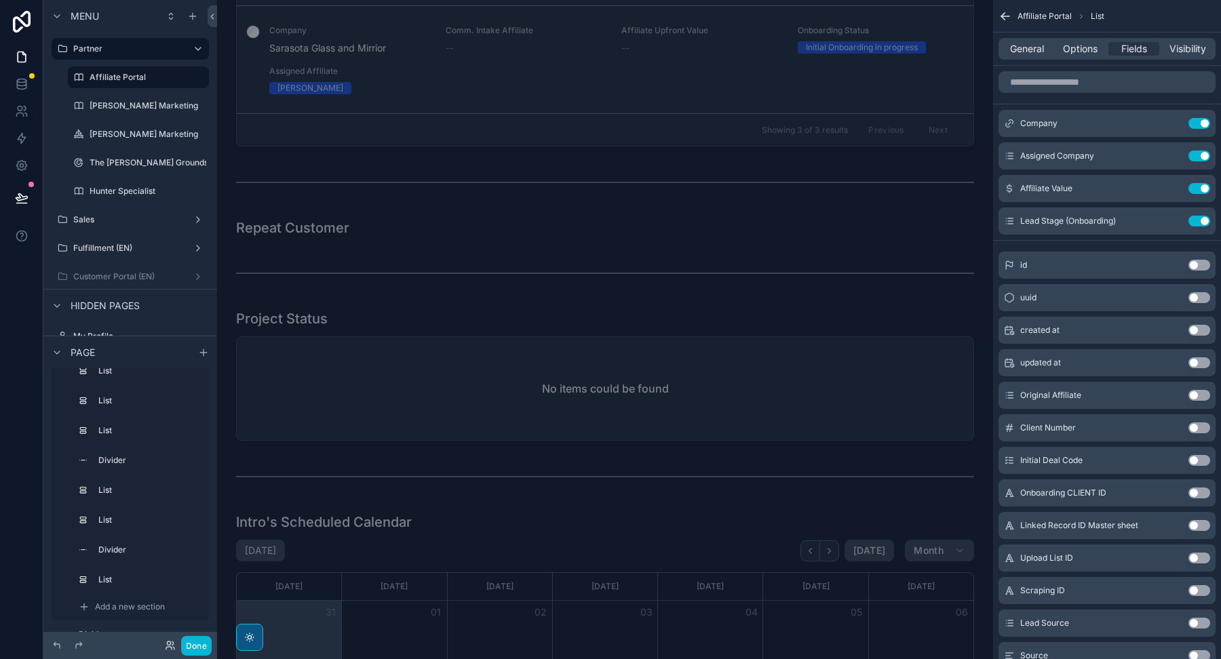
scroll to position [8911, 0]
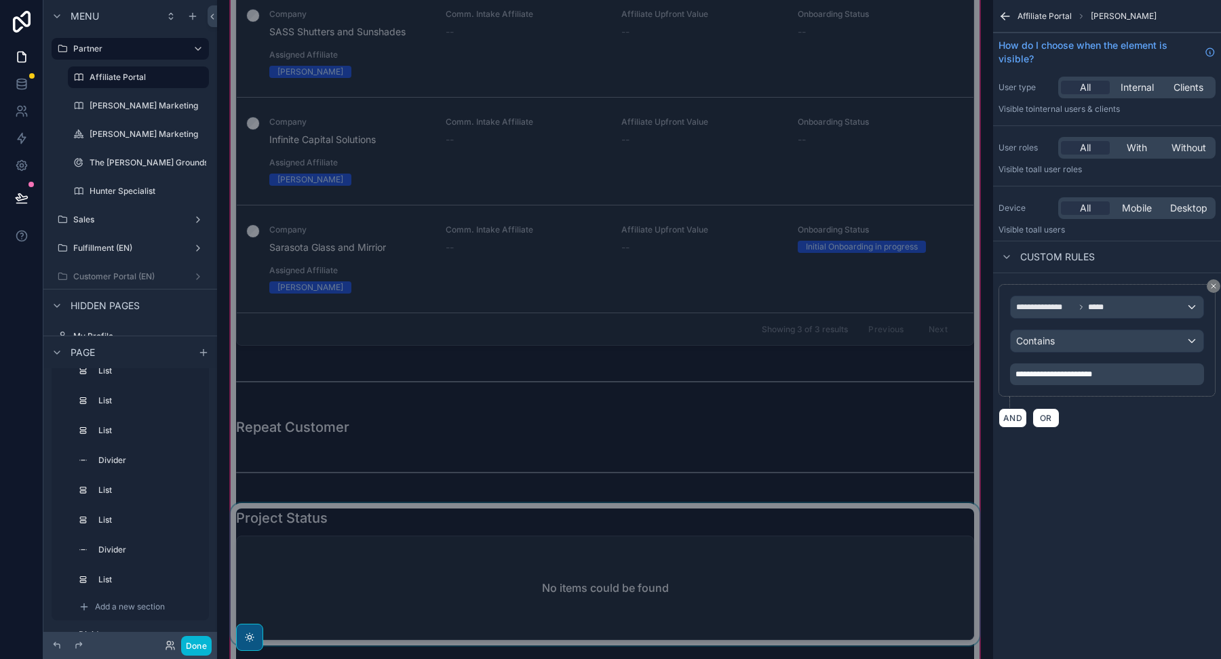
click at [675, 509] on div "scrollable content" at bounding box center [605, 574] width 754 height 142
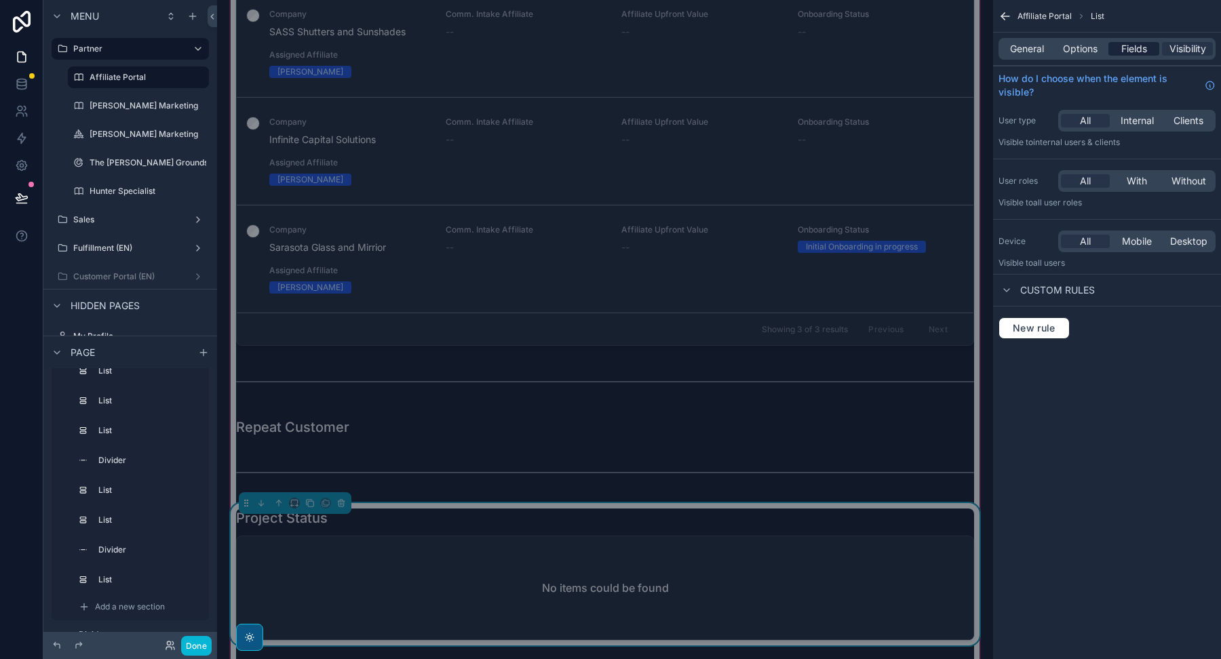
click at [1136, 52] on span "Fields" at bounding box center [1134, 49] width 26 height 14
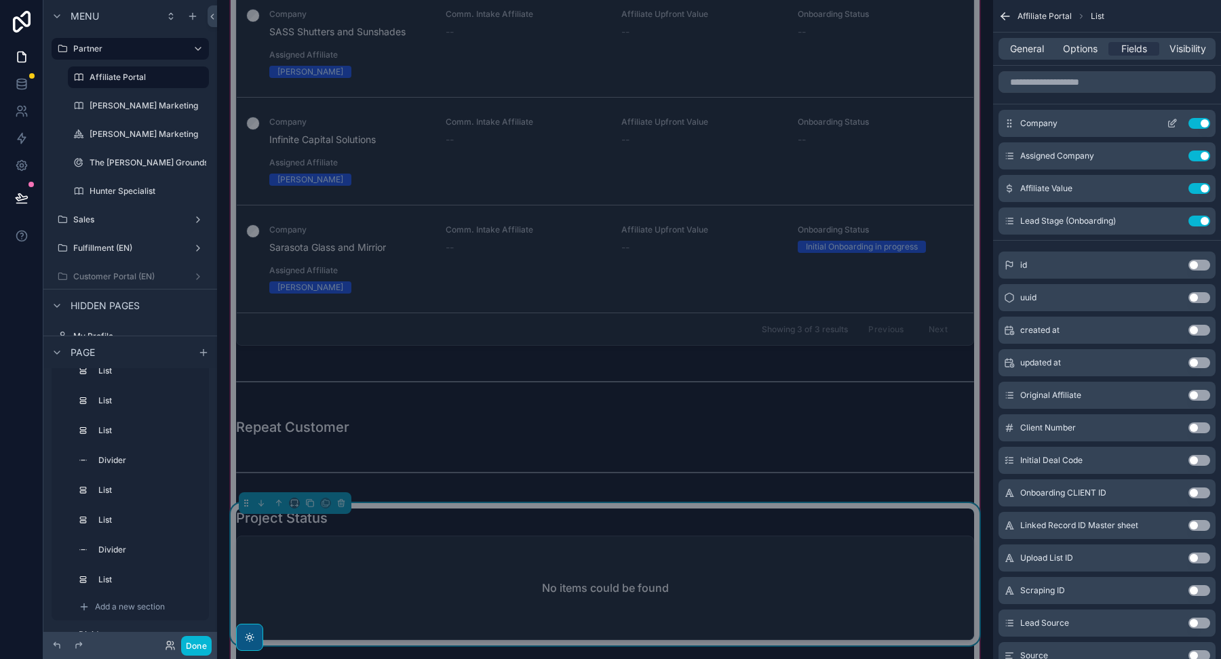
click at [1169, 121] on icon "scrollable content" at bounding box center [1172, 123] width 11 height 11
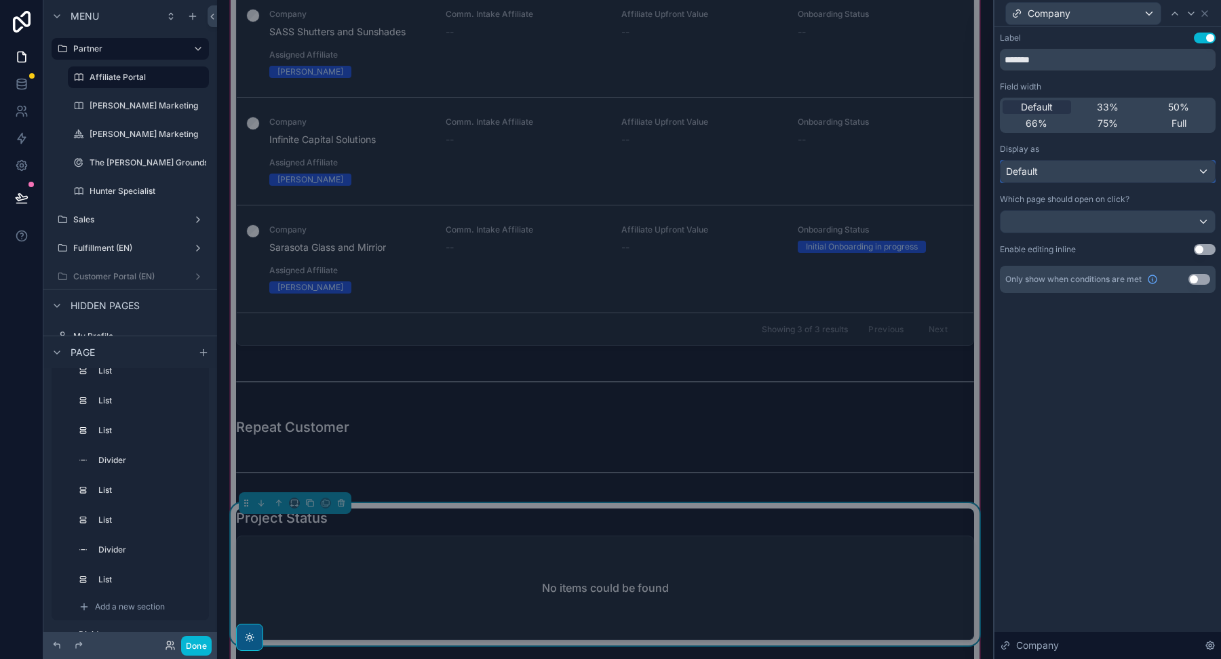
click at [1090, 176] on div "Default" at bounding box center [1107, 172] width 214 height 22
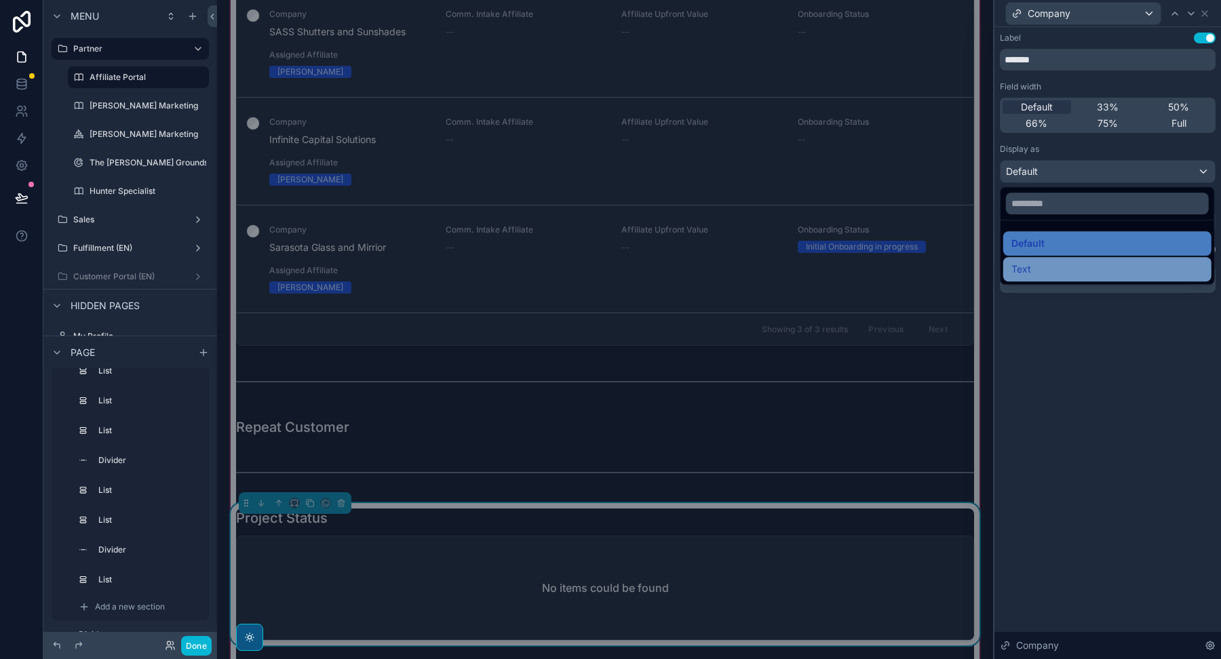
click at [1044, 269] on div "Text" at bounding box center [1107, 269] width 192 height 16
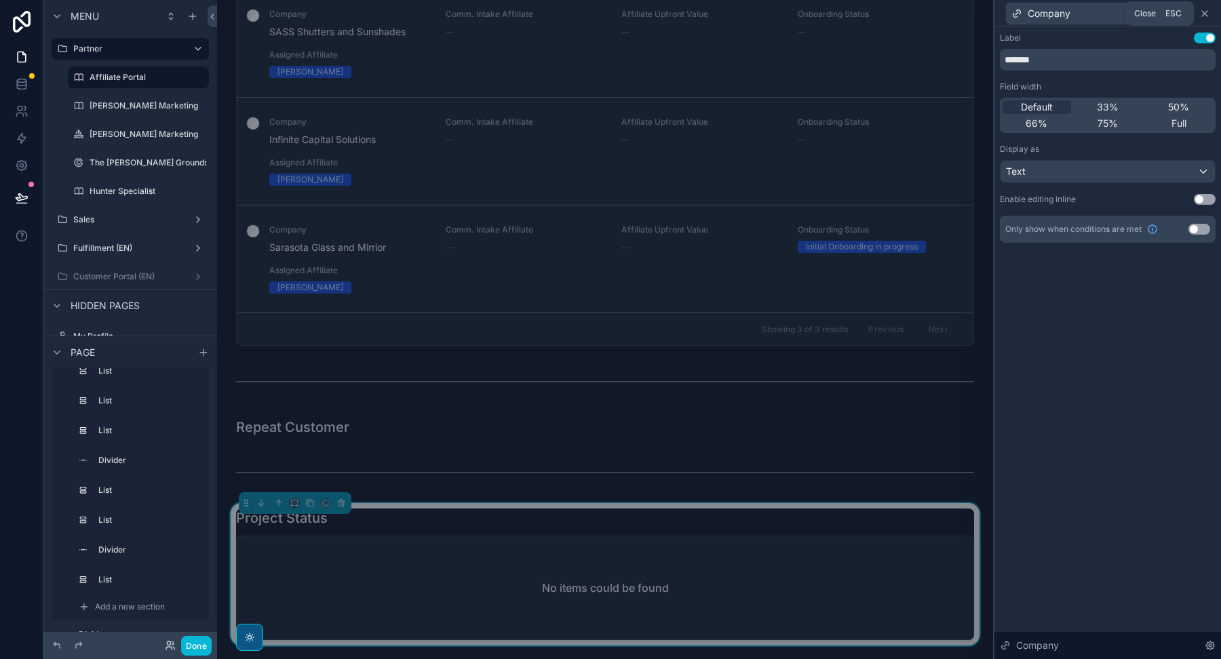
click at [1209, 16] on icon at bounding box center [1204, 13] width 11 height 11
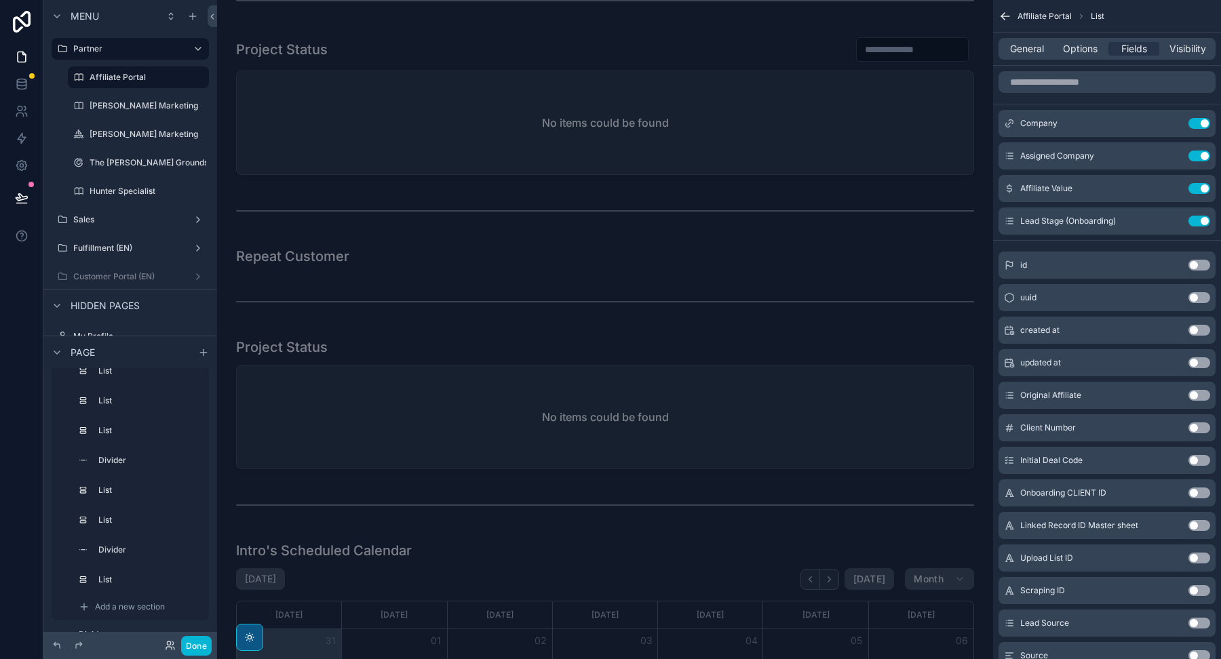
scroll to position [4811, 0]
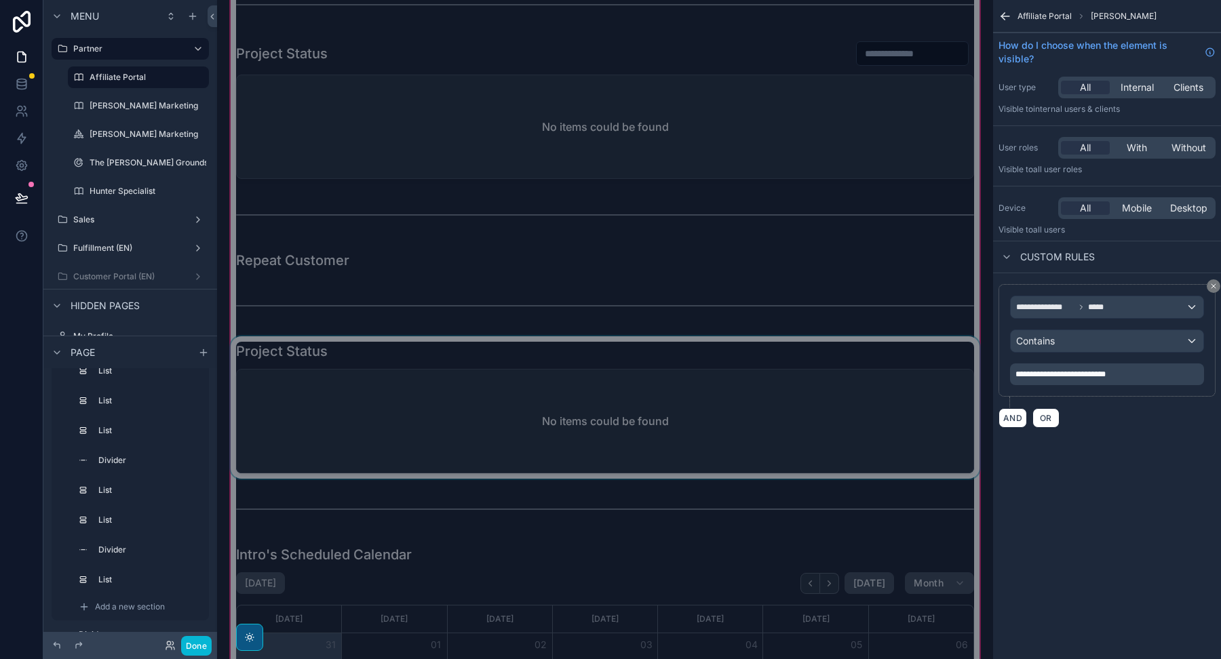
click at [684, 348] on div "scrollable content" at bounding box center [605, 407] width 754 height 142
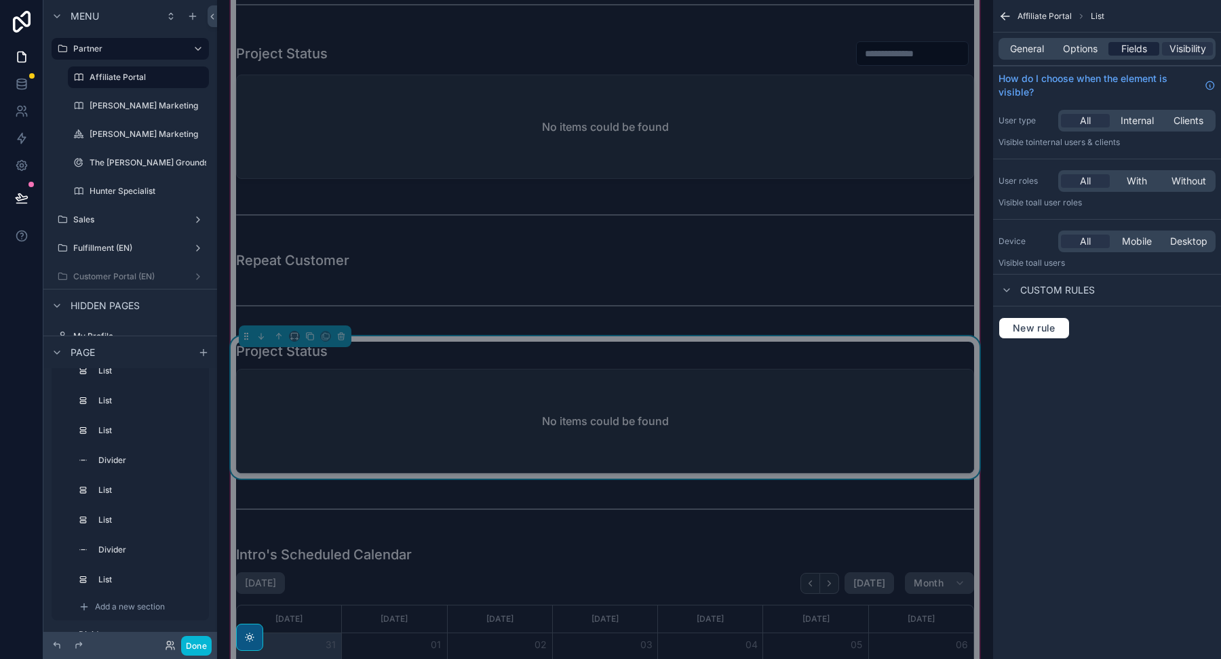
click at [1138, 45] on span "Fields" at bounding box center [1134, 49] width 26 height 14
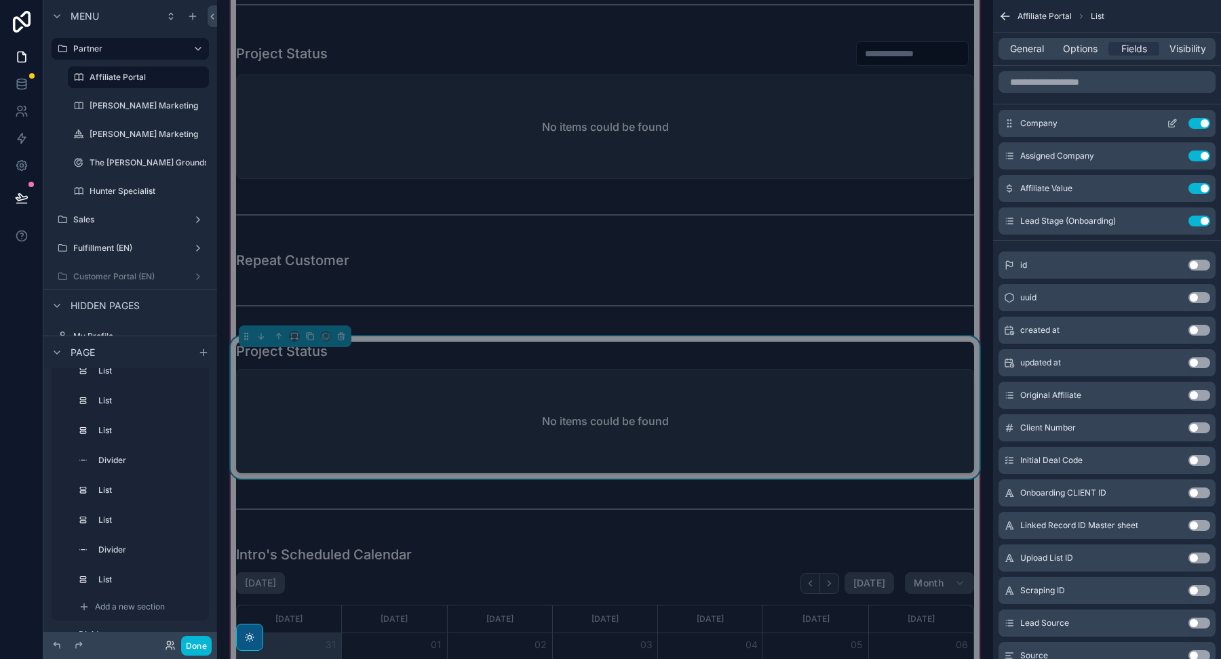
click at [1173, 123] on icon "scrollable content" at bounding box center [1173, 121] width 5 height 5
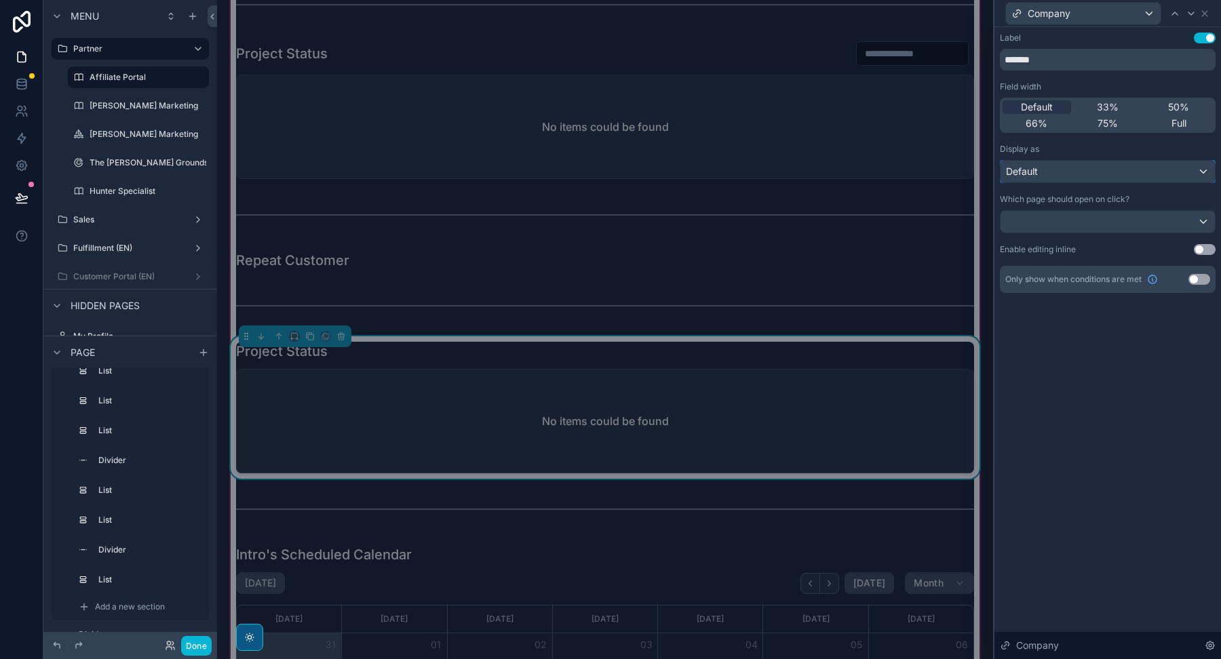
click at [1122, 178] on div "Default" at bounding box center [1107, 172] width 214 height 22
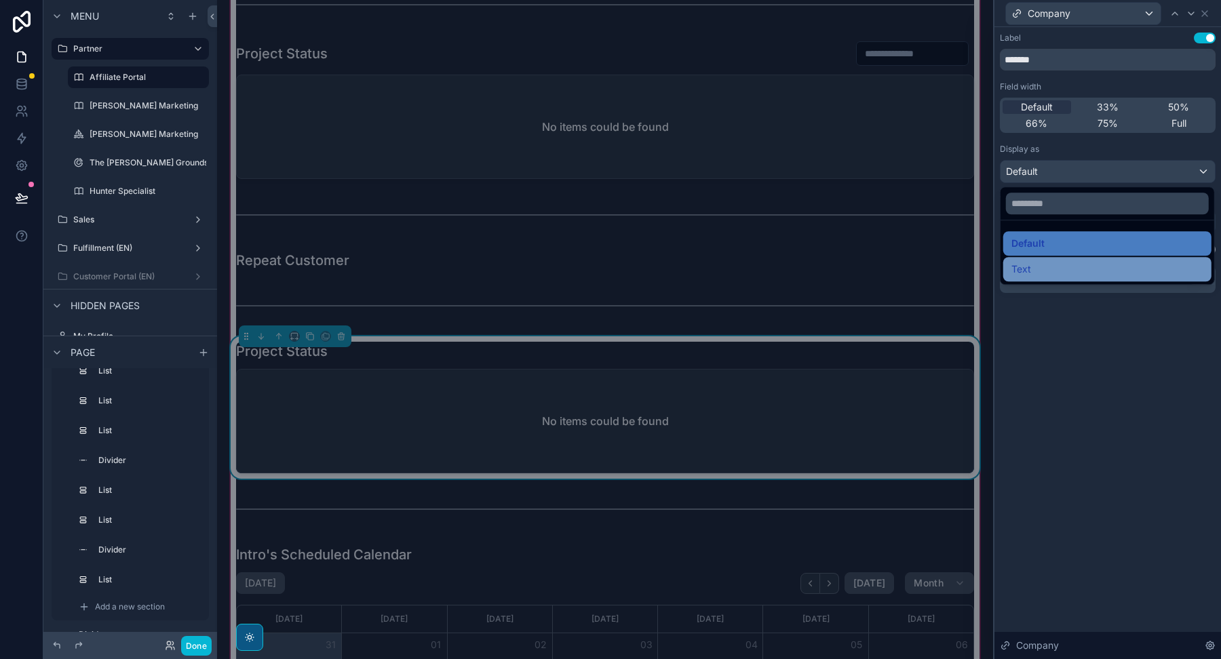
click at [1083, 268] on div "Text" at bounding box center [1107, 269] width 192 height 16
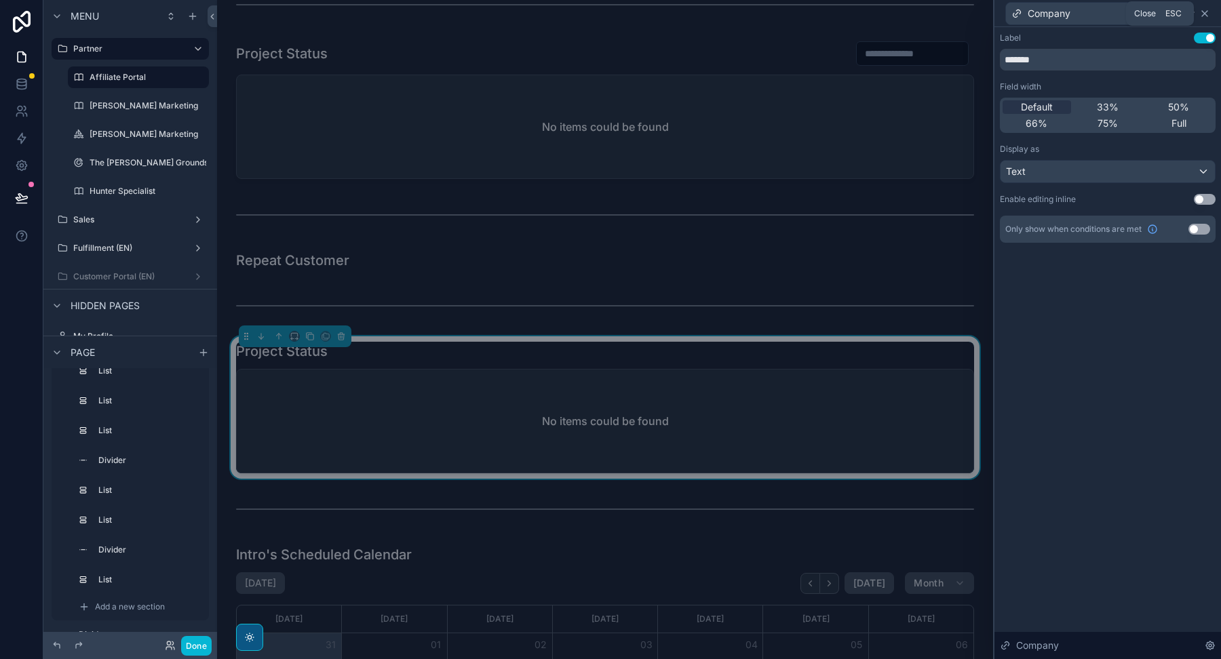
click at [1207, 16] on icon at bounding box center [1204, 13] width 11 height 11
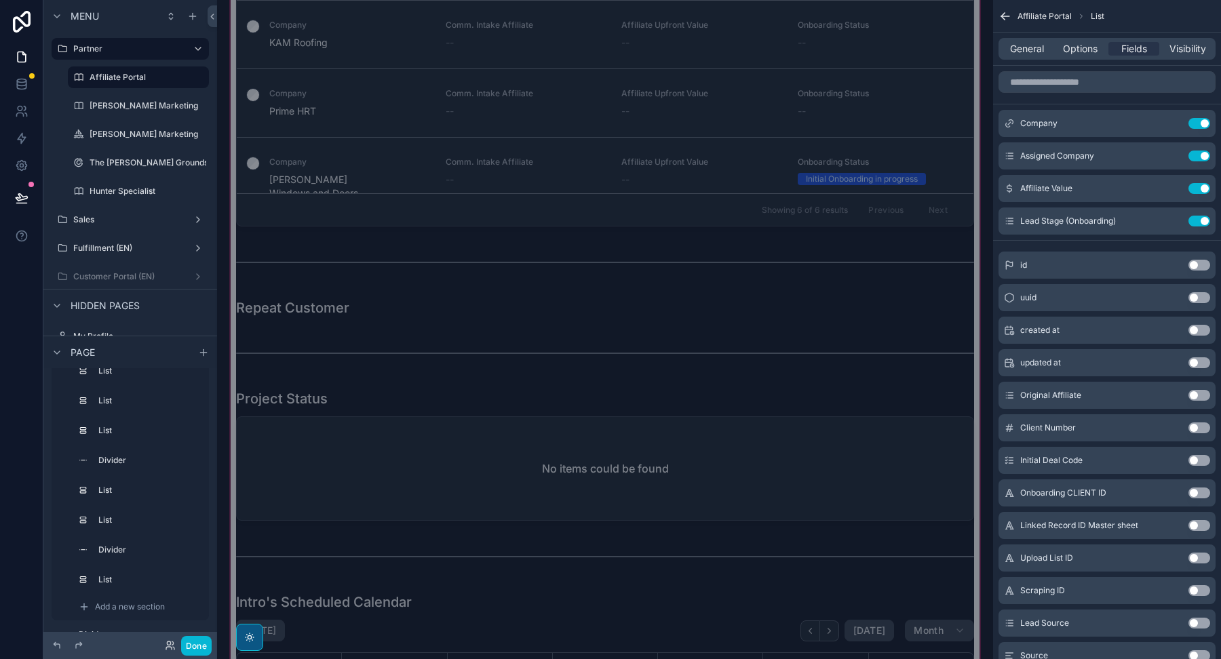
scroll to position [855, 0]
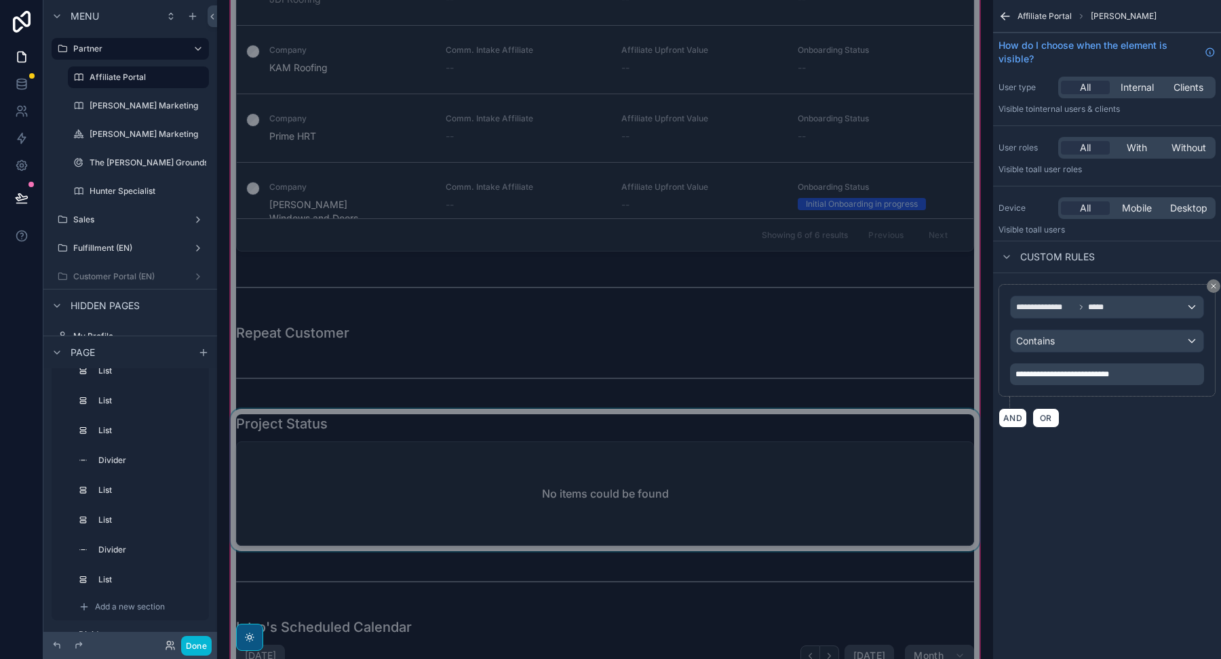
click at [660, 451] on div "scrollable content" at bounding box center [605, 480] width 754 height 142
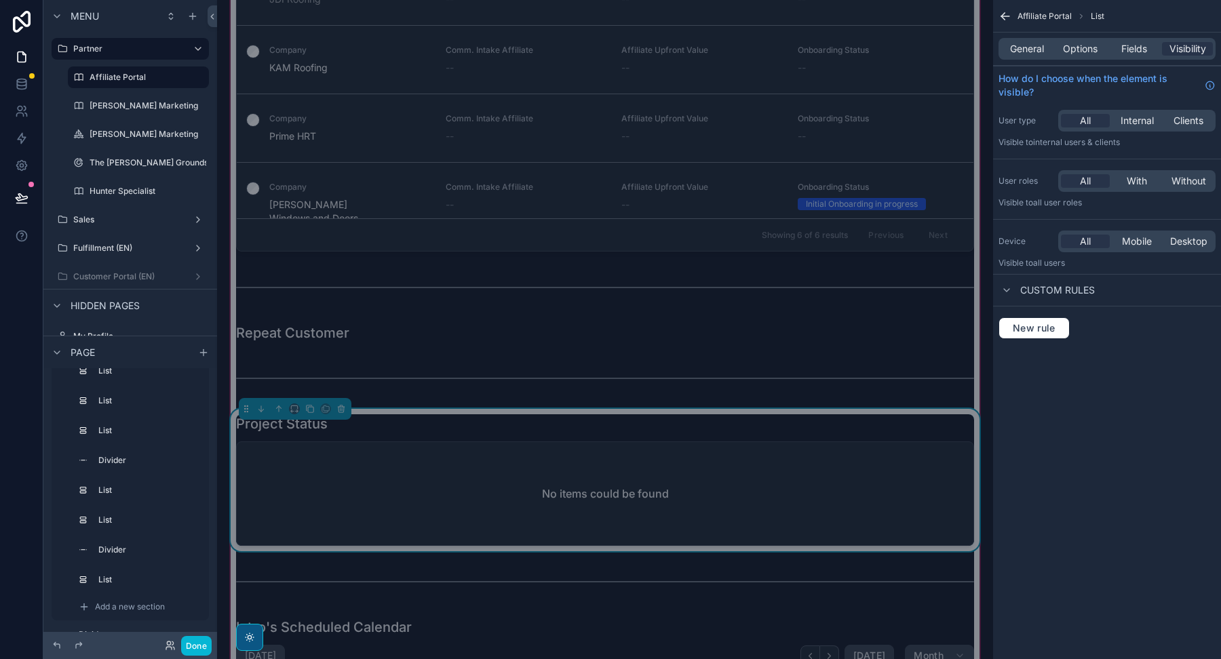
click at [665, 428] on div "Project Status" at bounding box center [605, 423] width 738 height 19
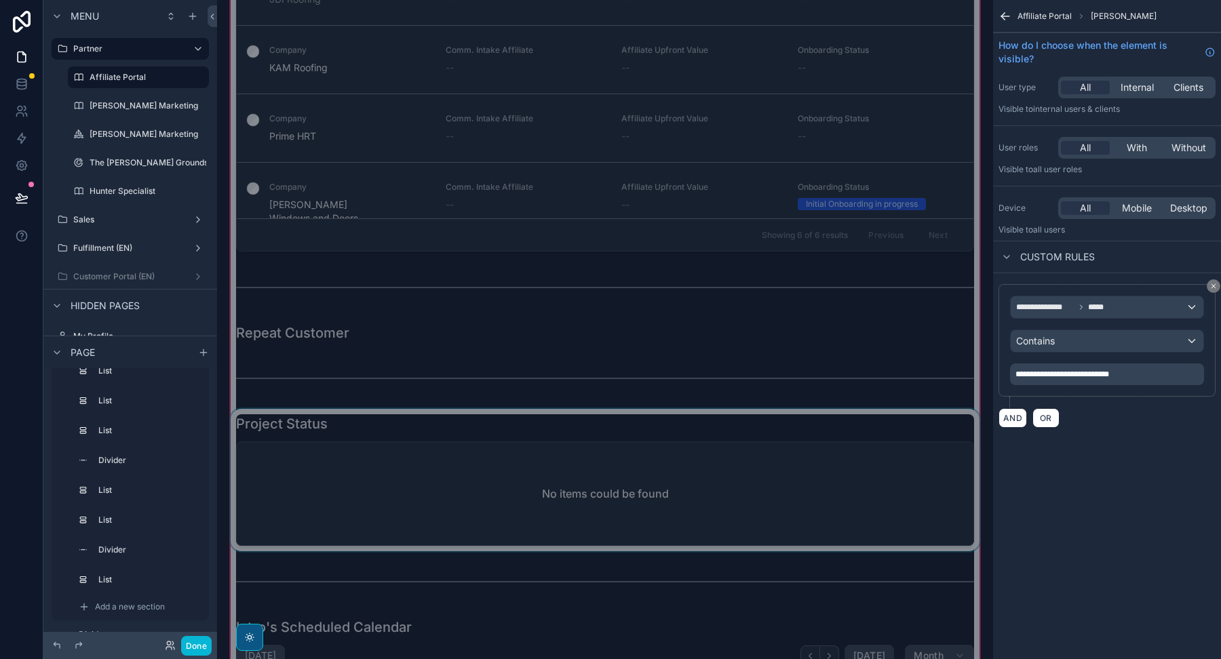
click at [838, 427] on div "scrollable content" at bounding box center [605, 480] width 754 height 142
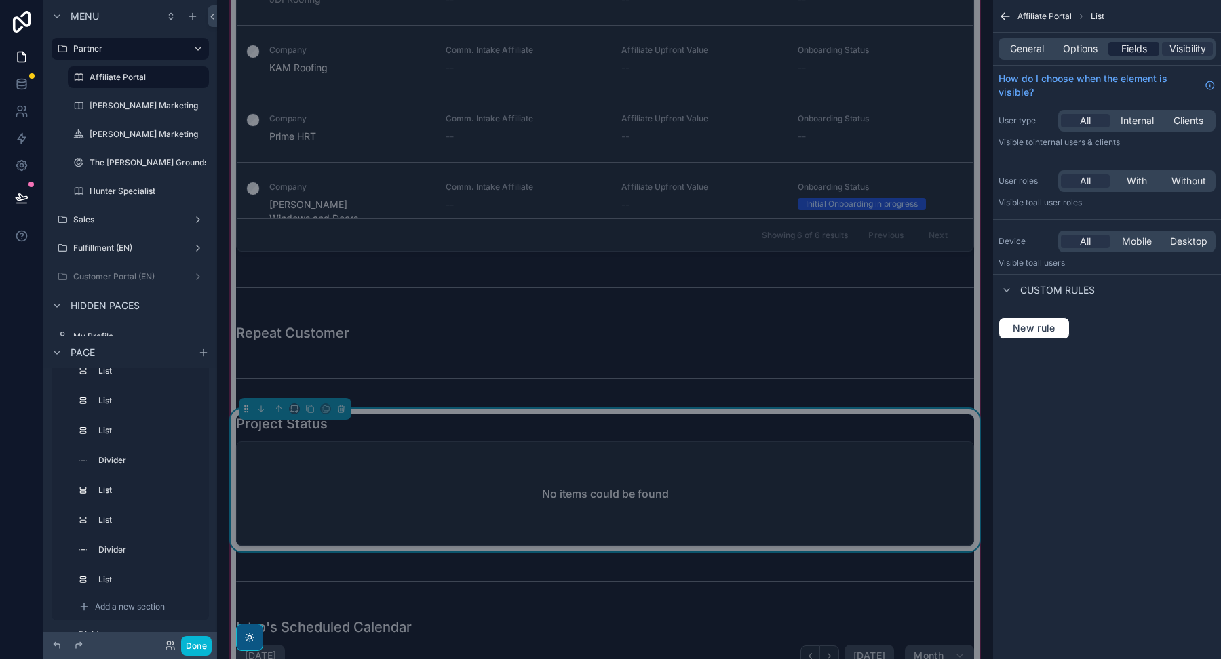
click at [1135, 47] on span "Fields" at bounding box center [1134, 49] width 26 height 14
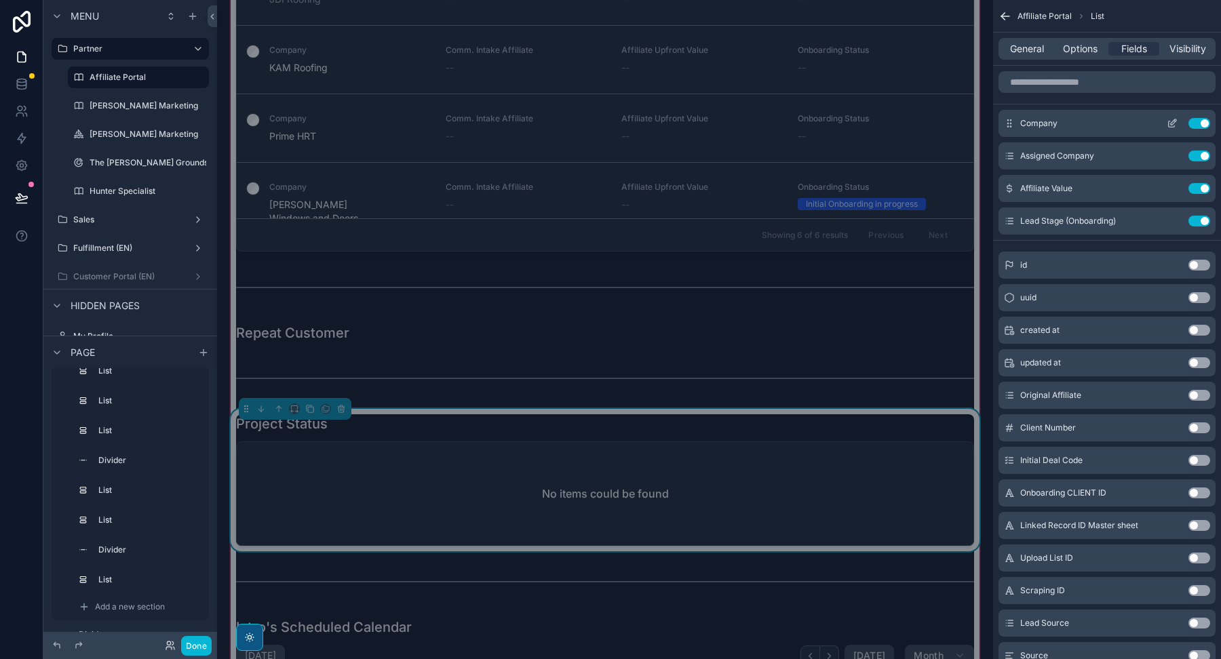
click at [1179, 121] on button "scrollable content" at bounding box center [1172, 123] width 22 height 11
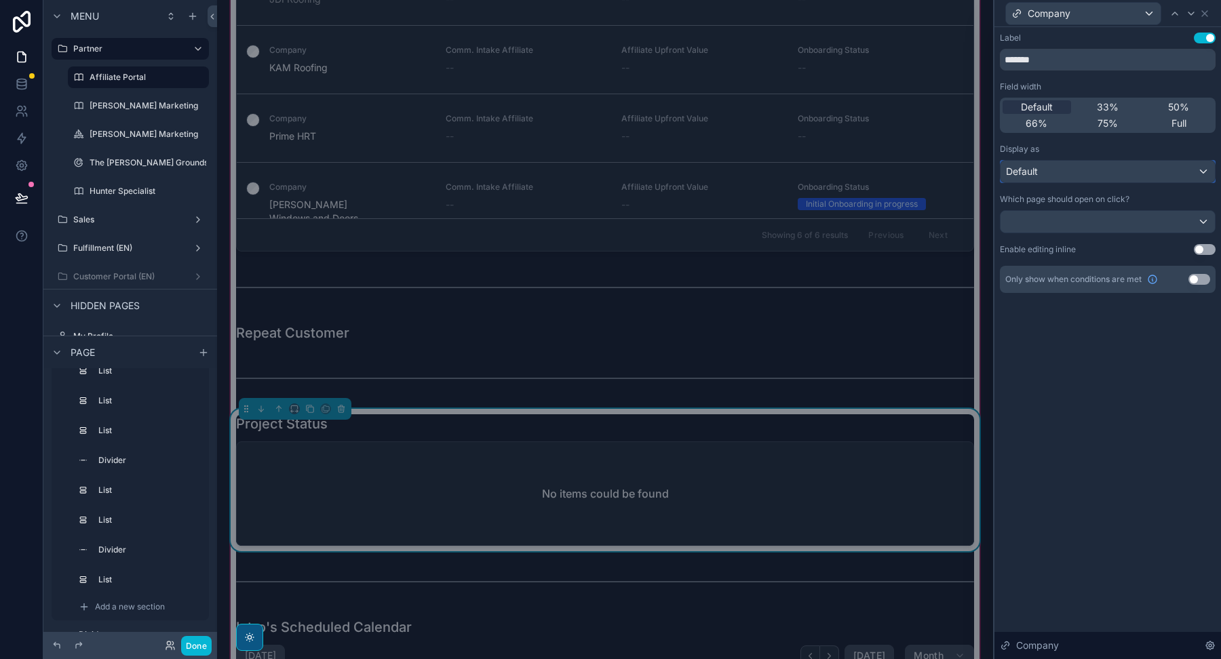
click at [1094, 168] on div "Default" at bounding box center [1107, 172] width 214 height 22
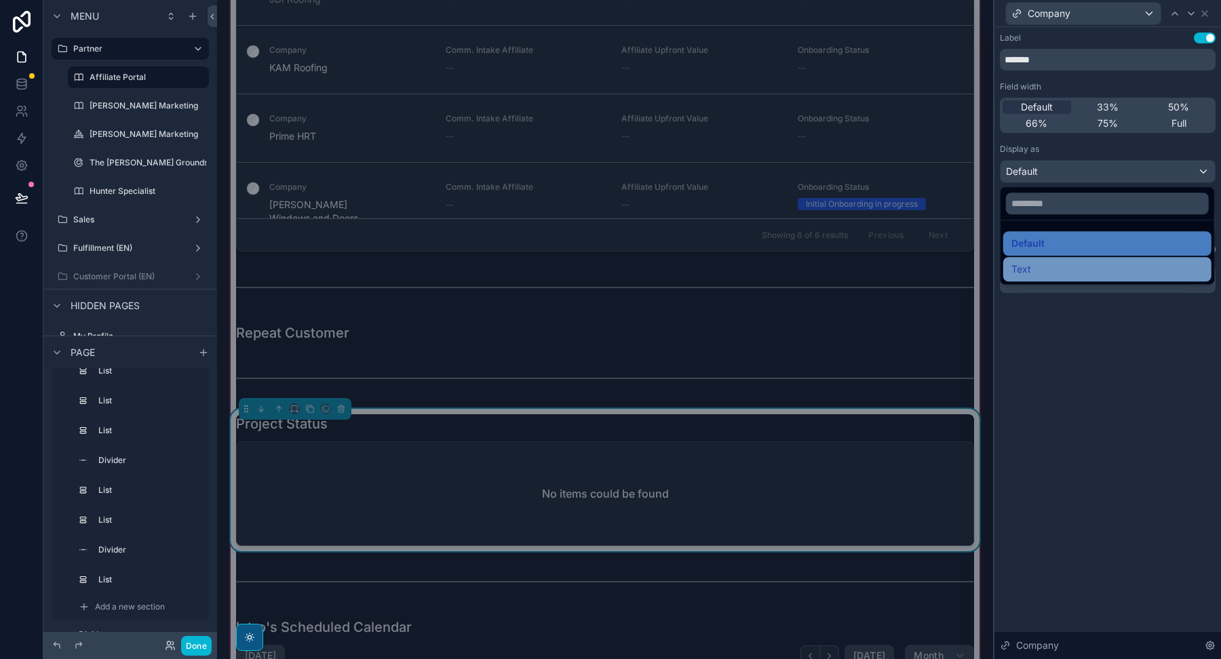
click at [1052, 260] on div "Text" at bounding box center [1107, 269] width 208 height 24
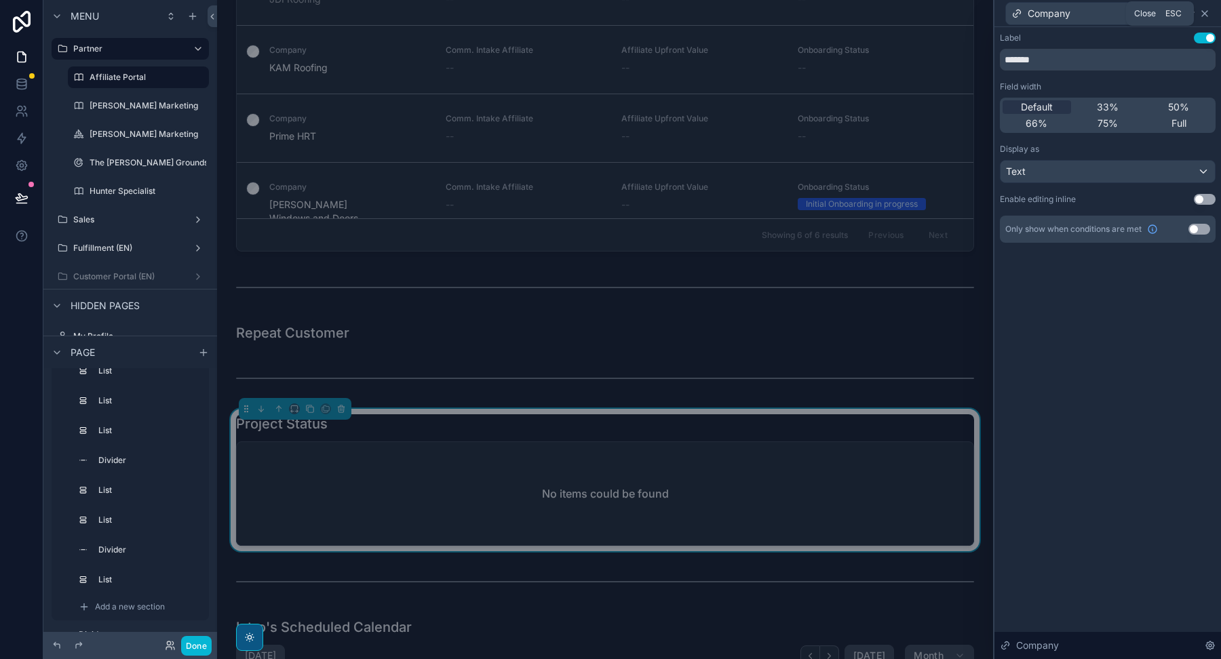
click at [1205, 12] on icon at bounding box center [1204, 13] width 11 height 11
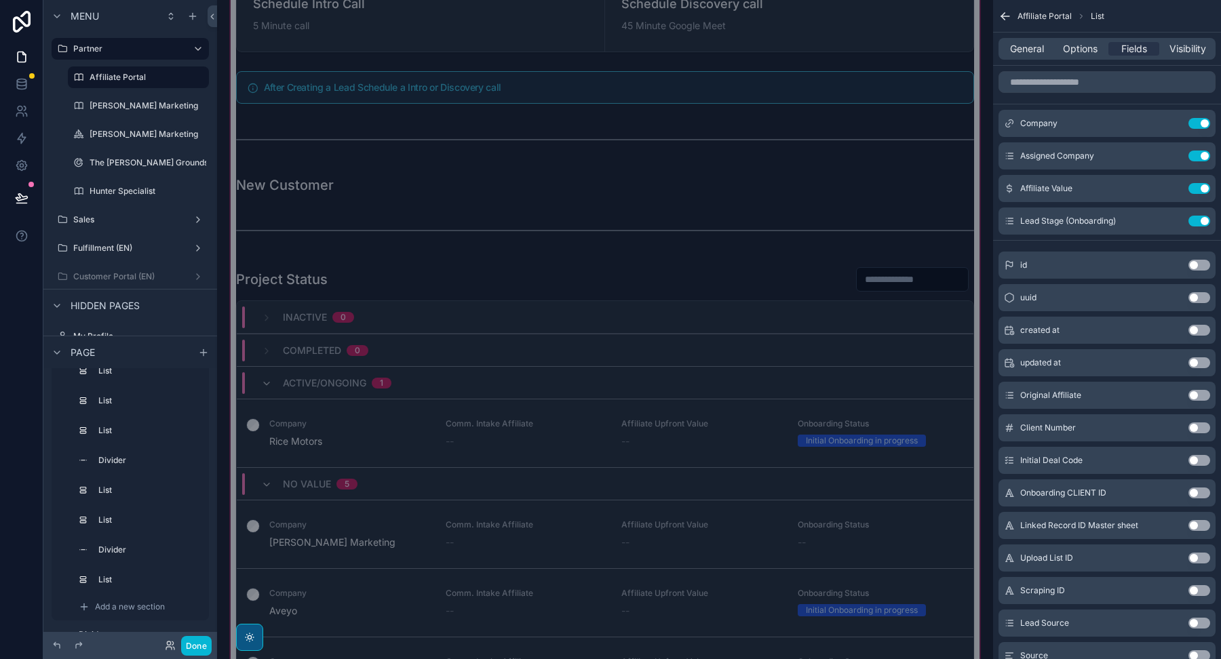
scroll to position [16673, 0]
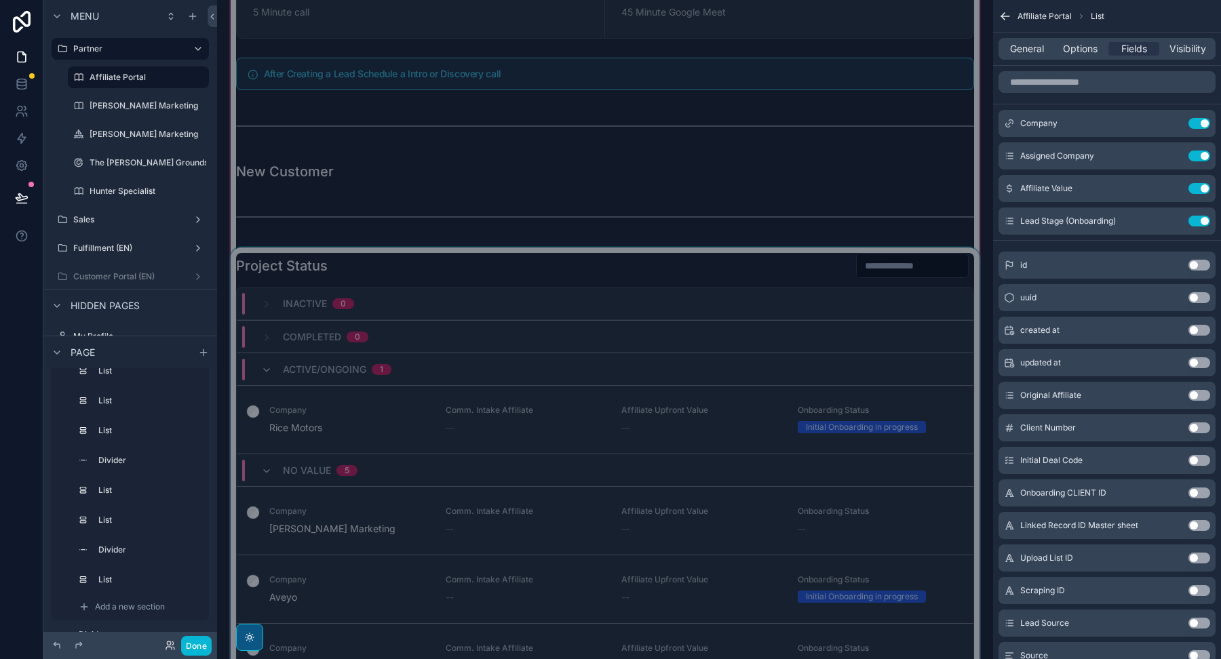
click at [535, 288] on div "Inactive 0" at bounding box center [605, 304] width 737 height 33
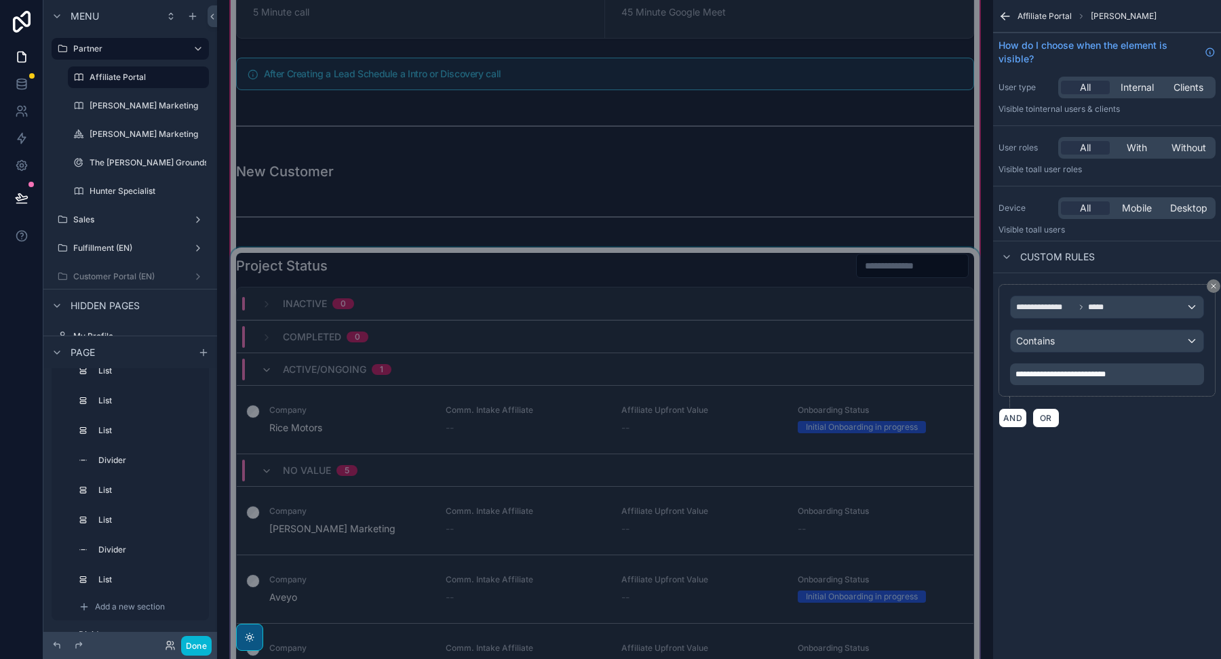
click at [721, 255] on div "scrollable content" at bounding box center [605, 517] width 754 height 539
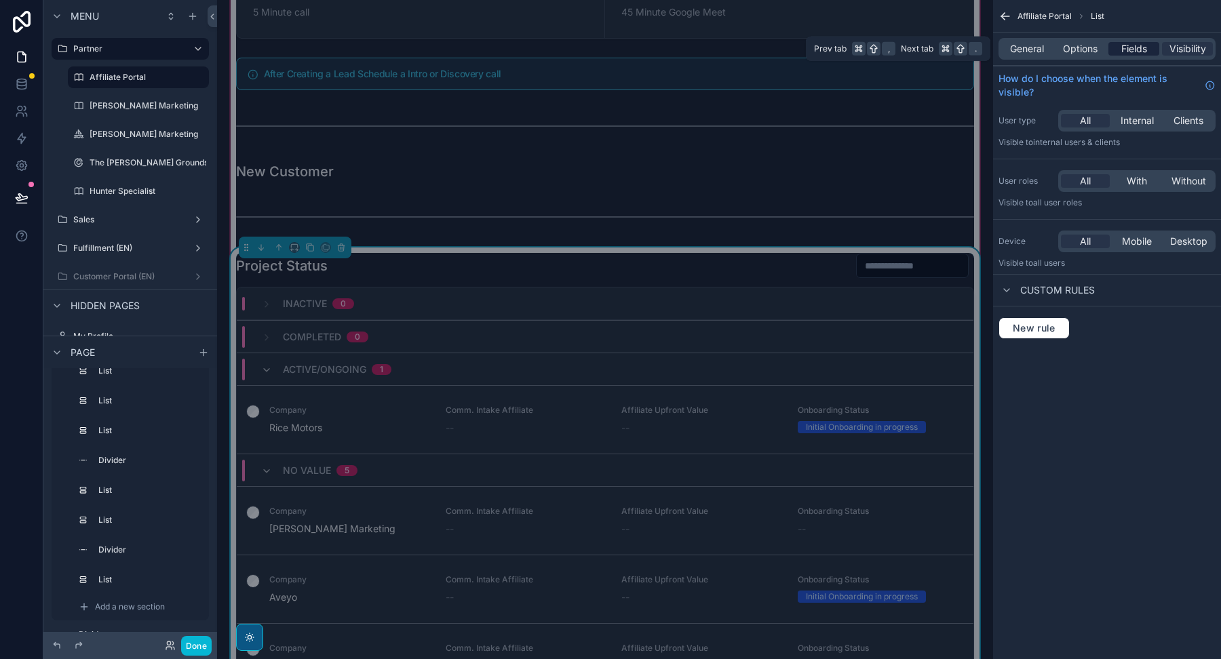
click at [1125, 45] on span "Fields" at bounding box center [1134, 49] width 26 height 14
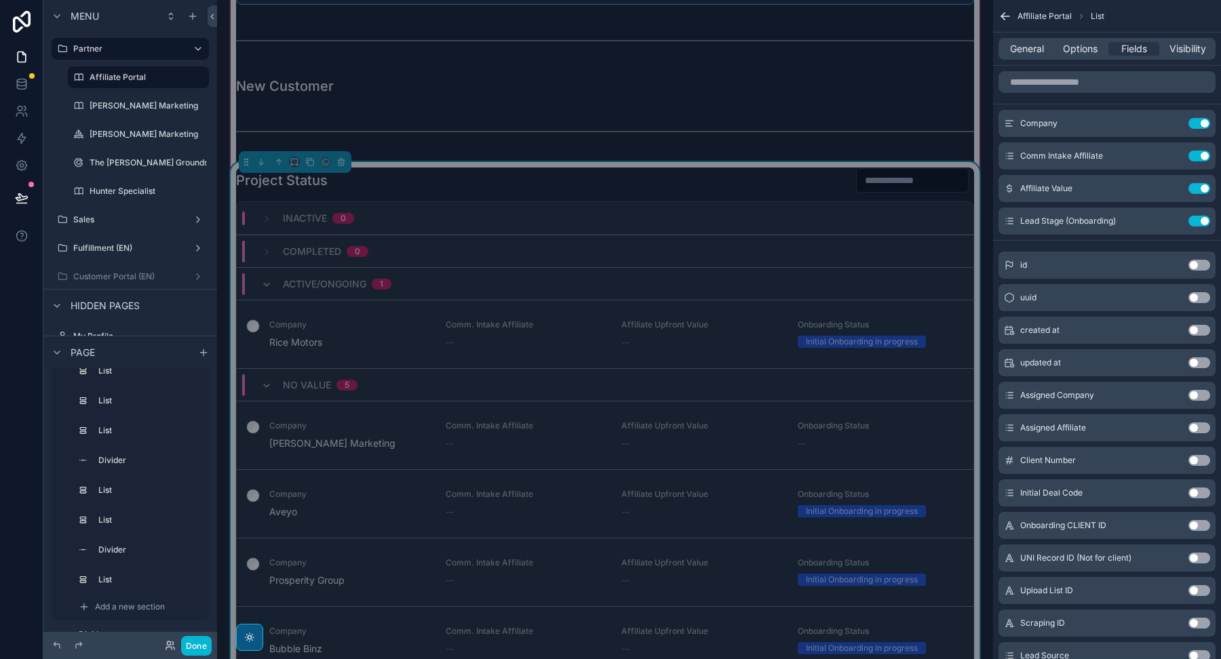
scroll to position [16763, 0]
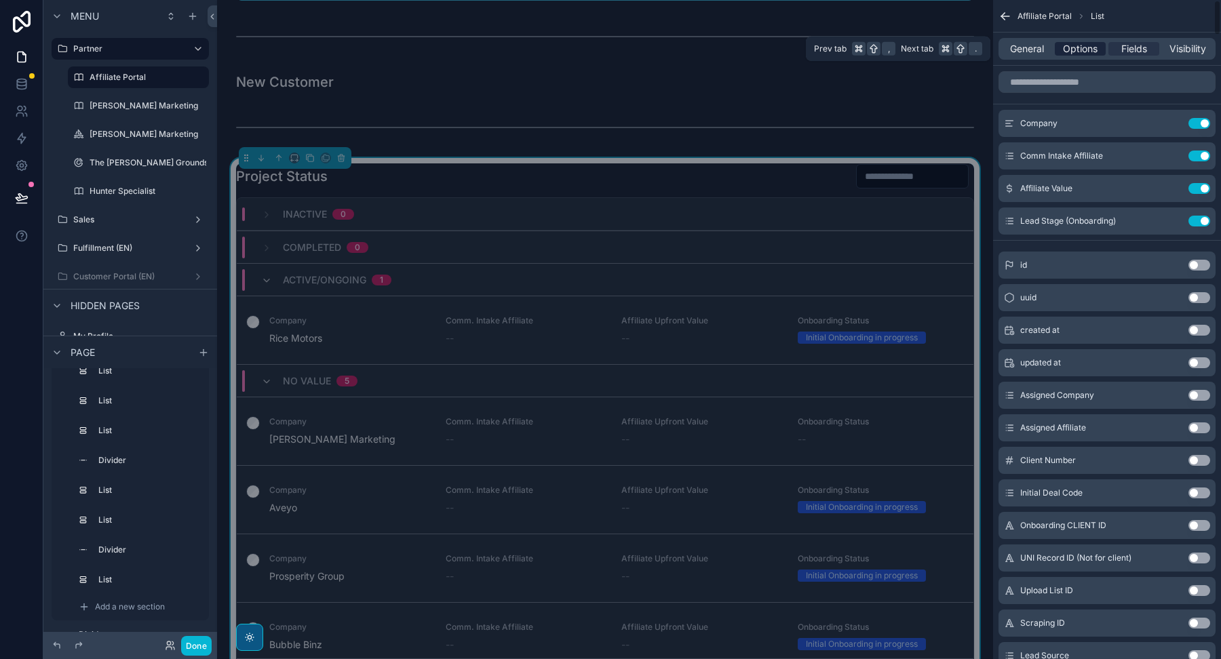
click at [1070, 43] on span "Options" at bounding box center [1080, 49] width 35 height 14
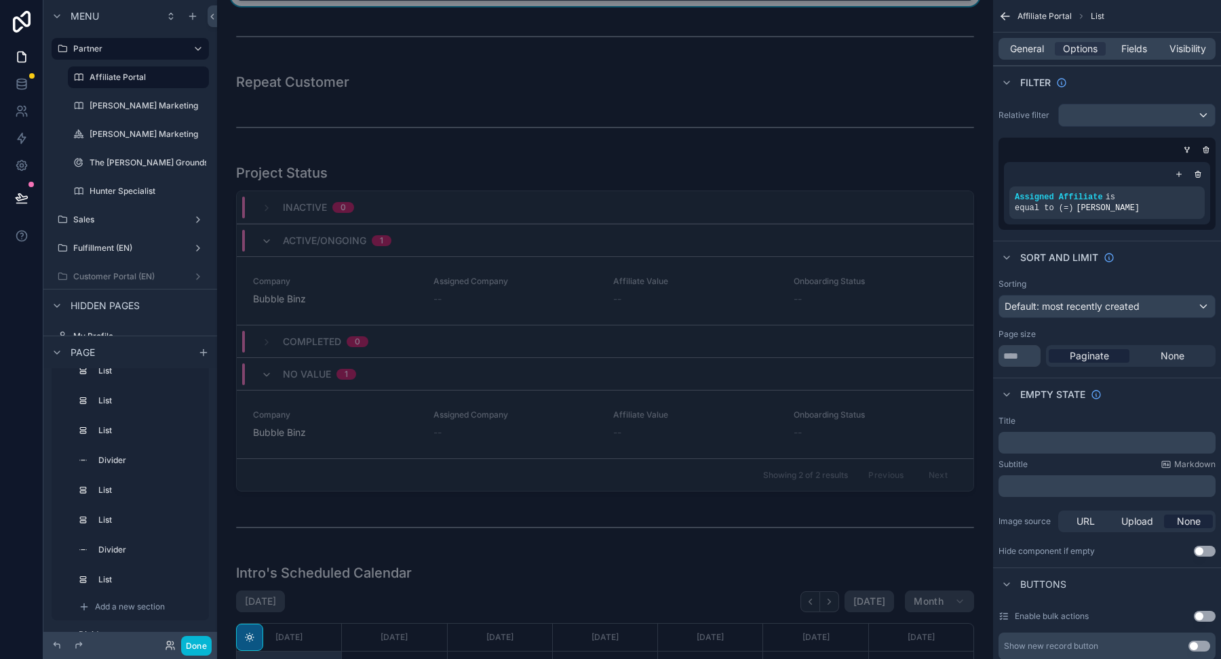
scroll to position [17470, 0]
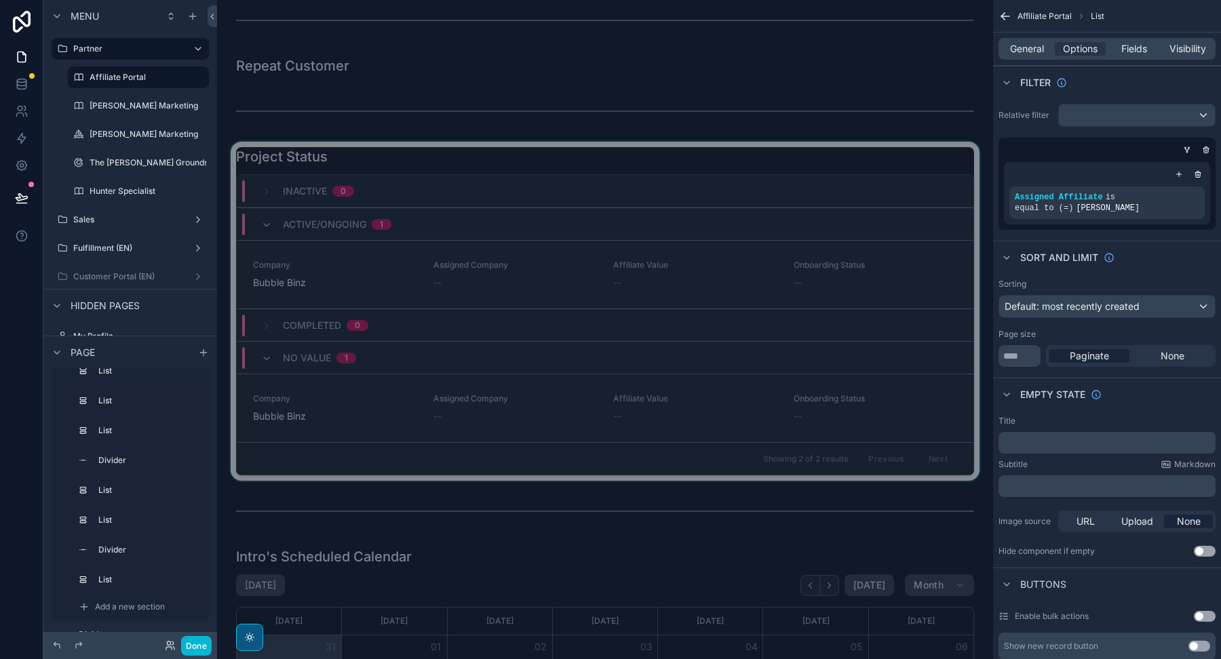
click at [787, 142] on div "scrollable content" at bounding box center [605, 311] width 754 height 339
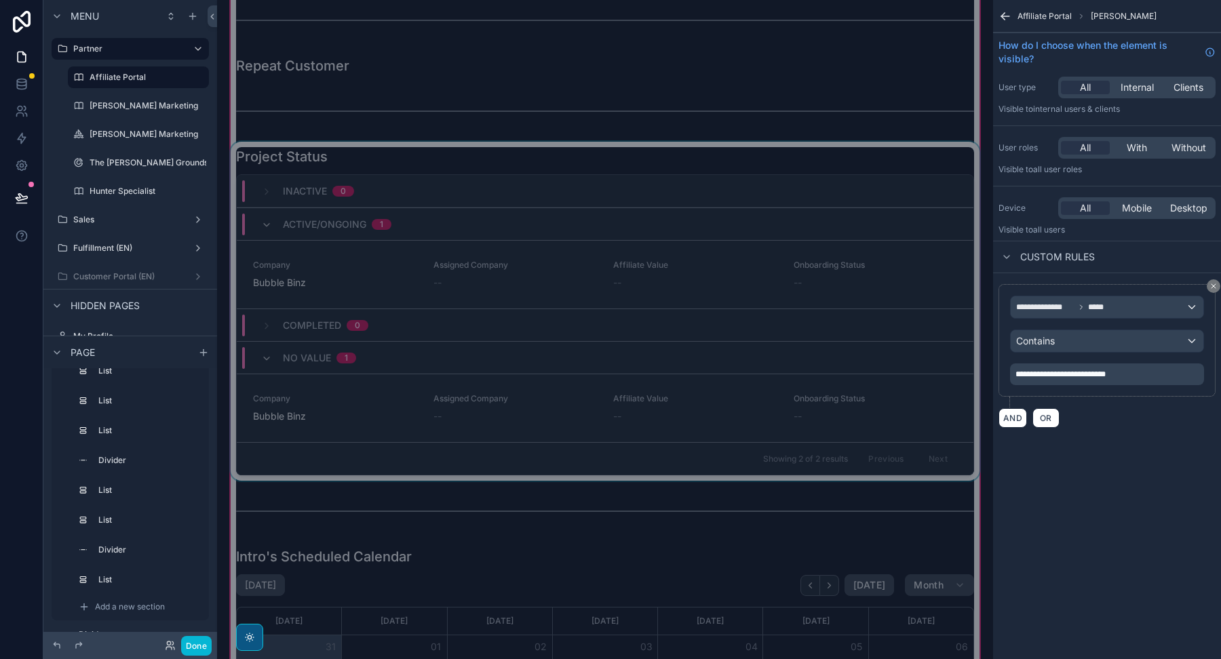
click at [714, 142] on div "scrollable content" at bounding box center [605, 311] width 754 height 339
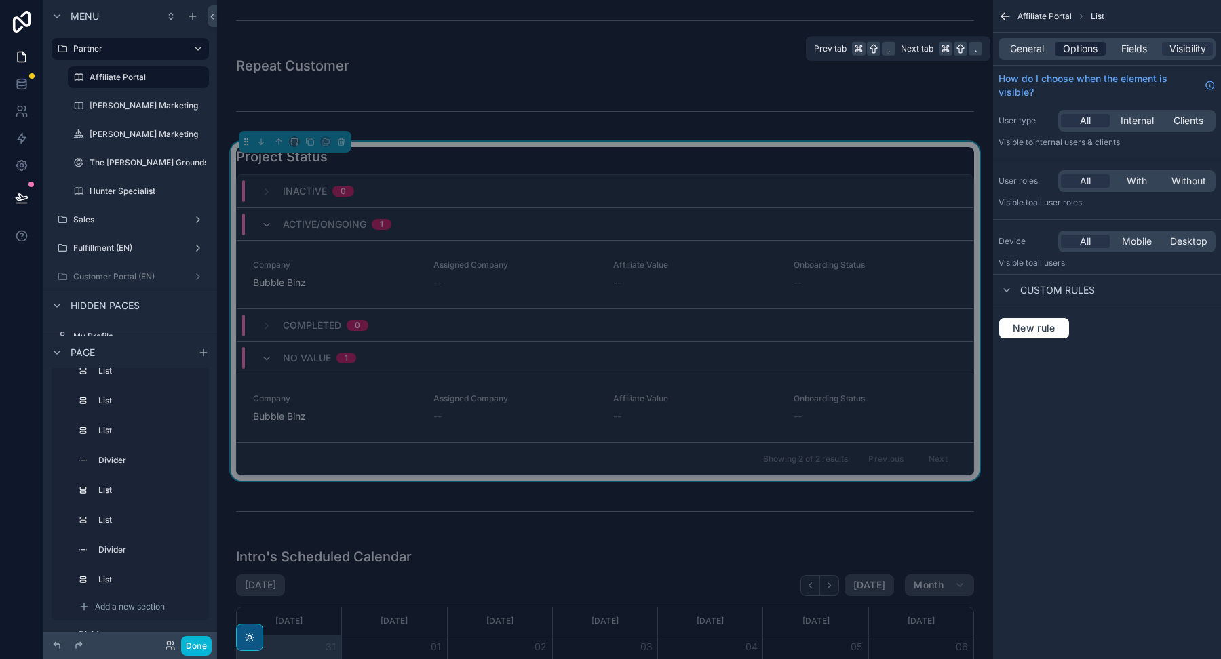
click at [1070, 50] on span "Options" at bounding box center [1080, 49] width 35 height 14
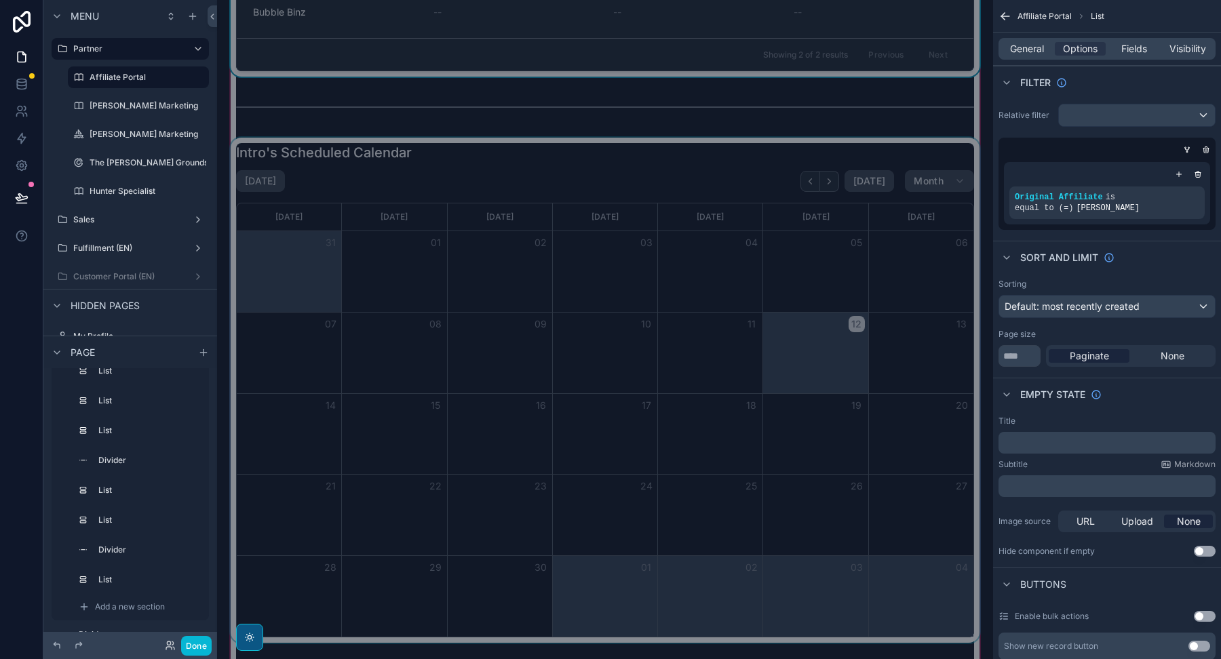
scroll to position [17916, 0]
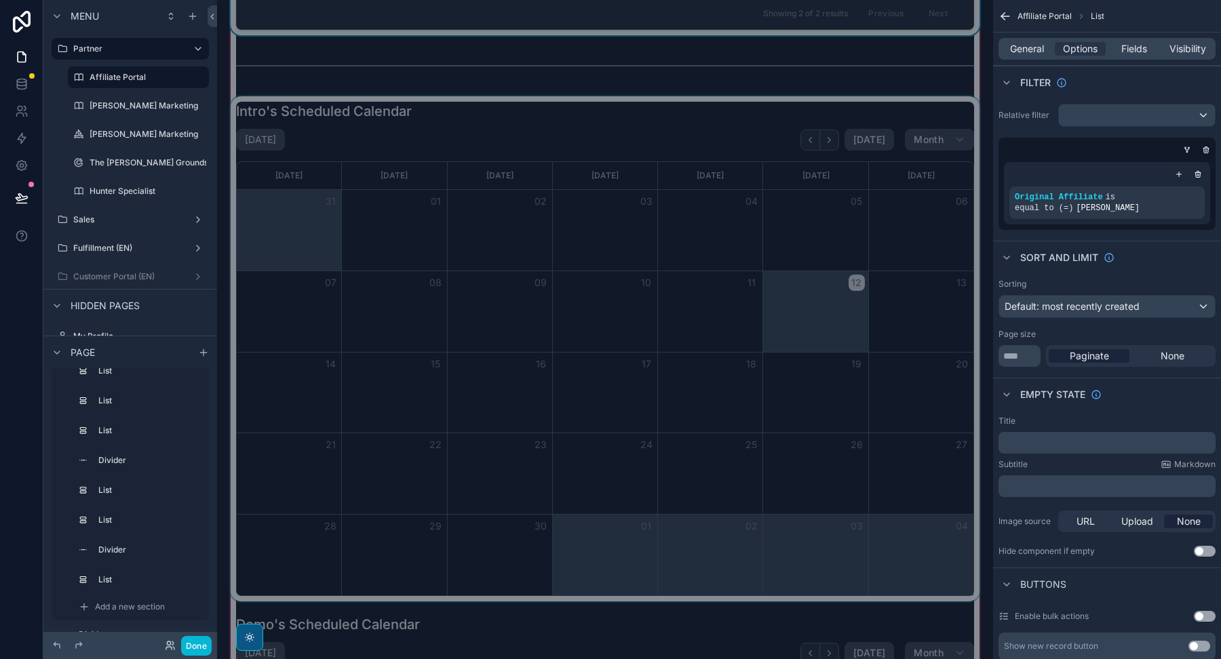
click at [628, 96] on div "scrollable content" at bounding box center [605, 348] width 754 height 505
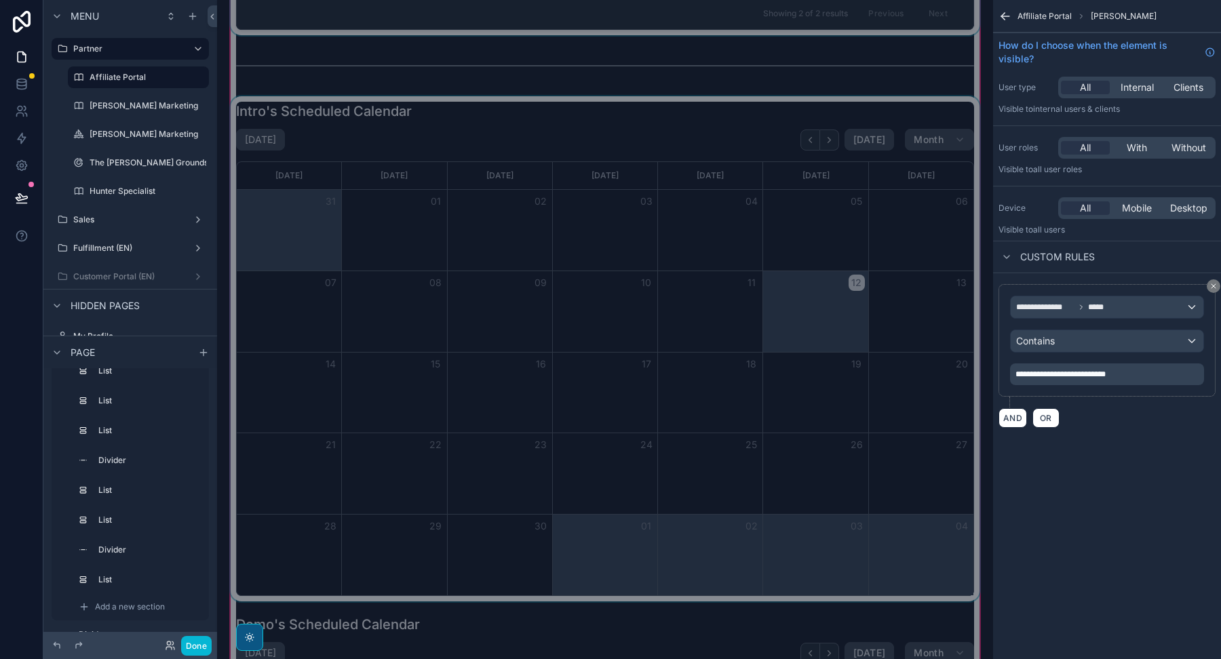
click at [629, 96] on div "scrollable content" at bounding box center [605, 348] width 754 height 505
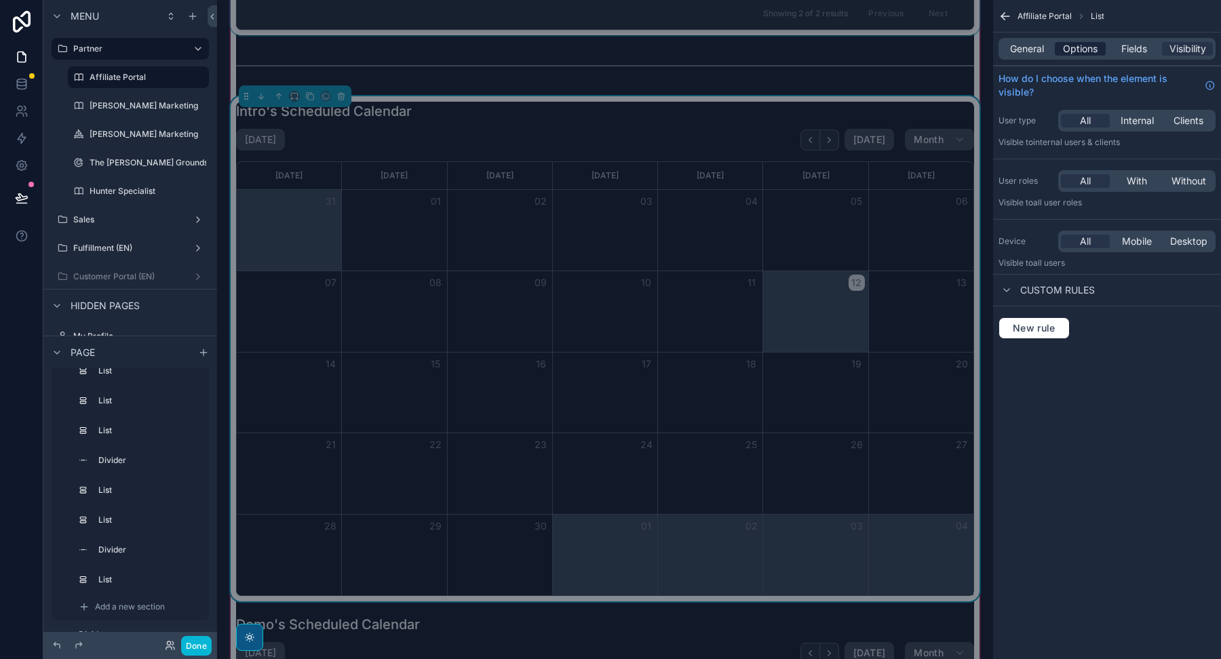
click at [1063, 52] on span "Options" at bounding box center [1080, 49] width 35 height 14
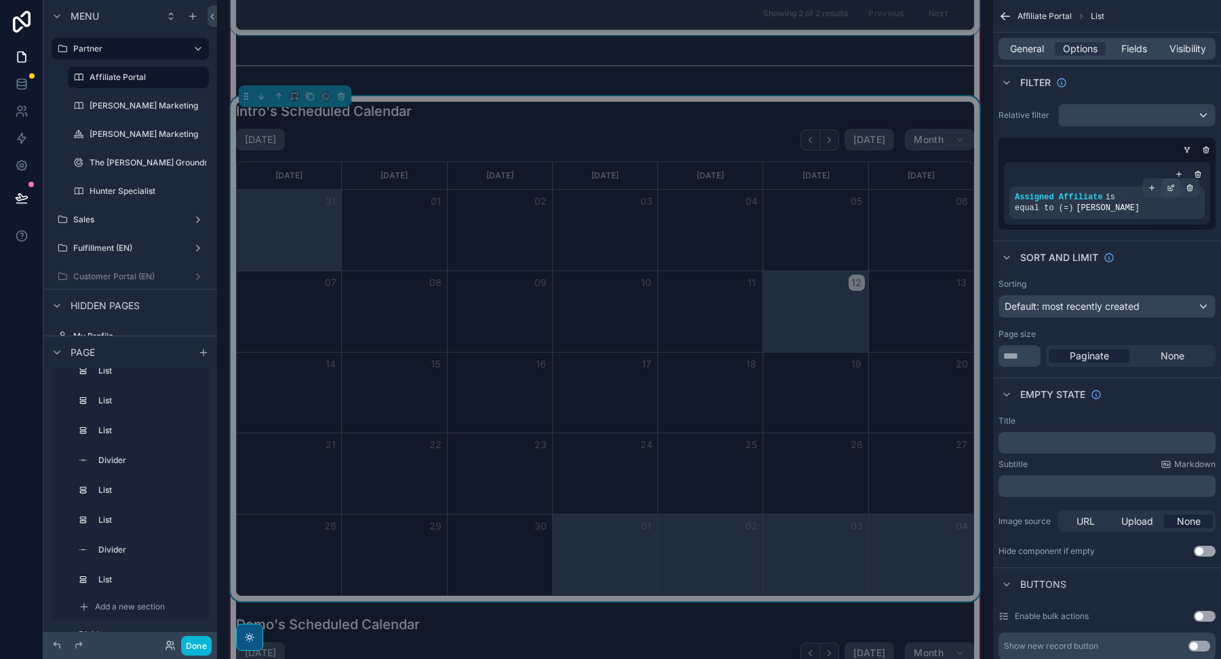
click at [1171, 187] on icon "scrollable content" at bounding box center [1171, 188] width 8 height 8
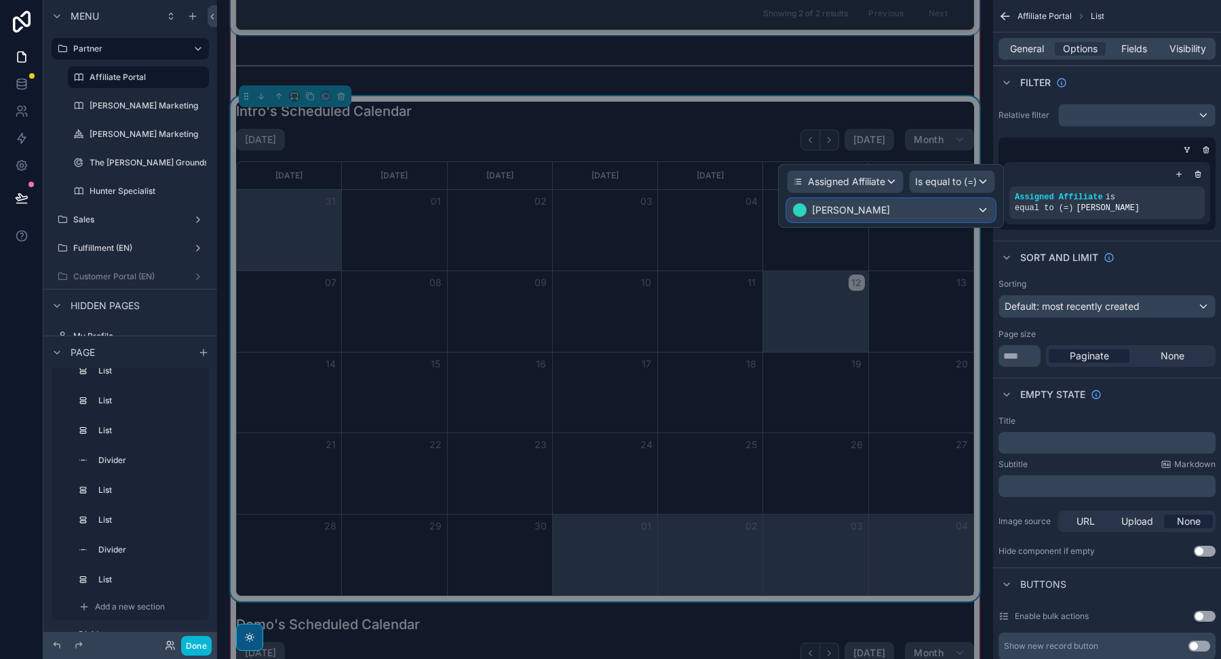
click at [900, 208] on div "[PERSON_NAME]" at bounding box center [890, 210] width 207 height 22
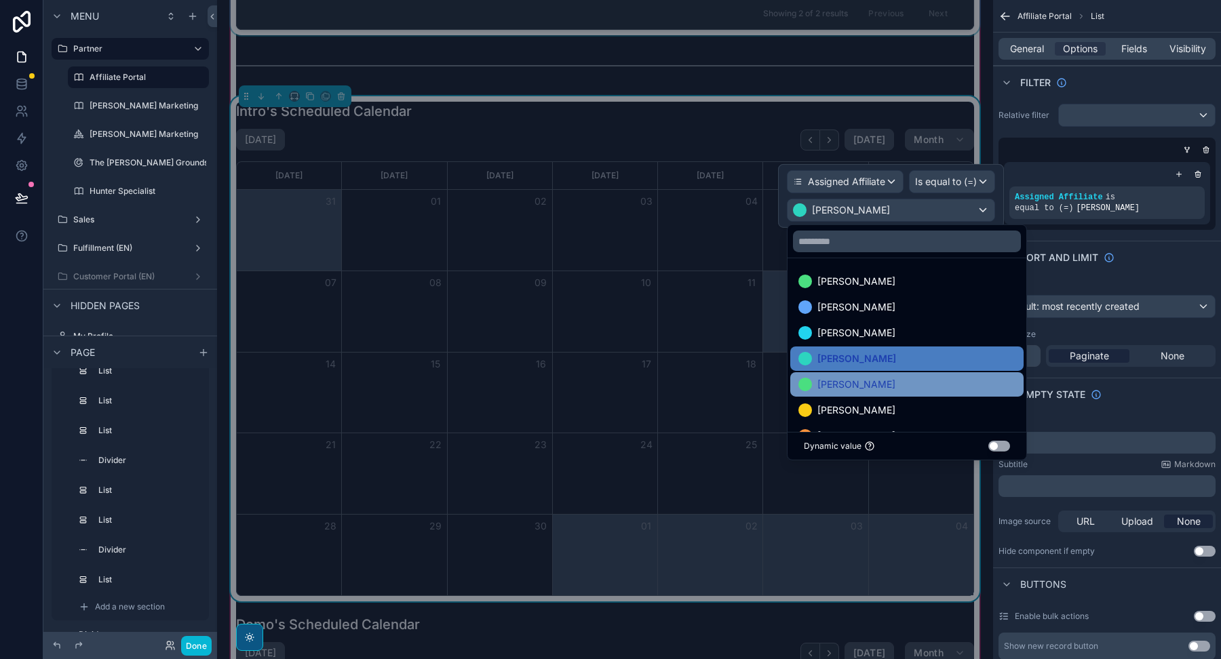
click at [848, 390] on span "[PERSON_NAME]" at bounding box center [856, 384] width 78 height 16
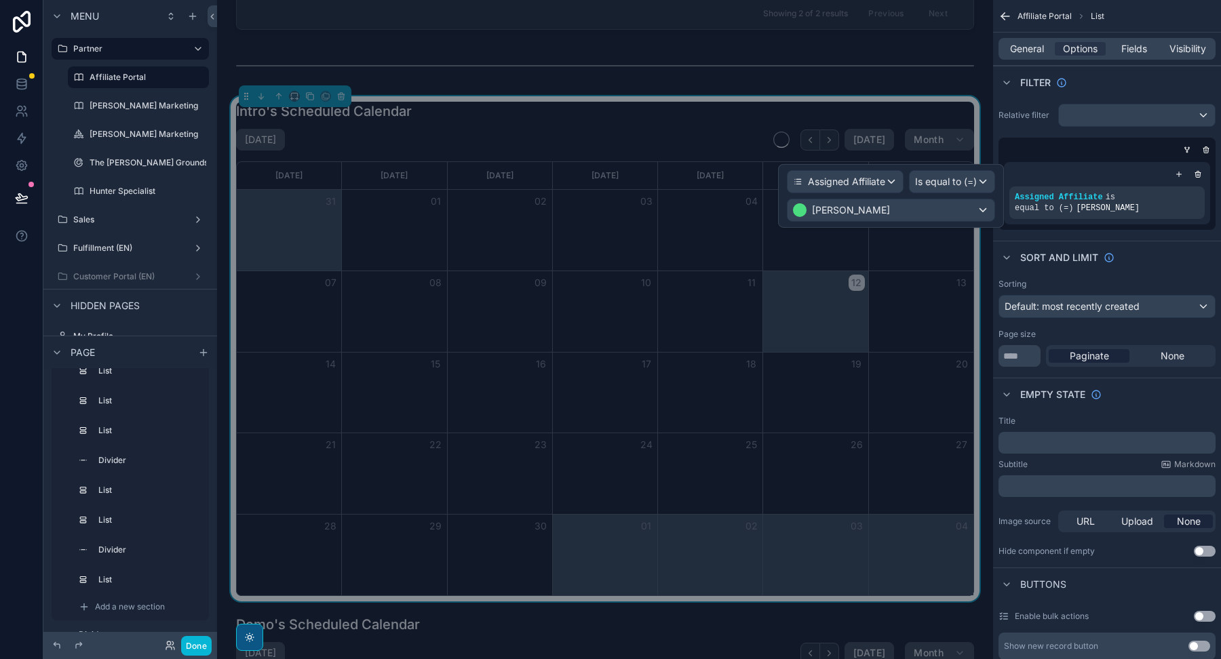
click at [1161, 90] on div "Filter" at bounding box center [1107, 82] width 228 height 33
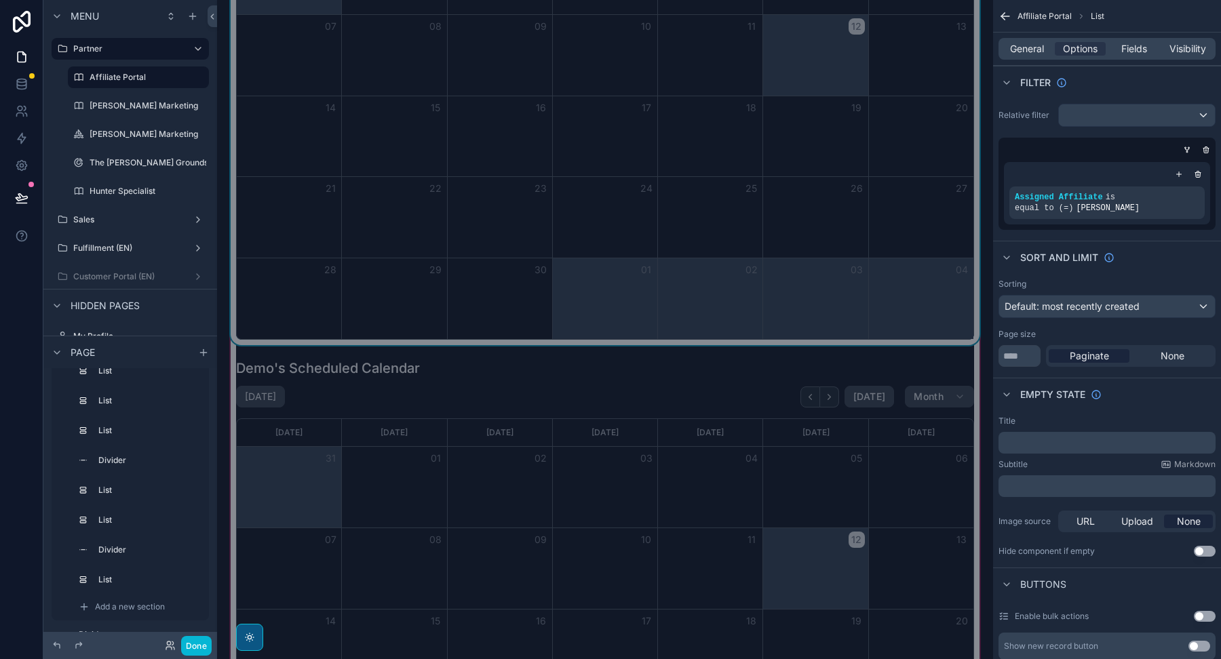
scroll to position [18286, 0]
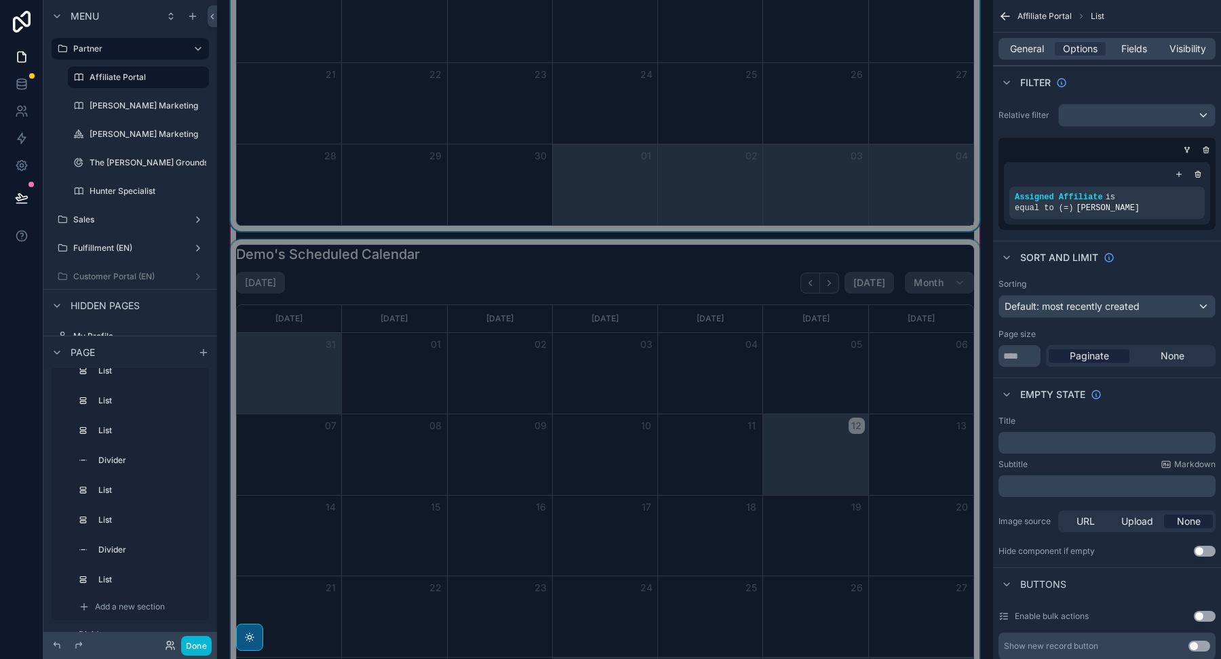
click at [690, 281] on div "scrollable content" at bounding box center [605, 491] width 754 height 505
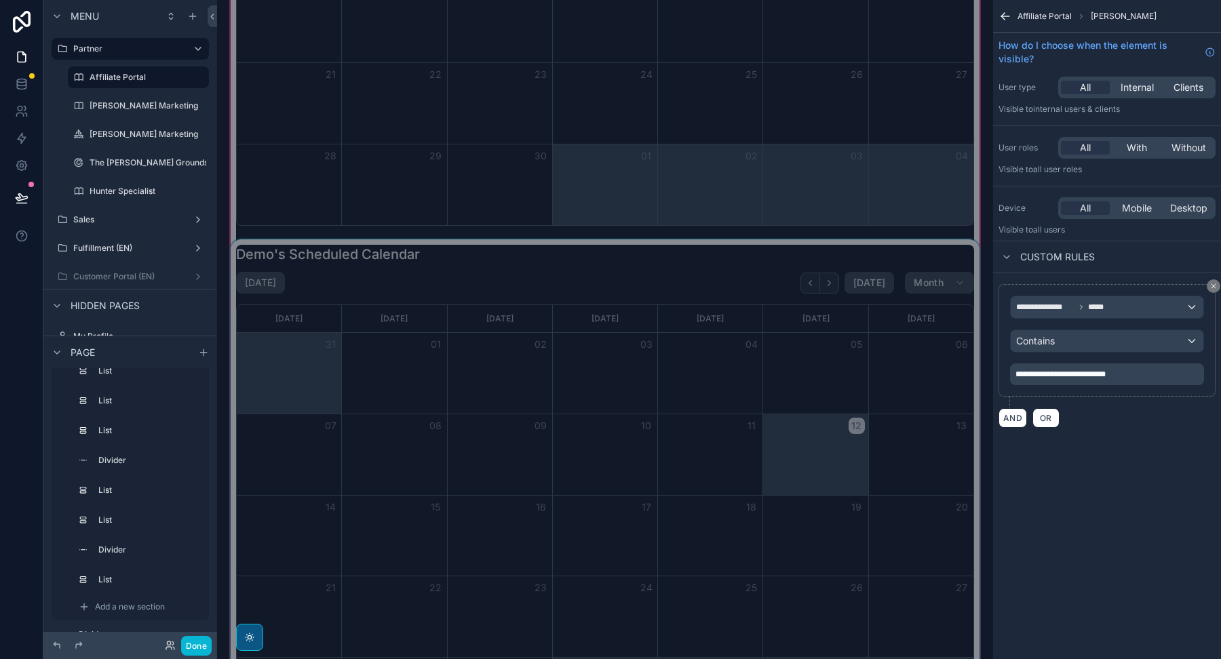
click at [691, 266] on div "scrollable content" at bounding box center [605, 491] width 754 height 505
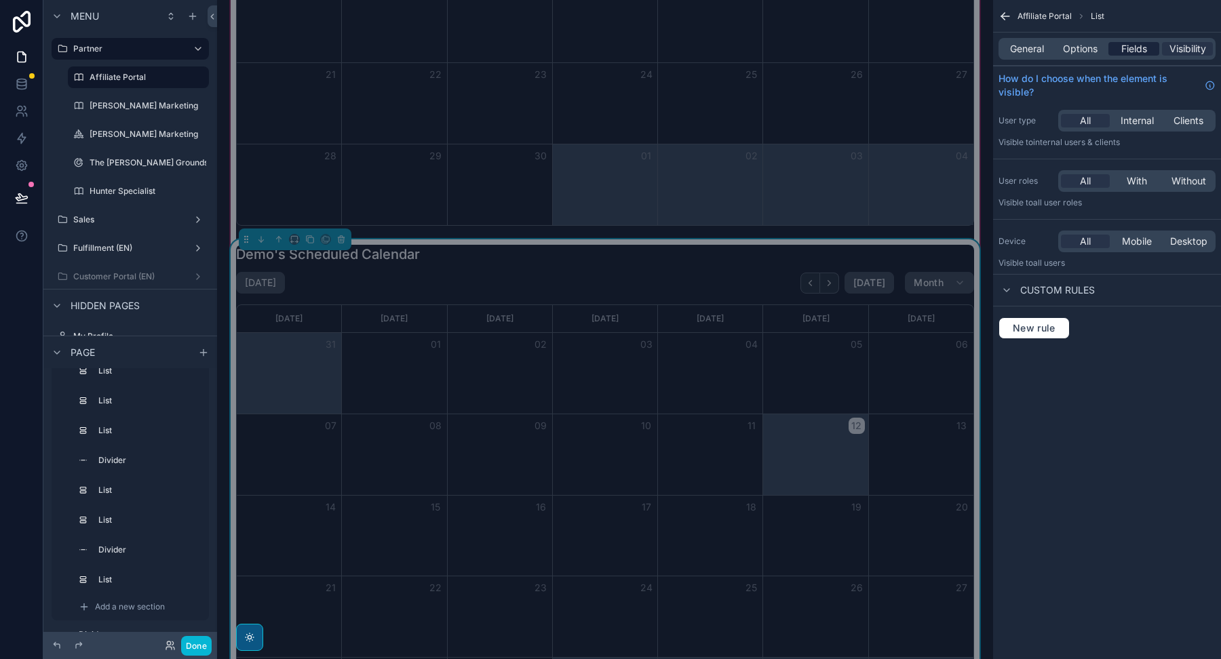
click at [1135, 52] on span "Fields" at bounding box center [1134, 49] width 26 height 14
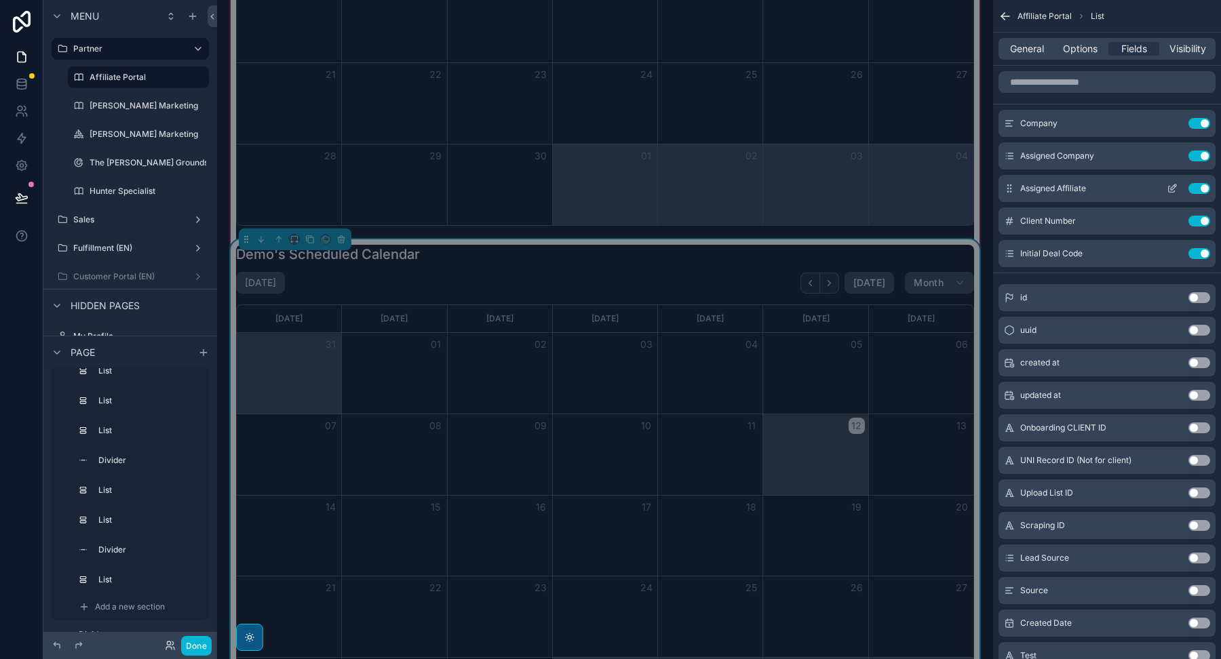
click at [1172, 188] on icon "scrollable content" at bounding box center [1173, 186] width 5 height 5
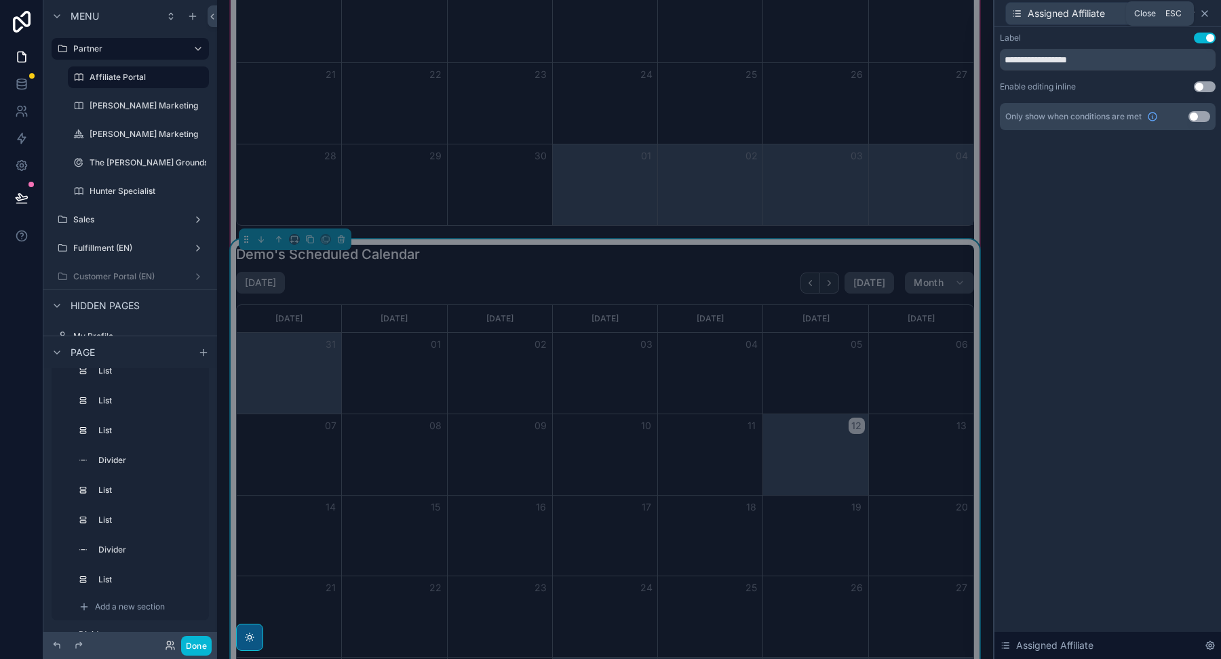
click at [1208, 16] on icon at bounding box center [1204, 13] width 11 height 11
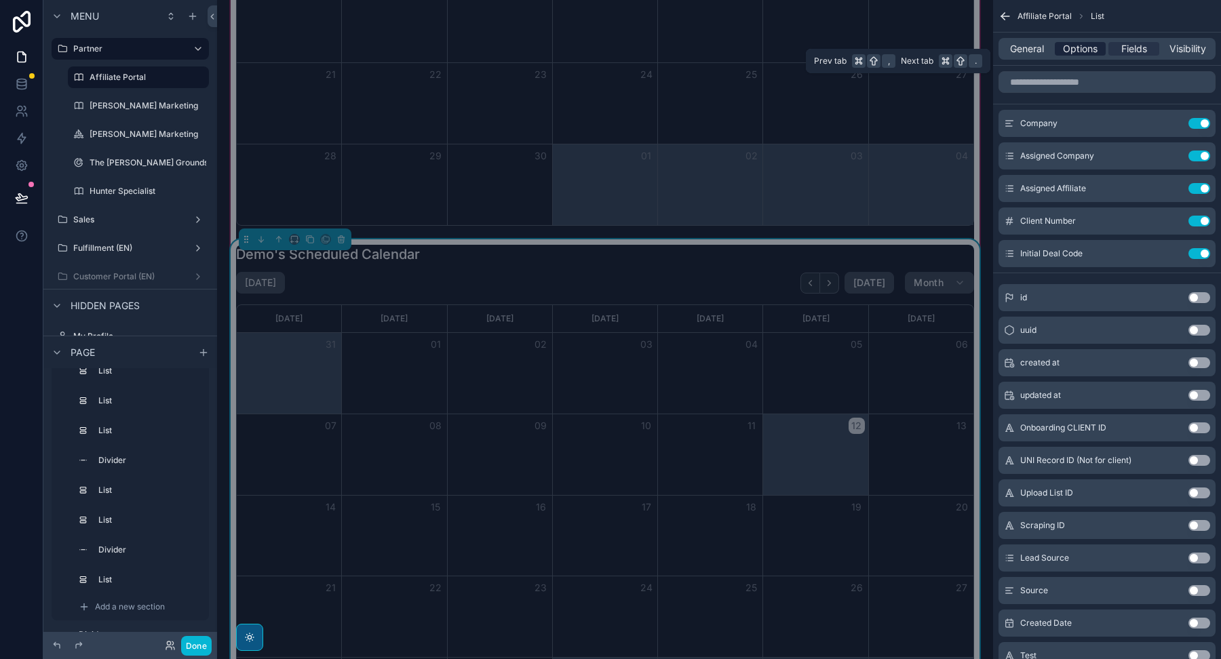
click at [1080, 43] on span "Options" at bounding box center [1080, 49] width 35 height 14
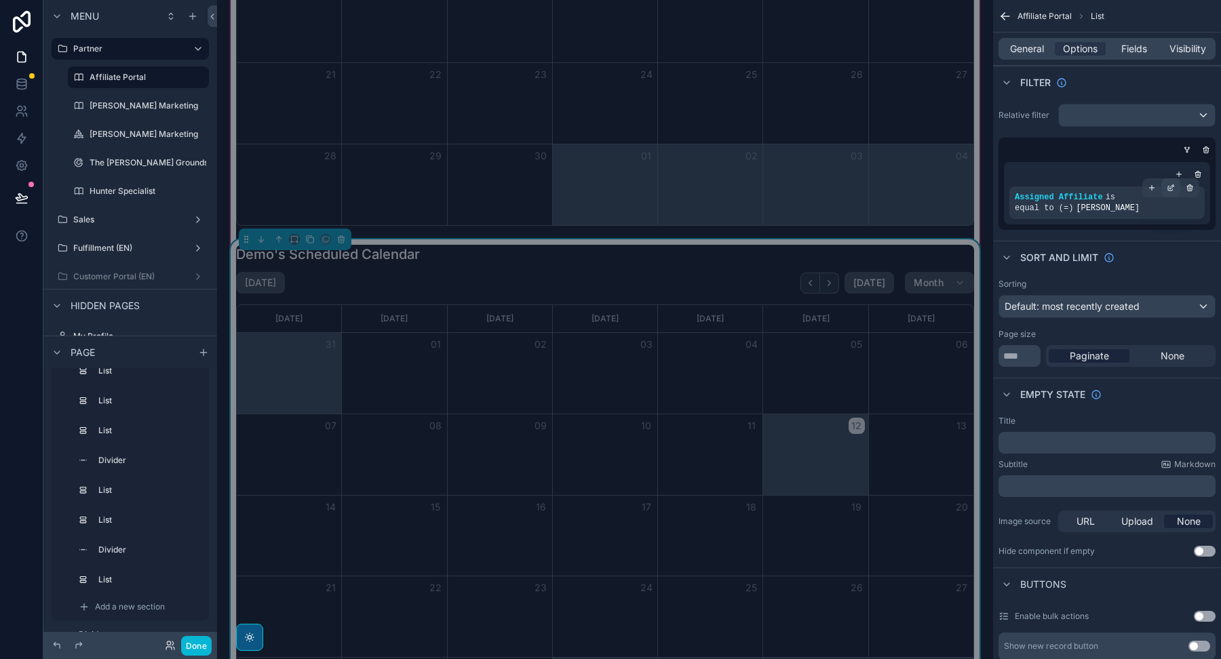
click at [1172, 186] on icon "scrollable content" at bounding box center [1172, 186] width 1 height 1
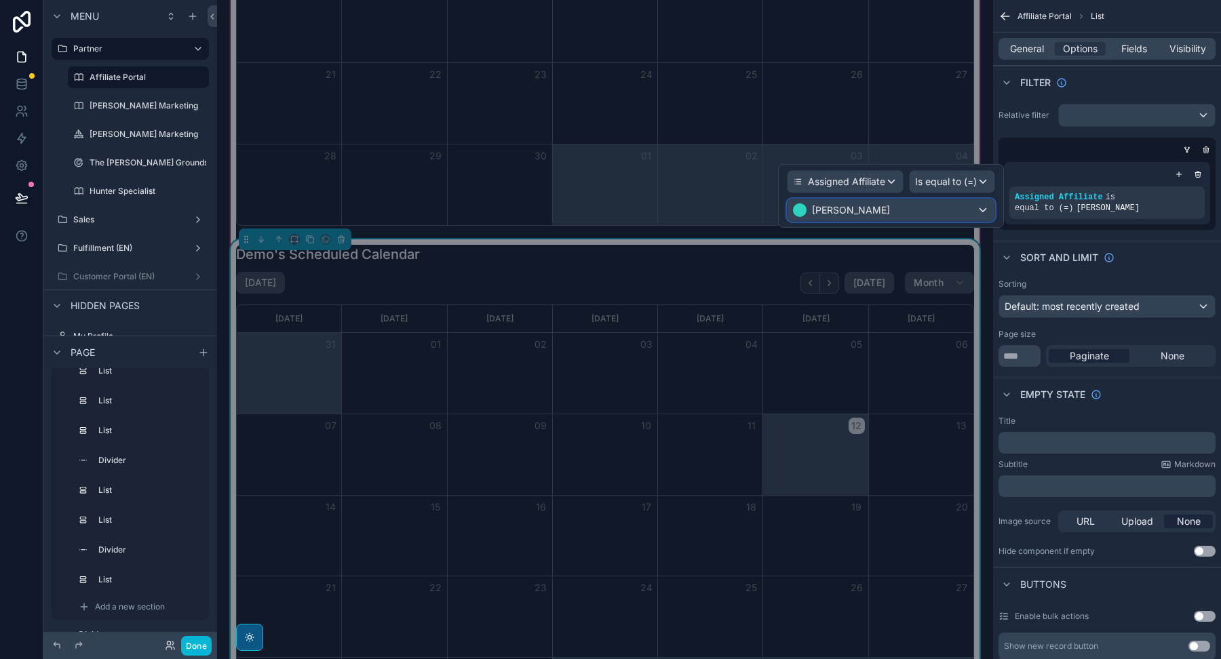
click at [967, 206] on div "[PERSON_NAME]" at bounding box center [890, 210] width 207 height 22
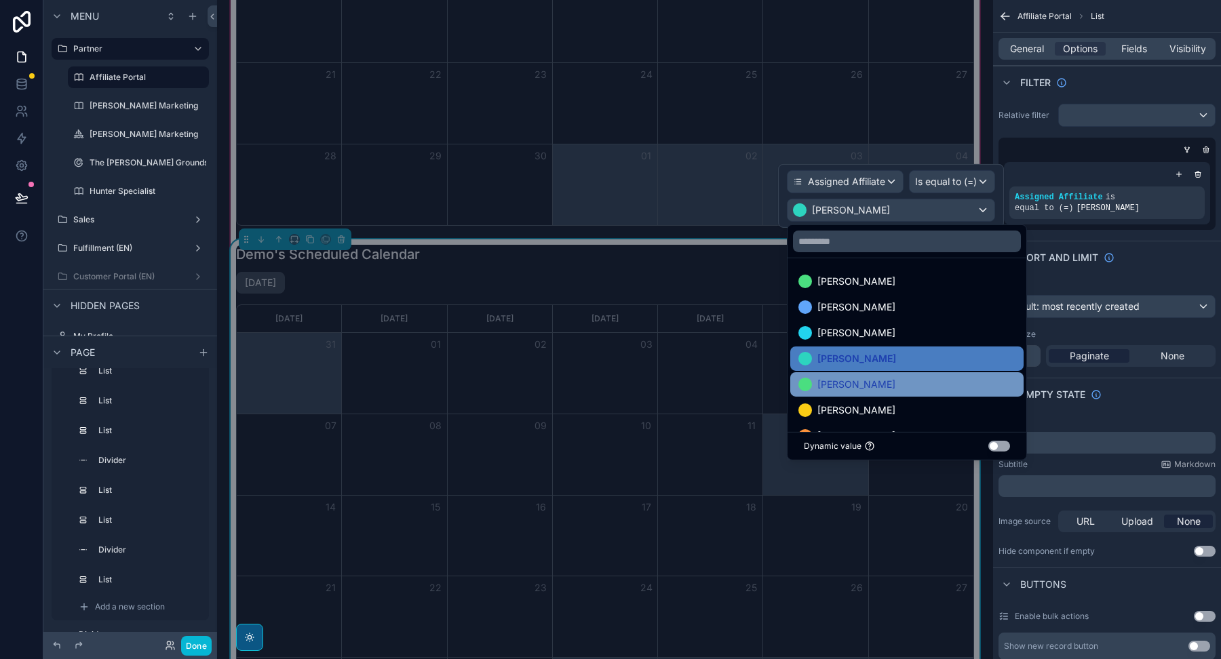
click at [873, 389] on div "[PERSON_NAME]" at bounding box center [906, 384] width 217 height 16
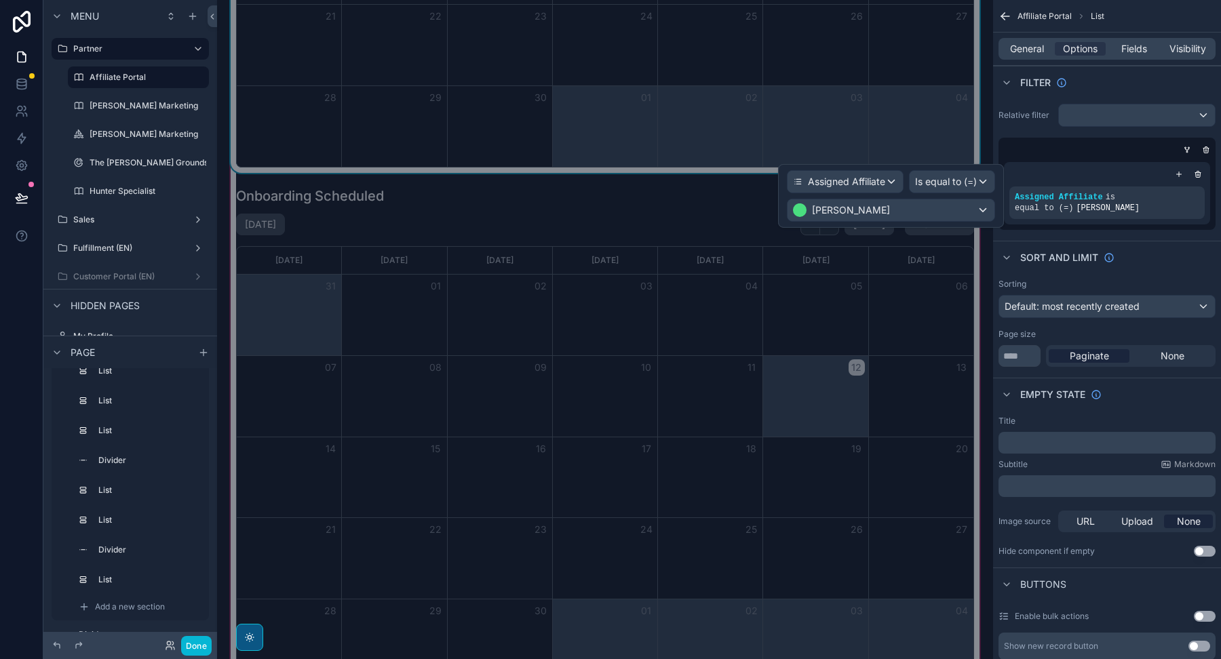
scroll to position [18858, 0]
click at [661, 210] on div "scrollable content" at bounding box center [605, 432] width 754 height 505
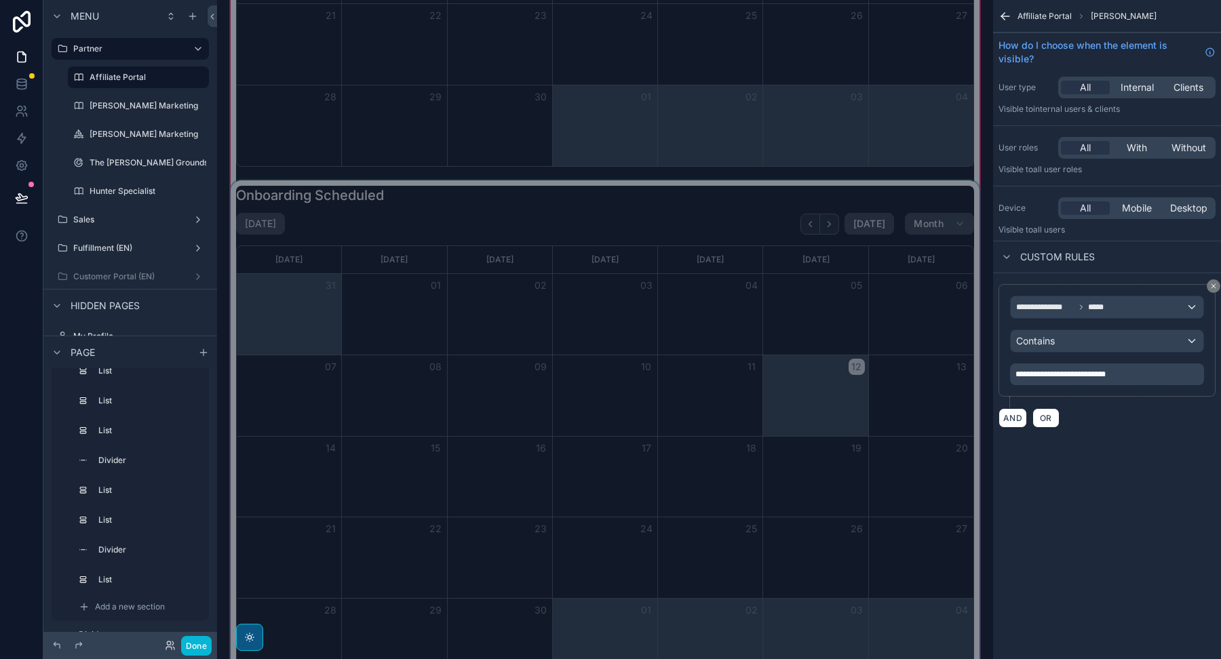
click at [691, 180] on div "scrollable content" at bounding box center [605, 432] width 754 height 505
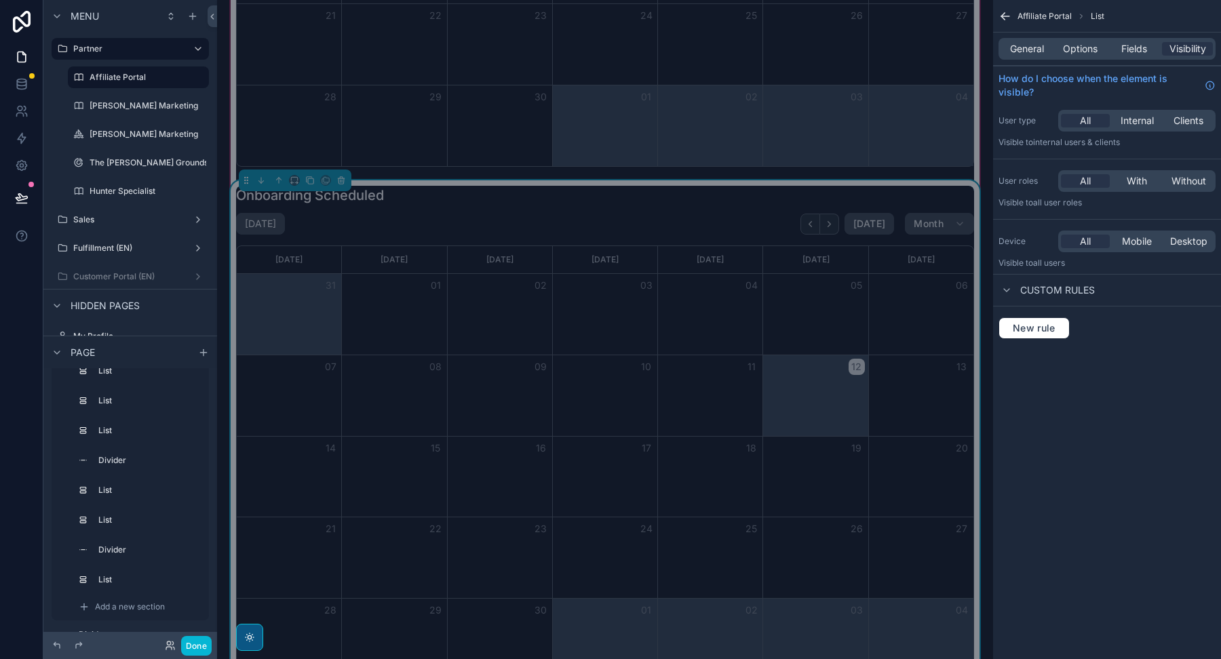
click at [1083, 41] on div "General Options Fields Visibility" at bounding box center [1106, 49] width 217 height 22
click at [1077, 56] on div "General Options Fields Visibility" at bounding box center [1106, 49] width 217 height 22
click at [1078, 52] on span "Options" at bounding box center [1080, 49] width 35 height 14
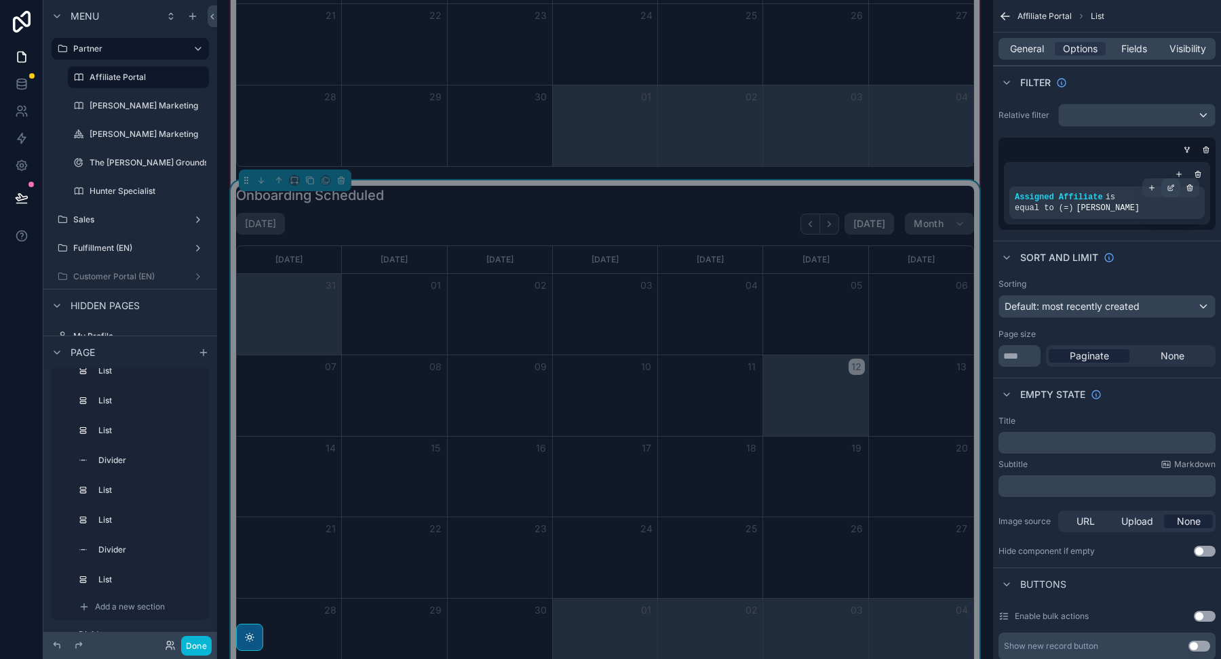
click at [1169, 182] on div "scrollable content" at bounding box center [1170, 187] width 19 height 19
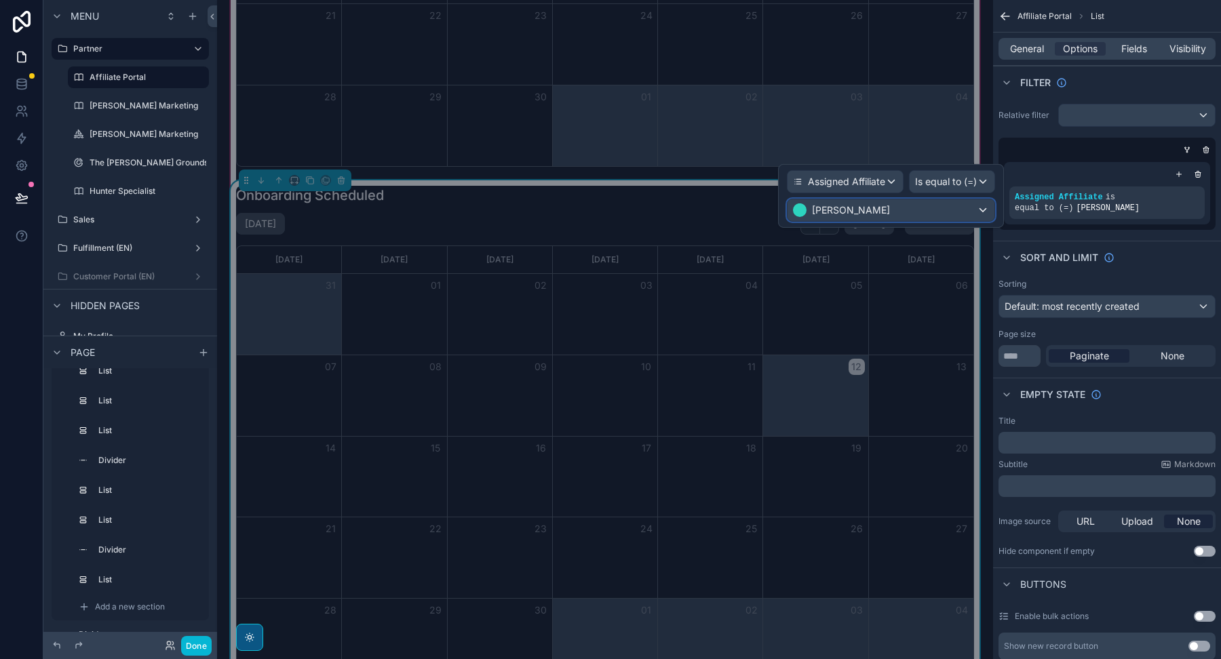
click at [885, 203] on div "[PERSON_NAME]" at bounding box center [890, 210] width 207 height 22
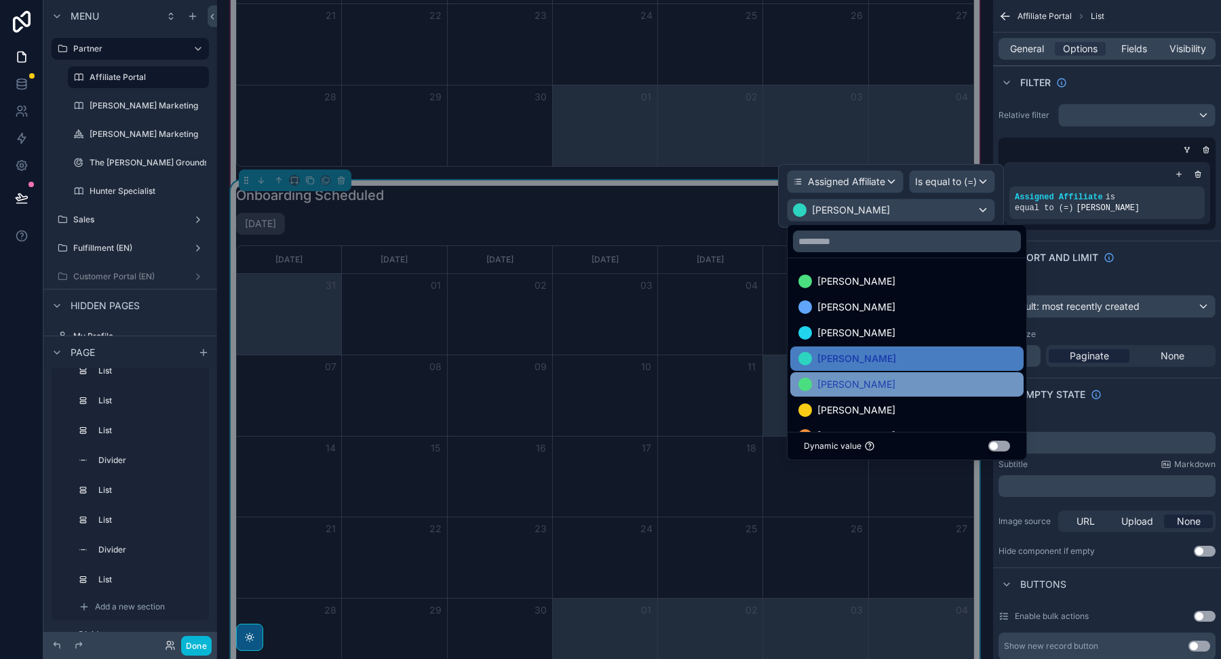
click at [830, 388] on span "[PERSON_NAME]" at bounding box center [856, 384] width 78 height 16
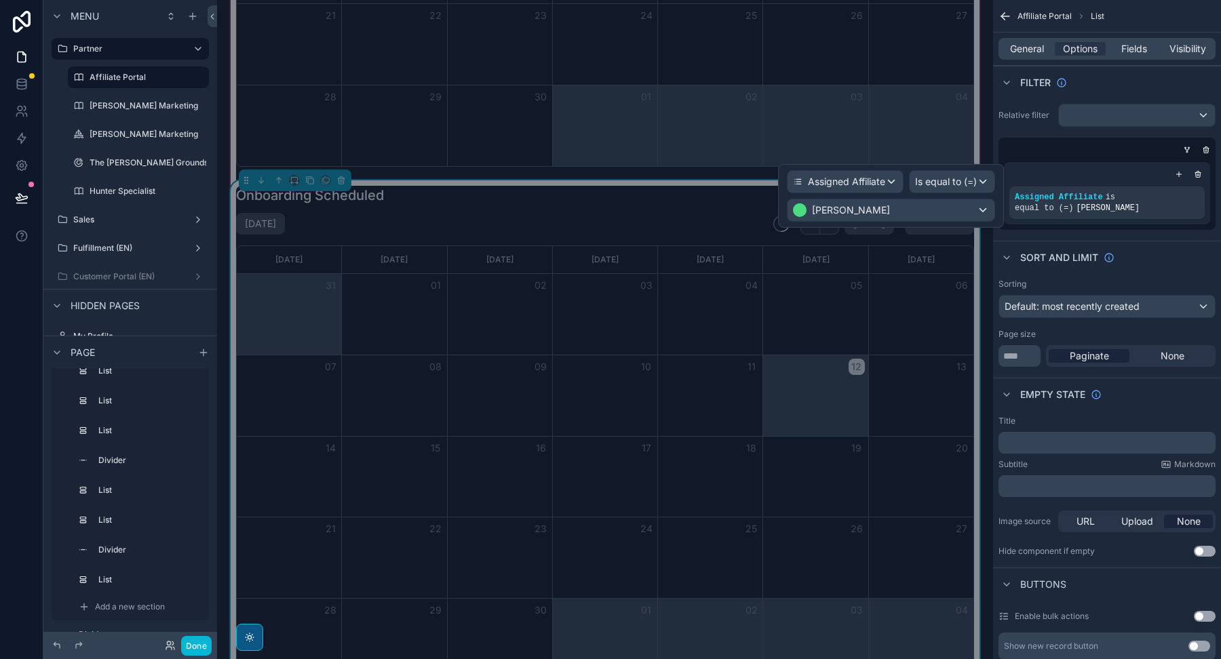
click at [691, 213] on div "[DATE] [DATE] Month" at bounding box center [605, 224] width 738 height 22
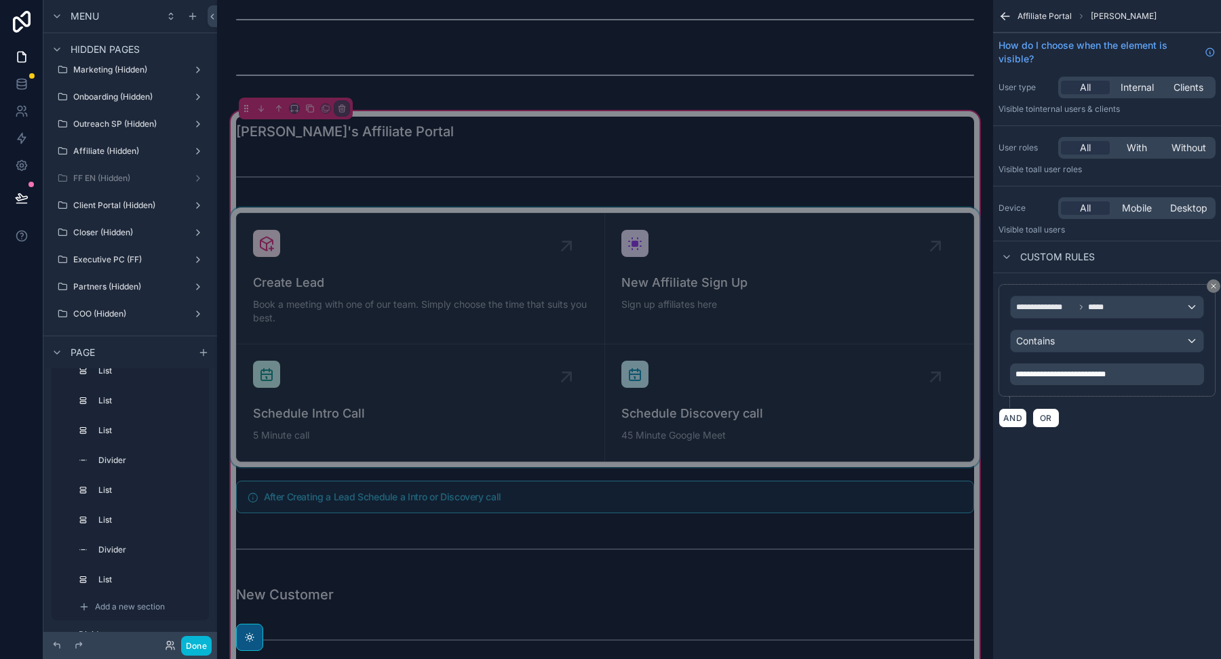
scroll to position [16255, 0]
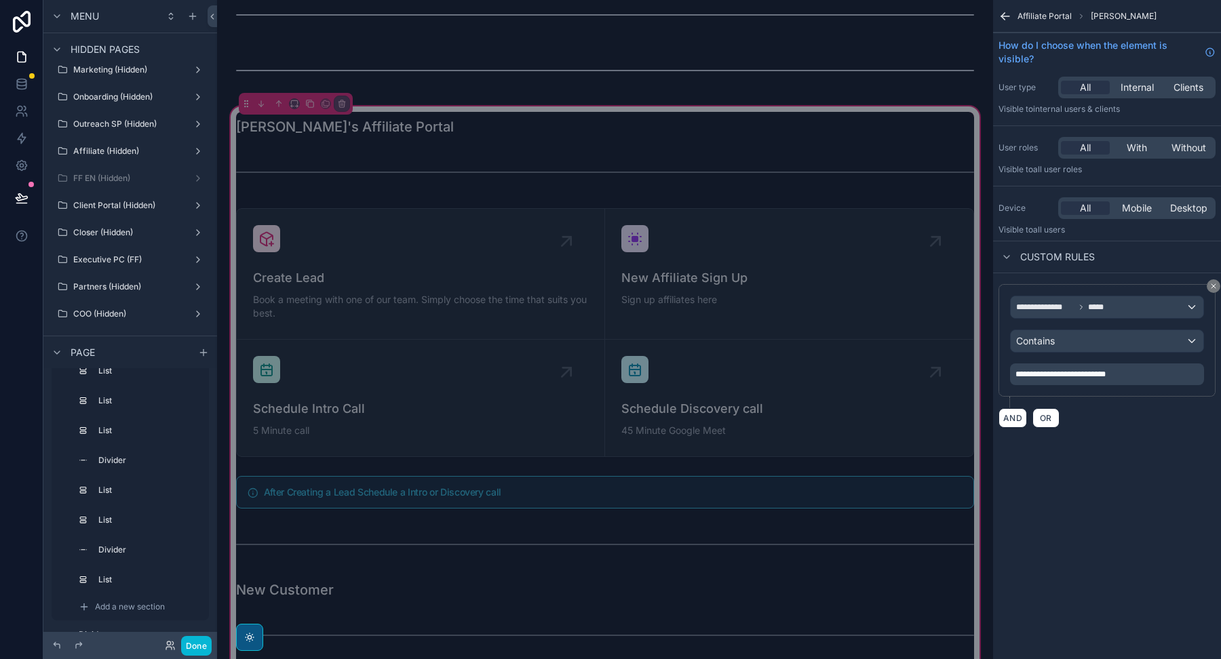
click at [1057, 376] on span "**********" at bounding box center [1060, 374] width 90 height 8
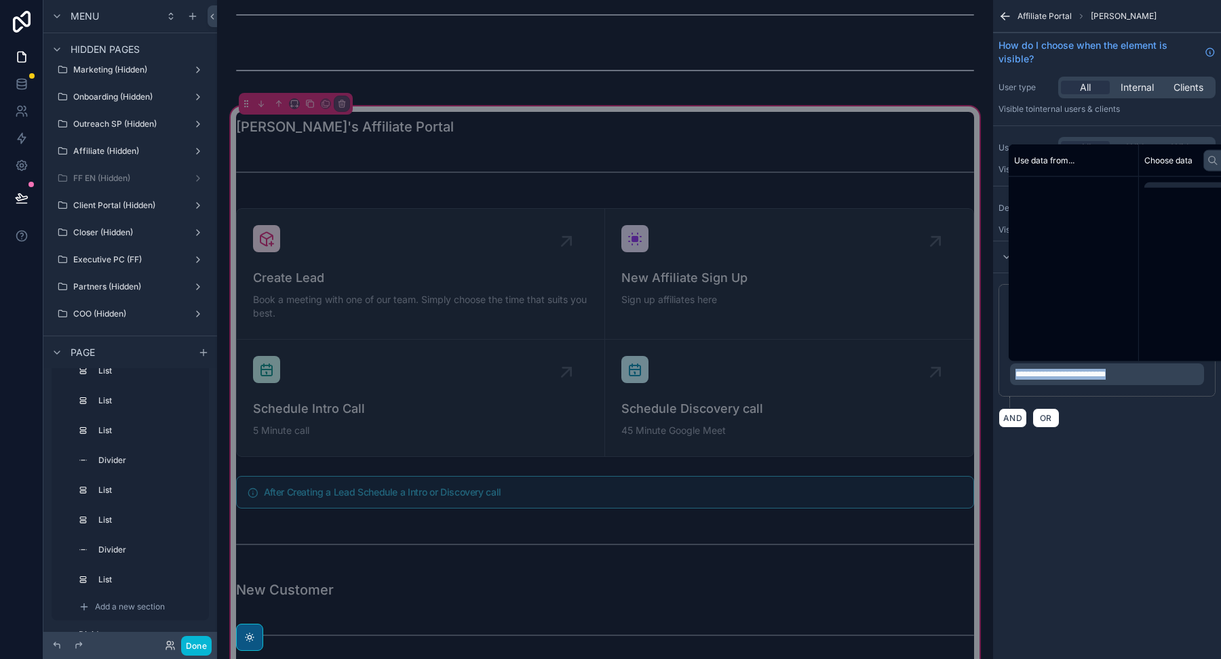
click at [1057, 376] on span "**********" at bounding box center [1060, 374] width 90 height 8
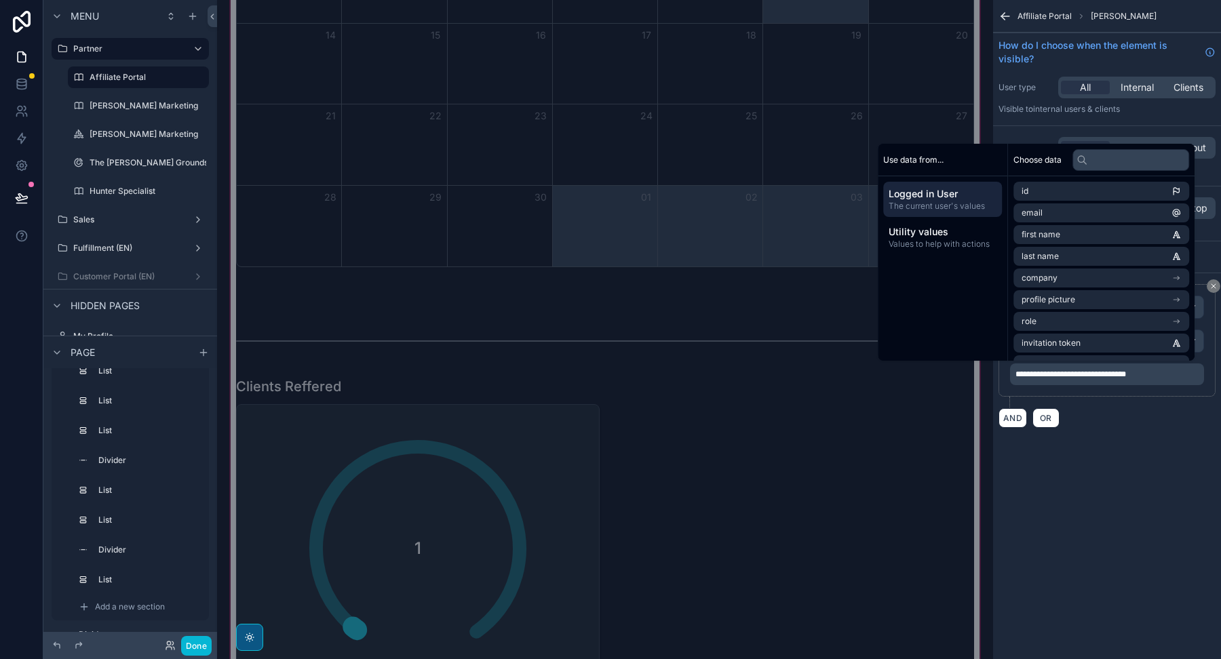
scroll to position [14793, 0]
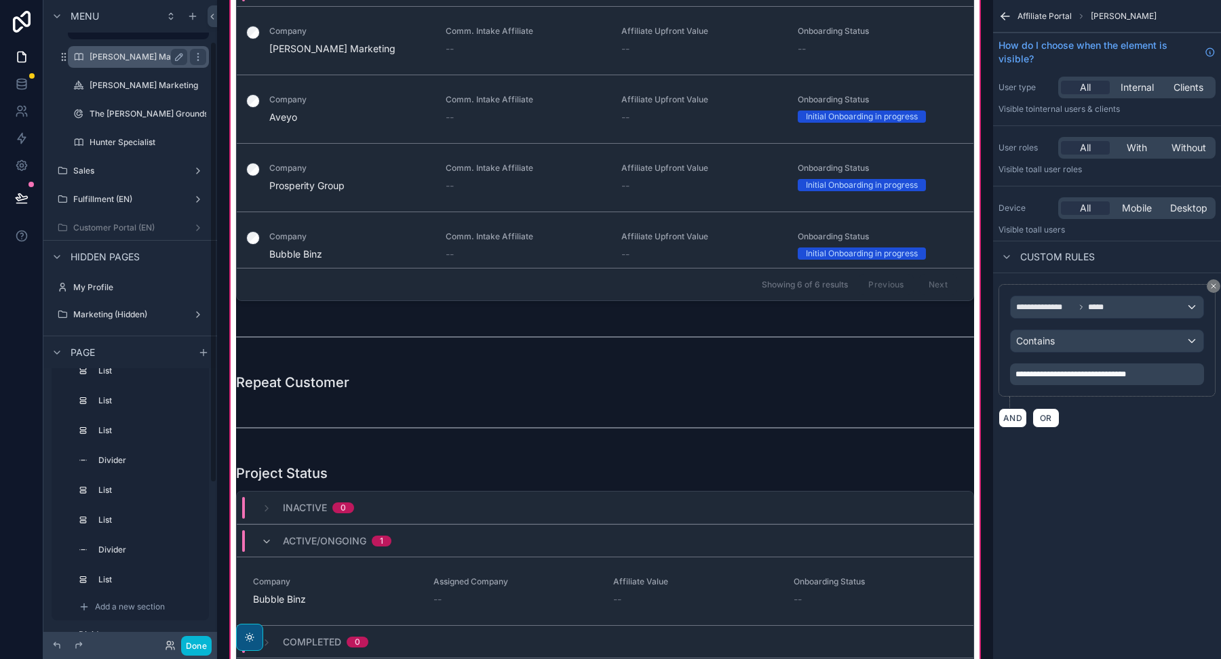
scroll to position [61, 0]
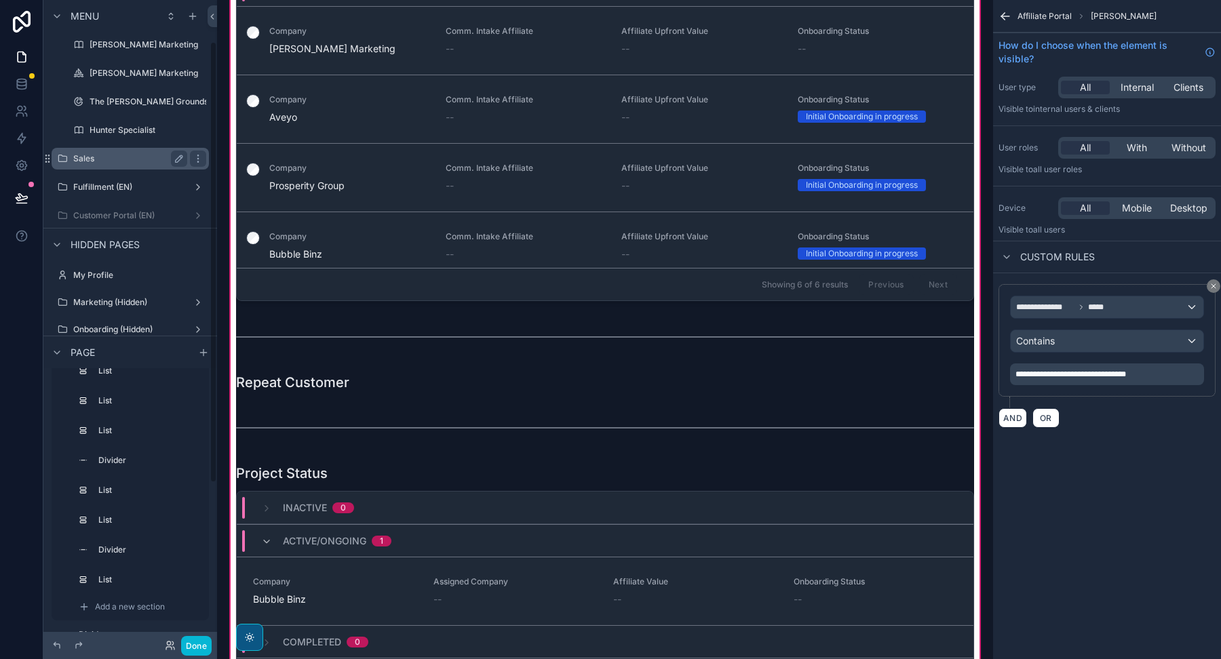
click at [104, 163] on label "Sales" at bounding box center [127, 158] width 109 height 11
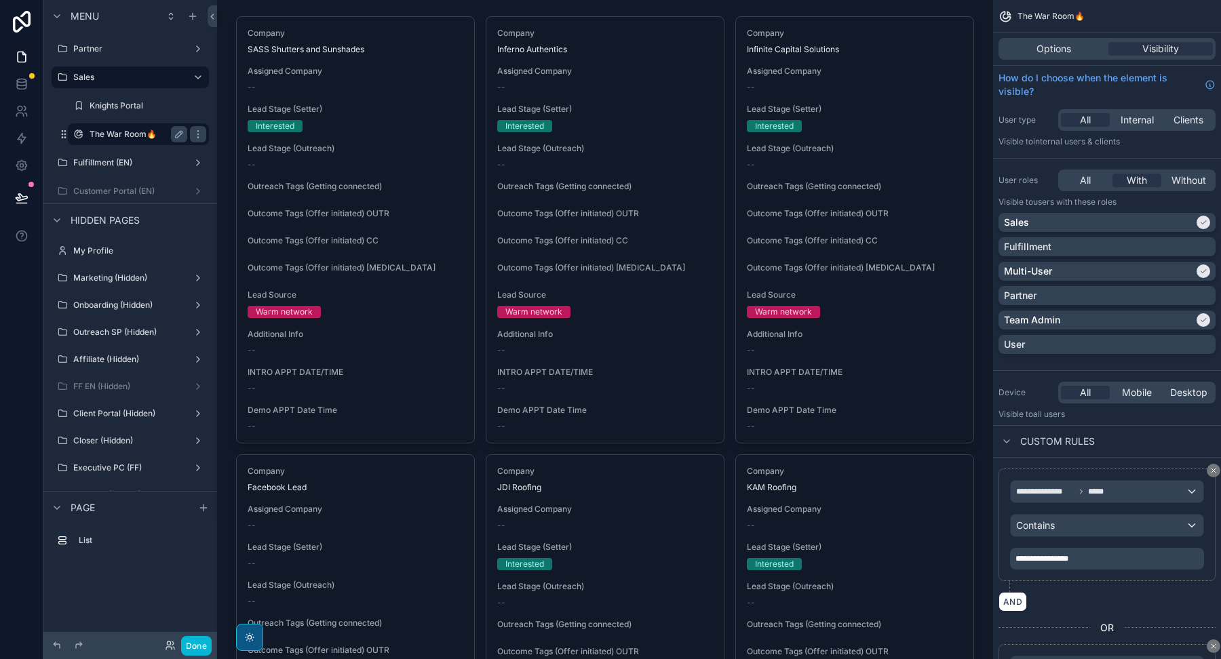
scroll to position [28, 0]
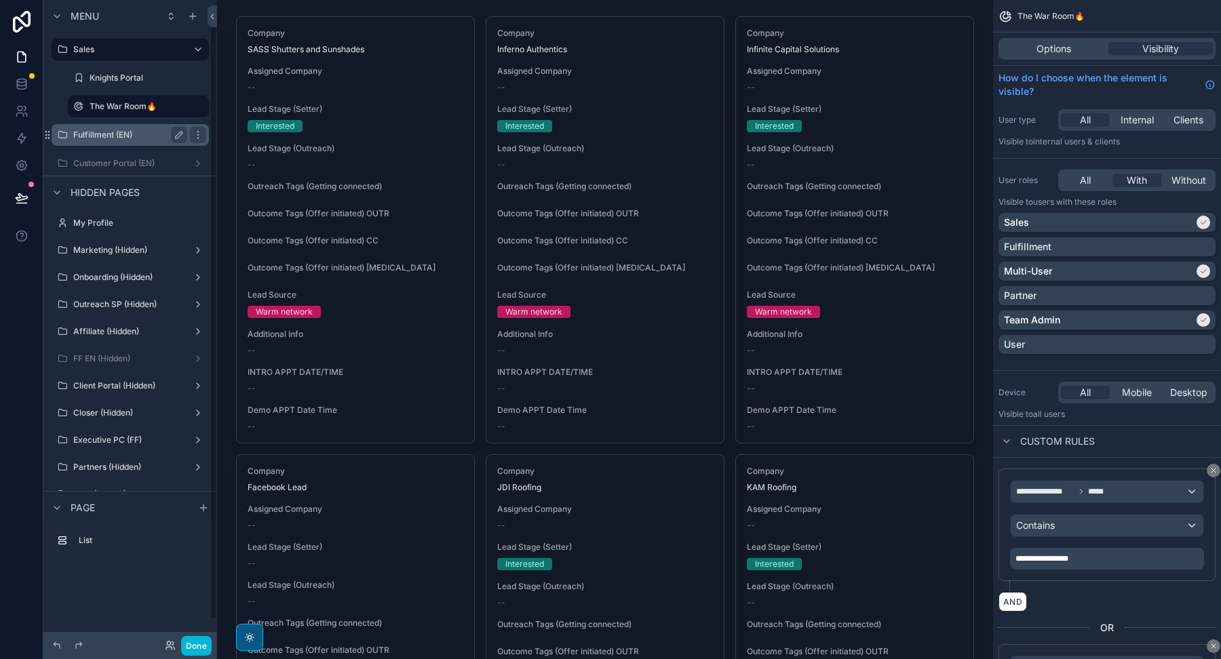
click at [101, 134] on label "Fulfillment (EN)" at bounding box center [127, 135] width 109 height 11
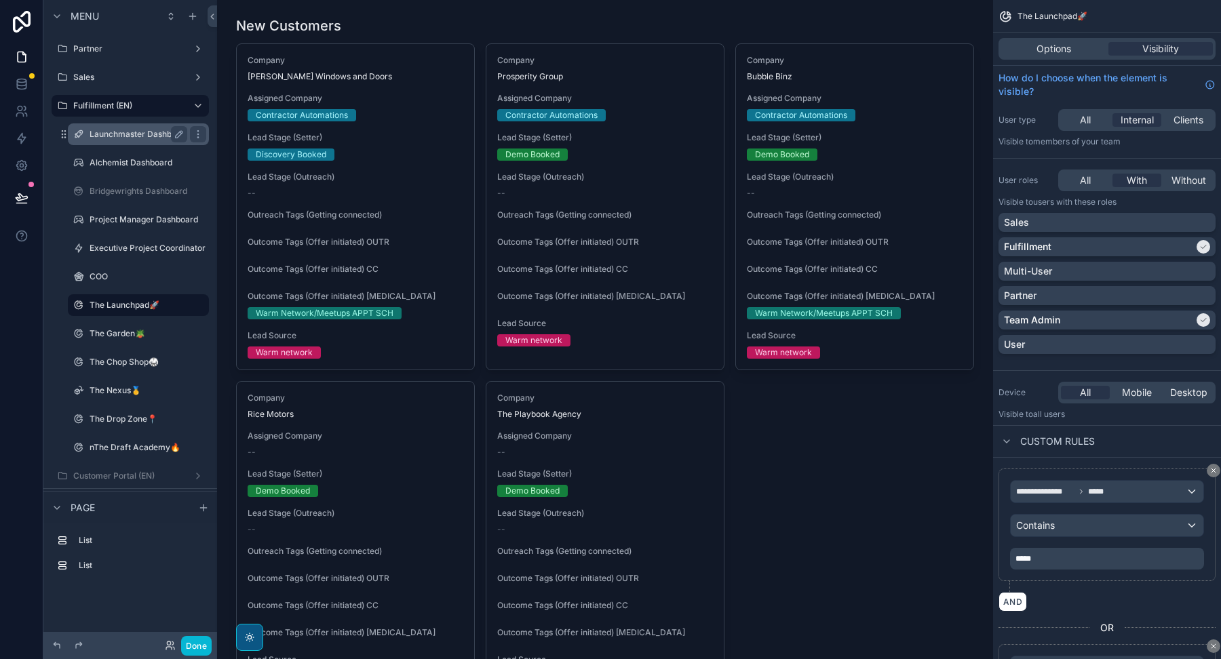
click at [134, 136] on label "Launchmaster Dashboard" at bounding box center [140, 134] width 100 height 11
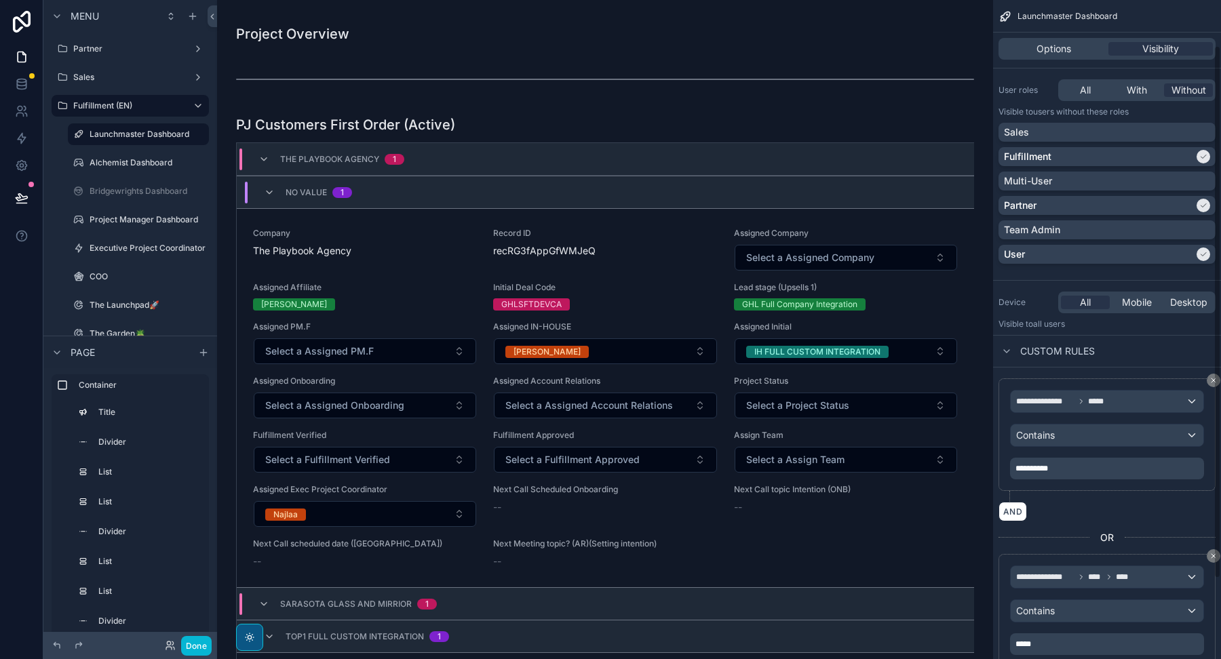
scroll to position [156, 0]
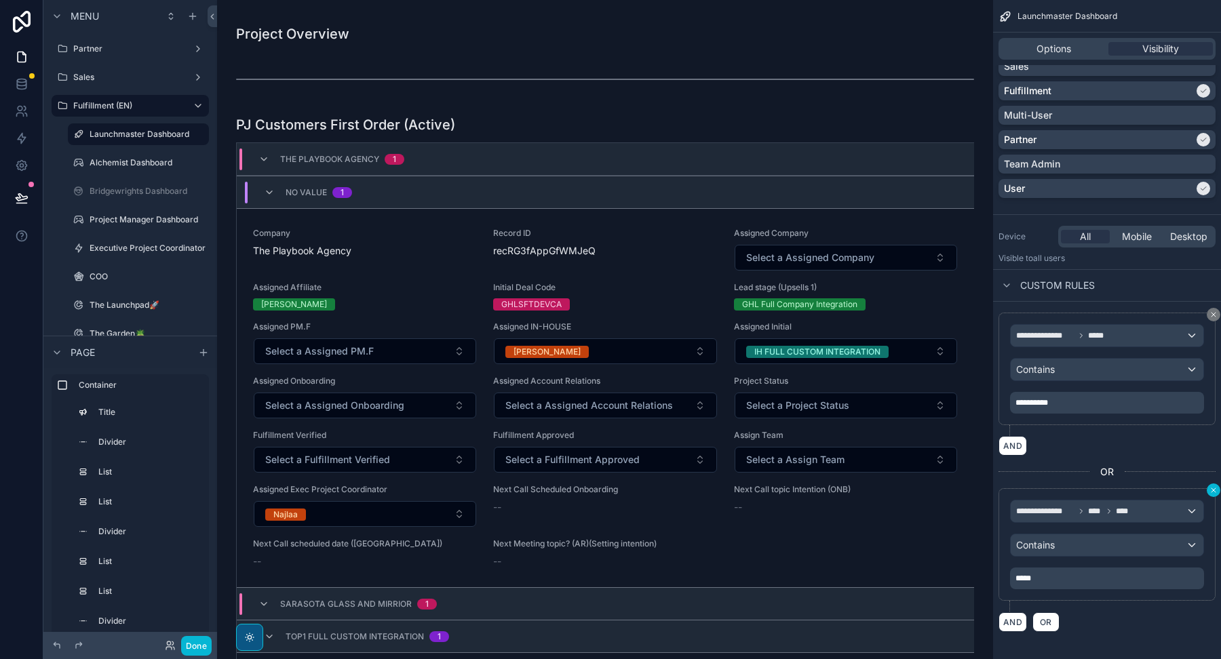
click at [1210, 487] on icon "scrollable content" at bounding box center [1213, 490] width 8 height 8
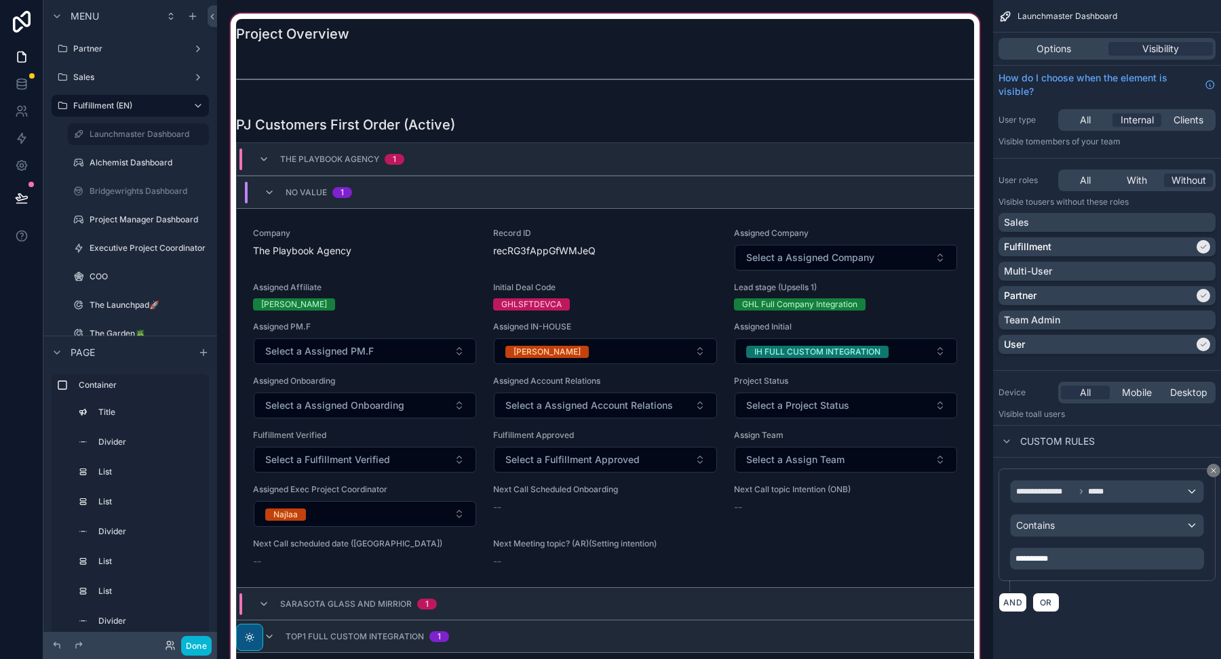
scroll to position [0, 0]
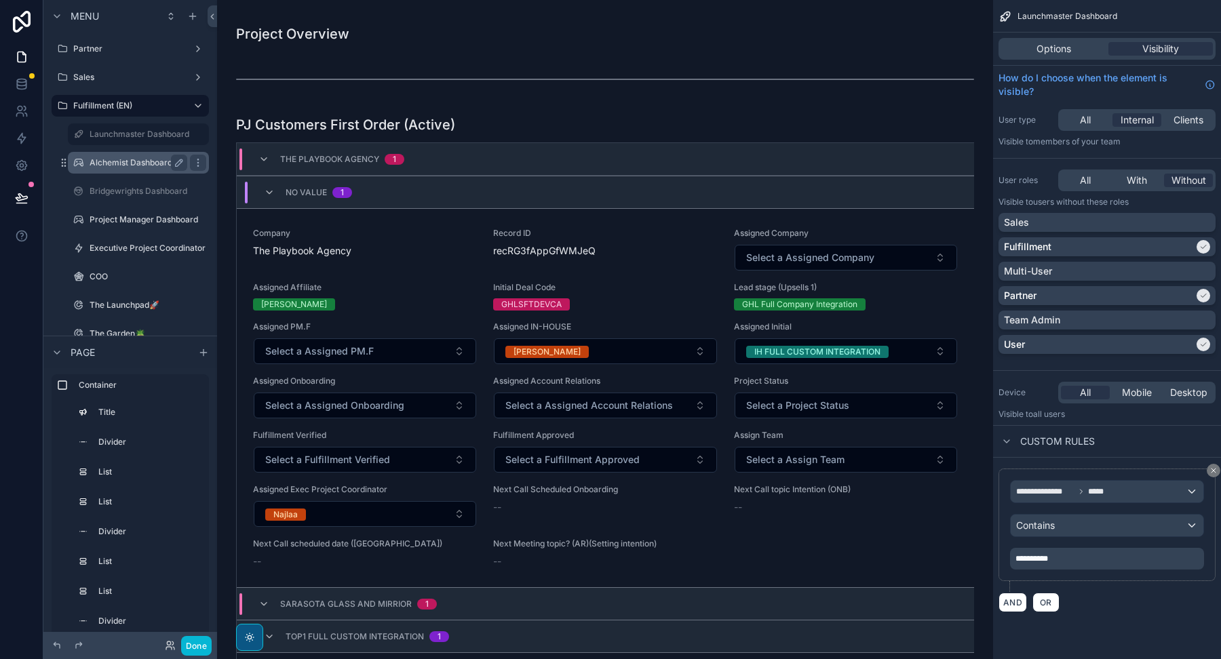
click at [105, 166] on label "Alchemist Dashboard" at bounding box center [136, 162] width 92 height 11
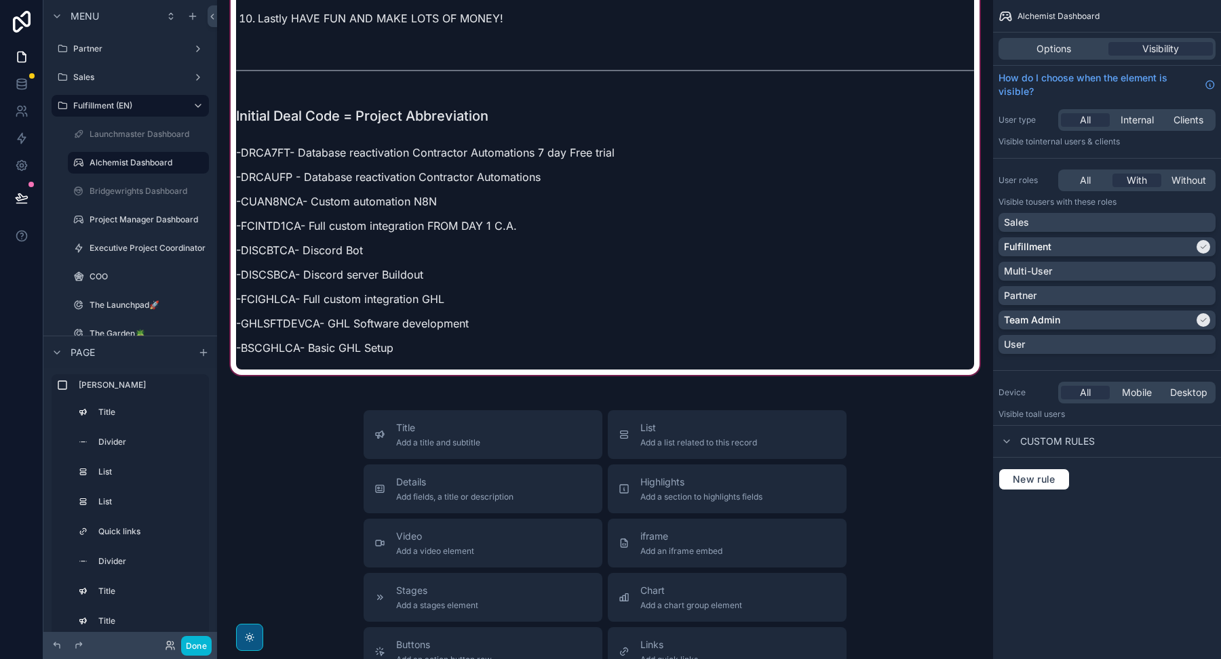
scroll to position [1457, 0]
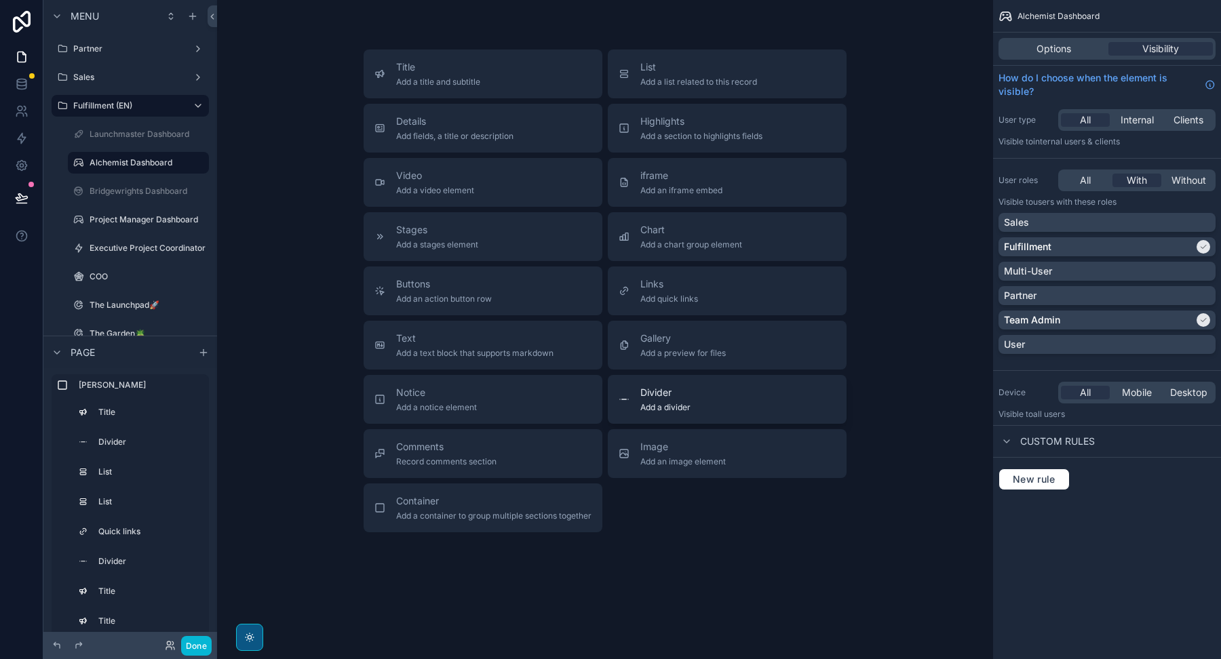
click at [653, 402] on span "Add a divider" at bounding box center [665, 407] width 50 height 11
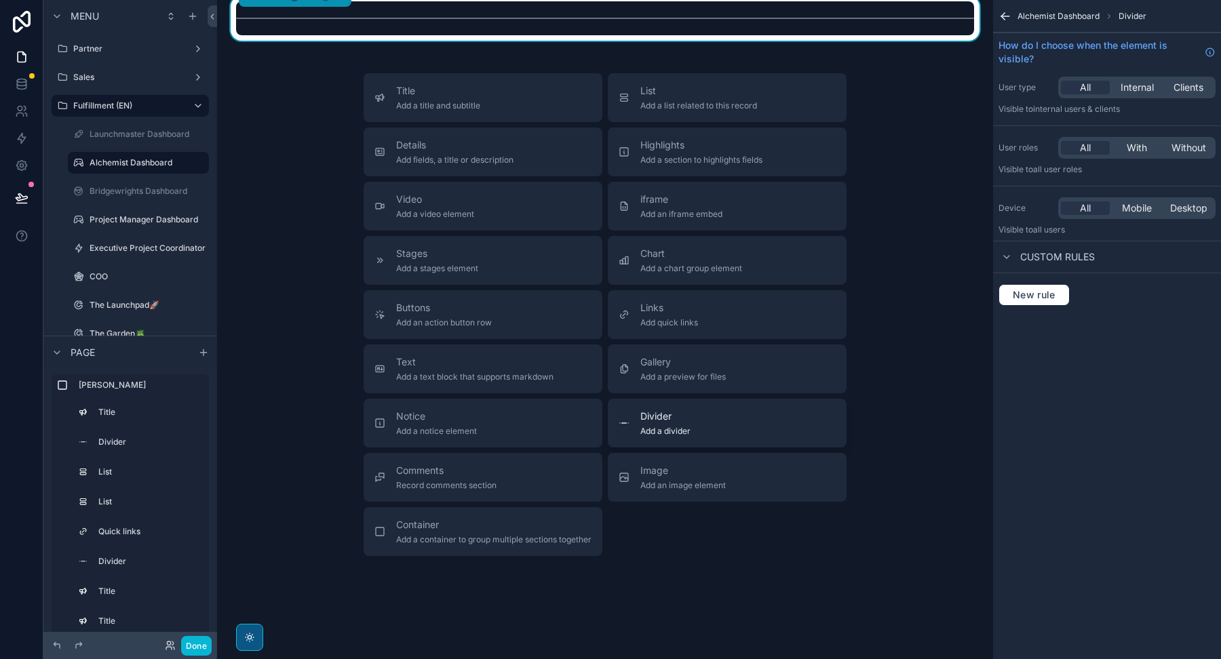
scroll to position [1509, 0]
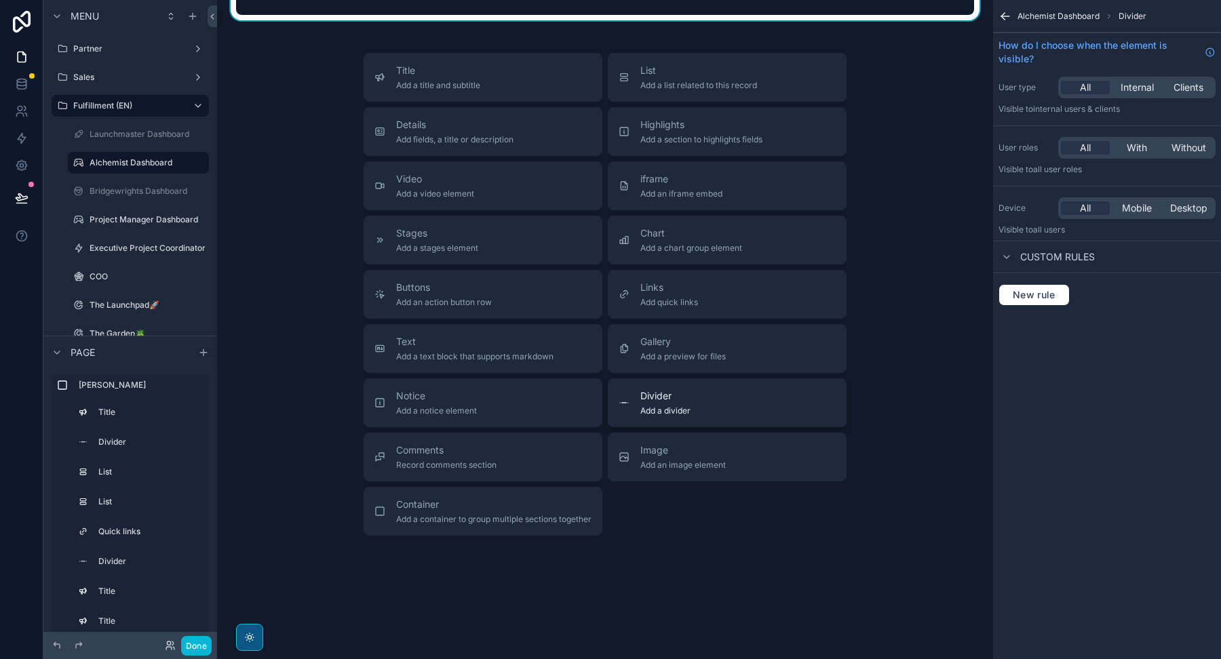
click at [650, 399] on span "Divider" at bounding box center [665, 396] width 50 height 14
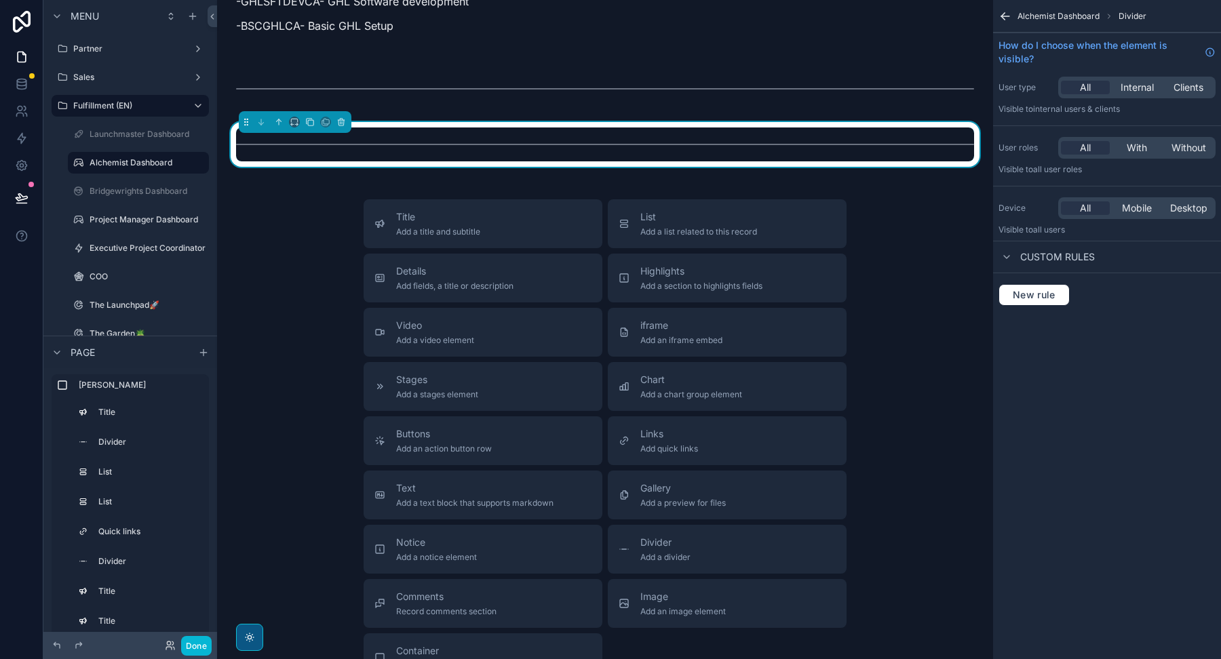
scroll to position [1567, 0]
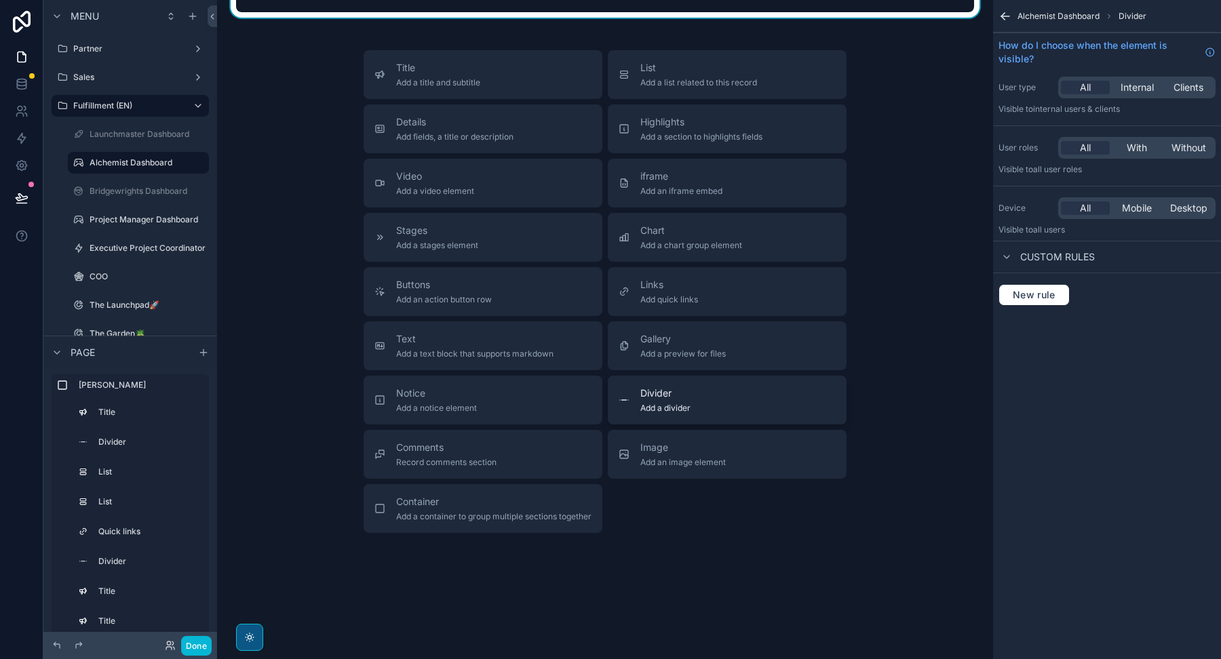
click at [652, 403] on span "Add a divider" at bounding box center [665, 408] width 50 height 11
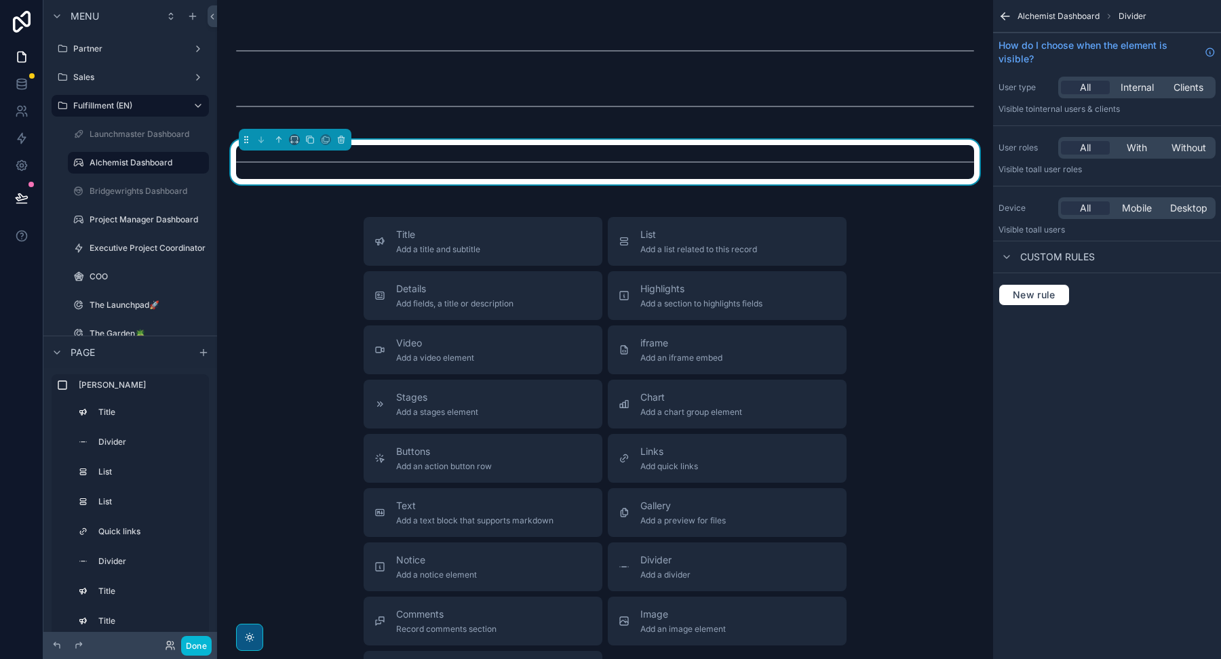
scroll to position [1623, 0]
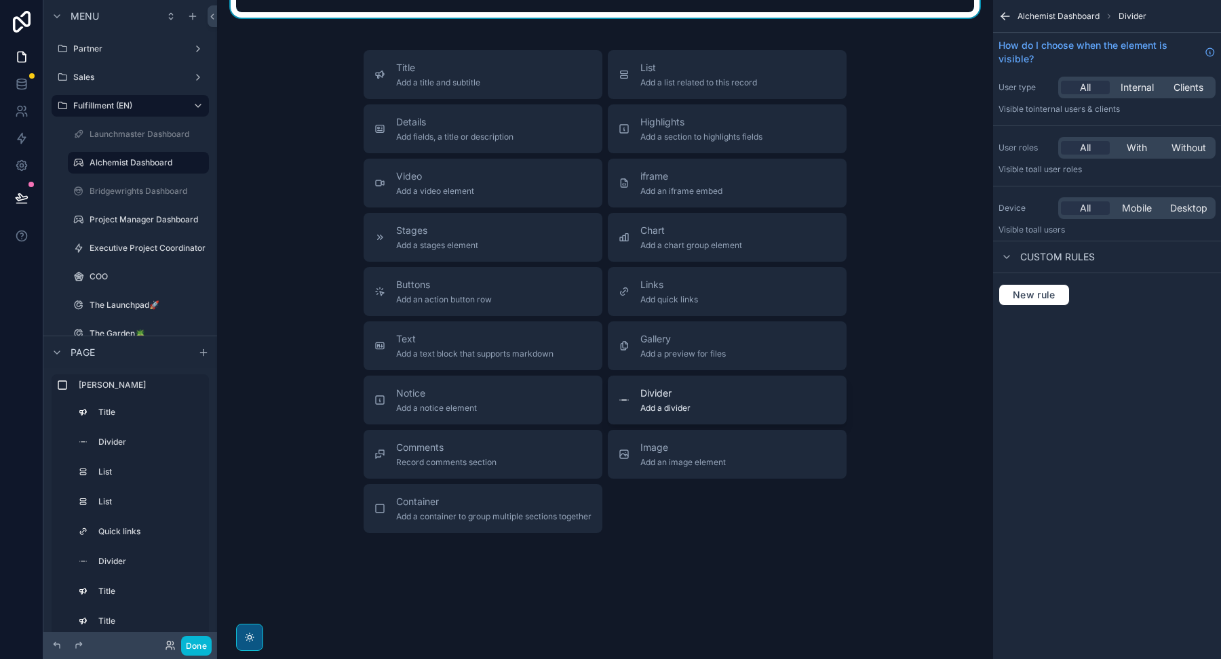
click at [656, 403] on span "Add a divider" at bounding box center [665, 408] width 50 height 11
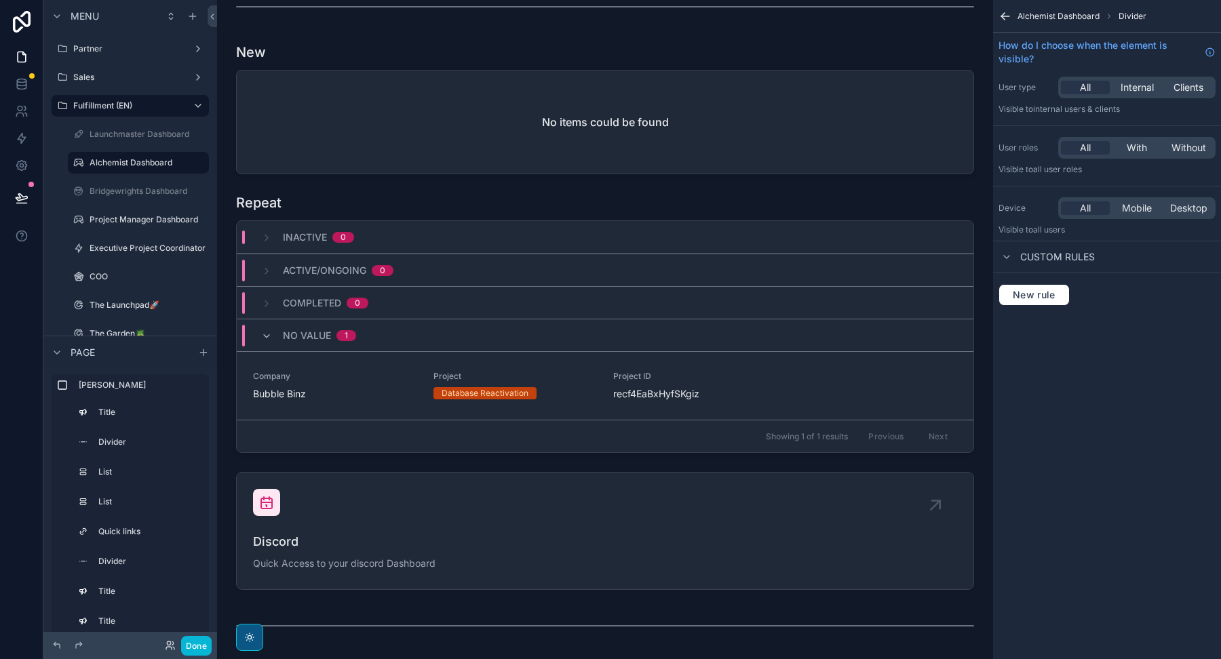
scroll to position [0, 0]
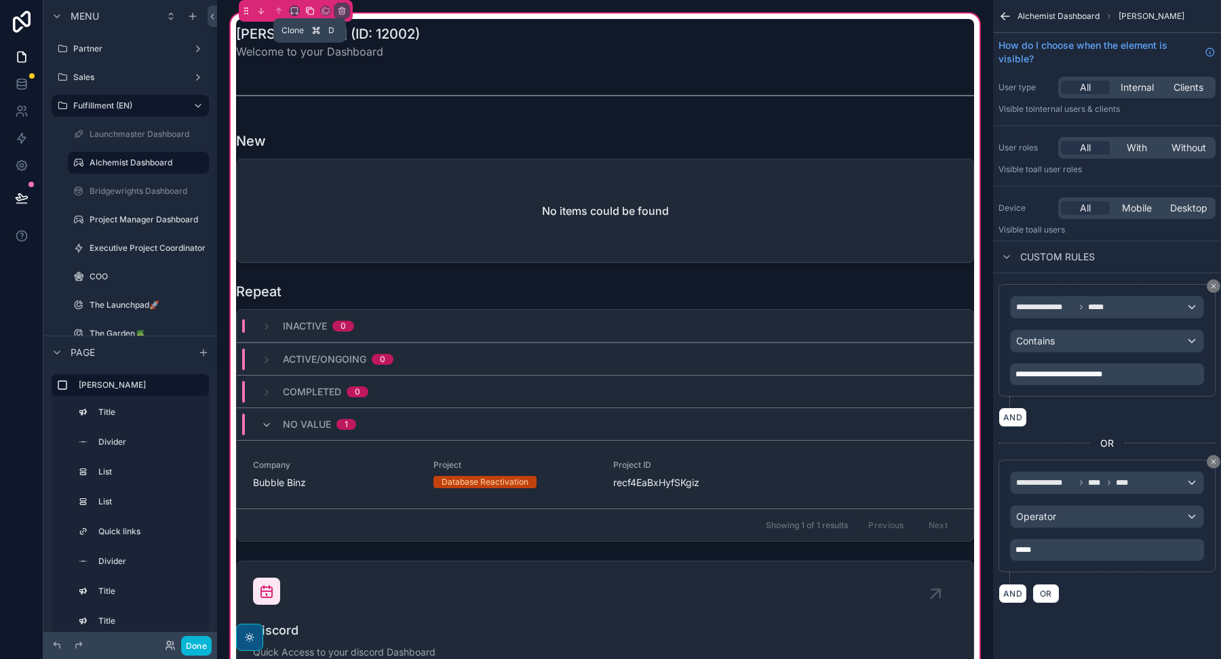
click at [311, 12] on icon "scrollable content" at bounding box center [309, 10] width 9 height 9
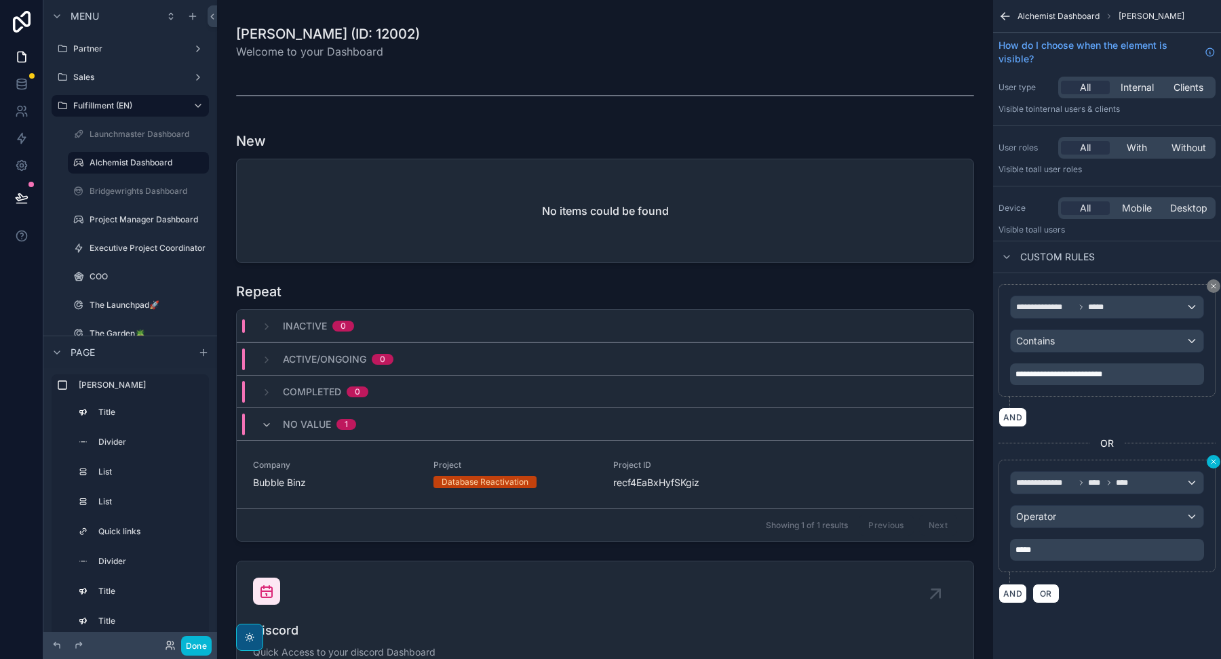
click at [1214, 461] on icon "scrollable content" at bounding box center [1213, 462] width 8 height 8
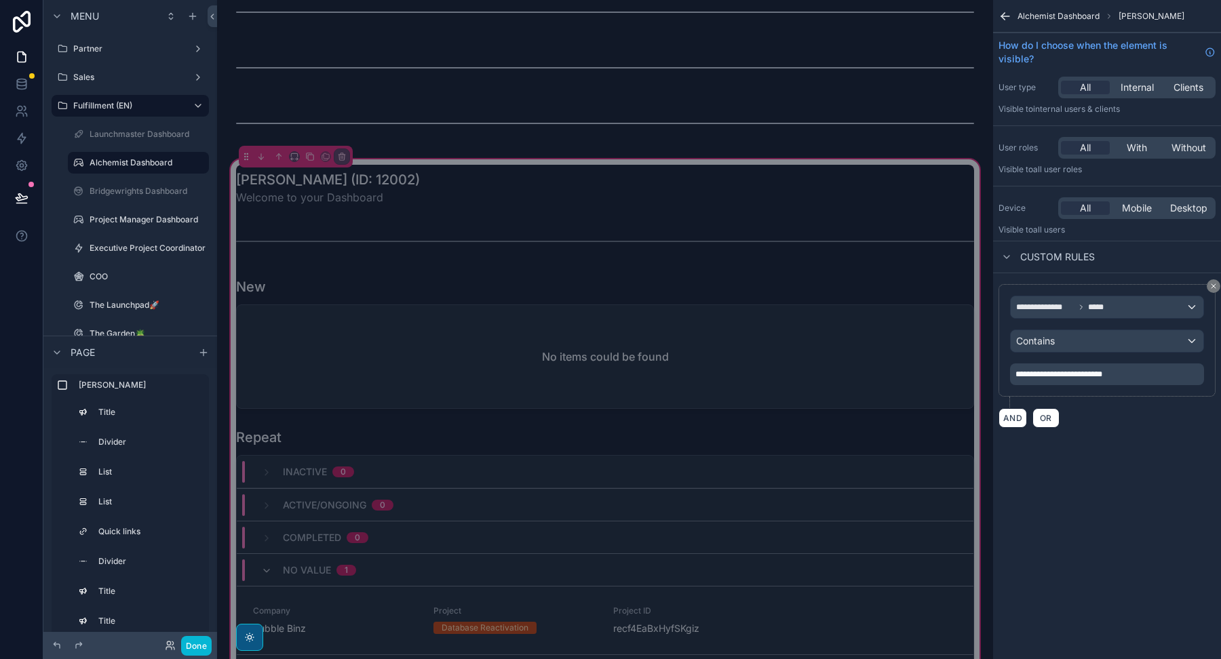
scroll to position [1576, 0]
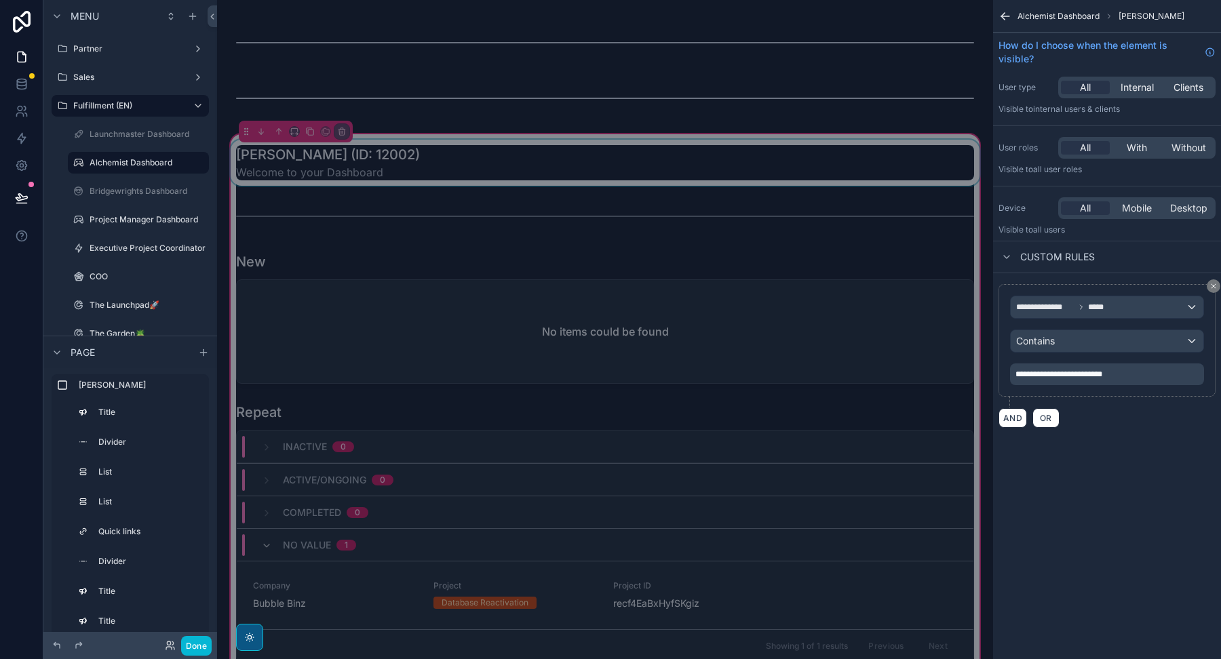
click at [453, 153] on div "scrollable content" at bounding box center [605, 163] width 754 height 46
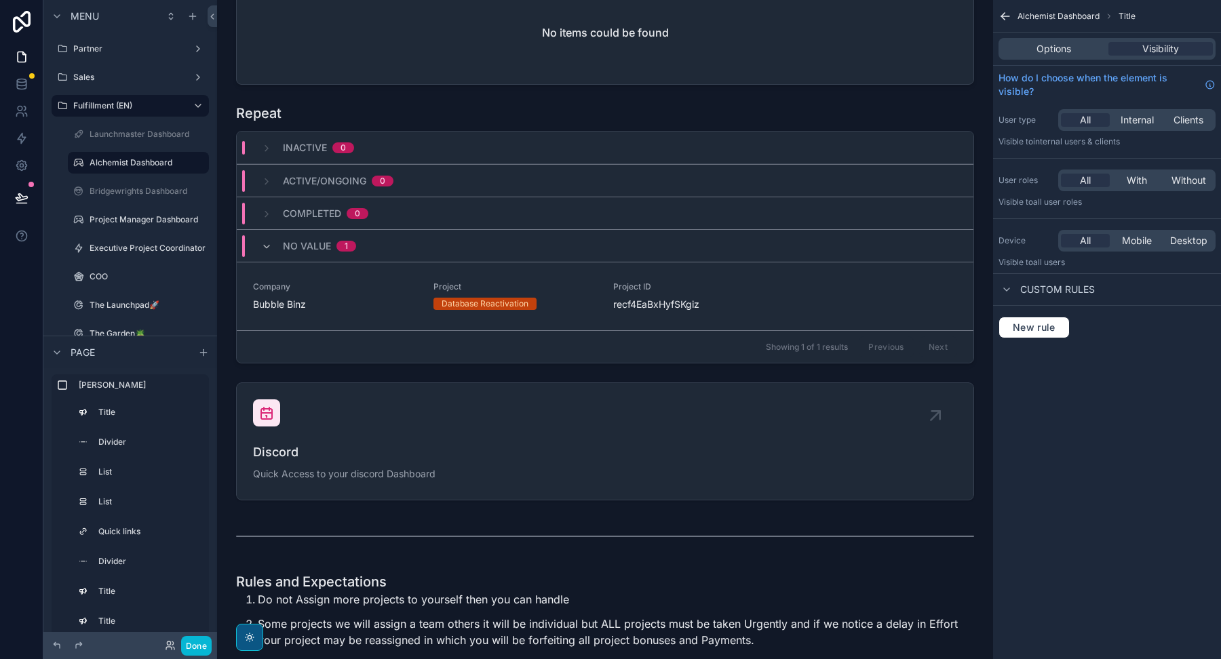
scroll to position [0, 0]
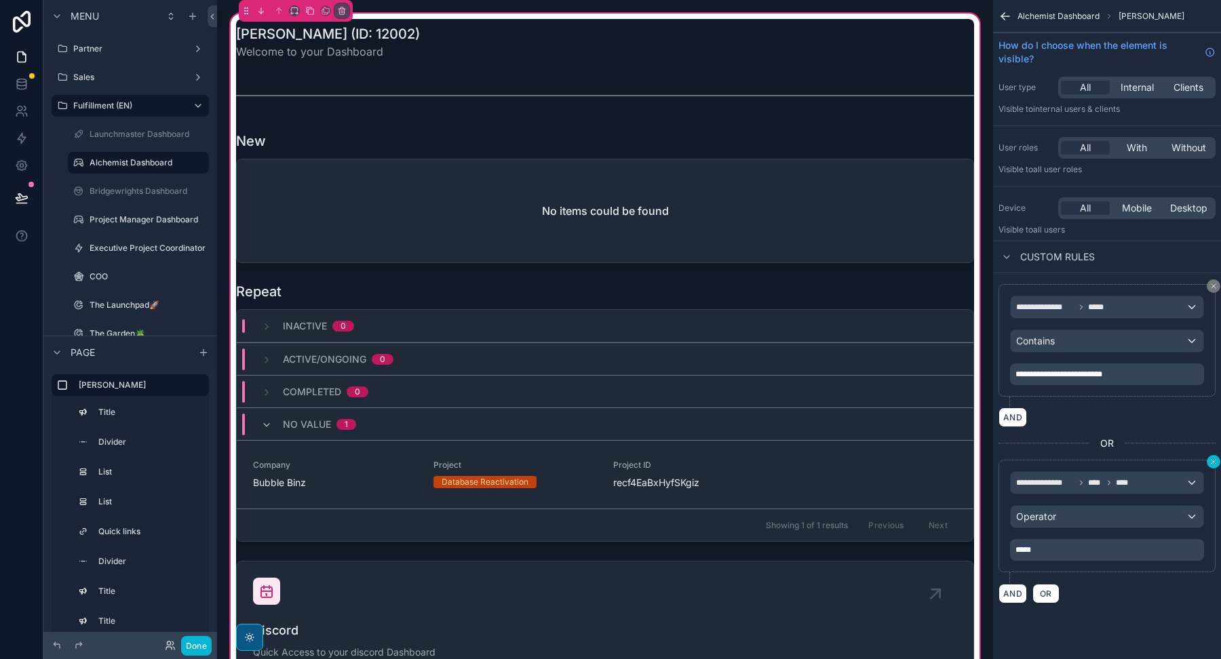
click at [1213, 461] on icon "scrollable content" at bounding box center [1213, 462] width 8 height 8
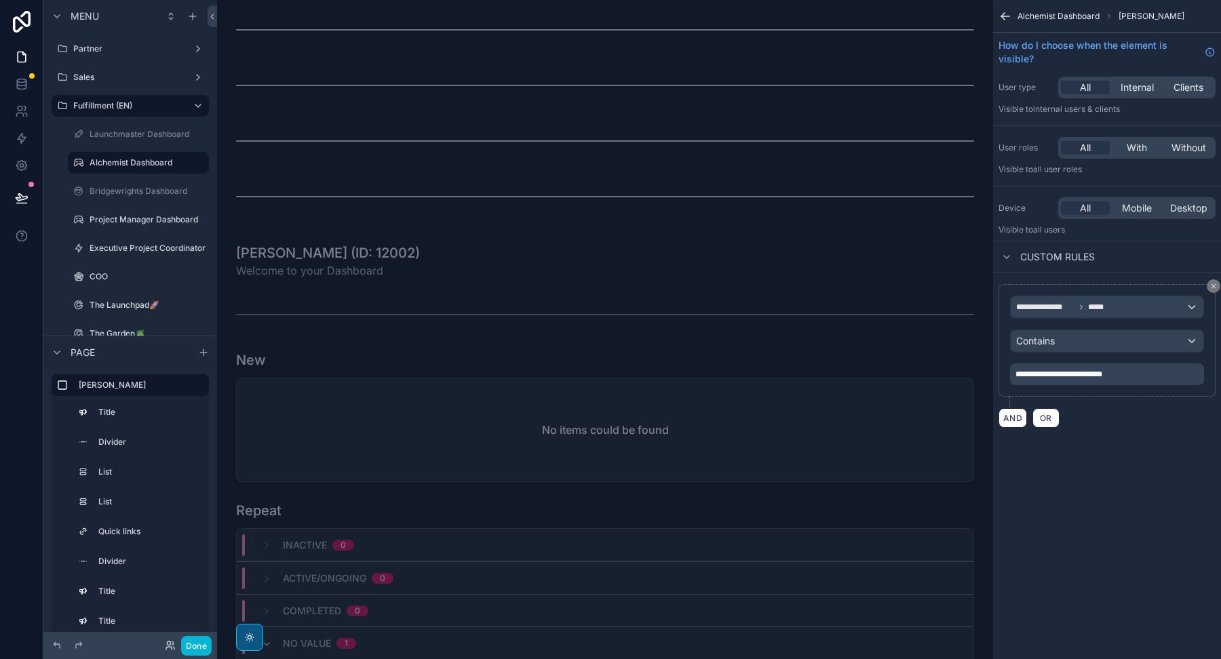
scroll to position [1493, 0]
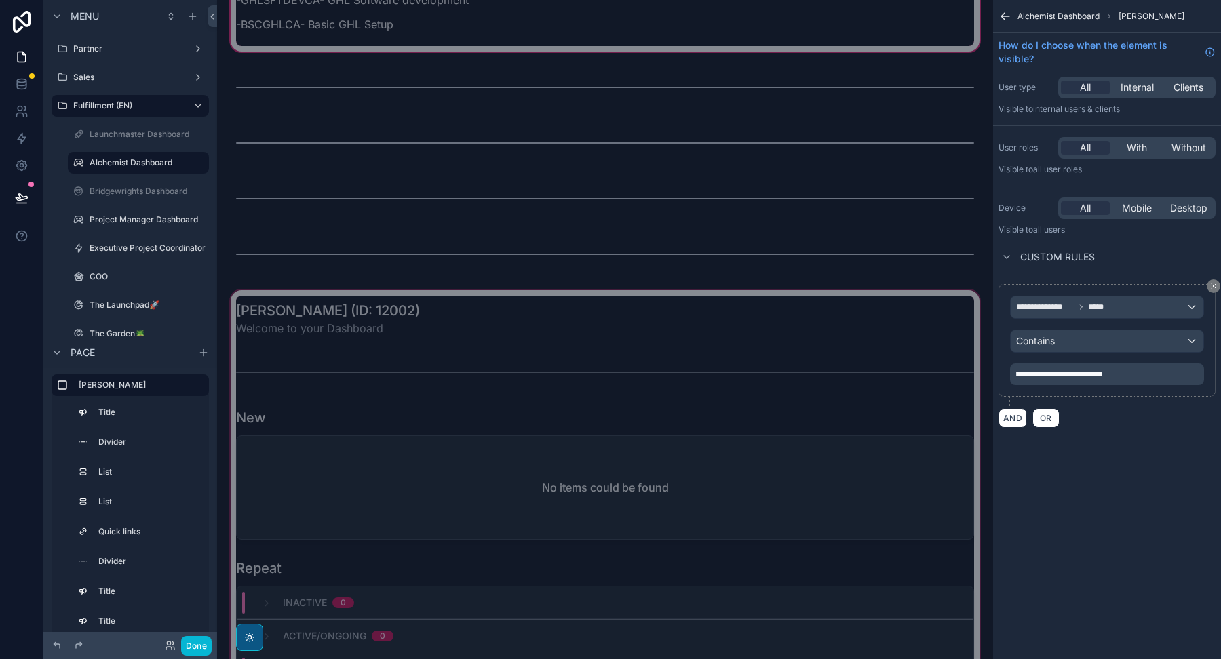
scroll to position [1592, 0]
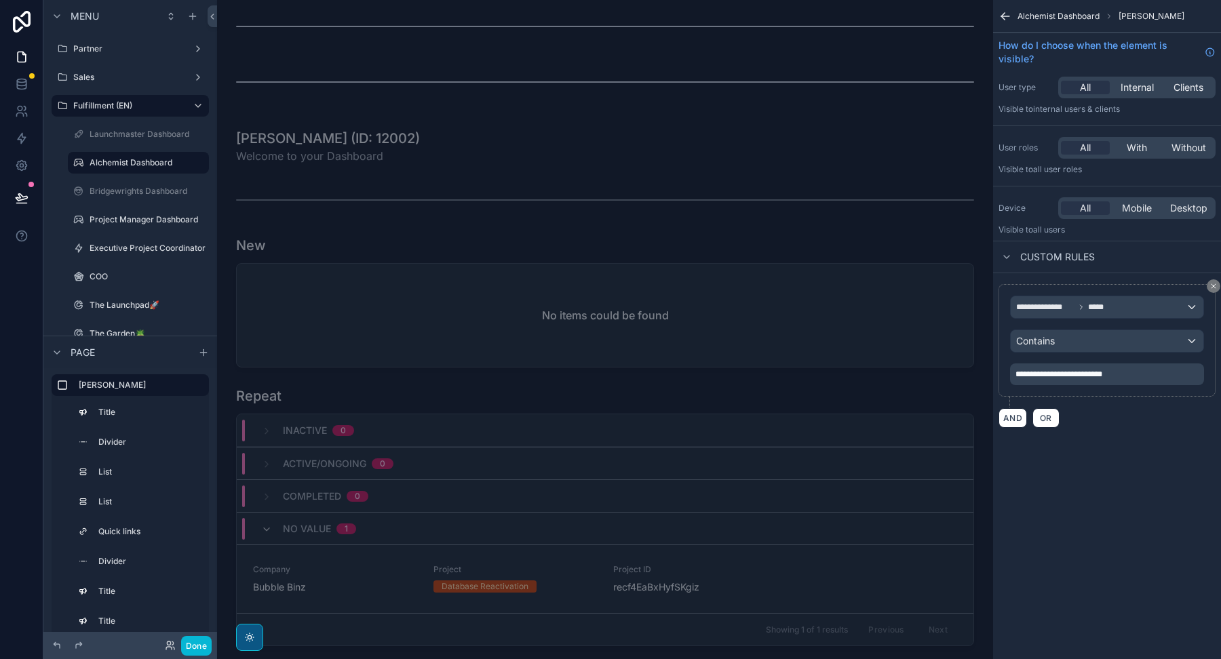
click at [1088, 372] on span "**********" at bounding box center [1058, 374] width 87 height 8
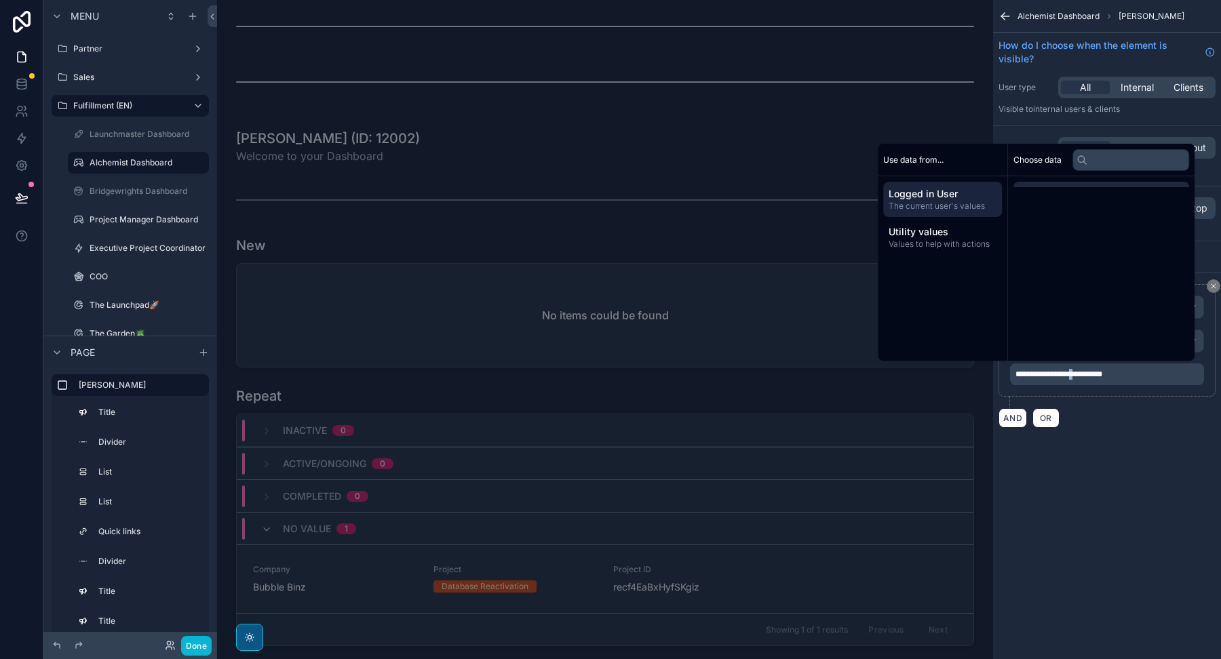
click at [1088, 372] on span "**********" at bounding box center [1058, 374] width 87 height 8
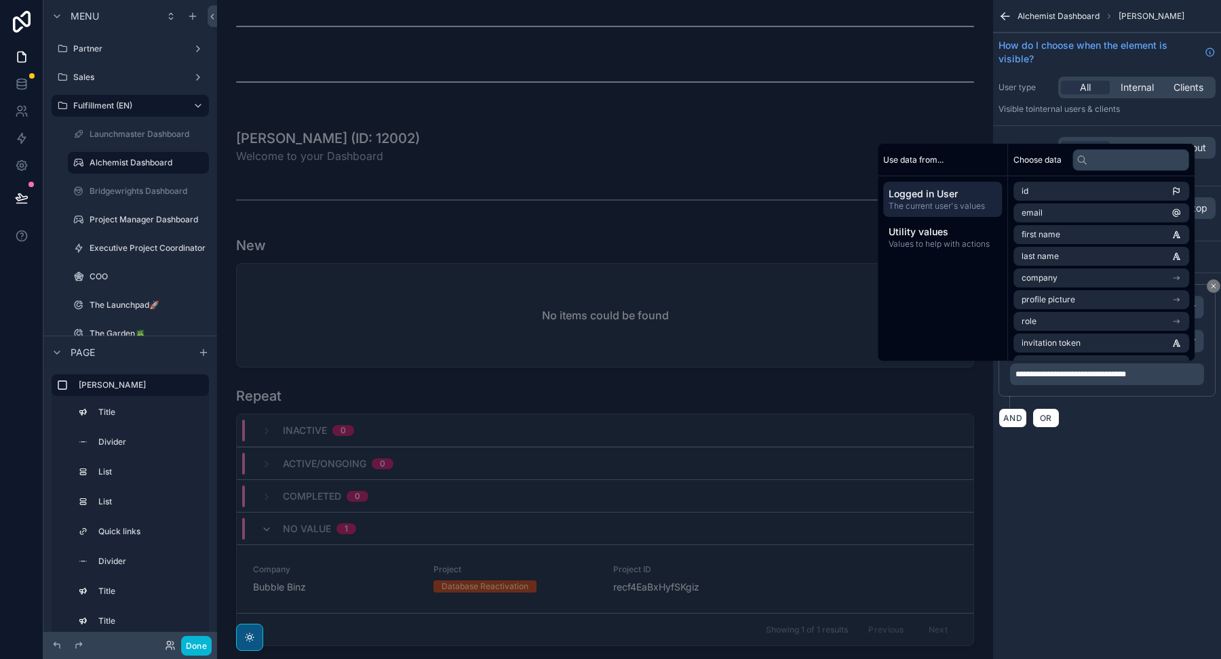
click at [1171, 483] on div "**********" at bounding box center [1107, 329] width 228 height 659
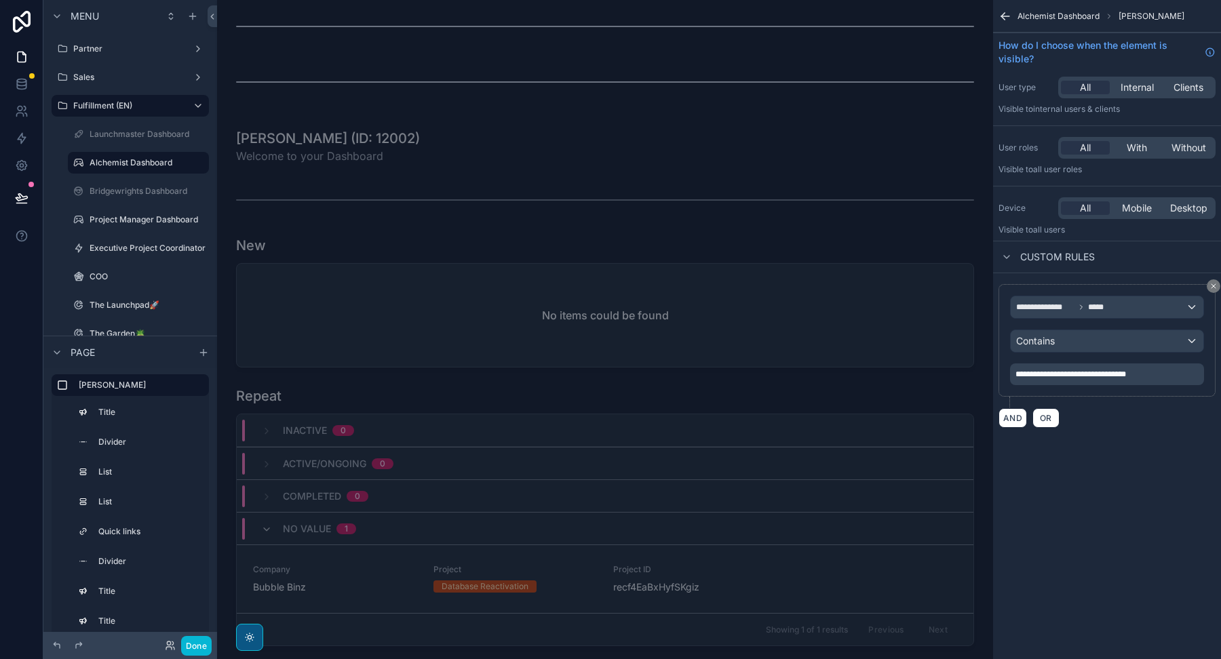
click at [1103, 411] on div "AND OR" at bounding box center [1106, 418] width 217 height 20
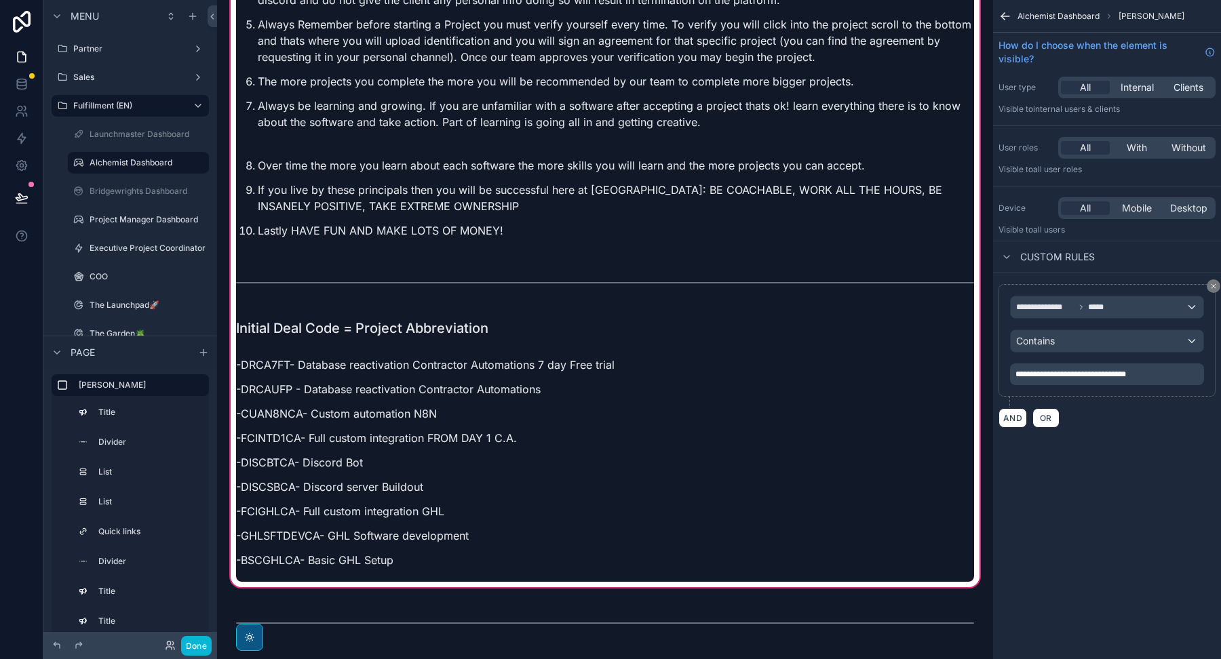
scroll to position [845, 0]
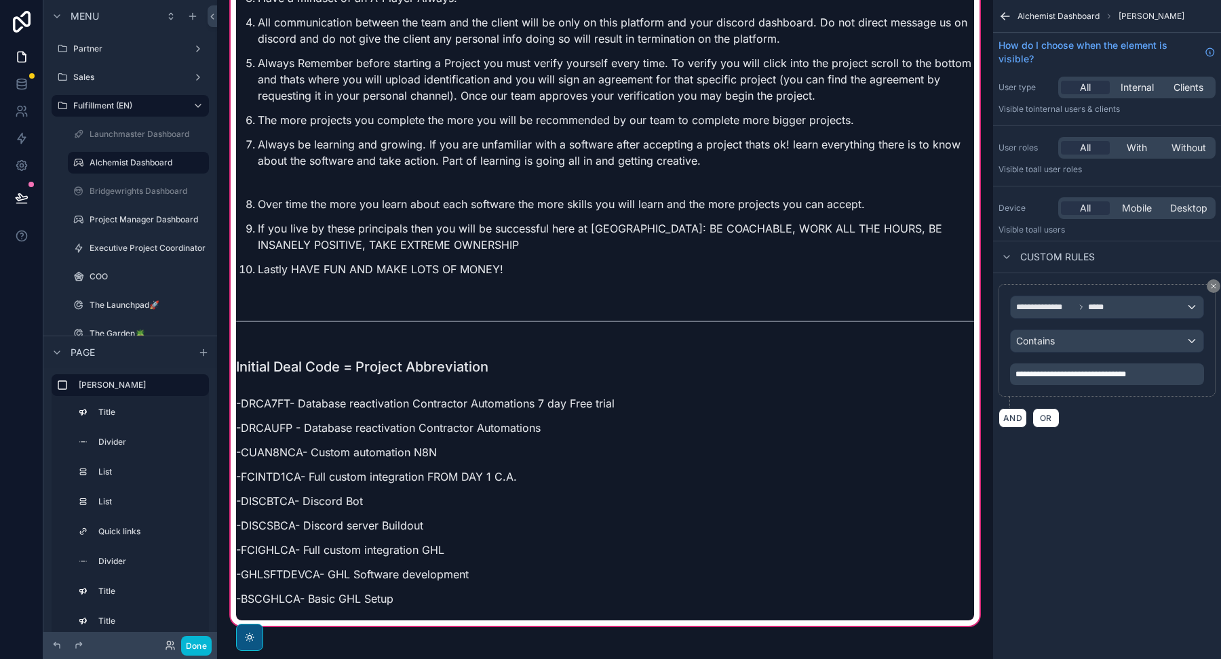
click at [1034, 370] on span "**********" at bounding box center [1070, 374] width 111 height 8
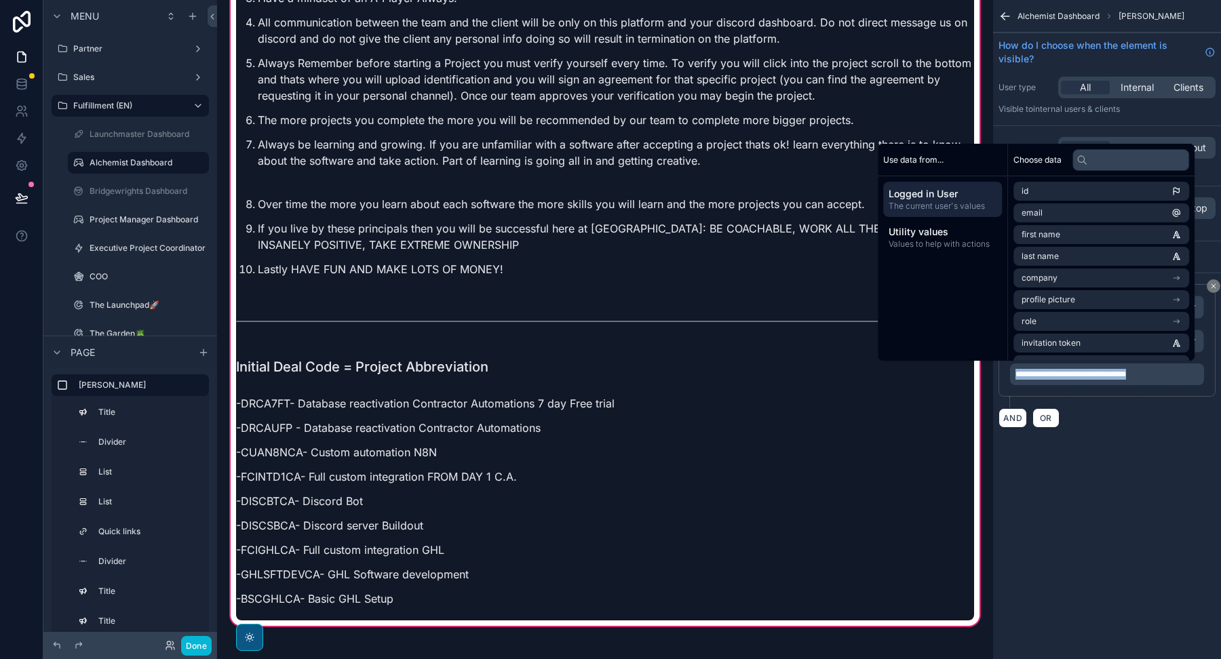
copy span "**********"
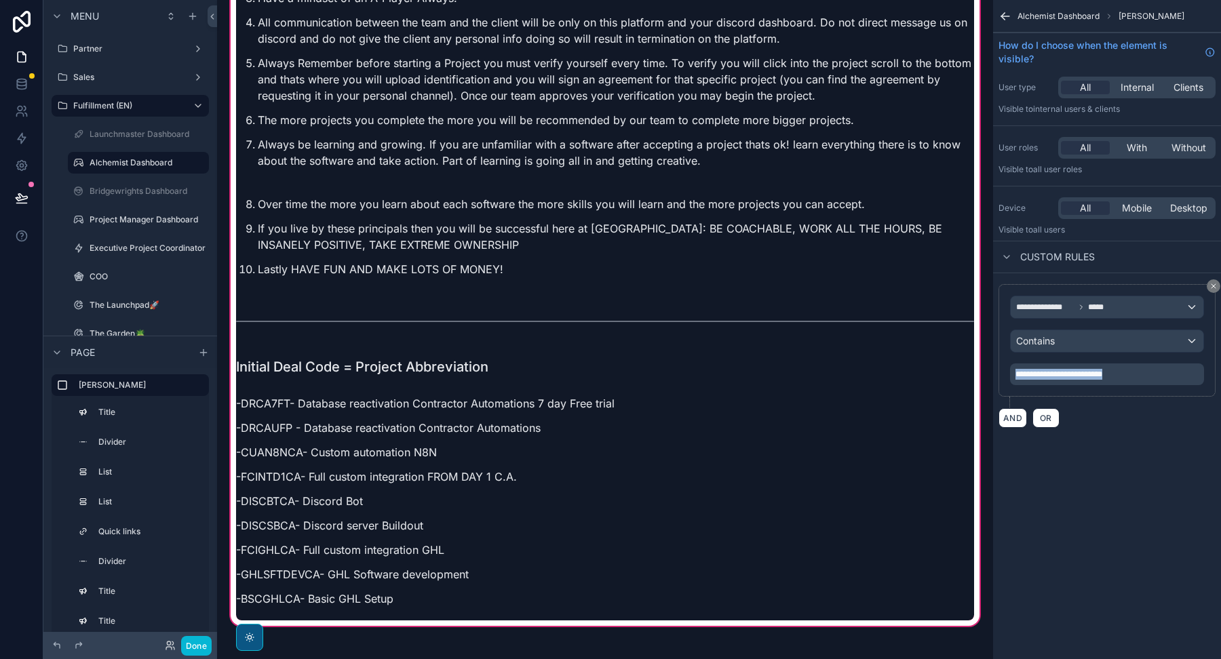
click at [1116, 404] on div "**********" at bounding box center [1106, 345] width 217 height 123
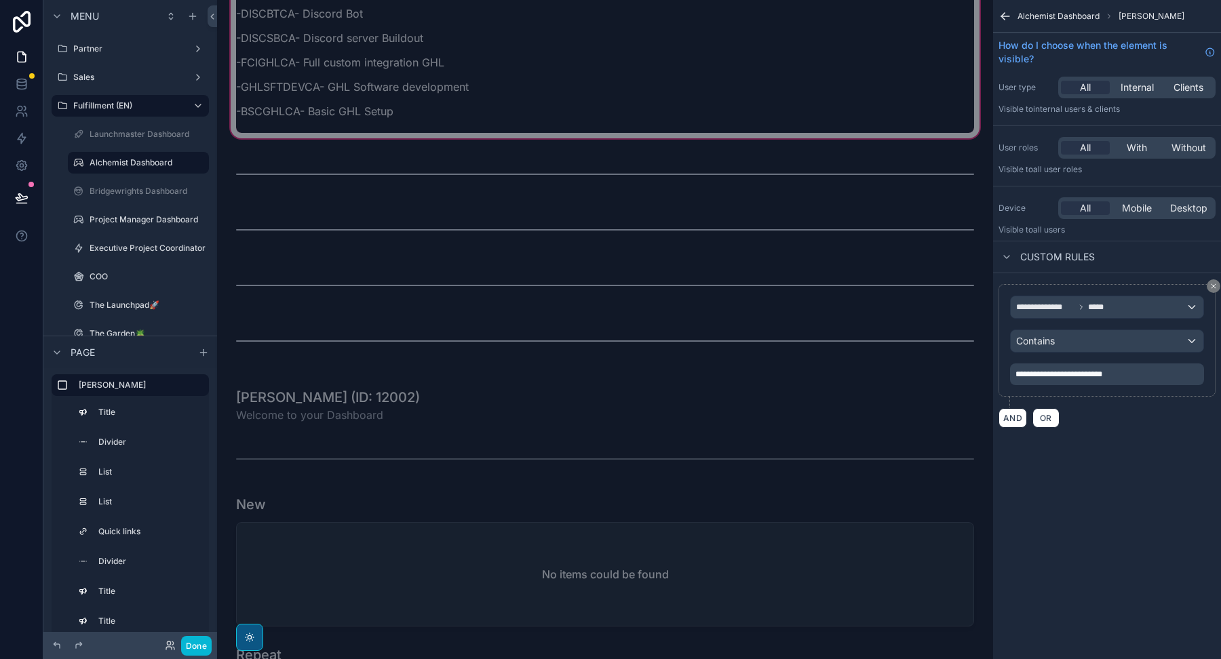
scroll to position [1494, 0]
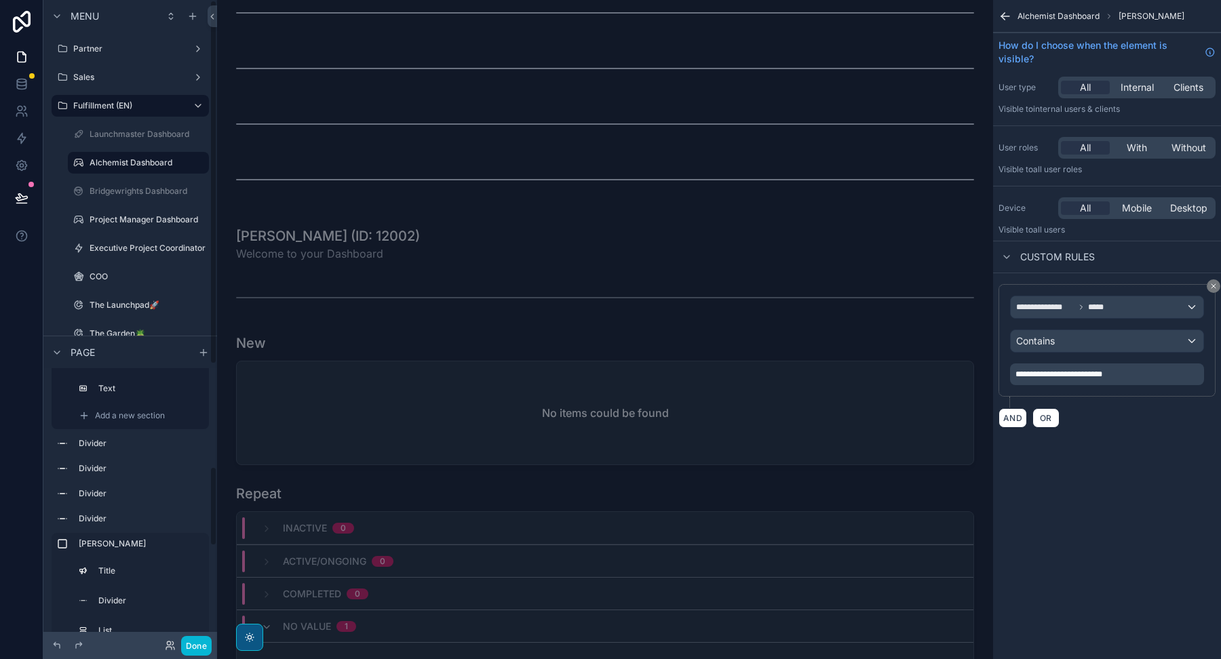
scroll to position [327, 0]
click at [121, 541] on label "[PERSON_NAME]" at bounding box center [138, 539] width 119 height 11
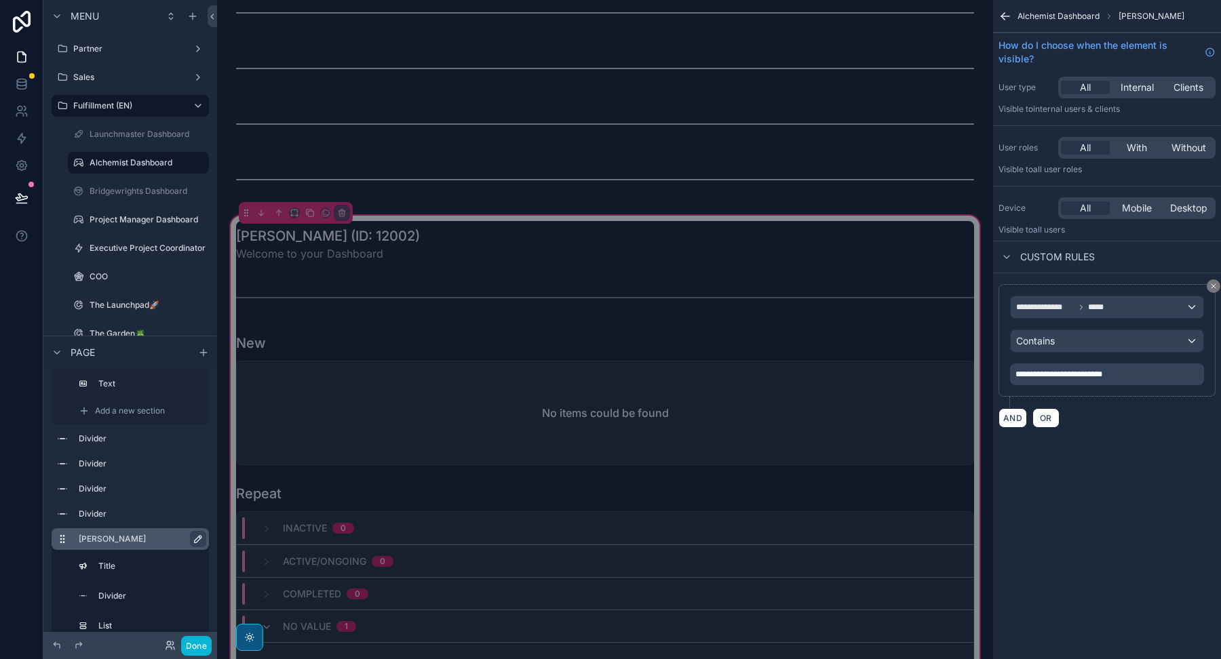
click at [199, 540] on icon "scrollable content" at bounding box center [198, 539] width 7 height 7
click at [144, 543] on input "****" at bounding box center [130, 539] width 103 height 16
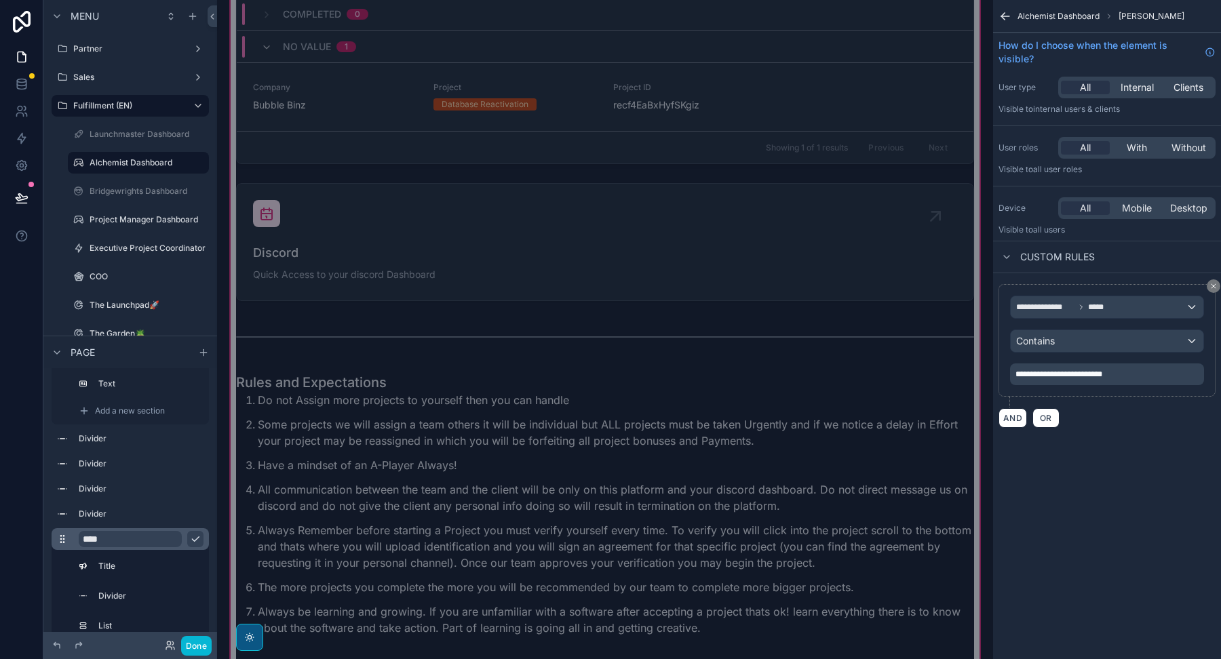
scroll to position [2104, 0]
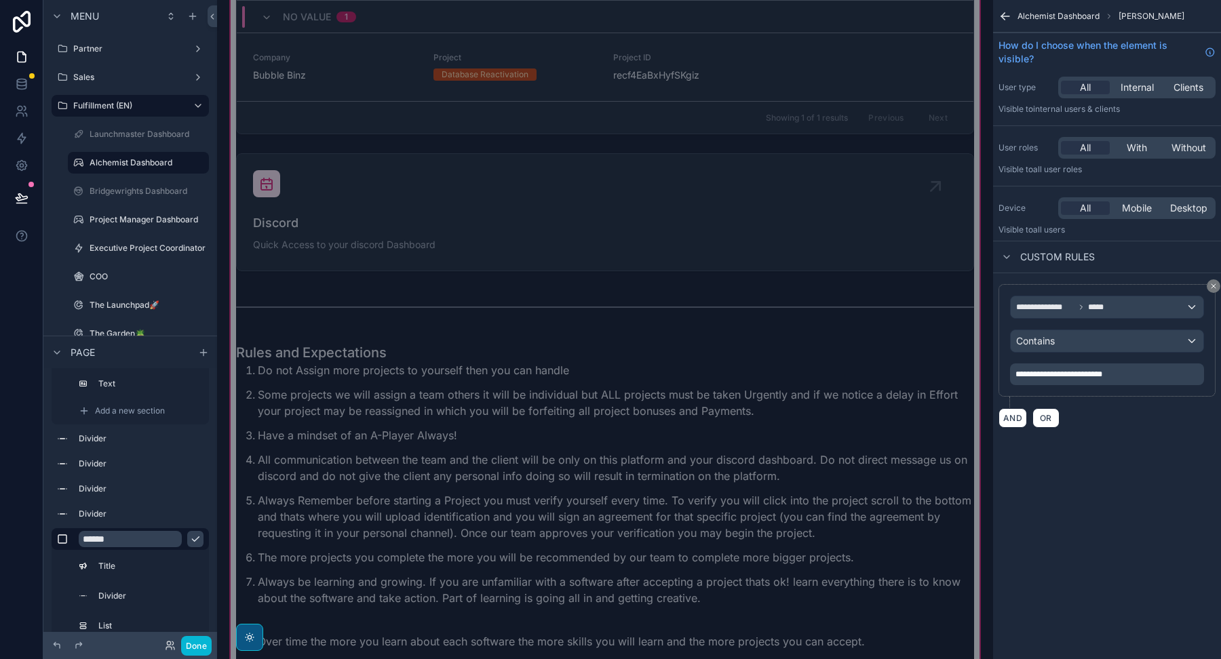
type input "******"
click at [197, 537] on icon "scrollable content" at bounding box center [195, 539] width 11 height 11
click at [1044, 377] on p "**********" at bounding box center [1108, 374] width 186 height 11
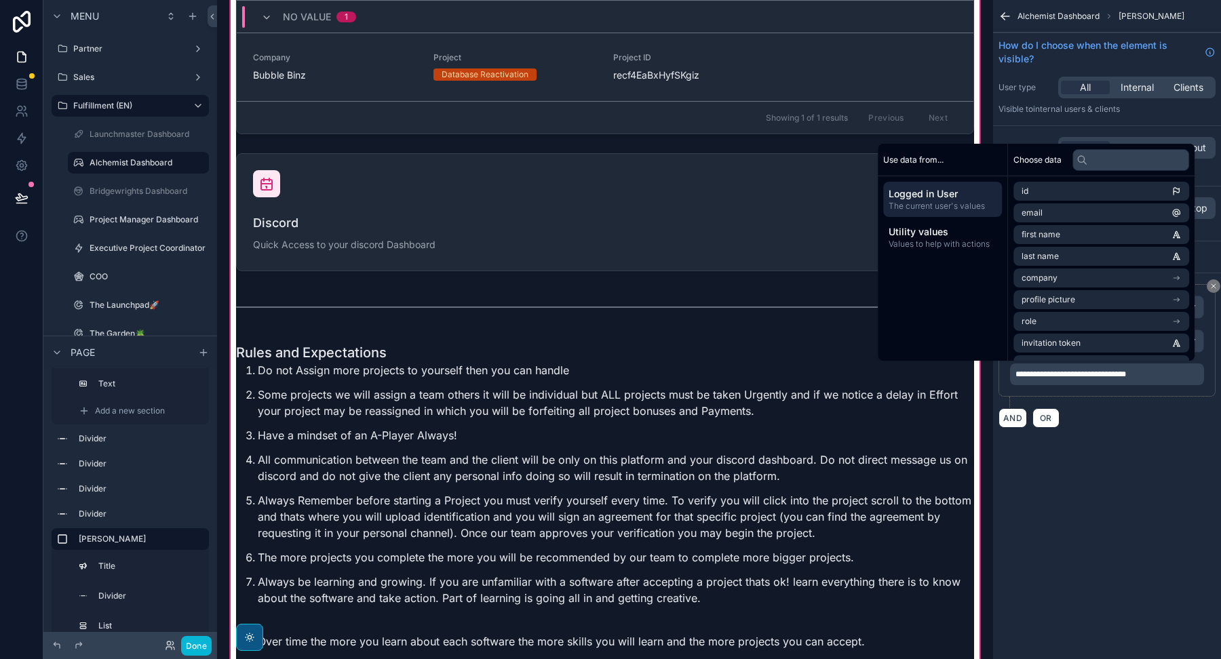
click at [1062, 506] on div "**********" at bounding box center [1107, 329] width 228 height 659
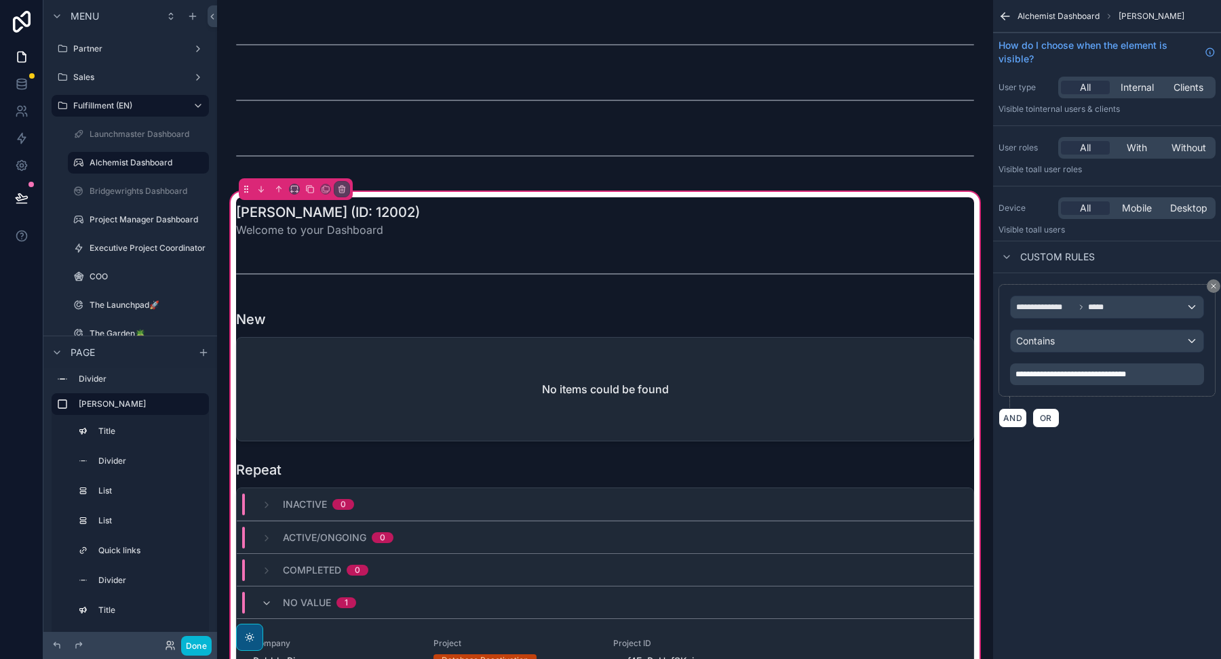
scroll to position [1519, 0]
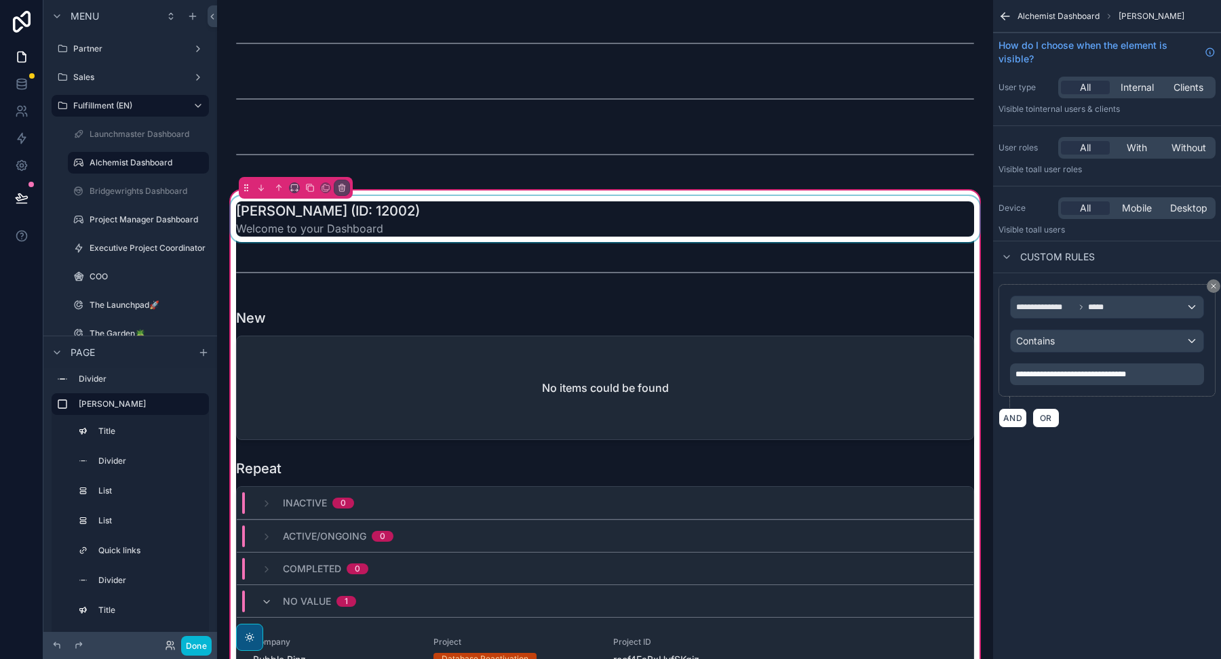
click at [720, 220] on div "scrollable content" at bounding box center [605, 219] width 754 height 46
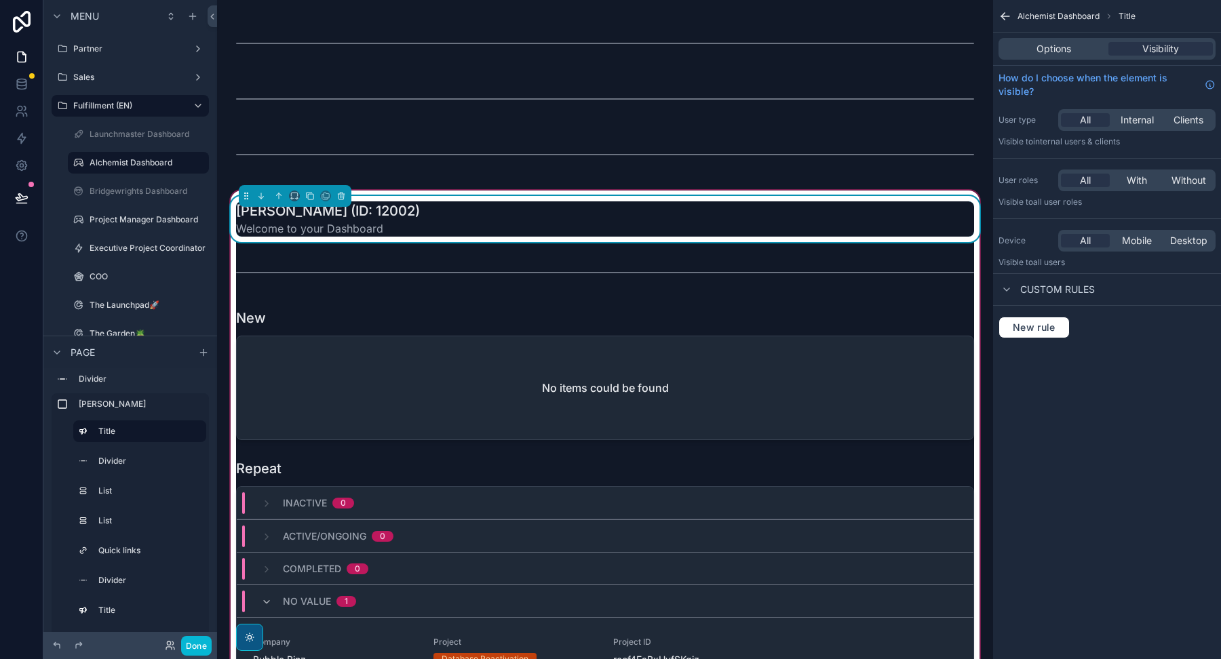
click at [847, 229] on div "[PERSON_NAME] (ID: 12002) Welcome to your Dashboard" at bounding box center [605, 218] width 738 height 35
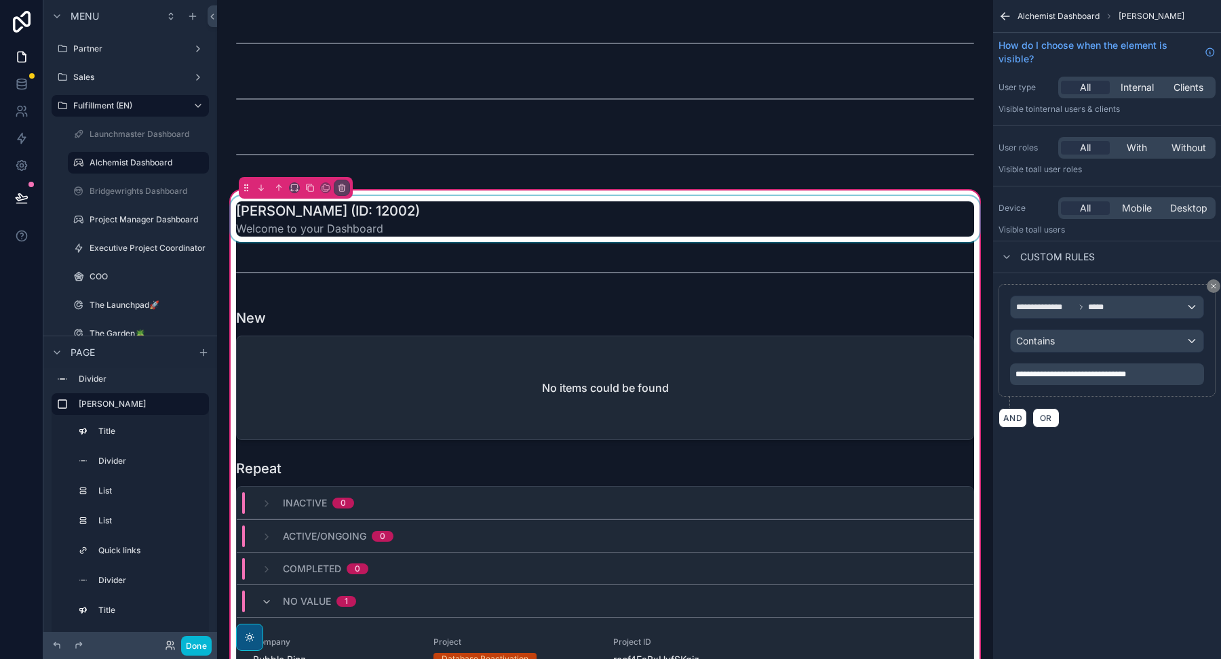
click at [786, 217] on div "scrollable content" at bounding box center [605, 219] width 754 height 46
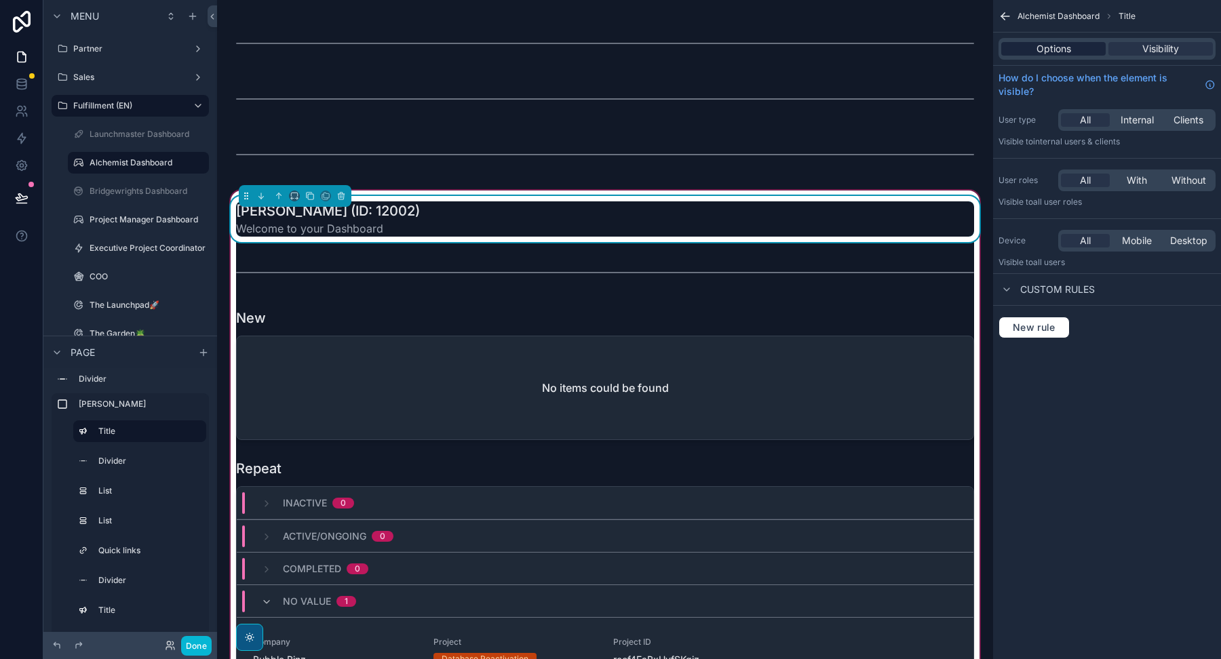
click at [1031, 48] on div "Options" at bounding box center [1053, 49] width 104 height 14
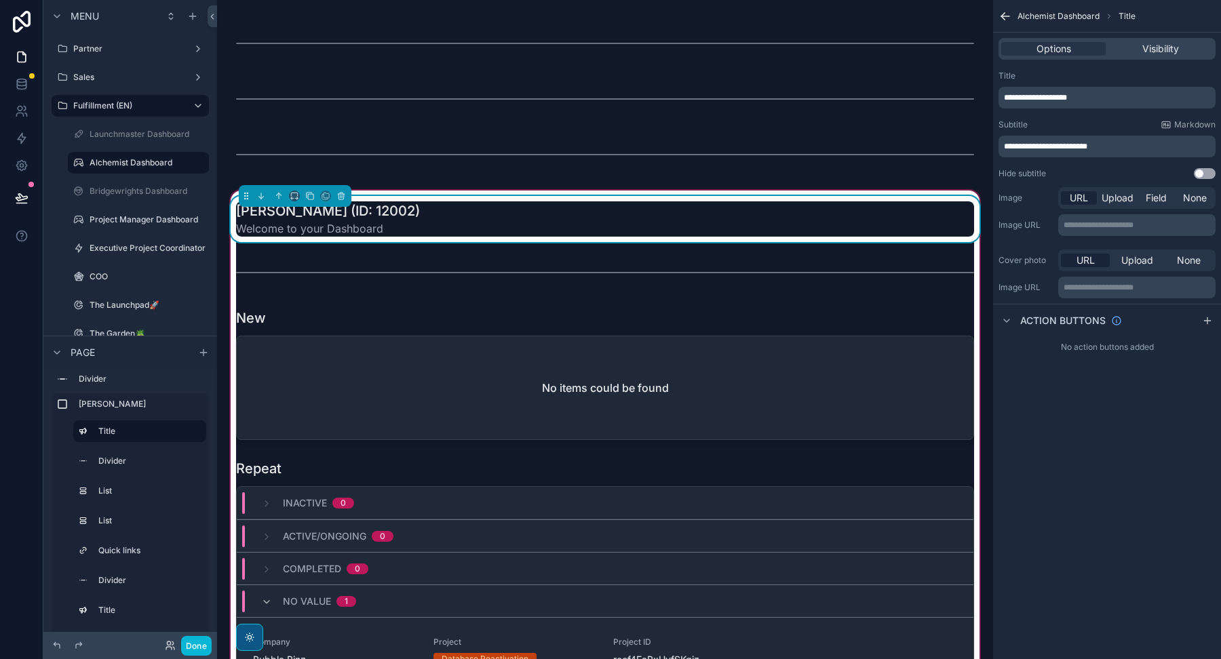
click at [1010, 96] on span "**********" at bounding box center [1035, 98] width 63 height 8
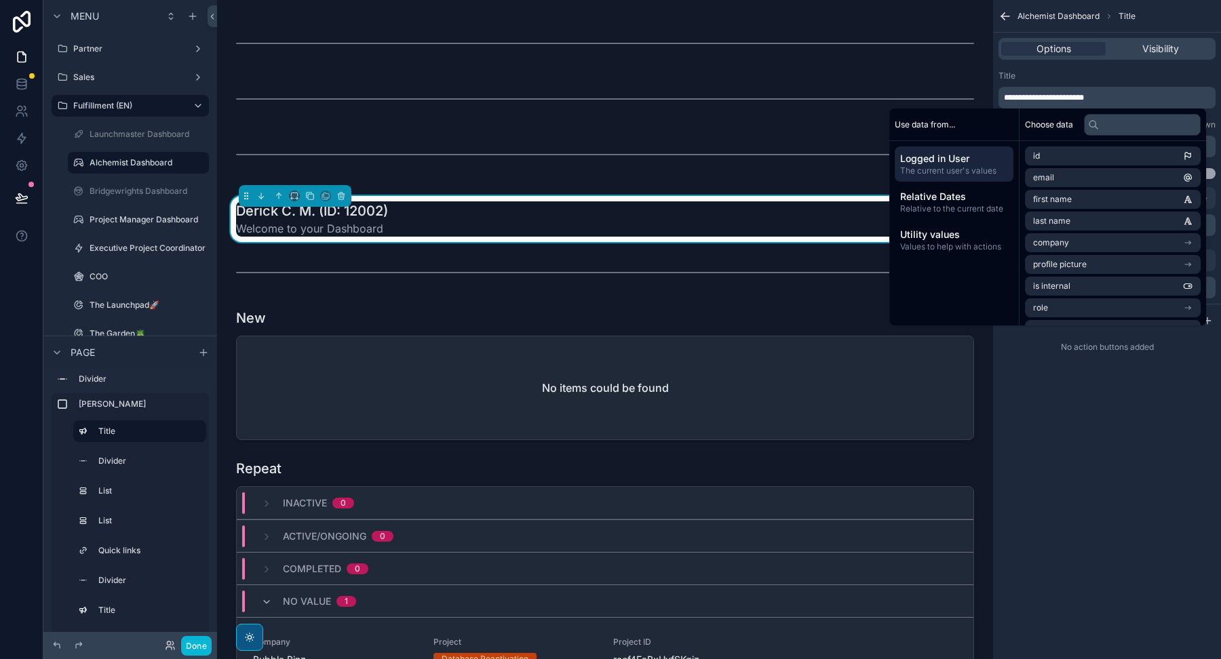
click at [1048, 96] on span "**********" at bounding box center [1044, 98] width 80 height 8
click at [1051, 98] on span "**********" at bounding box center [1044, 98] width 80 height 8
click at [1070, 94] on span "**********" at bounding box center [1039, 98] width 70 height 8
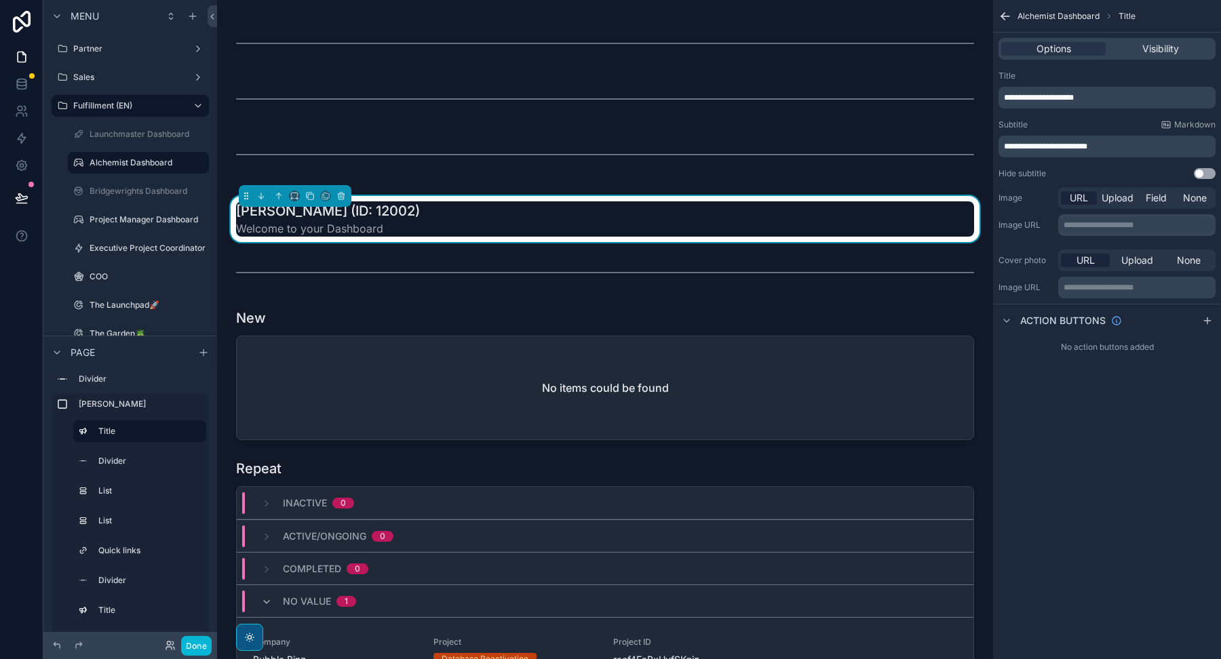
click at [1074, 96] on span "**********" at bounding box center [1039, 98] width 70 height 8
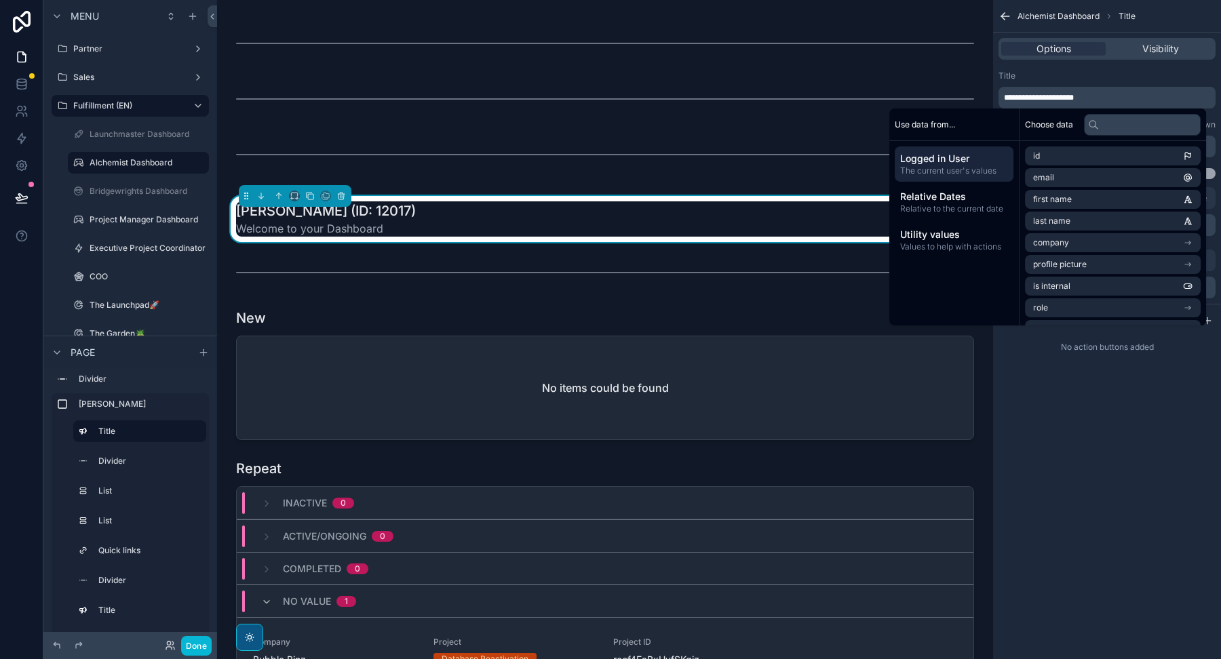
click at [1053, 71] on div "Title" at bounding box center [1106, 76] width 217 height 11
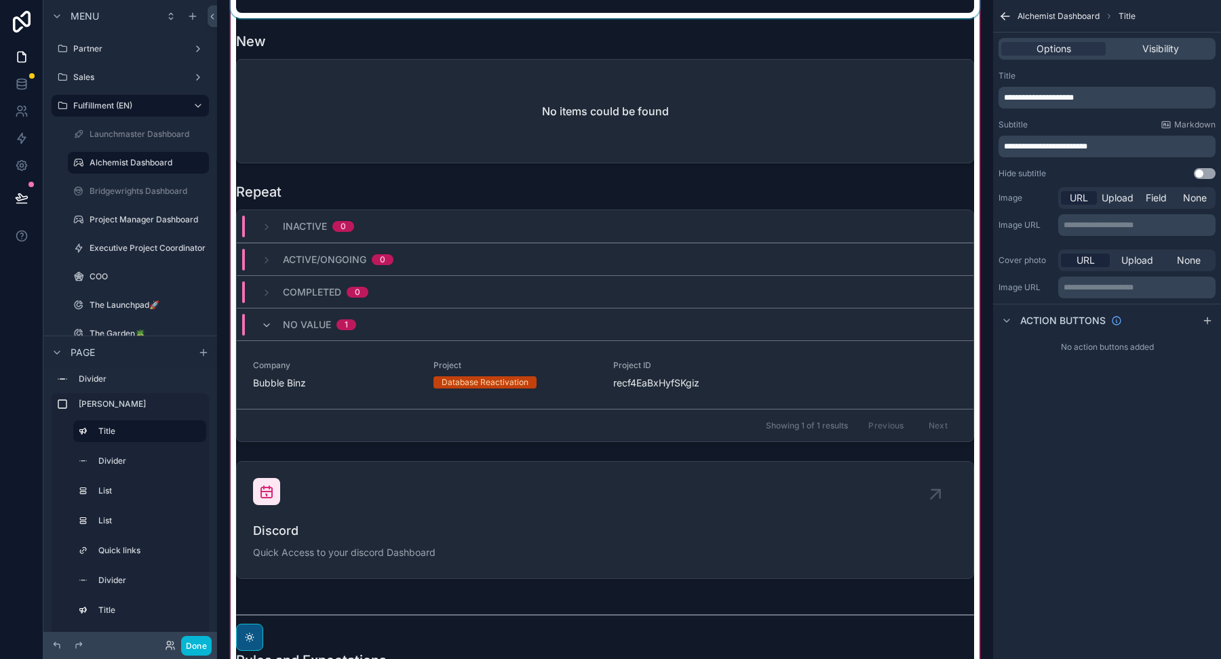
scroll to position [1752, 0]
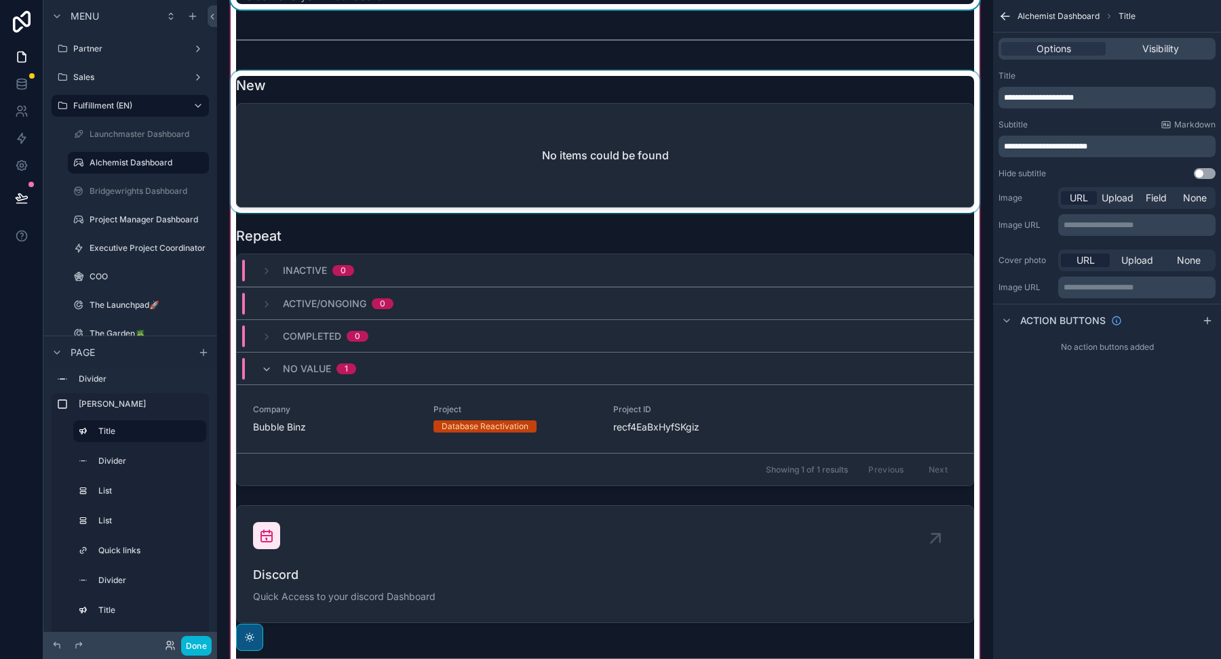
click at [663, 117] on div "scrollable content" at bounding box center [605, 142] width 754 height 142
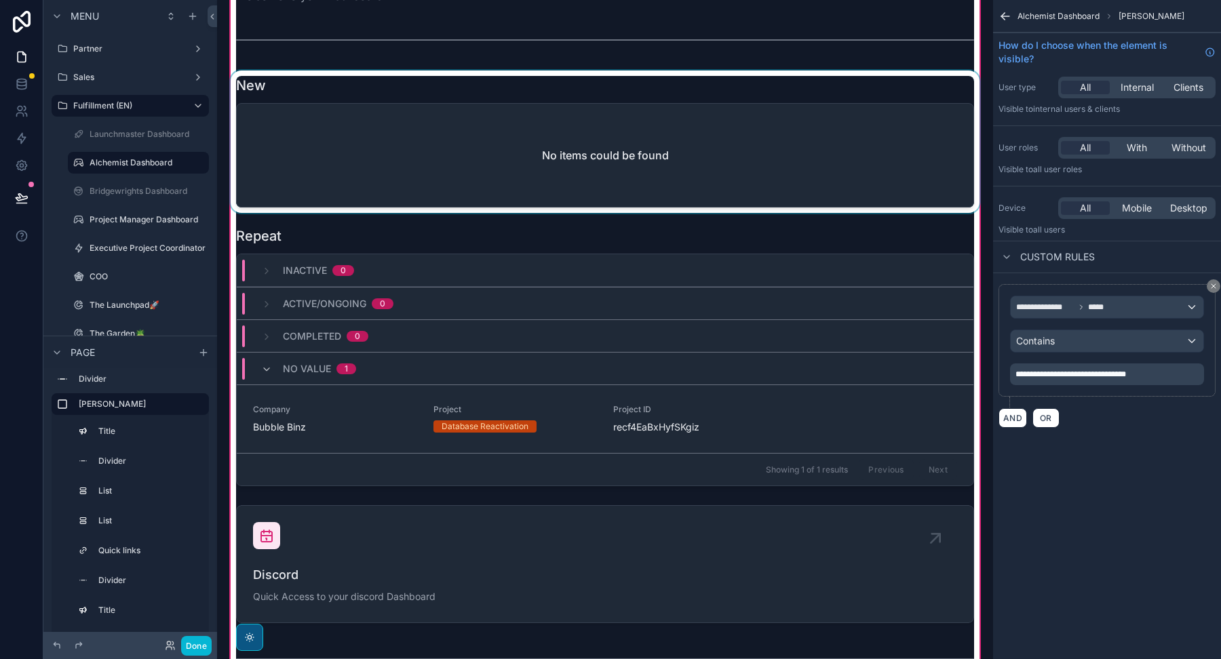
click at [827, 84] on div "scrollable content" at bounding box center [605, 142] width 754 height 142
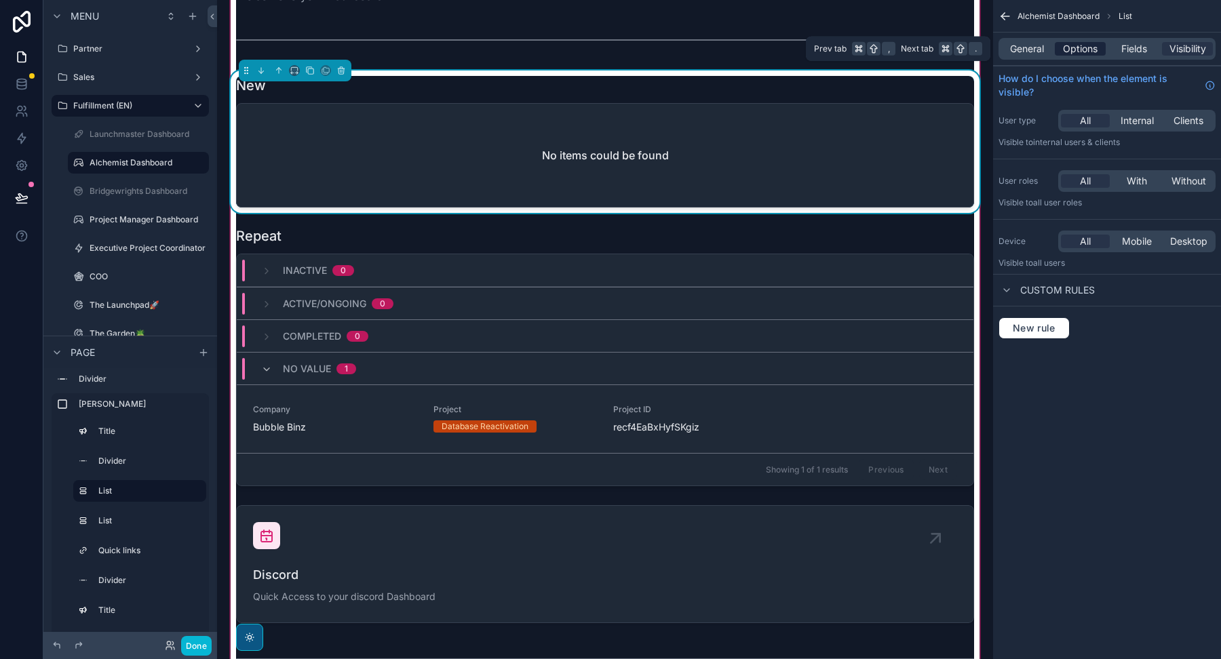
click at [1076, 51] on span "Options" at bounding box center [1080, 49] width 35 height 14
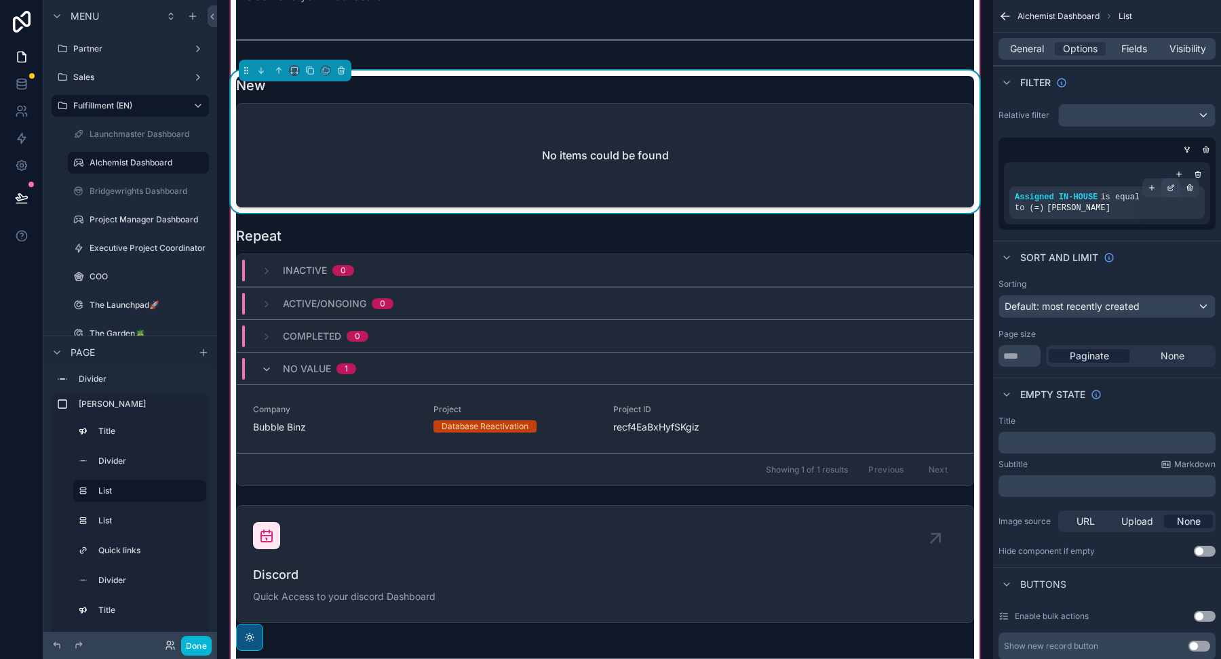
click at [1173, 184] on icon "scrollable content" at bounding box center [1172, 186] width 4 height 4
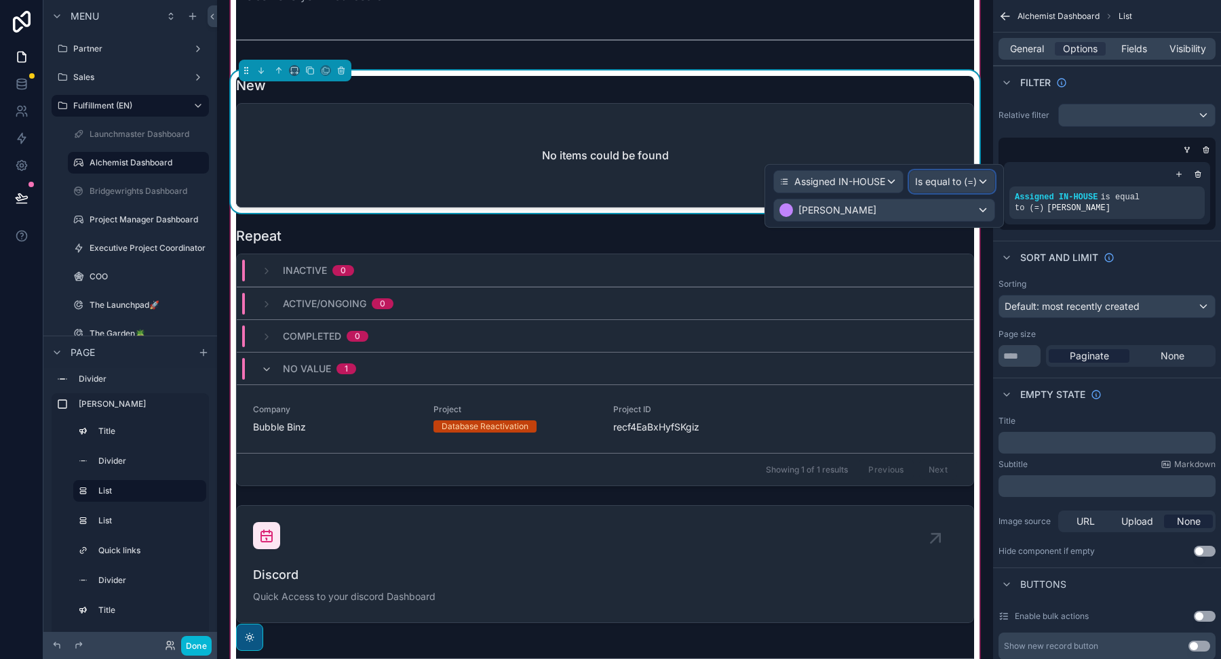
click at [925, 183] on span "Is equal to (=)" at bounding box center [946, 182] width 62 height 14
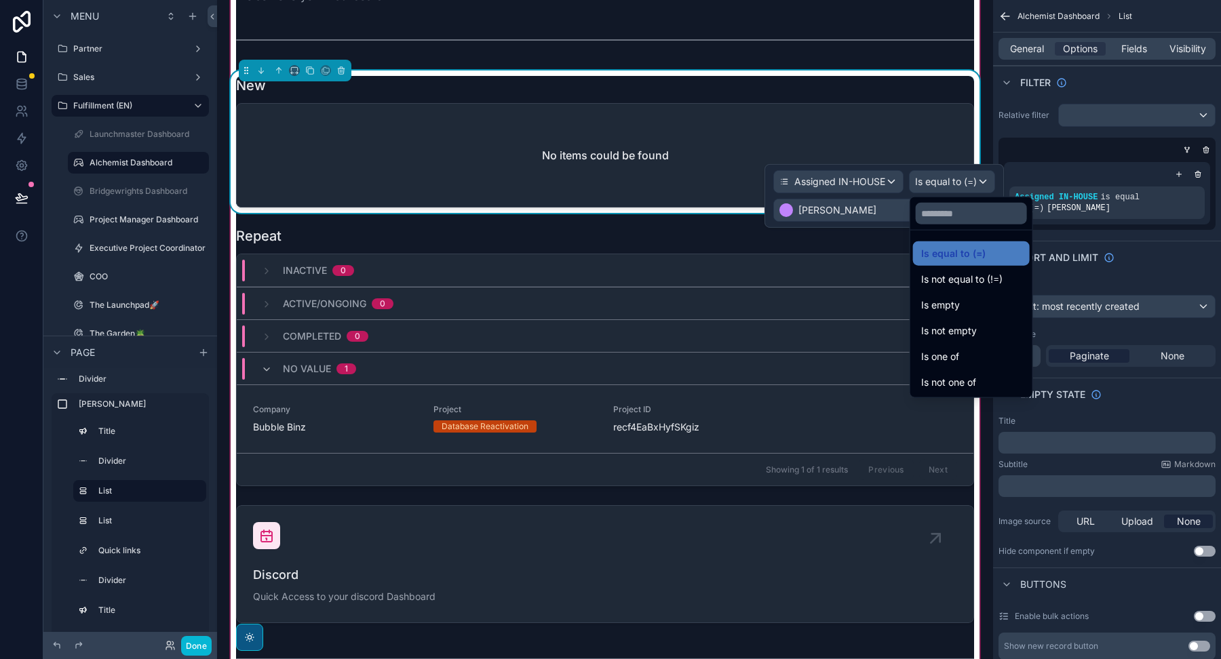
click at [800, 209] on div at bounding box center [883, 196] width 239 height 64
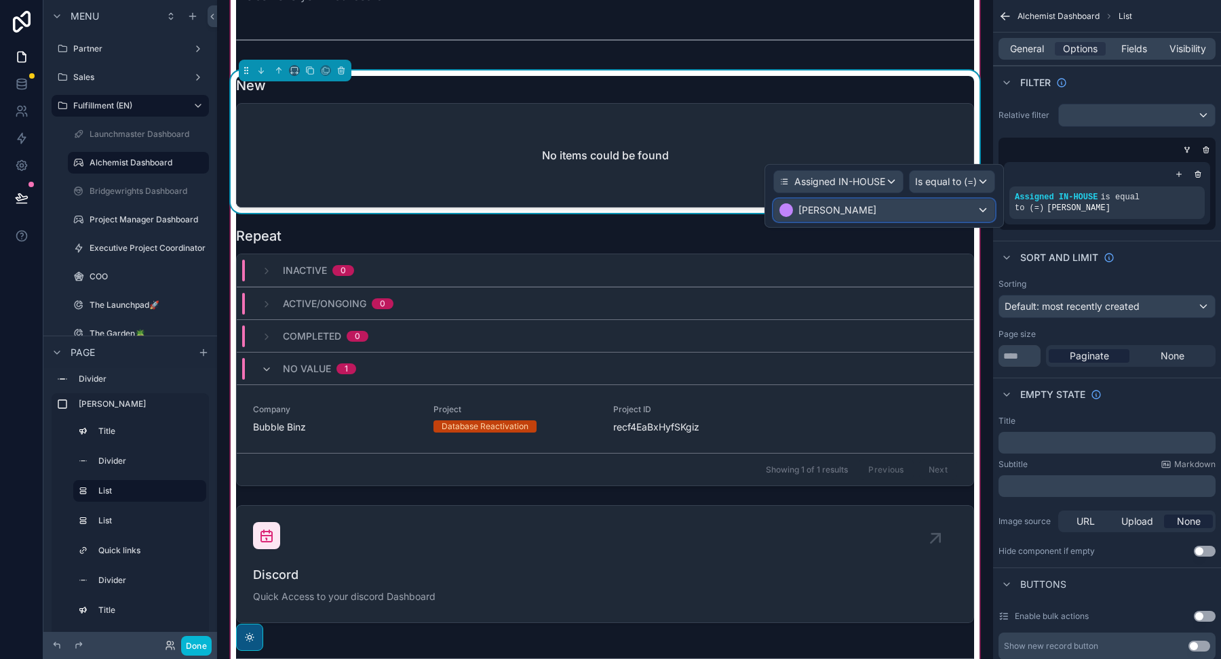
click at [809, 208] on span "[PERSON_NAME]" at bounding box center [837, 210] width 78 height 14
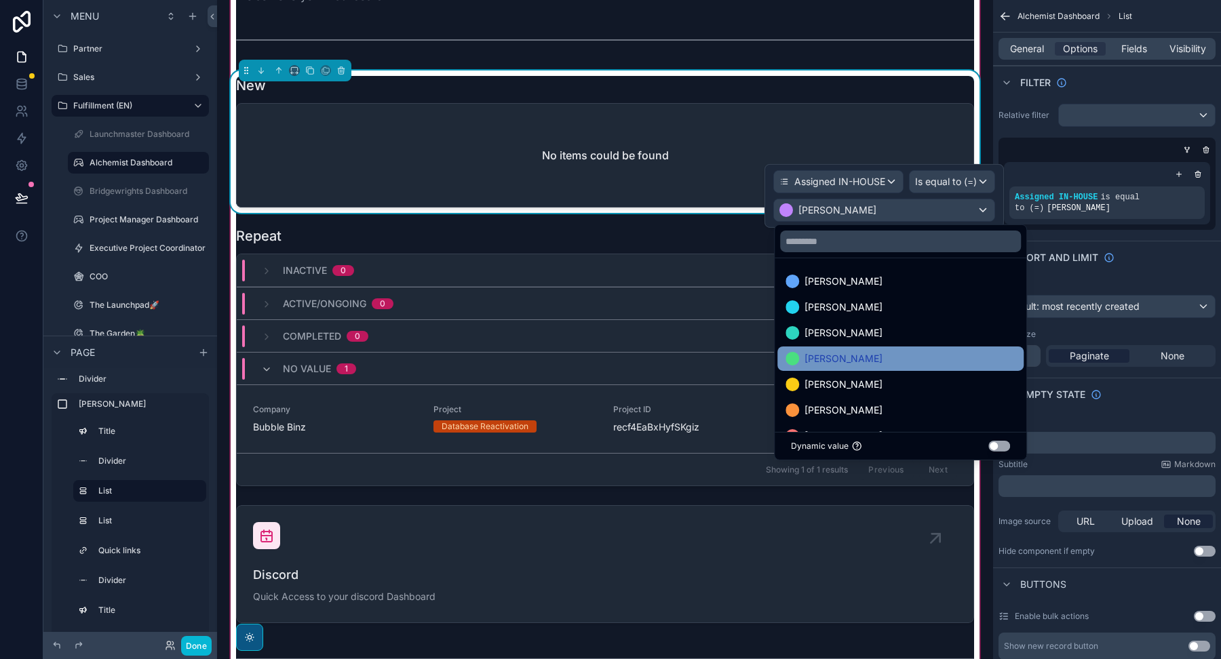
click at [828, 361] on span "[PERSON_NAME]" at bounding box center [843, 359] width 78 height 16
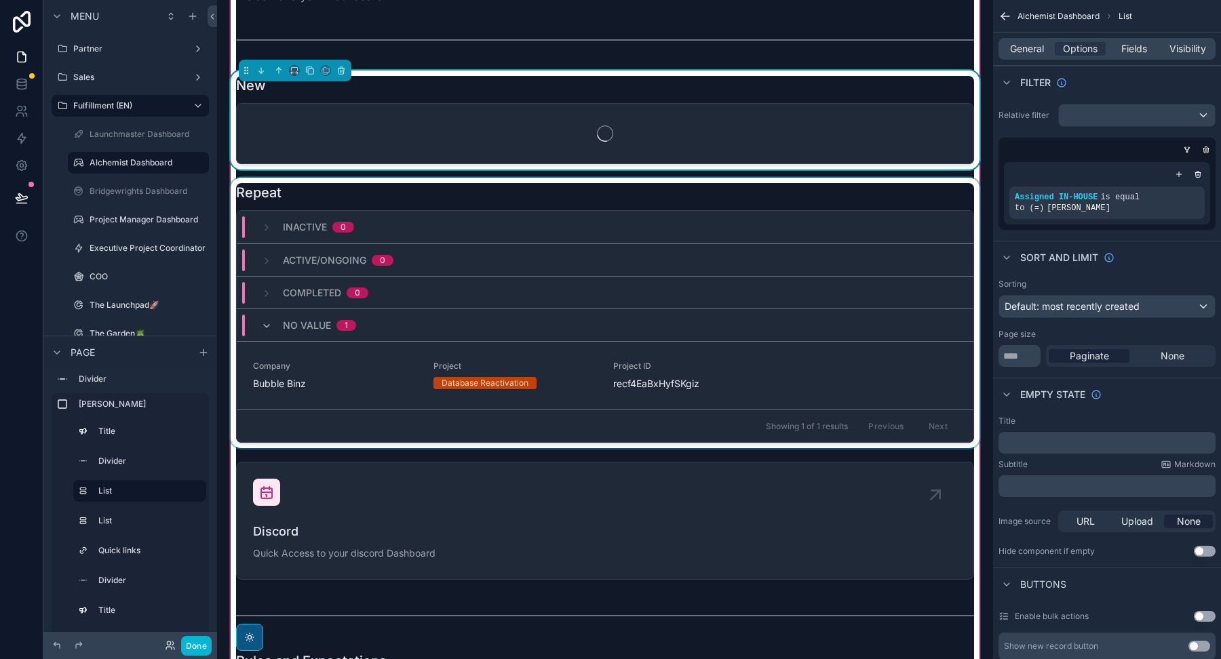
click at [661, 199] on div "scrollable content" at bounding box center [605, 313] width 754 height 271
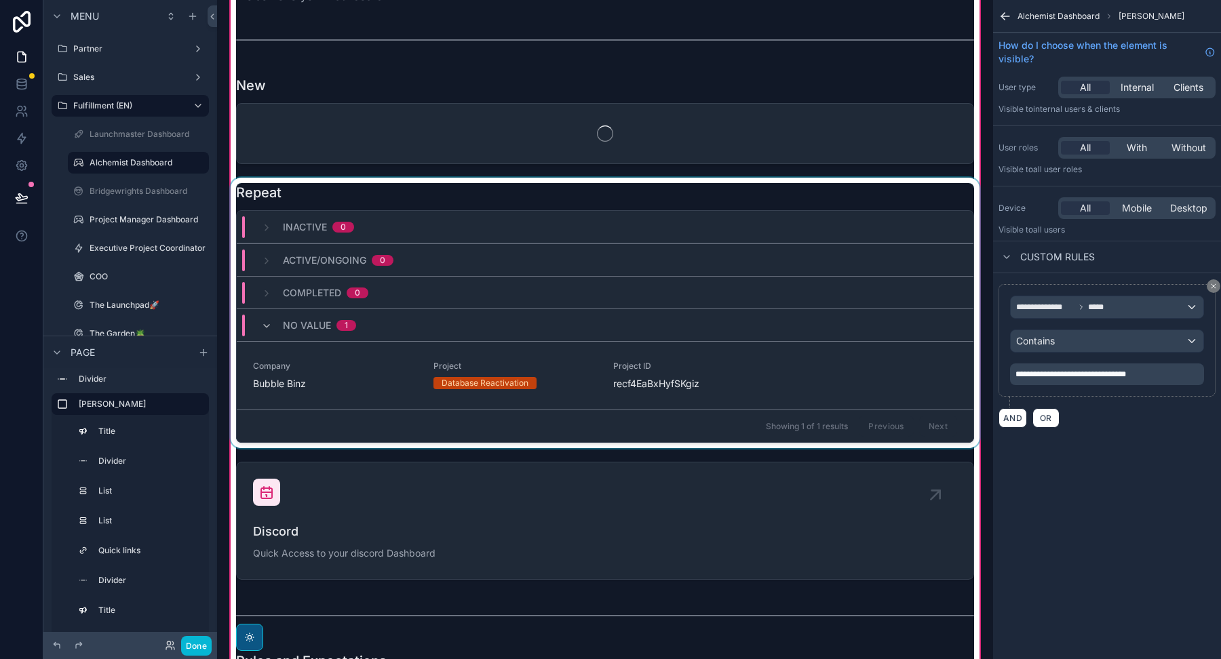
click at [661, 197] on div "scrollable content" at bounding box center [605, 313] width 754 height 271
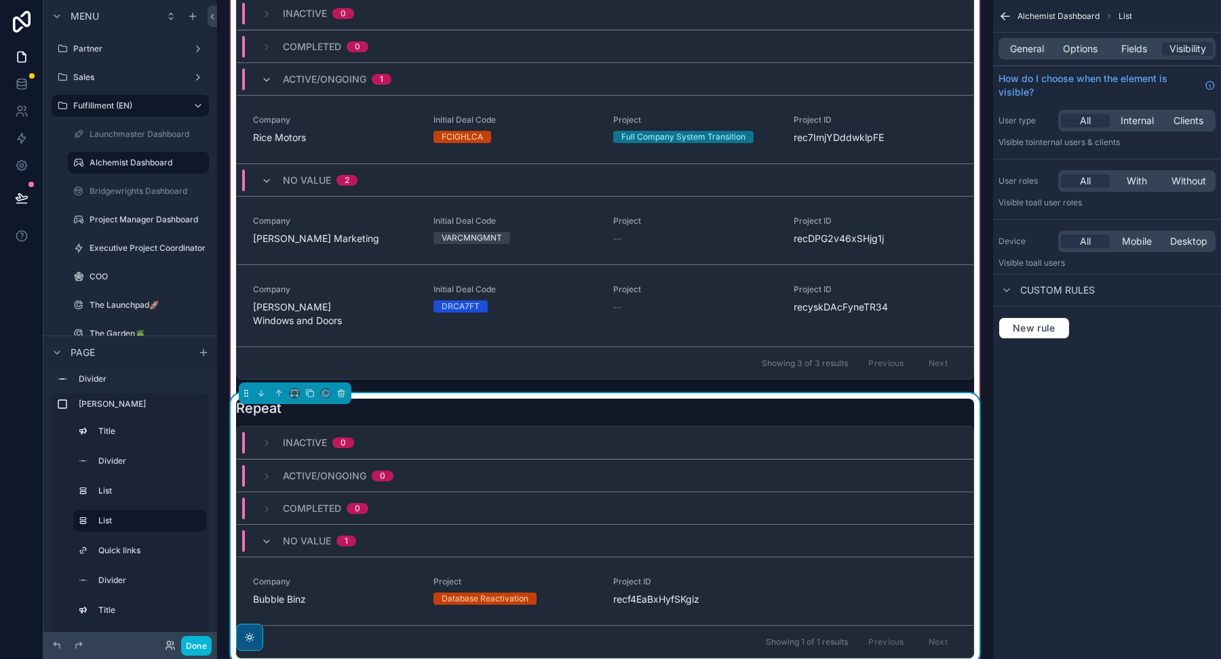
scroll to position [1864, 0]
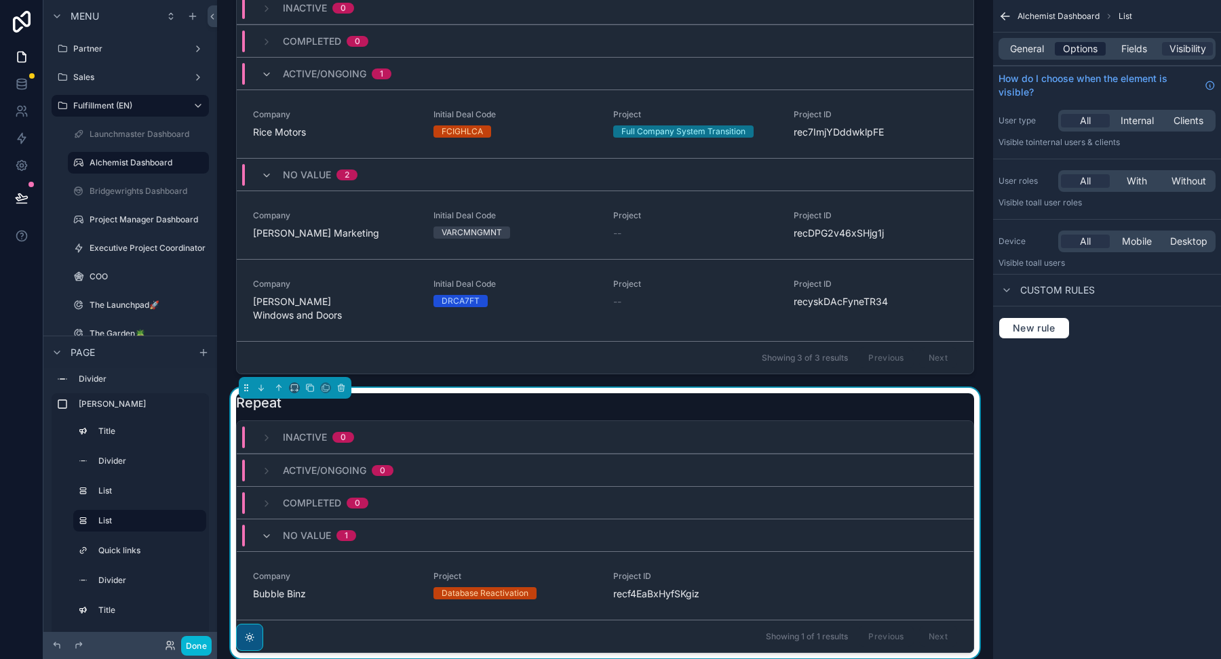
click at [1080, 44] on span "Options" at bounding box center [1080, 49] width 35 height 14
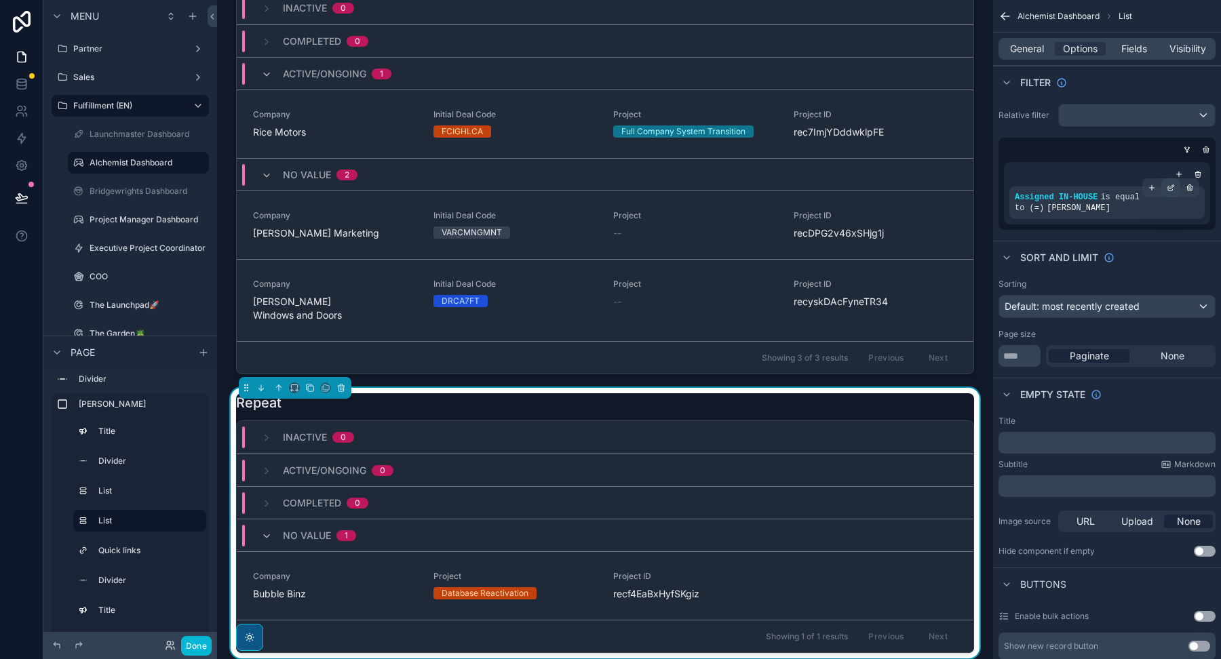
click at [1171, 189] on icon "scrollable content" at bounding box center [1170, 189] width 5 height 5
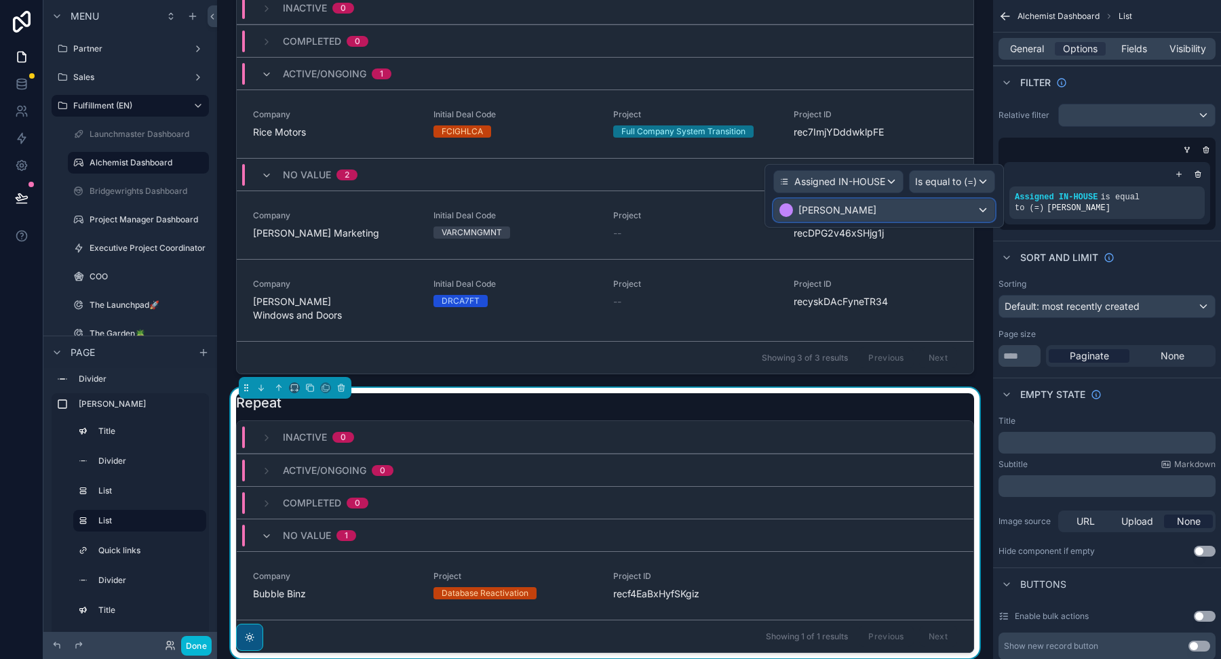
click at [876, 212] on div "[PERSON_NAME]" at bounding box center [884, 210] width 220 height 22
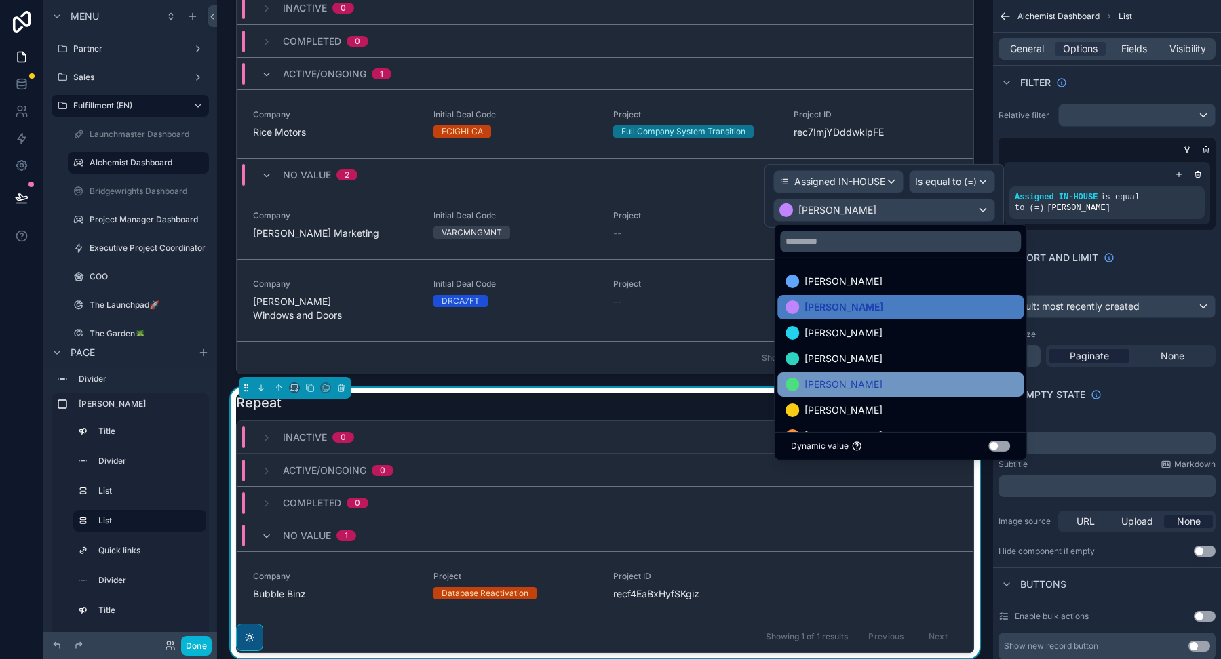
click at [834, 392] on div "[PERSON_NAME]" at bounding box center [900, 384] width 246 height 24
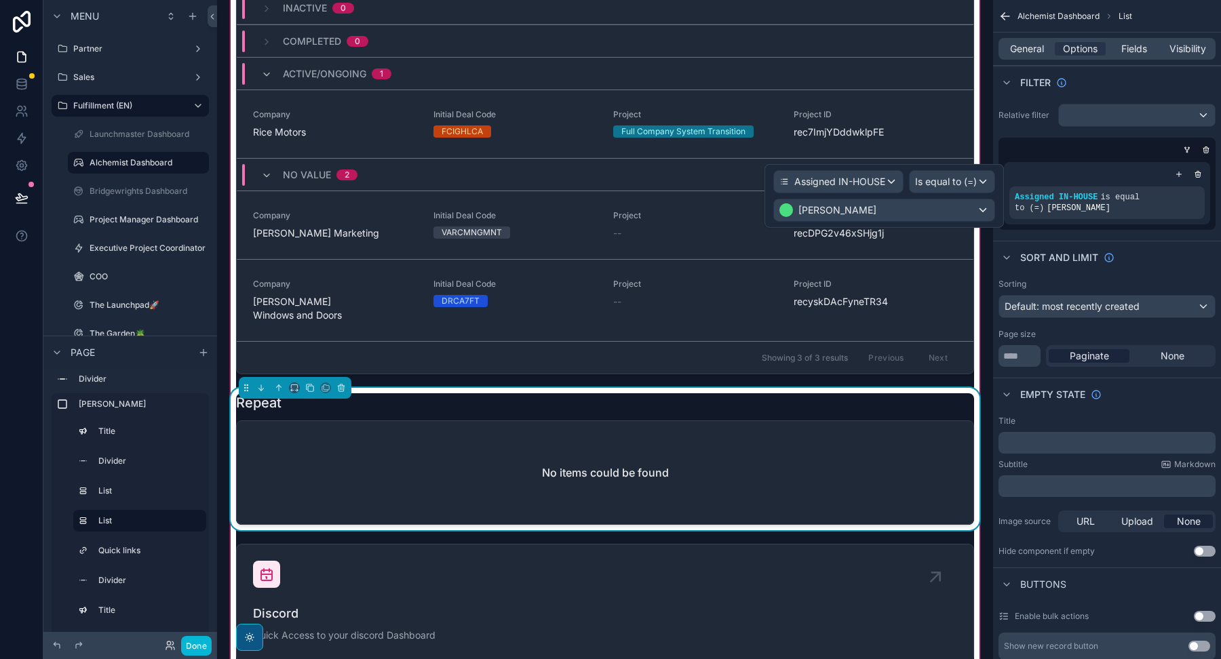
click at [813, 393] on div "Repeat" at bounding box center [605, 402] width 738 height 19
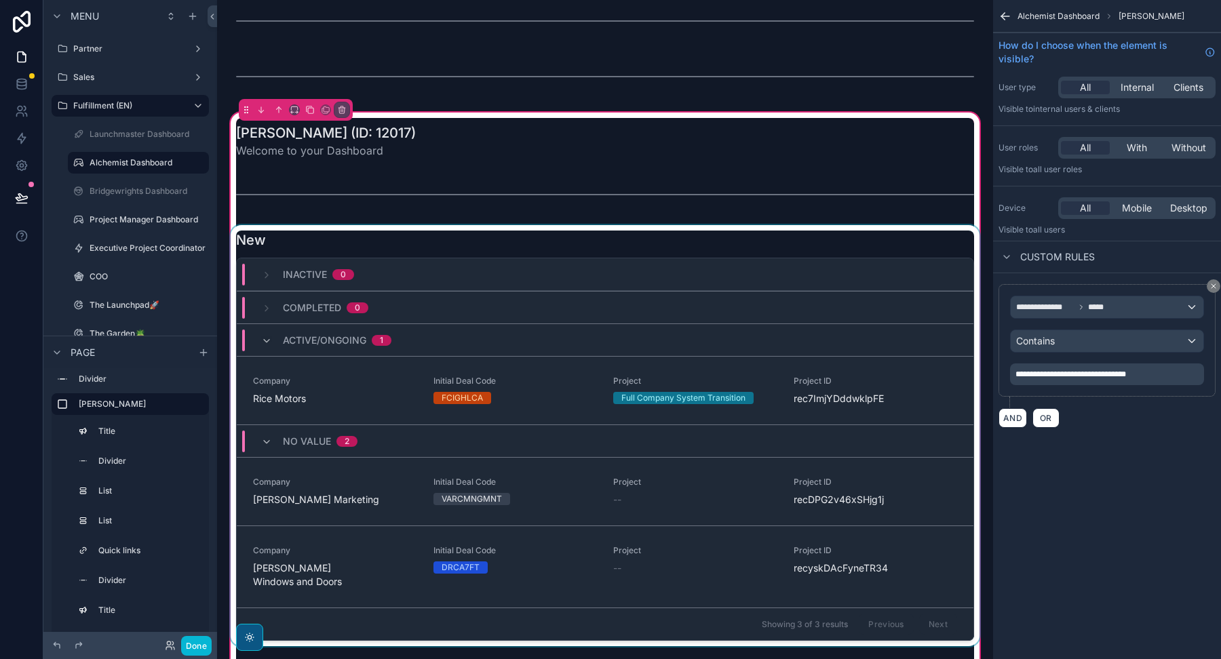
scroll to position [1517, 0]
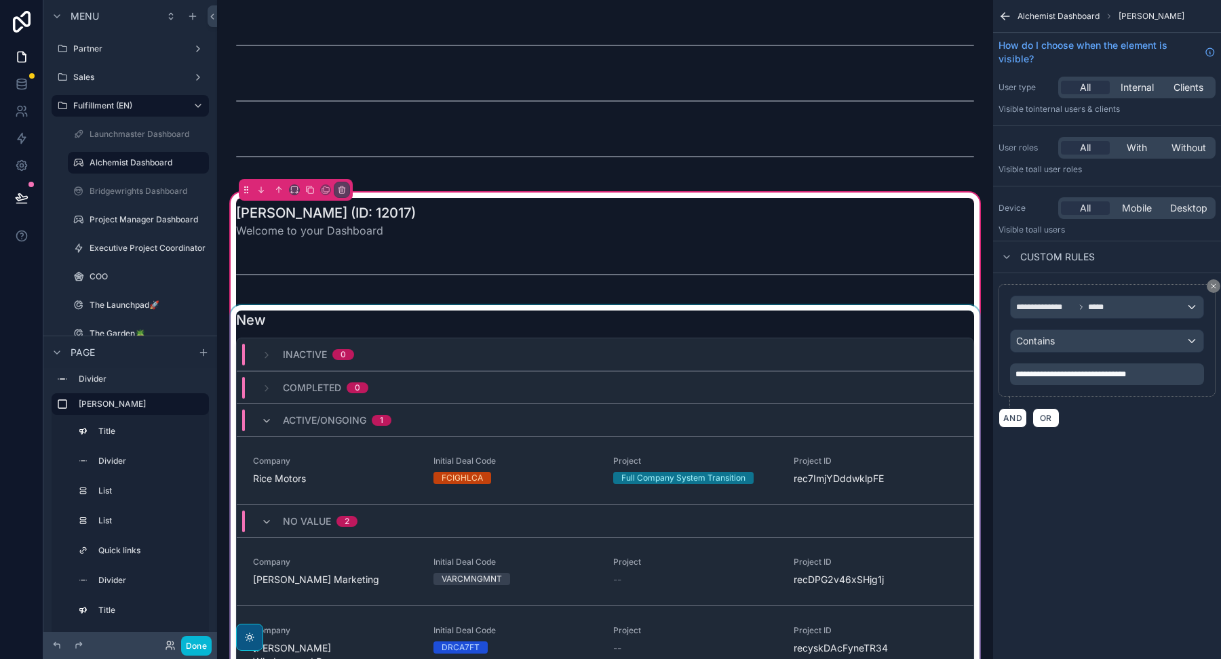
click at [572, 331] on div "scrollable content" at bounding box center [605, 515] width 754 height 421
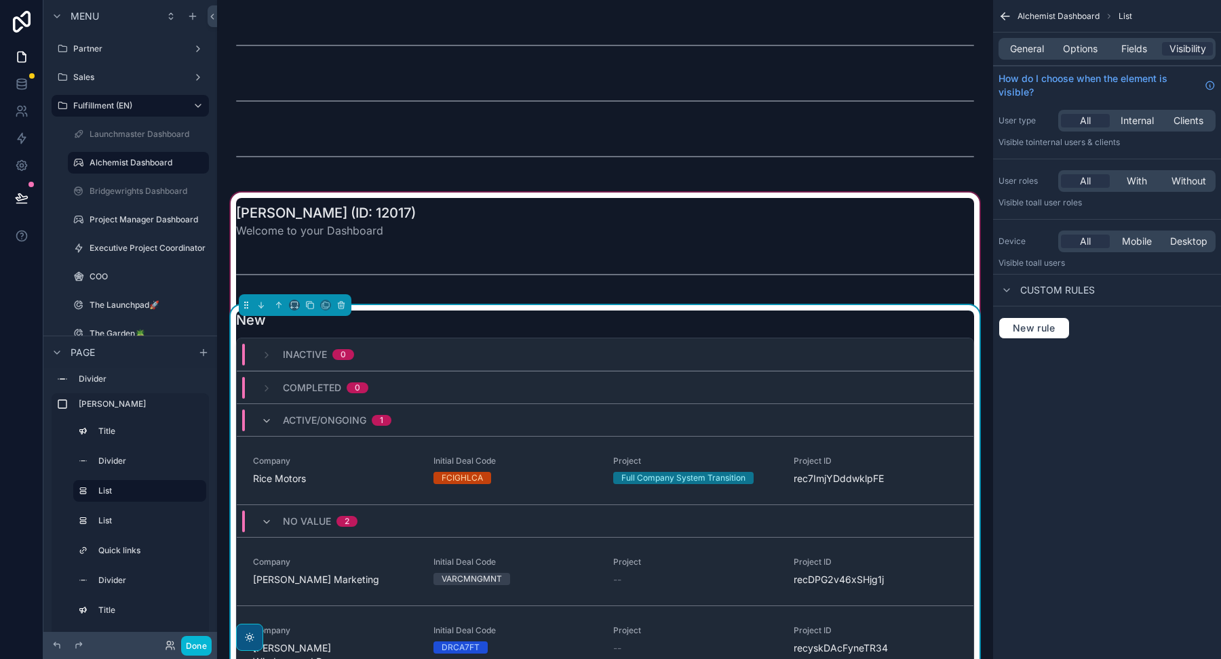
click at [572, 331] on div "New Inactive 0 Completed 0 Active/Ongoing 1 Company Rice Motors Initial Deal Co…" at bounding box center [605, 516] width 738 height 410
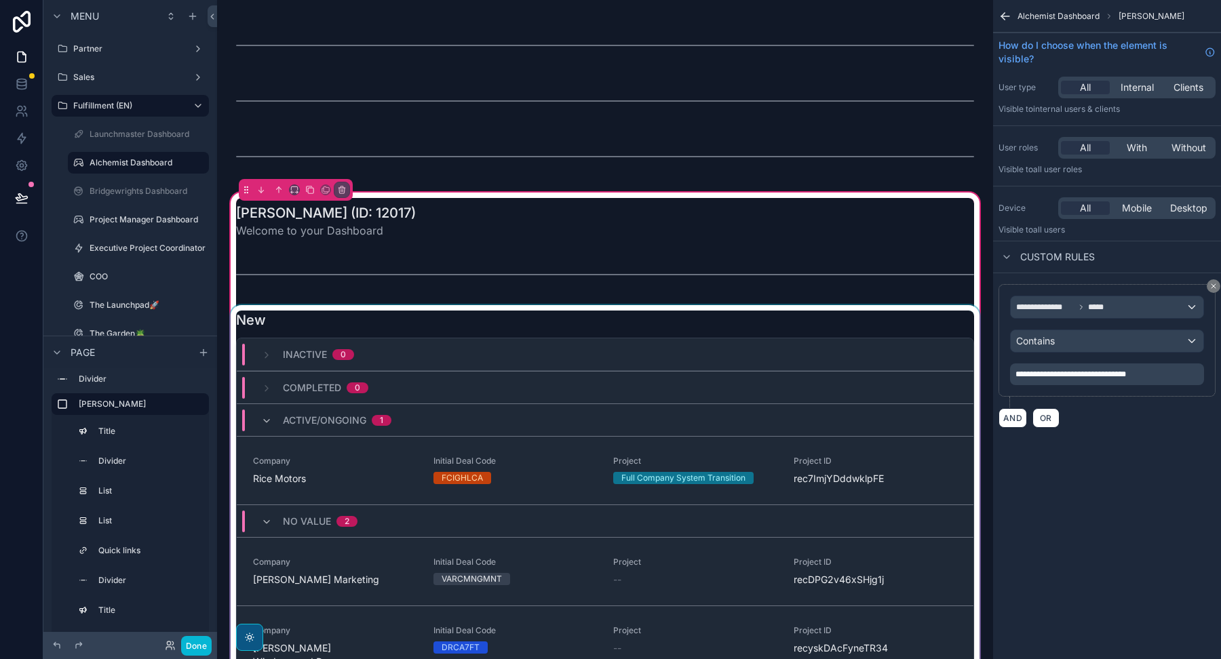
click at [795, 313] on div "scrollable content" at bounding box center [605, 515] width 754 height 421
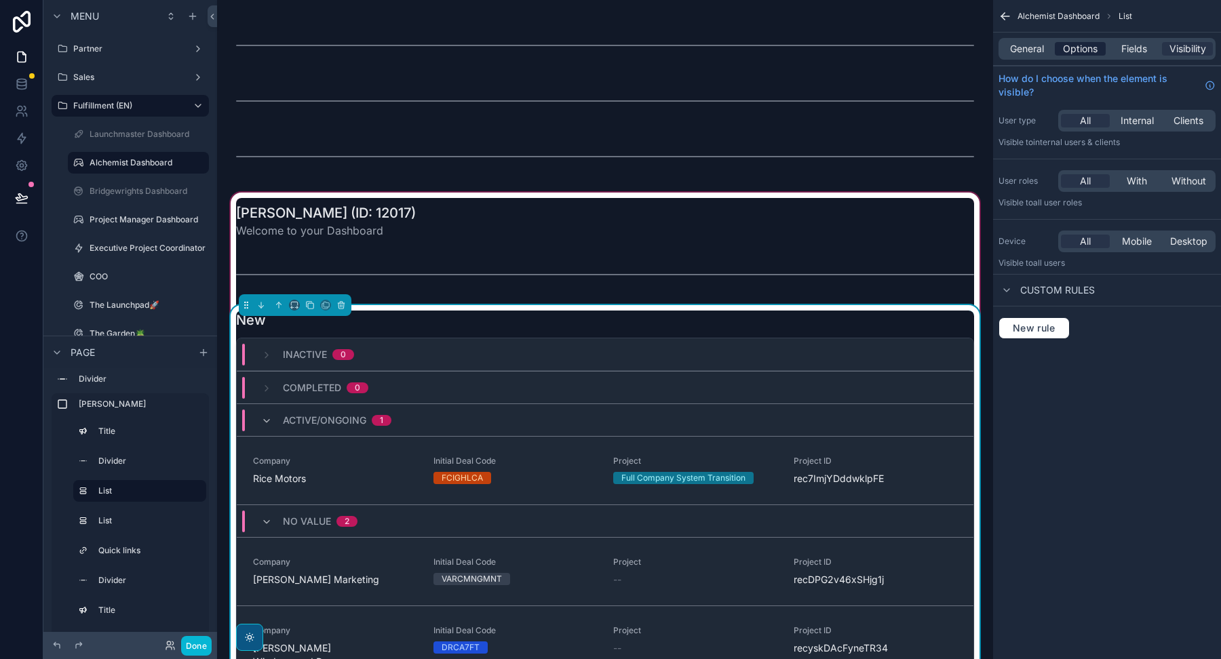
click at [1078, 51] on span "Options" at bounding box center [1080, 49] width 35 height 14
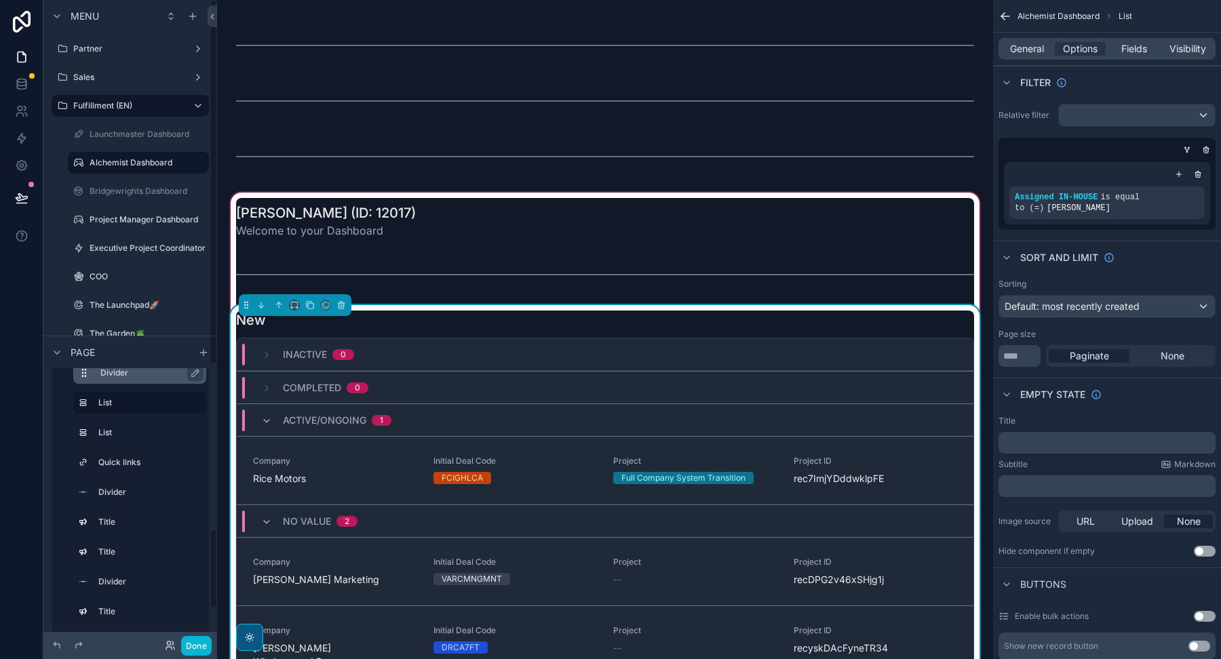
scroll to position [553, 0]
click at [102, 461] on label "Quick links" at bounding box center [149, 459] width 102 height 11
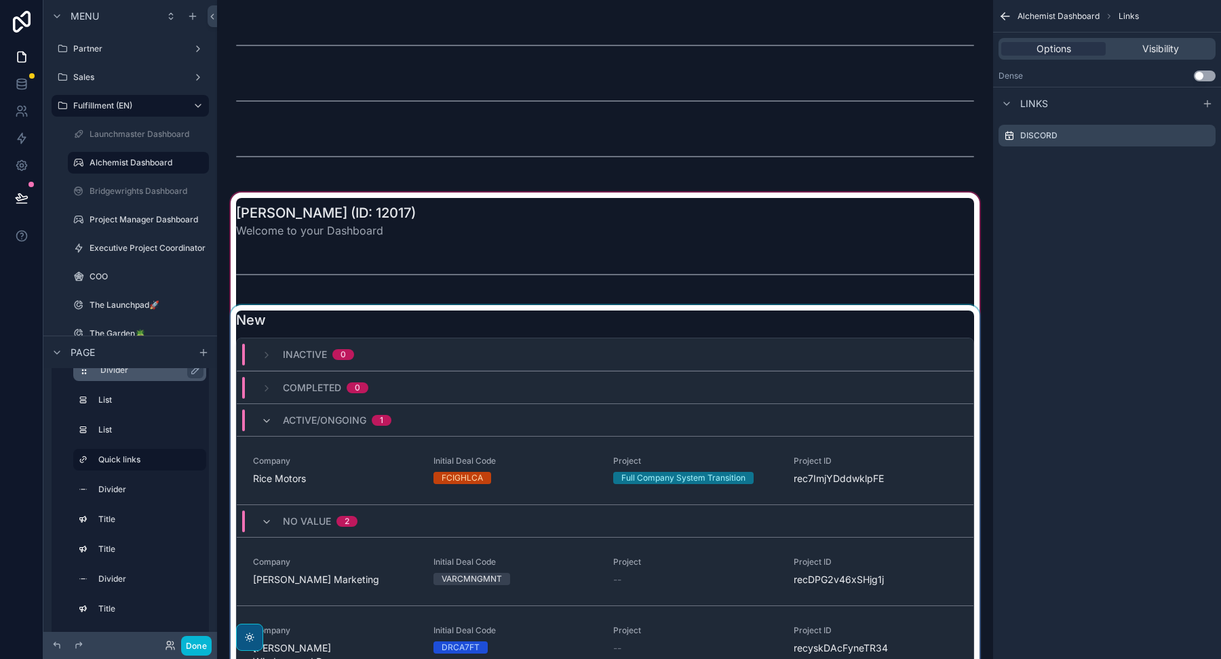
click at [102, 461] on label "Quick links" at bounding box center [146, 459] width 97 height 11
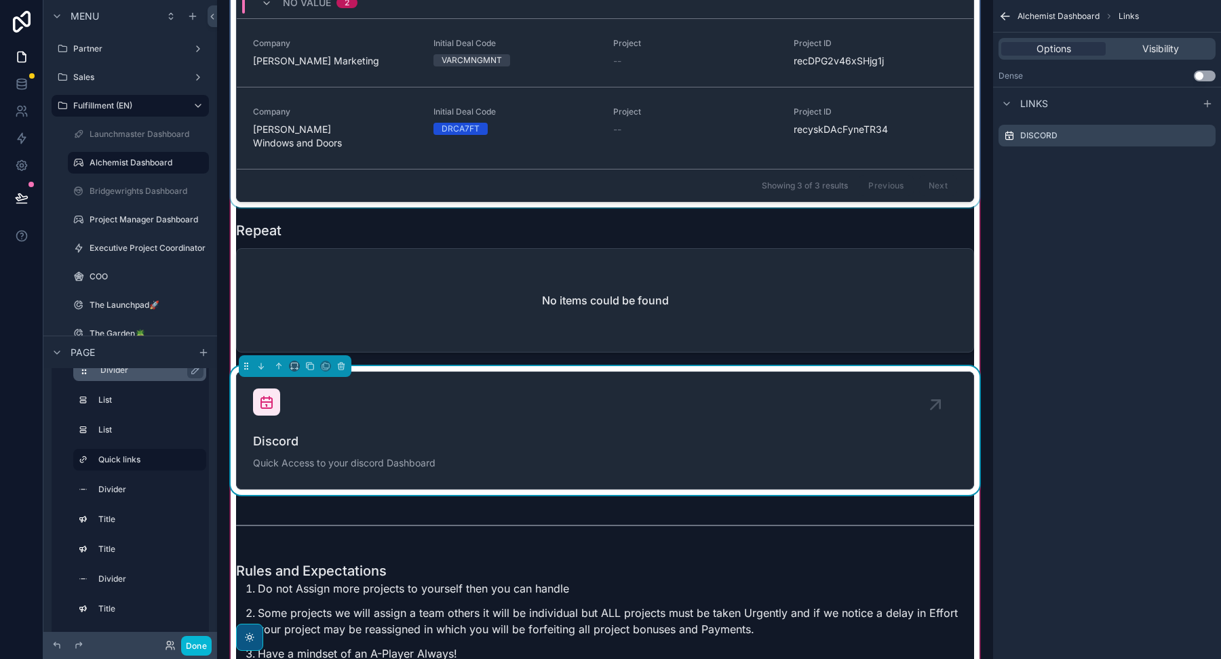
scroll to position [2117, 0]
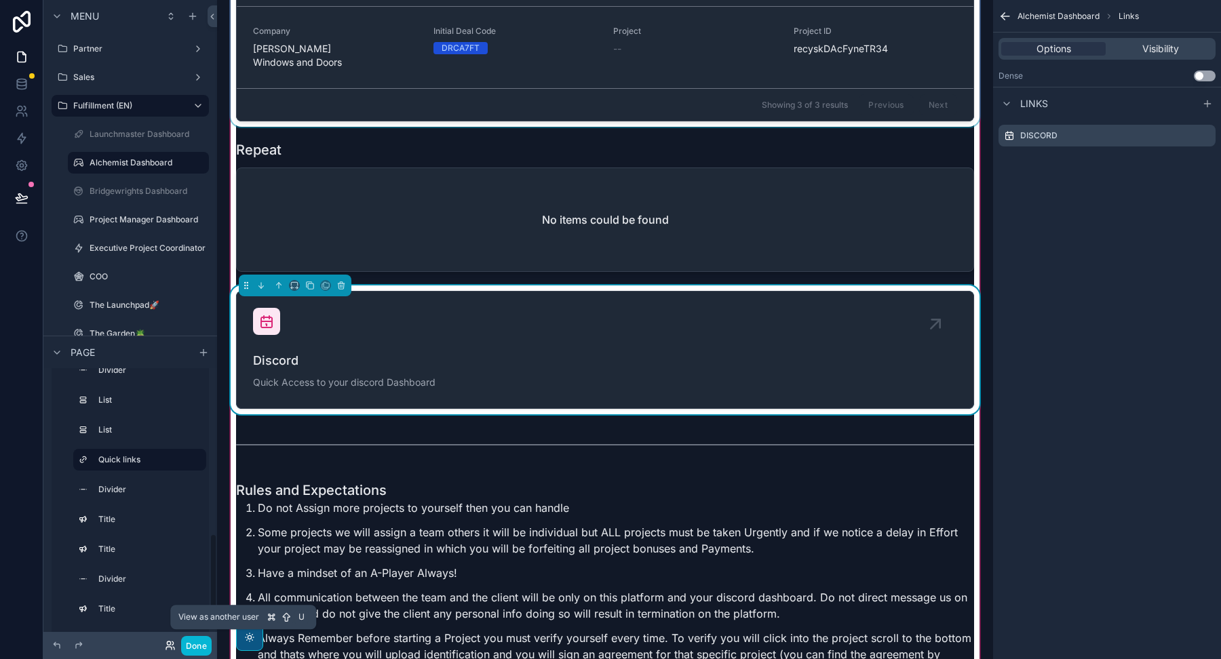
click at [168, 647] on icon at bounding box center [168, 648] width 5 height 3
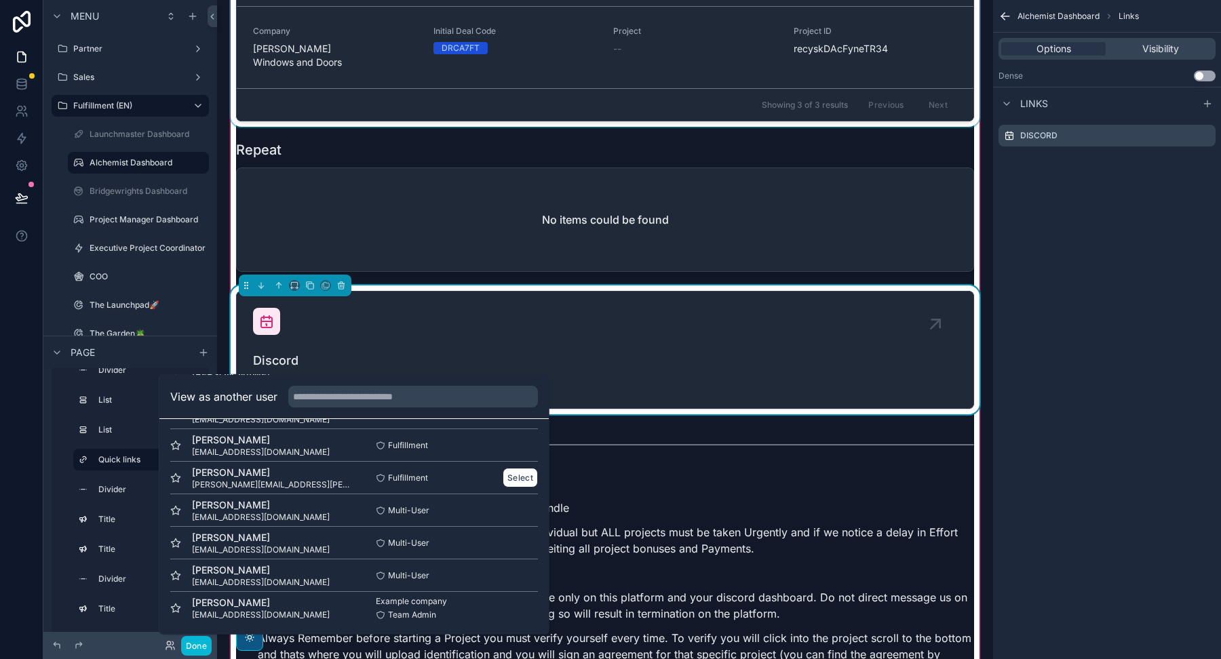
scroll to position [0, 0]
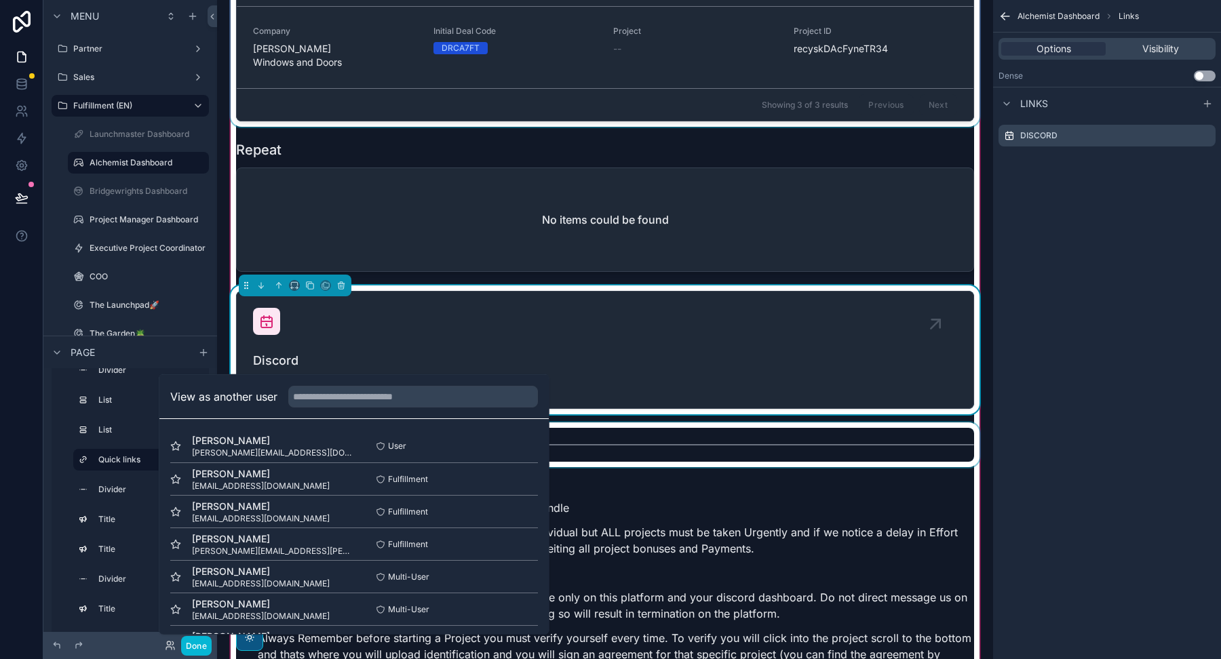
click at [702, 433] on div "scrollable content" at bounding box center [605, 445] width 754 height 45
